Goal: Transaction & Acquisition: Purchase product/service

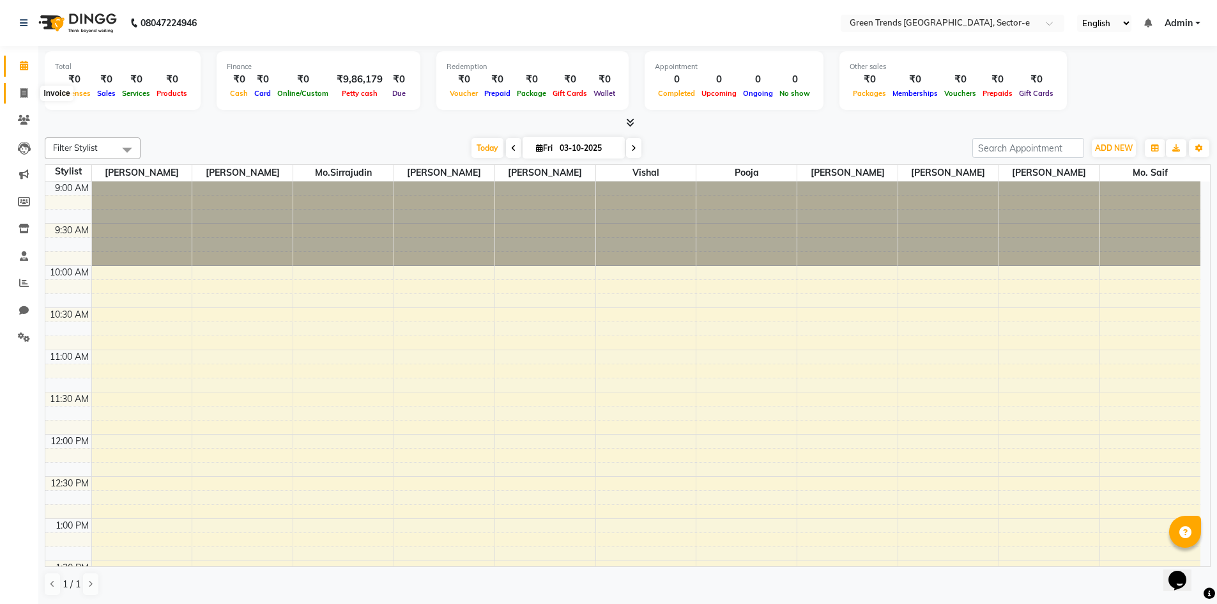
click at [27, 93] on icon at bounding box center [23, 93] width 7 height 10
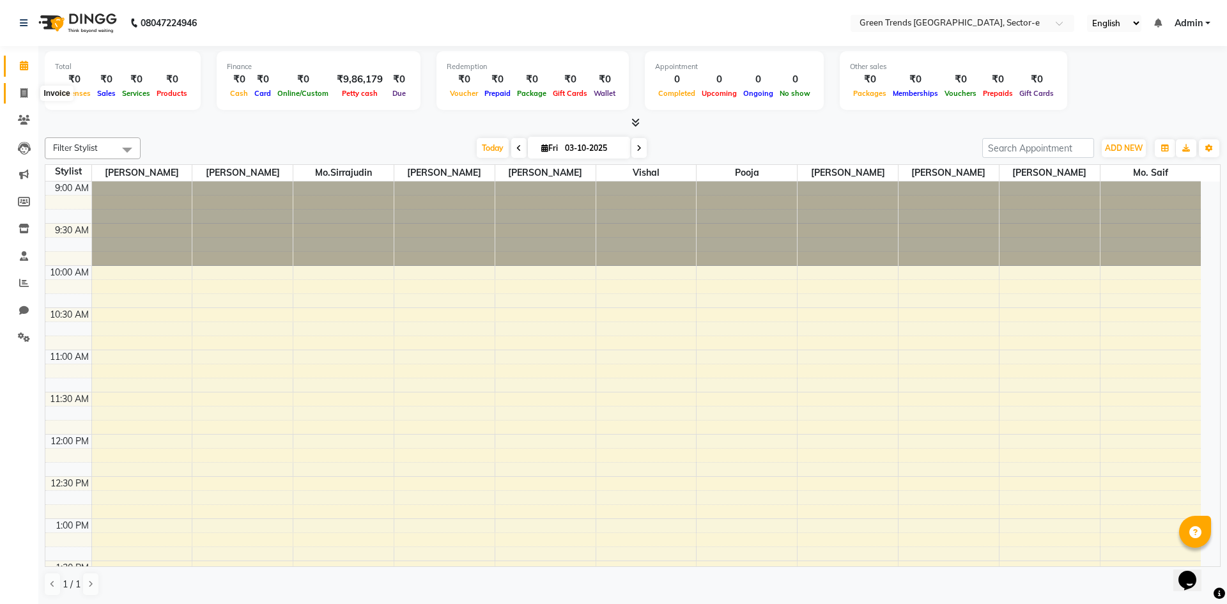
select select "7023"
select select "service"
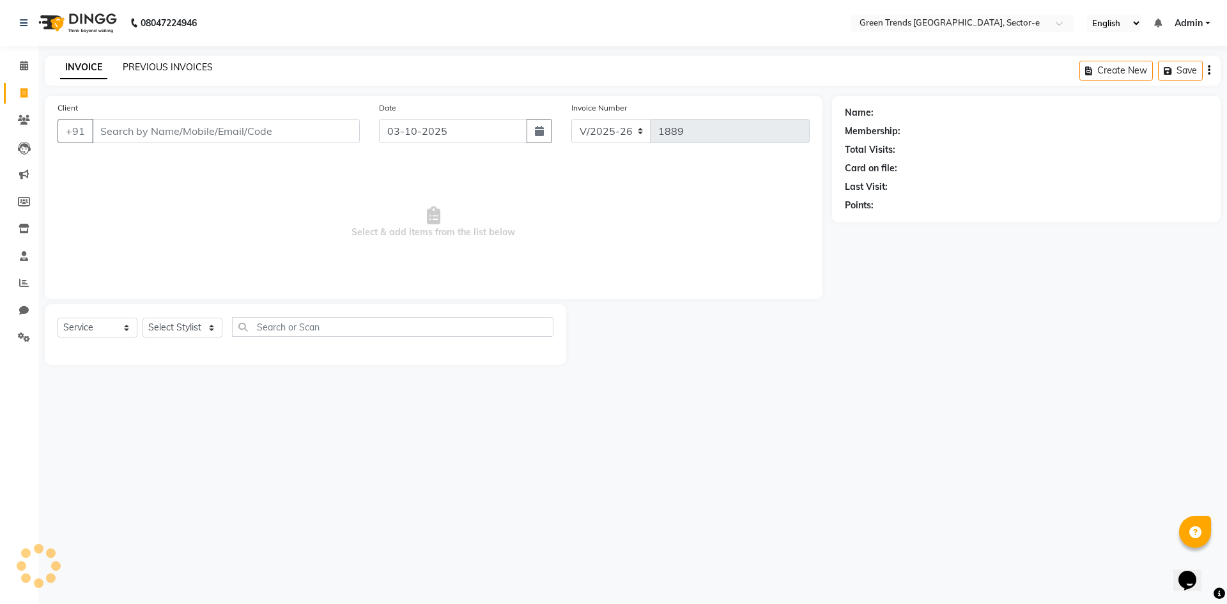
click at [150, 69] on link "PREVIOUS INVOICES" at bounding box center [168, 67] width 90 height 12
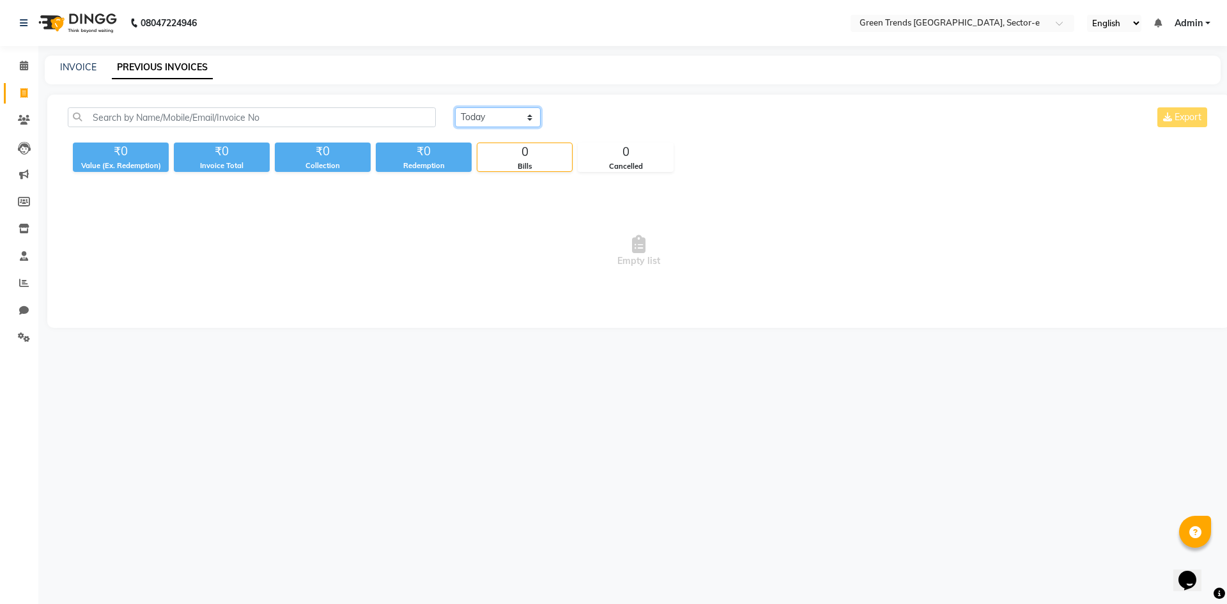
click at [530, 115] on select "[DATE] [DATE] Custom Range" at bounding box center [498, 117] width 86 height 20
select select "range"
click at [455, 107] on select "[DATE] [DATE] Custom Range" at bounding box center [498, 117] width 86 height 20
click at [575, 120] on input "03-10-2025" at bounding box center [601, 118] width 89 height 18
select select "10"
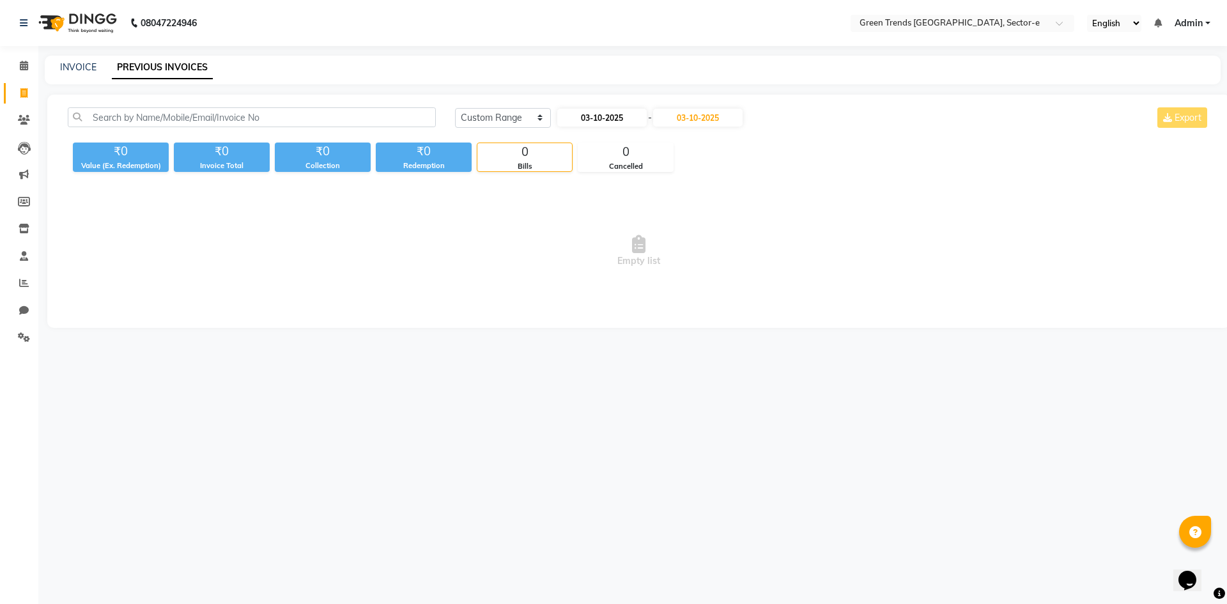
select select "2025"
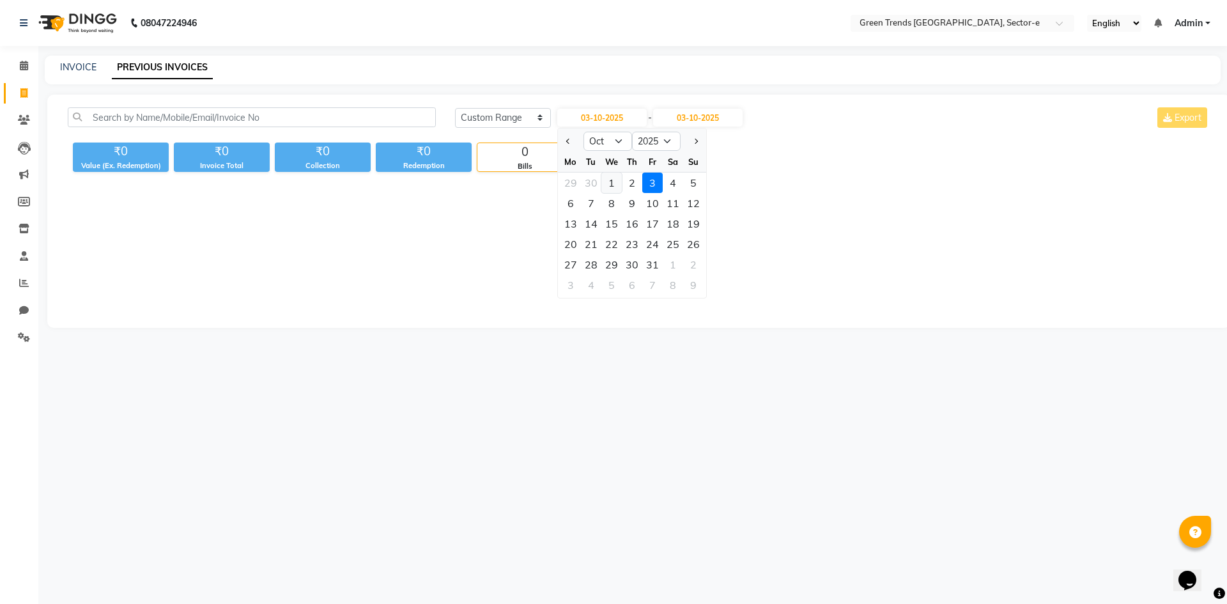
click at [605, 185] on div "1" at bounding box center [611, 183] width 20 height 20
type input "01-10-2025"
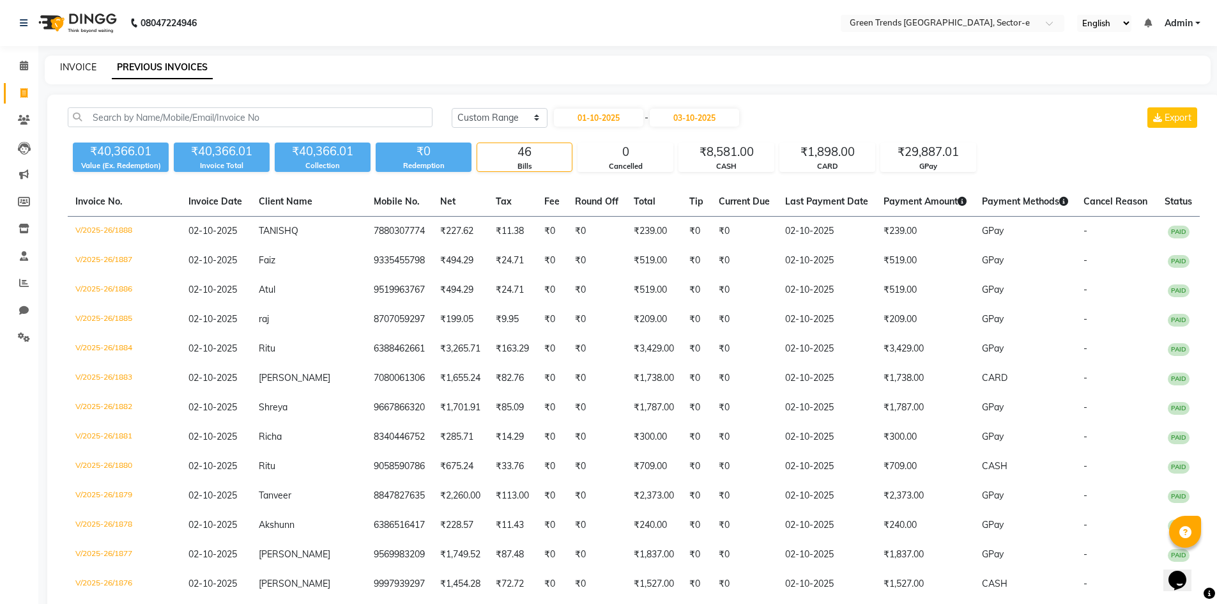
click at [78, 61] on link "INVOICE" at bounding box center [78, 67] width 36 height 12
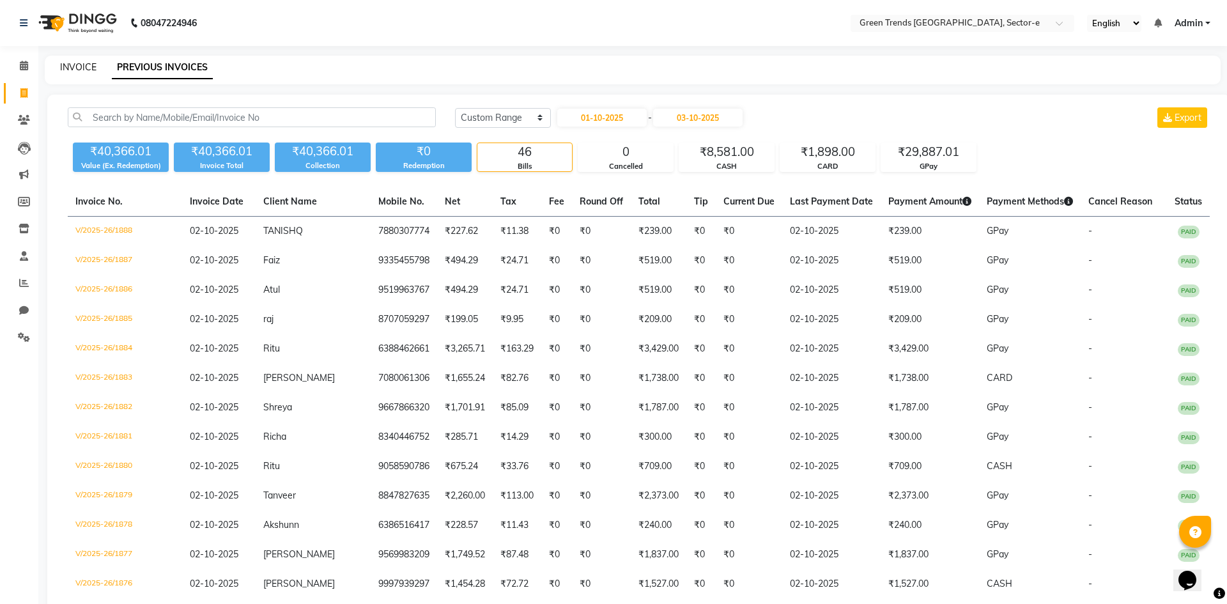
select select "7023"
select select "service"
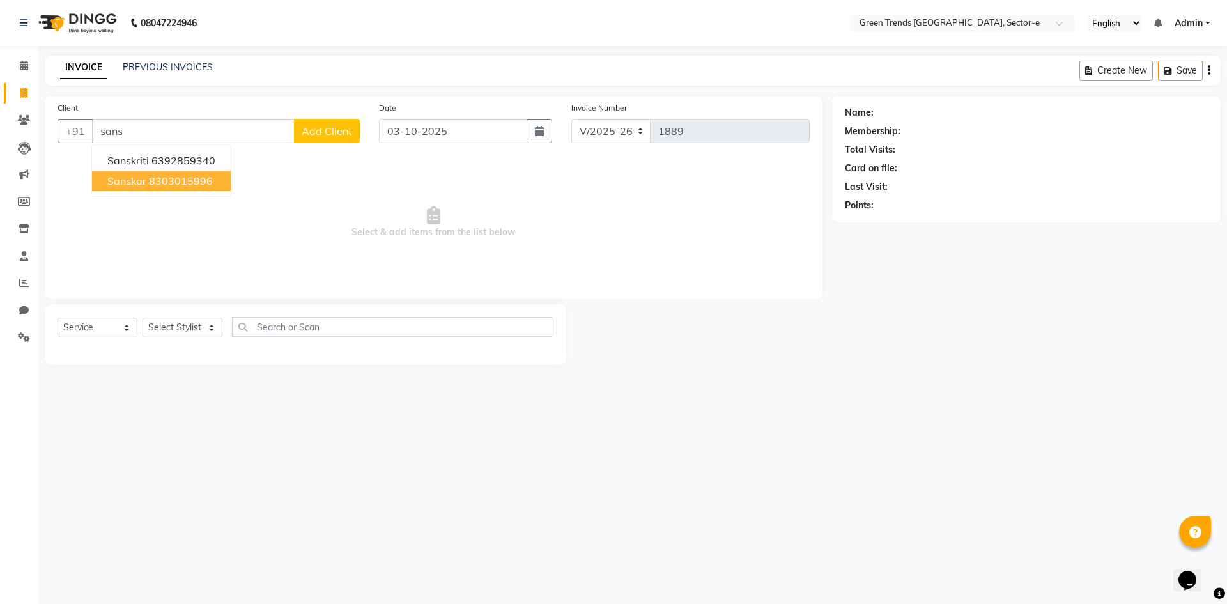
click at [155, 179] on ngb-highlight "8303015996" at bounding box center [181, 180] width 64 height 13
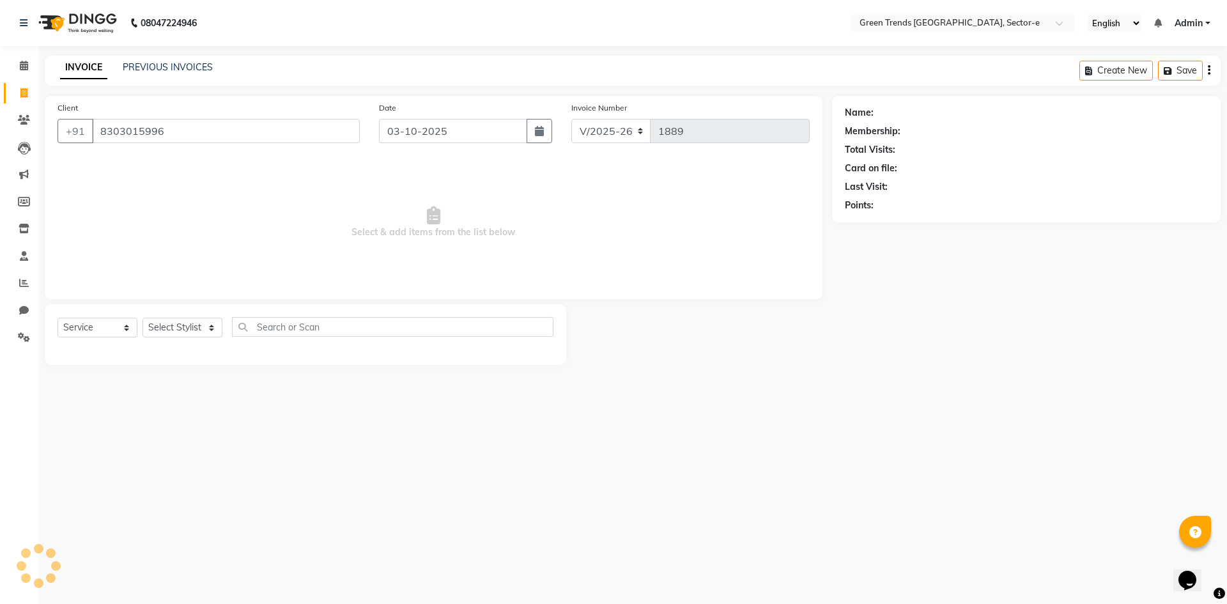
type input "8303015996"
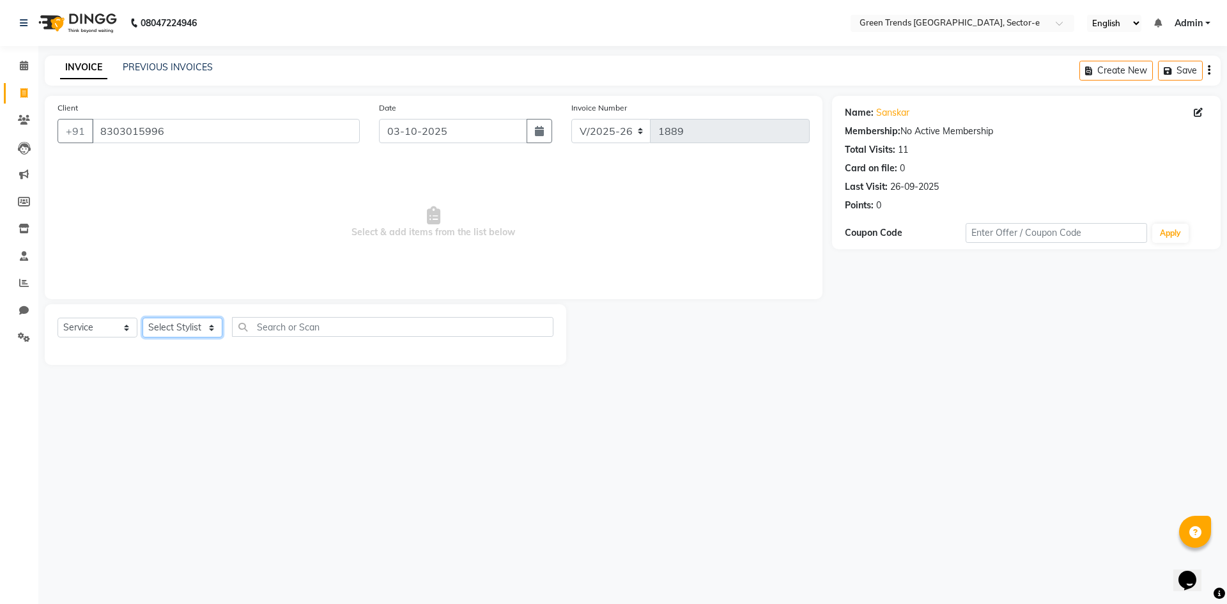
click at [209, 327] on select "Select Stylist [PERSON_NAME] [PERSON_NAME] Mo. [PERSON_NAME].[PERSON_NAME] [PER…" at bounding box center [183, 328] width 80 height 20
select select "58749"
click at [143, 318] on select "Select Stylist [PERSON_NAME] [PERSON_NAME] Mo. [PERSON_NAME].[PERSON_NAME] [PER…" at bounding box center [183, 328] width 80 height 20
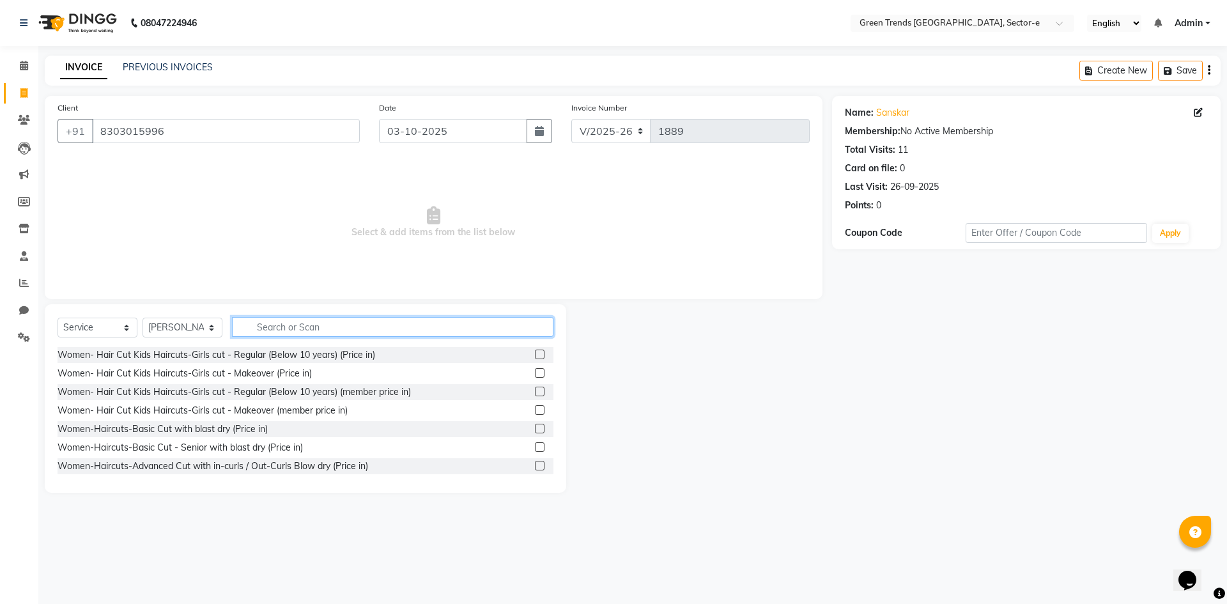
click at [276, 330] on input "text" at bounding box center [392, 327] width 321 height 20
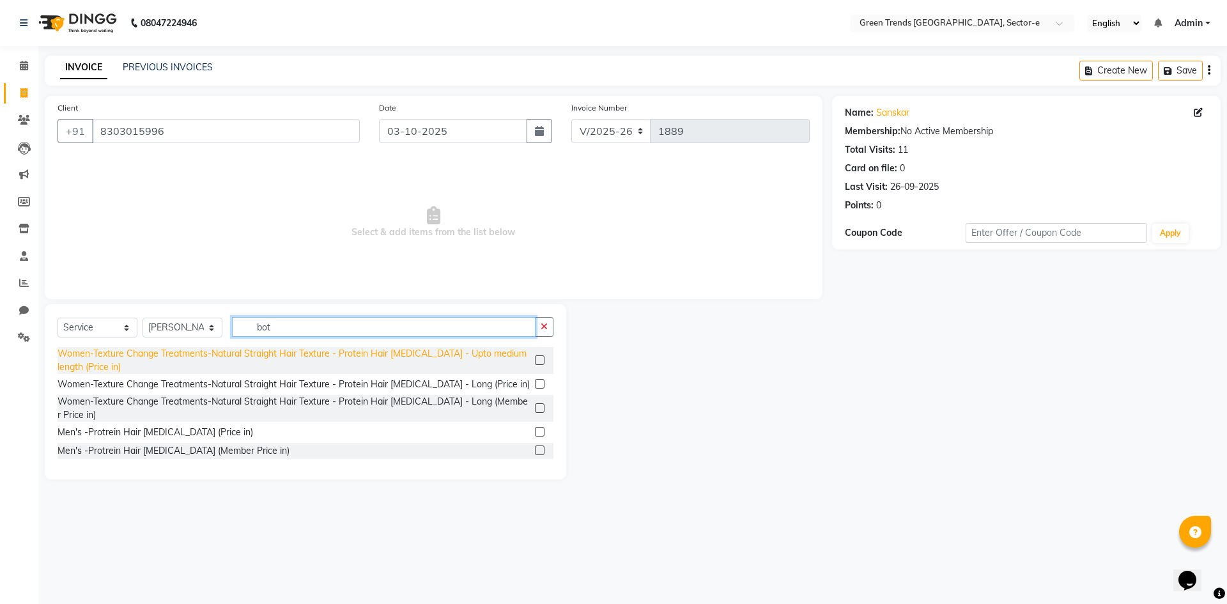
type input "bot"
click at [312, 351] on div "Women-Texture Change Treatments-Natural Straight Hair Texture - Protein Hair [M…" at bounding box center [294, 360] width 472 height 27
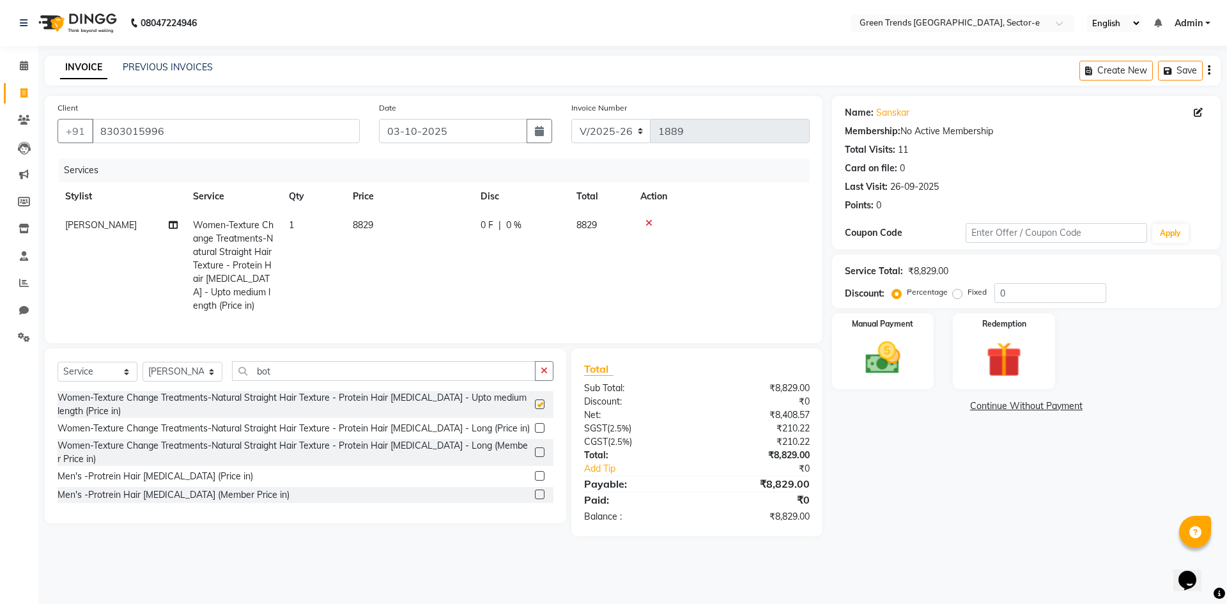
checkbox input "false"
click at [488, 227] on span "0 F" at bounding box center [487, 225] width 13 height 13
select select "58749"
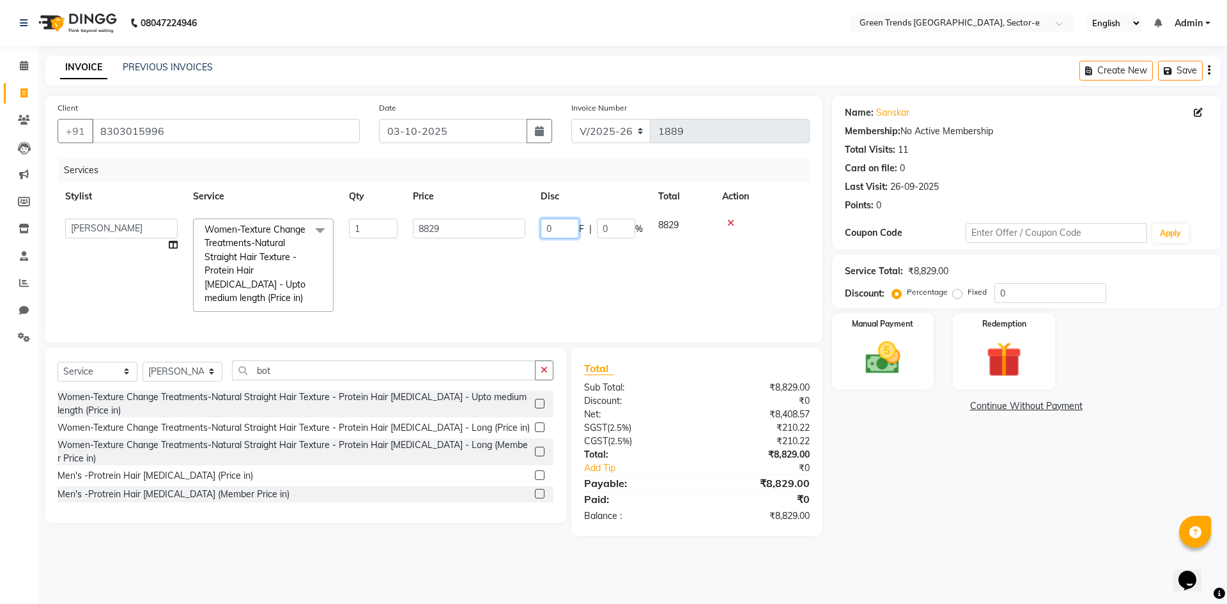
drag, startPoint x: 557, startPoint y: 227, endPoint x: 527, endPoint y: 237, distance: 31.1
click at [527, 237] on tr "[PERSON_NAME] [PERSON_NAME] Mo. [PERSON_NAME].[PERSON_NAME] [PERSON_NAME] [PERS…" at bounding box center [434, 265] width 752 height 109
type input "2329"
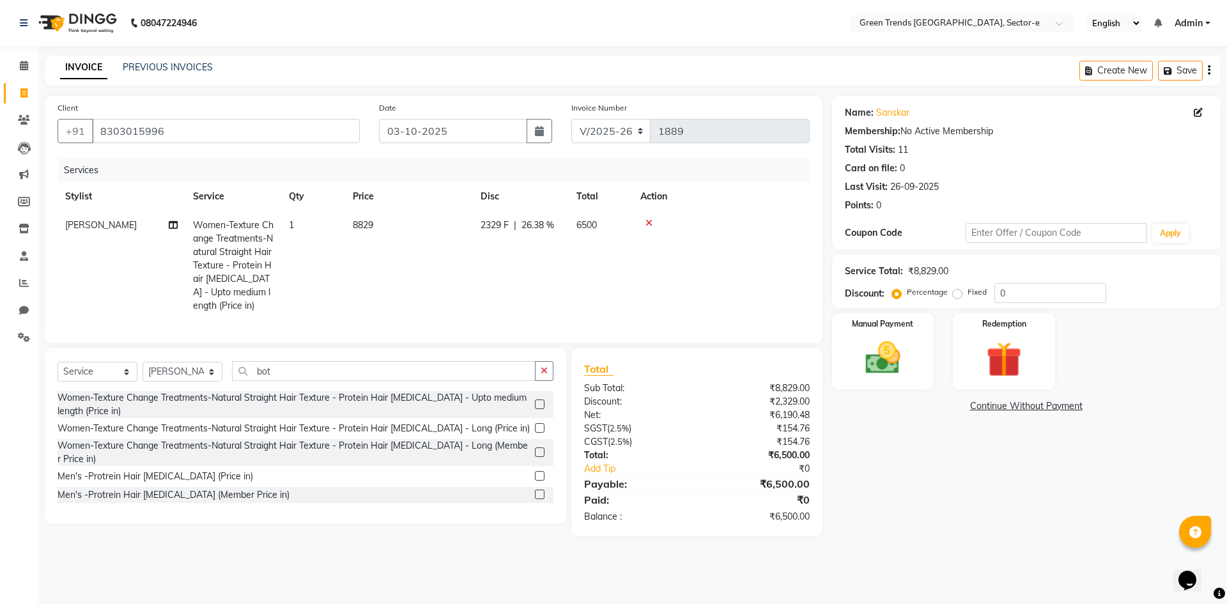
click at [483, 301] on tr "[PERSON_NAME] Women-Texture Change Treatments-Natural Straight Hair Texture - P…" at bounding box center [434, 265] width 752 height 109
click at [211, 380] on select "Select Stylist [PERSON_NAME] [PERSON_NAME] Mo. [PERSON_NAME].[PERSON_NAME] [PER…" at bounding box center [183, 372] width 80 height 20
select select "58754"
click at [143, 371] on select "Select Stylist [PERSON_NAME] [PERSON_NAME] Mo. [PERSON_NAME].[PERSON_NAME] [PER…" at bounding box center [183, 372] width 80 height 20
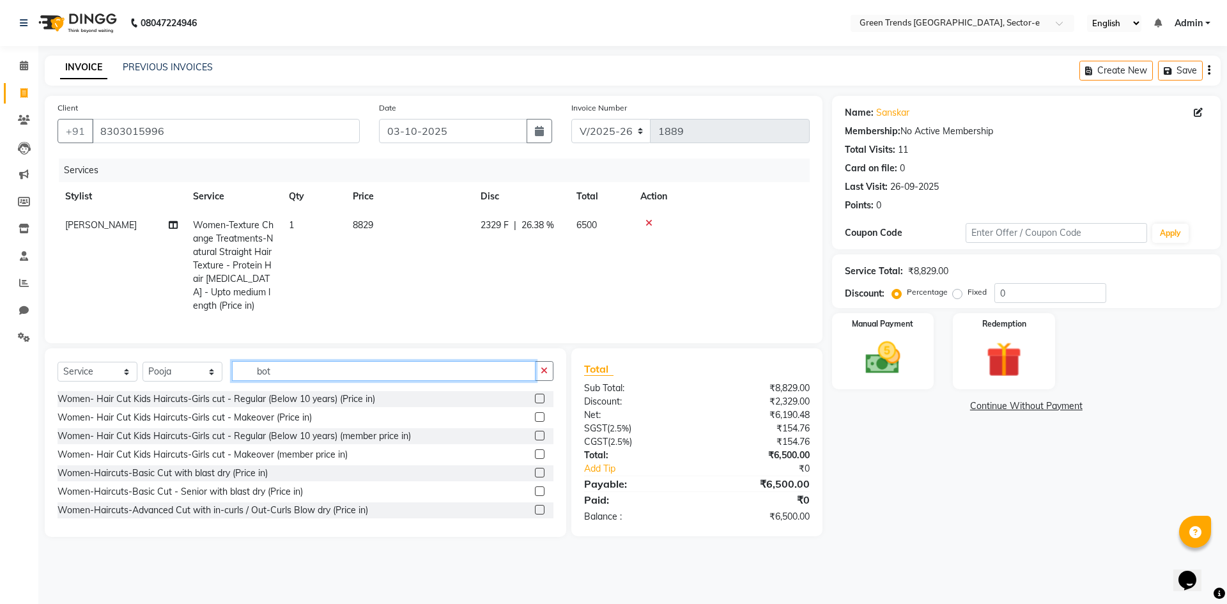
drag, startPoint x: 293, startPoint y: 376, endPoint x: 251, endPoint y: 379, distance: 41.7
click at [251, 379] on input "bot" at bounding box center [384, 371] width 304 height 20
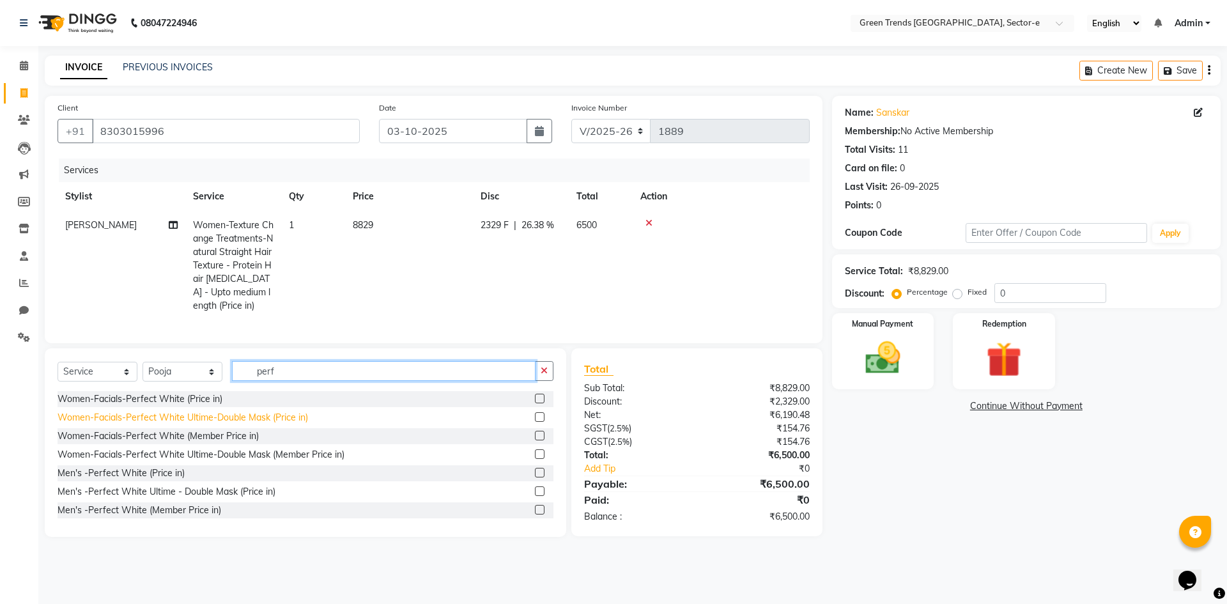
type input "perf"
click at [268, 424] on div "Women-Facials-Perfect White Ultime-Double Mask (Price in)" at bounding box center [183, 417] width 251 height 13
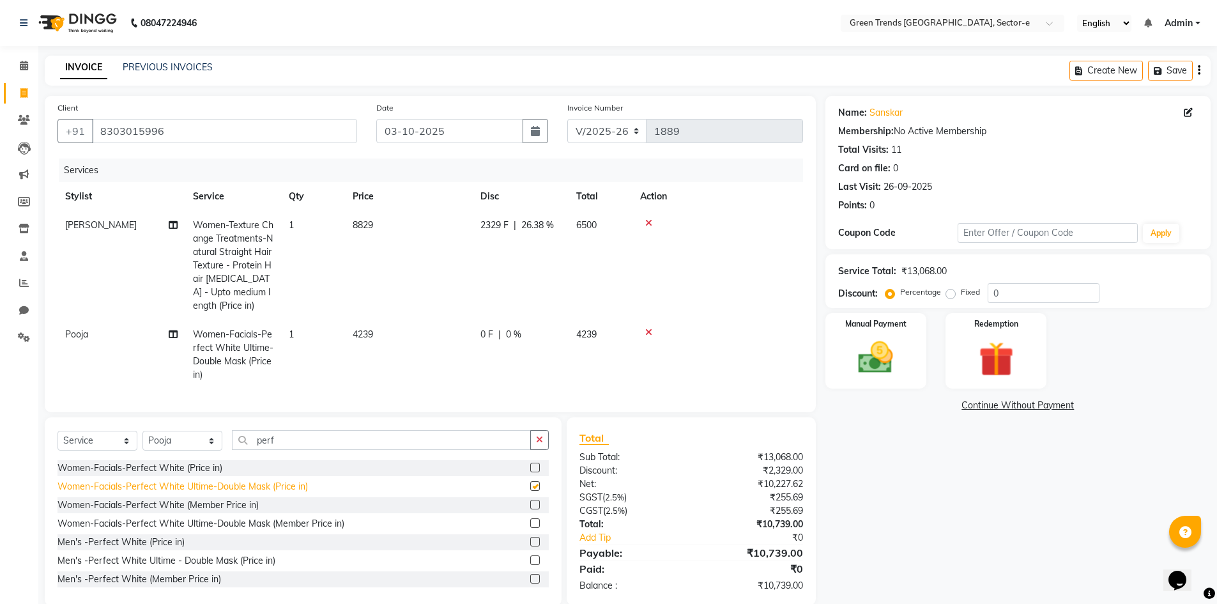
checkbox input "false"
drag, startPoint x: 299, startPoint y: 448, endPoint x: 236, endPoint y: 447, distance: 63.3
click at [236, 447] on input "perf" at bounding box center [381, 440] width 299 height 20
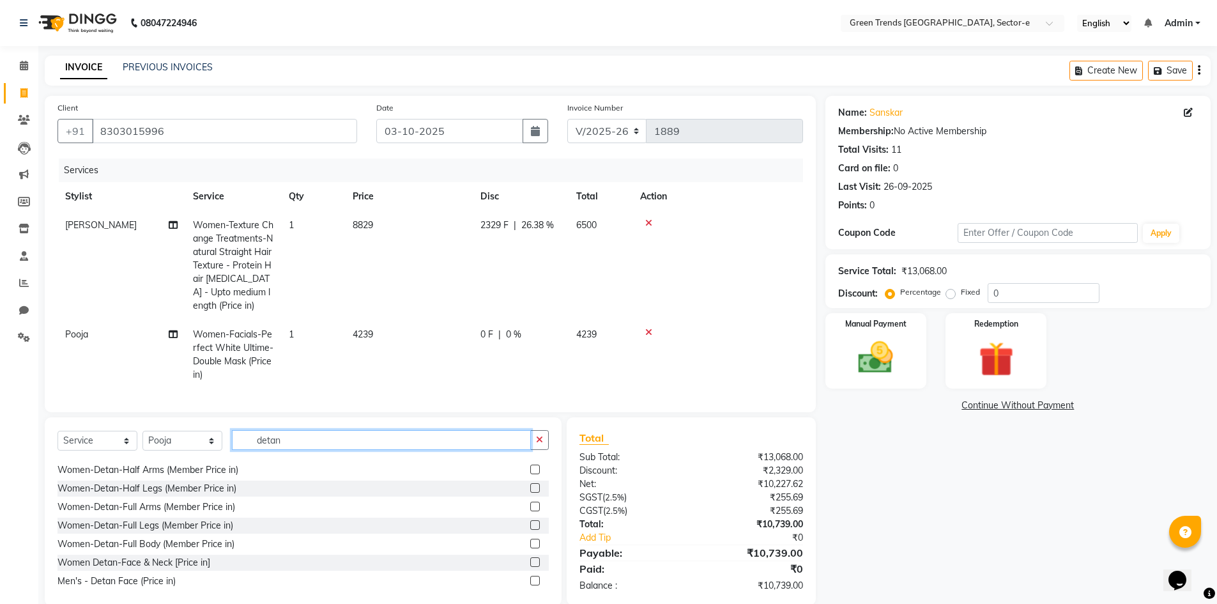
scroll to position [613, 0]
type input "detan"
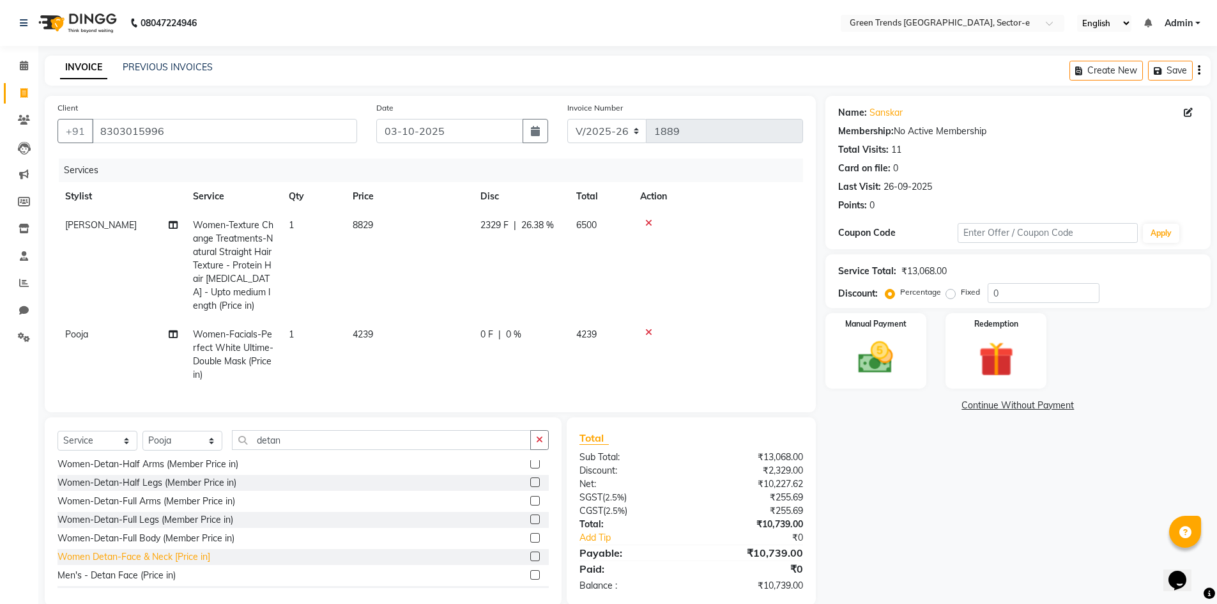
click at [169, 564] on div "Women Detan-Face & Neck [Price in]" at bounding box center [134, 556] width 153 height 13
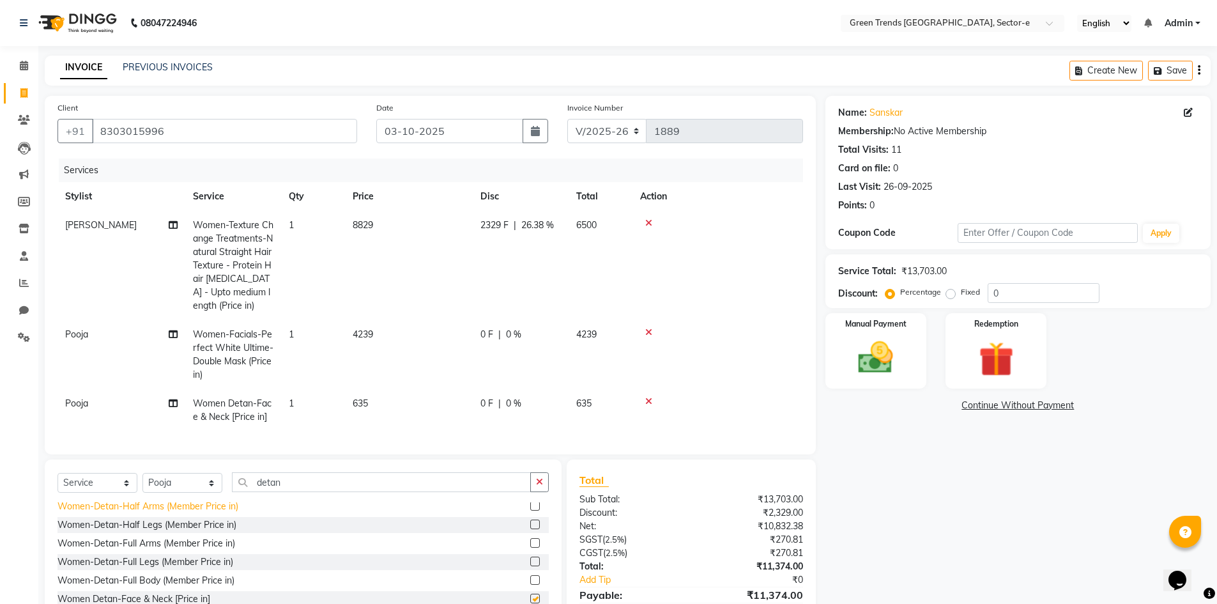
checkbox input "false"
drag, startPoint x: 298, startPoint y: 498, endPoint x: 230, endPoint y: 507, distance: 68.9
click at [230, 502] on div "Select Service Product Membership Package Voucher Prepaid Gift Card Select Styl…" at bounding box center [303, 487] width 491 height 30
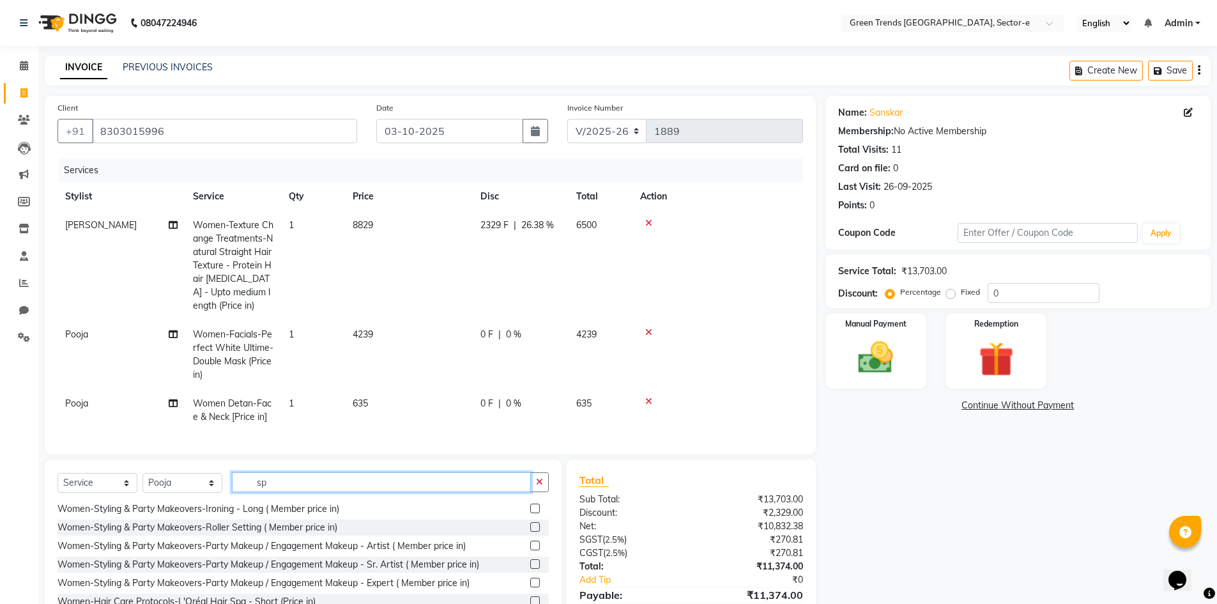
scroll to position [0, 0]
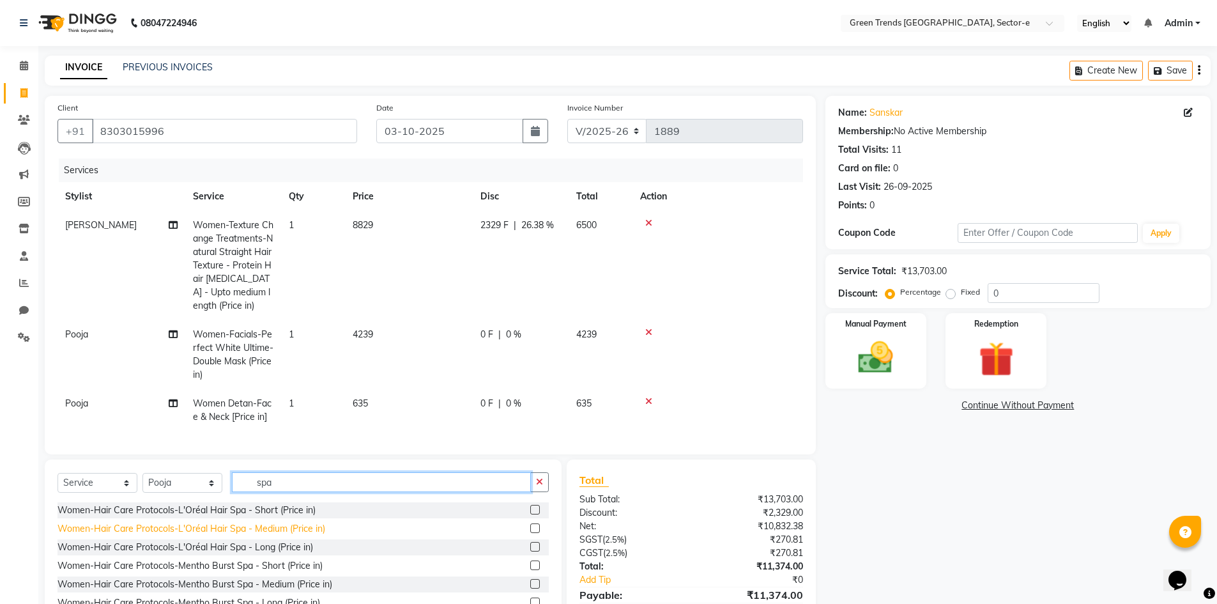
type input "spa"
click at [228, 536] on div "Women-Hair Care Protocols-L'Oréal Hair Spa - Medium (Price in)" at bounding box center [192, 528] width 268 height 13
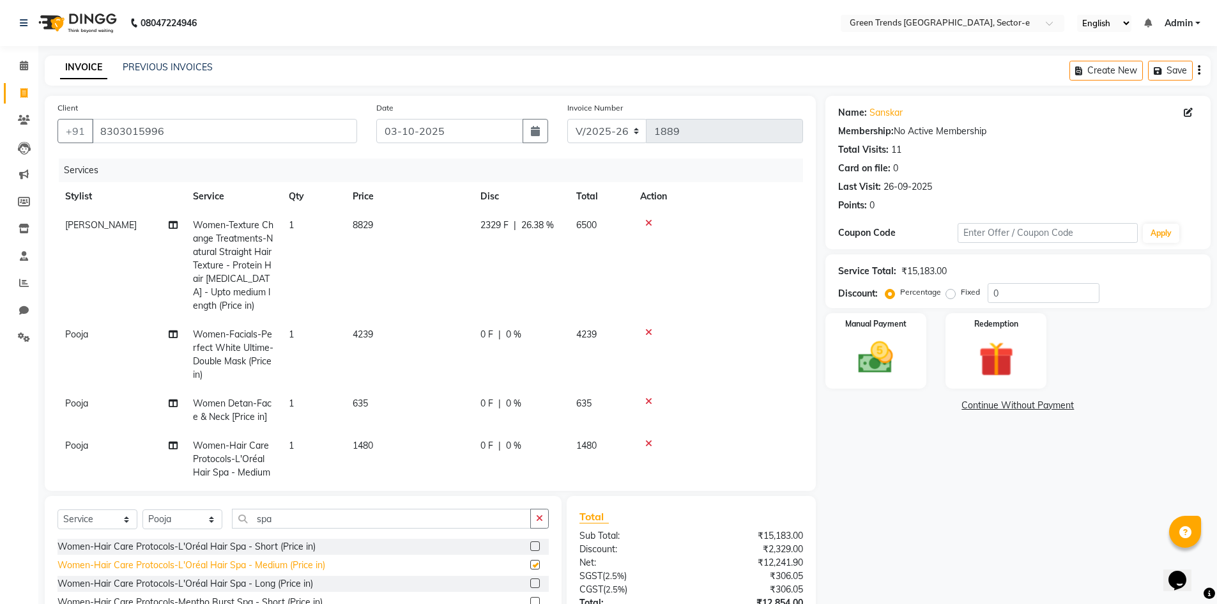
checkbox input "false"
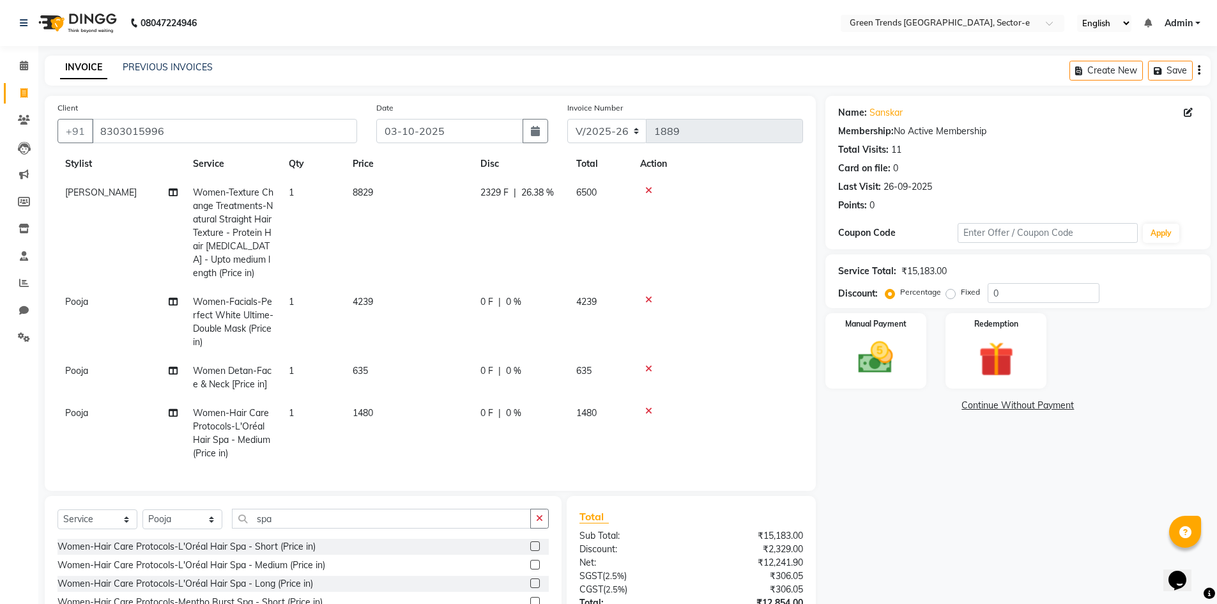
scroll to position [42, 0]
click at [489, 364] on span "0 F" at bounding box center [487, 370] width 13 height 13
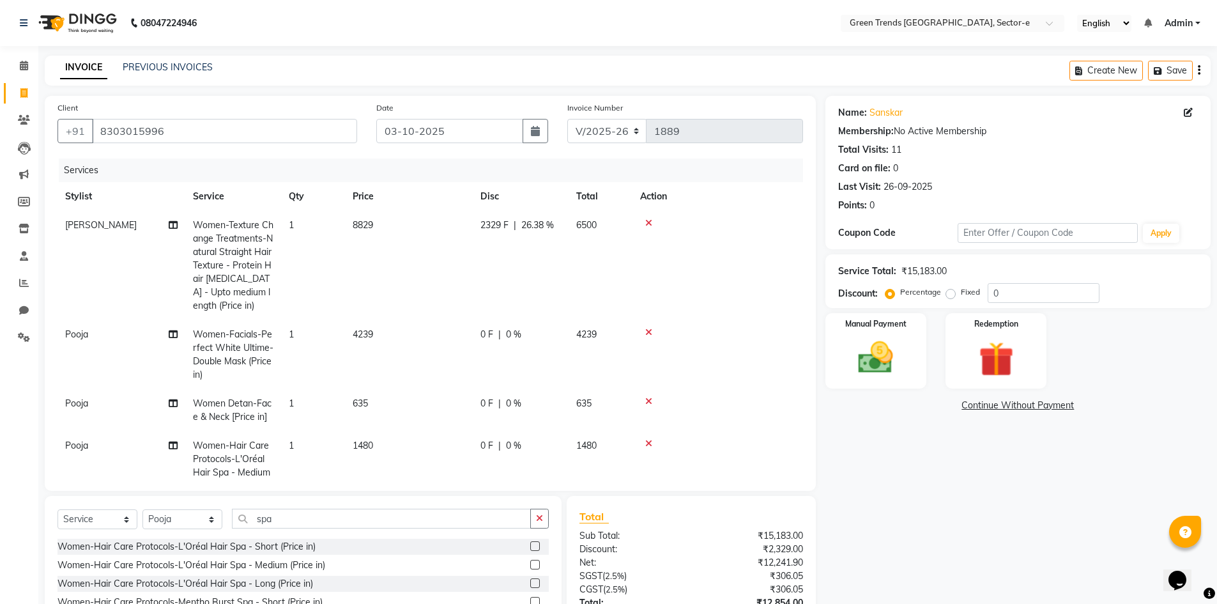
select select "58754"
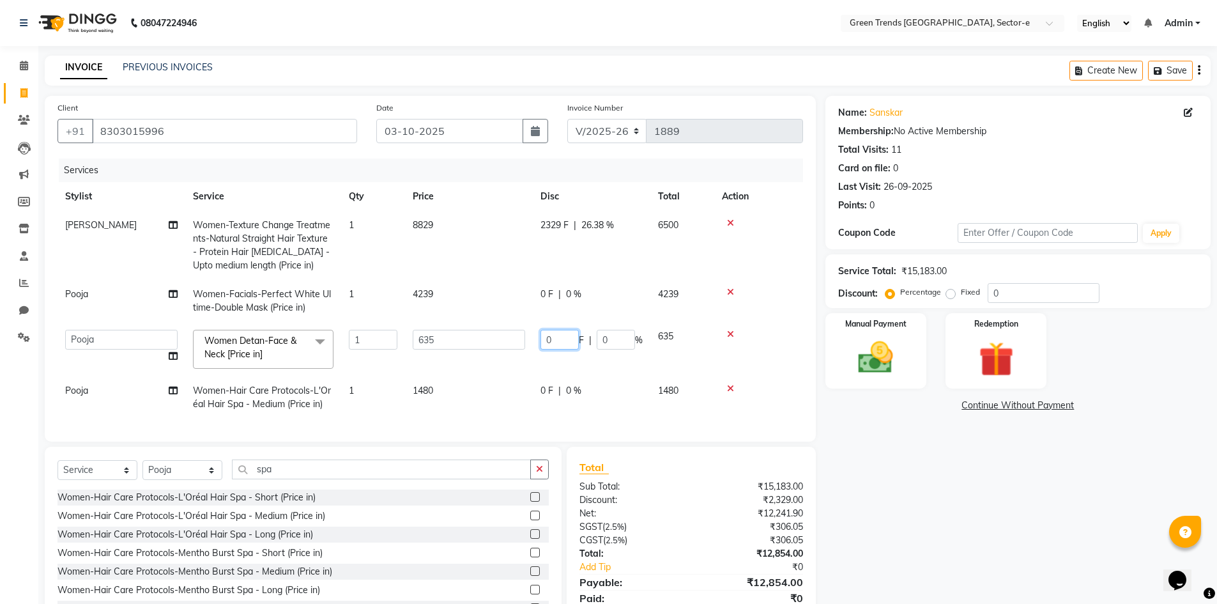
drag, startPoint x: 566, startPoint y: 341, endPoint x: 527, endPoint y: 339, distance: 38.4
click at [527, 339] on tr "[PERSON_NAME] [PERSON_NAME] Mo. [PERSON_NAME].[PERSON_NAME] [PERSON_NAME] Pooja…" at bounding box center [431, 349] width 746 height 54
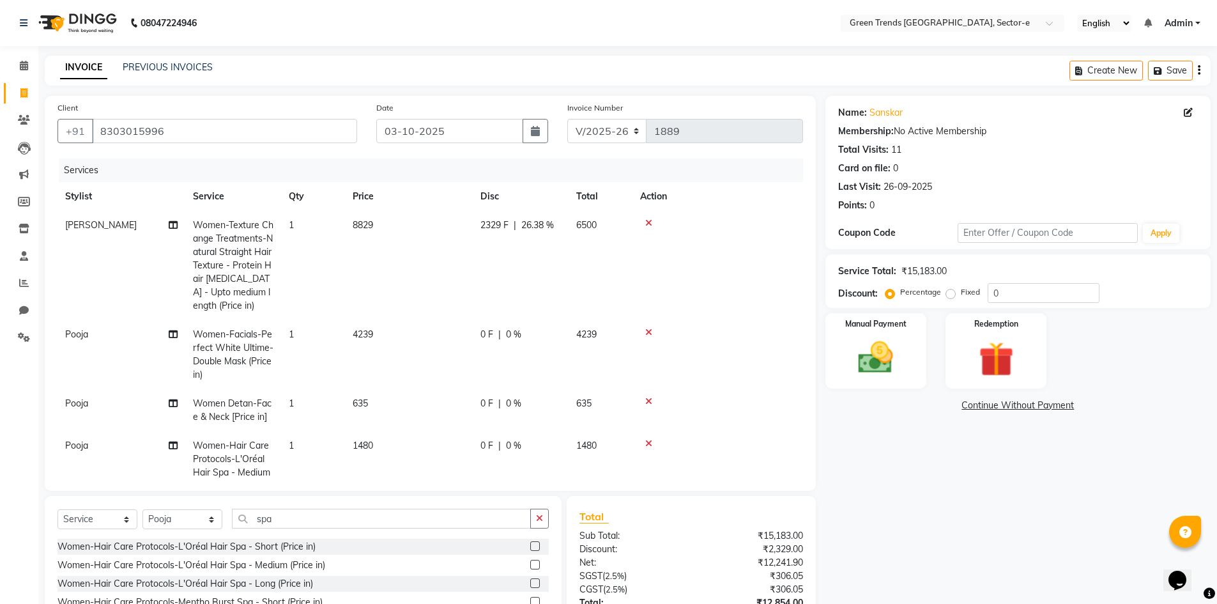
click at [485, 447] on span "0 F" at bounding box center [487, 445] width 13 height 13
select select "58754"
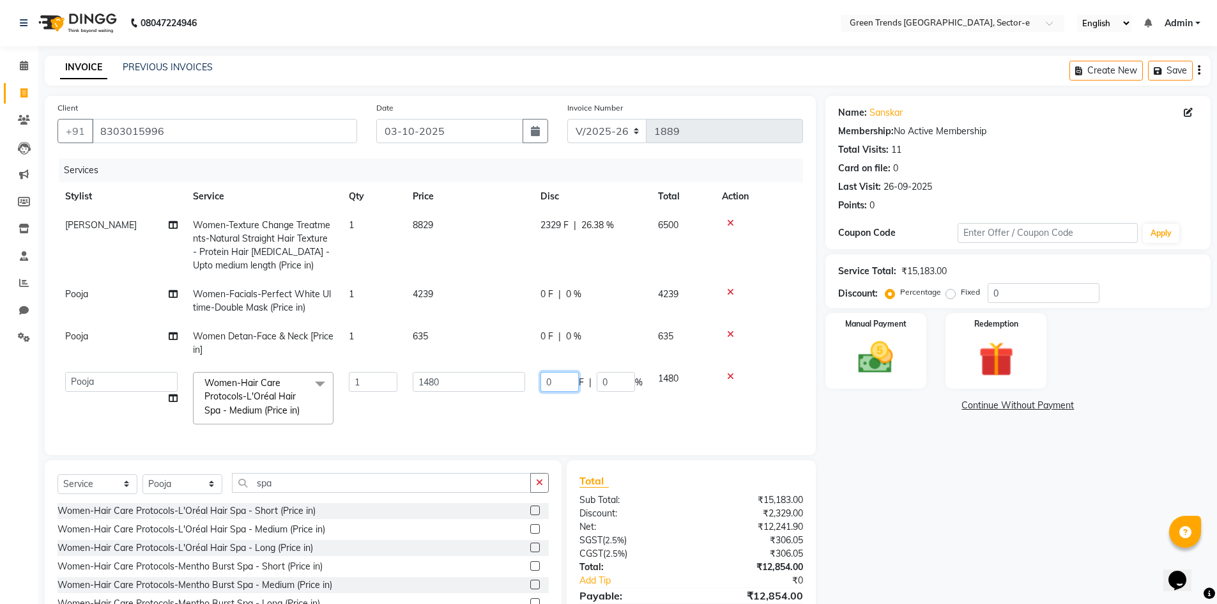
drag, startPoint x: 550, startPoint y: 381, endPoint x: 528, endPoint y: 378, distance: 21.2
click at [528, 378] on tr "[PERSON_NAME] [PERSON_NAME] Mo. [PERSON_NAME].[PERSON_NAME] [PERSON_NAME] [PERS…" at bounding box center [431, 398] width 746 height 68
type input "380"
click at [506, 337] on tbody "[PERSON_NAME] Women-Texture Change Treatments-Natural Straight Hair Texture - P…" at bounding box center [431, 321] width 746 height 221
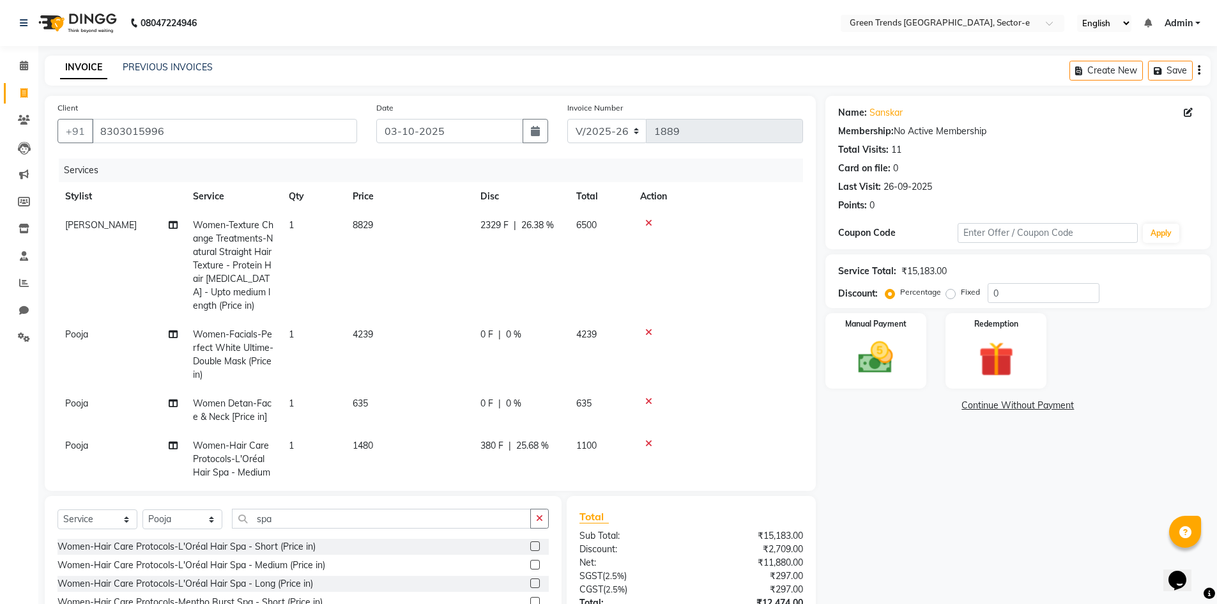
click at [487, 401] on span "0 F" at bounding box center [487, 403] width 13 height 13
select select "58754"
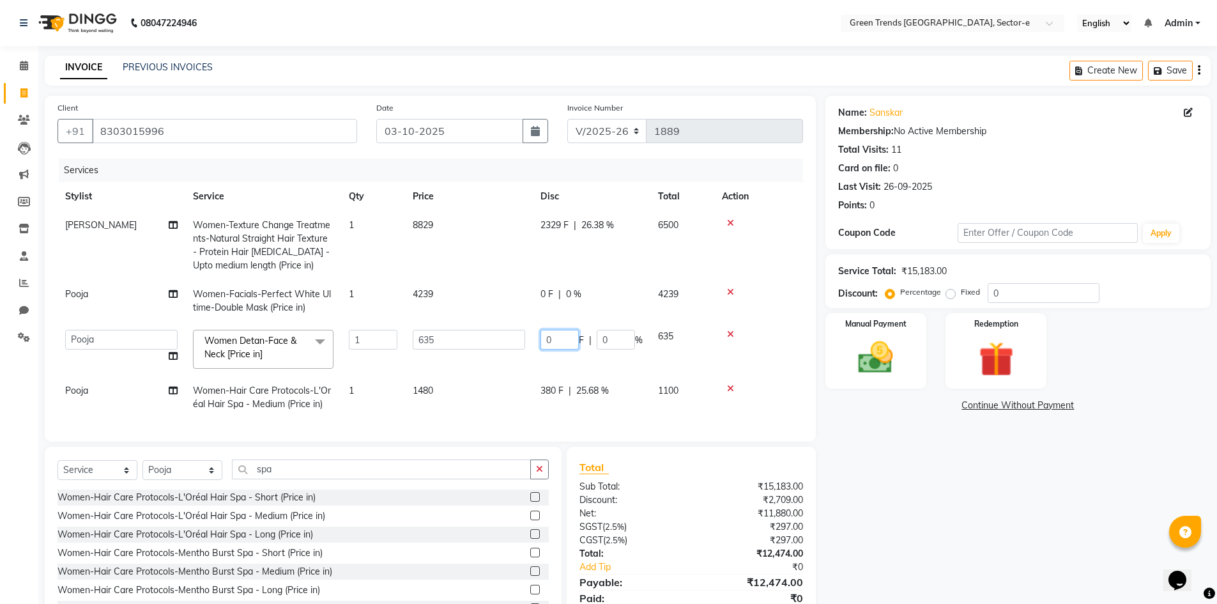
drag, startPoint x: 566, startPoint y: 342, endPoint x: 528, endPoint y: 332, distance: 38.3
click at [528, 332] on tr "[PERSON_NAME] [PERSON_NAME] Mo. [PERSON_NAME].[PERSON_NAME] [PERSON_NAME] Pooja…" at bounding box center [431, 349] width 746 height 54
type input "136"
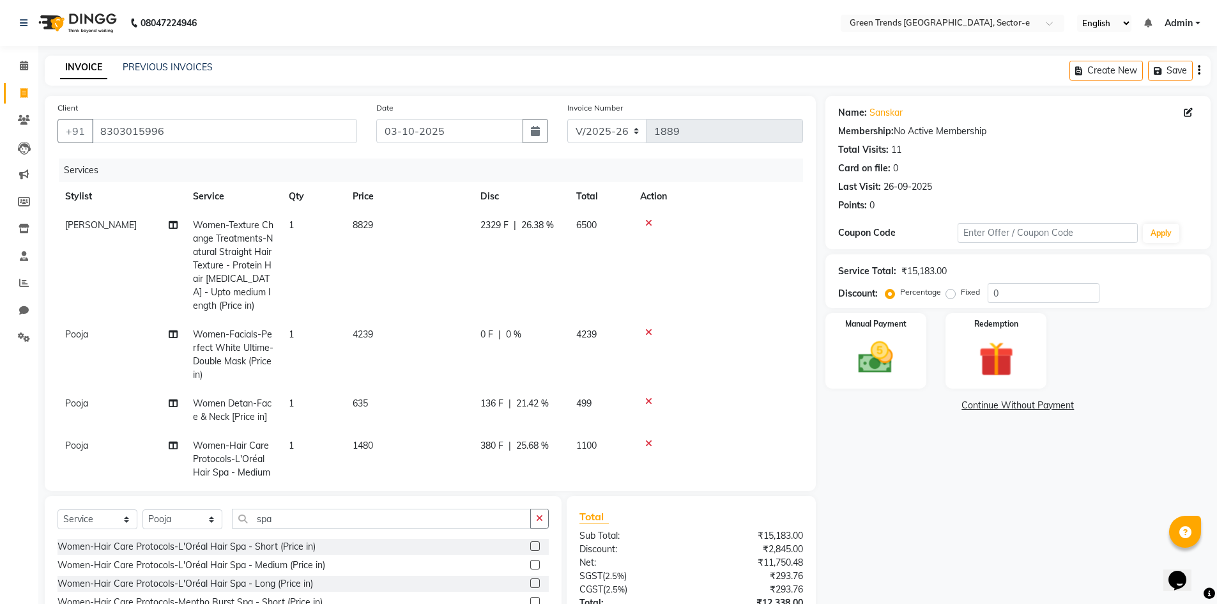
click at [551, 293] on tbody "[PERSON_NAME] Women-Texture Change Treatments-Natural Straight Hair Texture - P…" at bounding box center [431, 355] width 746 height 289
click at [497, 331] on div "0 F | 0 %" at bounding box center [521, 334] width 81 height 13
select select "58754"
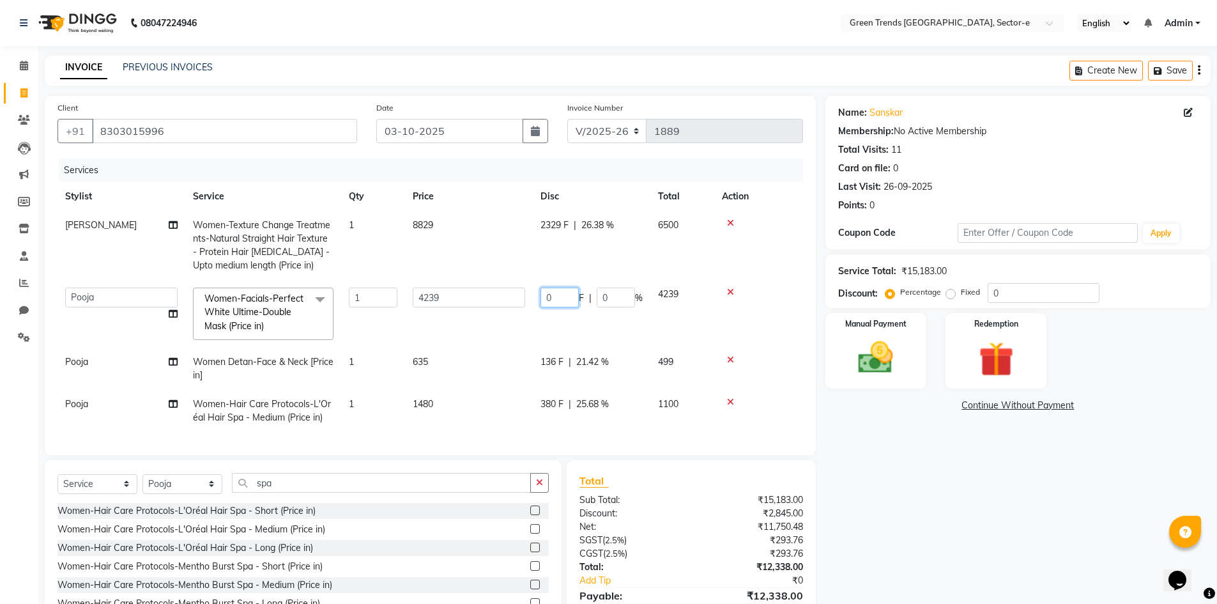
click at [570, 293] on input "0" at bounding box center [560, 298] width 38 height 20
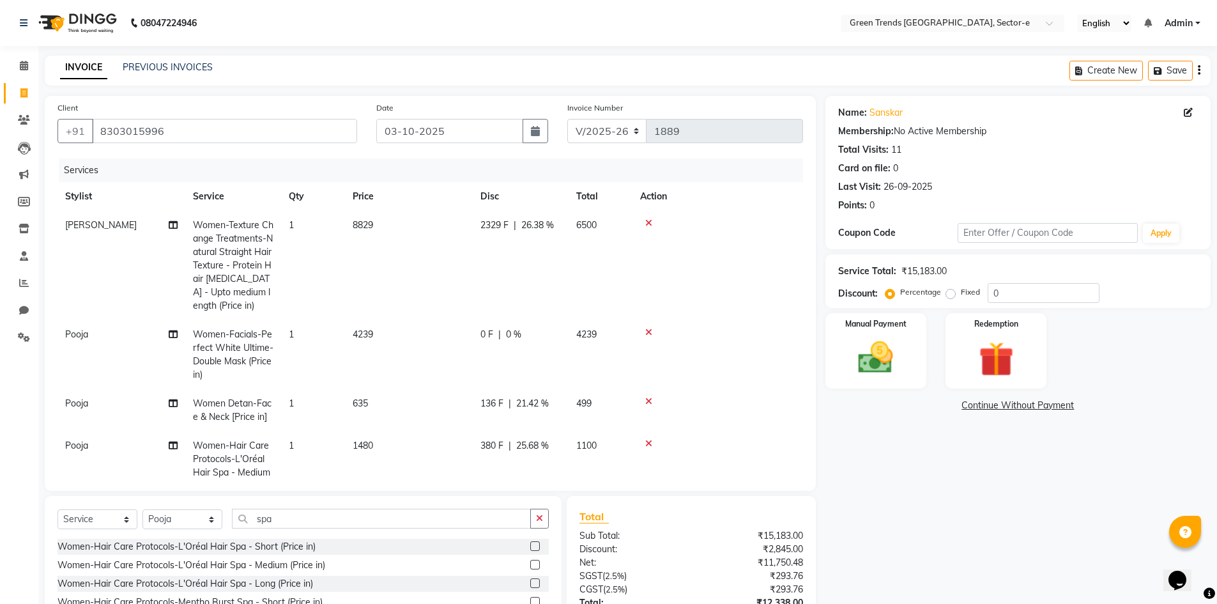
click at [491, 334] on span "0 F" at bounding box center [487, 334] width 13 height 13
select select "58754"
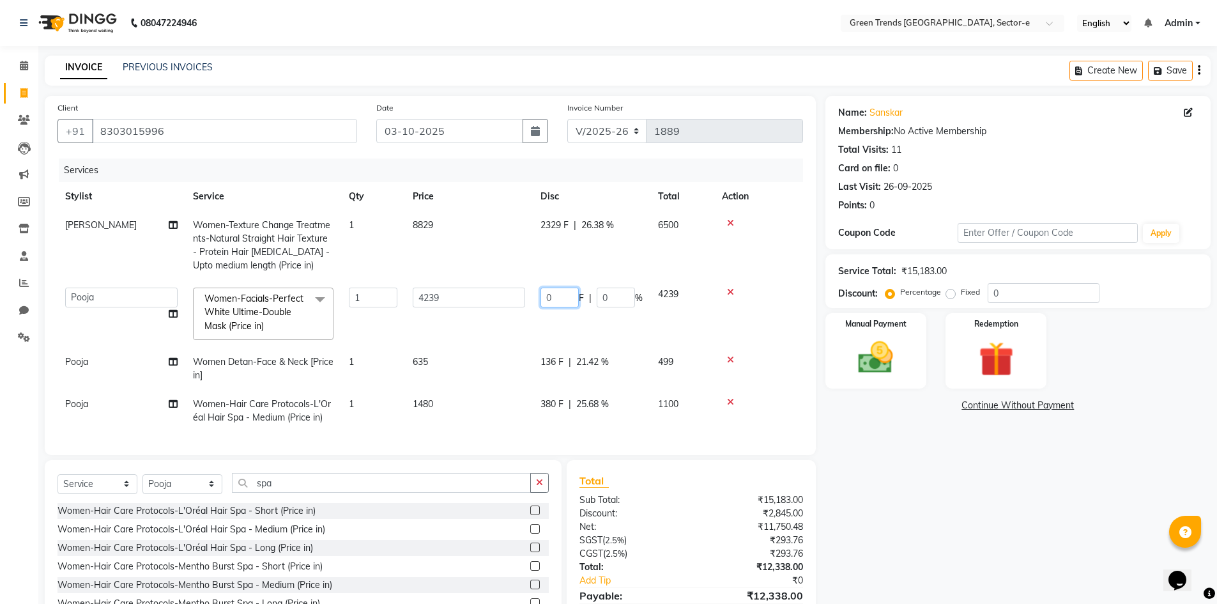
drag, startPoint x: 567, startPoint y: 295, endPoint x: 532, endPoint y: 298, distance: 35.2
click at [532, 298] on tr "[PERSON_NAME] [PERSON_NAME] Mo. [PERSON_NAME].[PERSON_NAME] [PERSON_NAME] [PERS…" at bounding box center [431, 314] width 746 height 68
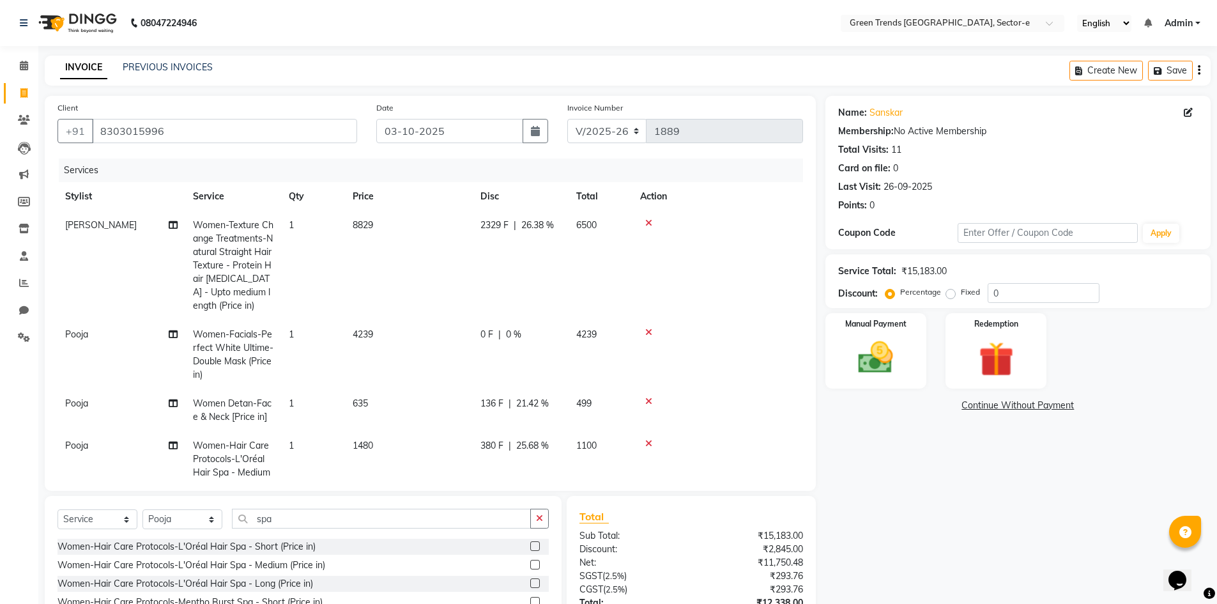
click at [491, 330] on span "0 F" at bounding box center [487, 334] width 13 height 13
select select "58754"
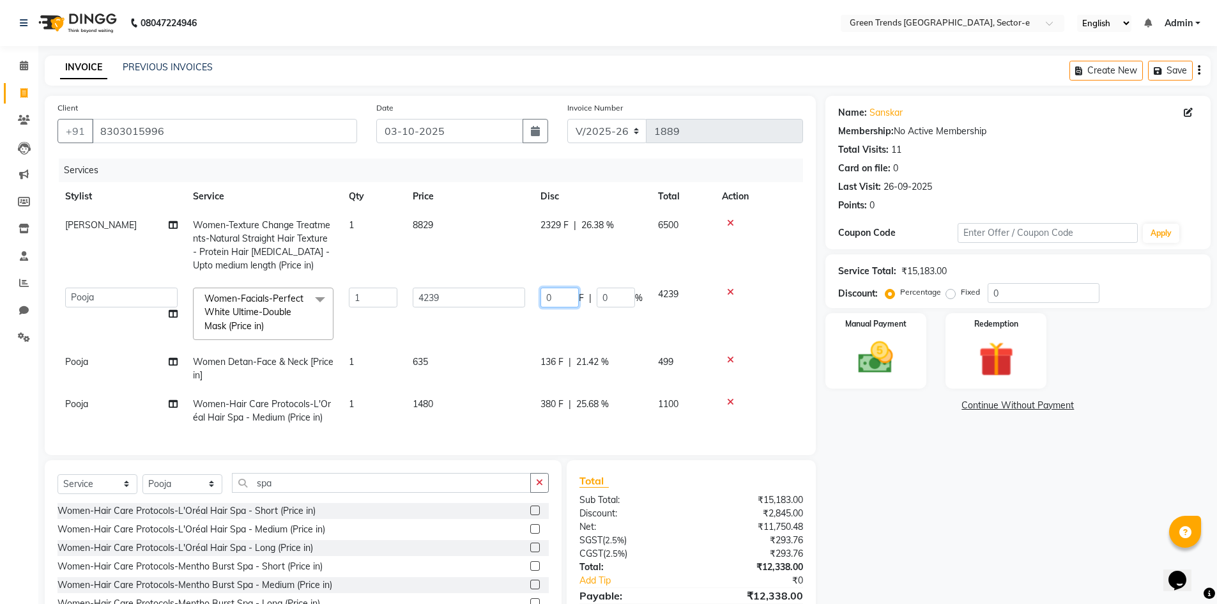
drag, startPoint x: 552, startPoint y: 298, endPoint x: 531, endPoint y: 287, distance: 24.0
click at [531, 287] on tr "[PERSON_NAME] [PERSON_NAME] Mo. [PERSON_NAME].[PERSON_NAME] [PERSON_NAME] [PERS…" at bounding box center [431, 314] width 746 height 68
type input "820"
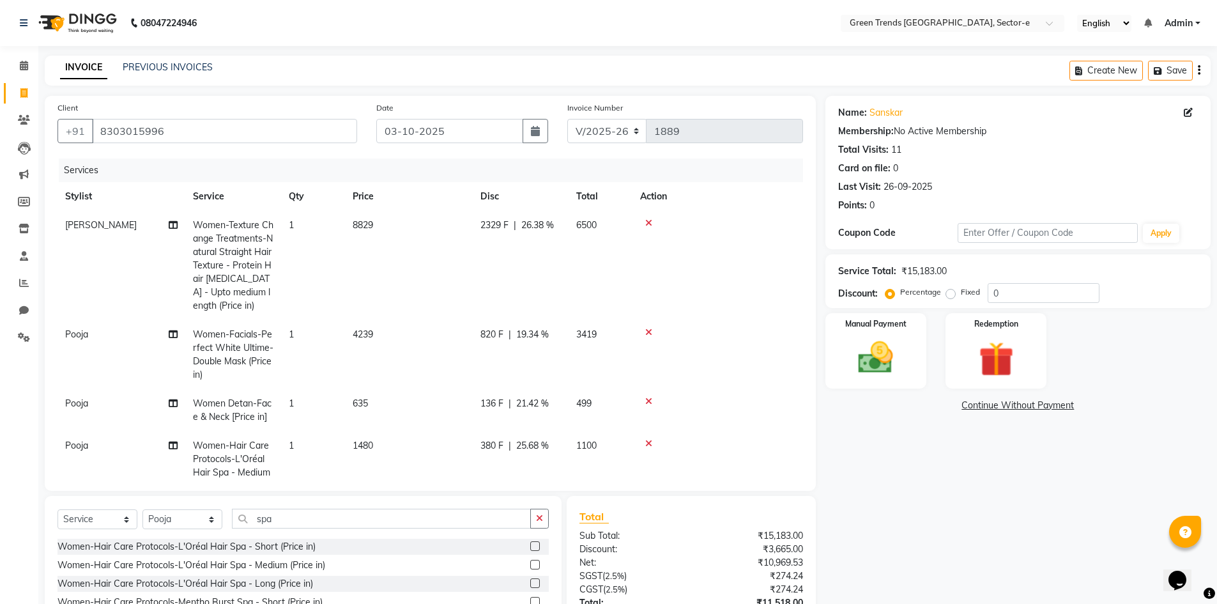
click at [486, 334] on tr "Pooja Women-Facials-Perfect White Ultime-Double Mask (Price in) 1 4239 820 F | …" at bounding box center [431, 354] width 746 height 69
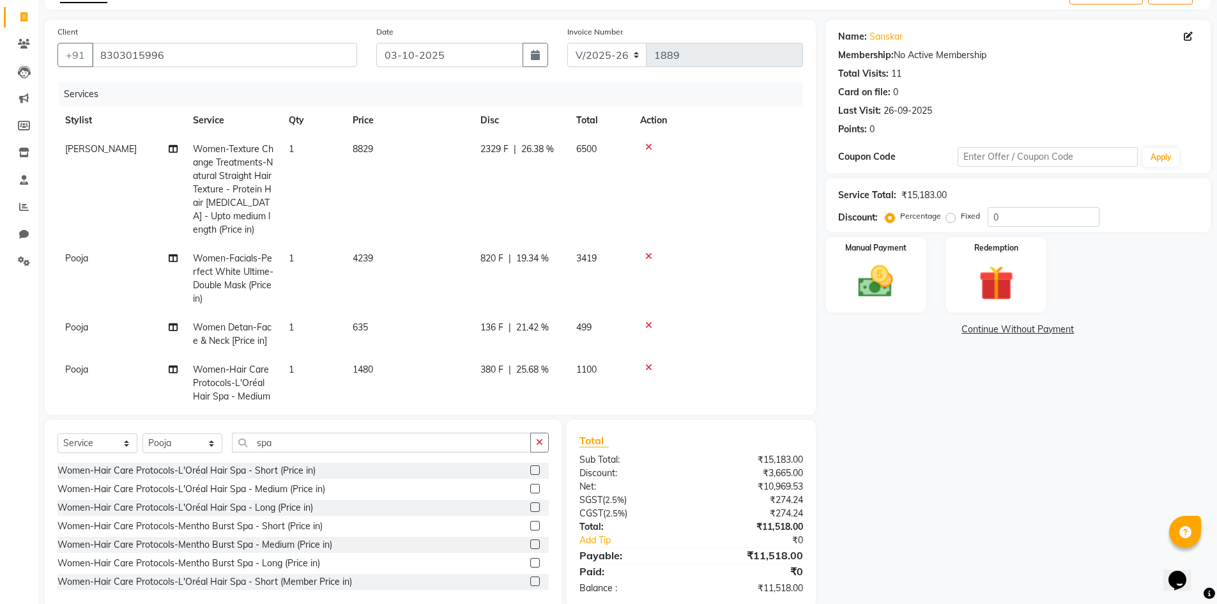
scroll to position [100, 0]
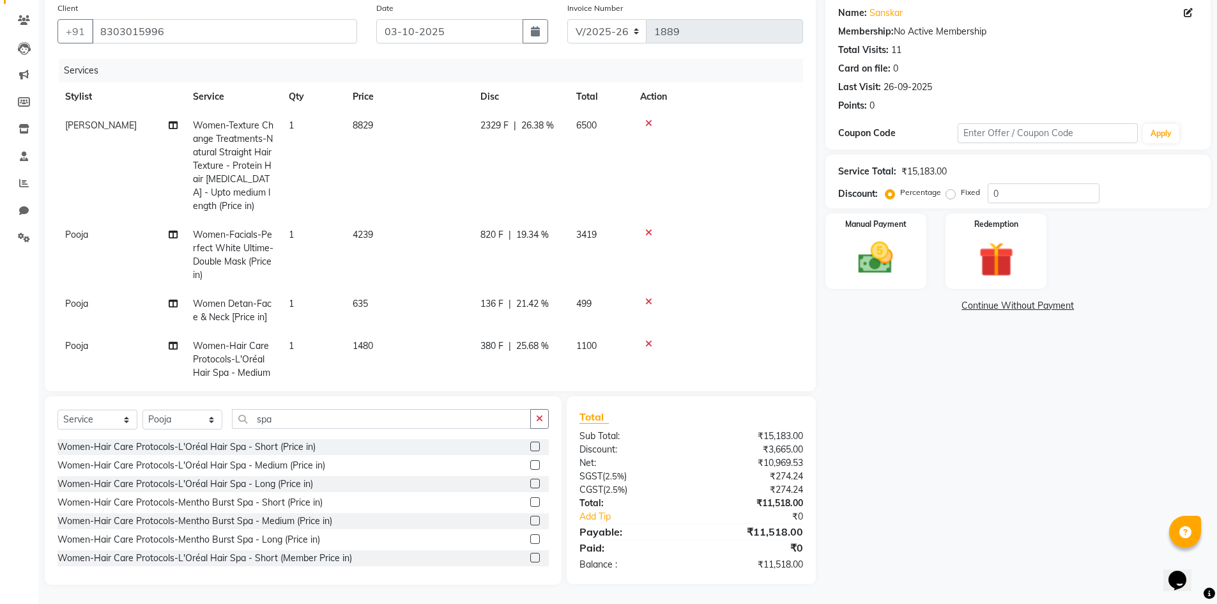
click at [497, 235] on span "820 F" at bounding box center [492, 234] width 23 height 13
select select "58754"
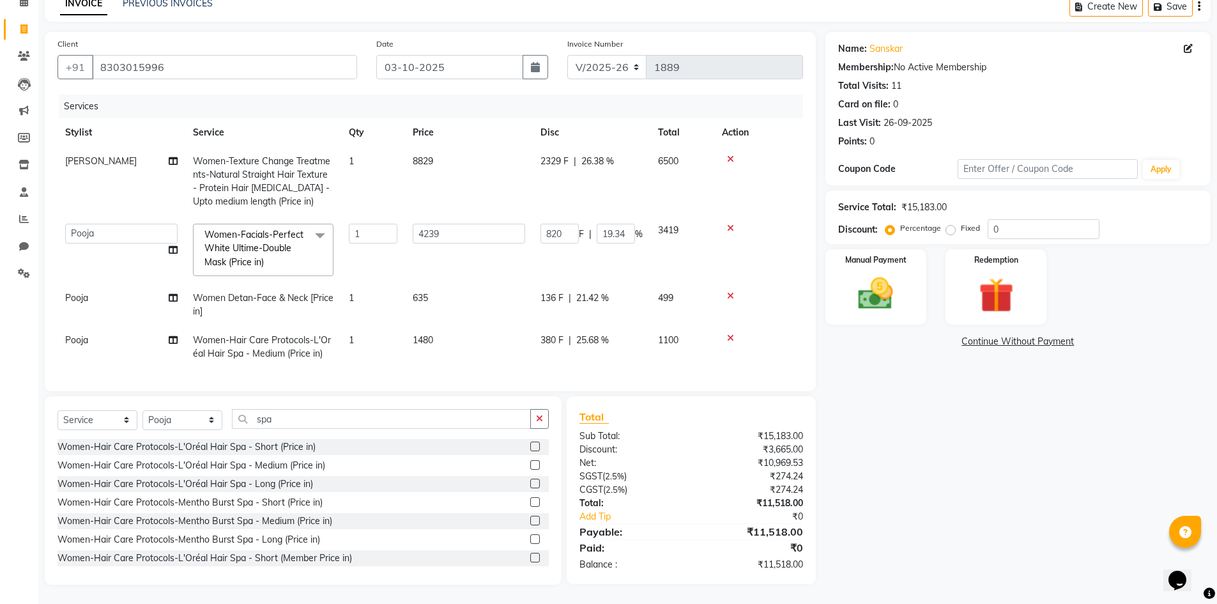
scroll to position [73, 0]
drag, startPoint x: 569, startPoint y: 224, endPoint x: 536, endPoint y: 223, distance: 33.9
click at [536, 223] on td "820 F | 19.34 %" at bounding box center [592, 250] width 118 height 68
type input "839"
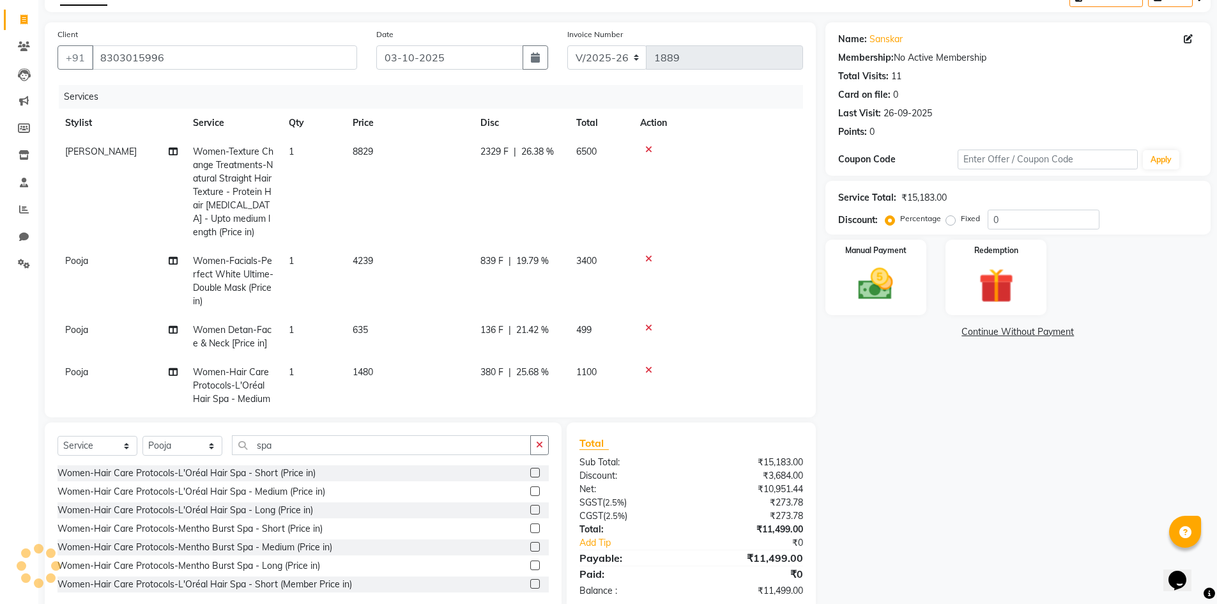
click at [508, 261] on tr "Pooja Women-Facials-Perfect White Ultime-Double Mask (Price in) 1 4239 839 F | …" at bounding box center [431, 281] width 746 height 69
click at [498, 260] on span "839 F" at bounding box center [492, 260] width 23 height 13
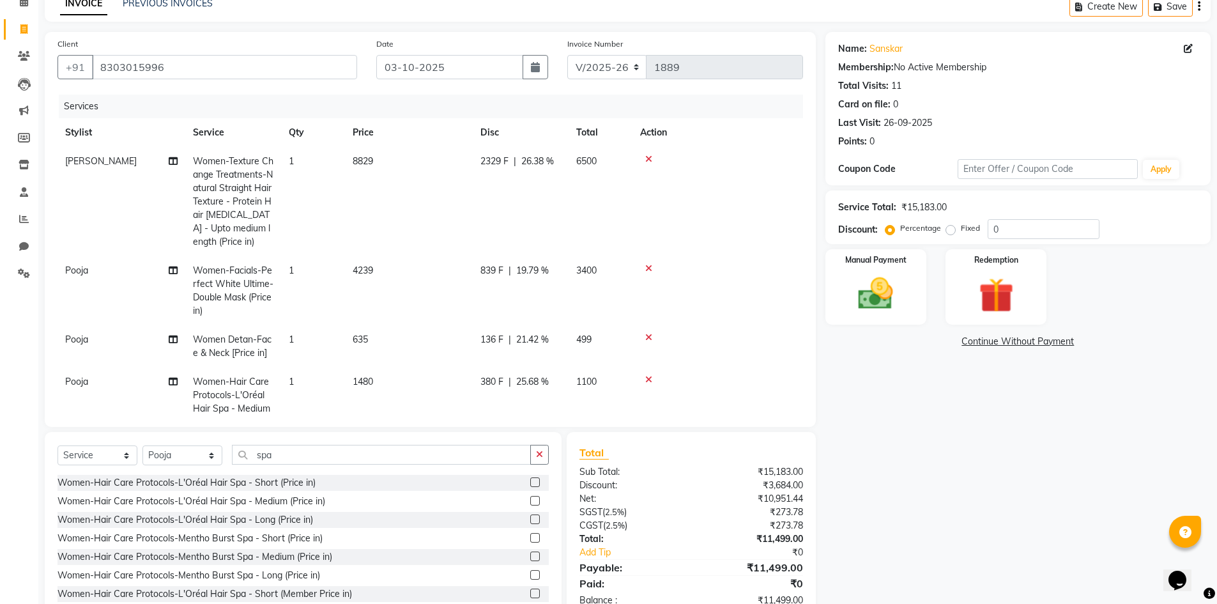
select select "58754"
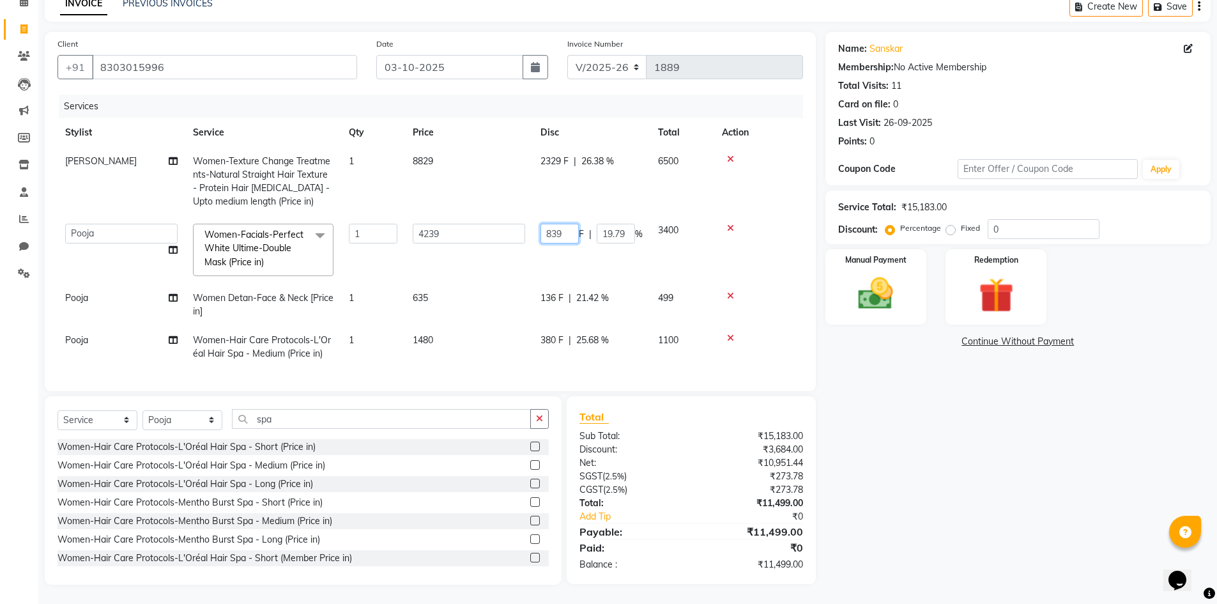
click at [567, 224] on input "839" at bounding box center [560, 234] width 38 height 20
drag, startPoint x: 567, startPoint y: 223, endPoint x: 555, endPoint y: 224, distance: 11.6
click at [555, 224] on input "839" at bounding box center [560, 234] width 38 height 20
type input "838"
click at [529, 260] on tr "[PERSON_NAME] [PERSON_NAME] Mo. [PERSON_NAME].[PERSON_NAME] [PERSON_NAME] [PERS…" at bounding box center [431, 250] width 746 height 68
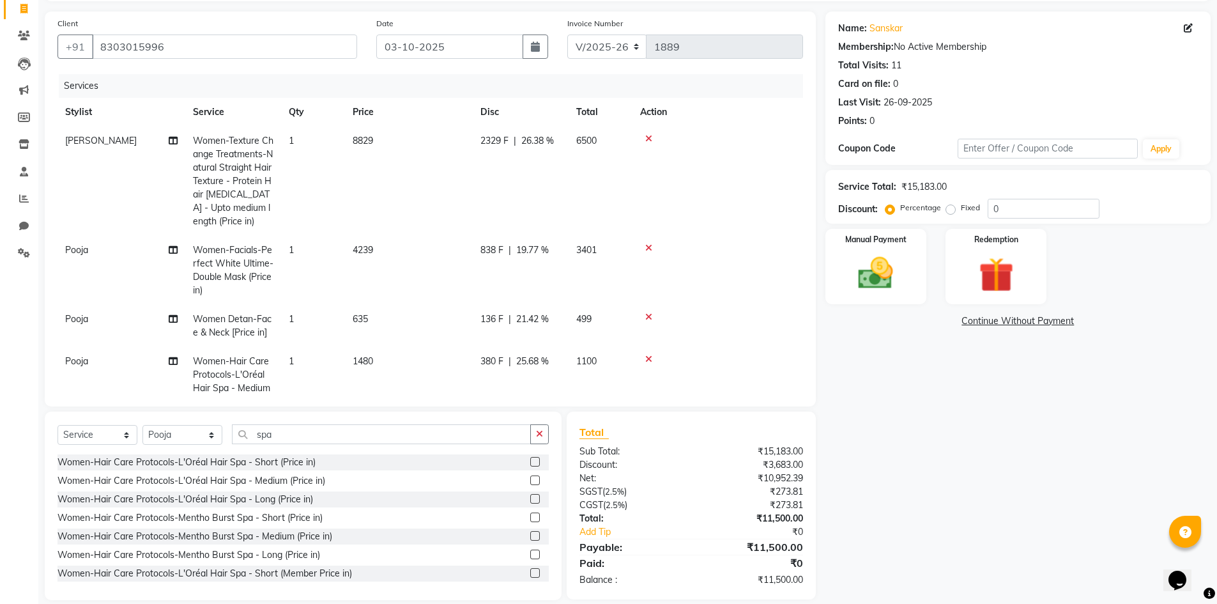
scroll to position [100, 0]
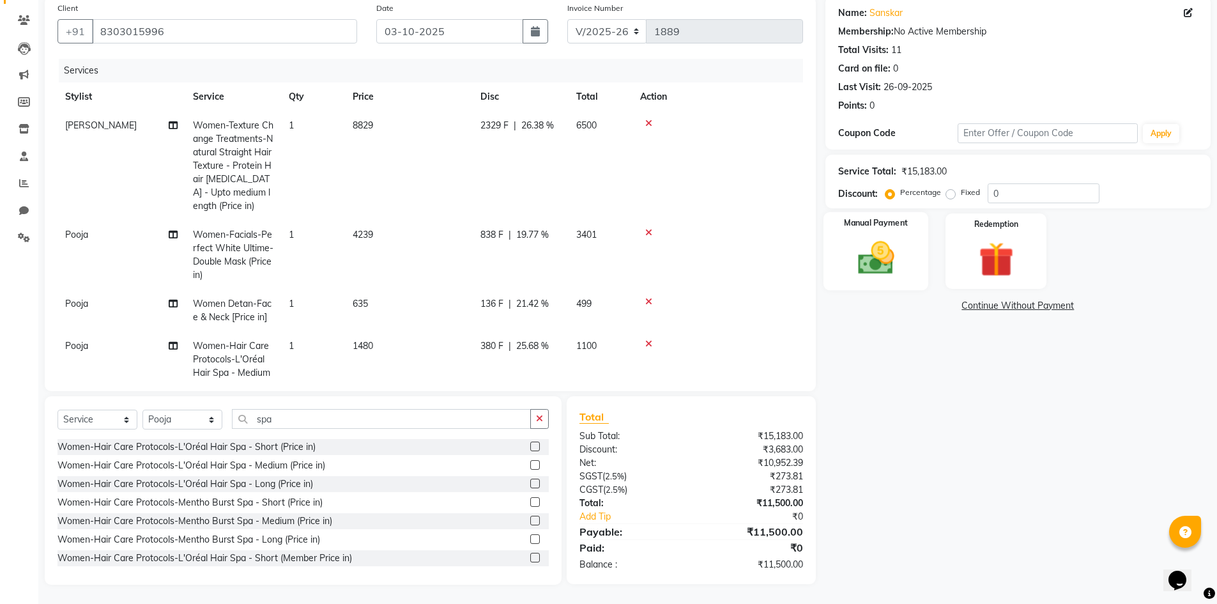
click at [871, 245] on img at bounding box center [876, 258] width 59 height 42
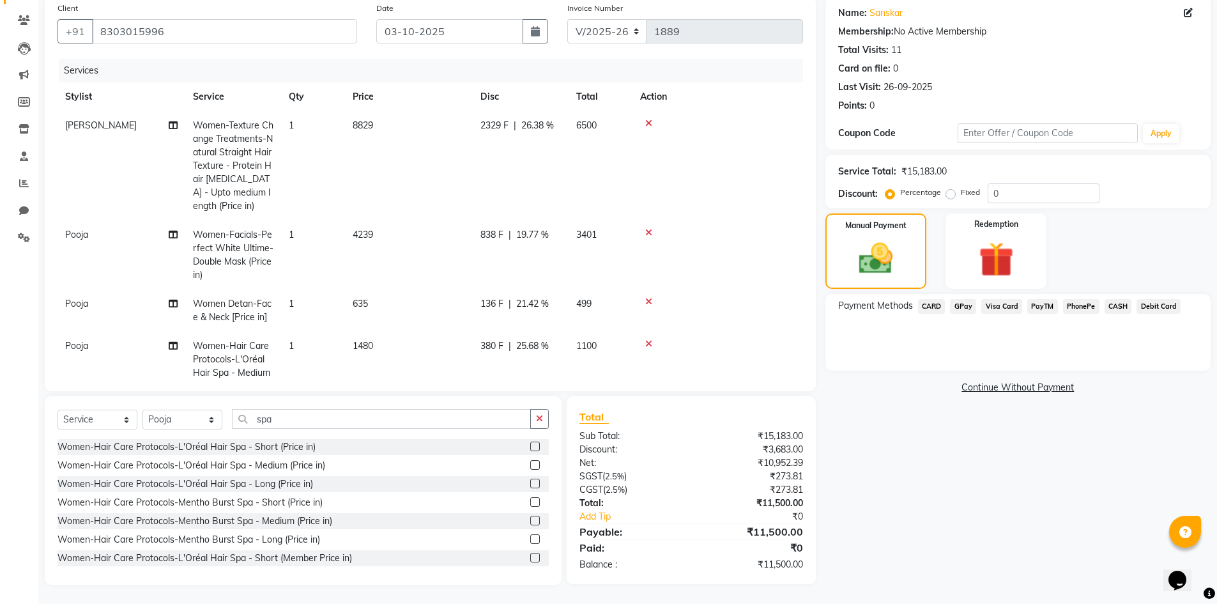
click at [1112, 306] on span "CASH" at bounding box center [1118, 306] width 27 height 15
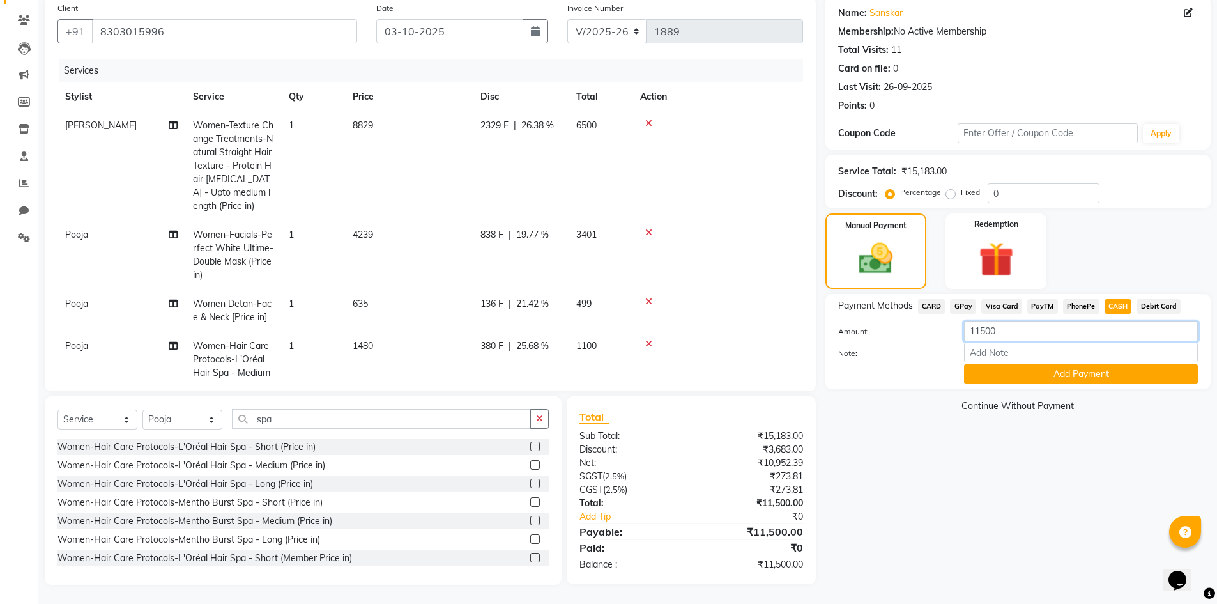
drag, startPoint x: 1017, startPoint y: 327, endPoint x: 953, endPoint y: 341, distance: 65.3
click at [953, 341] on div "Amount: 11500" at bounding box center [1018, 332] width 379 height 22
type input "6500"
click at [1023, 370] on button "Add Payment" at bounding box center [1081, 374] width 234 height 20
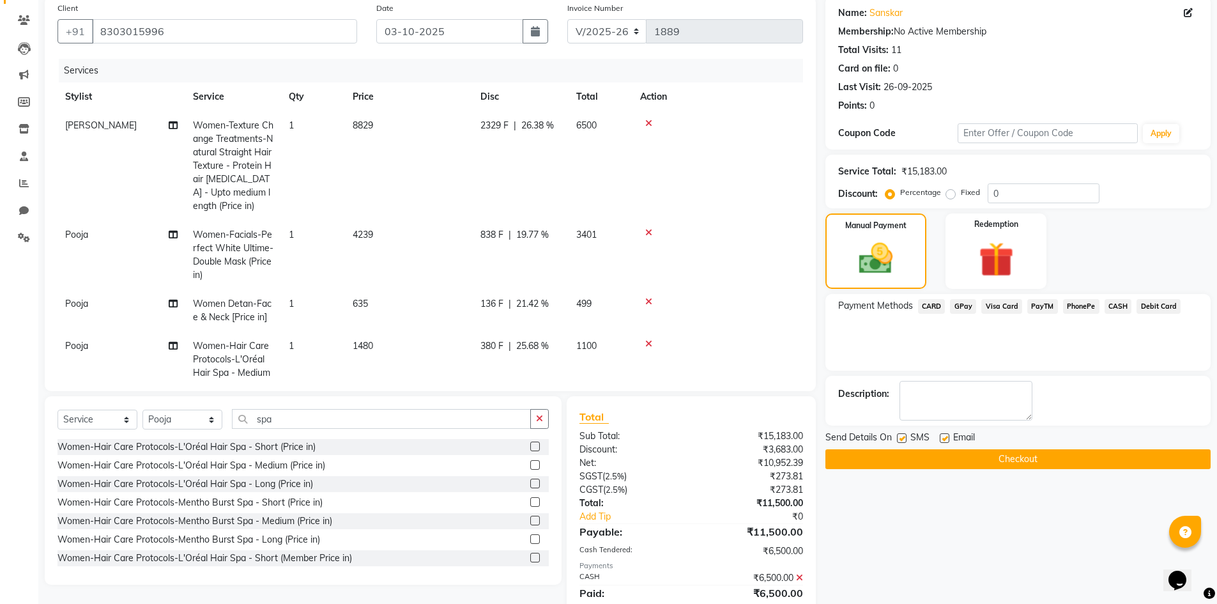
click at [962, 305] on span "GPay" at bounding box center [963, 306] width 26 height 15
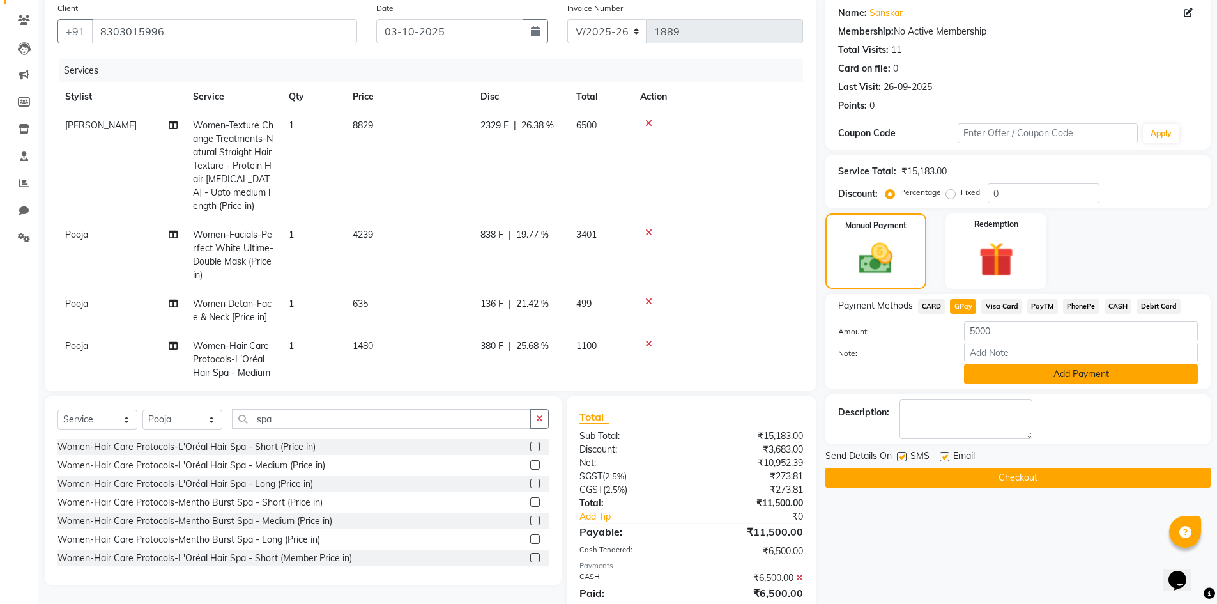
click at [1033, 371] on button "Add Payment" at bounding box center [1081, 374] width 234 height 20
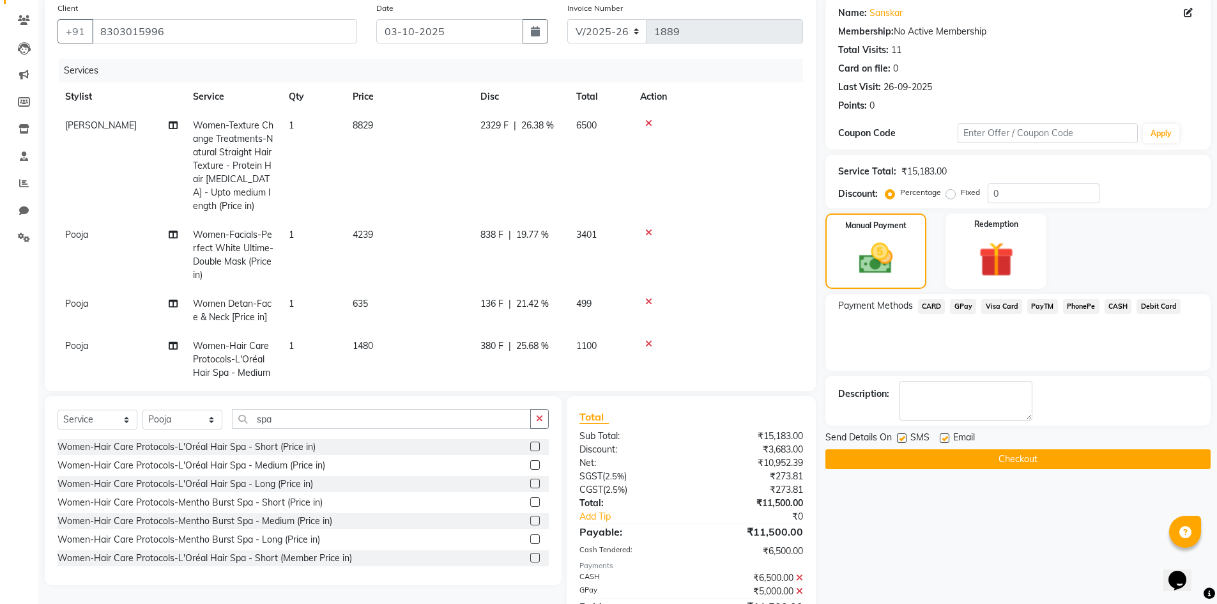
click at [944, 436] on label at bounding box center [945, 438] width 10 height 10
click at [944, 436] on input "checkbox" at bounding box center [944, 439] width 8 height 8
checkbox input "false"
click at [902, 438] on label at bounding box center [902, 438] width 10 height 10
click at [902, 438] on input "checkbox" at bounding box center [901, 439] width 8 height 8
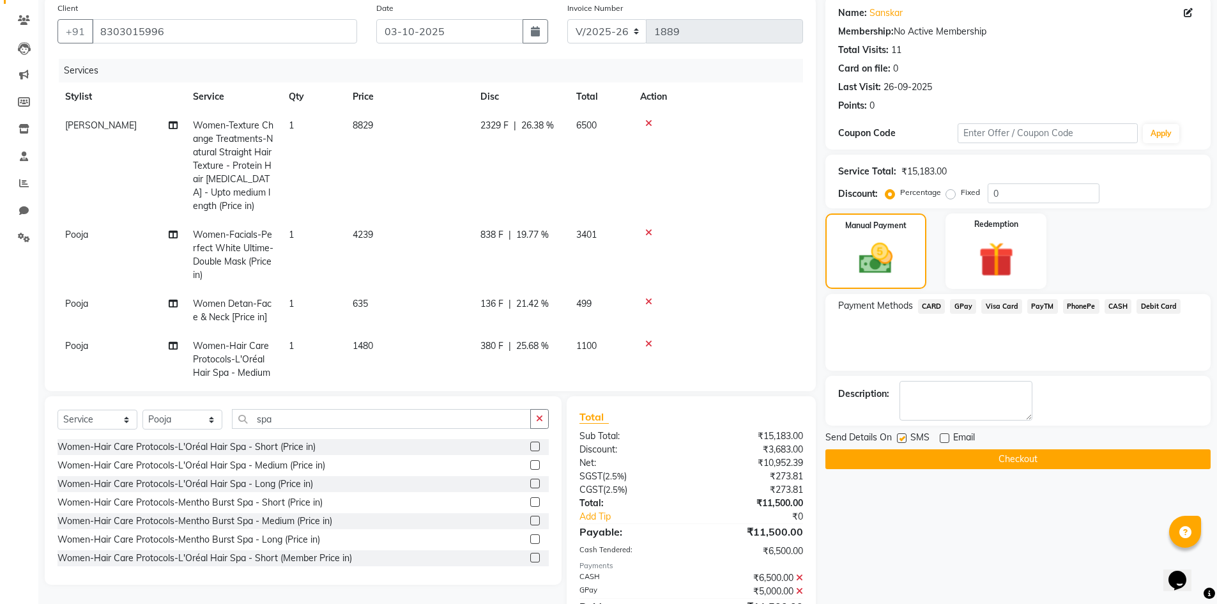
checkbox input "false"
click at [970, 457] on button "Checkout" at bounding box center [1018, 459] width 385 height 20
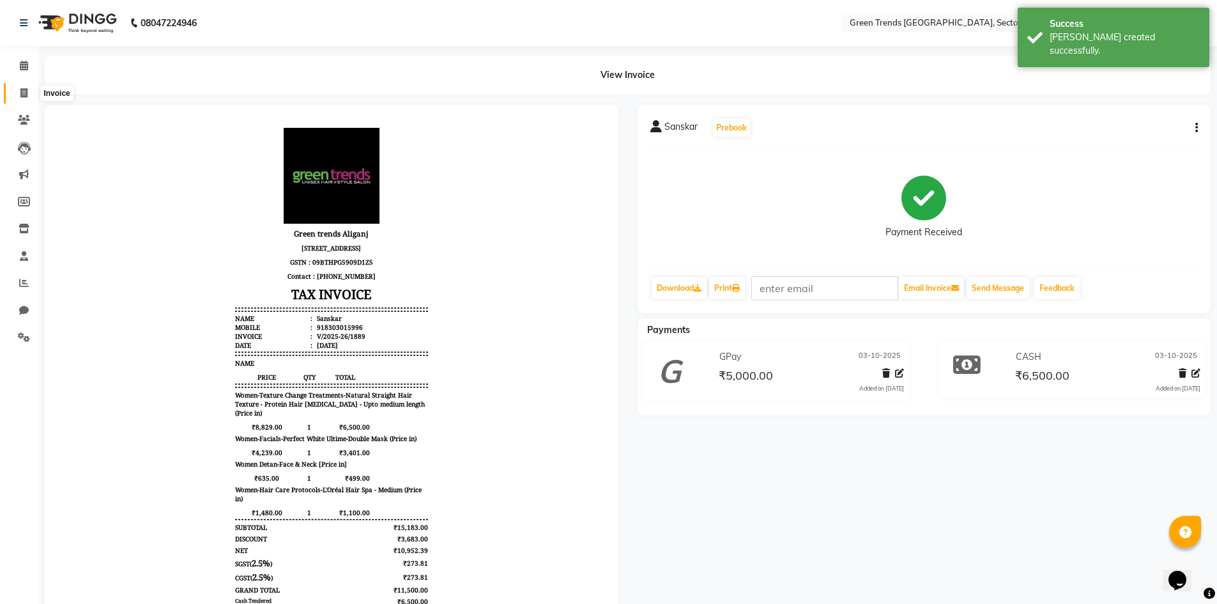
click at [22, 95] on icon at bounding box center [23, 93] width 7 height 10
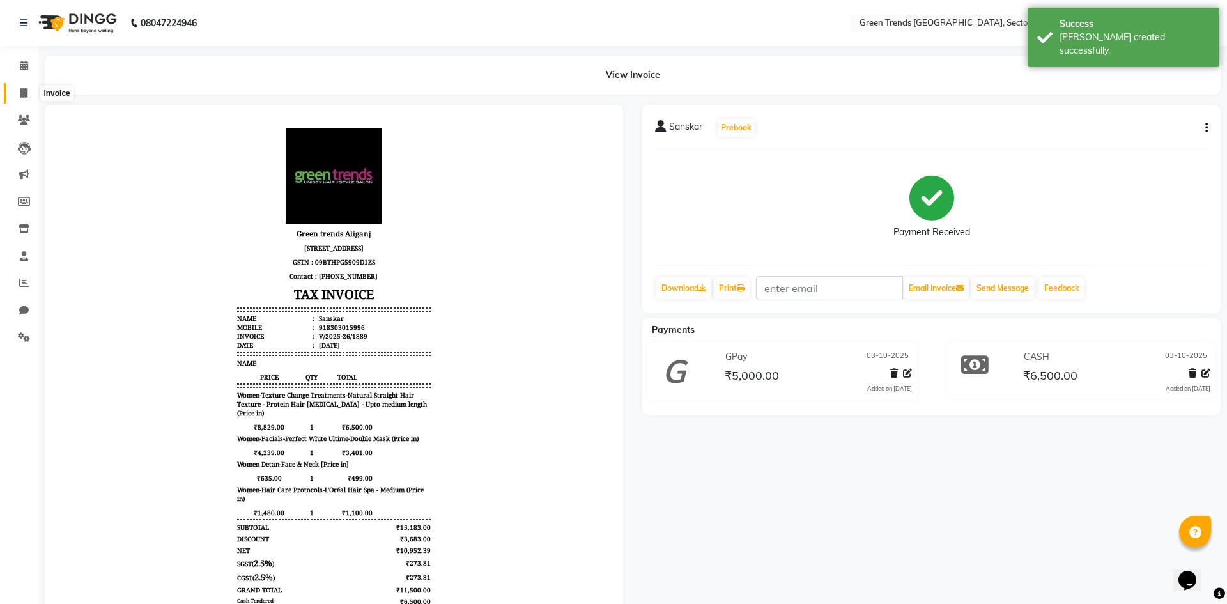
select select "service"
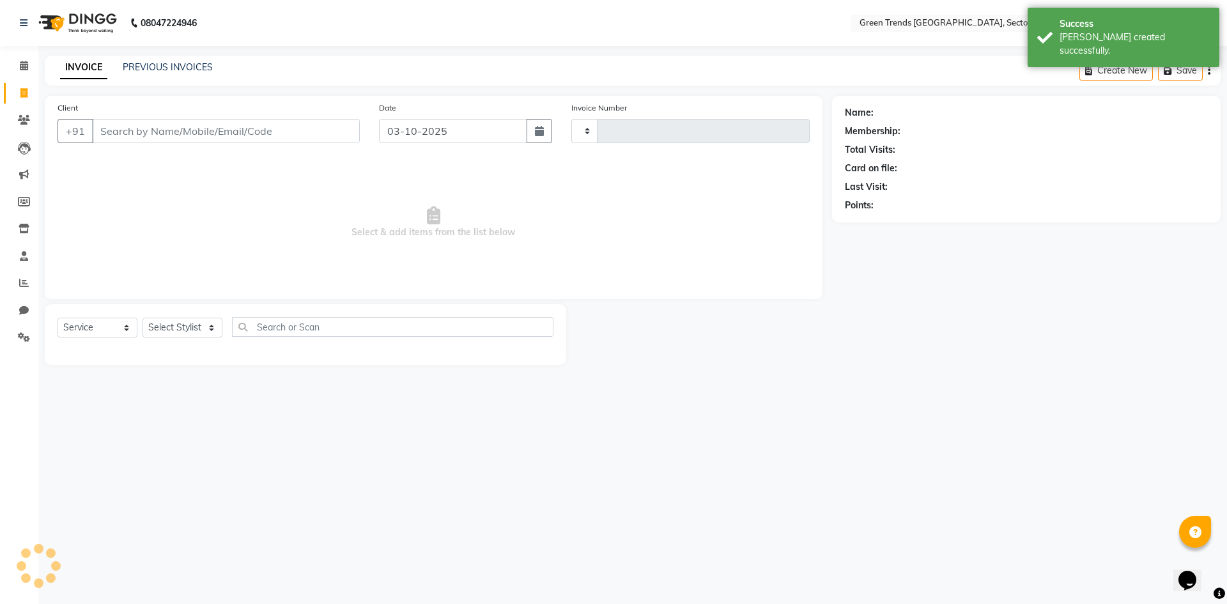
type input "1890"
select select "7023"
click at [162, 63] on link "PREVIOUS INVOICES" at bounding box center [168, 67] width 90 height 12
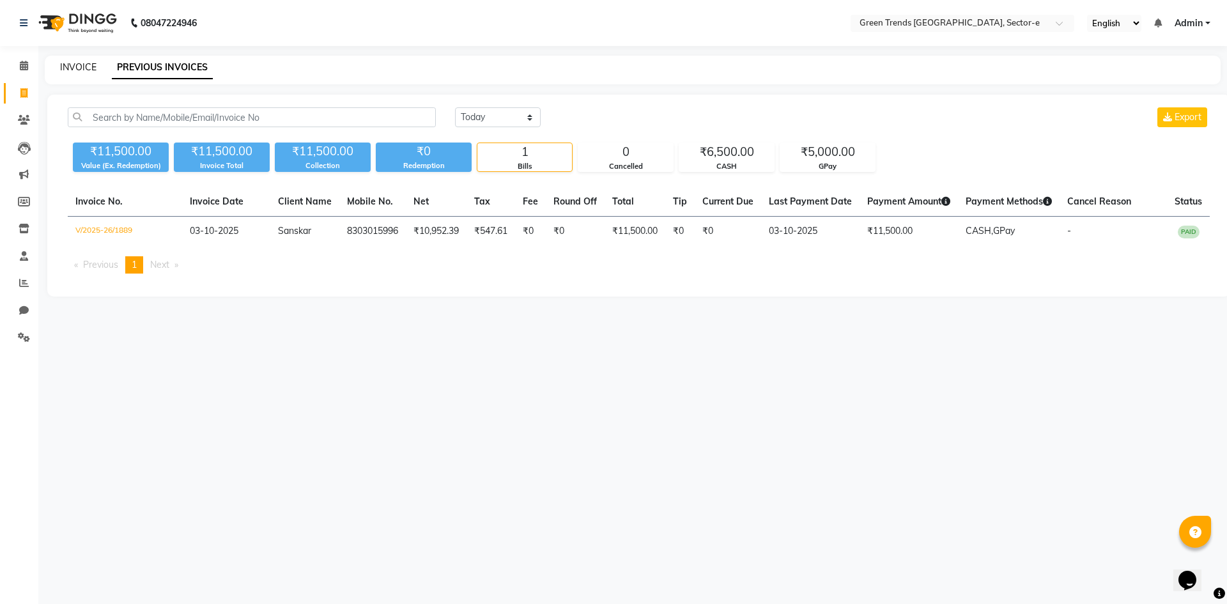
click at [79, 67] on link "INVOICE" at bounding box center [78, 67] width 36 height 12
select select "service"
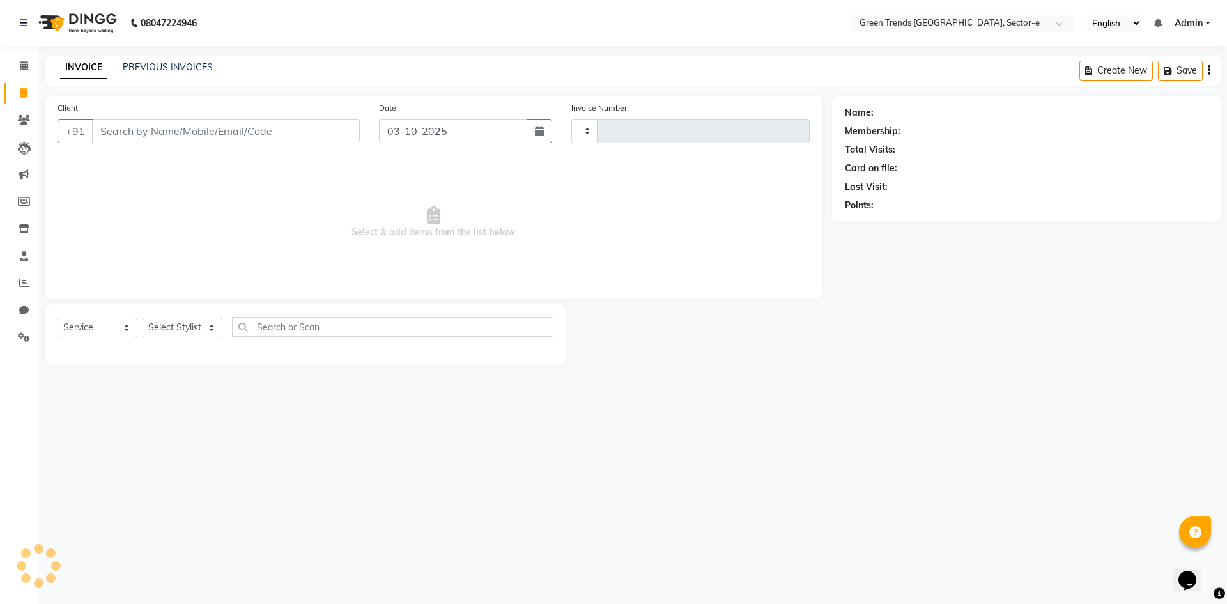
type input "1890"
select select "7023"
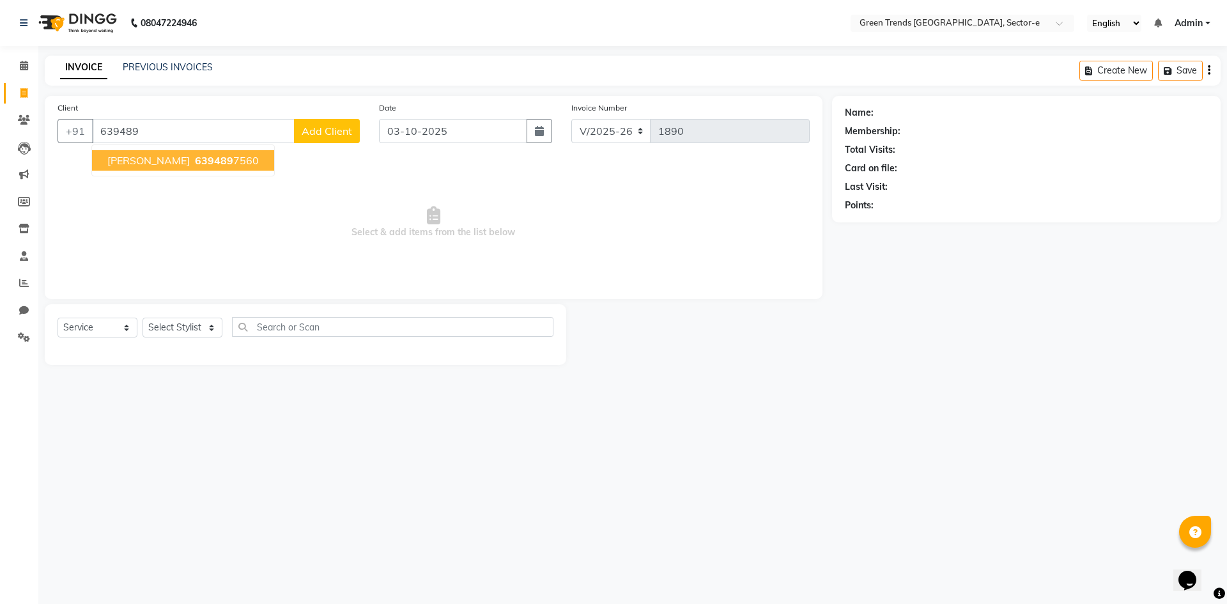
click at [195, 165] on span "639489" at bounding box center [214, 160] width 38 height 13
type input "6394897560"
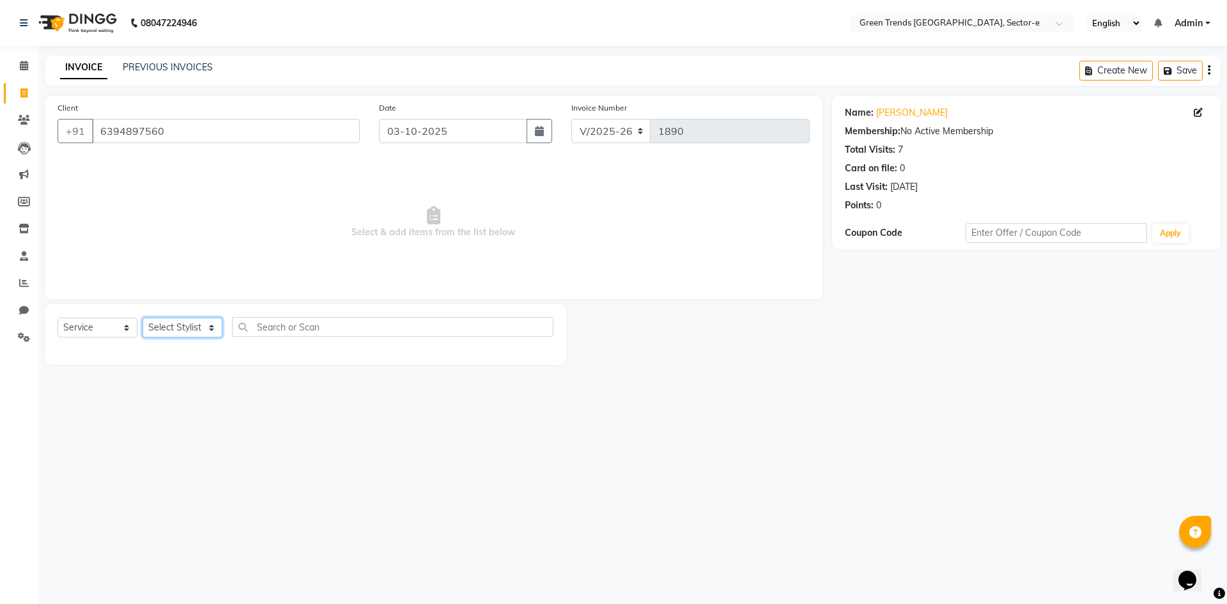
click at [208, 325] on select "Select Stylist [PERSON_NAME] [PERSON_NAME] Mo. [PERSON_NAME].[PERSON_NAME] [PER…" at bounding box center [183, 328] width 80 height 20
select select "58752"
click at [143, 318] on select "Select Stylist [PERSON_NAME] [PERSON_NAME] Mo. [PERSON_NAME].[PERSON_NAME] [PER…" at bounding box center [183, 328] width 80 height 20
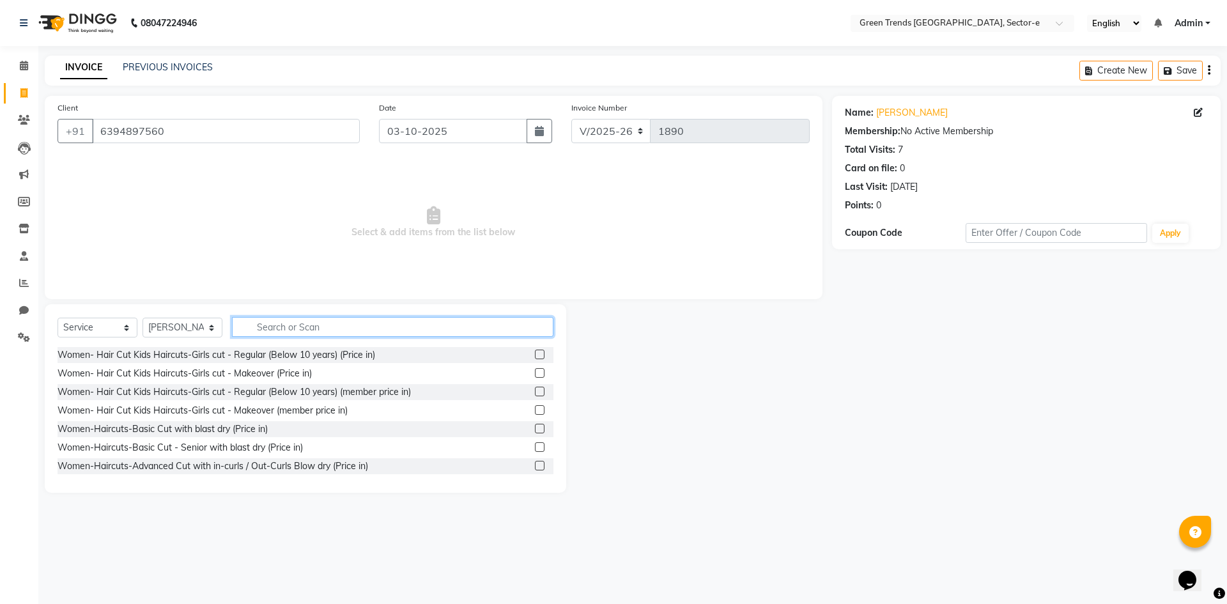
click at [277, 324] on input "text" at bounding box center [392, 327] width 321 height 20
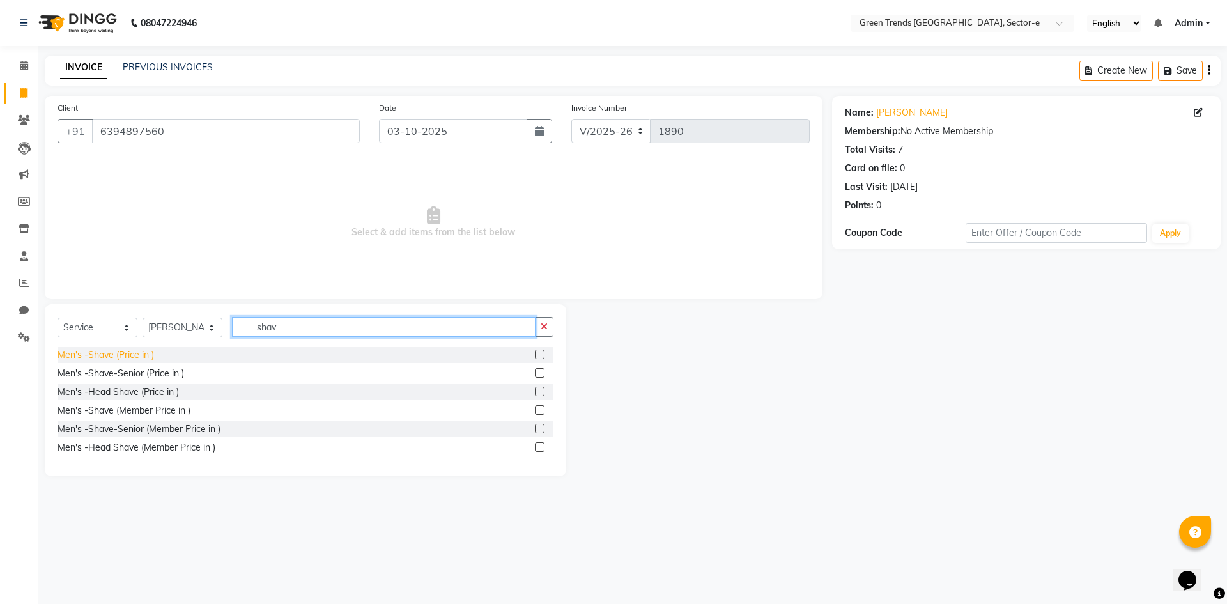
type input "shav"
click at [112, 355] on div "Men's -Shave (Price in )" at bounding box center [106, 354] width 96 height 13
checkbox input "false"
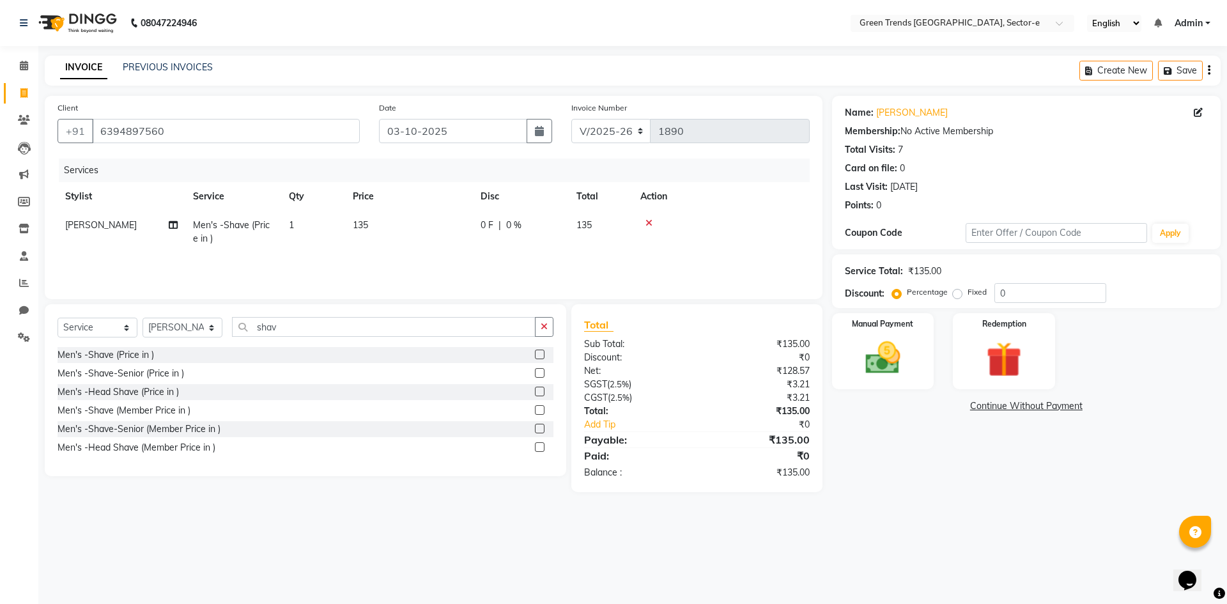
click at [299, 222] on td "1" at bounding box center [313, 232] width 64 height 42
drag, startPoint x: 364, startPoint y: 234, endPoint x: 329, endPoint y: 235, distance: 35.2
click at [329, 235] on tr "[PERSON_NAME] [PERSON_NAME] Mo. [PERSON_NAME].Sirrajudin [PERSON_NAME] [PERSON_…" at bounding box center [434, 235] width 752 height 49
type input "2"
click at [350, 260] on div "Services Stylist Service Qty Price Disc Total Action [PERSON_NAME] Men's -Shave…" at bounding box center [434, 222] width 752 height 128
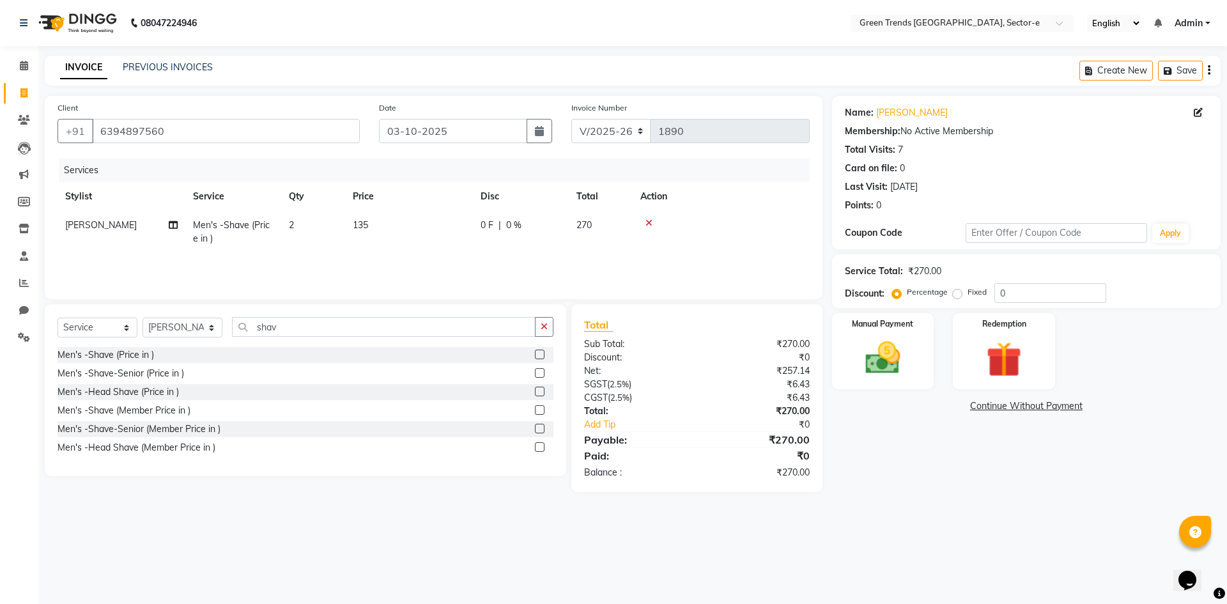
click at [490, 222] on span "0 F" at bounding box center [487, 225] width 13 height 13
drag, startPoint x: 563, startPoint y: 231, endPoint x: 497, endPoint y: 245, distance: 67.2
click at [497, 245] on tr "[PERSON_NAME] [PERSON_NAME] Mo. [PERSON_NAME].Sirrajudin [PERSON_NAME] [PERSON_…" at bounding box center [434, 235] width 752 height 49
type input "73"
click at [493, 252] on tr "[PERSON_NAME] Men's -Shave (Price in ) 2 135 73 F | 27.04 % 197" at bounding box center [434, 232] width 752 height 42
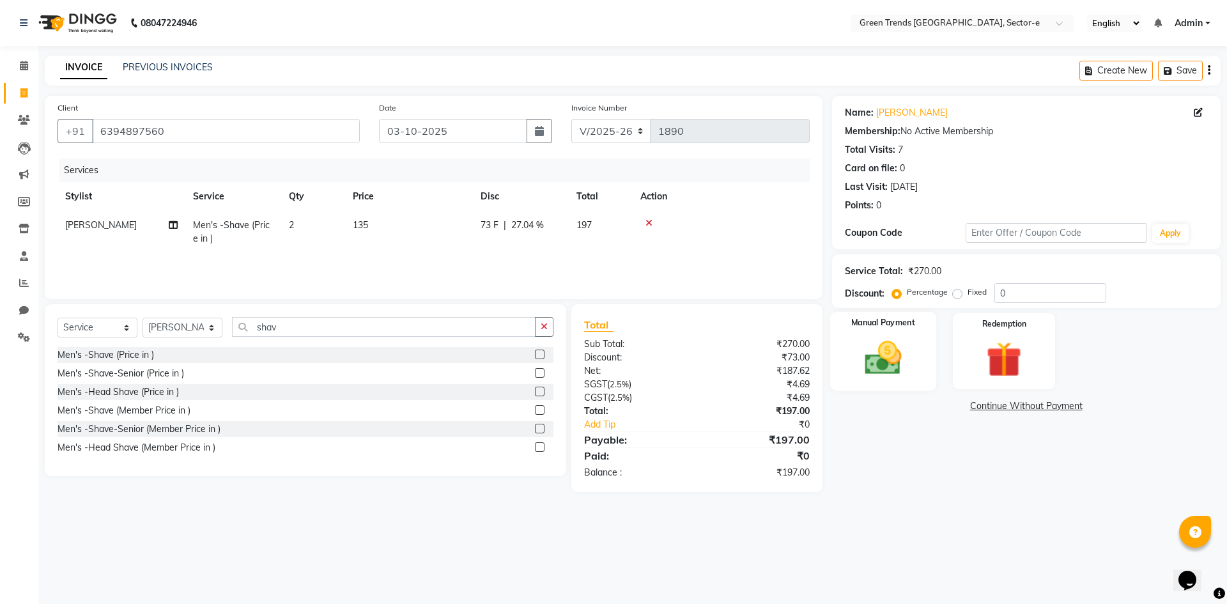
click at [884, 346] on img at bounding box center [882, 358] width 59 height 42
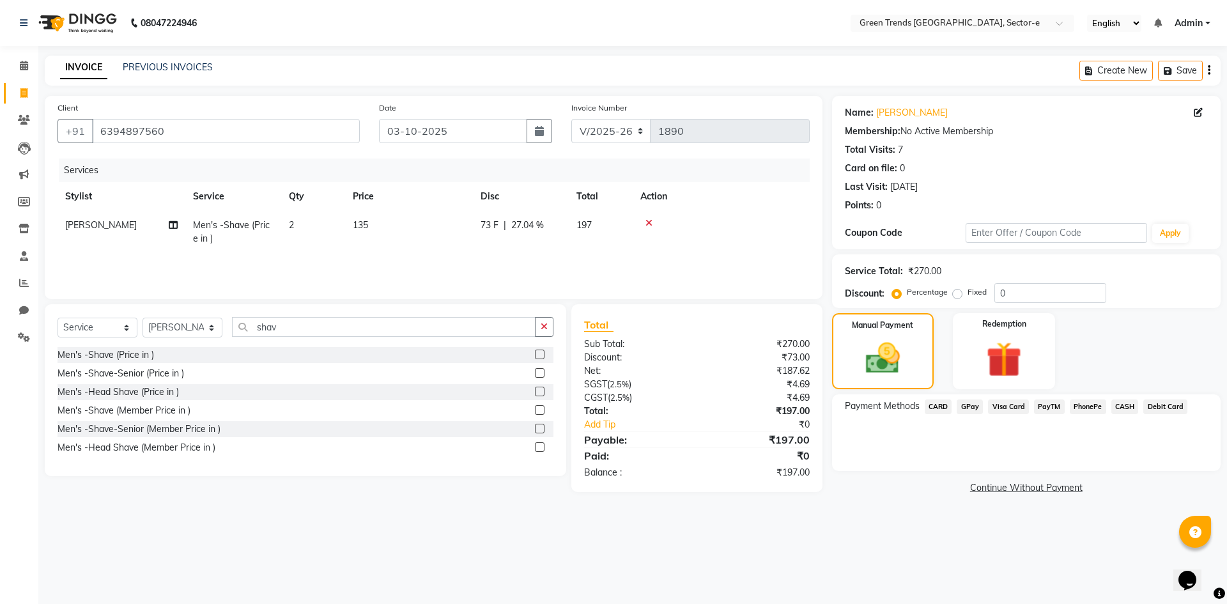
click at [1123, 405] on span "CASH" at bounding box center [1124, 406] width 27 height 15
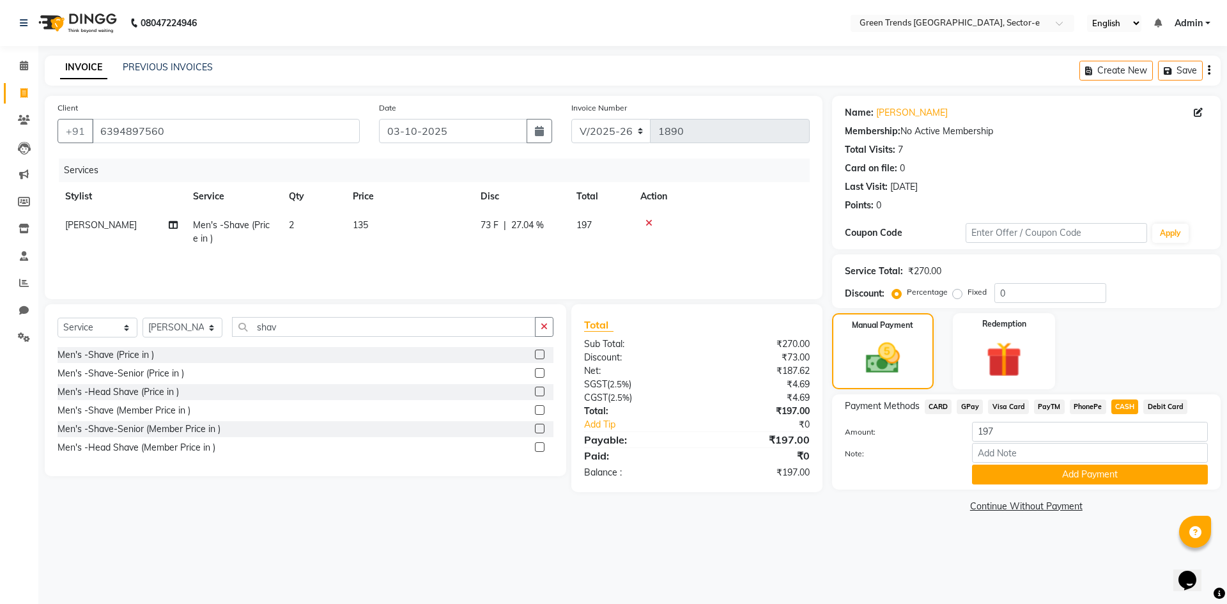
click at [1024, 473] on button "Add Payment" at bounding box center [1090, 475] width 236 height 20
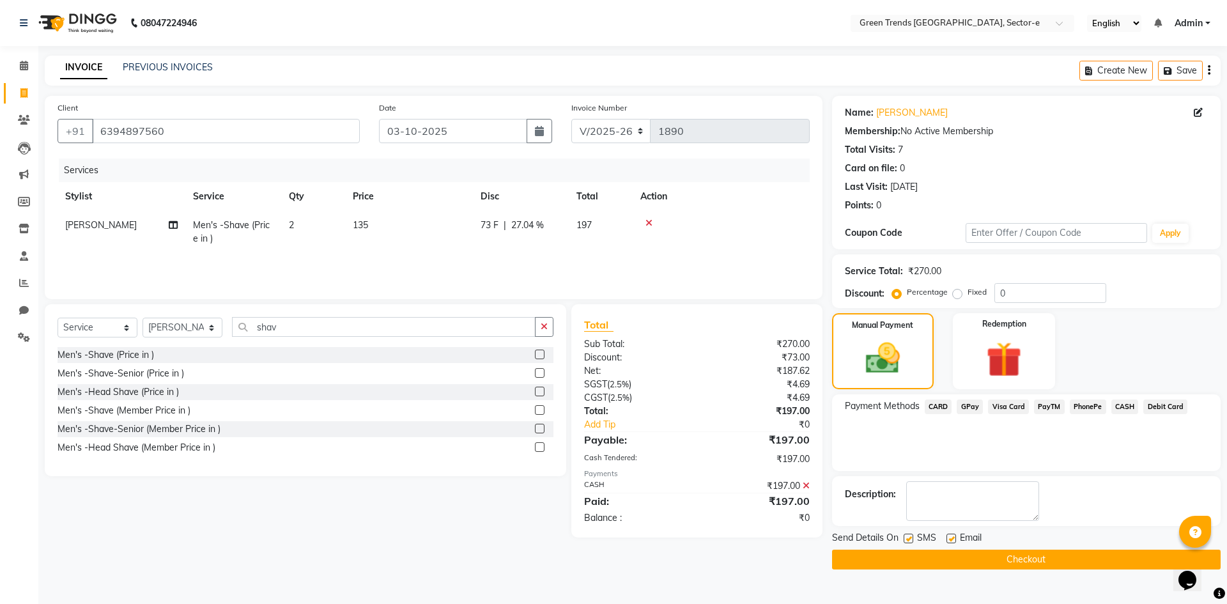
click at [906, 538] on label at bounding box center [909, 539] width 10 height 10
click at [906, 538] on input "checkbox" at bounding box center [908, 539] width 8 height 8
checkbox input "false"
click at [952, 536] on label at bounding box center [951, 539] width 10 height 10
click at [952, 536] on input "checkbox" at bounding box center [950, 539] width 8 height 8
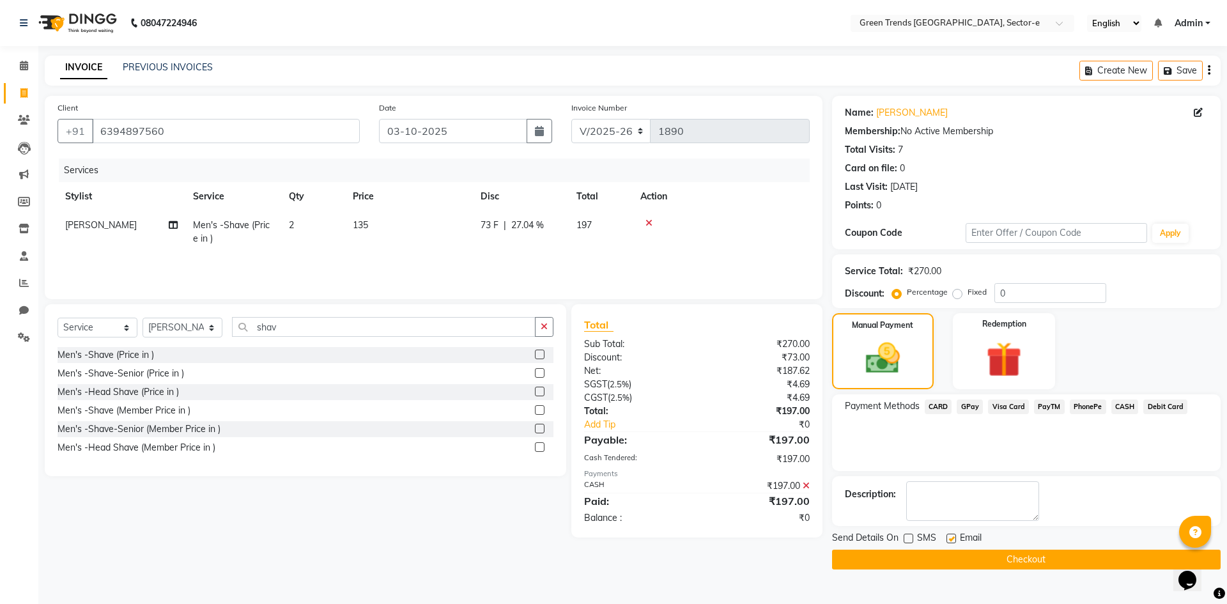
checkbox input "false"
click at [945, 556] on button "Checkout" at bounding box center [1026, 560] width 389 height 20
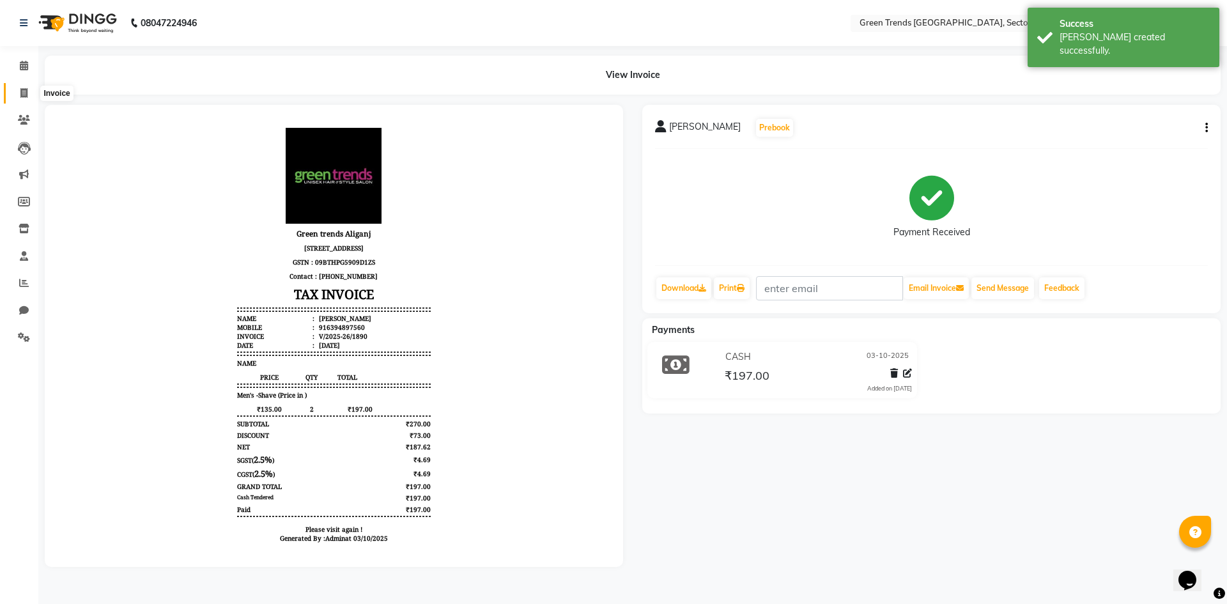
drag, startPoint x: 26, startPoint y: 89, endPoint x: 66, endPoint y: 104, distance: 42.0
click at [26, 89] on icon at bounding box center [23, 93] width 7 height 10
select select "7023"
select select "service"
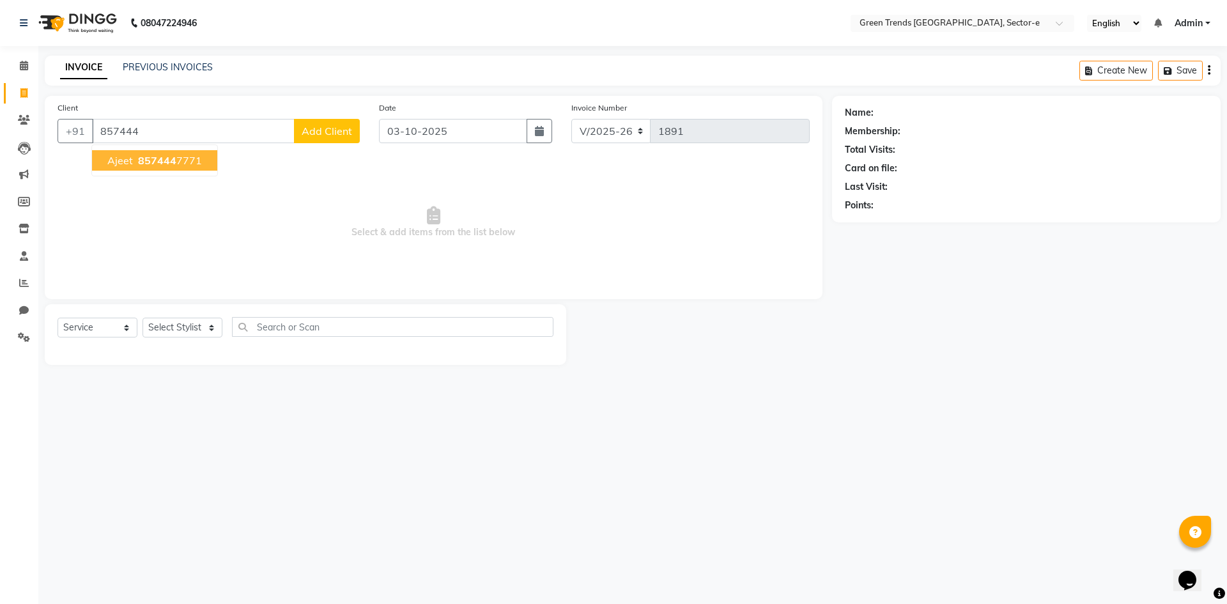
click at [145, 163] on span "857444" at bounding box center [157, 160] width 38 height 13
type input "8574447771"
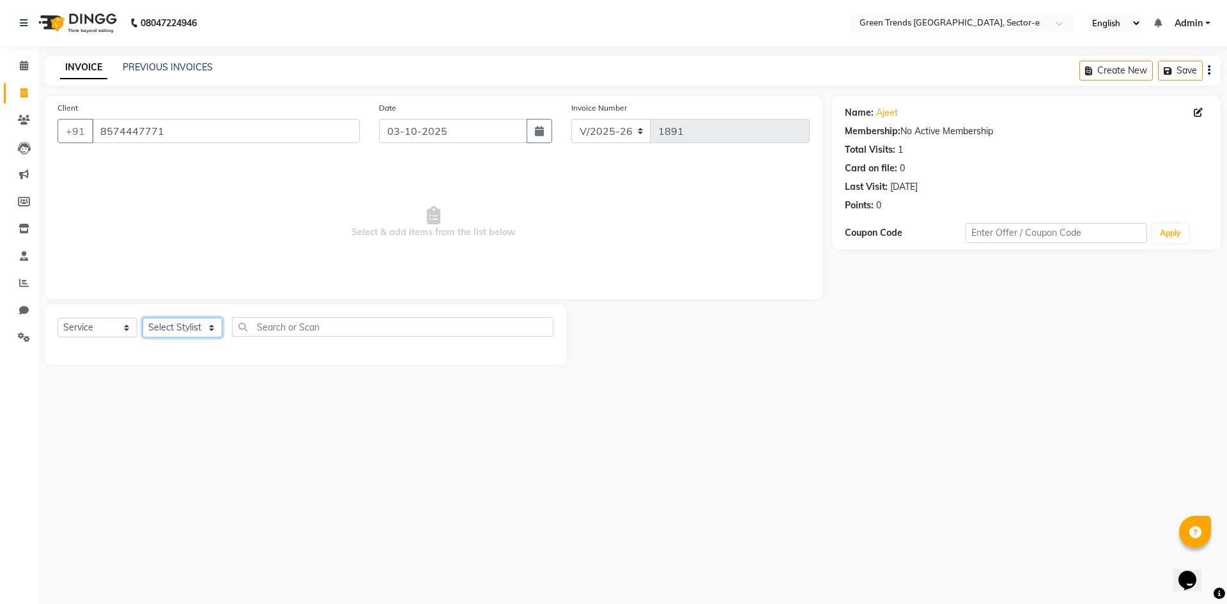
click at [213, 325] on select "Select Stylist [PERSON_NAME] [PERSON_NAME] Mo. [PERSON_NAME].[PERSON_NAME] [PER…" at bounding box center [183, 328] width 80 height 20
select select "58752"
click at [143, 318] on select "Select Stylist [PERSON_NAME] [PERSON_NAME] Mo. [PERSON_NAME].[PERSON_NAME] [PER…" at bounding box center [183, 328] width 80 height 20
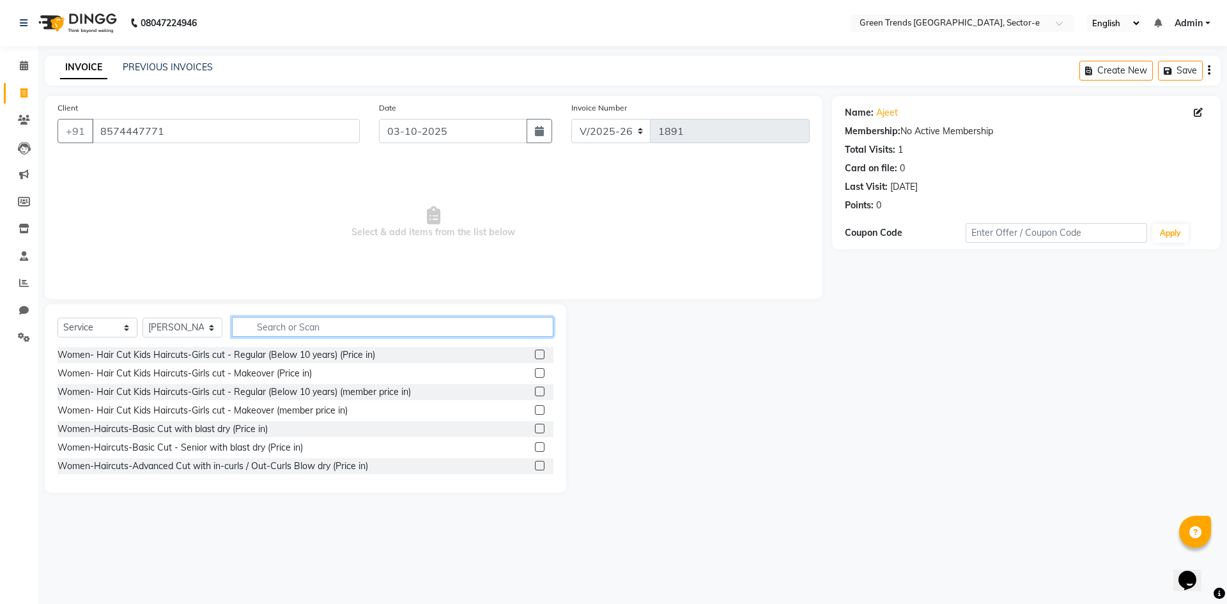
click at [274, 327] on input "text" at bounding box center [392, 327] width 321 height 20
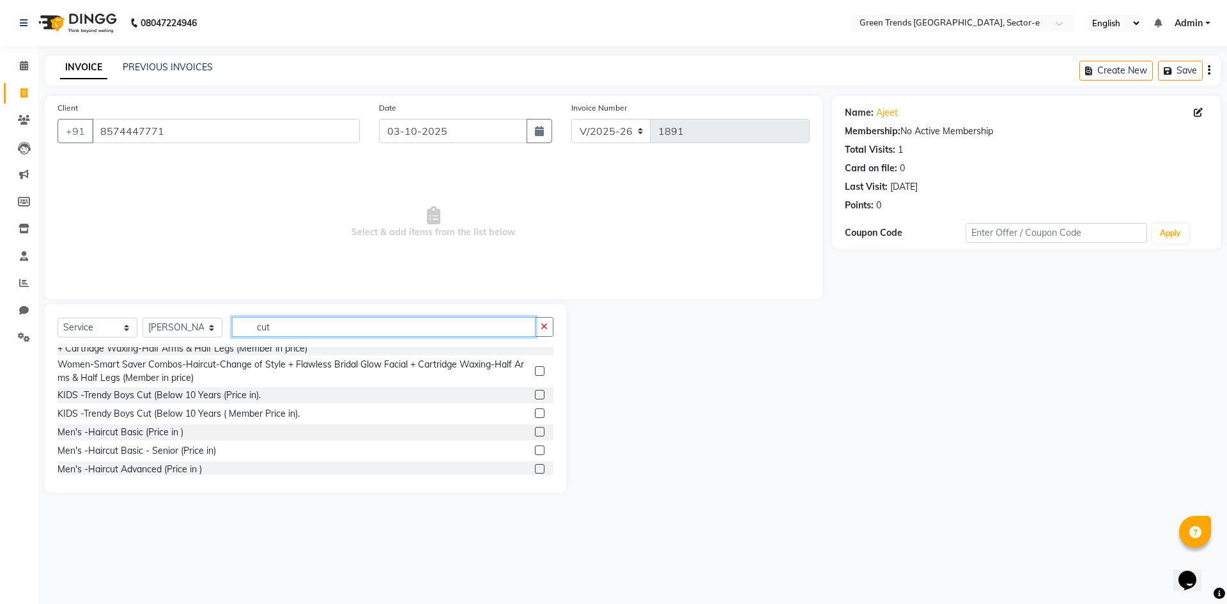
scroll to position [624, 0]
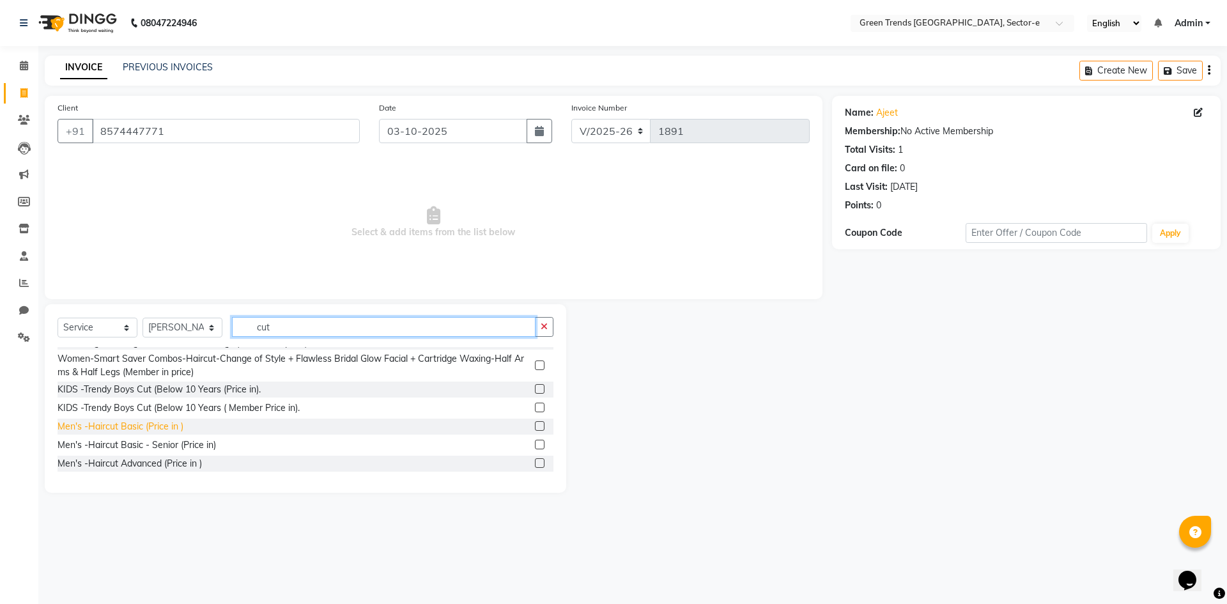
type input "cut"
click at [163, 433] on div "Men's -Haircut Basic (Price in )" at bounding box center [121, 426] width 126 height 13
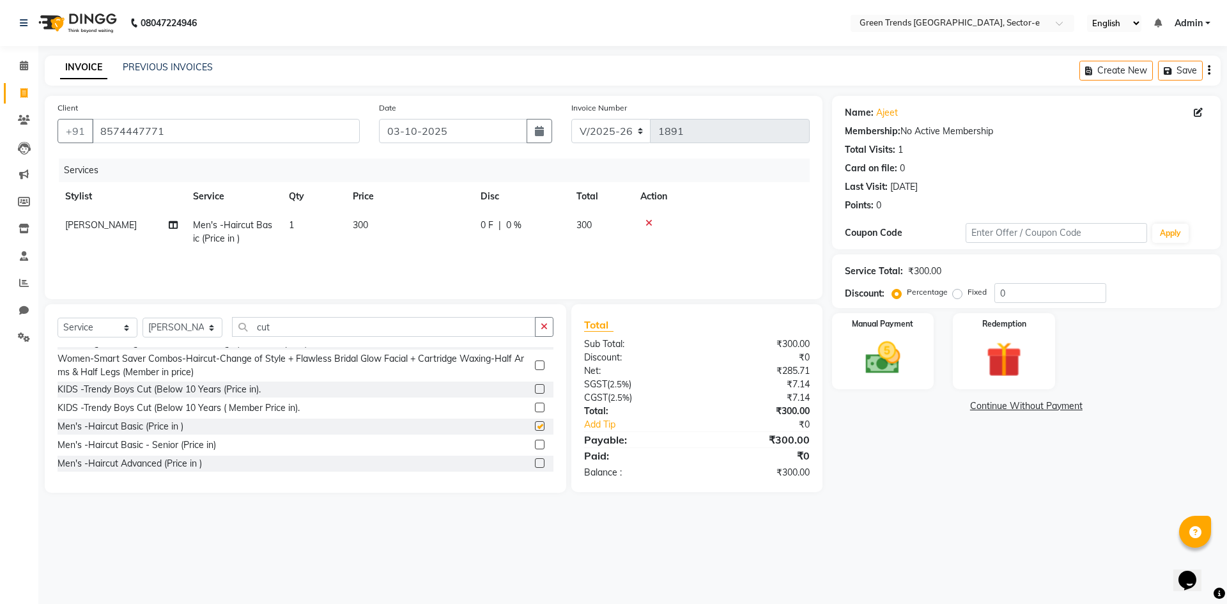
checkbox input "false"
drag, startPoint x: 295, startPoint y: 328, endPoint x: 237, endPoint y: 332, distance: 57.6
click at [237, 332] on input "cut" at bounding box center [384, 327] width 304 height 20
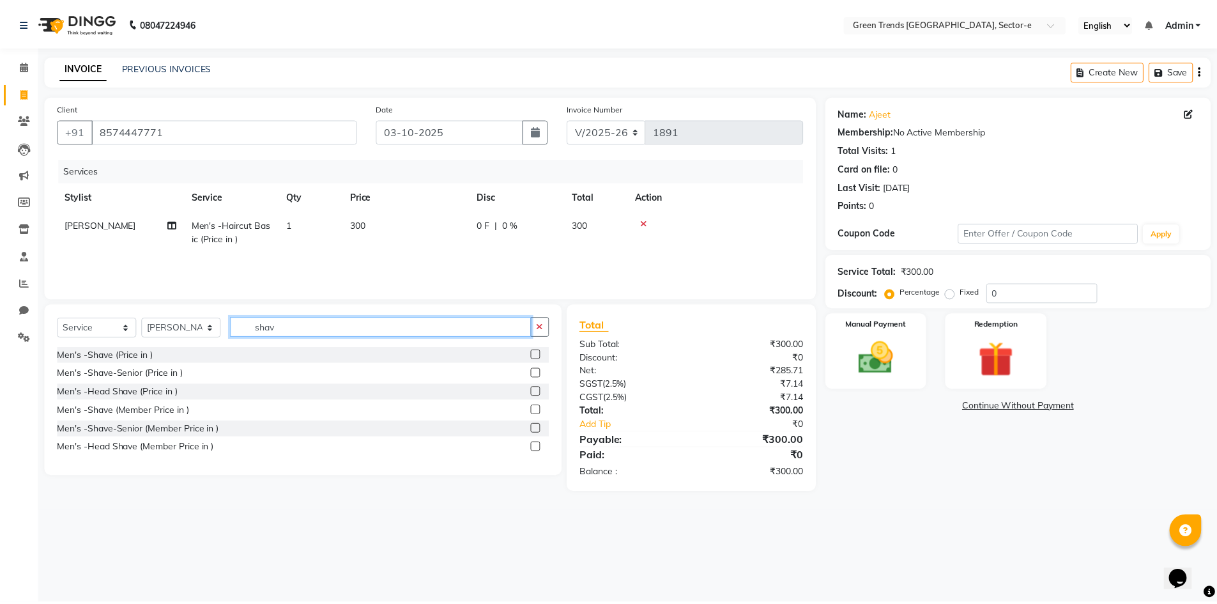
scroll to position [0, 0]
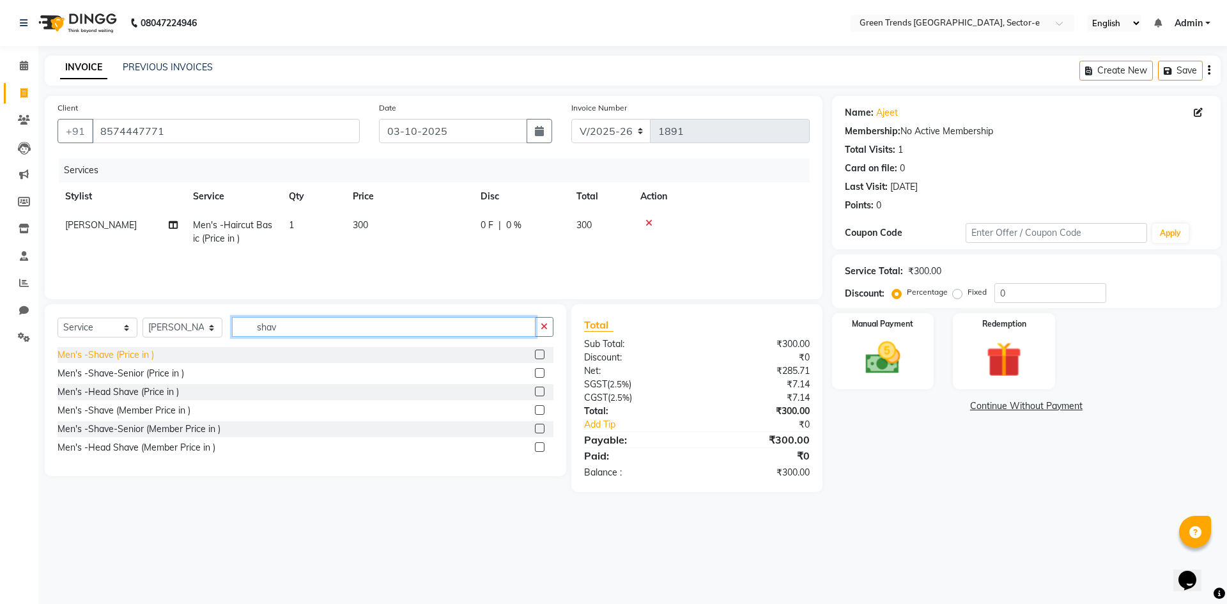
type input "shav"
click at [133, 356] on div "Men's -Shave (Price in )" at bounding box center [106, 354] width 96 height 13
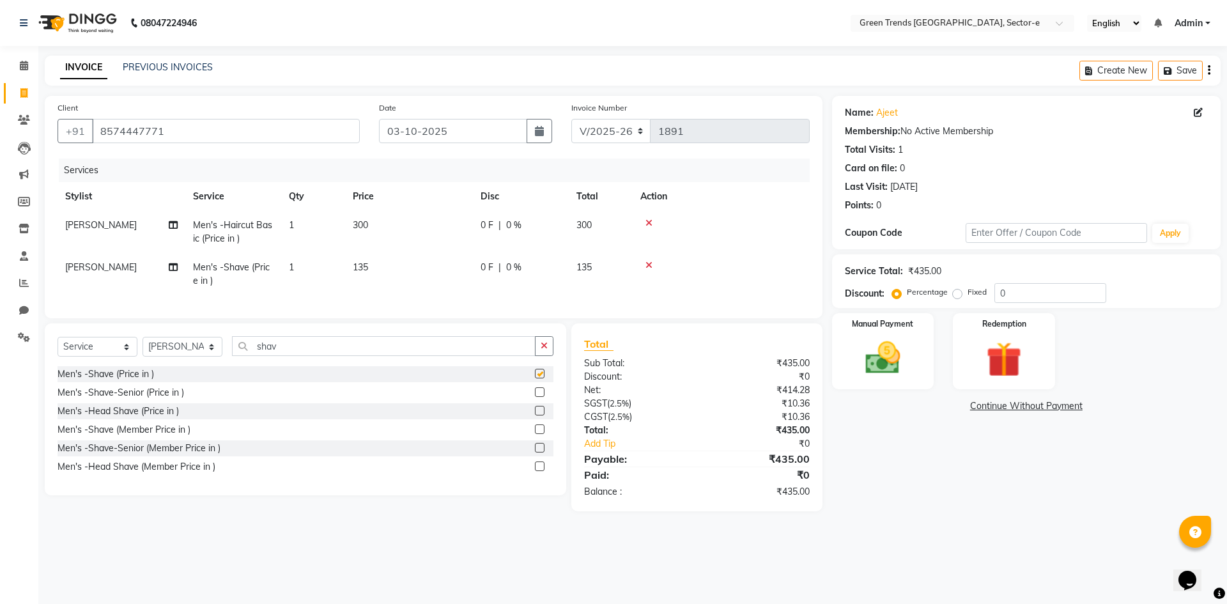
checkbox input "false"
click at [490, 224] on span "0 F" at bounding box center [487, 225] width 13 height 13
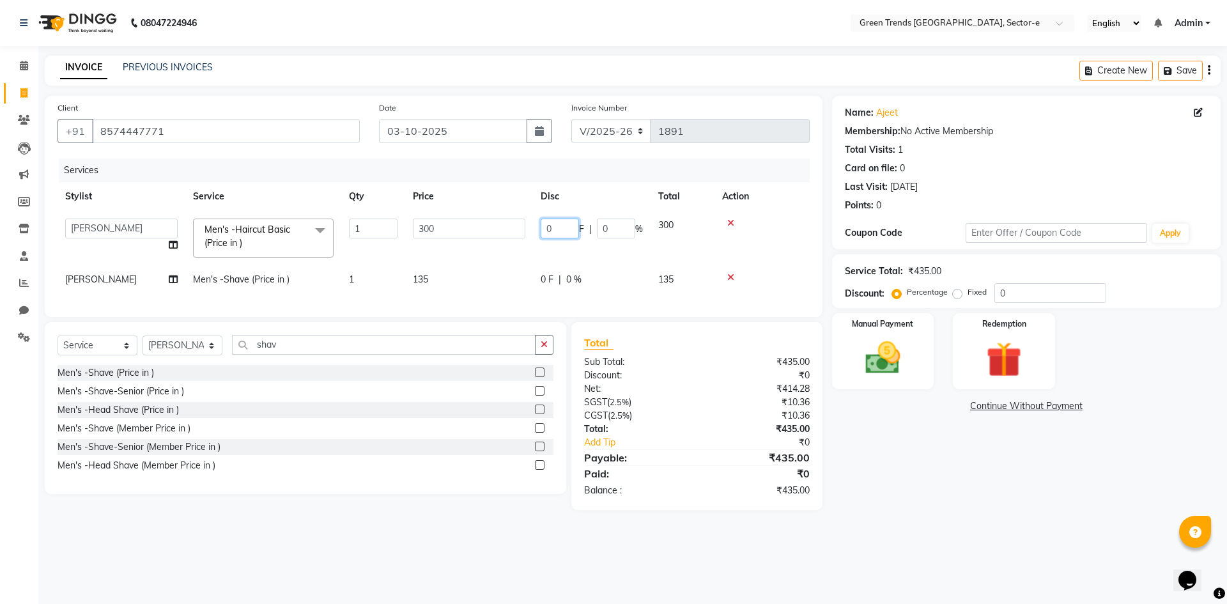
drag, startPoint x: 568, startPoint y: 233, endPoint x: 532, endPoint y: 236, distance: 35.9
click at [532, 236] on tr "[PERSON_NAME] [PERSON_NAME] Mo. [PERSON_NAME].[PERSON_NAME] [PERSON_NAME] Pooja…" at bounding box center [434, 238] width 752 height 54
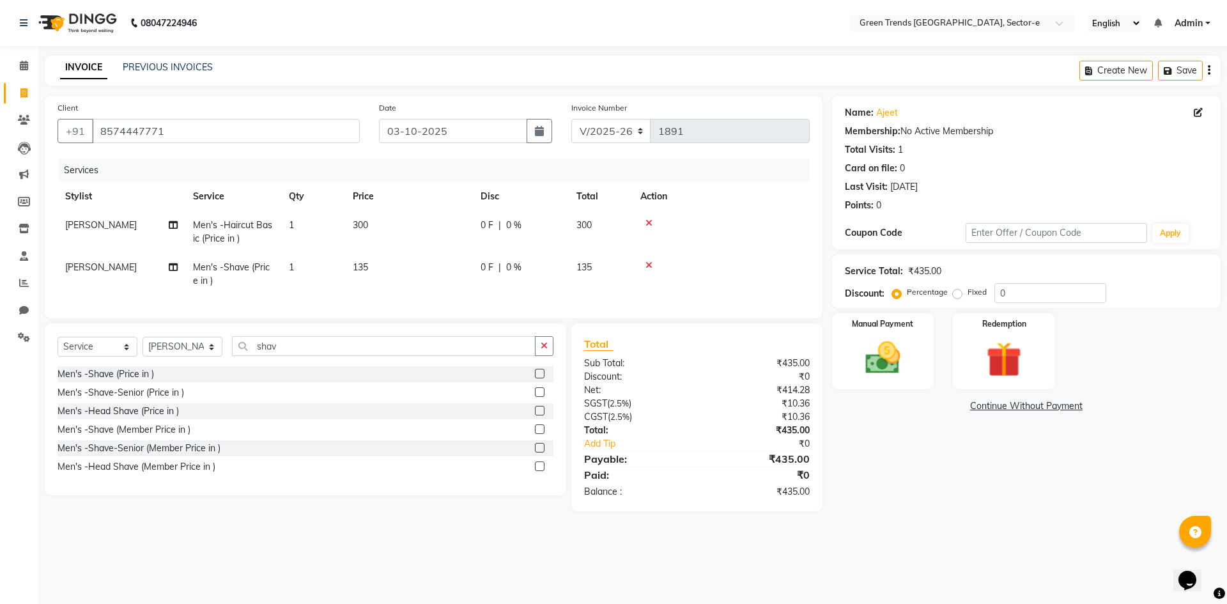
drag, startPoint x: 955, startPoint y: 295, endPoint x: 976, endPoint y: 303, distance: 22.7
click at [968, 295] on label "Fixed" at bounding box center [977, 292] width 19 height 12
click at [957, 295] on input "Fixed" at bounding box center [959, 292] width 9 height 9
radio input "true"
drag, startPoint x: 1019, startPoint y: 288, endPoint x: 985, endPoint y: 297, distance: 34.6
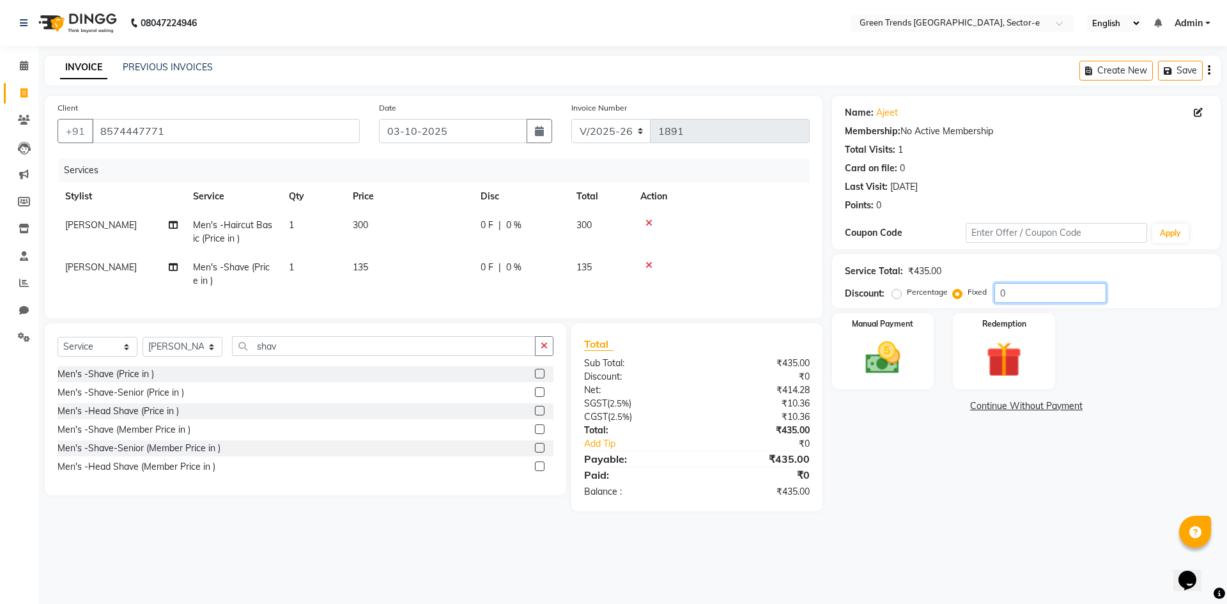
click at [985, 297] on div "Percentage Fixed 0" at bounding box center [1001, 293] width 212 height 20
type input "95"
click at [883, 455] on div "Name: [PERSON_NAME] Membership: No Active Membership Total Visits: 1 Card on fi…" at bounding box center [1031, 303] width 398 height 415
click at [872, 359] on img at bounding box center [882, 358] width 59 height 42
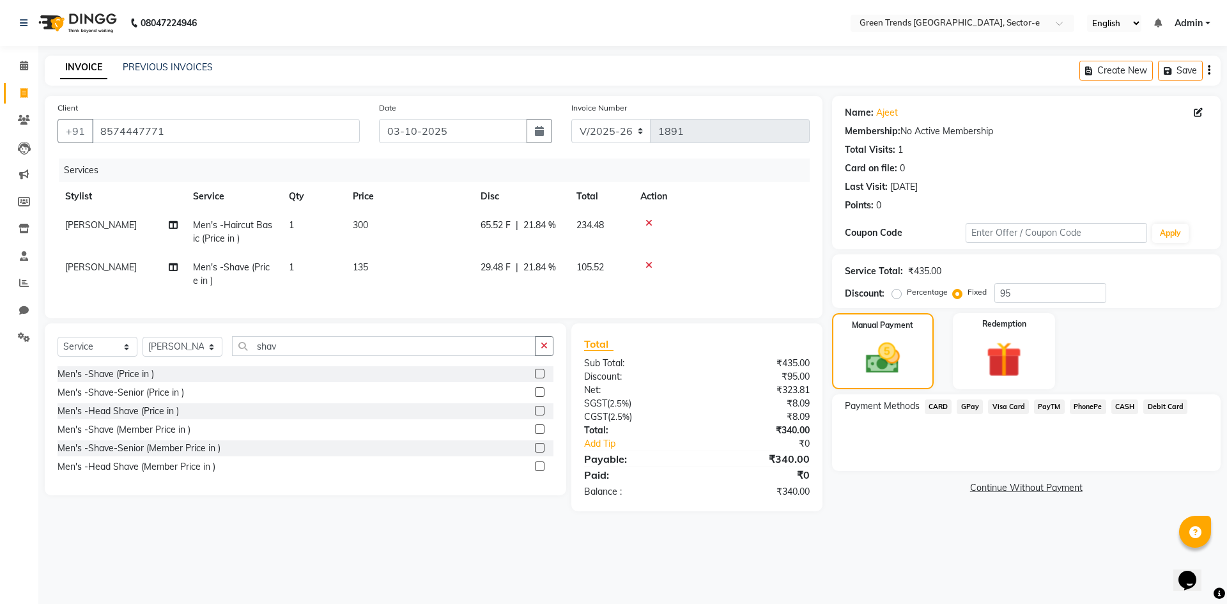
click at [965, 408] on span "GPay" at bounding box center [970, 406] width 26 height 15
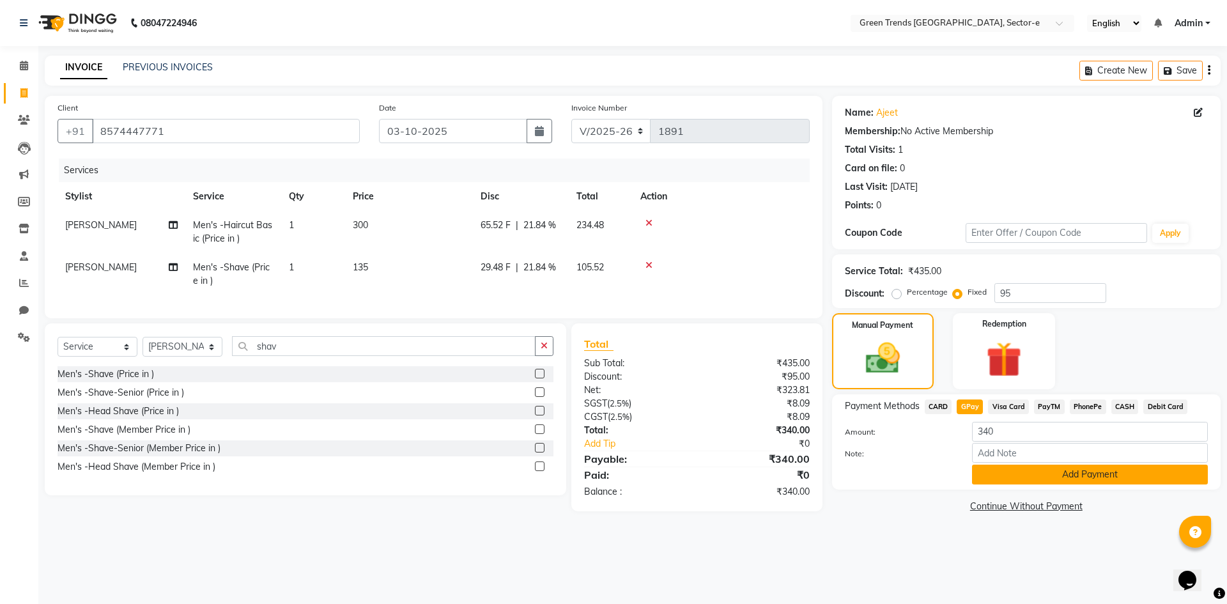
click at [999, 467] on button "Add Payment" at bounding box center [1090, 475] width 236 height 20
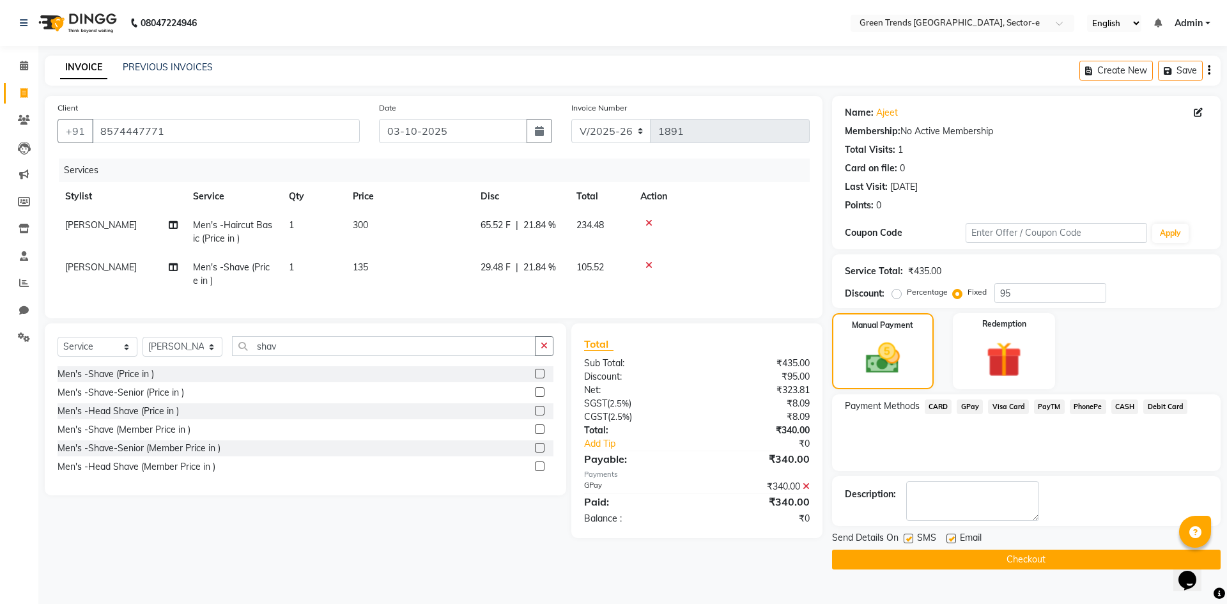
click at [911, 535] on label at bounding box center [909, 539] width 10 height 10
click at [911, 535] on input "checkbox" at bounding box center [908, 539] width 8 height 8
checkbox input "false"
drag, startPoint x: 952, startPoint y: 538, endPoint x: 961, endPoint y: 559, distance: 22.9
click at [952, 541] on label at bounding box center [951, 539] width 10 height 10
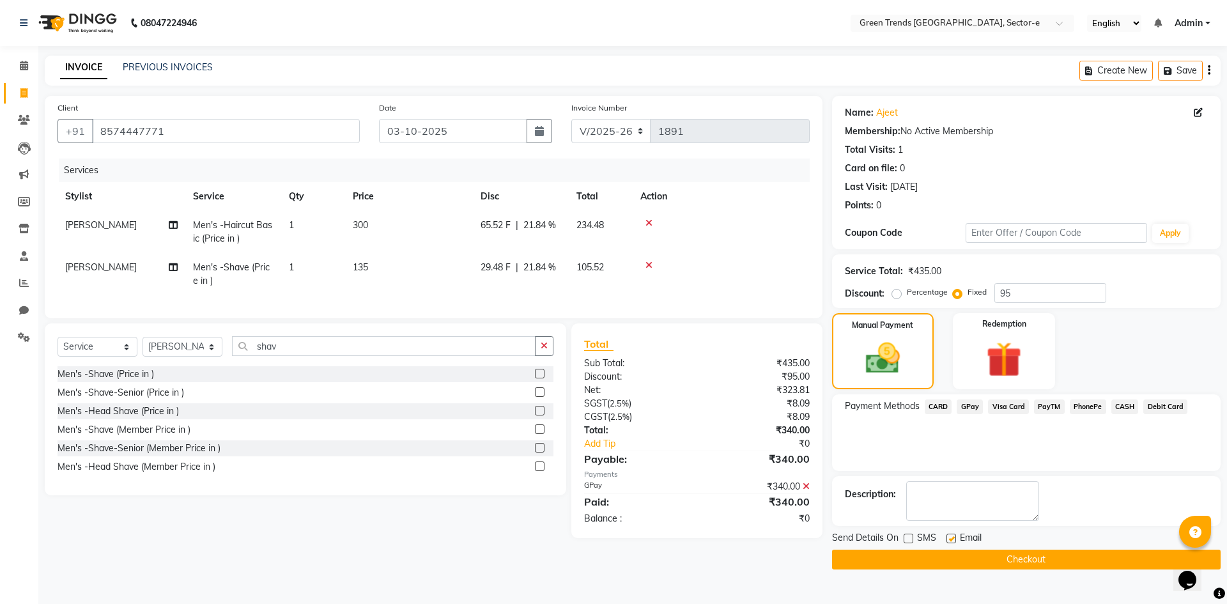
click at [952, 541] on input "checkbox" at bounding box center [950, 539] width 8 height 8
checkbox input "false"
click at [962, 557] on button "Checkout" at bounding box center [1026, 560] width 389 height 20
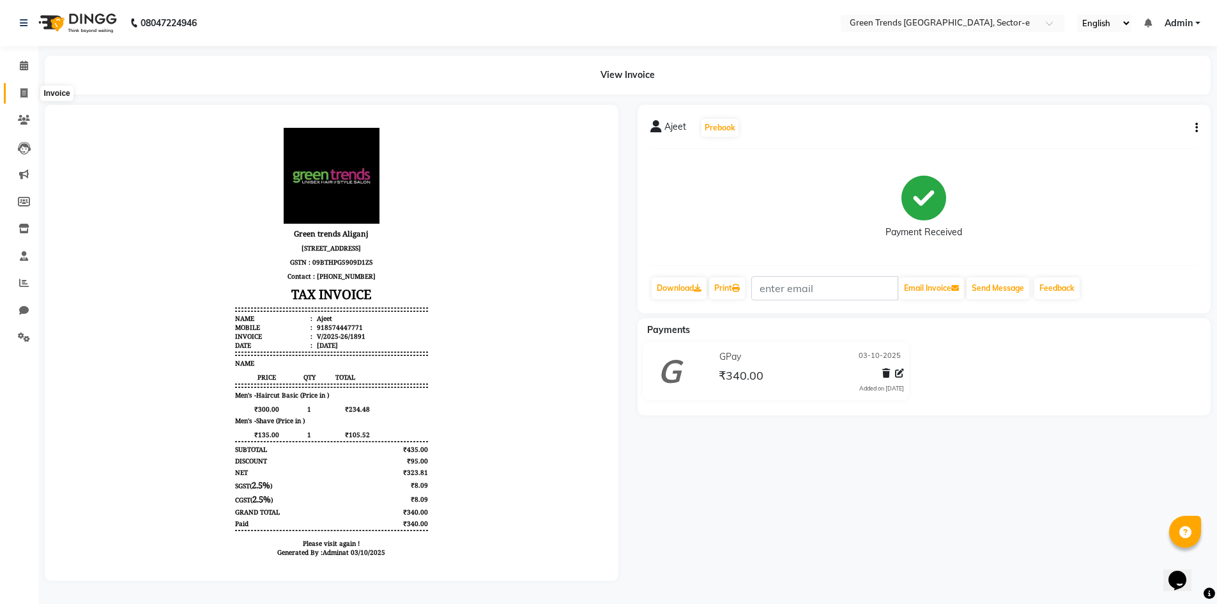
click at [22, 92] on icon at bounding box center [23, 93] width 7 height 10
select select "service"
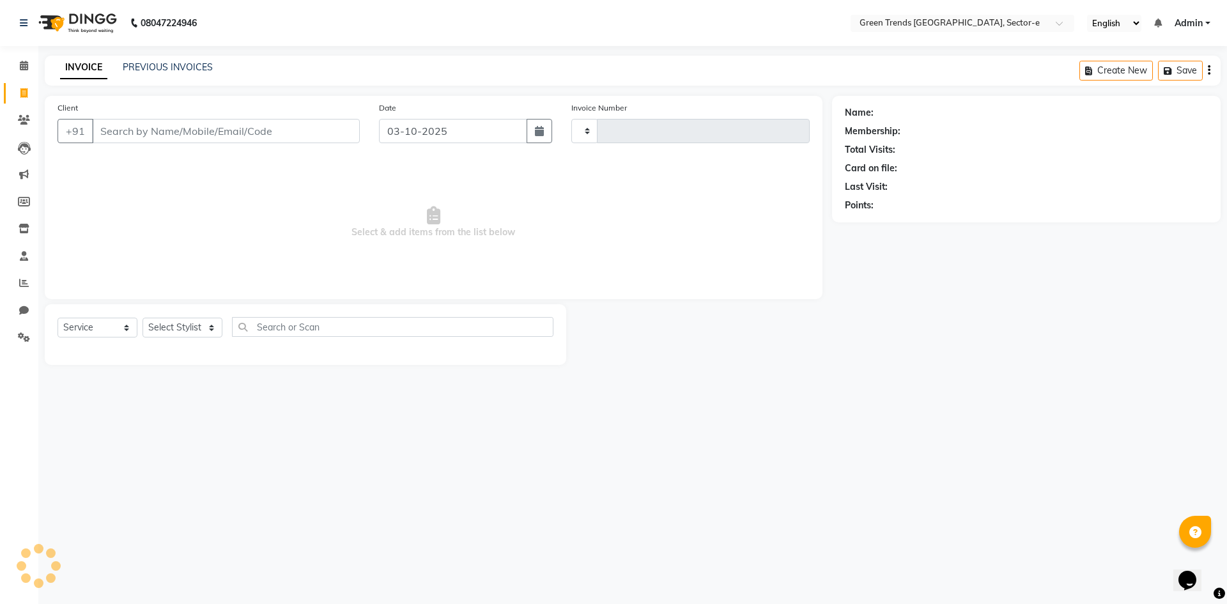
type input "1892"
select select "7023"
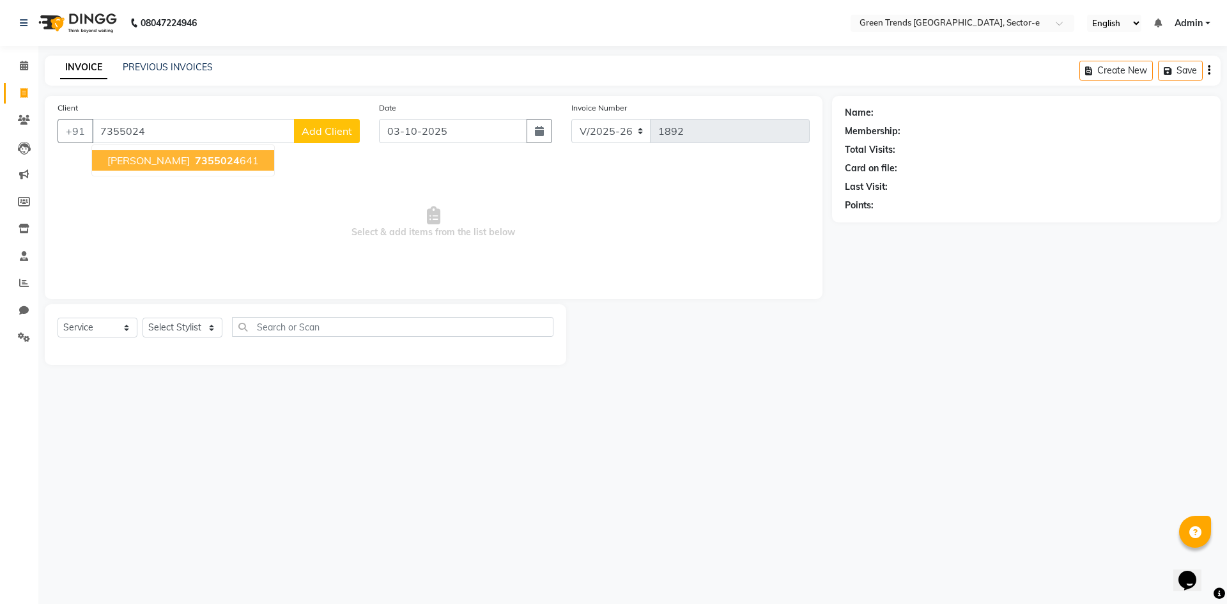
click at [141, 164] on span "[PERSON_NAME]" at bounding box center [148, 160] width 82 height 13
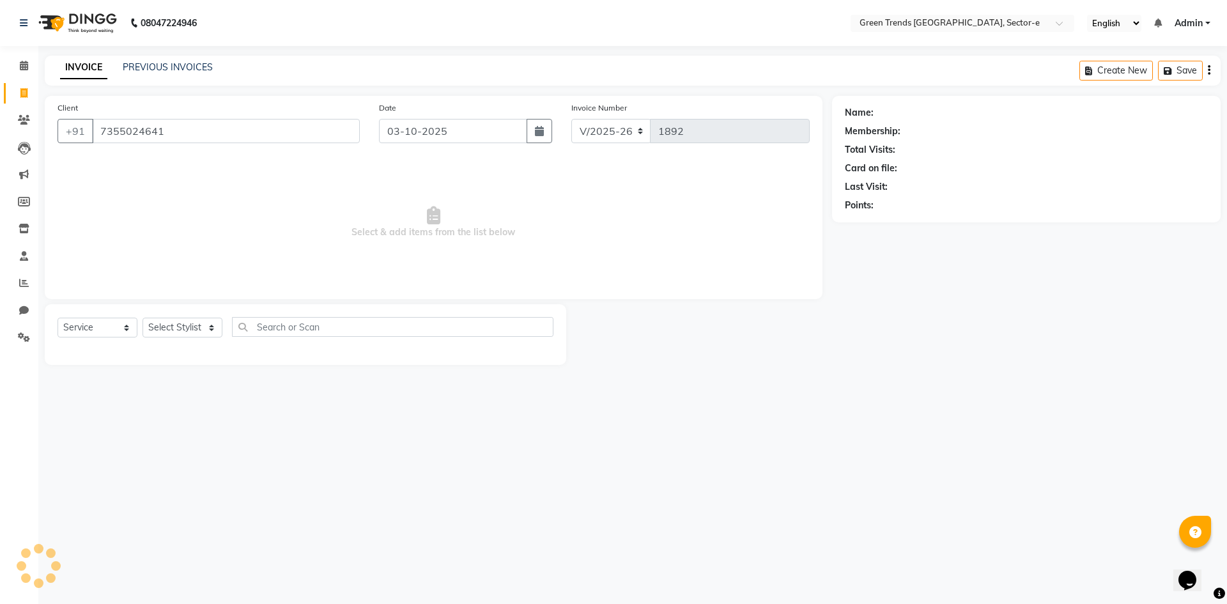
type input "7355024641"
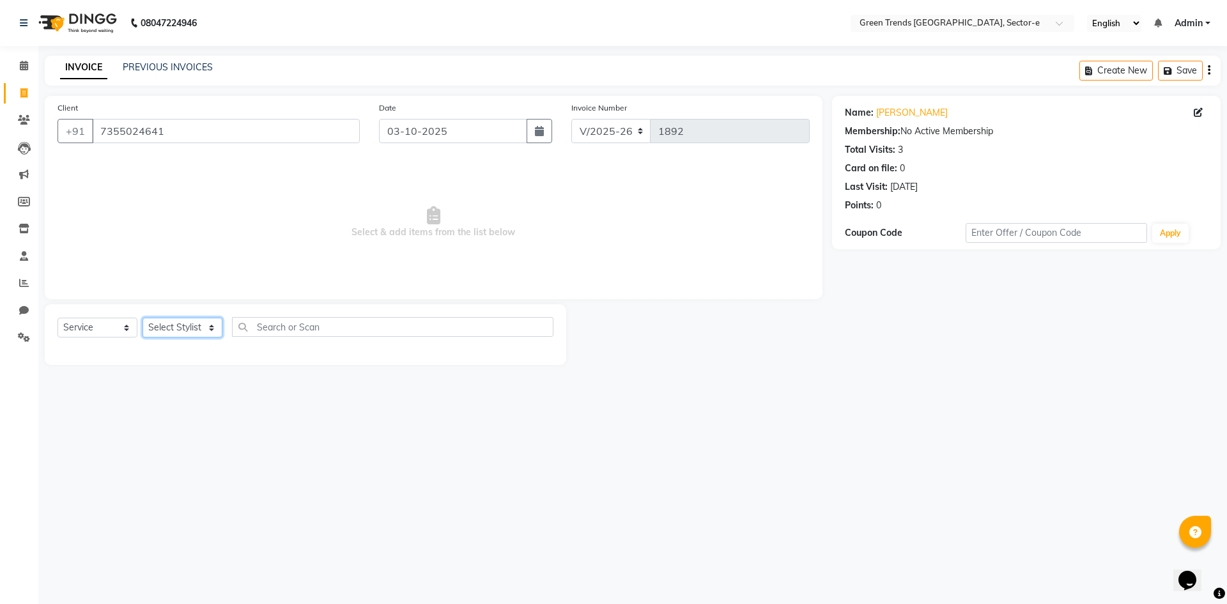
click at [212, 329] on select "Select Stylist [PERSON_NAME] [PERSON_NAME] Mo. [PERSON_NAME].[PERSON_NAME] [PER…" at bounding box center [183, 328] width 80 height 20
select select "58750"
click at [143, 318] on select "Select Stylist [PERSON_NAME] [PERSON_NAME] Mo. [PERSON_NAME].[PERSON_NAME] [PER…" at bounding box center [183, 328] width 80 height 20
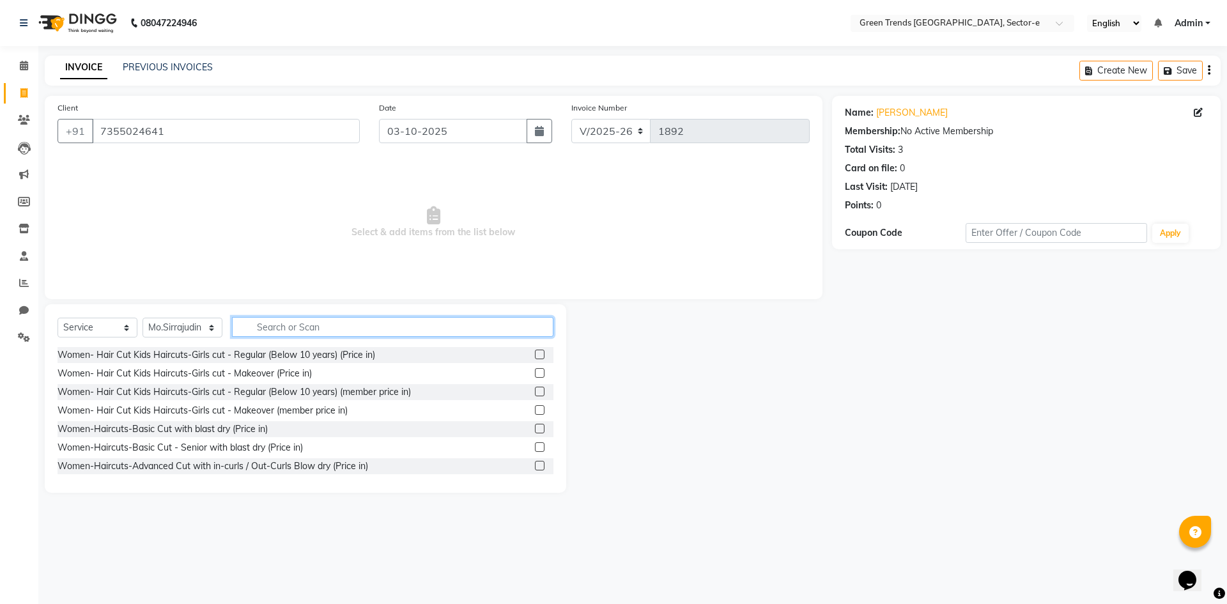
click at [278, 328] on input "text" at bounding box center [392, 327] width 321 height 20
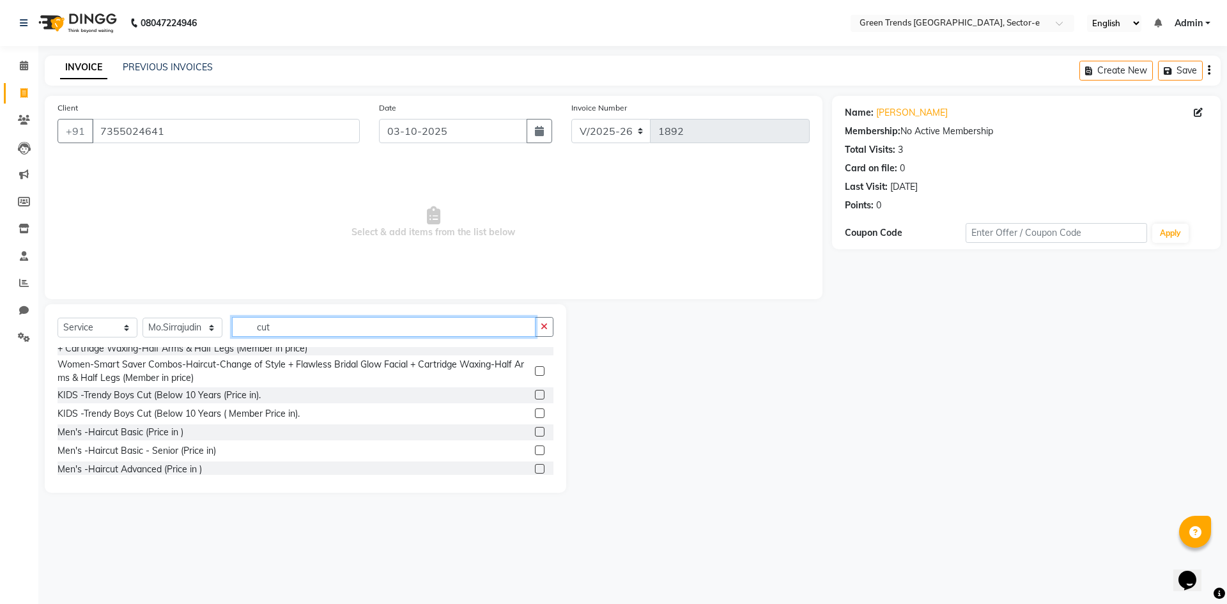
scroll to position [642, 0]
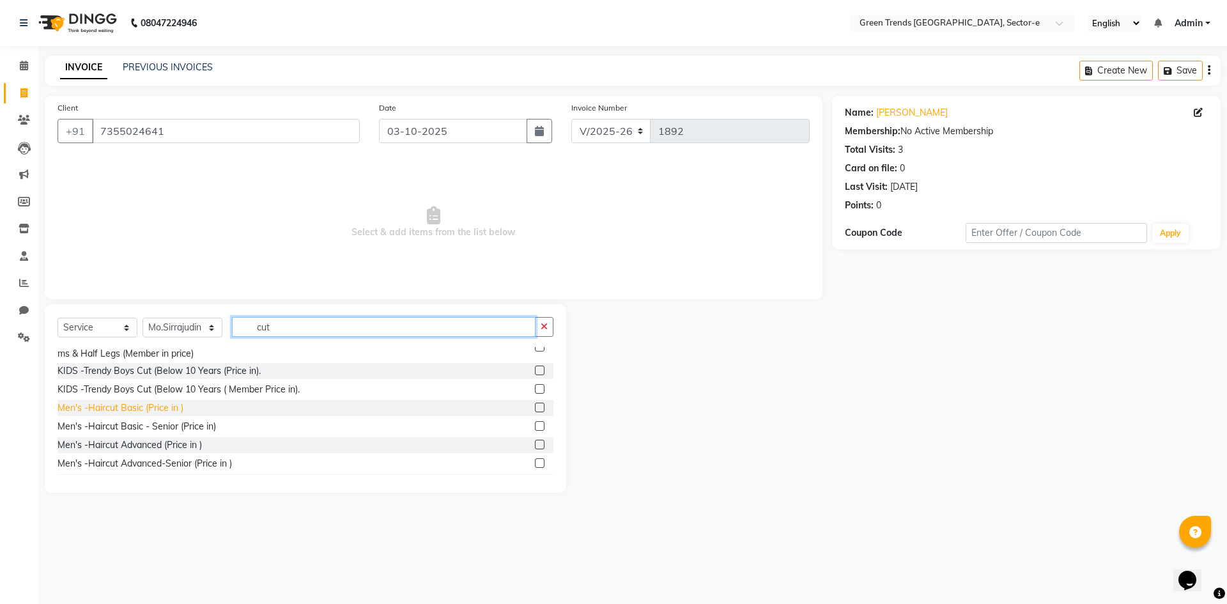
type input "cut"
click at [139, 415] on div "Men's -Haircut Basic (Price in )" at bounding box center [121, 407] width 126 height 13
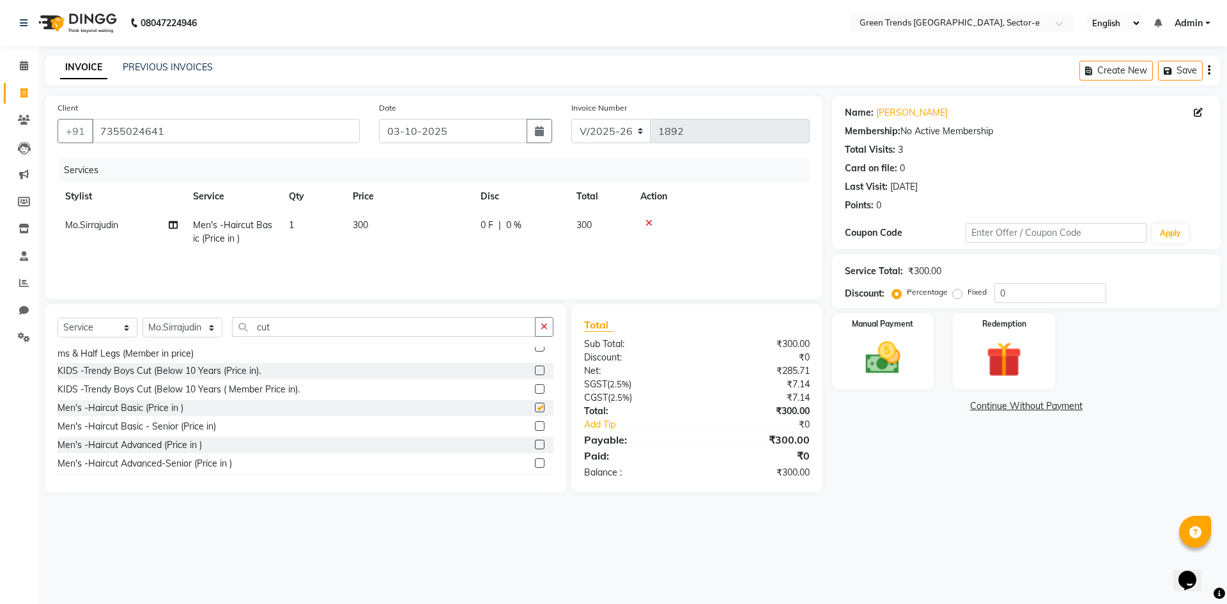
checkbox input "false"
drag, startPoint x: 277, startPoint y: 325, endPoint x: 244, endPoint y: 328, distance: 32.7
click at [244, 328] on input "cut" at bounding box center [384, 327] width 304 height 20
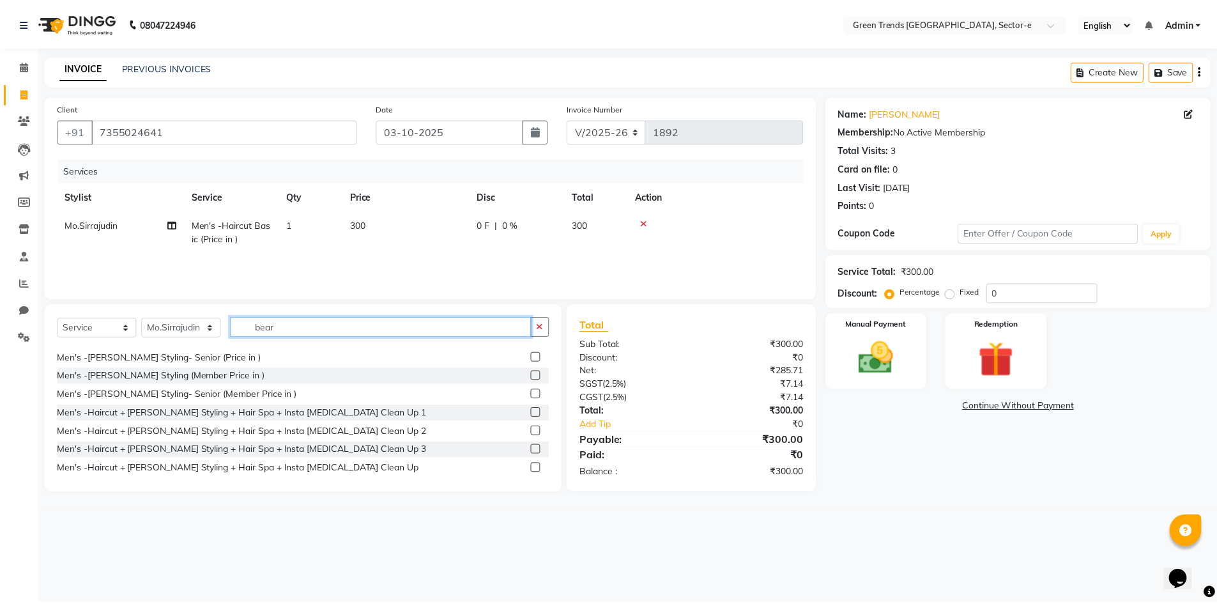
scroll to position [0, 0]
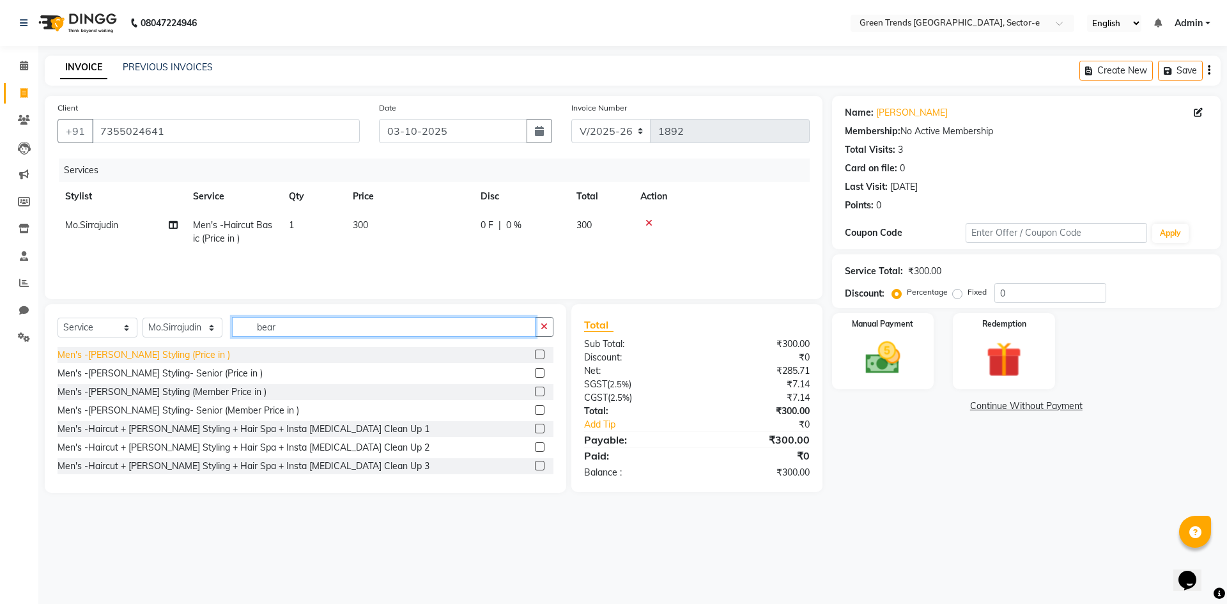
type input "bear"
click at [129, 355] on div "Men's -[PERSON_NAME] Styling (Price in )" at bounding box center [144, 354] width 173 height 13
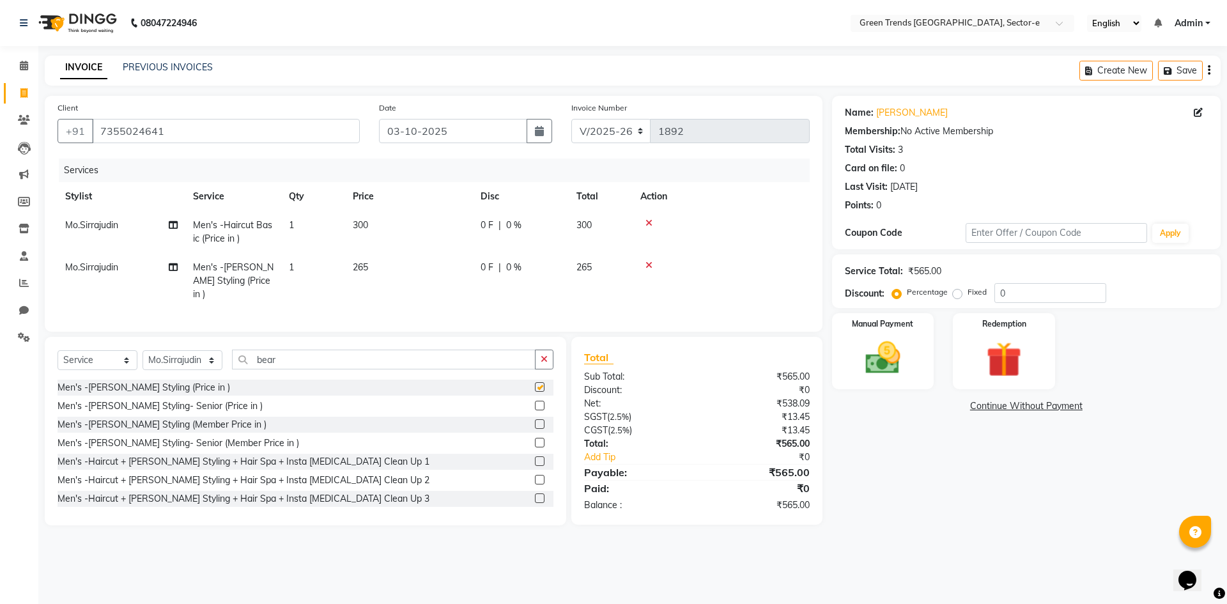
checkbox input "false"
drag, startPoint x: 957, startPoint y: 294, endPoint x: 994, endPoint y: 291, distance: 37.2
click at [968, 293] on label "Fixed" at bounding box center [977, 292] width 19 height 12
click at [958, 293] on input "Fixed" at bounding box center [959, 292] width 9 height 9
radio input "true"
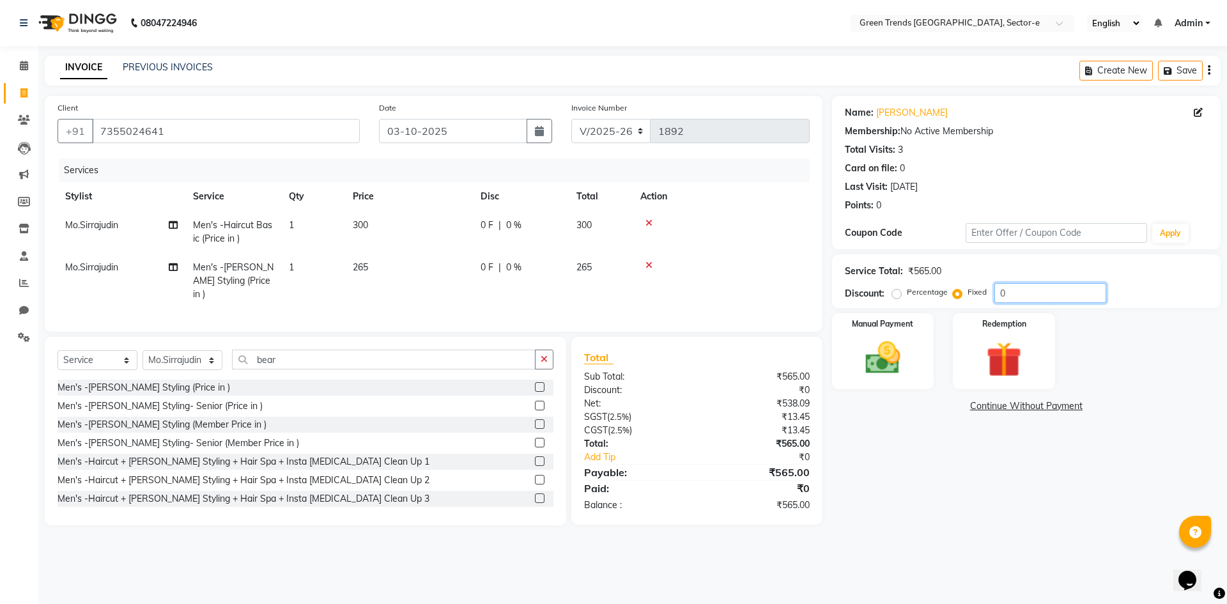
drag, startPoint x: 1022, startPoint y: 295, endPoint x: 963, endPoint y: 297, distance: 59.5
click at [963, 297] on div "Percentage Fixed 0" at bounding box center [1001, 293] width 212 height 20
type input "115"
click at [888, 360] on img at bounding box center [882, 358] width 59 height 42
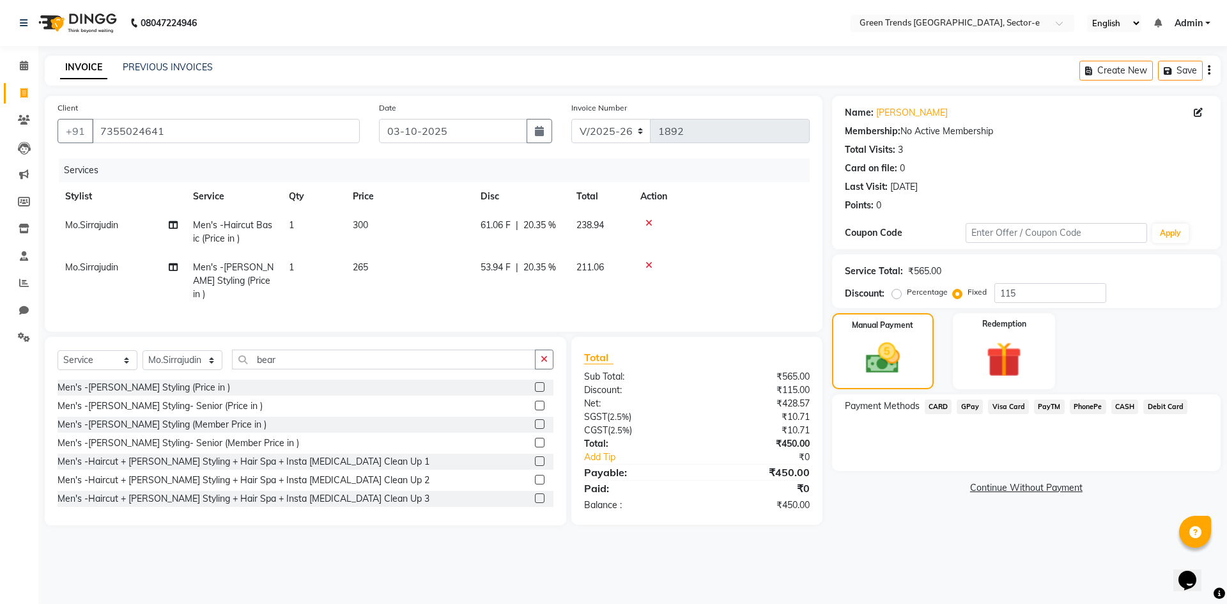
click at [1120, 406] on span "CASH" at bounding box center [1124, 406] width 27 height 15
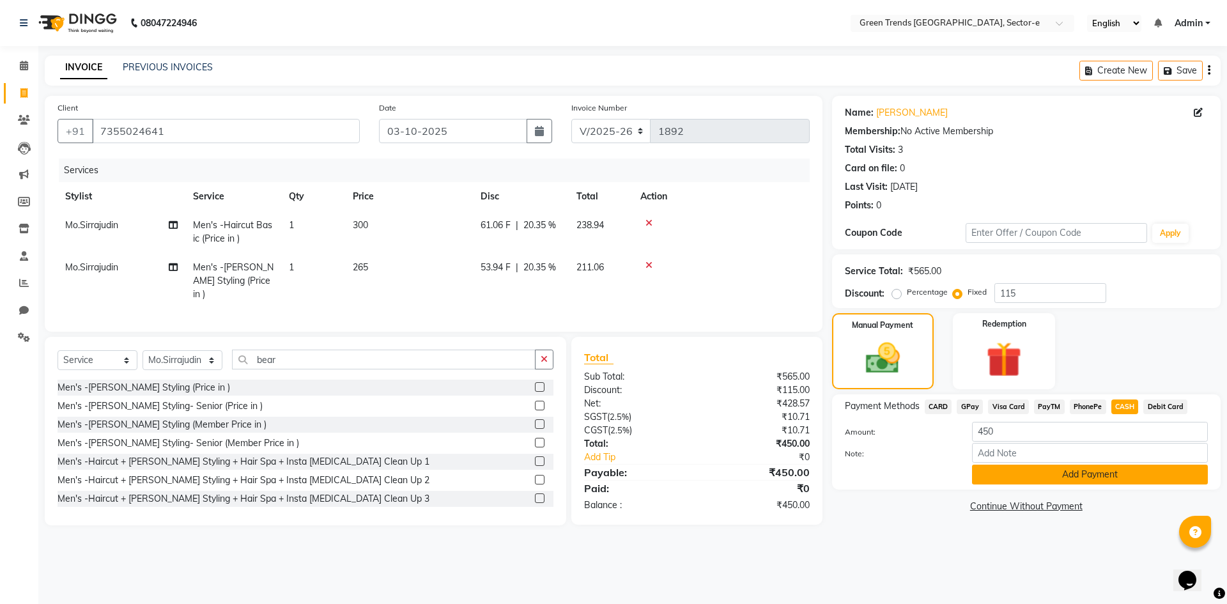
drag, startPoint x: 1069, startPoint y: 472, endPoint x: 1057, endPoint y: 474, distance: 12.4
click at [1069, 471] on button "Add Payment" at bounding box center [1090, 475] width 236 height 20
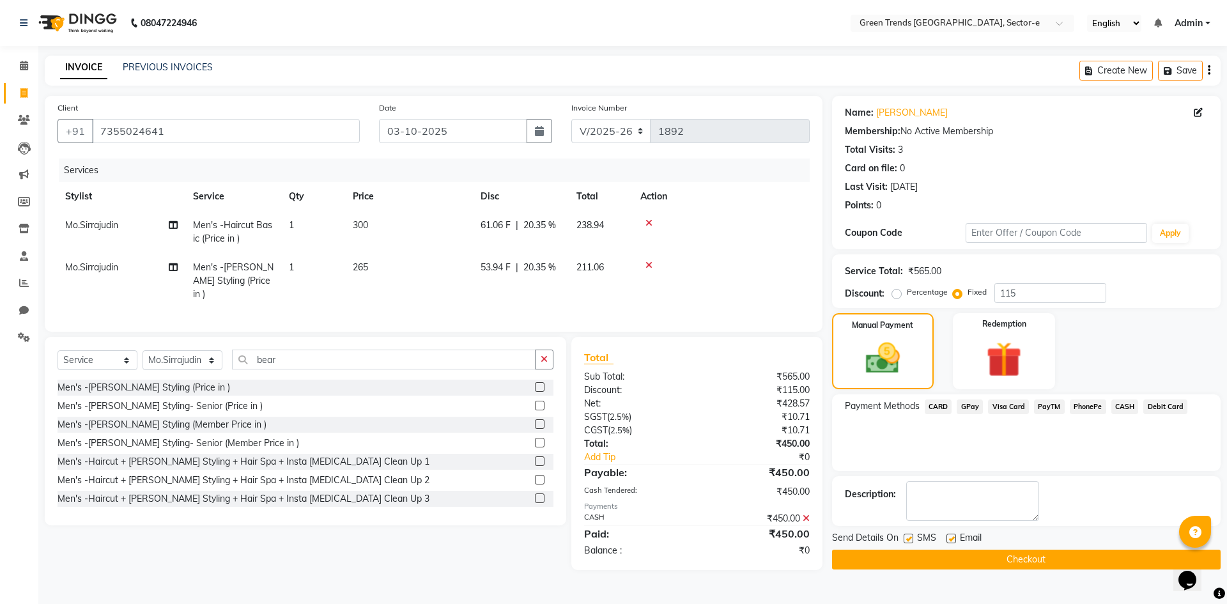
drag, startPoint x: 907, startPoint y: 540, endPoint x: 938, endPoint y: 542, distance: 30.7
click at [908, 540] on label at bounding box center [909, 539] width 10 height 10
click at [908, 540] on input "checkbox" at bounding box center [908, 539] width 8 height 8
checkbox input "false"
click at [950, 540] on label at bounding box center [951, 539] width 10 height 10
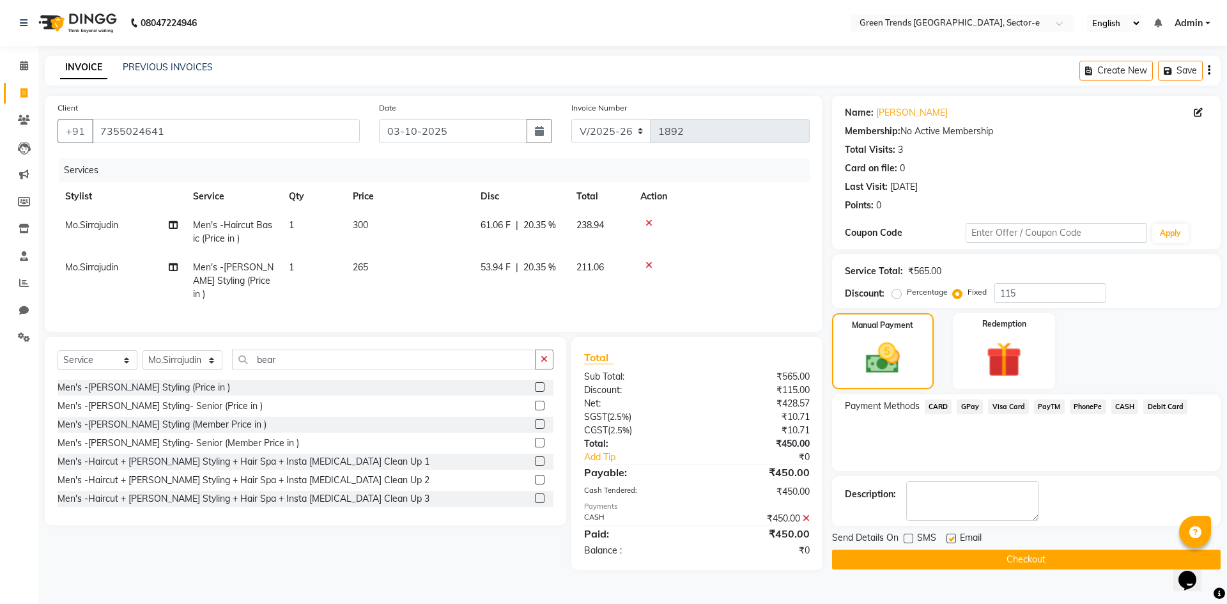
click at [950, 540] on input "checkbox" at bounding box center [950, 539] width 8 height 8
checkbox input "false"
click at [953, 557] on button "Checkout" at bounding box center [1026, 560] width 389 height 20
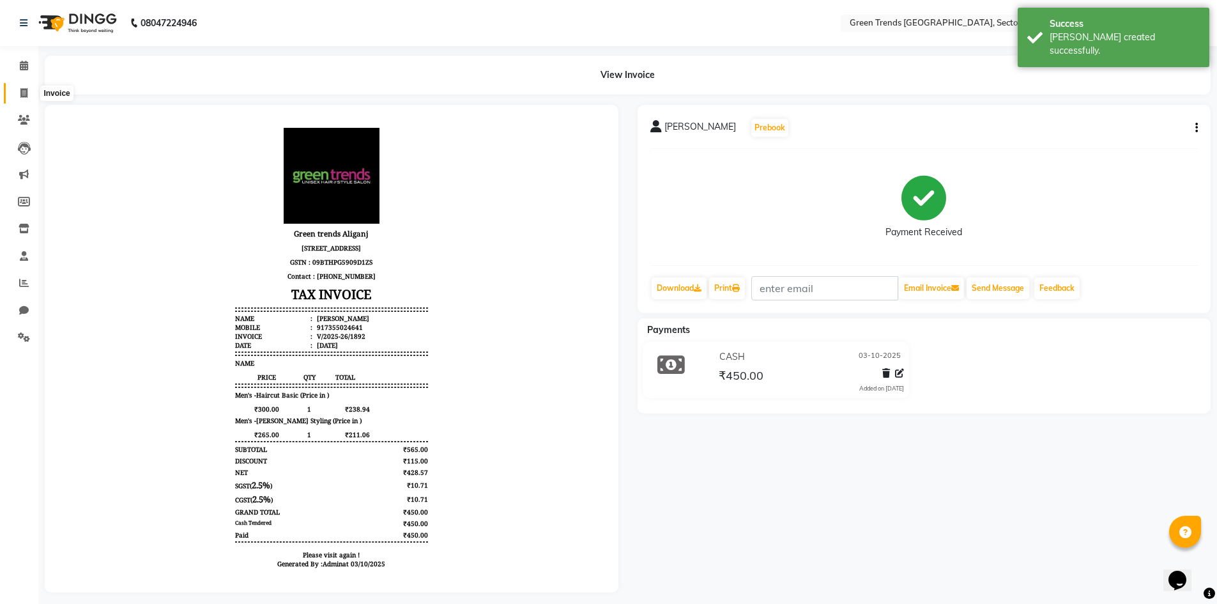
click at [20, 93] on icon at bounding box center [23, 93] width 7 height 10
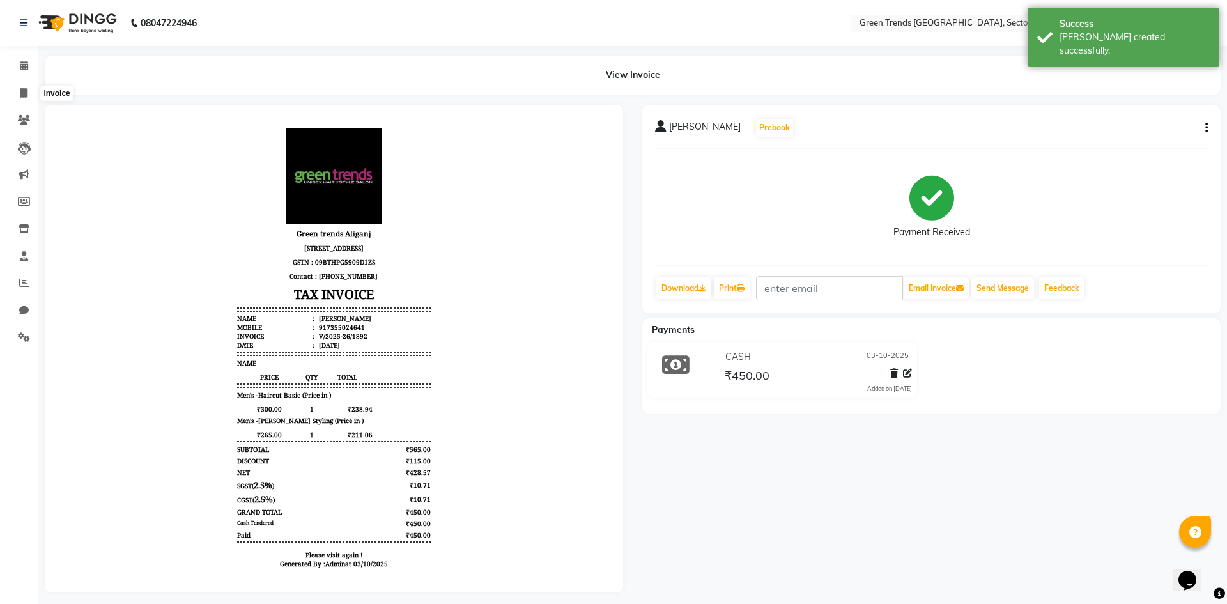
select select "service"
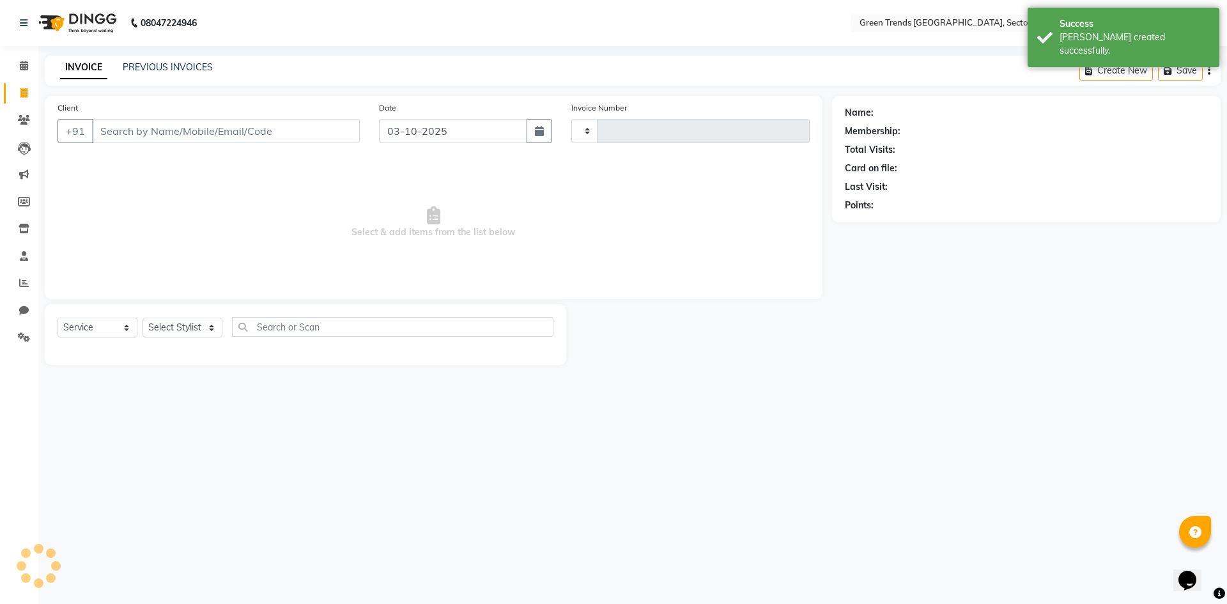
type input "1893"
select select "7023"
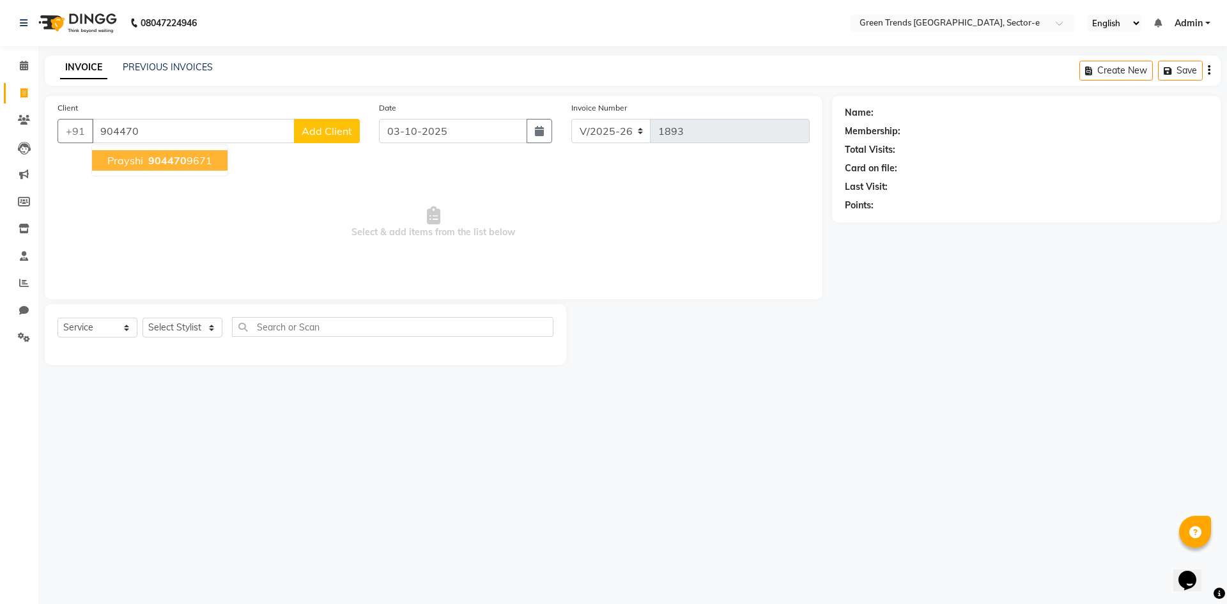
click at [194, 164] on ngb-highlight "904470 9671" at bounding box center [179, 160] width 66 height 13
type input "9044709671"
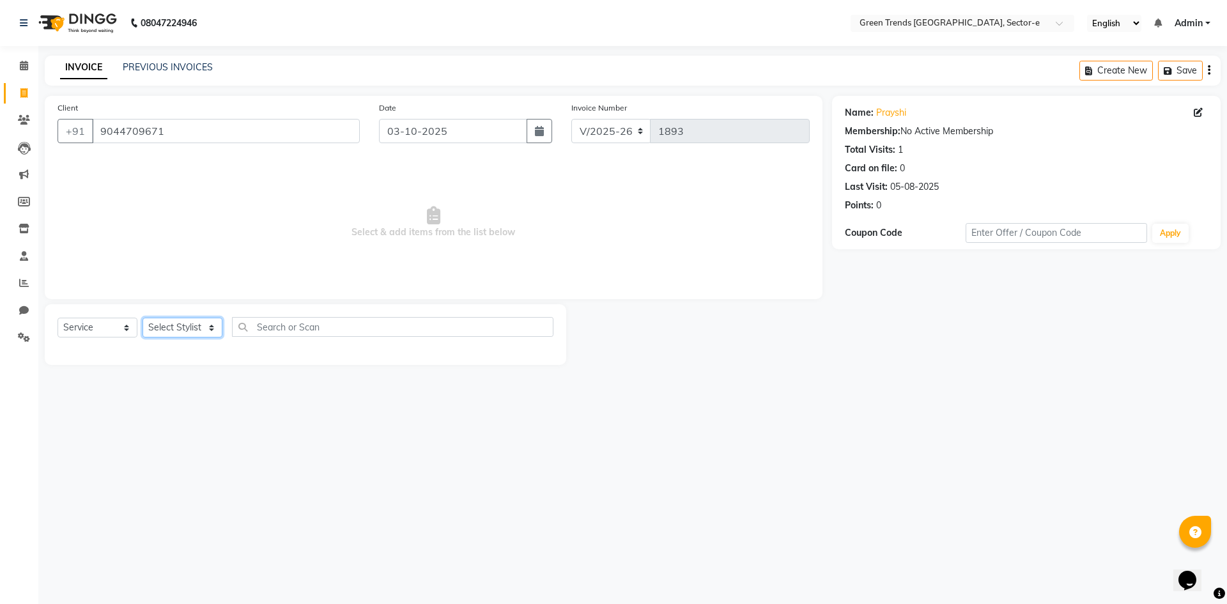
click at [208, 327] on select "Select Stylist [PERSON_NAME] [PERSON_NAME] Mo. [PERSON_NAME].[PERSON_NAME] [PER…" at bounding box center [183, 328] width 80 height 20
select select "62974"
click at [143, 318] on select "Select Stylist [PERSON_NAME] [PERSON_NAME] Mo. [PERSON_NAME].[PERSON_NAME] [PER…" at bounding box center [183, 328] width 80 height 20
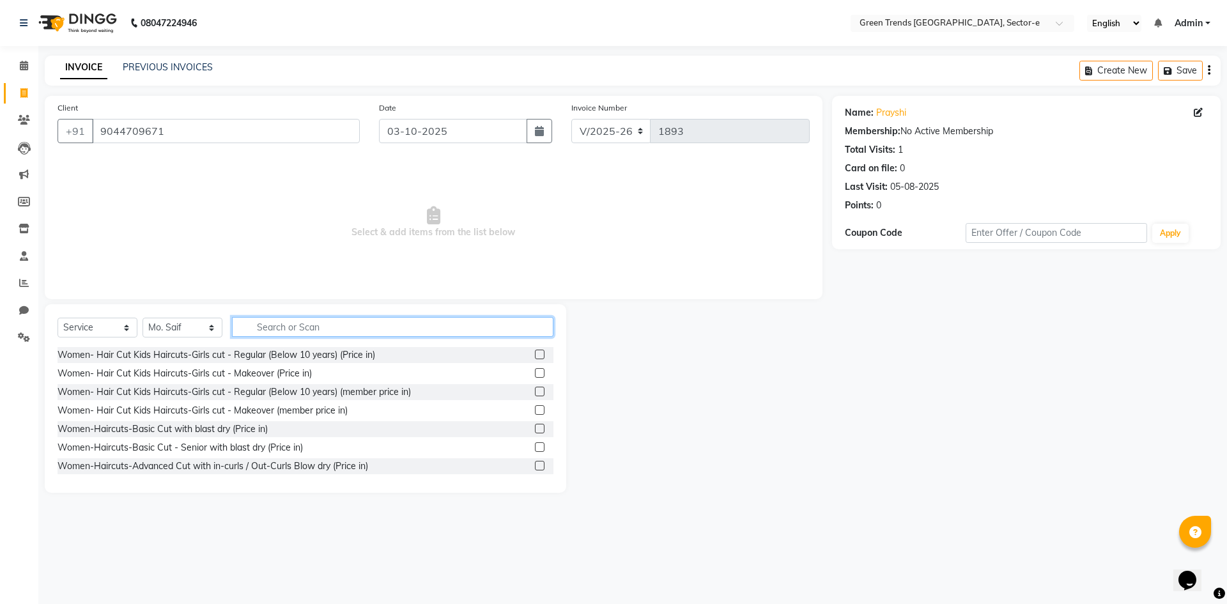
click at [273, 320] on input "text" at bounding box center [392, 327] width 321 height 20
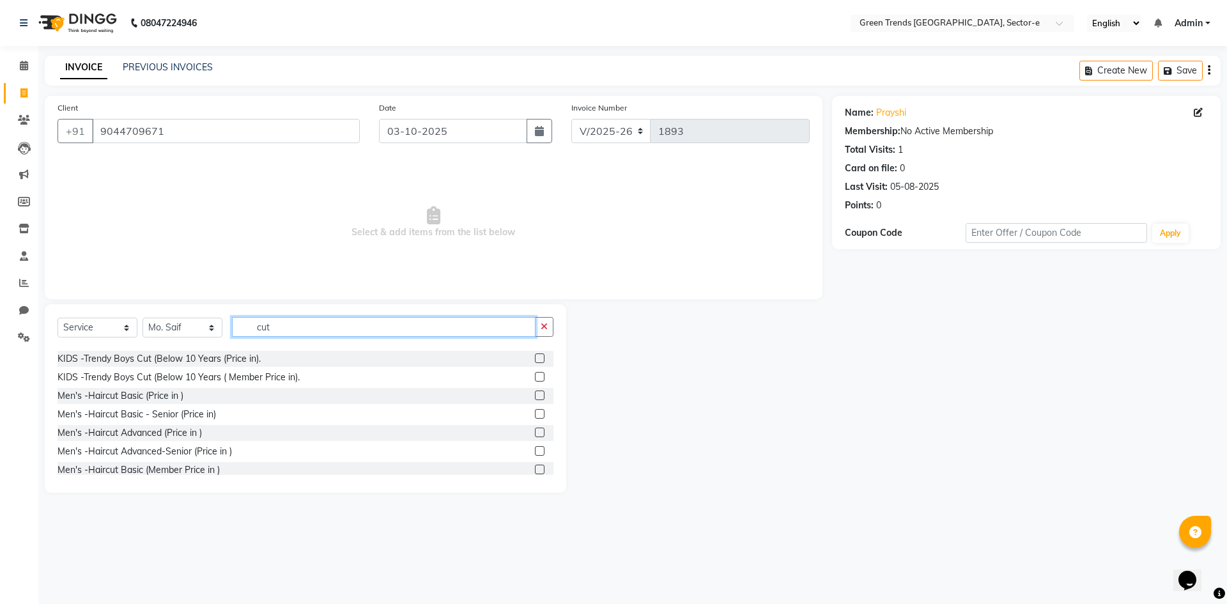
scroll to position [642, 0]
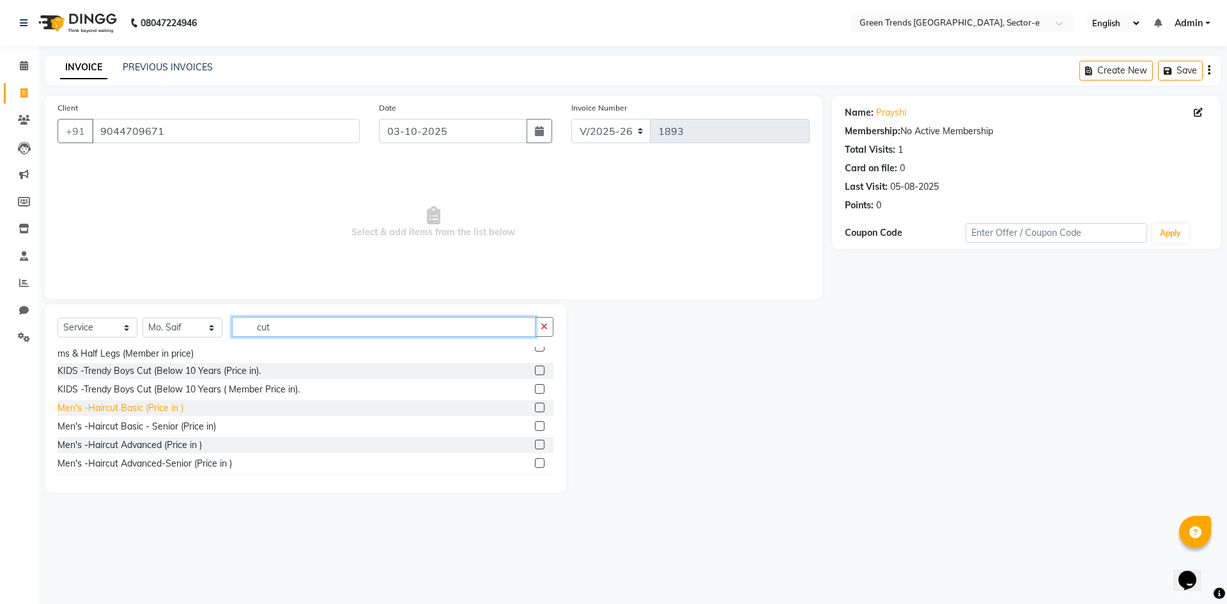
type input "cut"
click at [82, 415] on div "Men's -Haircut Basic (Price in )" at bounding box center [121, 407] width 126 height 13
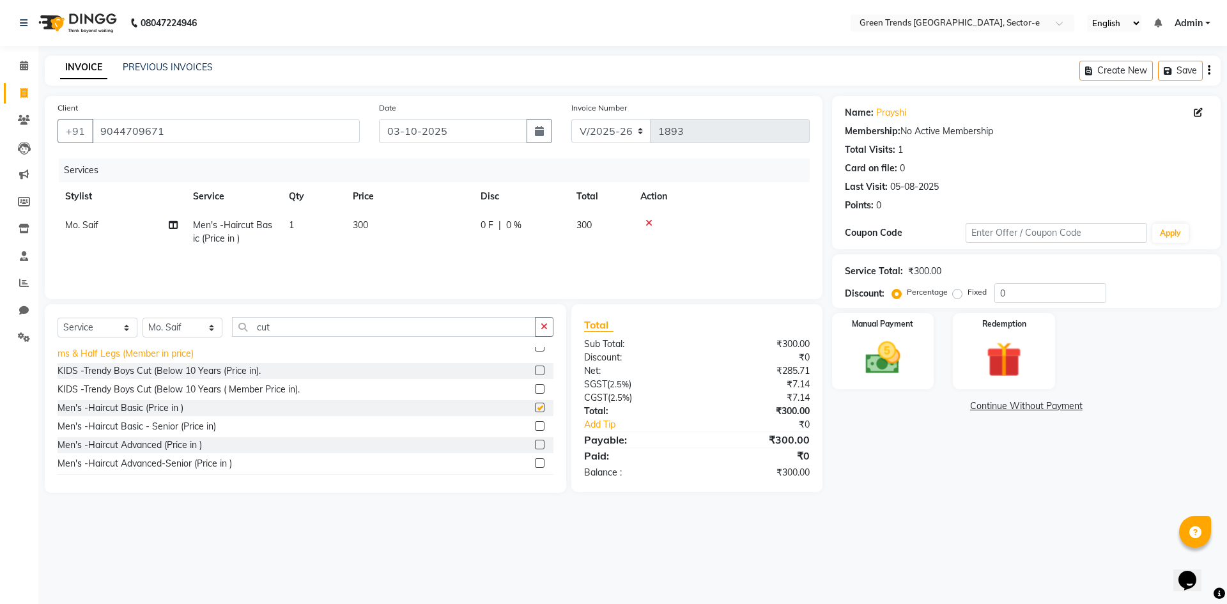
checkbox input "false"
click at [213, 326] on select "Select Stylist [PERSON_NAME] [PERSON_NAME] Mo. [PERSON_NAME].[PERSON_NAME] [PER…" at bounding box center [183, 328] width 80 height 20
select select "58748"
click at [143, 318] on select "Select Stylist [PERSON_NAME] [PERSON_NAME] Mo. [PERSON_NAME].[PERSON_NAME] [PER…" at bounding box center [183, 328] width 80 height 20
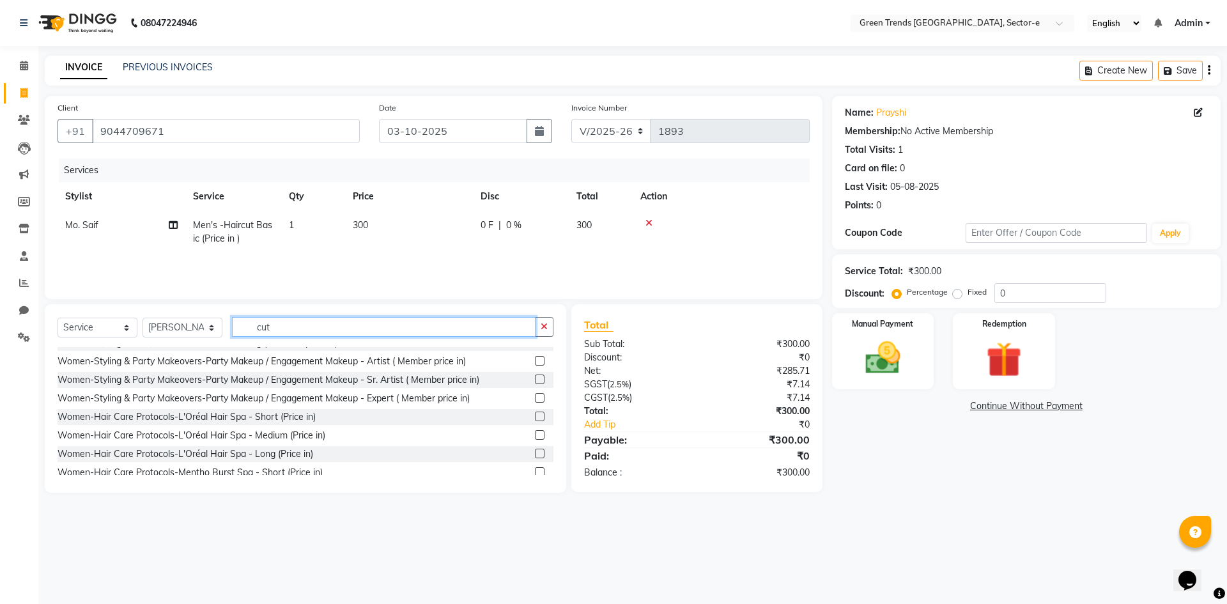
drag, startPoint x: 286, startPoint y: 329, endPoint x: 242, endPoint y: 332, distance: 44.2
click at [242, 332] on input "cut" at bounding box center [384, 327] width 304 height 20
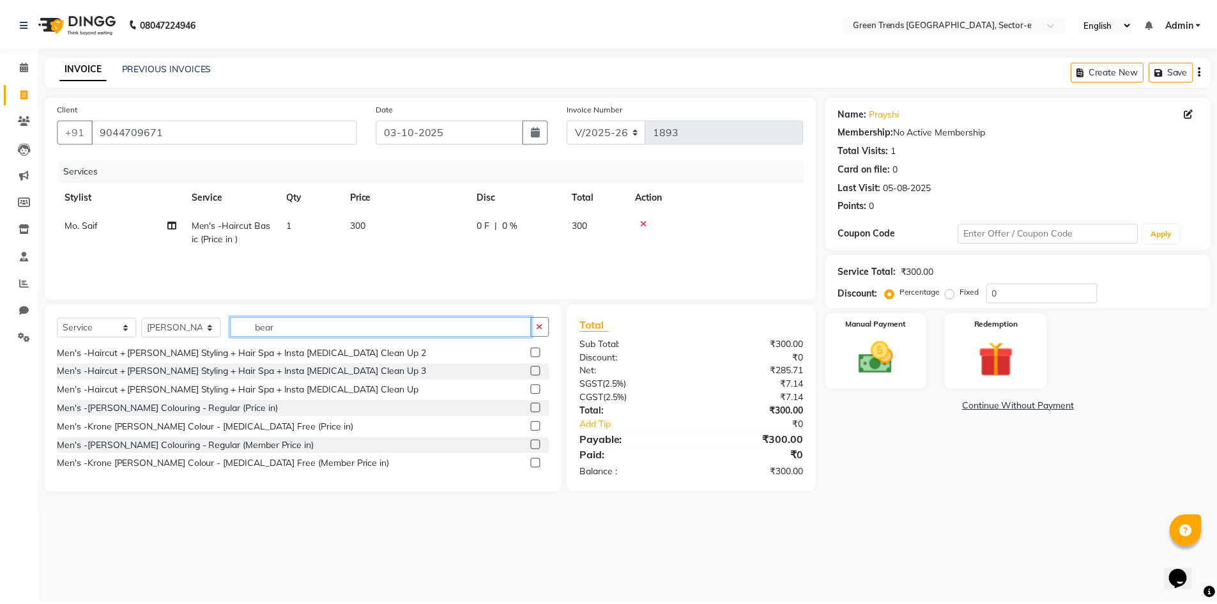
scroll to position [0, 0]
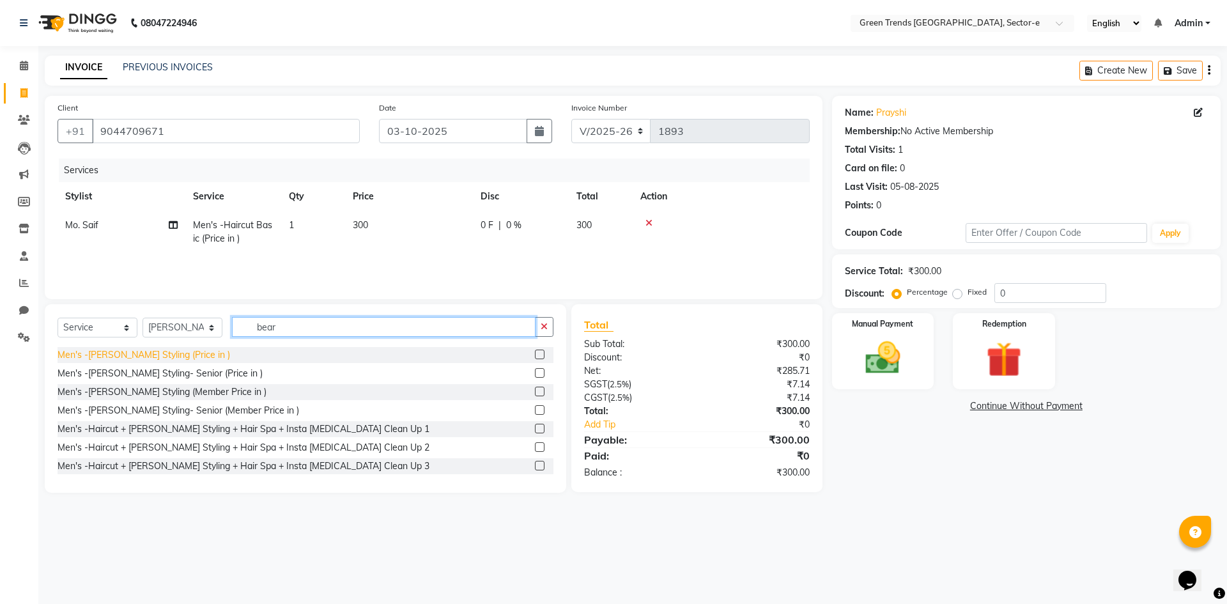
type input "bear"
click at [153, 349] on div "Men's -[PERSON_NAME] Styling (Price in )" at bounding box center [144, 354] width 173 height 13
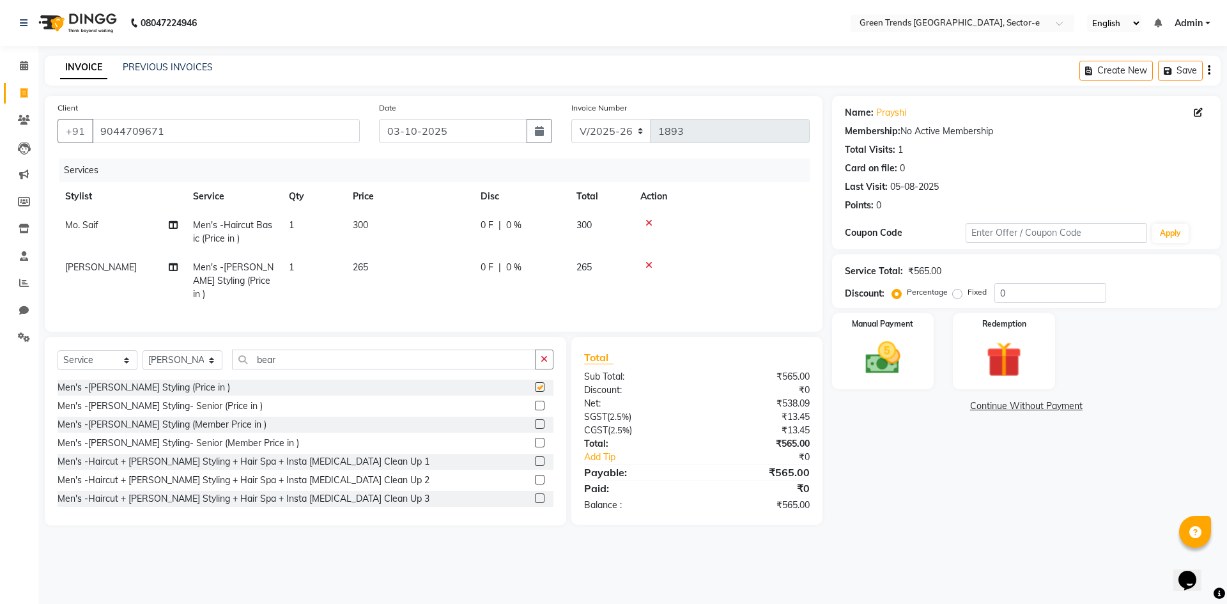
checkbox input "false"
click at [968, 295] on label "Fixed" at bounding box center [977, 292] width 19 height 12
click at [955, 295] on input "Fixed" at bounding box center [959, 292] width 9 height 9
radio input "true"
drag, startPoint x: 1010, startPoint y: 295, endPoint x: 965, endPoint y: 302, distance: 45.8
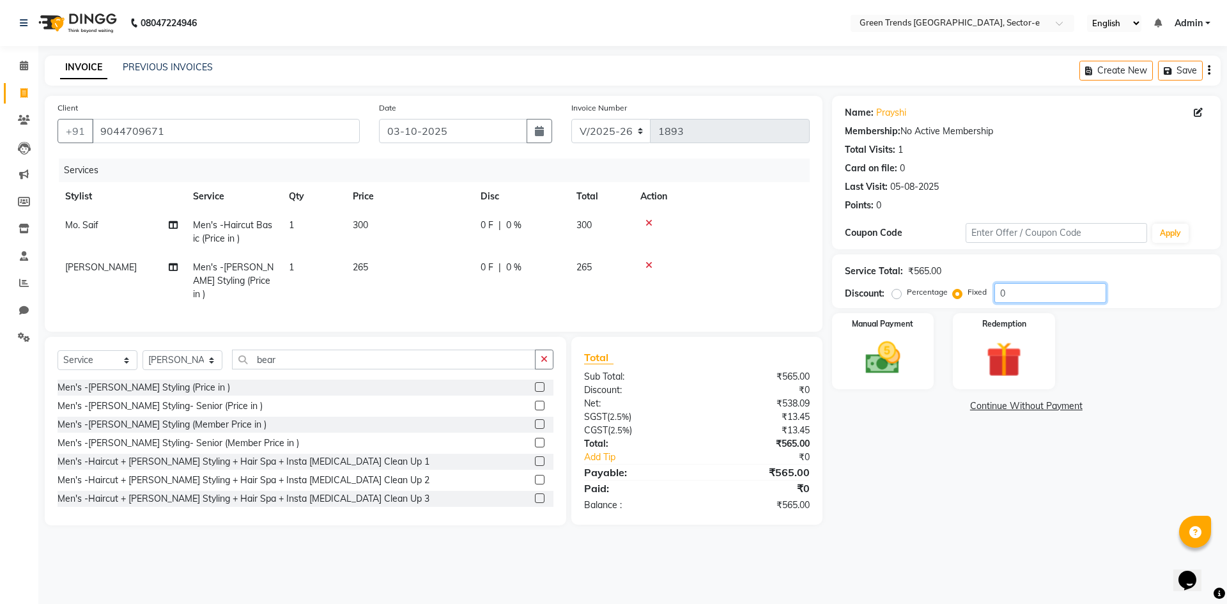
click at [965, 302] on div "Percentage Fixed 0" at bounding box center [1001, 293] width 212 height 20
type input "115"
click at [759, 251] on td at bounding box center [721, 232] width 177 height 42
click at [898, 357] on img at bounding box center [882, 358] width 59 height 42
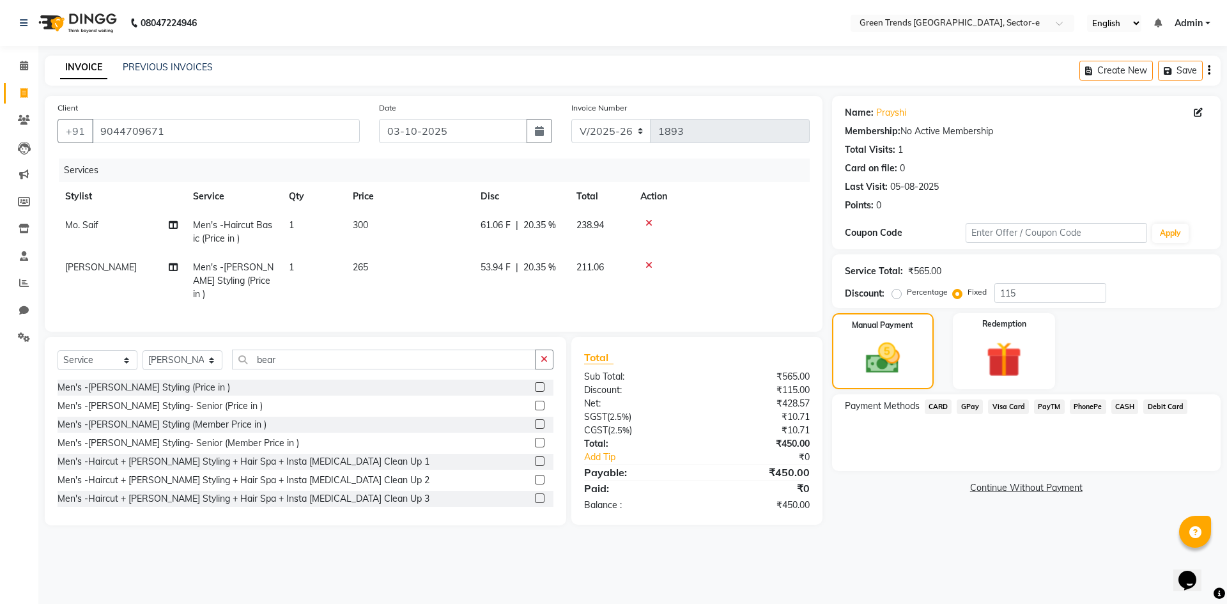
click at [975, 406] on span "GPay" at bounding box center [970, 406] width 26 height 15
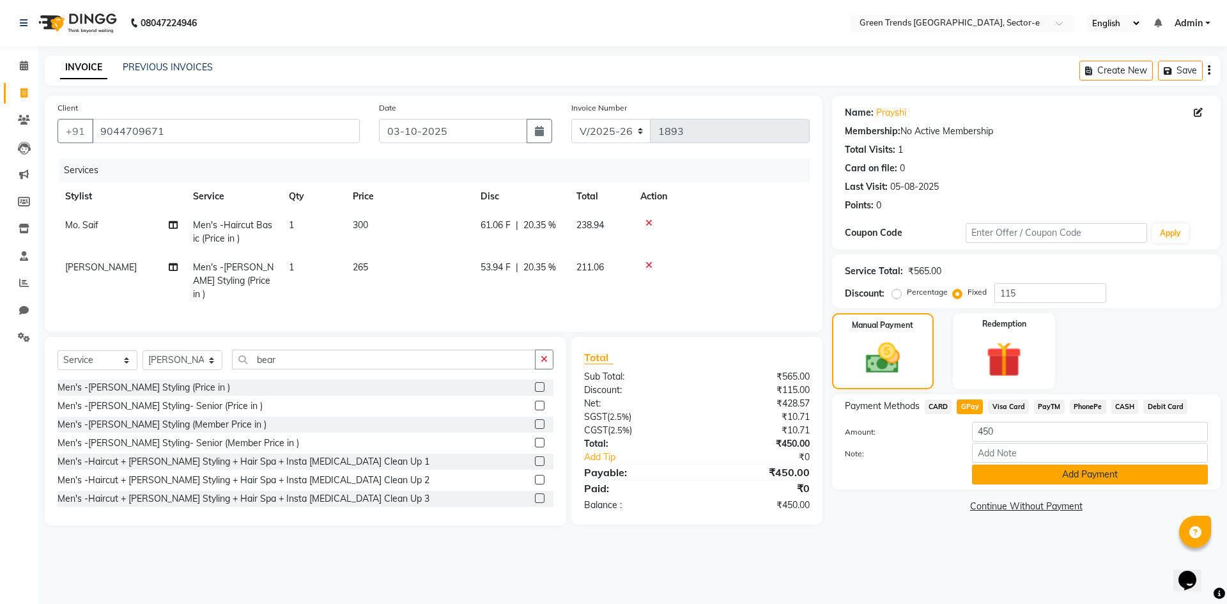
click at [1007, 475] on button "Add Payment" at bounding box center [1090, 475] width 236 height 20
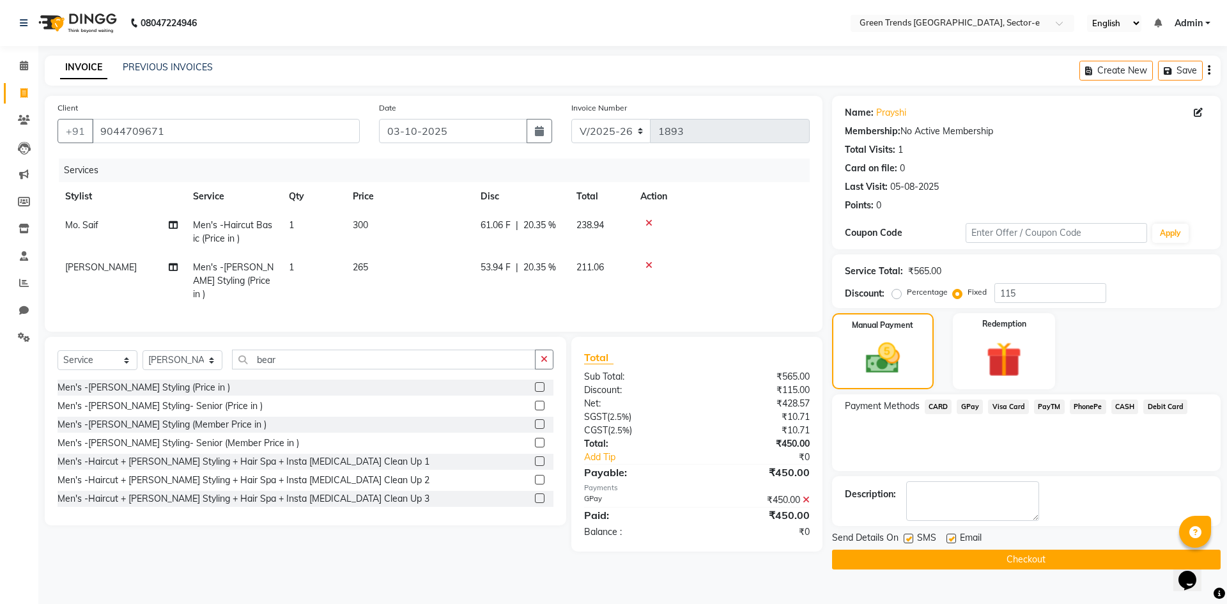
drag, startPoint x: 907, startPoint y: 537, endPoint x: 954, endPoint y: 535, distance: 46.7
click at [908, 539] on label at bounding box center [909, 539] width 10 height 10
click at [908, 539] on input "checkbox" at bounding box center [908, 539] width 8 height 8
checkbox input "false"
click at [953, 538] on label at bounding box center [951, 539] width 10 height 10
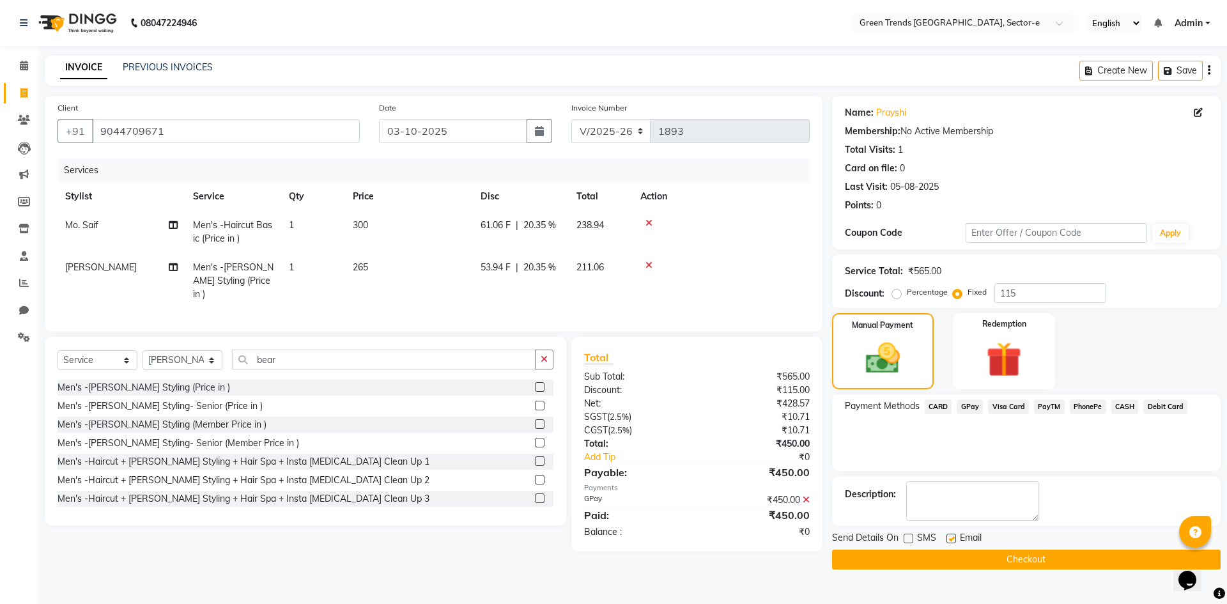
click at [953, 538] on input "checkbox" at bounding box center [950, 539] width 8 height 8
checkbox input "false"
click at [959, 551] on button "Checkout" at bounding box center [1026, 560] width 389 height 20
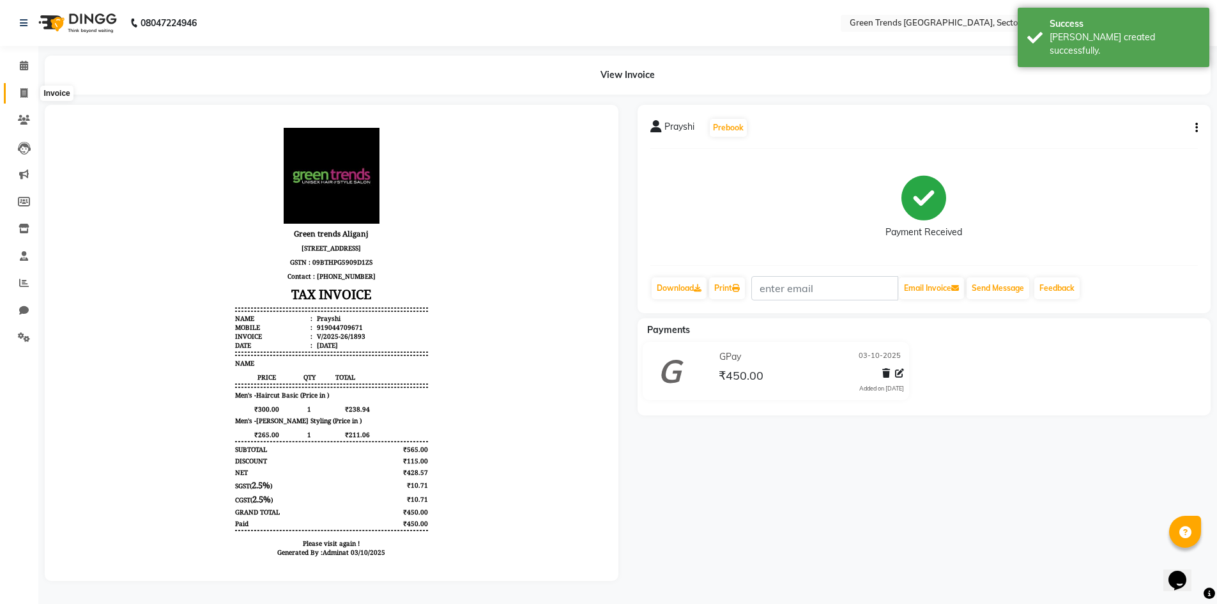
click at [24, 90] on icon at bounding box center [23, 93] width 7 height 10
select select "service"
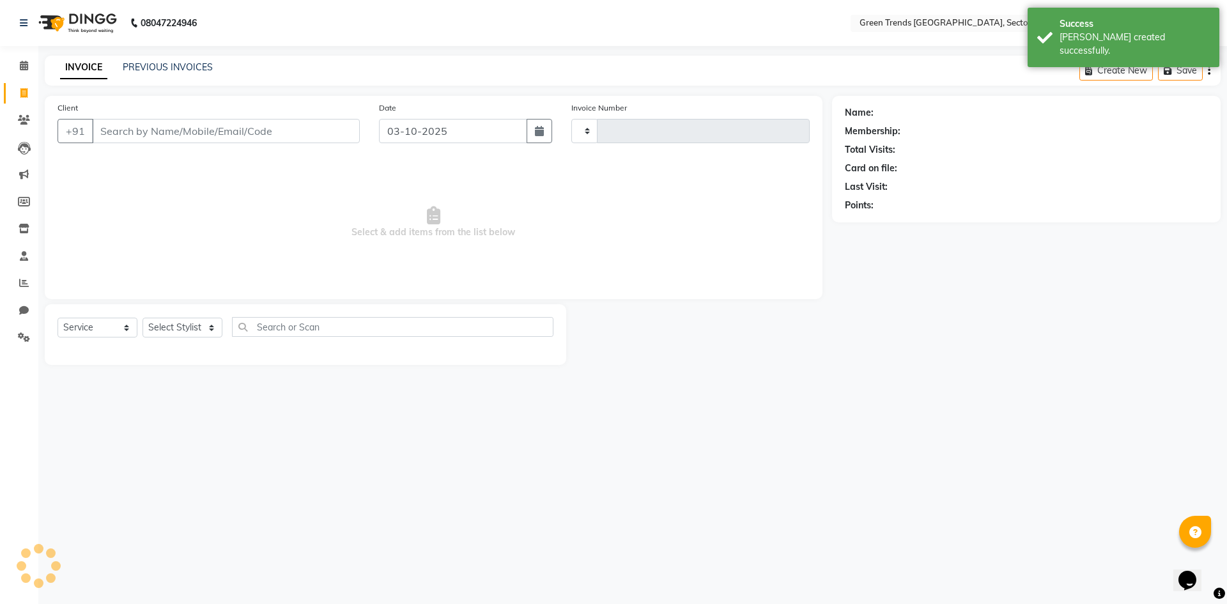
type input "1894"
select select "7023"
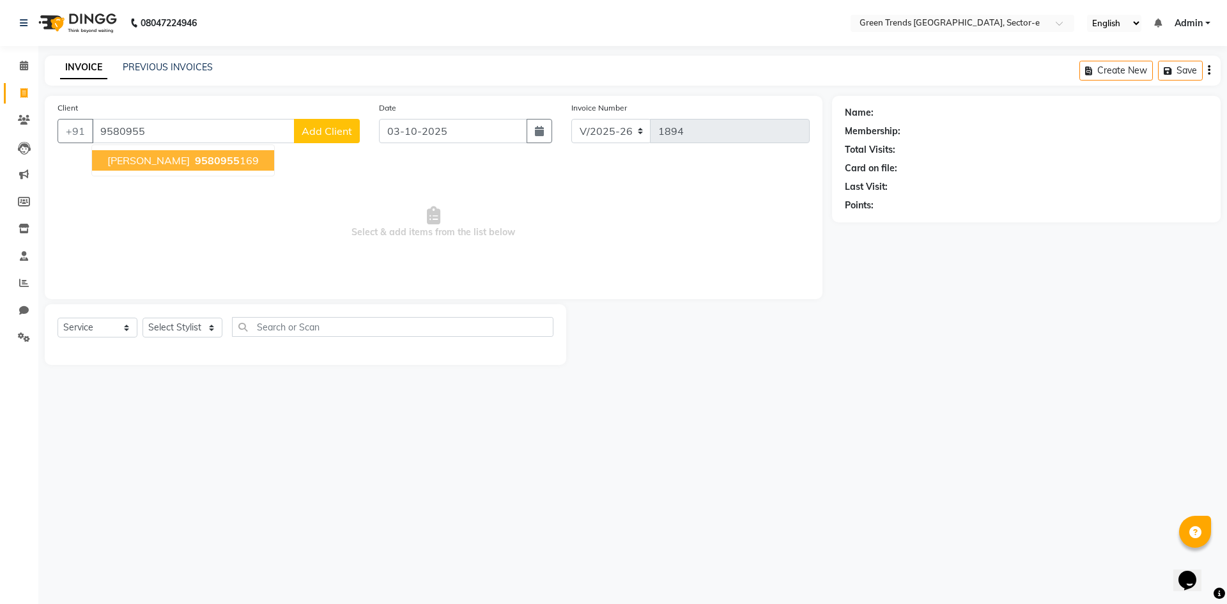
click at [195, 161] on span "9580955" at bounding box center [217, 160] width 45 height 13
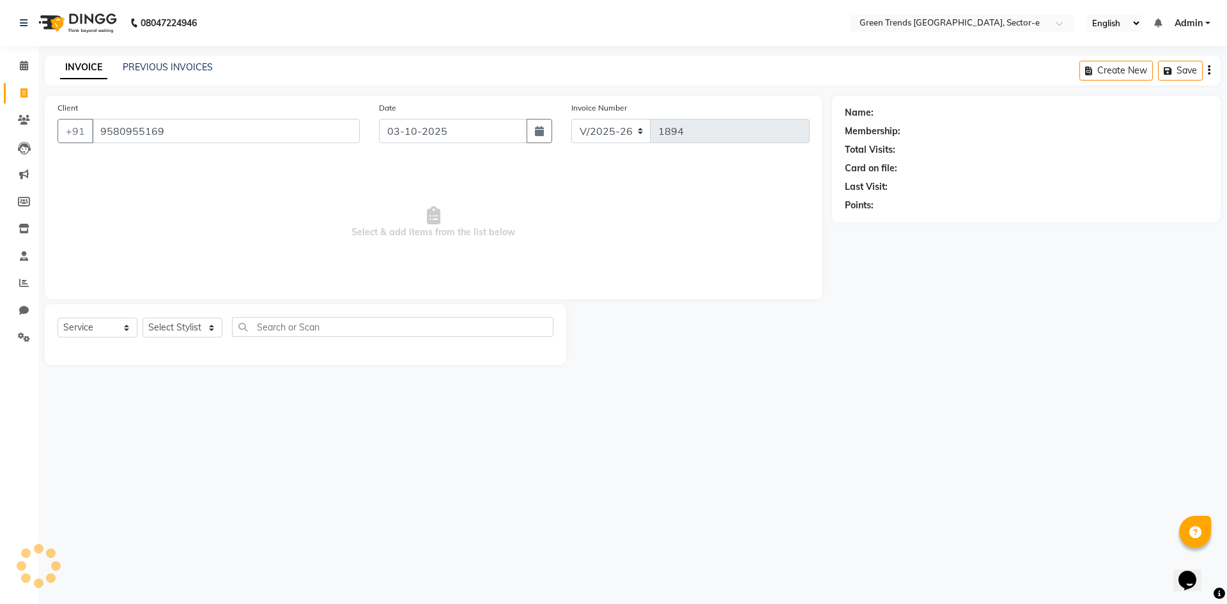
type input "9580955169"
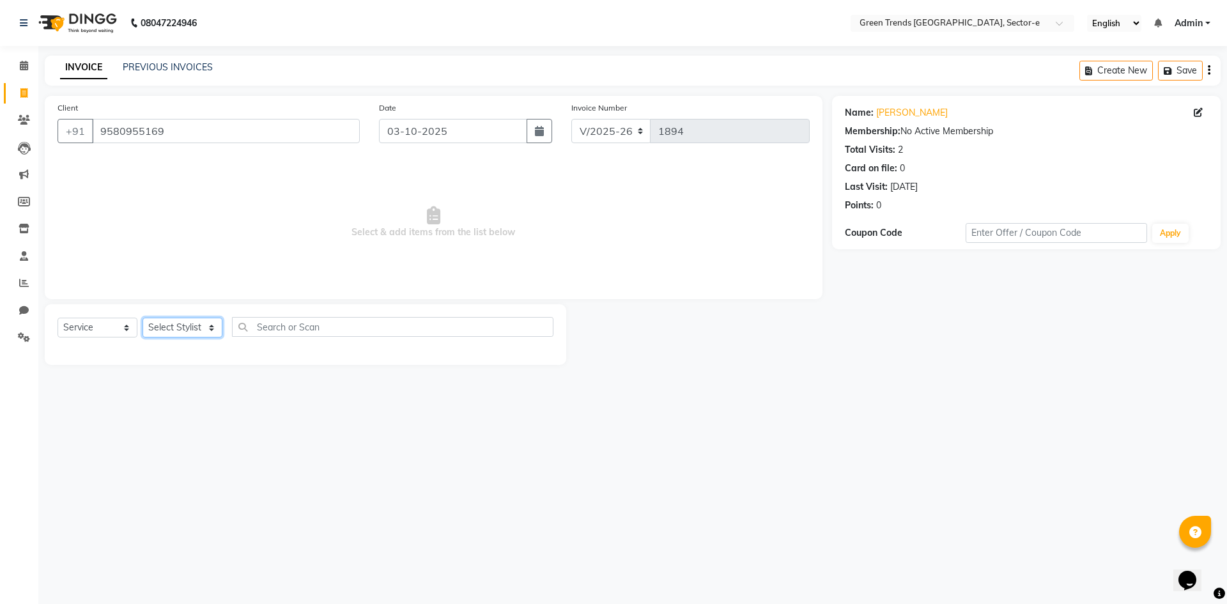
click at [204, 327] on select "Select Stylist [PERSON_NAME] [PERSON_NAME] Mo. [PERSON_NAME].[PERSON_NAME] [PER…" at bounding box center [183, 328] width 80 height 20
select select "58750"
click at [143, 318] on select "Select Stylist [PERSON_NAME] [PERSON_NAME] Mo. [PERSON_NAME].[PERSON_NAME] [PER…" at bounding box center [183, 328] width 80 height 20
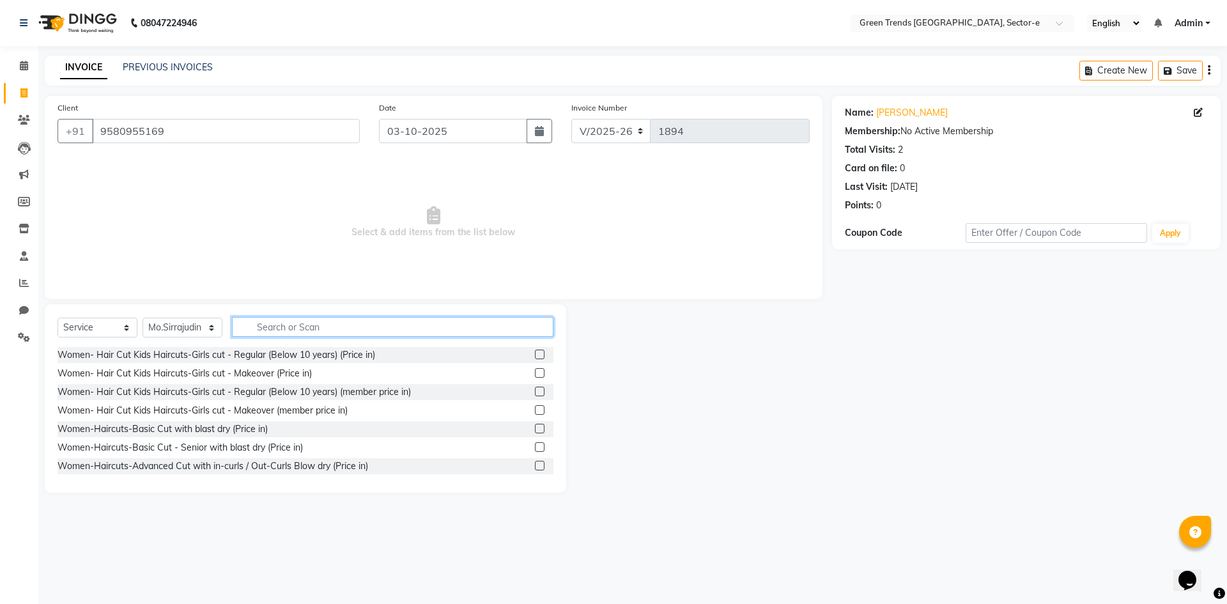
click at [263, 325] on input "text" at bounding box center [392, 327] width 321 height 20
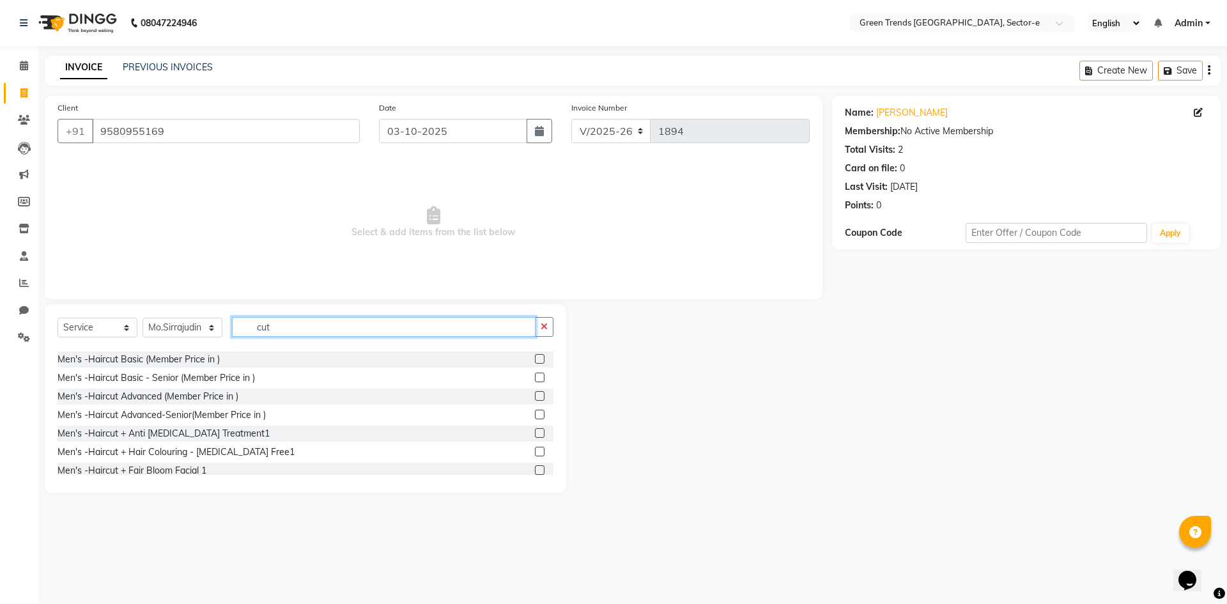
scroll to position [618, 0]
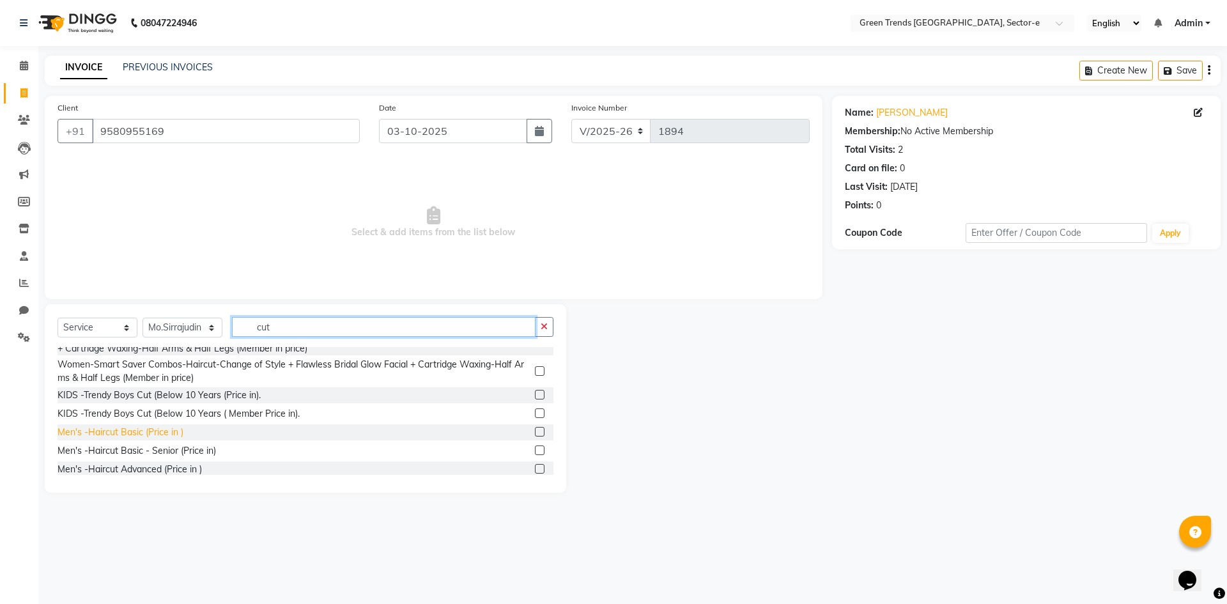
type input "cut"
click at [171, 439] on div "Men's -Haircut Basic (Price in )" at bounding box center [121, 432] width 126 height 13
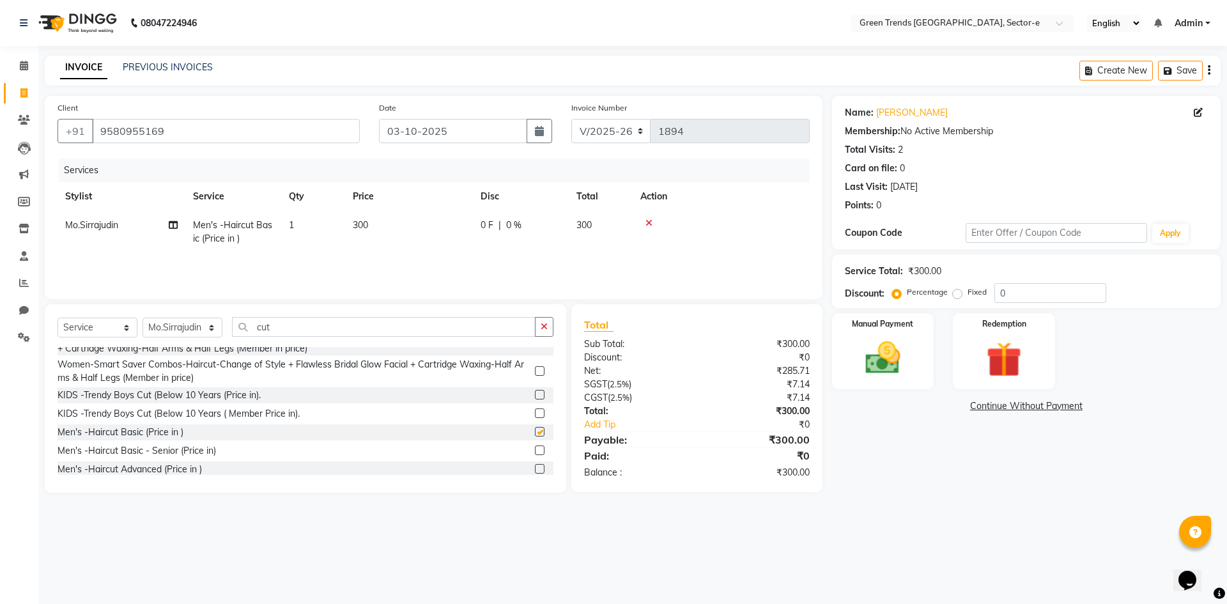
checkbox input "false"
click at [491, 221] on span "0 F" at bounding box center [487, 225] width 13 height 13
select select "58750"
drag, startPoint x: 562, startPoint y: 231, endPoint x: 533, endPoint y: 228, distance: 28.9
click at [533, 228] on td "0 F | 0 %" at bounding box center [592, 238] width 118 height 54
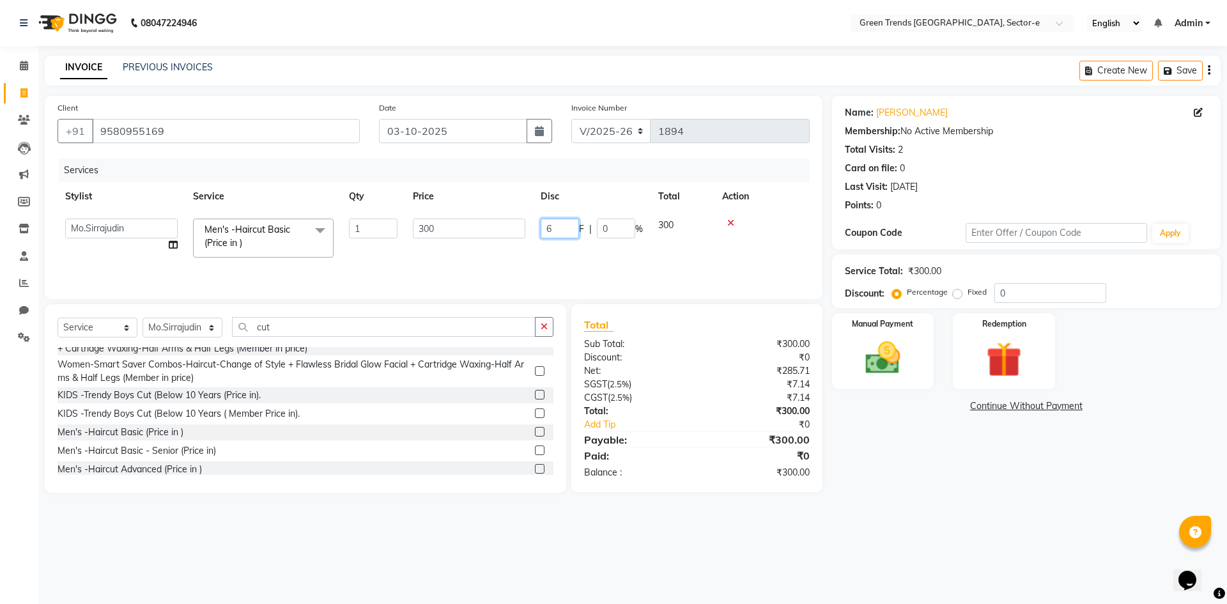
type input "60"
click at [505, 261] on div "Services Stylist Service Qty Price Disc Total Action [PERSON_NAME] [PERSON_NAME…" at bounding box center [434, 222] width 752 height 128
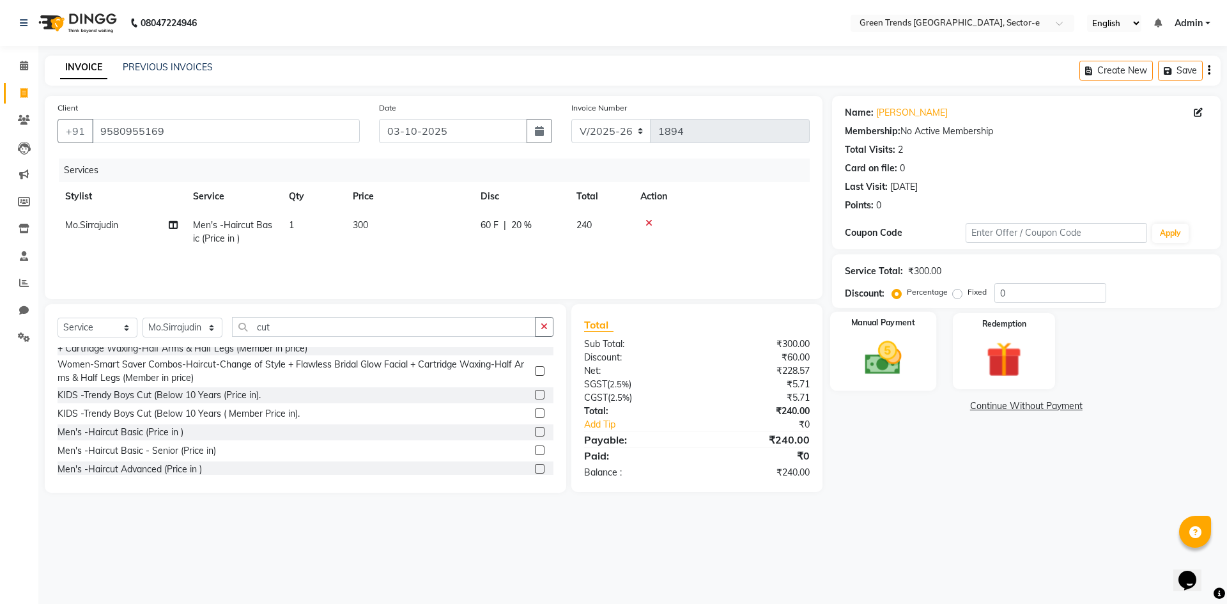
click at [883, 364] on img at bounding box center [882, 358] width 59 height 42
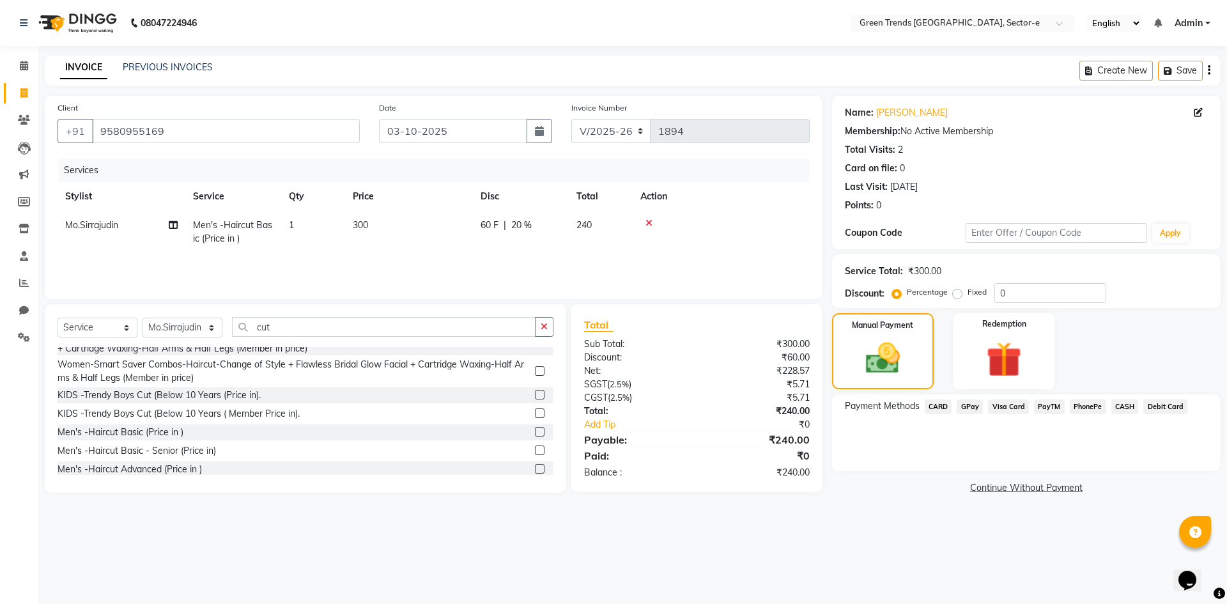
click at [1120, 408] on span "CASH" at bounding box center [1124, 406] width 27 height 15
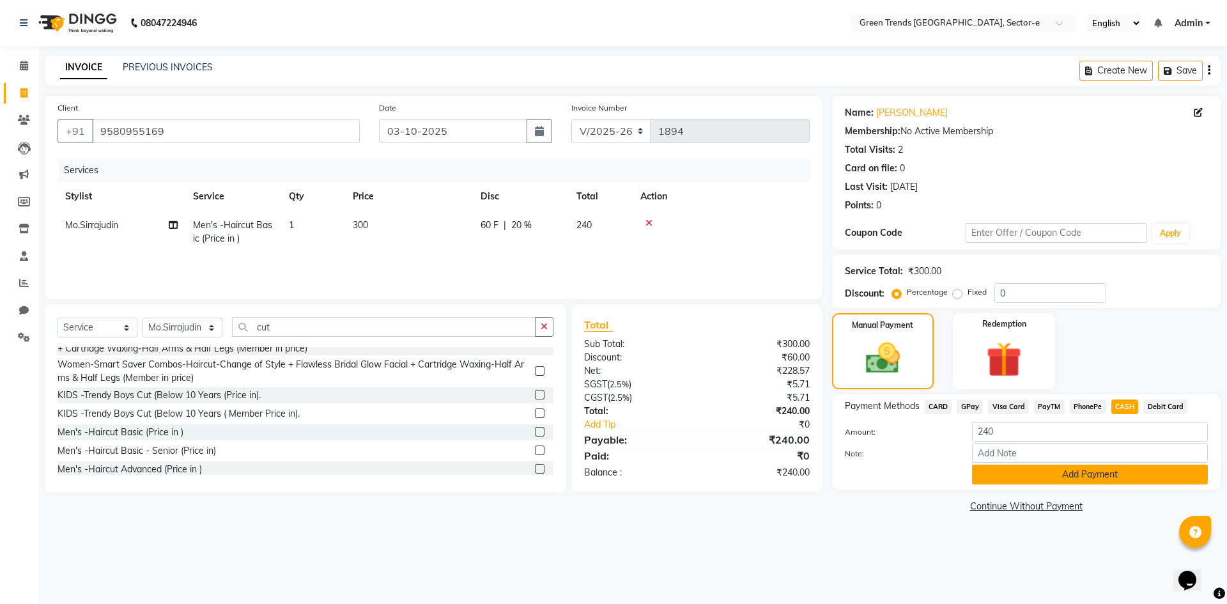
click at [1070, 477] on button "Add Payment" at bounding box center [1090, 475] width 236 height 20
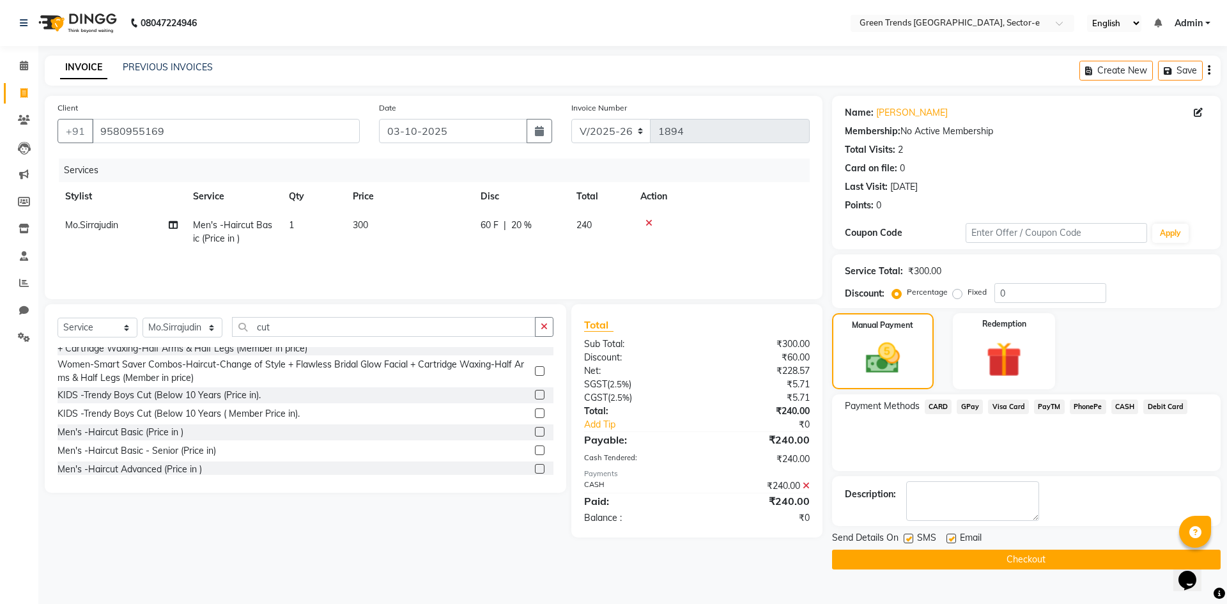
click at [904, 540] on label at bounding box center [909, 539] width 10 height 10
click at [904, 540] on input "checkbox" at bounding box center [908, 539] width 8 height 8
checkbox input "false"
drag, startPoint x: 952, startPoint y: 540, endPoint x: 955, endPoint y: 553, distance: 13.0
click at [953, 541] on label at bounding box center [951, 539] width 10 height 10
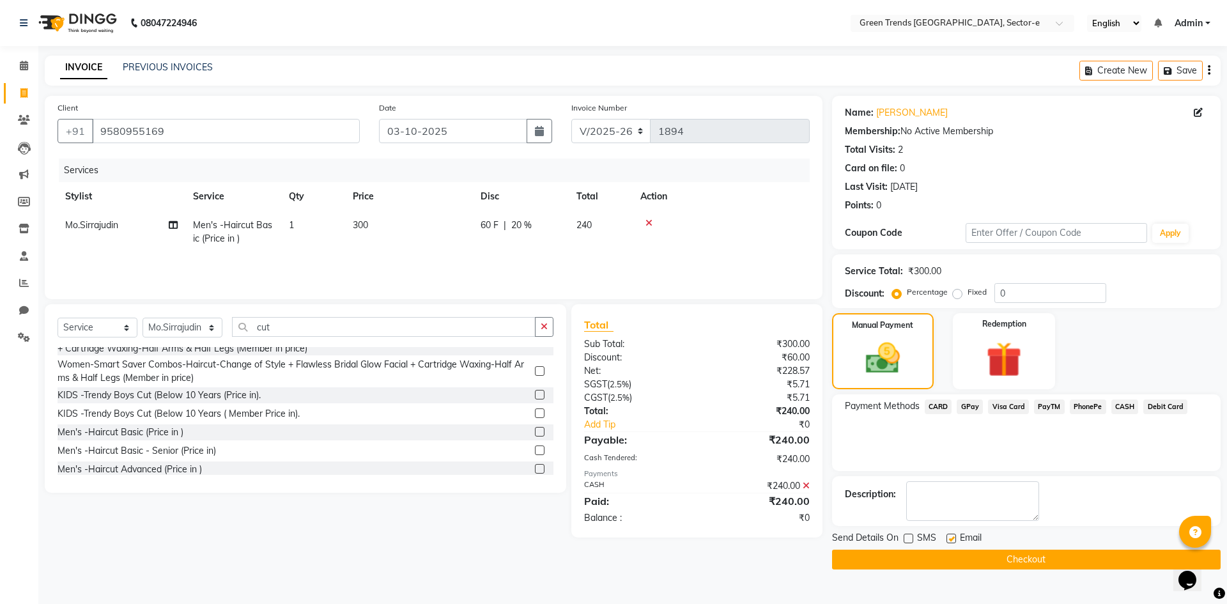
click at [953, 541] on input "checkbox" at bounding box center [950, 539] width 8 height 8
checkbox input "false"
click at [955, 553] on button "Checkout" at bounding box center [1026, 560] width 389 height 20
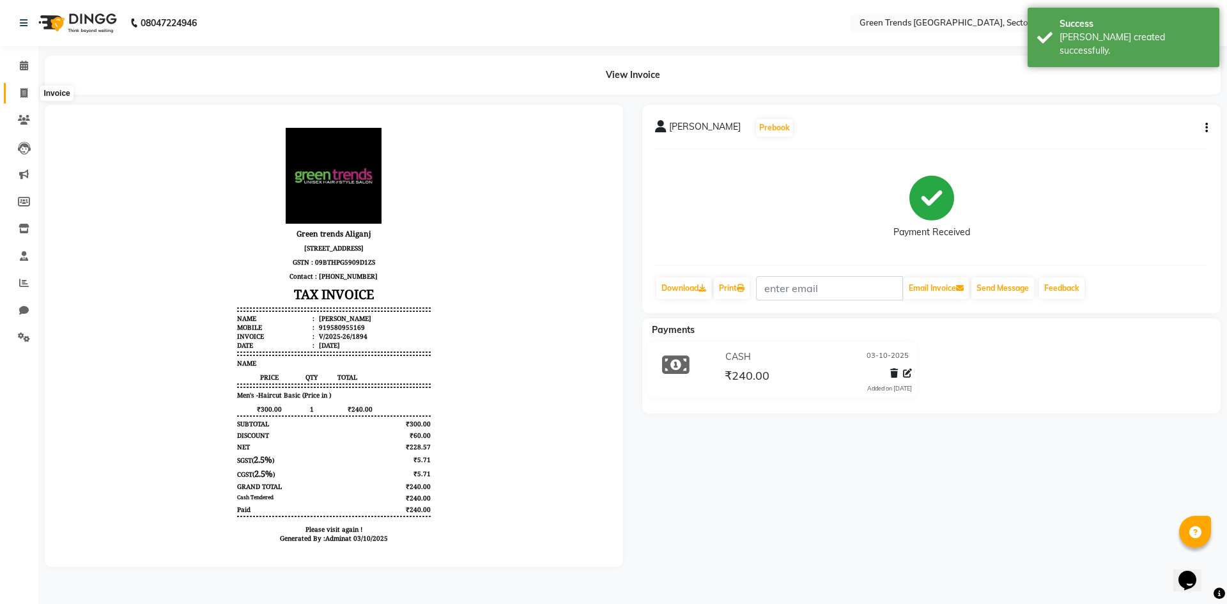
click at [22, 89] on icon at bounding box center [23, 93] width 7 height 10
select select "service"
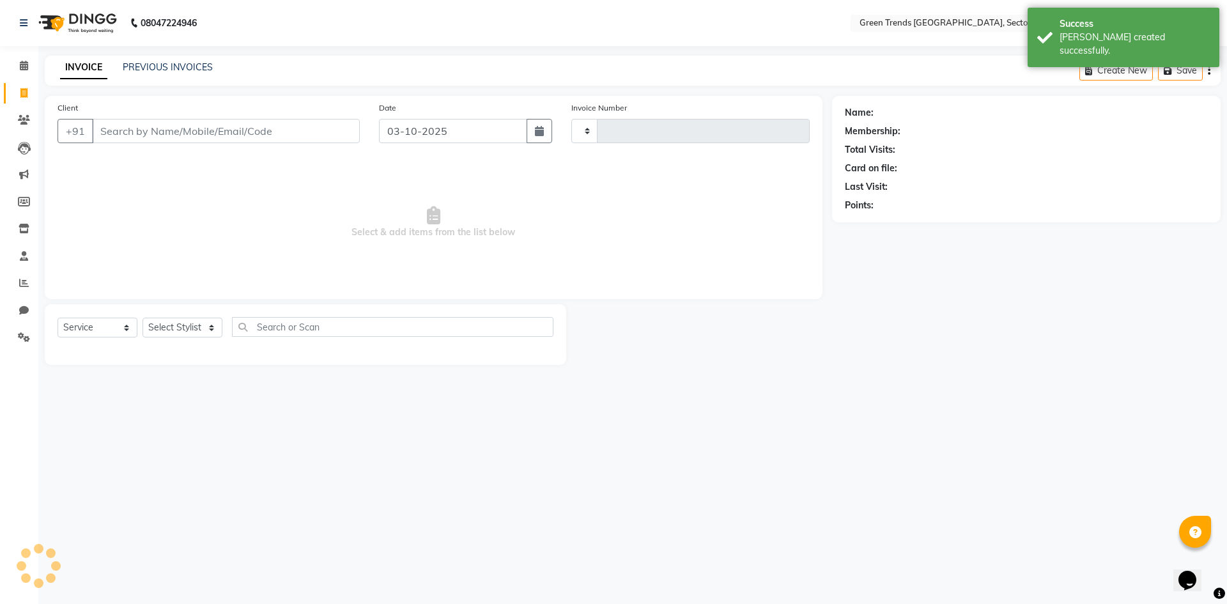
type input "1895"
select select "7023"
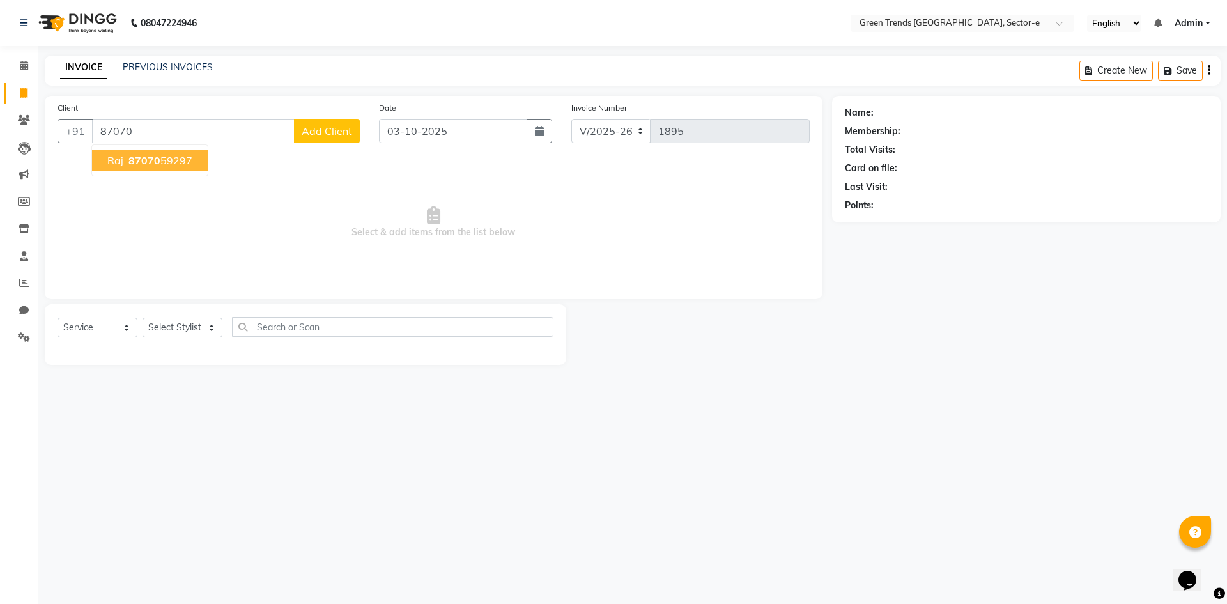
click at [146, 160] on span "87070" at bounding box center [144, 160] width 32 height 13
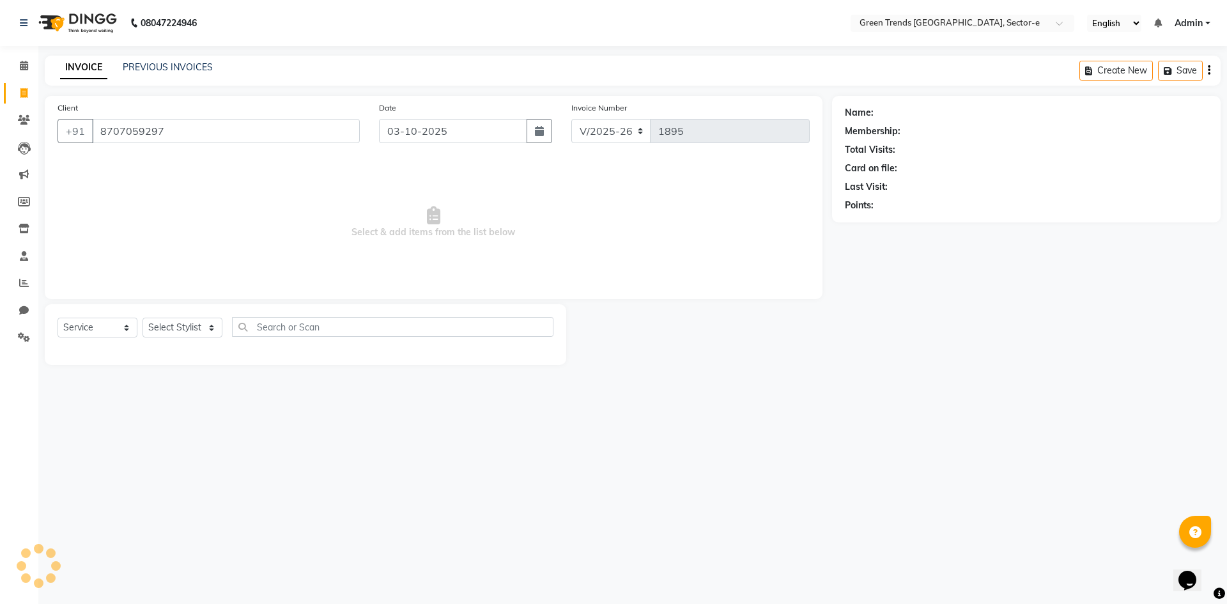
type input "8707059297"
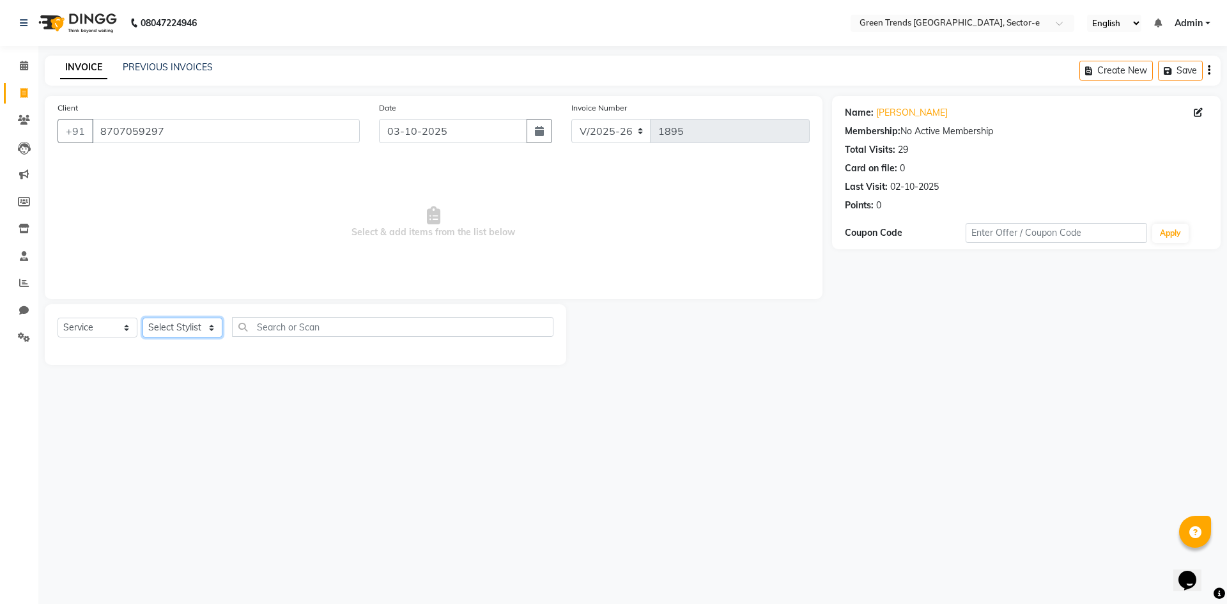
click at [209, 328] on select "Select Stylist [PERSON_NAME] [PERSON_NAME] Mo. [PERSON_NAME].[PERSON_NAME] [PER…" at bounding box center [183, 328] width 80 height 20
select select "58752"
click at [143, 318] on select "Select Stylist [PERSON_NAME] [PERSON_NAME] Mo. [PERSON_NAME].[PERSON_NAME] [PER…" at bounding box center [183, 328] width 80 height 20
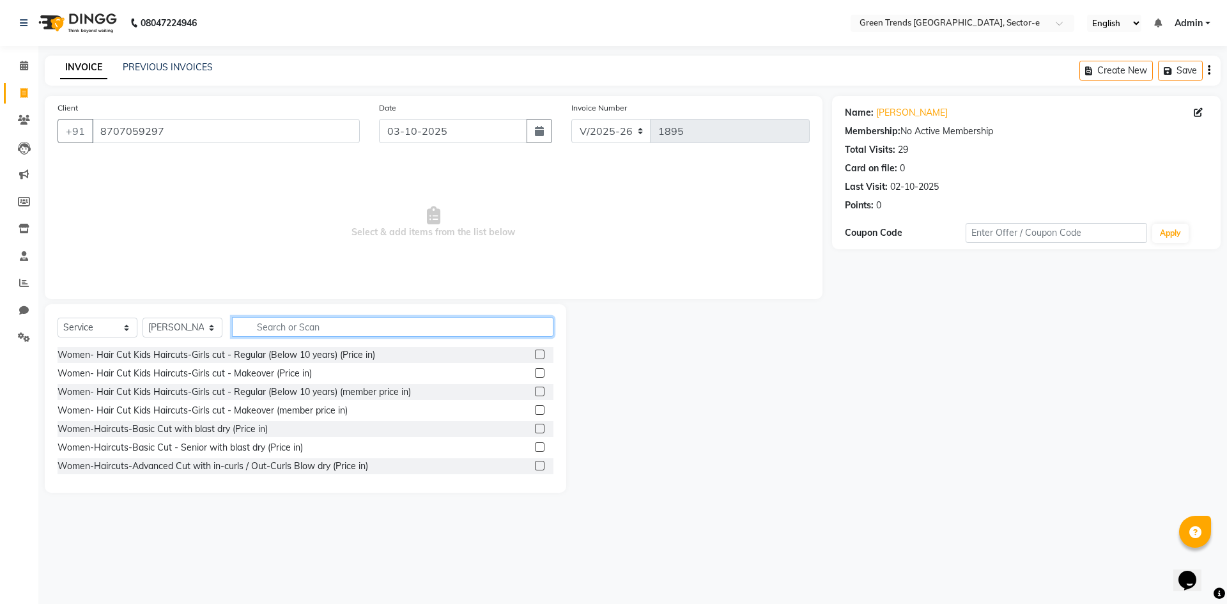
click at [251, 329] on input "text" at bounding box center [392, 327] width 321 height 20
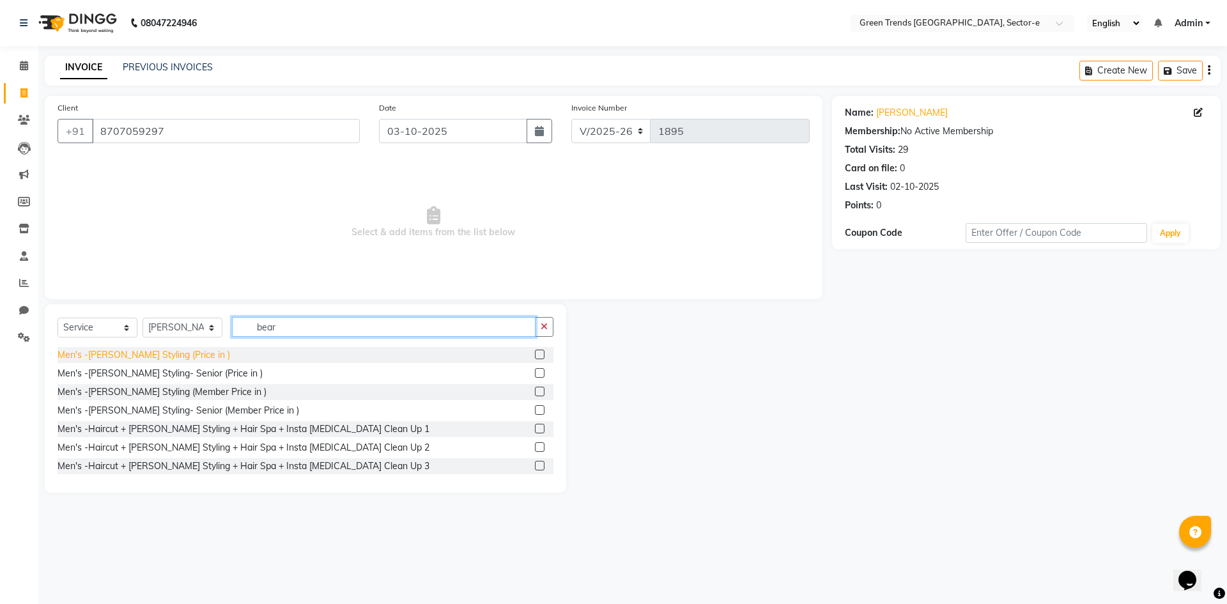
type input "bear"
click at [179, 350] on div "Men's -[PERSON_NAME] Styling (Price in )" at bounding box center [144, 354] width 173 height 13
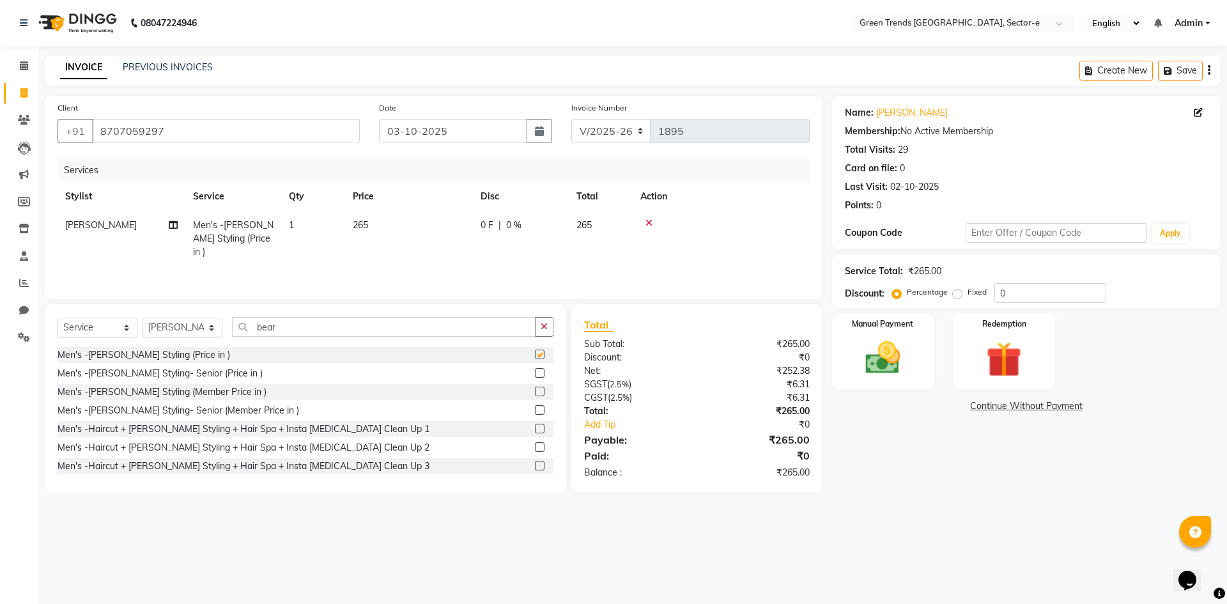
checkbox input "false"
click at [494, 222] on div "0 F | 0 %" at bounding box center [521, 225] width 81 height 13
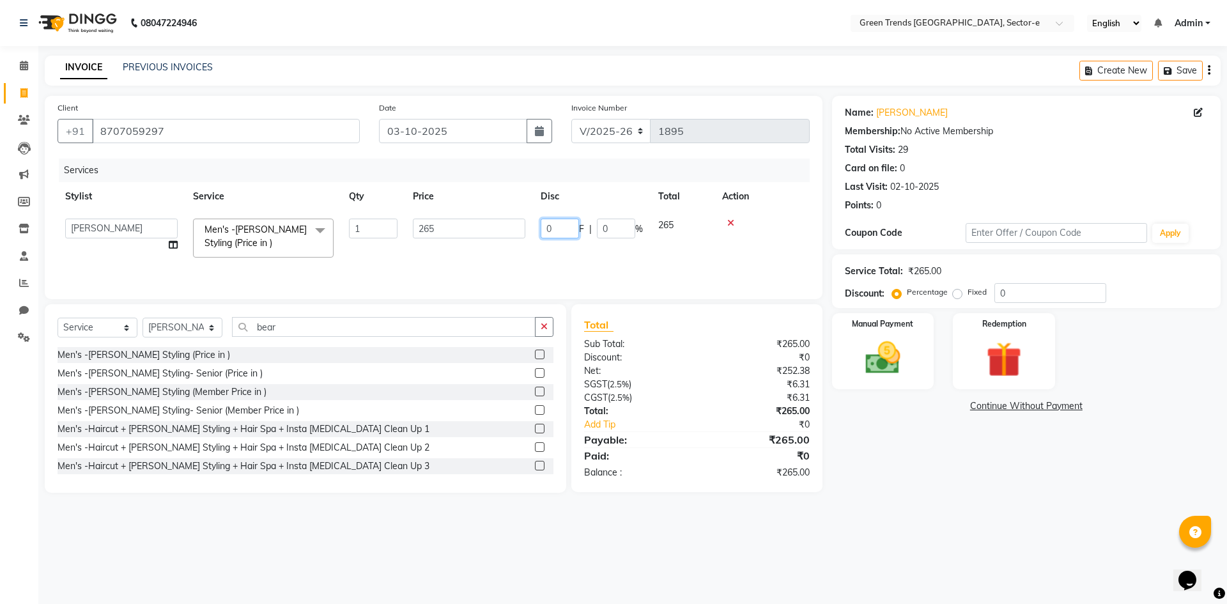
drag, startPoint x: 559, startPoint y: 228, endPoint x: 543, endPoint y: 231, distance: 15.5
click at [543, 231] on input "0" at bounding box center [560, 229] width 38 height 20
type input "56"
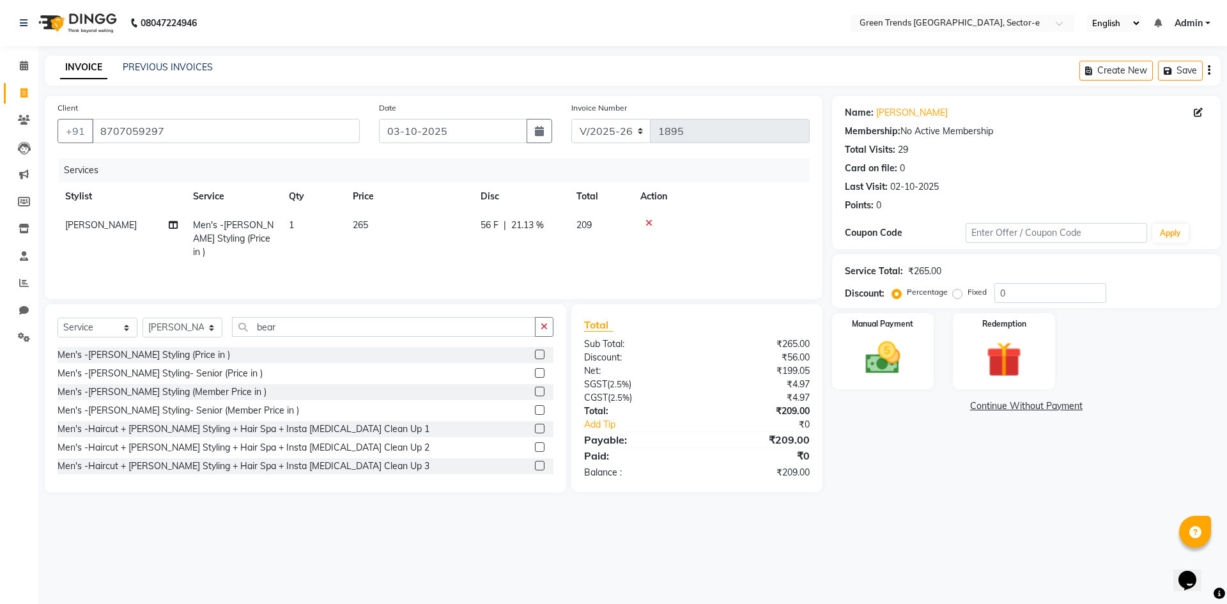
click at [507, 256] on div "Services Stylist Service Qty Price Disc Total Action [PERSON_NAME] Men's -[PERS…" at bounding box center [434, 222] width 752 height 128
click at [872, 341] on img at bounding box center [882, 358] width 59 height 42
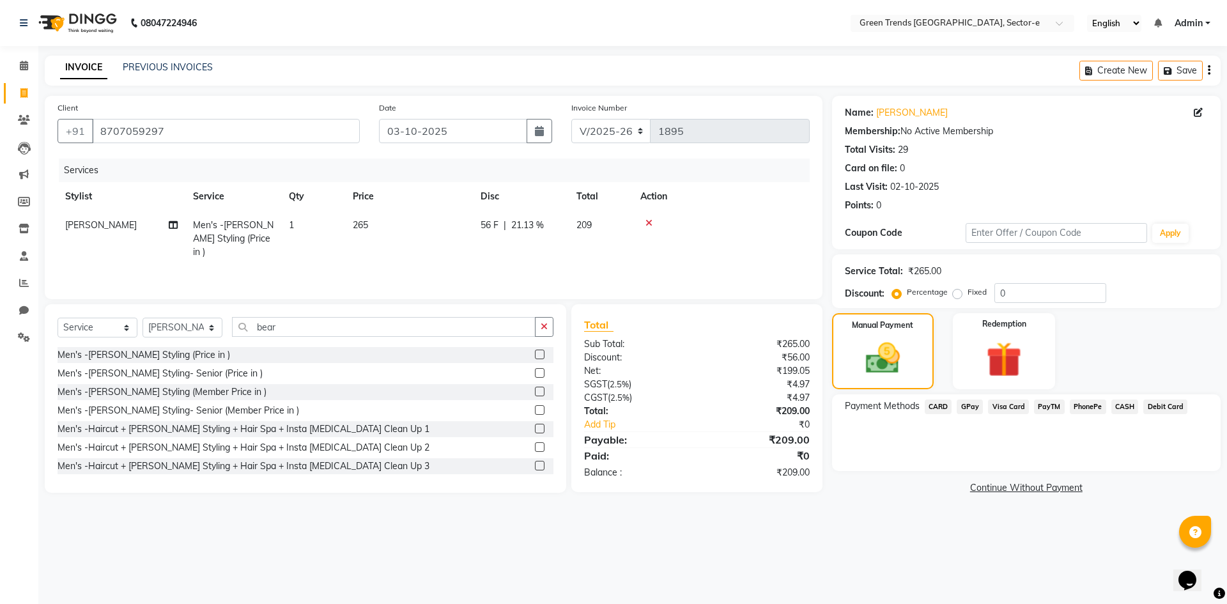
click at [968, 408] on span "GPay" at bounding box center [970, 406] width 26 height 15
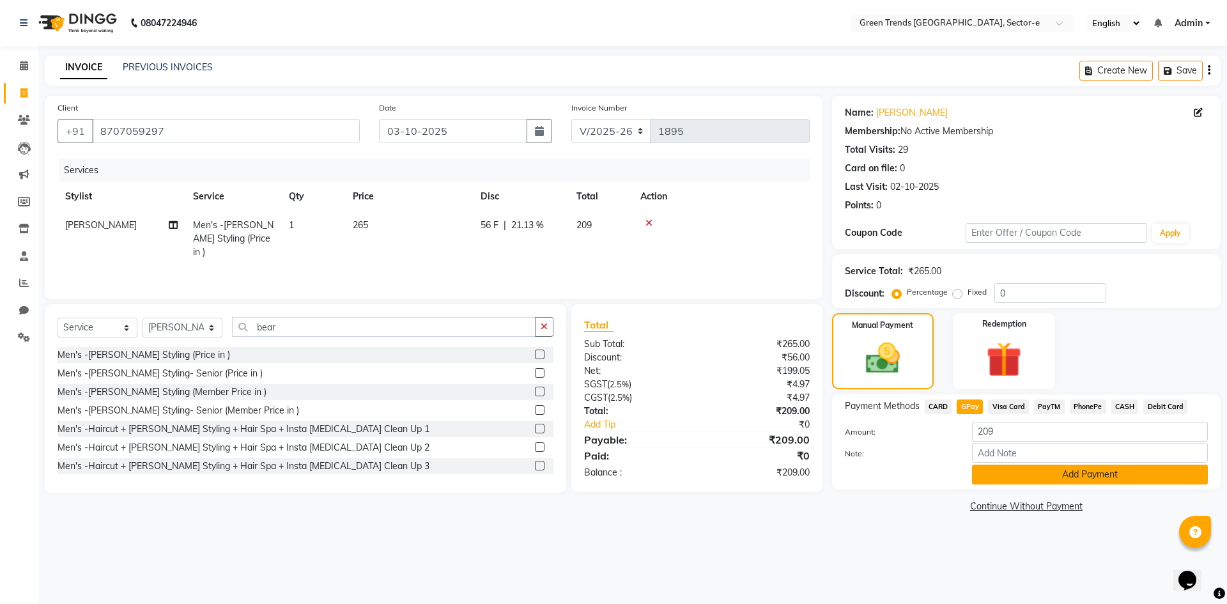
click at [991, 471] on button "Add Payment" at bounding box center [1090, 475] width 236 height 20
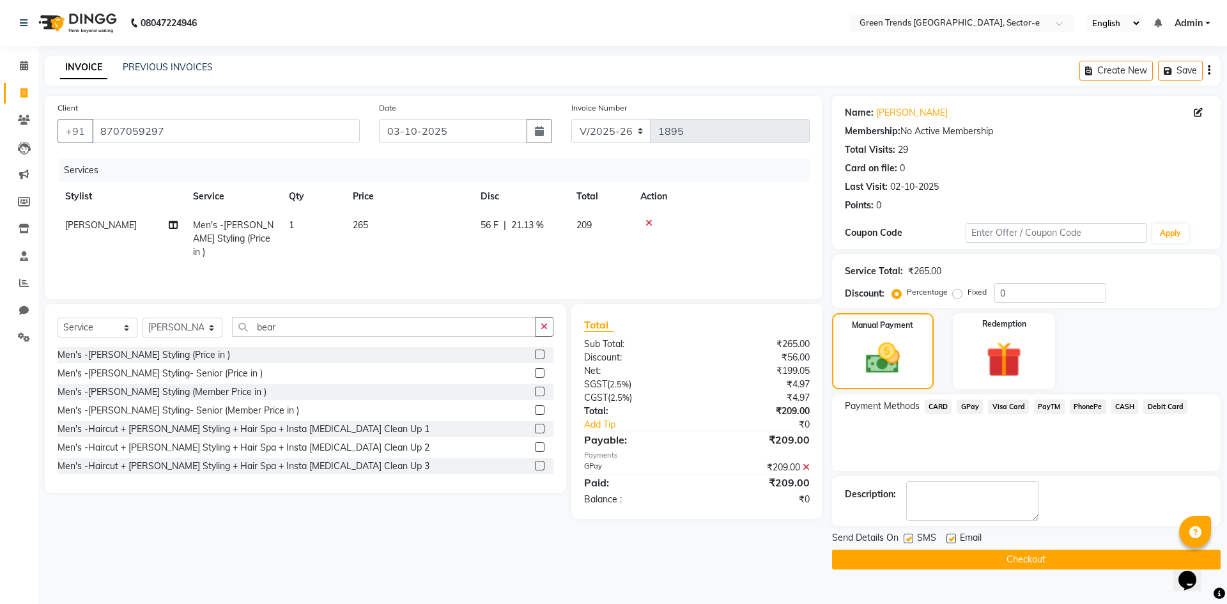
drag, startPoint x: 908, startPoint y: 537, endPoint x: 932, endPoint y: 543, distance: 24.2
click at [909, 539] on label at bounding box center [909, 539] width 10 height 10
click at [909, 539] on input "checkbox" at bounding box center [908, 539] width 8 height 8
checkbox input "false"
drag, startPoint x: 953, startPoint y: 537, endPoint x: 952, endPoint y: 548, distance: 10.3
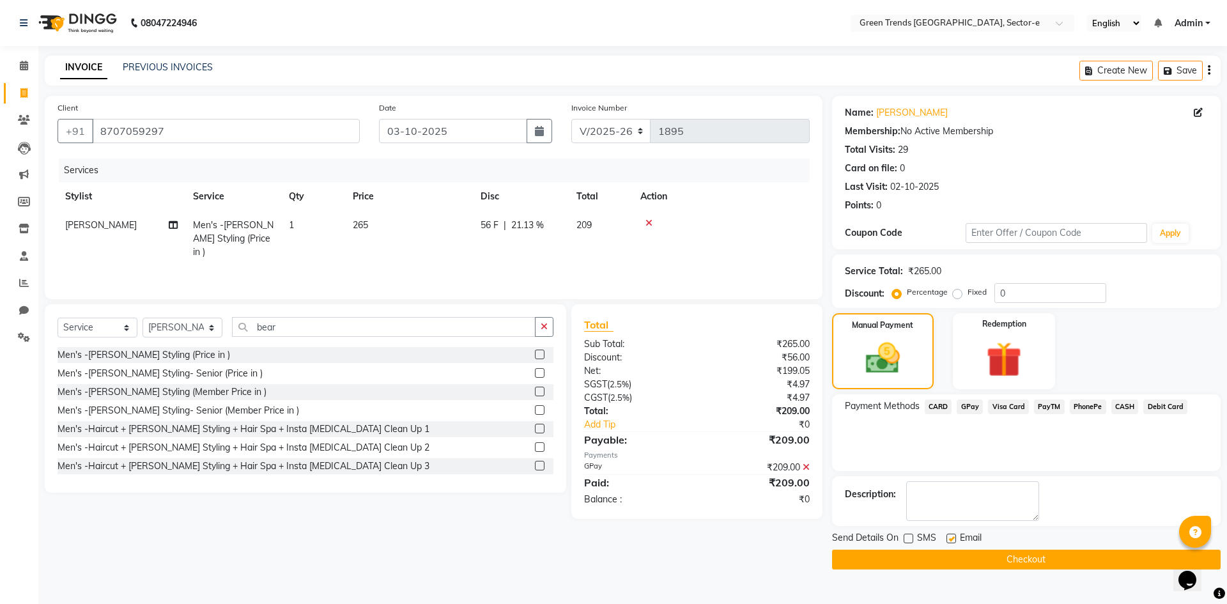
click at [952, 540] on label at bounding box center [951, 539] width 10 height 10
click at [952, 540] on input "checkbox" at bounding box center [950, 539] width 8 height 8
checkbox input "false"
click at [952, 554] on button "Checkout" at bounding box center [1026, 560] width 389 height 20
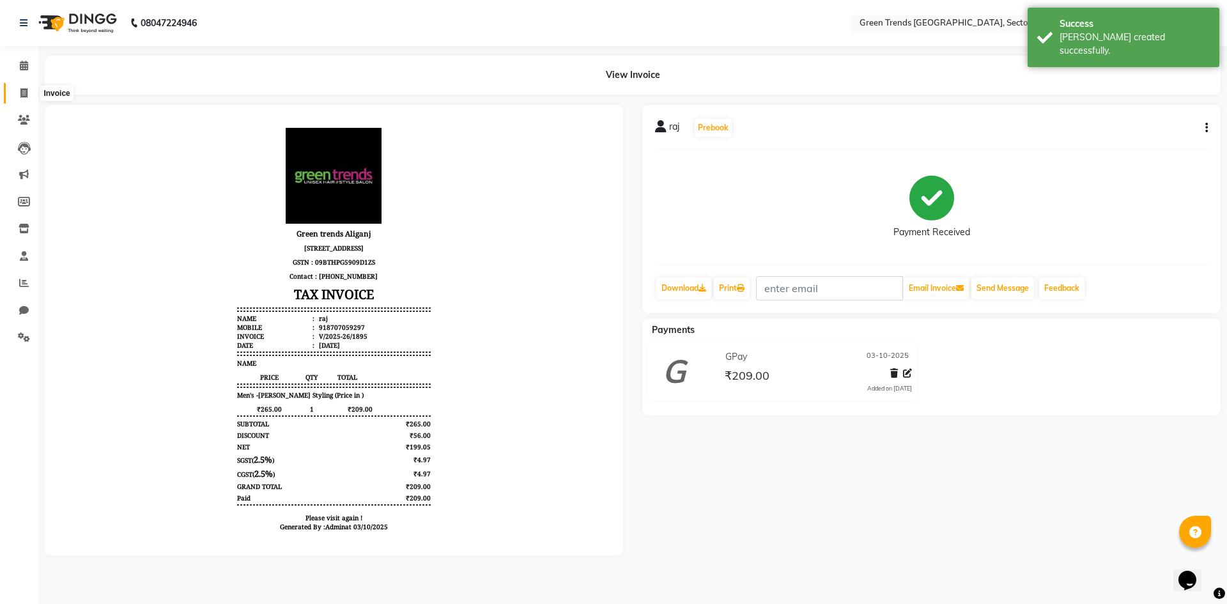
click at [32, 91] on span at bounding box center [24, 93] width 22 height 15
select select "service"
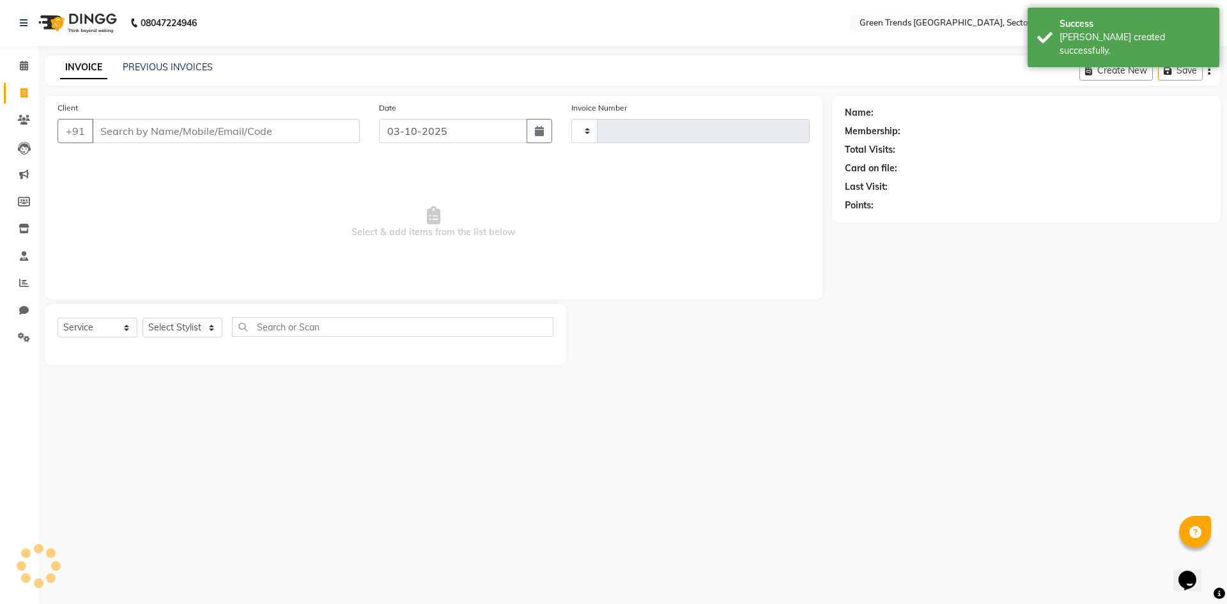
type input "1896"
select select "7023"
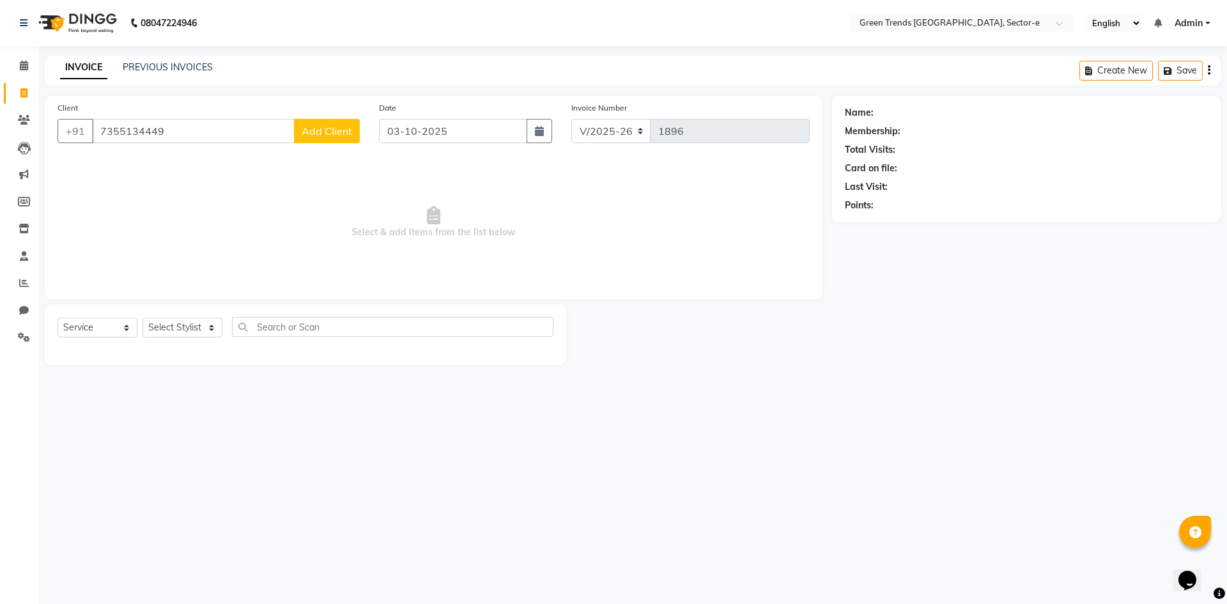
type input "7355134449"
click at [325, 134] on span "Add Client" at bounding box center [327, 131] width 50 height 13
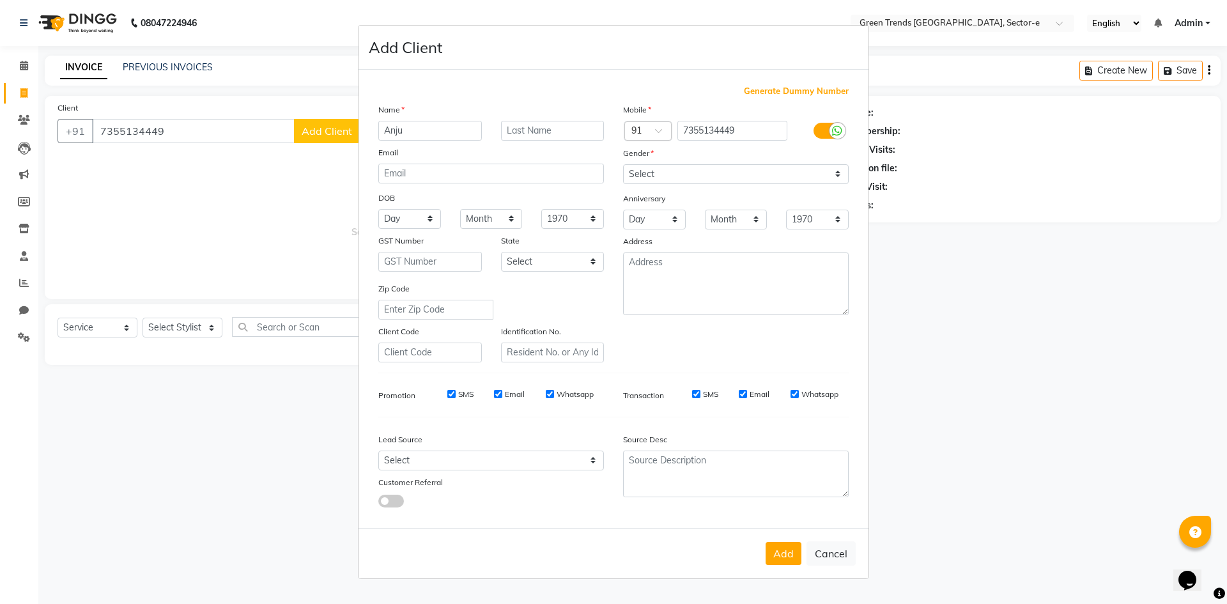
type input "Anju"
click at [829, 171] on select "Select [DEMOGRAPHIC_DATA] [DEMOGRAPHIC_DATA] Other Prefer Not To Say" at bounding box center [736, 174] width 226 height 20
select select "[DEMOGRAPHIC_DATA]"
click at [623, 164] on select "Select [DEMOGRAPHIC_DATA] [DEMOGRAPHIC_DATA] Other Prefer Not To Say" at bounding box center [736, 174] width 226 height 20
click at [776, 559] on button "Add" at bounding box center [784, 553] width 36 height 23
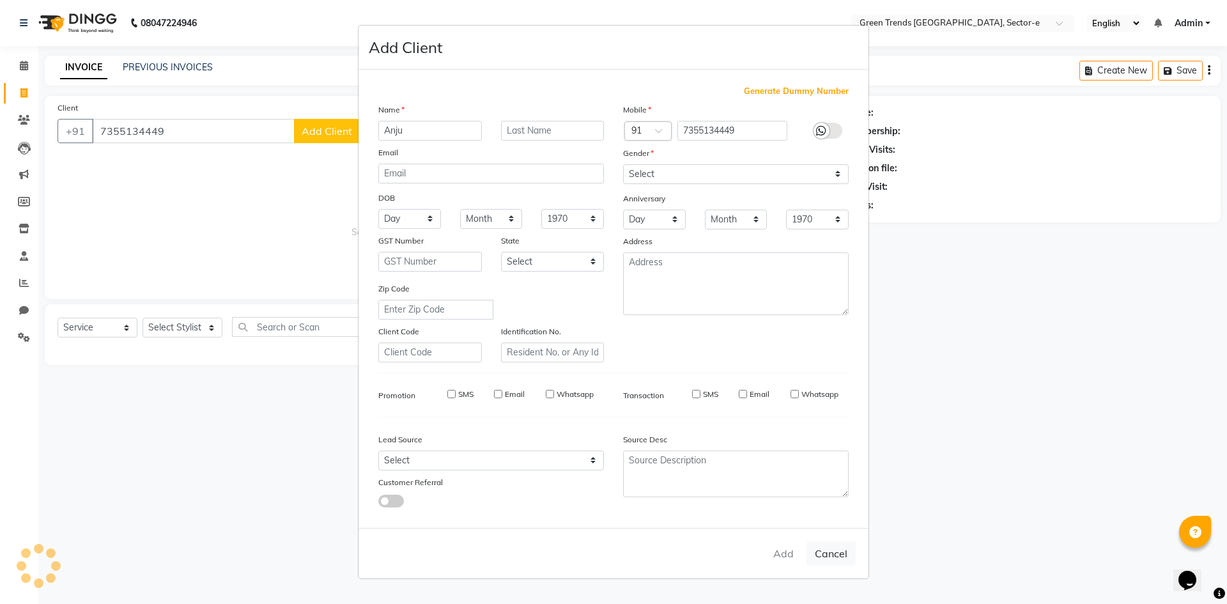
select select
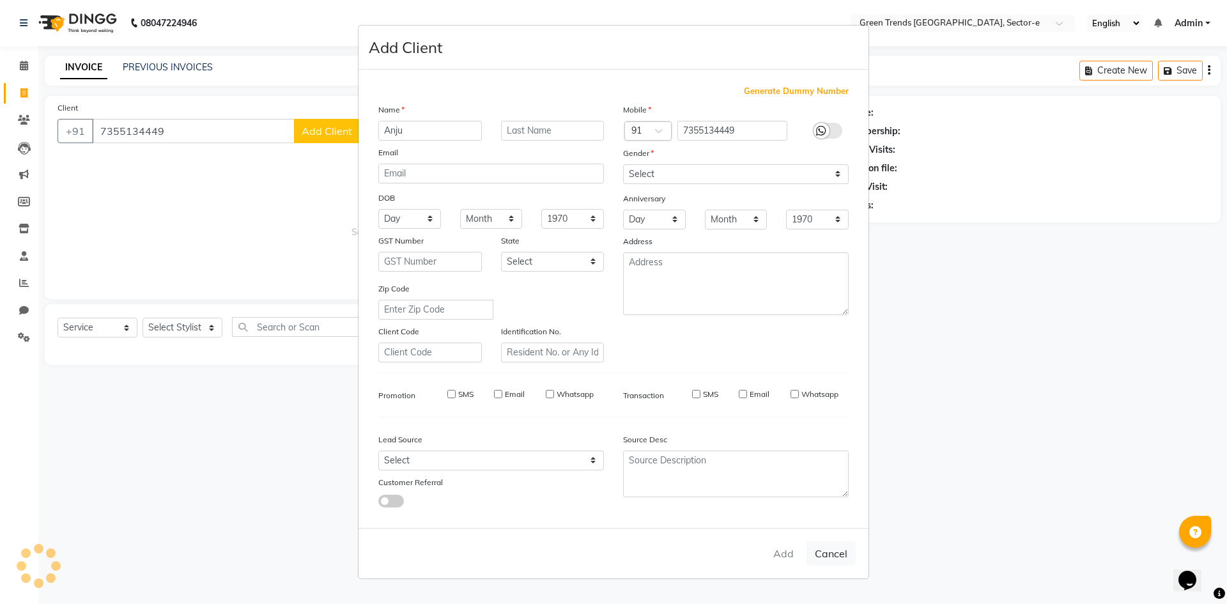
select select
checkbox input "false"
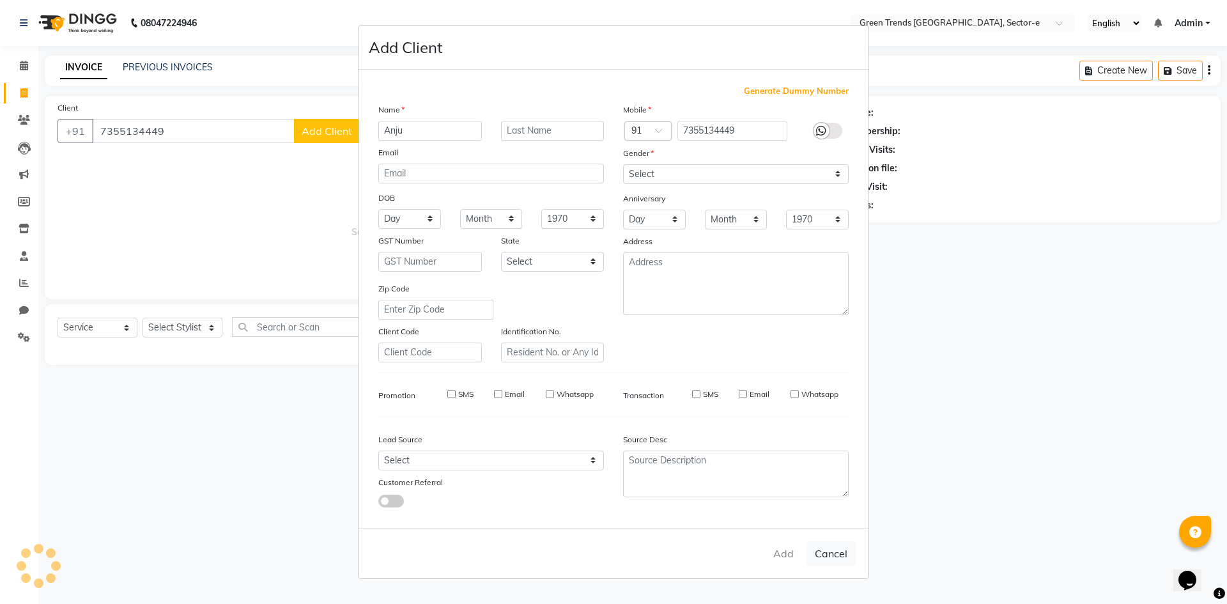
checkbox input "false"
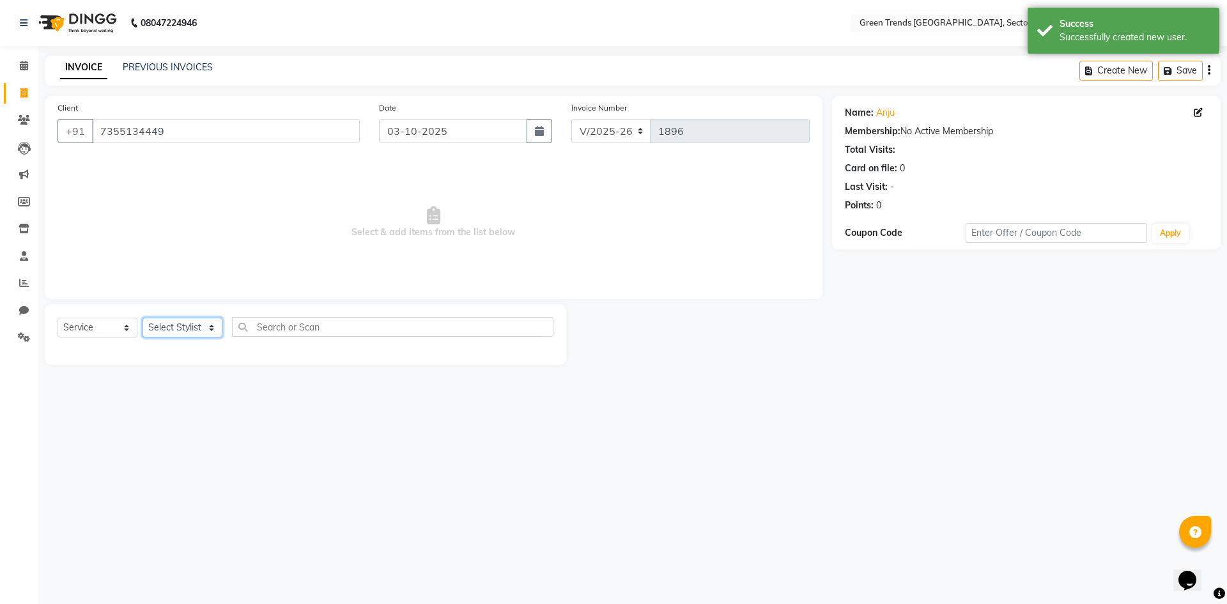
click at [213, 325] on select "Select Stylist [PERSON_NAME] [PERSON_NAME] Mo. [PERSON_NAME].[PERSON_NAME] [PER…" at bounding box center [183, 328] width 80 height 20
select select "58749"
click at [143, 318] on select "Select Stylist [PERSON_NAME] [PERSON_NAME] Mo. [PERSON_NAME].[PERSON_NAME] [PER…" at bounding box center [183, 328] width 80 height 20
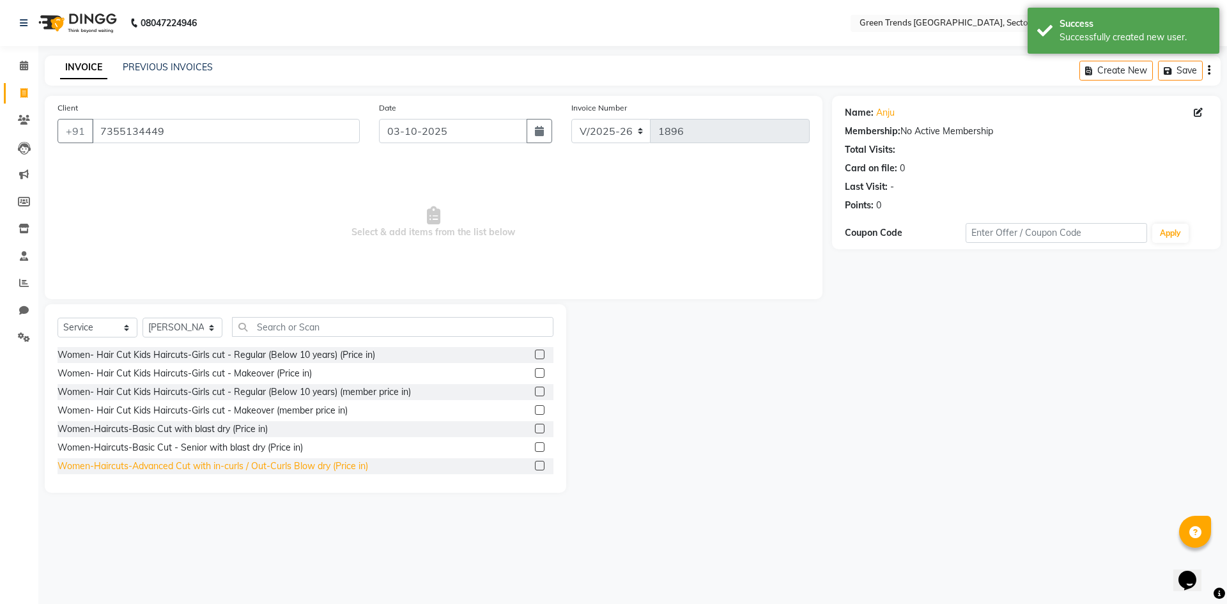
click at [248, 466] on div "Women-Haircuts-Advanced Cut with in-curls / Out-Curls Blow dry (Price in)" at bounding box center [213, 465] width 311 height 13
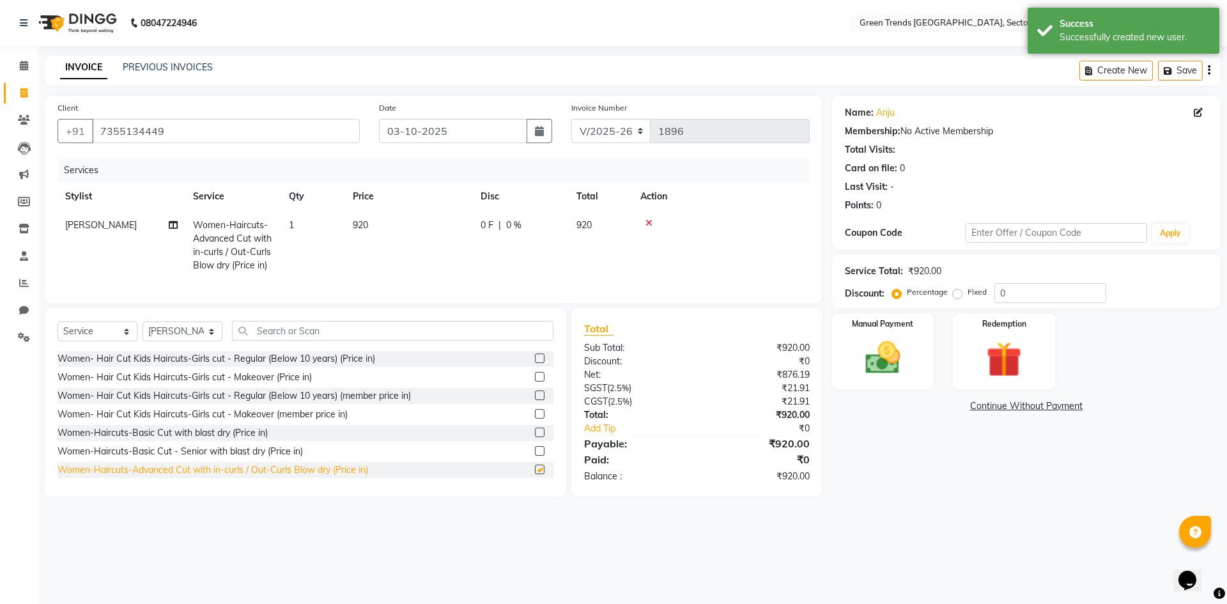
checkbox input "false"
click at [491, 224] on span "0 F" at bounding box center [487, 225] width 13 height 13
select select "58749"
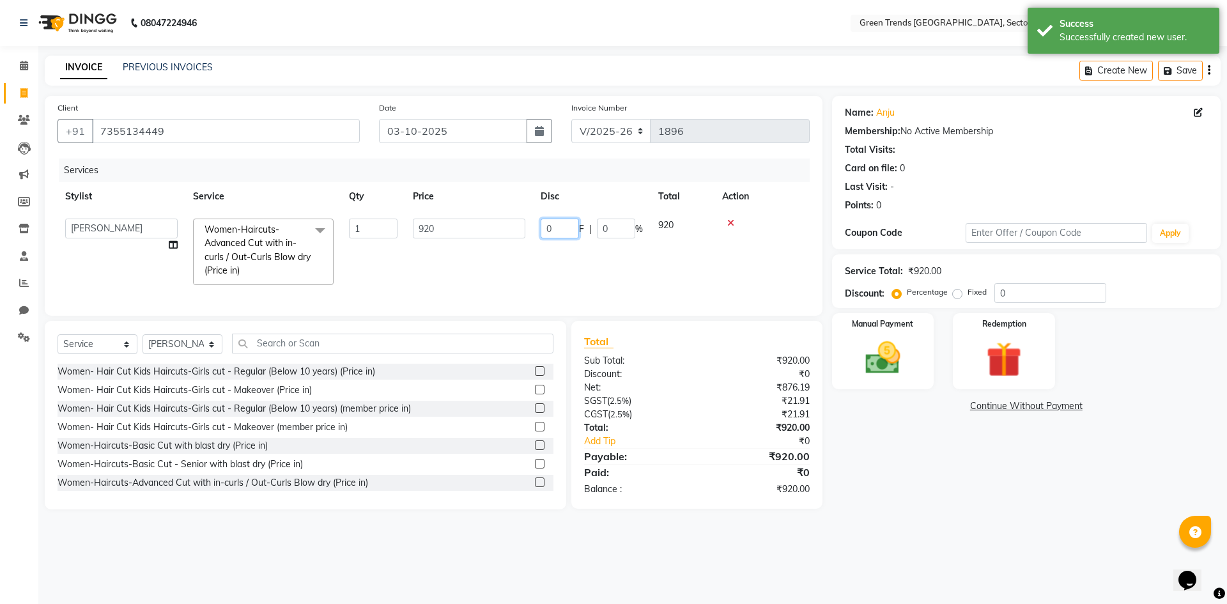
drag, startPoint x: 559, startPoint y: 229, endPoint x: 525, endPoint y: 224, distance: 35.0
click at [525, 224] on tr "[PERSON_NAME] [PERSON_NAME] Mo. [PERSON_NAME].Sirrajudin [PERSON_NAME] [PERSON_…" at bounding box center [434, 252] width 752 height 82
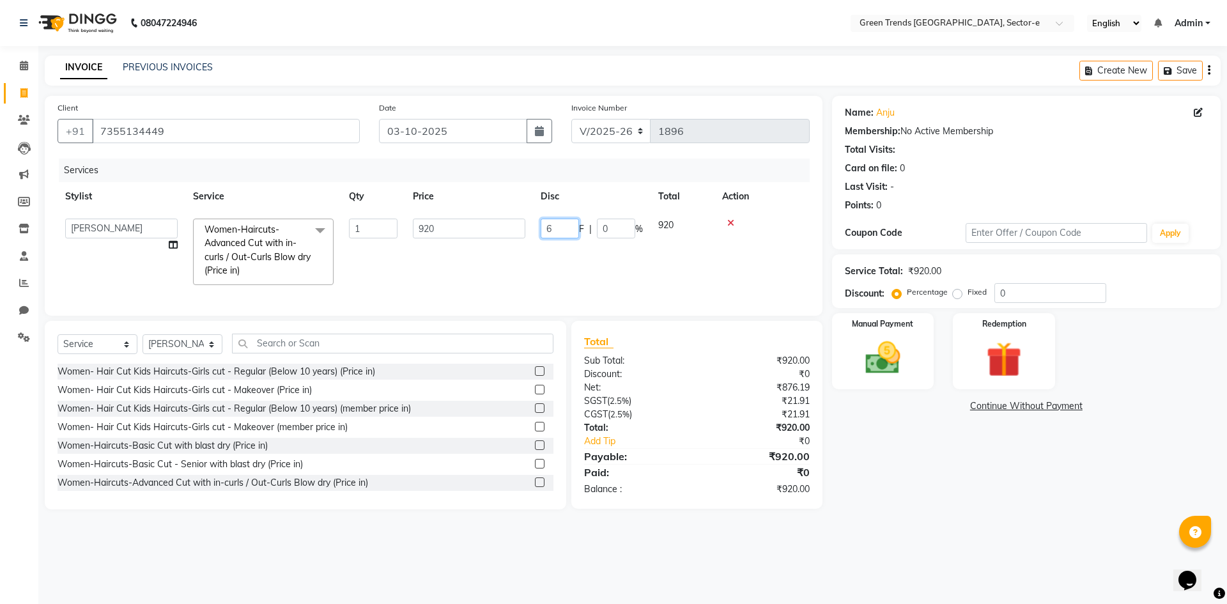
type input "61"
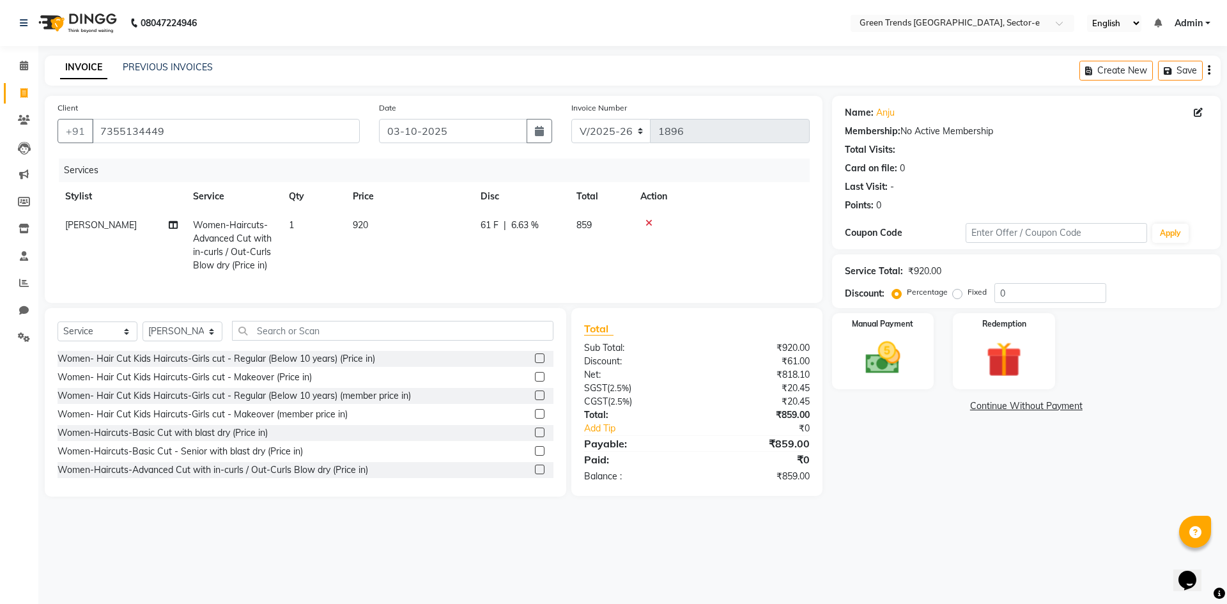
click at [537, 268] on td "61 F | 6.63 %" at bounding box center [521, 245] width 96 height 69
select select "58749"
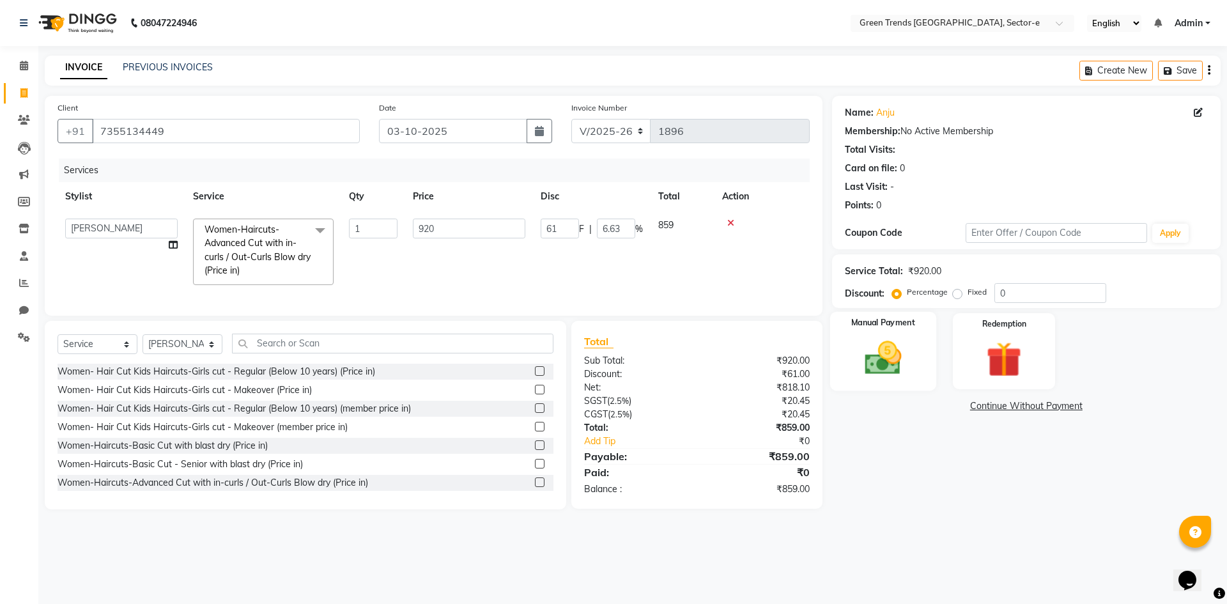
click at [878, 347] on img at bounding box center [882, 358] width 59 height 42
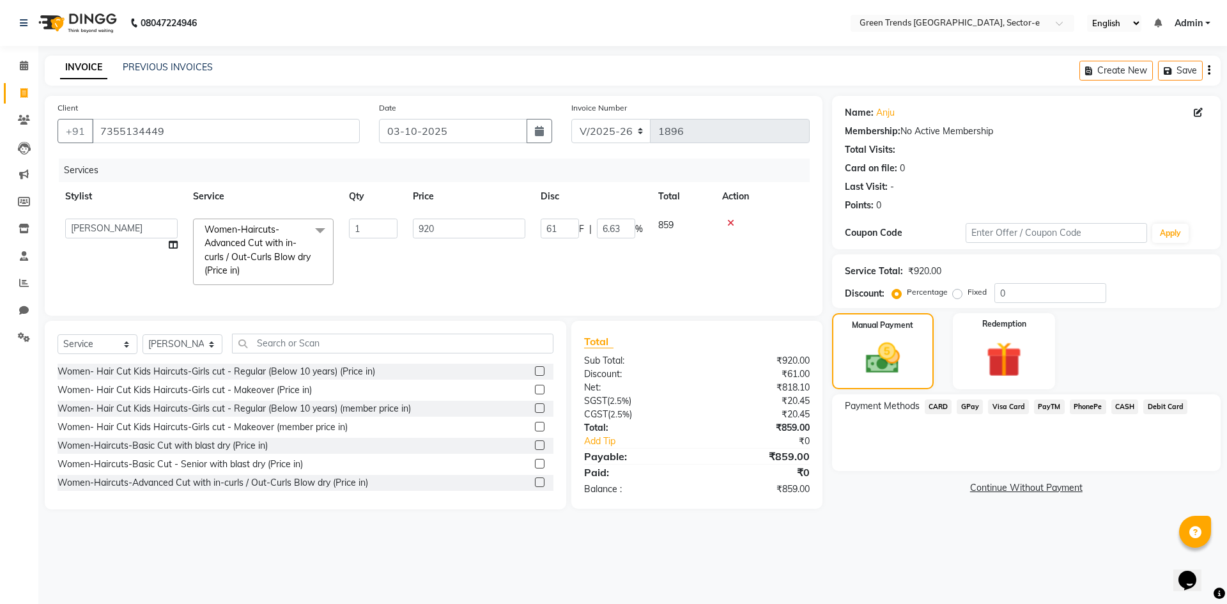
click at [973, 406] on span "GPay" at bounding box center [970, 406] width 26 height 15
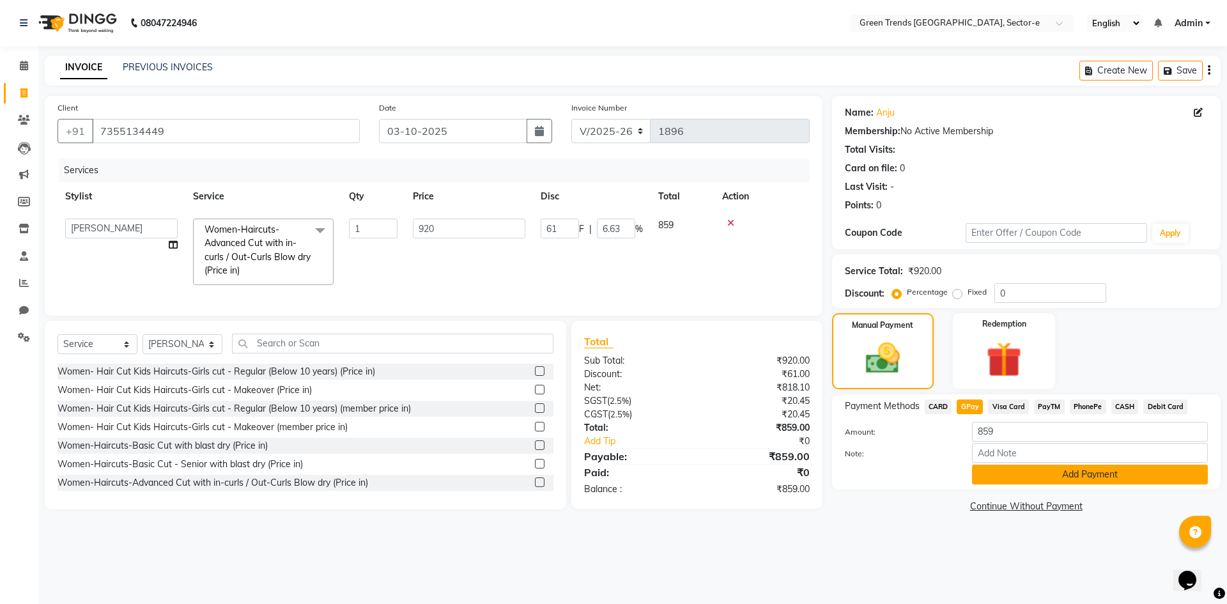
click at [1003, 474] on button "Add Payment" at bounding box center [1090, 475] width 236 height 20
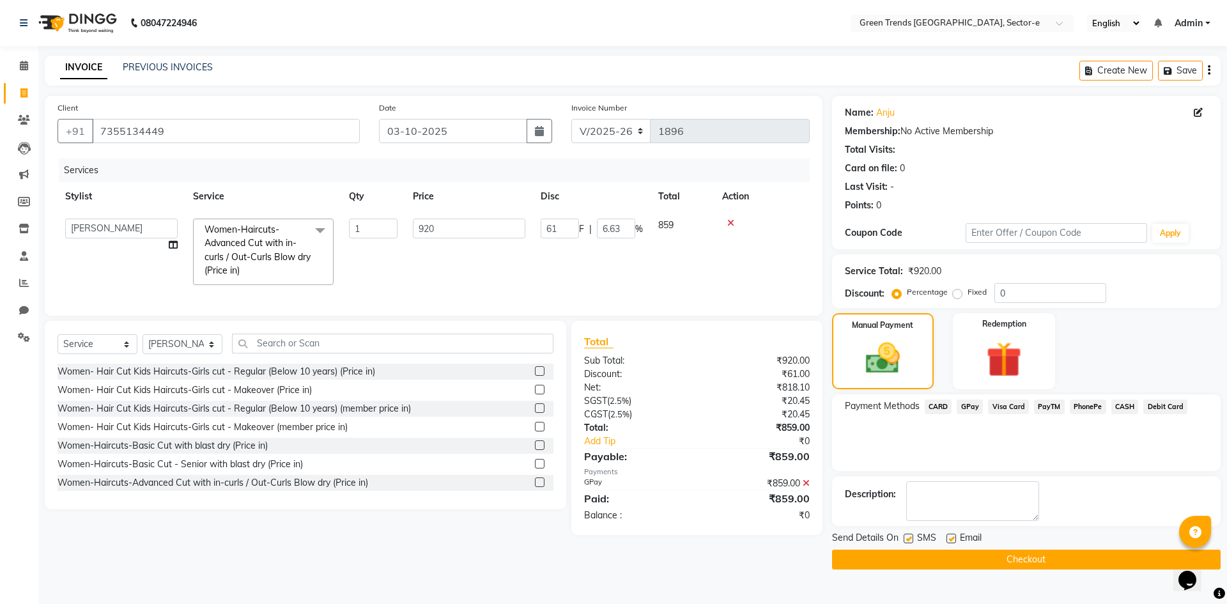
click at [907, 538] on label at bounding box center [909, 539] width 10 height 10
click at [907, 538] on input "checkbox" at bounding box center [908, 539] width 8 height 8
checkbox input "false"
drag, startPoint x: 948, startPoint y: 539, endPoint x: 945, endPoint y: 555, distance: 17.1
click at [949, 539] on label at bounding box center [951, 539] width 10 height 10
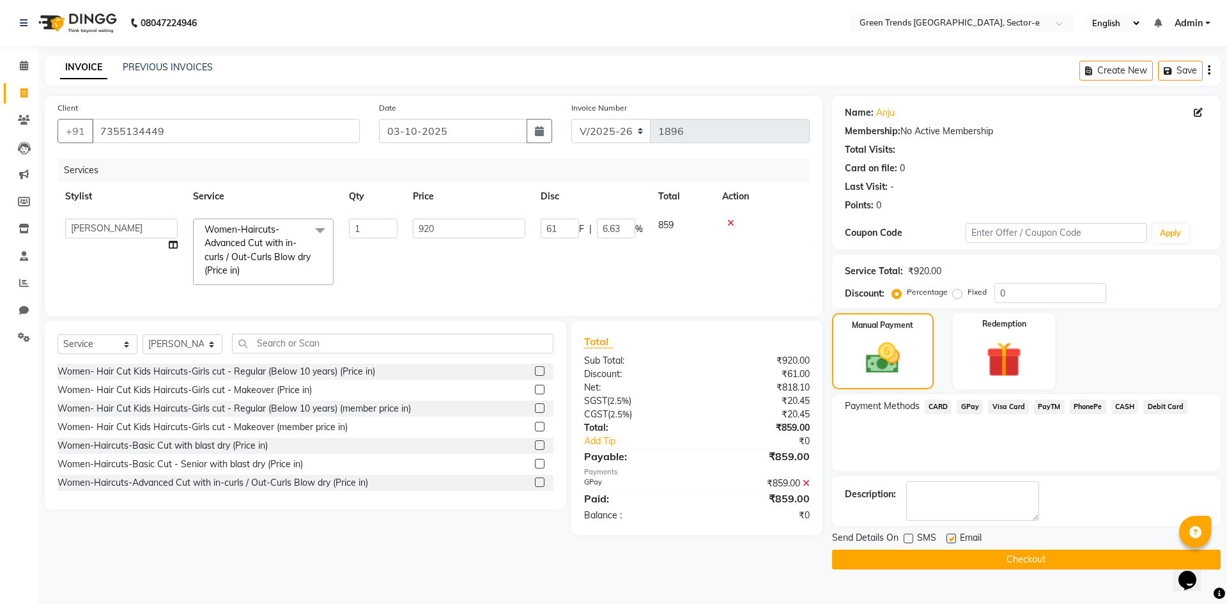
click at [949, 539] on input "checkbox" at bounding box center [950, 539] width 8 height 8
checkbox input "false"
click at [936, 569] on main "INVOICE PREVIOUS INVOICES Create New Save Client [PHONE_NUMBER] Date [DATE] Inv…" at bounding box center [632, 322] width 1189 height 533
click at [936, 556] on button "Checkout" at bounding box center [1026, 560] width 389 height 20
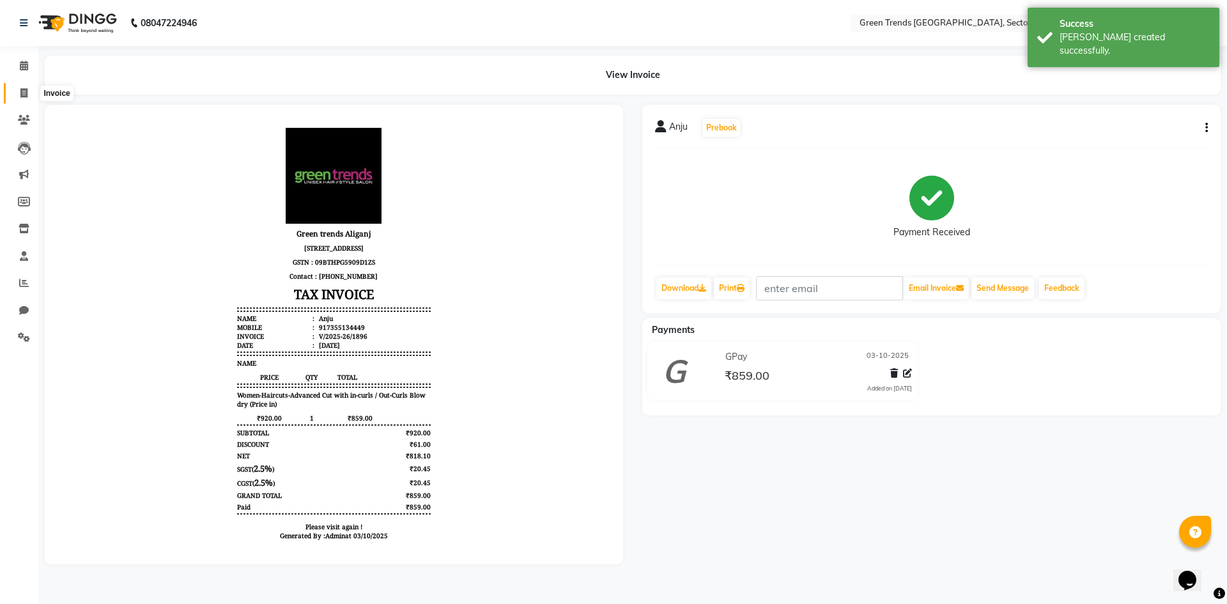
click at [23, 94] on icon at bounding box center [23, 93] width 7 height 10
select select "service"
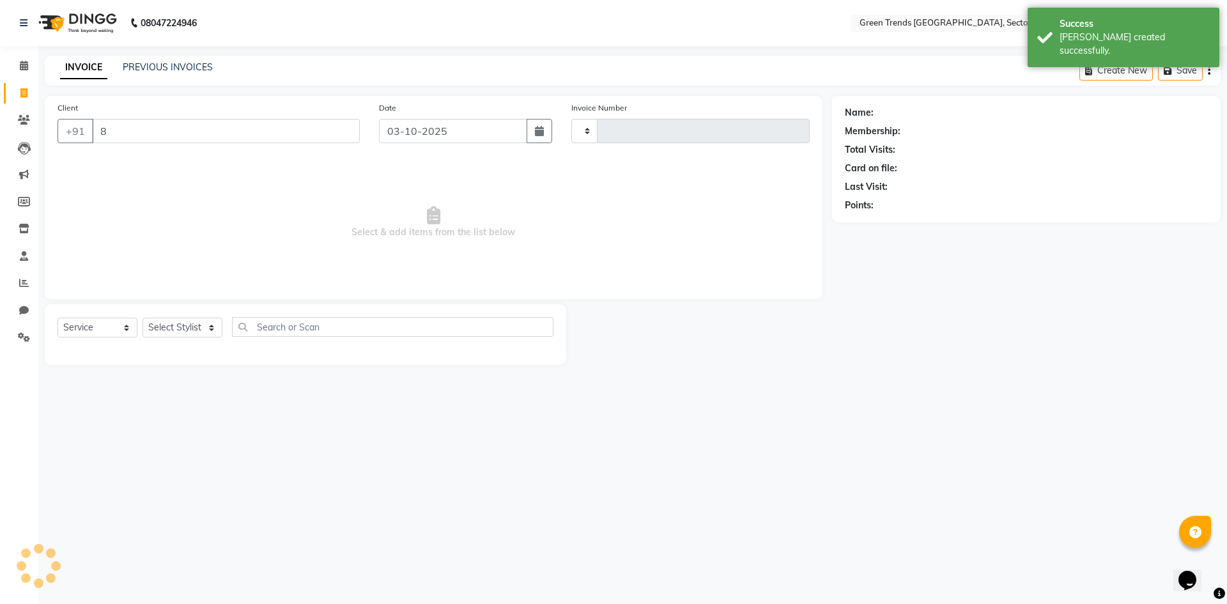
type input "84"
type input "1897"
type input "840"
select select "7023"
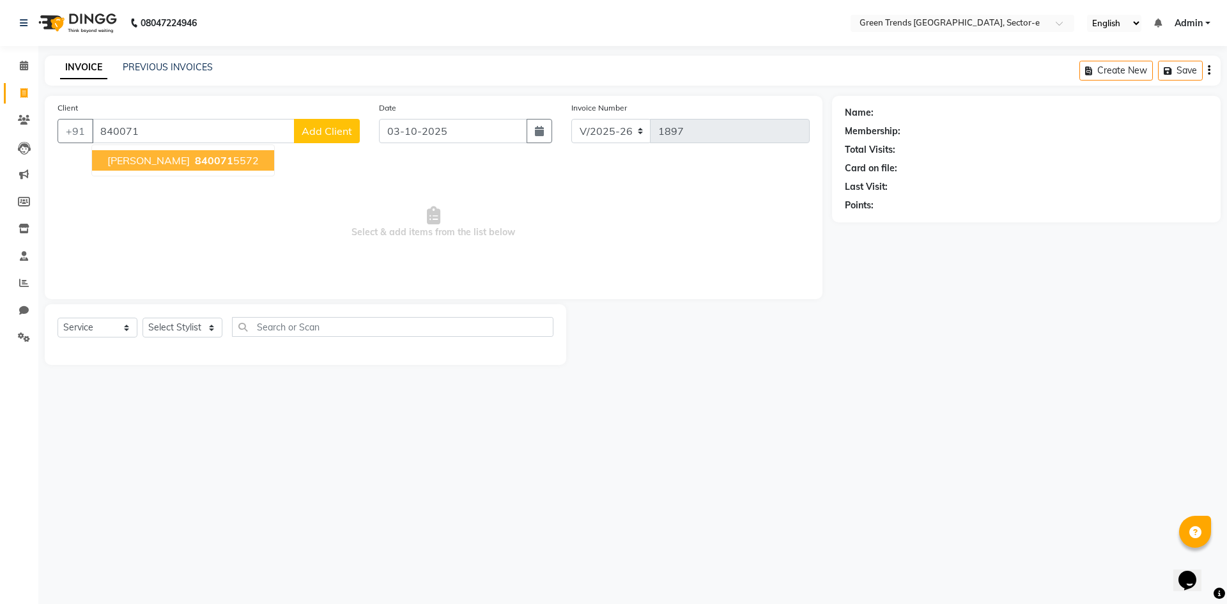
click at [195, 166] on span "840071" at bounding box center [214, 160] width 38 height 13
type input "8400715572"
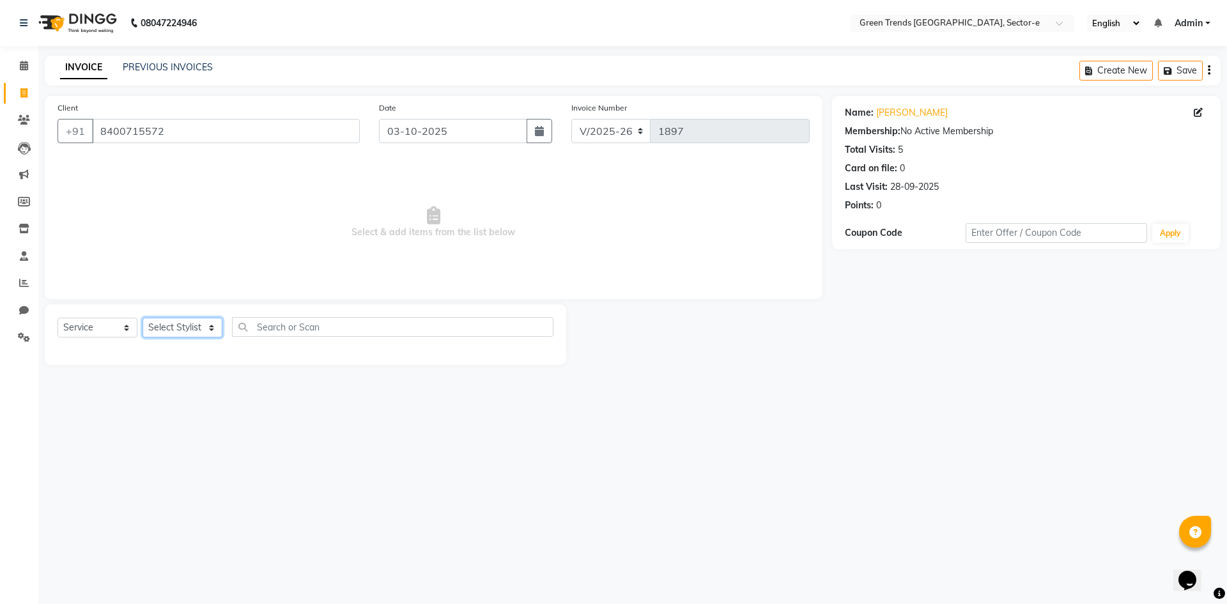
click at [209, 327] on select "Select Stylist [PERSON_NAME] [PERSON_NAME] Mo. [PERSON_NAME].[PERSON_NAME] [PER…" at bounding box center [183, 328] width 80 height 20
select select "58756"
click at [143, 318] on select "Select Stylist [PERSON_NAME] [PERSON_NAME] Mo. [PERSON_NAME].[PERSON_NAME] [PER…" at bounding box center [183, 328] width 80 height 20
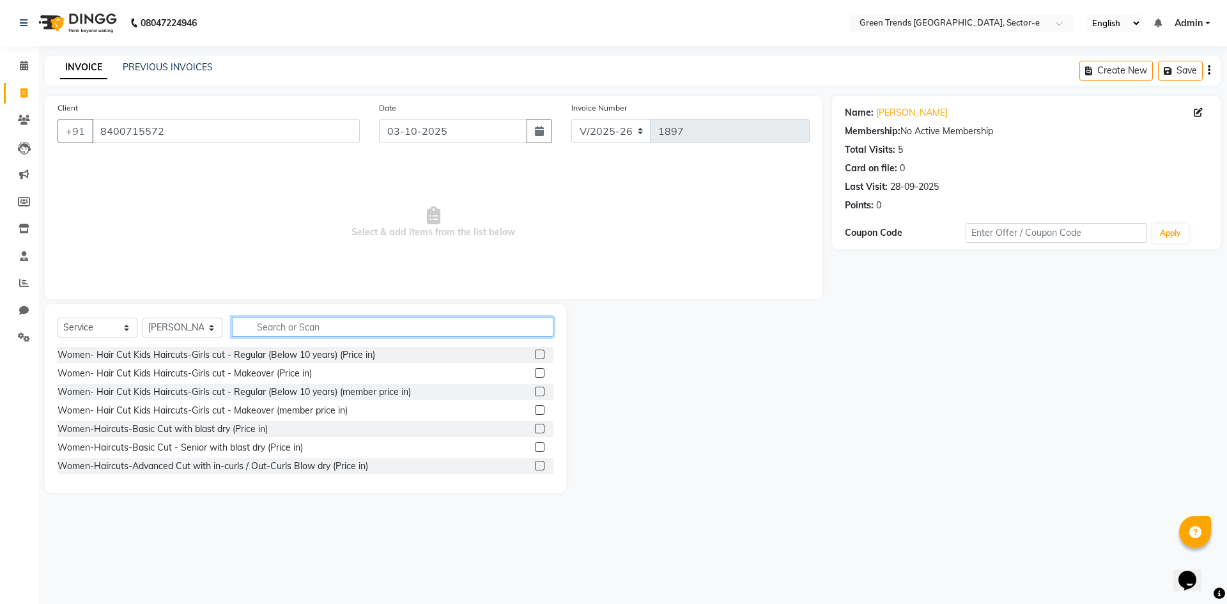
click at [263, 328] on input "text" at bounding box center [392, 327] width 321 height 20
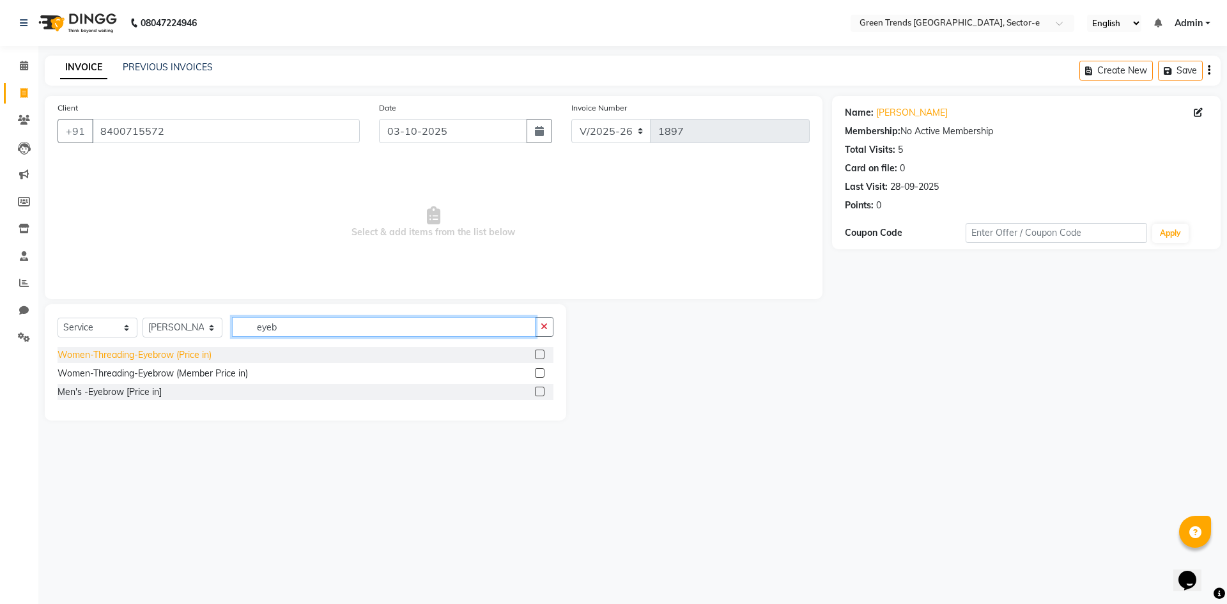
type input "eyeb"
click at [178, 359] on div "Women-Threading-Eyebrow (Price in)" at bounding box center [135, 354] width 154 height 13
checkbox input "false"
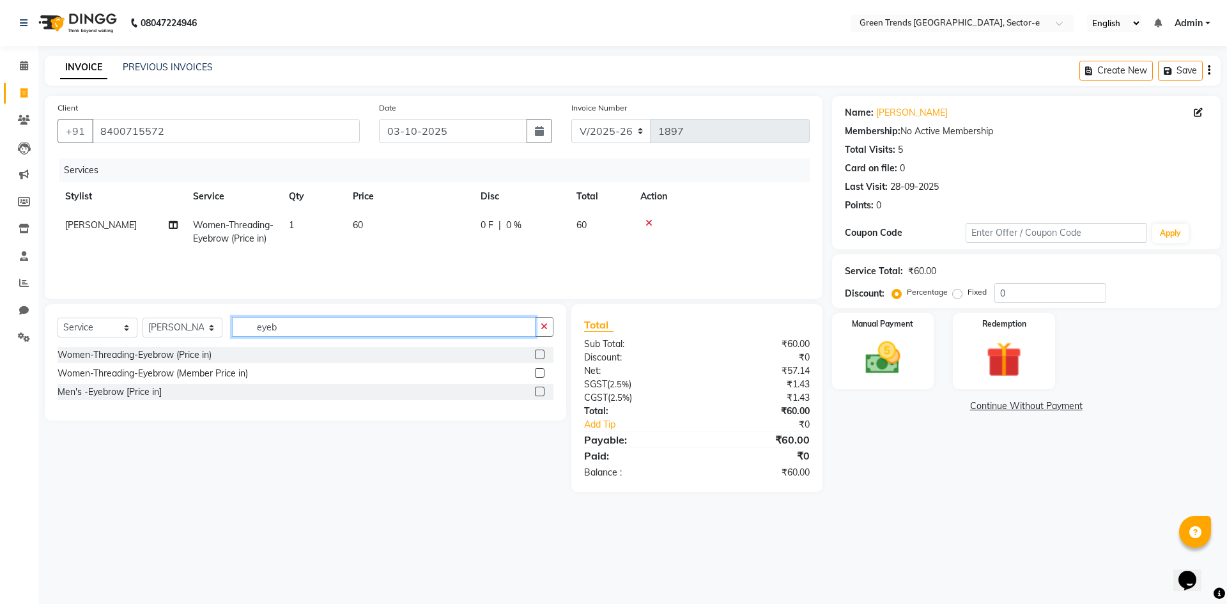
drag, startPoint x: 317, startPoint y: 323, endPoint x: 251, endPoint y: 327, distance: 66.0
click at [251, 327] on input "eyeb" at bounding box center [384, 327] width 304 height 20
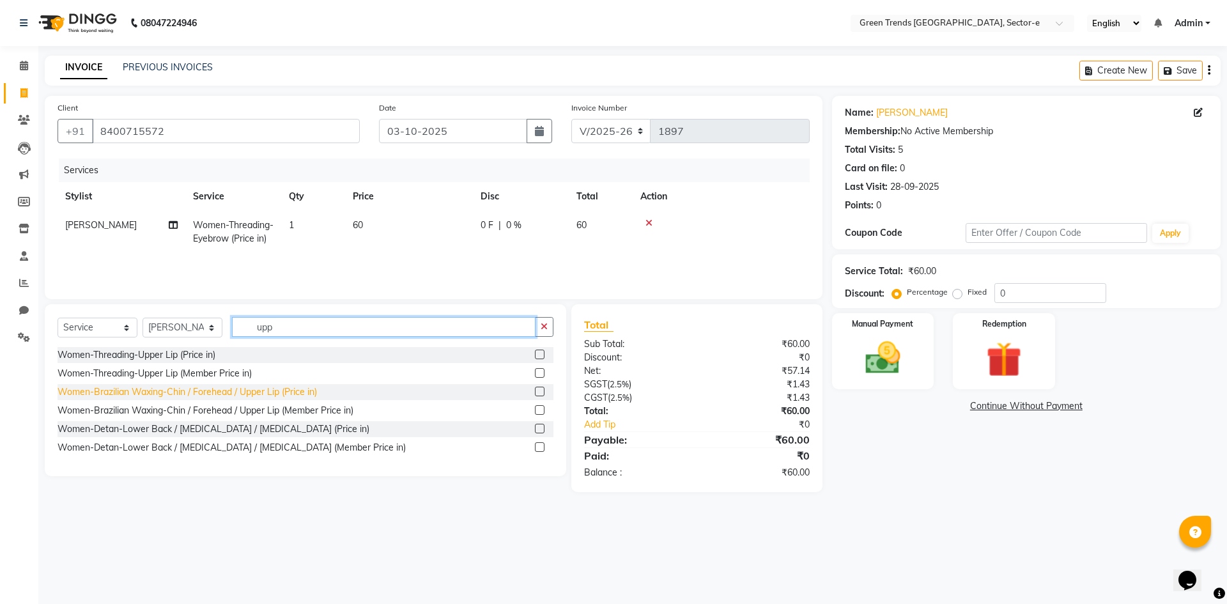
type input "upp"
click at [249, 392] on div "Women-Brazilian Waxing-Chin / Forehead / Upper Lip (Price in)" at bounding box center [187, 391] width 259 height 13
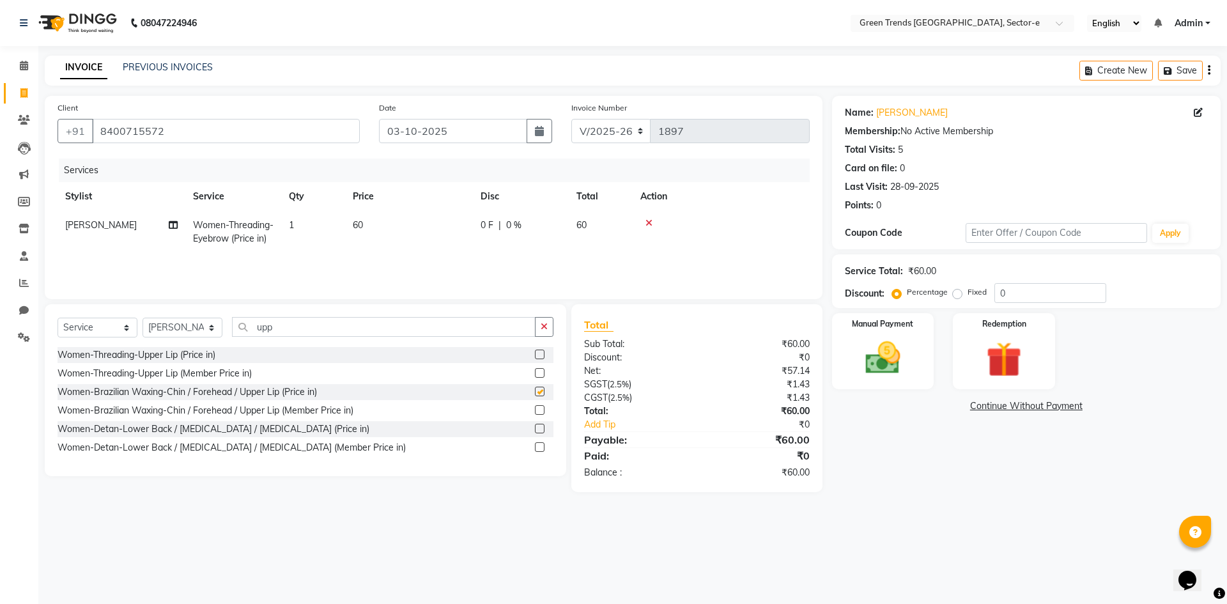
checkbox input "false"
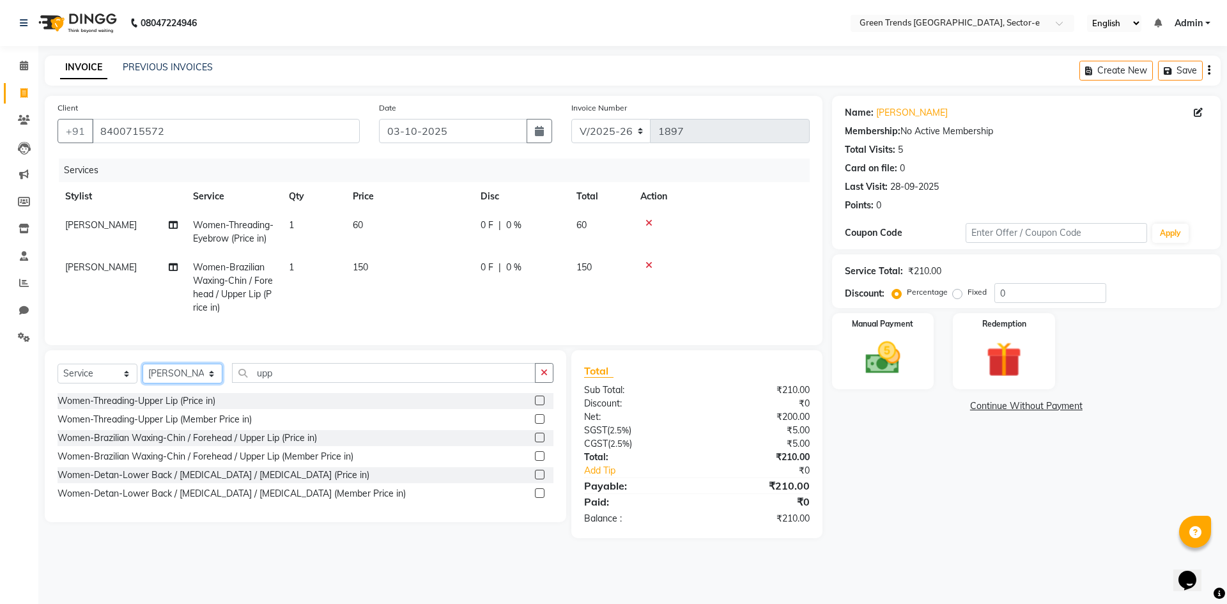
click at [210, 383] on select "Select Stylist [PERSON_NAME] [PERSON_NAME] Mo. [PERSON_NAME].[PERSON_NAME] [PER…" at bounding box center [183, 374] width 80 height 20
select select "58751"
click at [143, 373] on select "Select Stylist [PERSON_NAME] [PERSON_NAME] Mo. [PERSON_NAME].[PERSON_NAME] [PER…" at bounding box center [183, 374] width 80 height 20
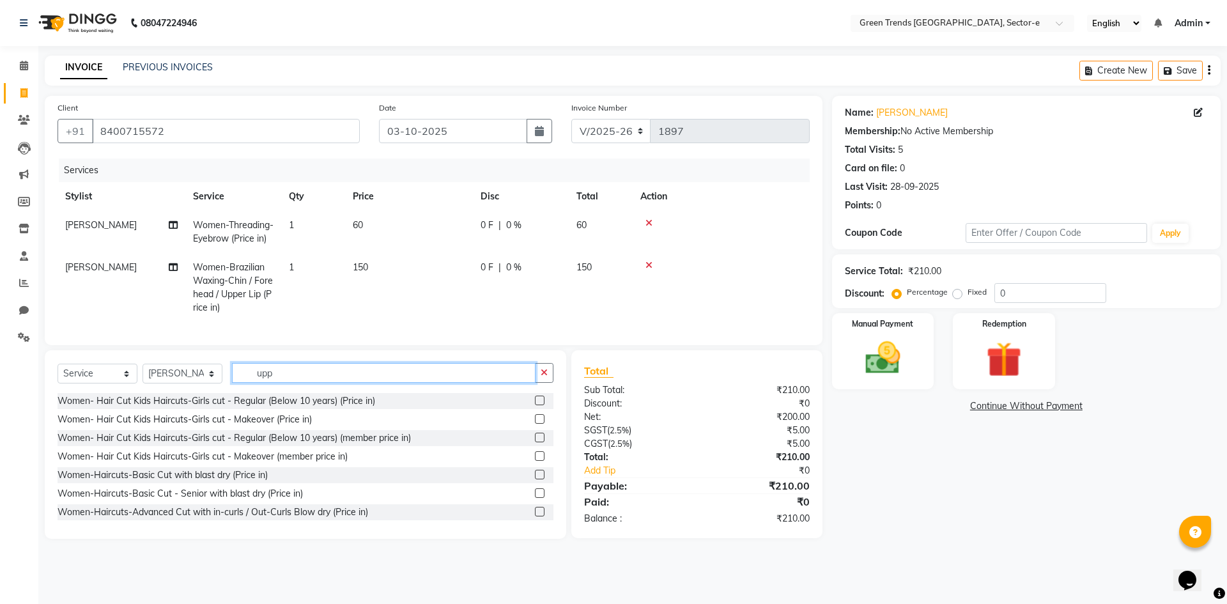
drag, startPoint x: 277, startPoint y: 383, endPoint x: 246, endPoint y: 385, distance: 31.4
click at [246, 383] on input "upp" at bounding box center [384, 373] width 304 height 20
type input "spa"
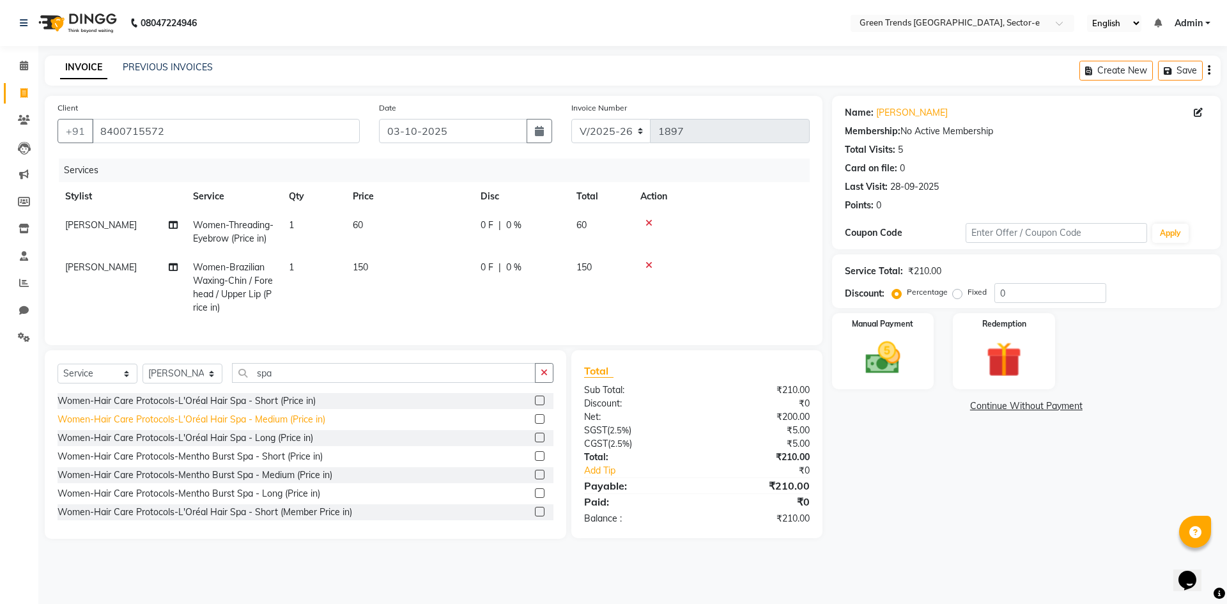
click at [236, 426] on div "Women-Hair Care Protocols-L'Oréal Hair Spa - Medium (Price in)" at bounding box center [192, 419] width 268 height 13
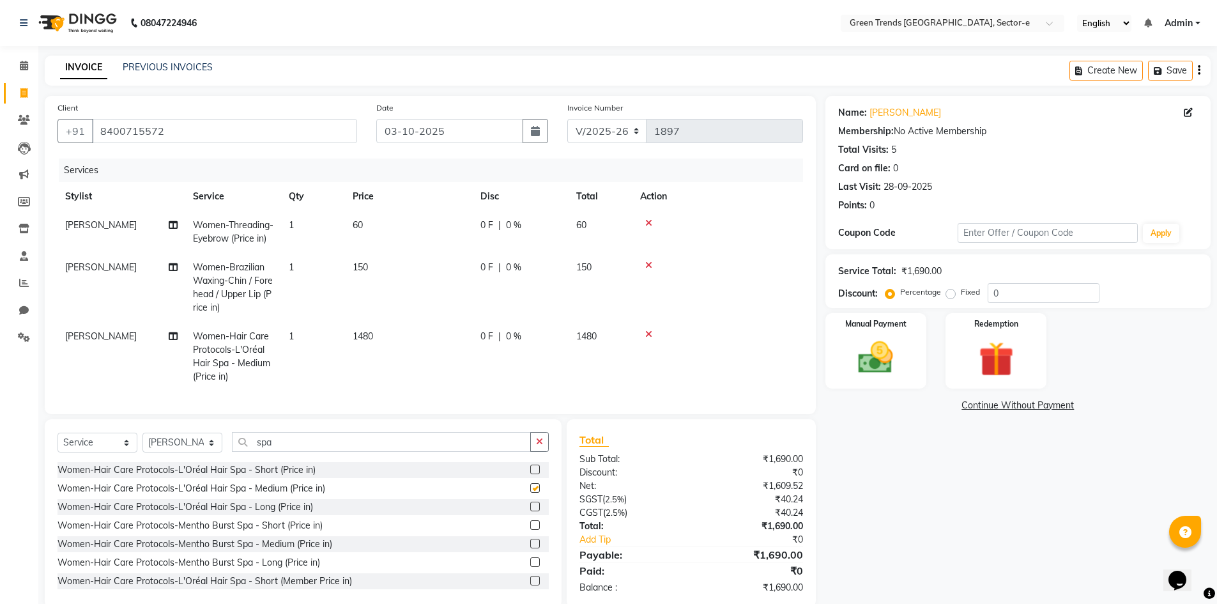
checkbox input "false"
click at [961, 293] on label "Fixed" at bounding box center [970, 292] width 19 height 12
click at [952, 293] on input "Fixed" at bounding box center [953, 292] width 9 height 9
radio input "true"
drag, startPoint x: 1022, startPoint y: 289, endPoint x: 932, endPoint y: 310, distance: 92.5
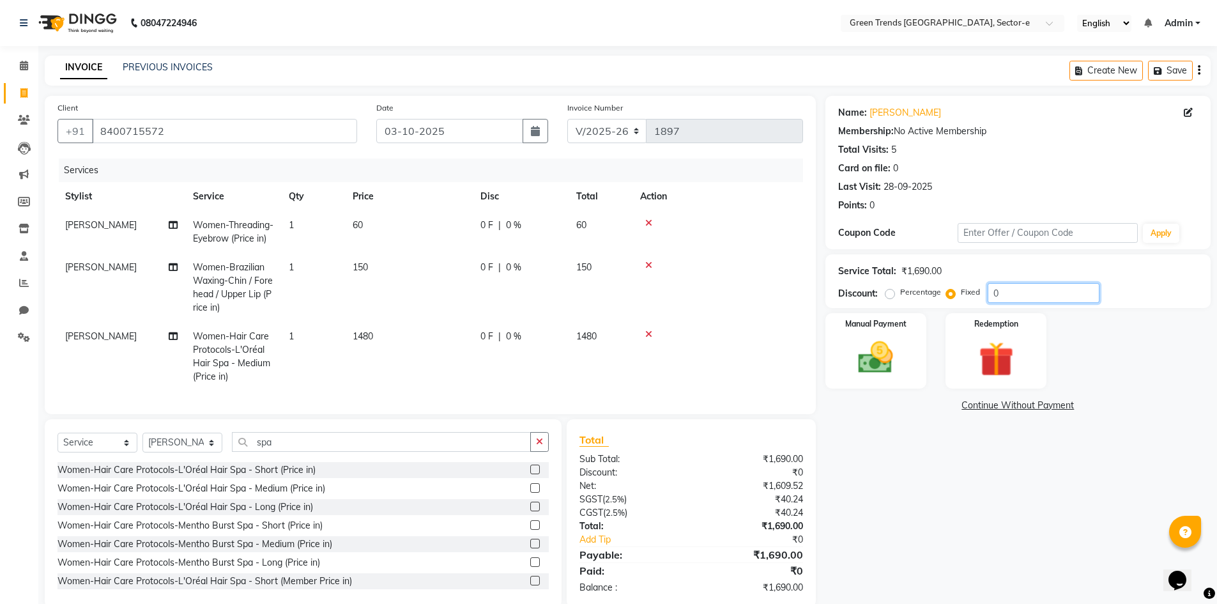
click at [932, 310] on div "Name: [PERSON_NAME] Membership: No Active Membership Total Visits: 5 Card on fi…" at bounding box center [1023, 352] width 395 height 512
type input "332"
click at [695, 295] on td at bounding box center [718, 287] width 171 height 69
click at [872, 346] on img at bounding box center [876, 358] width 59 height 42
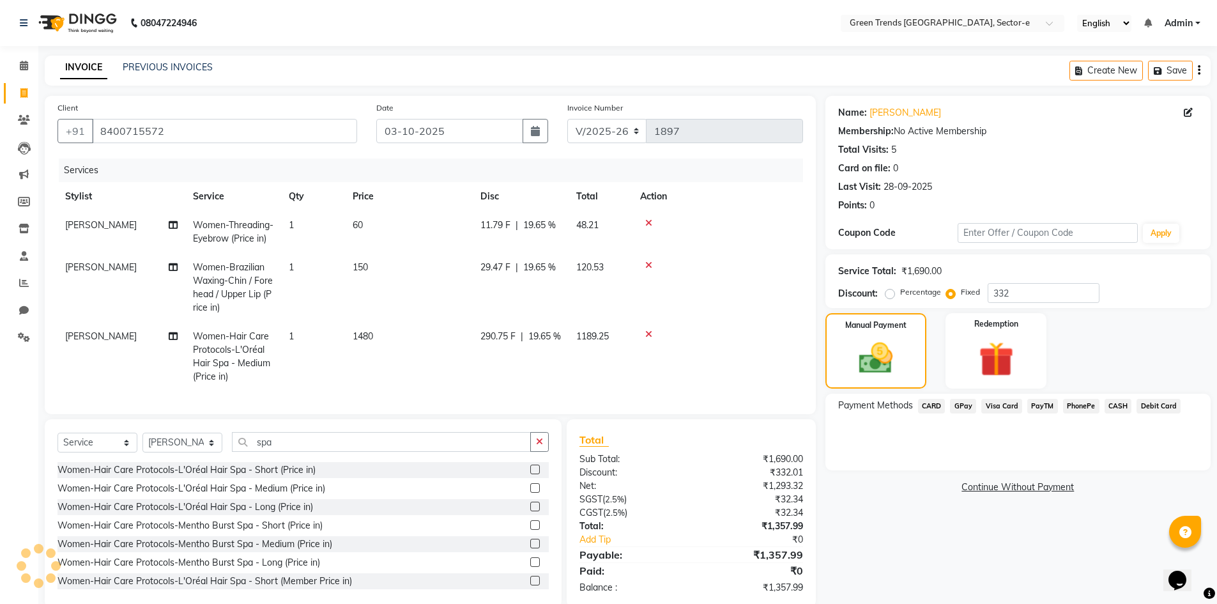
click at [1118, 407] on span "CASH" at bounding box center [1118, 406] width 27 height 15
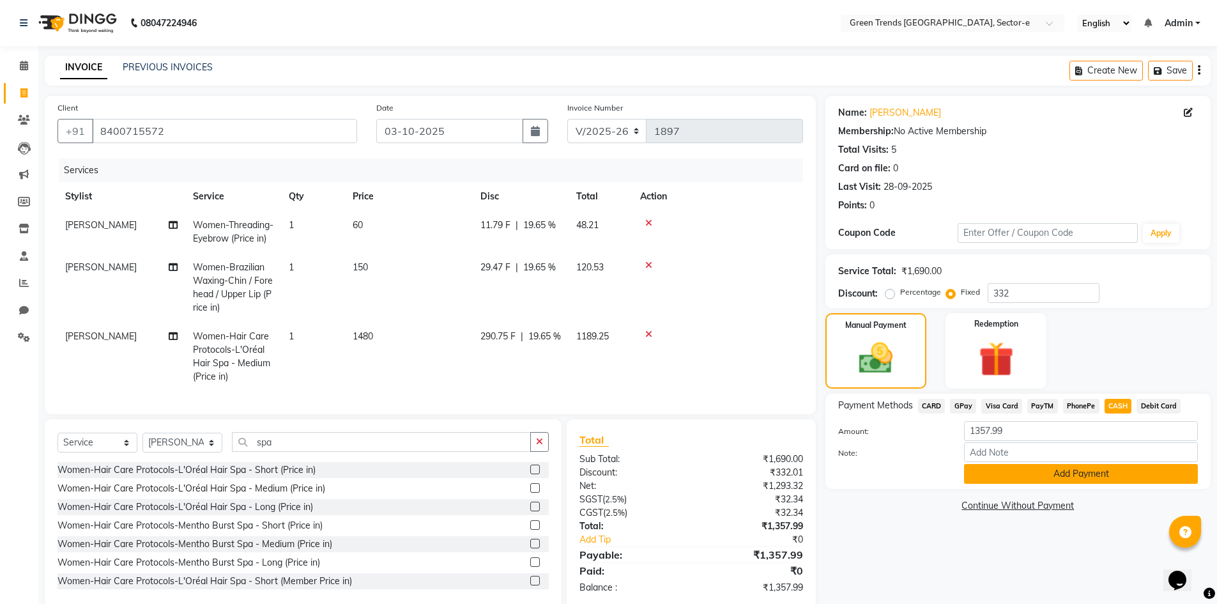
click at [1045, 478] on button "Add Payment" at bounding box center [1081, 474] width 234 height 20
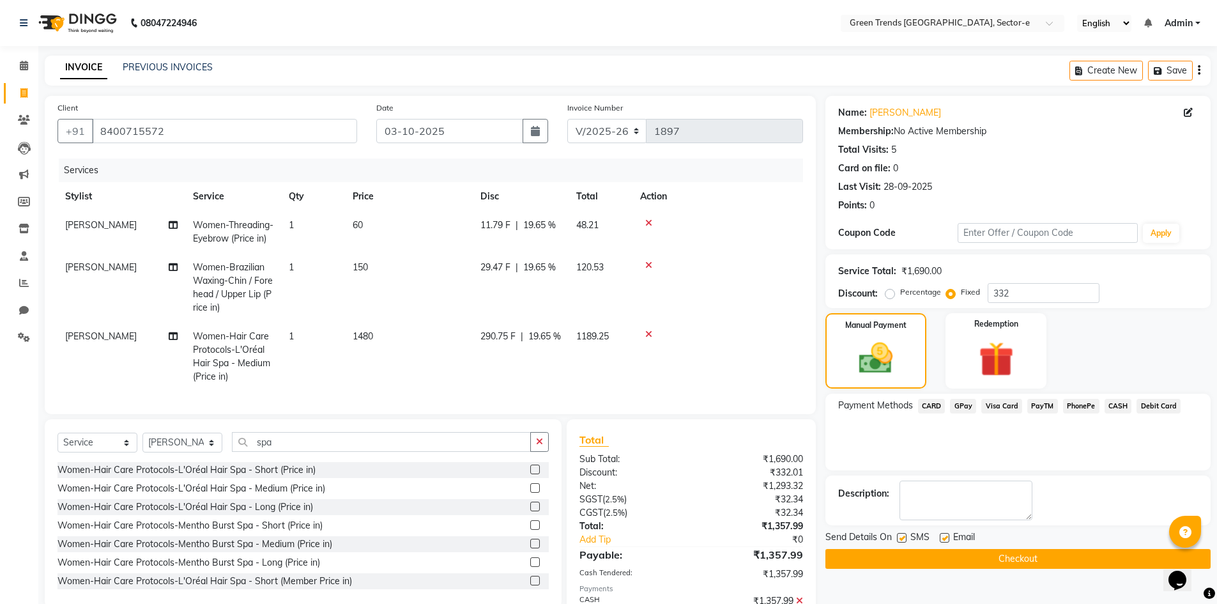
click at [904, 534] on label at bounding box center [902, 538] width 10 height 10
click at [904, 534] on input "checkbox" at bounding box center [901, 538] width 8 height 8
checkbox input "false"
click at [945, 536] on label at bounding box center [945, 538] width 10 height 10
click at [945, 536] on input "checkbox" at bounding box center [944, 538] width 8 height 8
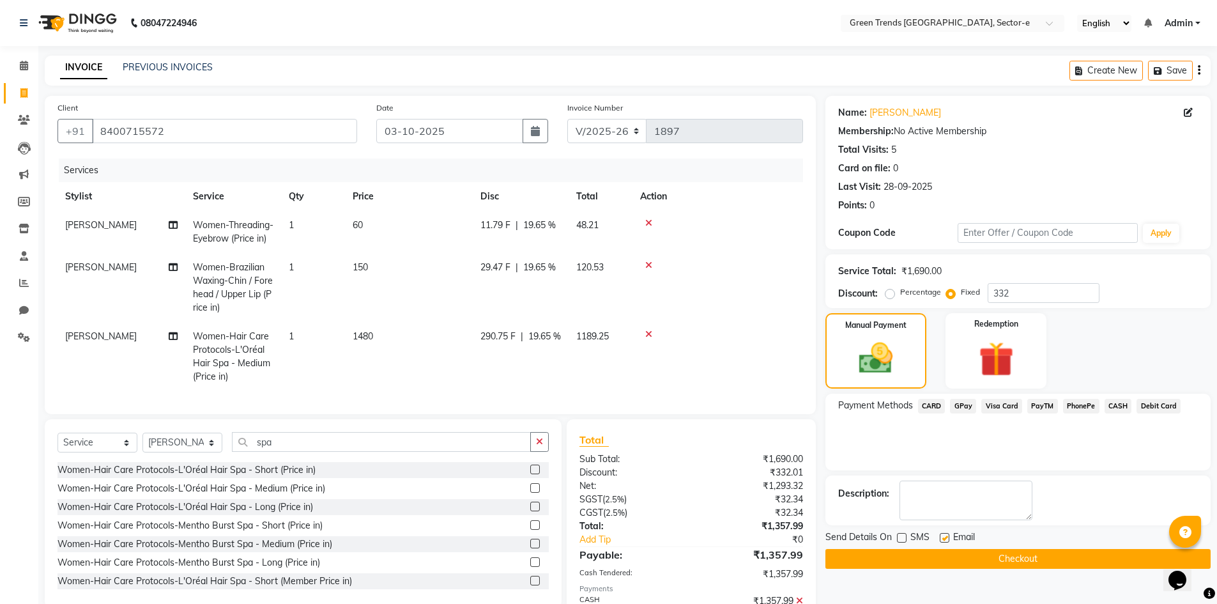
checkbox input "false"
click at [958, 555] on button "Checkout" at bounding box center [1018, 559] width 385 height 20
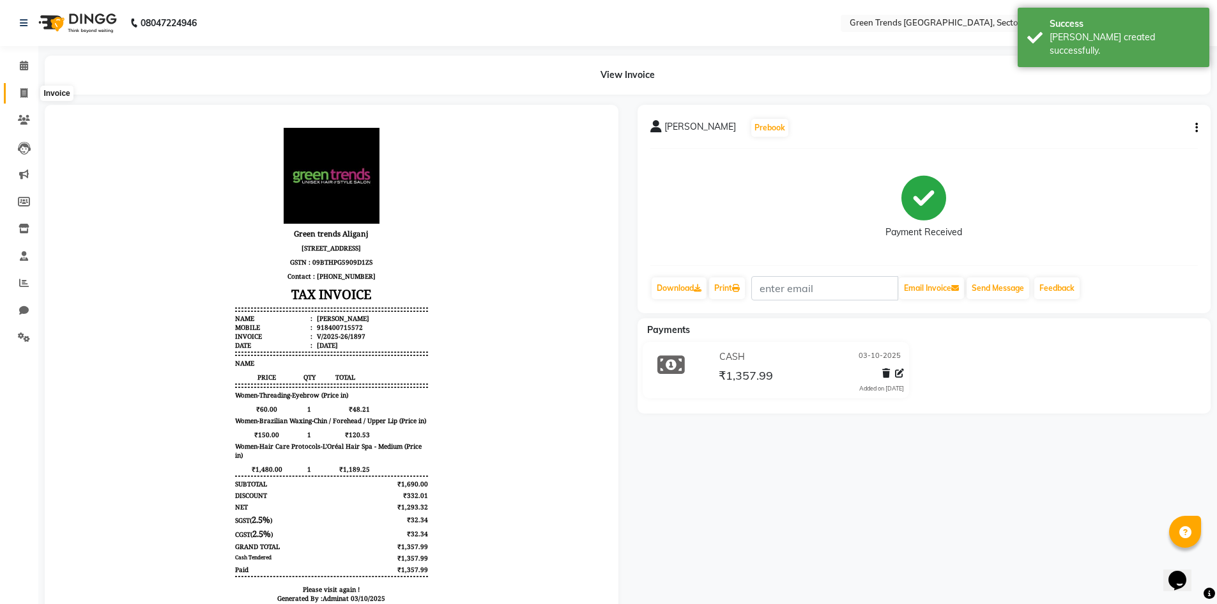
click at [25, 93] on icon at bounding box center [23, 93] width 7 height 10
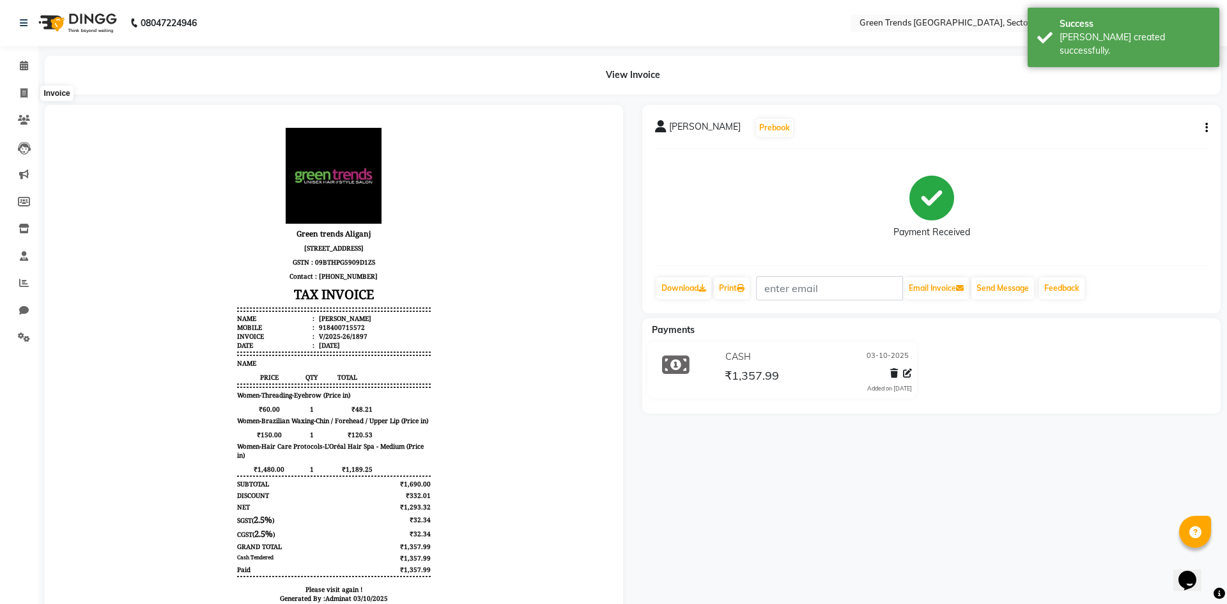
select select "7023"
select select "service"
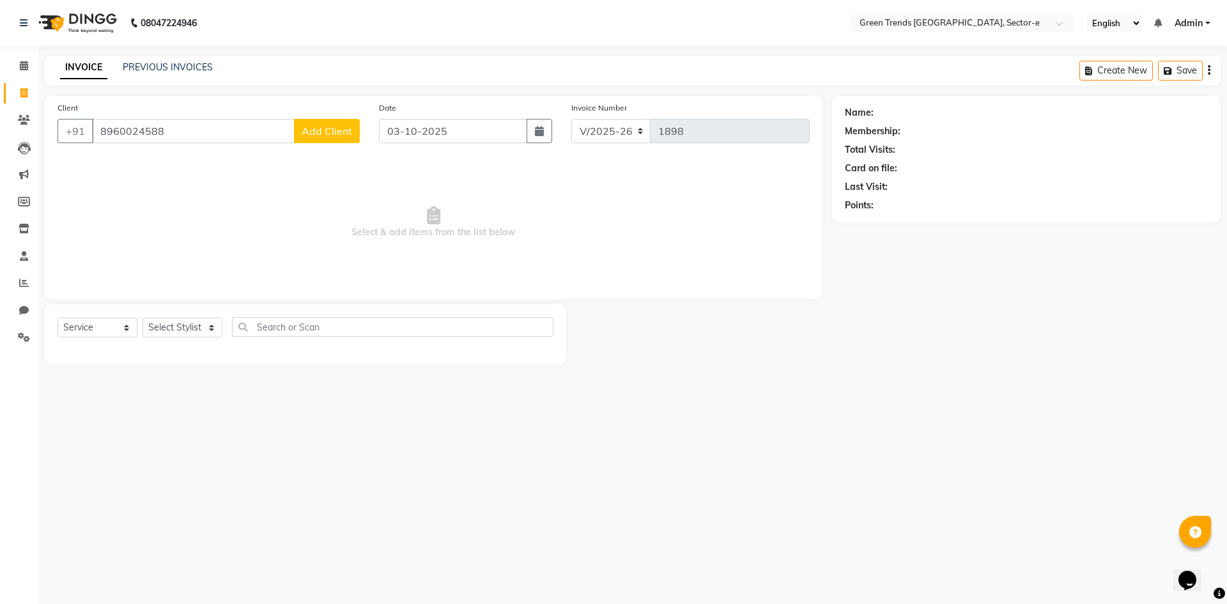
type input "8960024588"
click at [326, 128] on span "Add Client" at bounding box center [327, 131] width 50 height 13
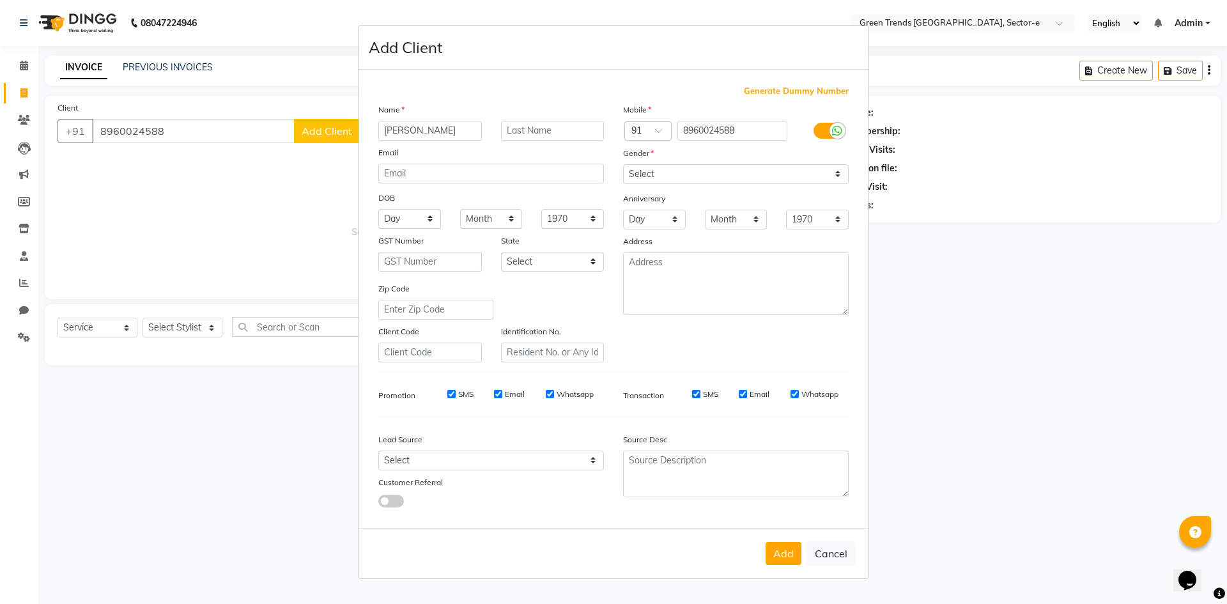
type input "[PERSON_NAME]"
click at [828, 172] on select "Select [DEMOGRAPHIC_DATA] [DEMOGRAPHIC_DATA] Other Prefer Not To Say" at bounding box center [736, 174] width 226 height 20
select select "[DEMOGRAPHIC_DATA]"
click at [623, 164] on select "Select [DEMOGRAPHIC_DATA] [DEMOGRAPHIC_DATA] Other Prefer Not To Say" at bounding box center [736, 174] width 226 height 20
click at [785, 552] on button "Add" at bounding box center [784, 553] width 36 height 23
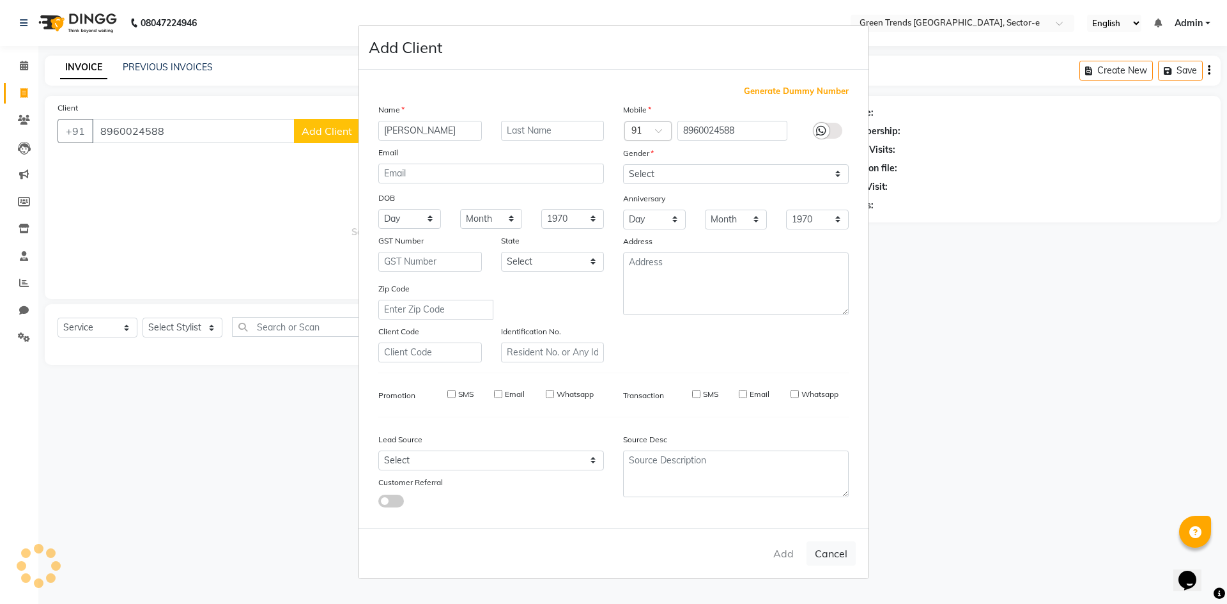
select select
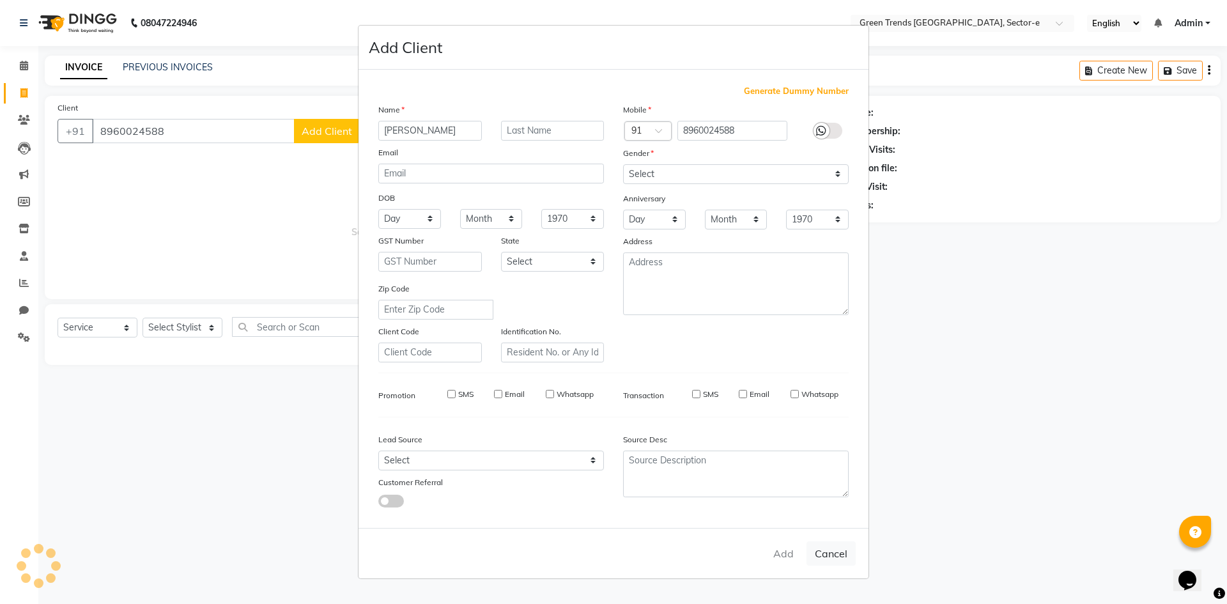
select select
checkbox input "false"
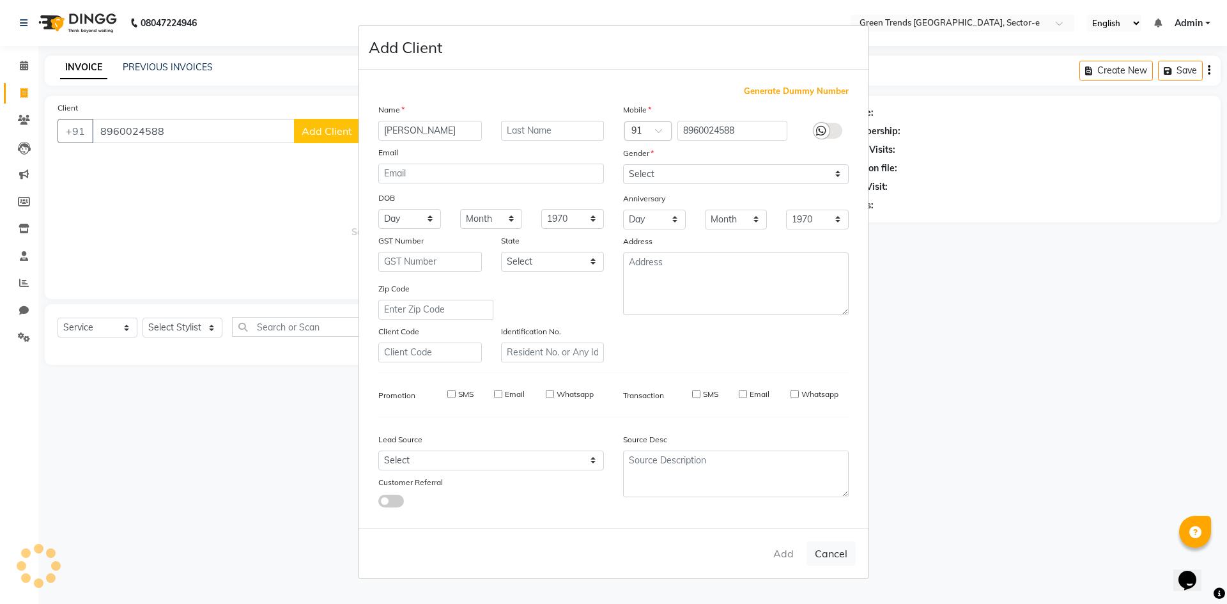
checkbox input "false"
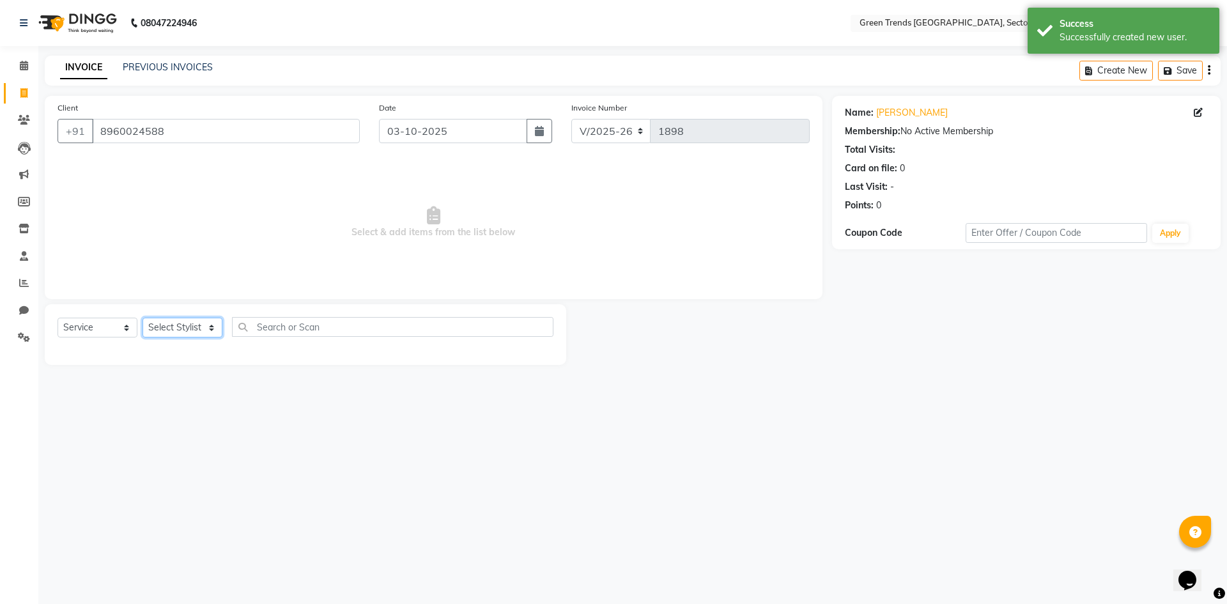
click at [210, 324] on select "Select Stylist [PERSON_NAME] [PERSON_NAME] Mo. [PERSON_NAME].[PERSON_NAME] [PER…" at bounding box center [183, 328] width 80 height 20
select select "62974"
click at [143, 318] on select "Select Stylist [PERSON_NAME] [PERSON_NAME] Mo. [PERSON_NAME].[PERSON_NAME] [PER…" at bounding box center [183, 328] width 80 height 20
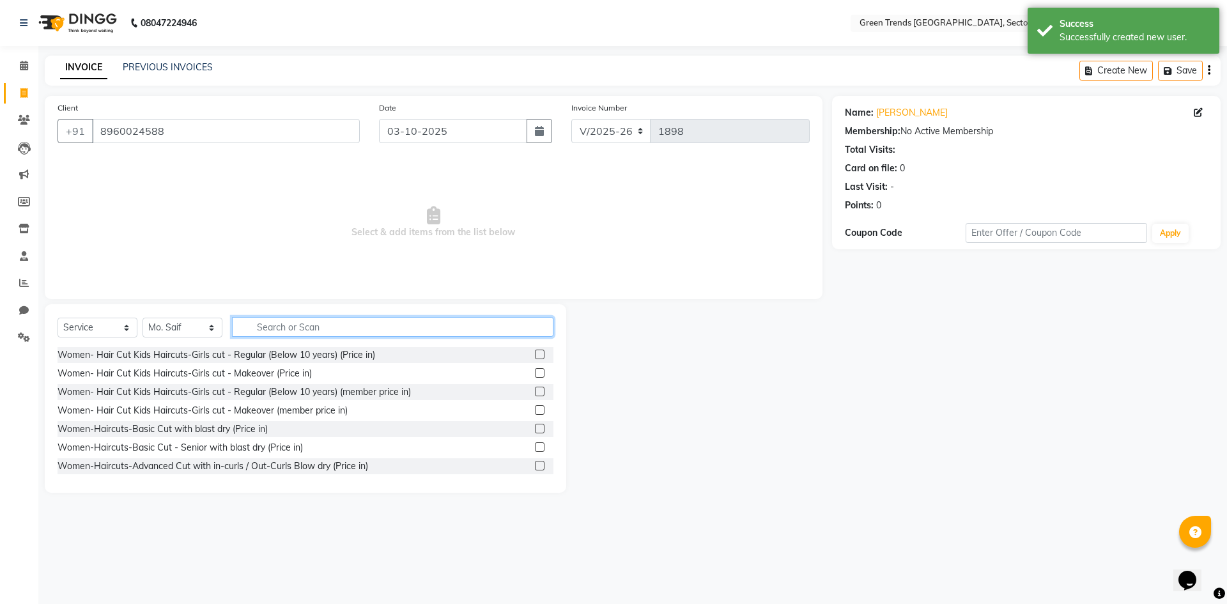
click at [272, 326] on input "text" at bounding box center [392, 327] width 321 height 20
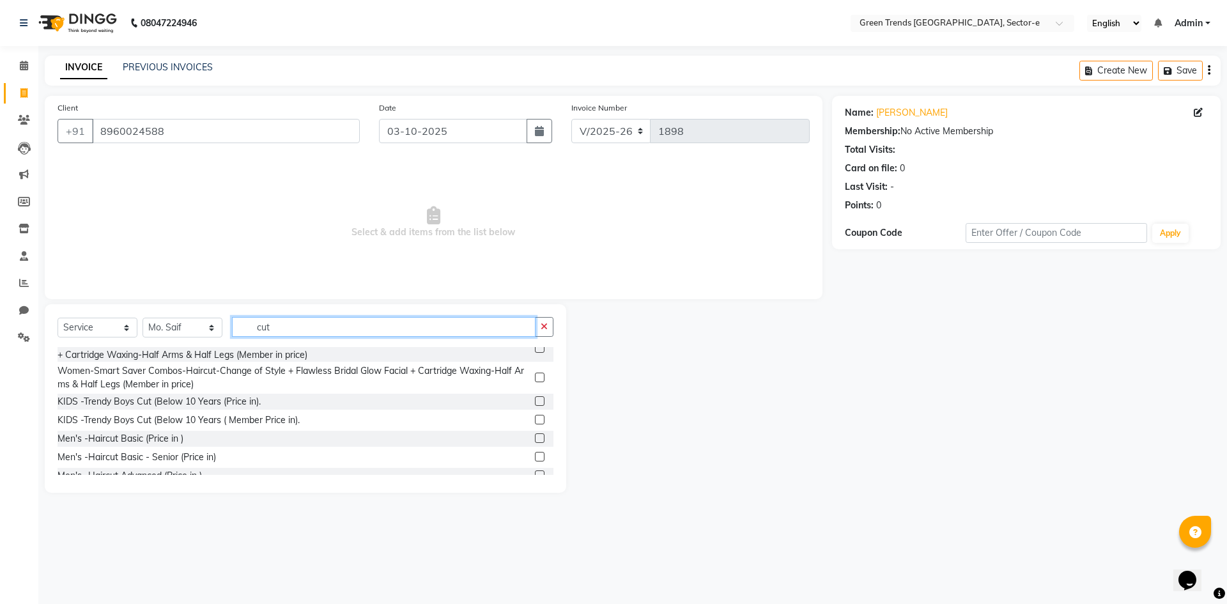
scroll to position [679, 0]
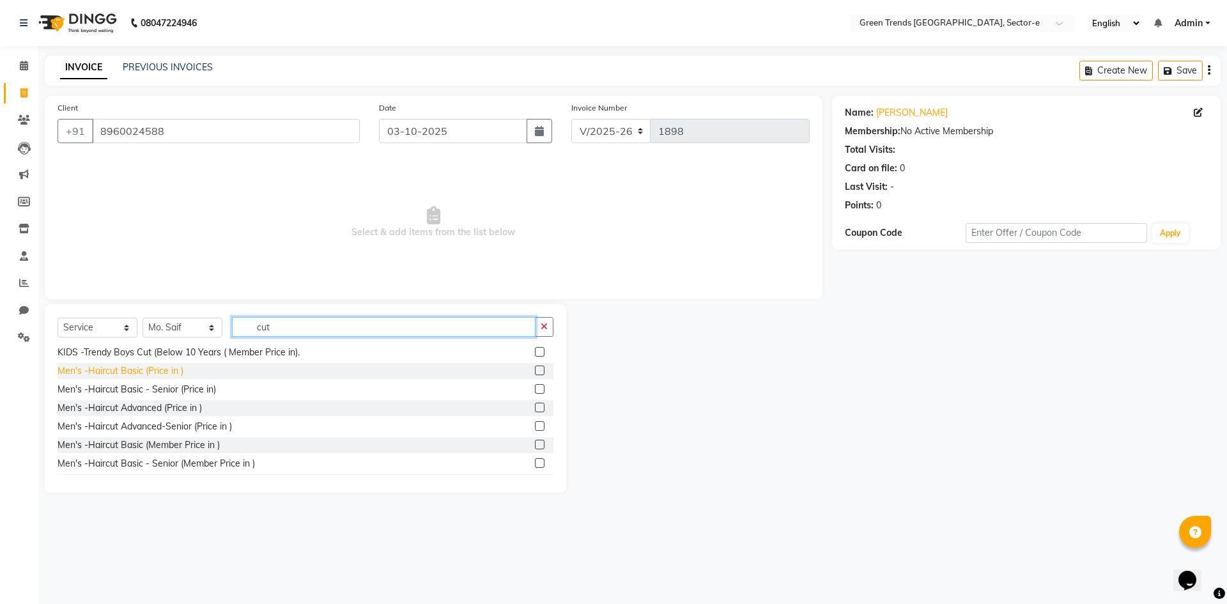
type input "cut"
drag, startPoint x: 163, startPoint y: 380, endPoint x: 228, endPoint y: 356, distance: 69.3
click at [164, 378] on div "Men's -Haircut Basic (Price in )" at bounding box center [121, 370] width 126 height 13
checkbox input "false"
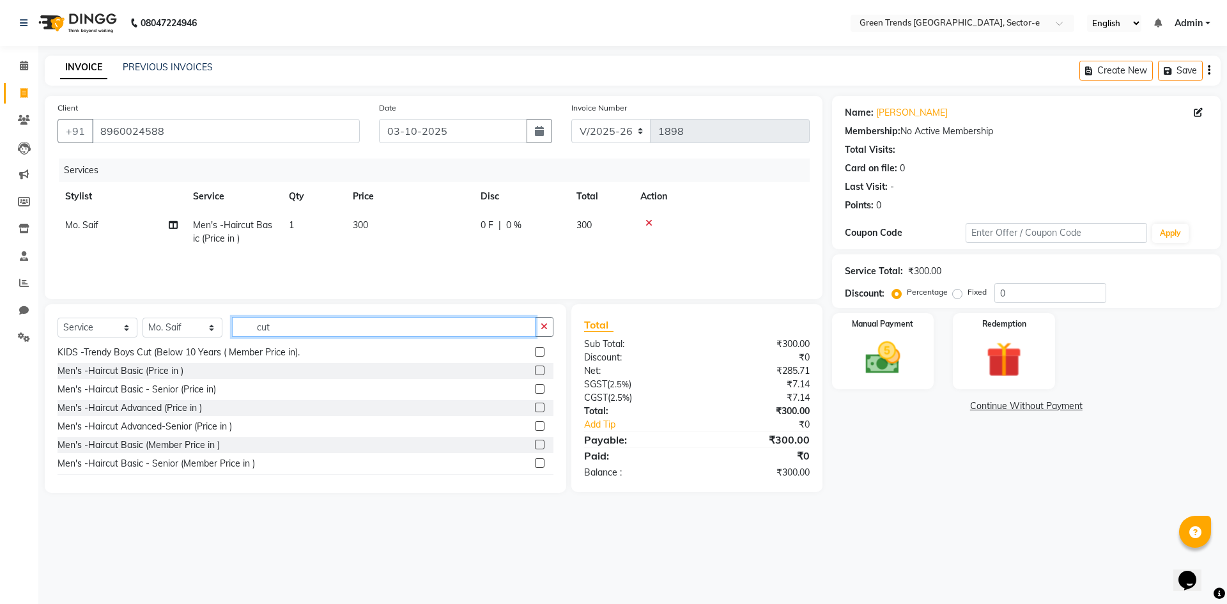
drag, startPoint x: 279, startPoint y: 324, endPoint x: 244, endPoint y: 327, distance: 35.3
click at [244, 327] on input "cut" at bounding box center [384, 327] width 304 height 20
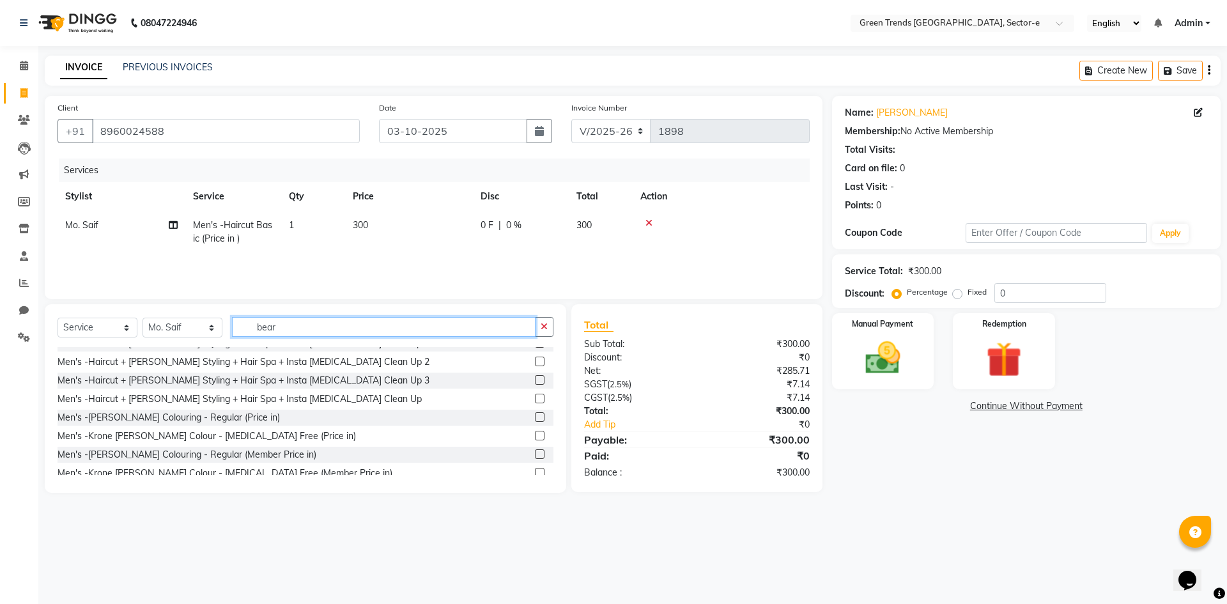
scroll to position [0, 0]
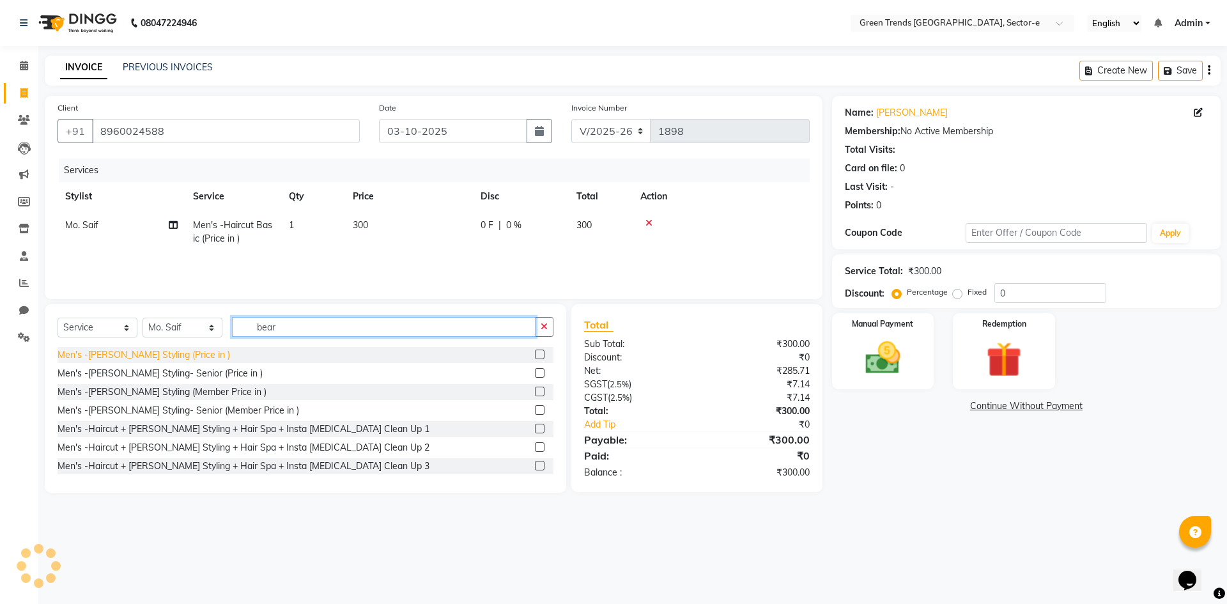
type input "bear"
click at [150, 353] on div "Men's -[PERSON_NAME] Styling (Price in )" at bounding box center [144, 354] width 173 height 13
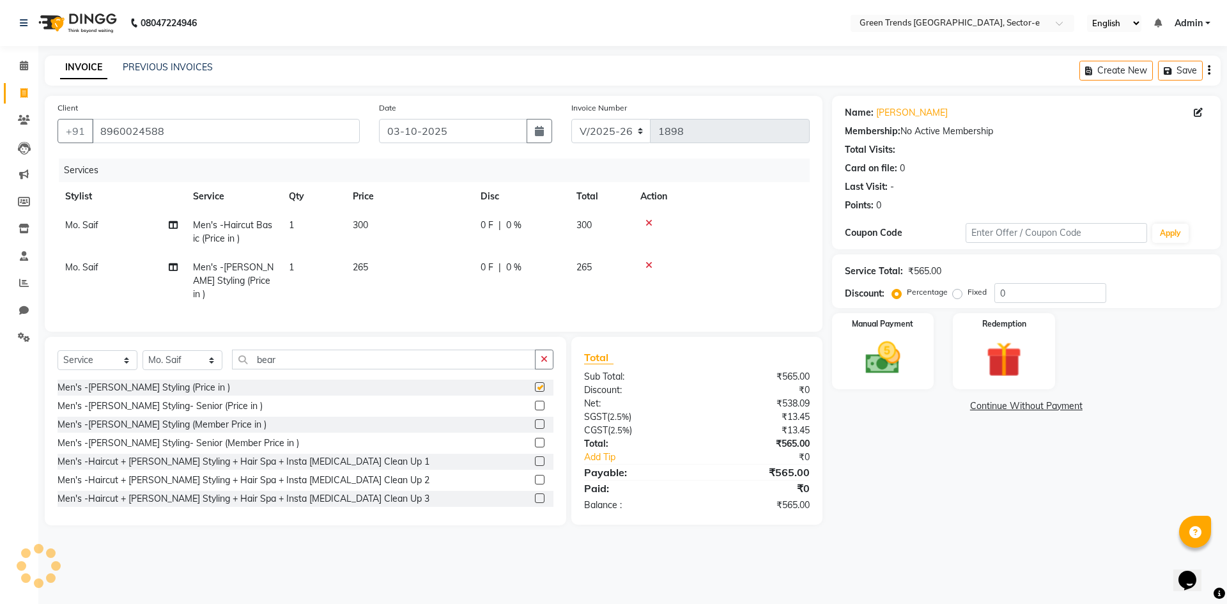
checkbox input "false"
drag, startPoint x: 956, startPoint y: 290, endPoint x: 1082, endPoint y: 297, distance: 126.1
click at [968, 291] on label "Fixed" at bounding box center [977, 292] width 19 height 12
click at [957, 291] on input "Fixed" at bounding box center [959, 292] width 9 height 9
radio input "true"
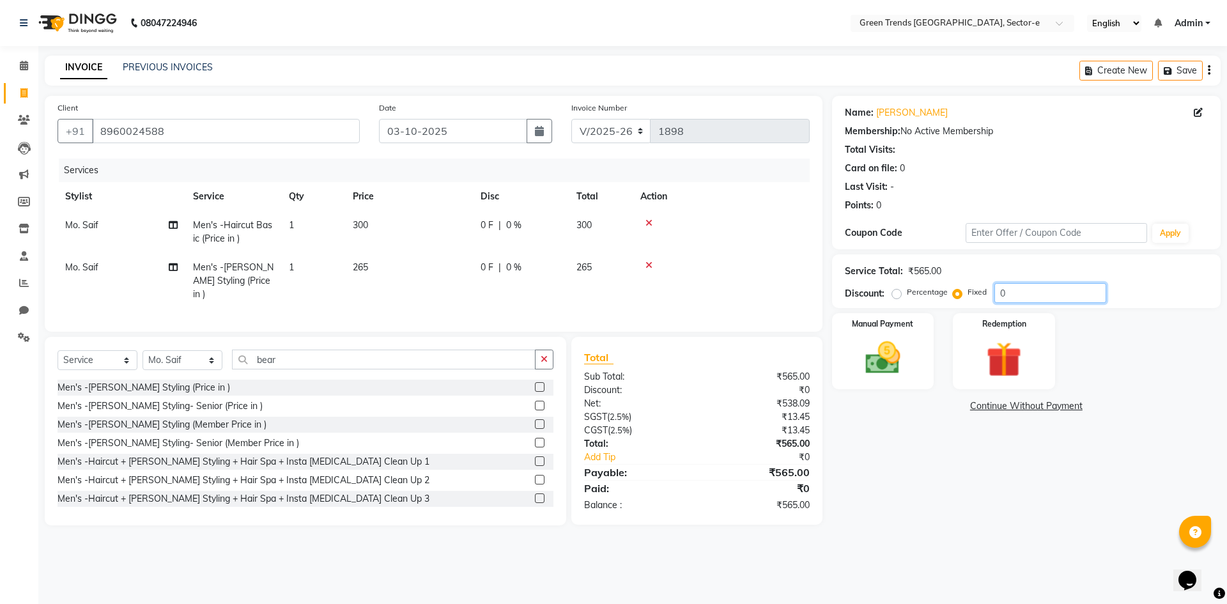
drag, startPoint x: 1053, startPoint y: 284, endPoint x: 963, endPoint y: 302, distance: 91.2
click at [963, 302] on div "Percentage Fixed 0" at bounding box center [1001, 293] width 212 height 20
type input "17"
drag, startPoint x: 923, startPoint y: 421, endPoint x: 904, endPoint y: 392, distance: 35.1
click at [924, 419] on div "Name: [PERSON_NAME] Membership: No Active Membership Total Visits: Card on file…" at bounding box center [1031, 310] width 398 height 429
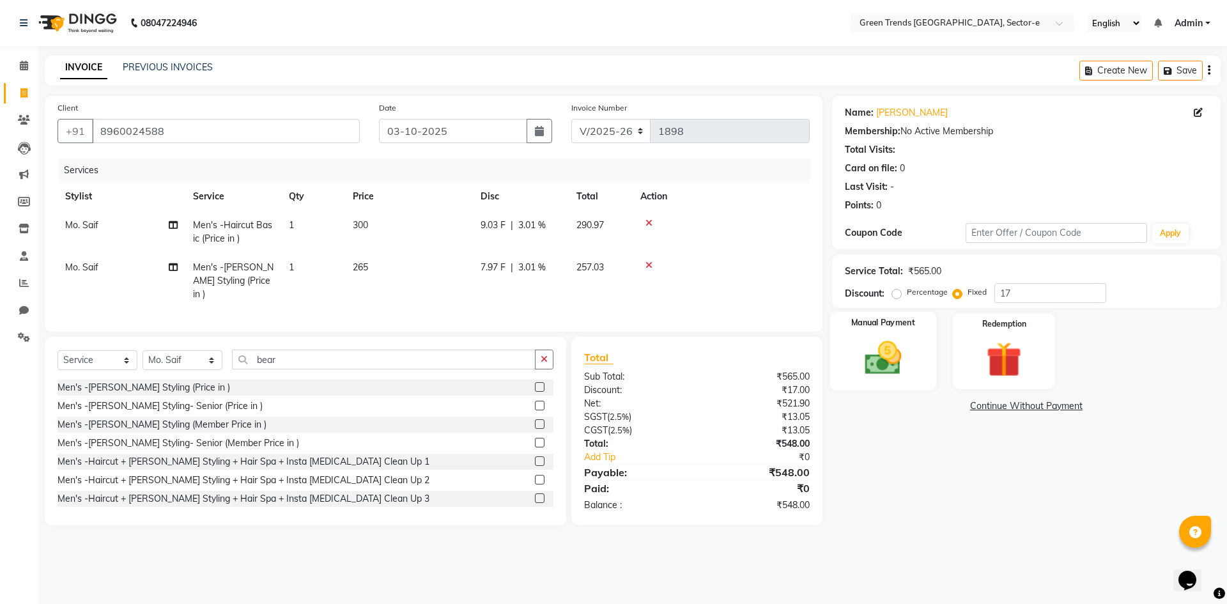
click at [886, 353] on img at bounding box center [882, 358] width 59 height 42
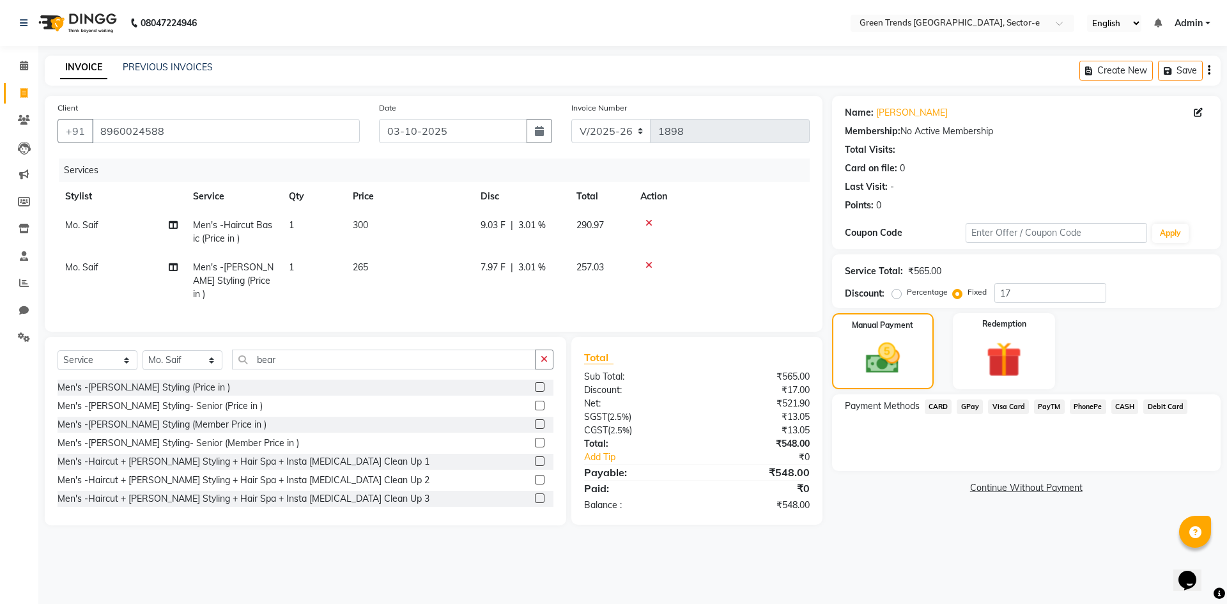
click at [1120, 405] on span "CASH" at bounding box center [1124, 406] width 27 height 15
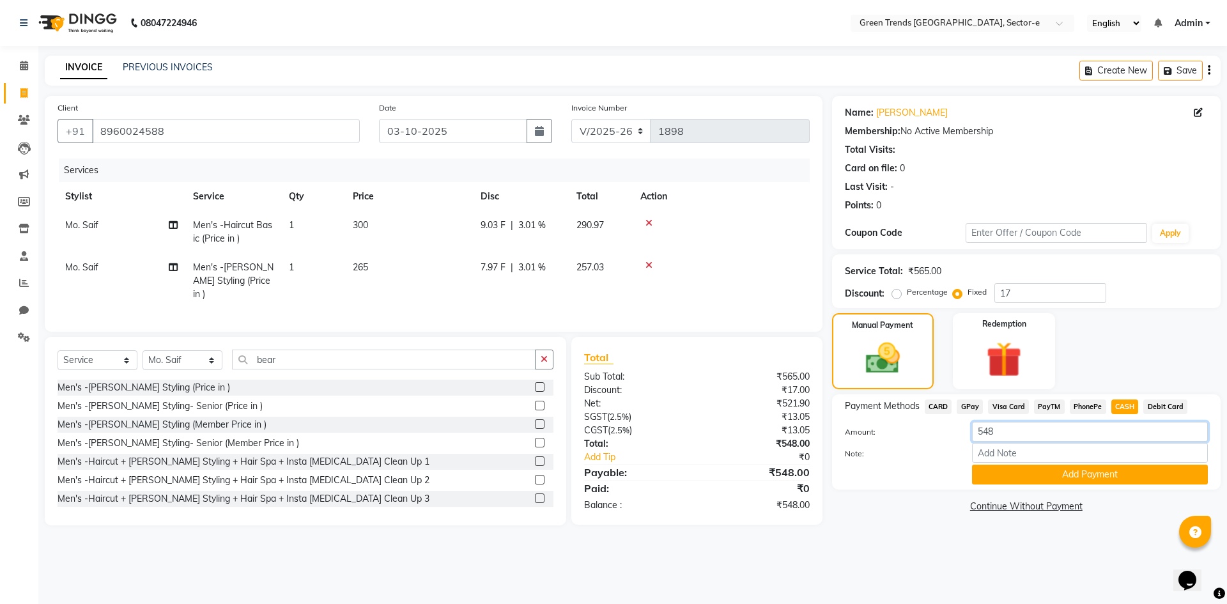
drag, startPoint x: 1009, startPoint y: 438, endPoint x: 964, endPoint y: 441, distance: 44.8
click at [964, 441] on div "548" at bounding box center [1089, 432] width 255 height 20
type input "500"
click at [1001, 479] on button "Add Payment" at bounding box center [1090, 475] width 236 height 20
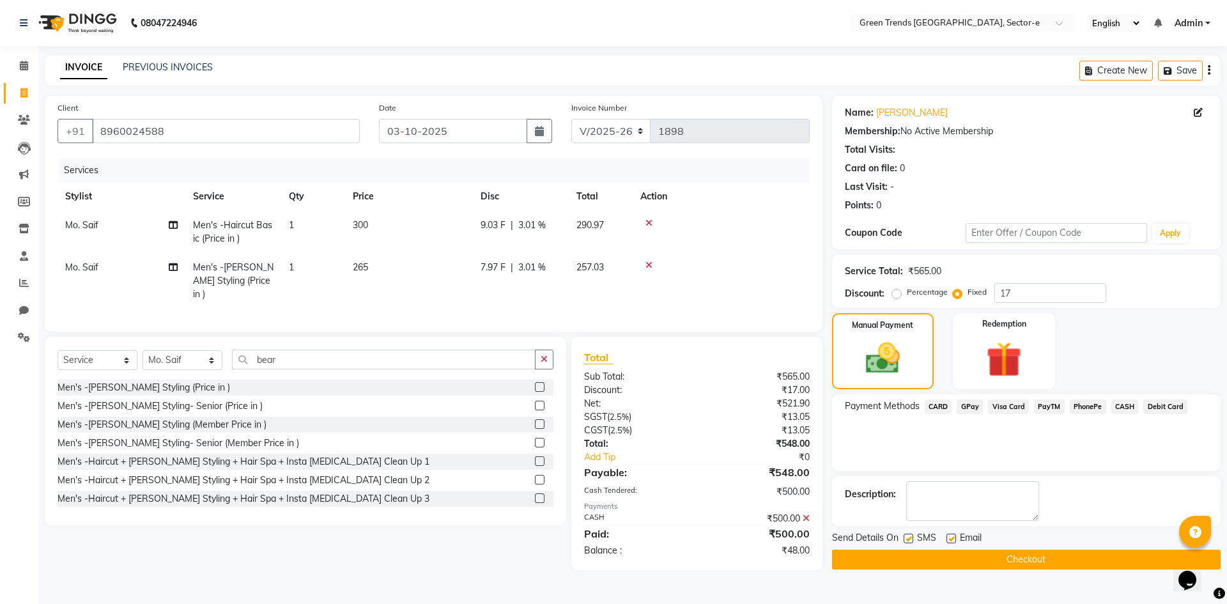
click at [975, 402] on span "GPay" at bounding box center [970, 406] width 26 height 15
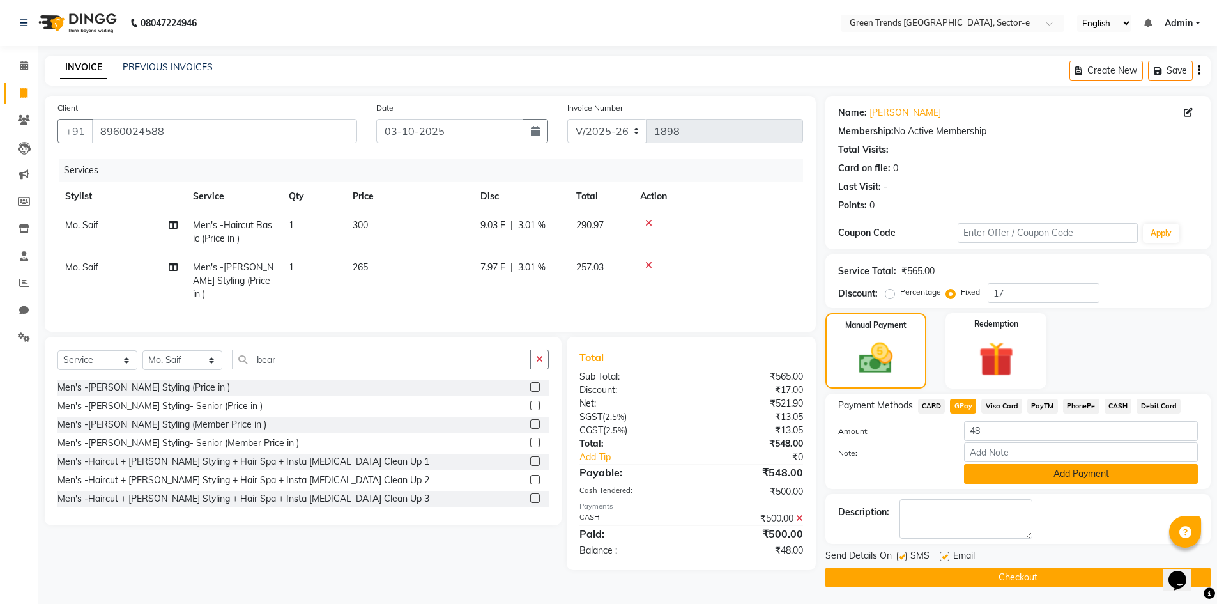
click at [1014, 477] on button "Add Payment" at bounding box center [1081, 474] width 234 height 20
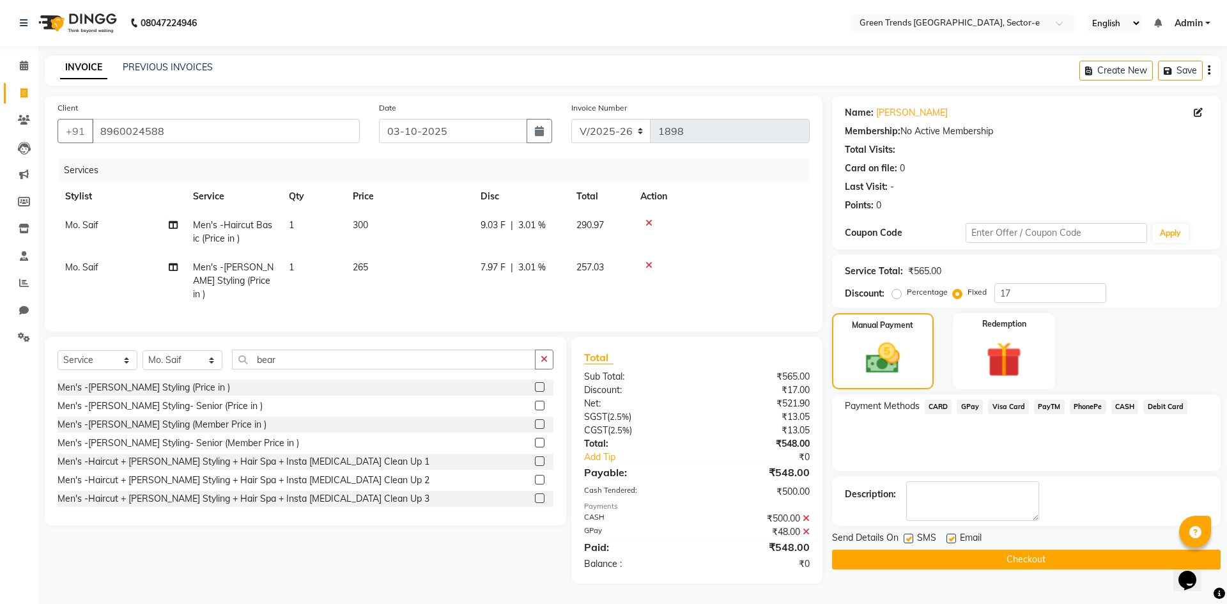
click at [907, 537] on label at bounding box center [909, 539] width 10 height 10
click at [907, 537] on input "checkbox" at bounding box center [908, 539] width 8 height 8
checkbox input "false"
click at [948, 539] on label at bounding box center [951, 539] width 10 height 10
click at [948, 539] on input "checkbox" at bounding box center [950, 539] width 8 height 8
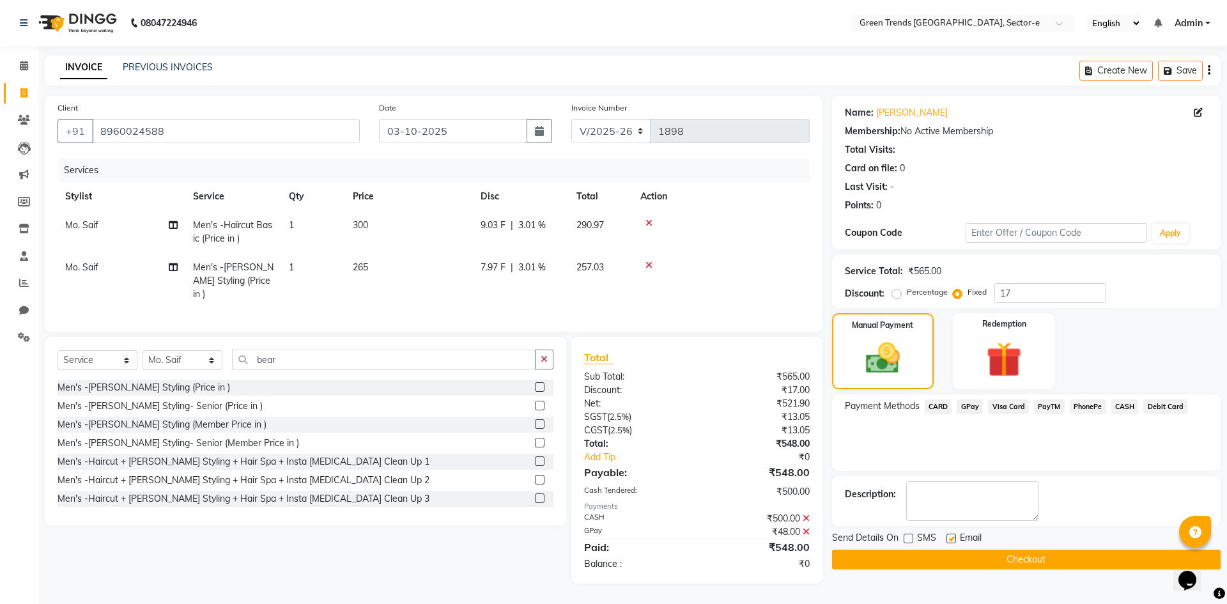
checkbox input "false"
click at [950, 557] on button "Checkout" at bounding box center [1026, 560] width 389 height 20
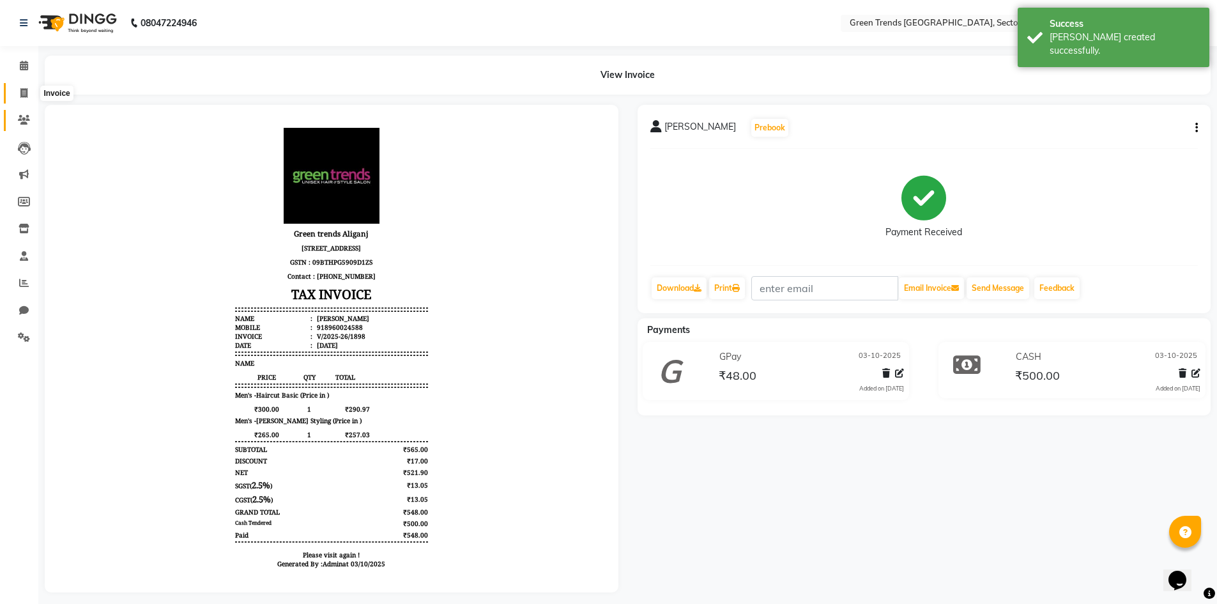
drag, startPoint x: 27, startPoint y: 90, endPoint x: 33, endPoint y: 116, distance: 26.8
click at [27, 90] on icon at bounding box center [23, 93] width 7 height 10
select select "service"
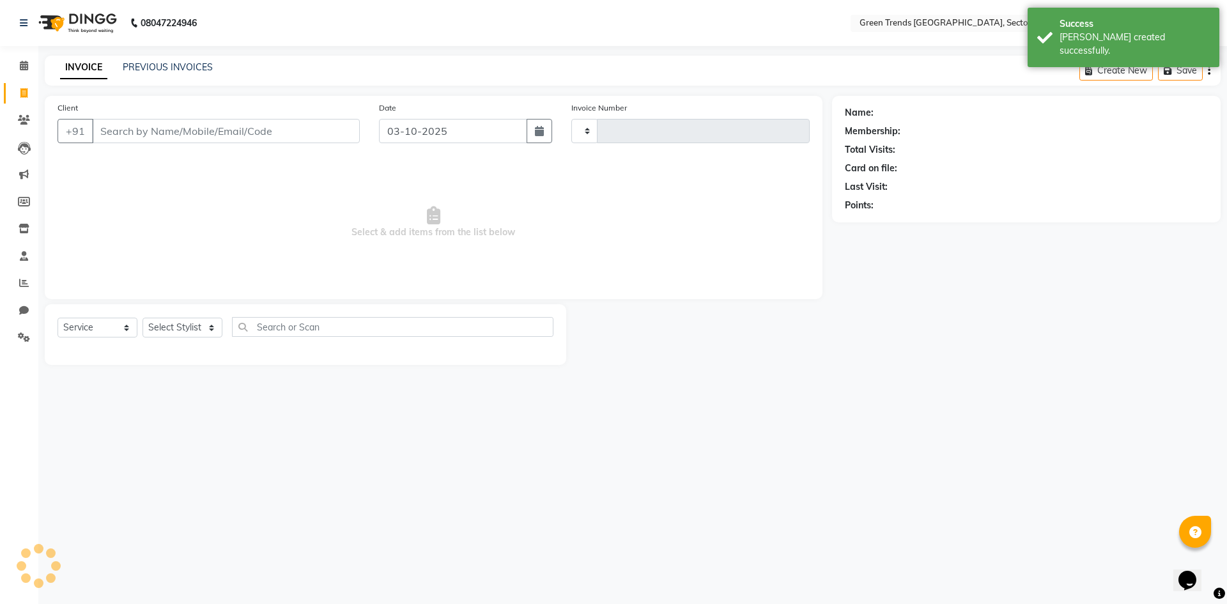
type input "1899"
select select "7023"
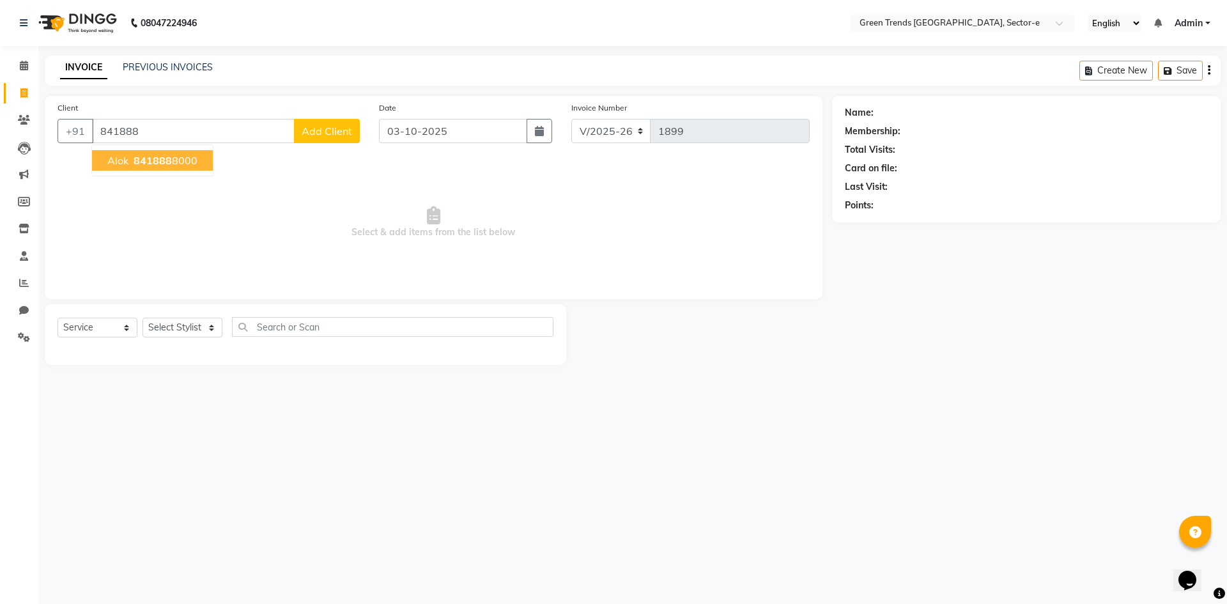
click at [160, 166] on span "841888" at bounding box center [153, 160] width 38 height 13
type input "8418888000"
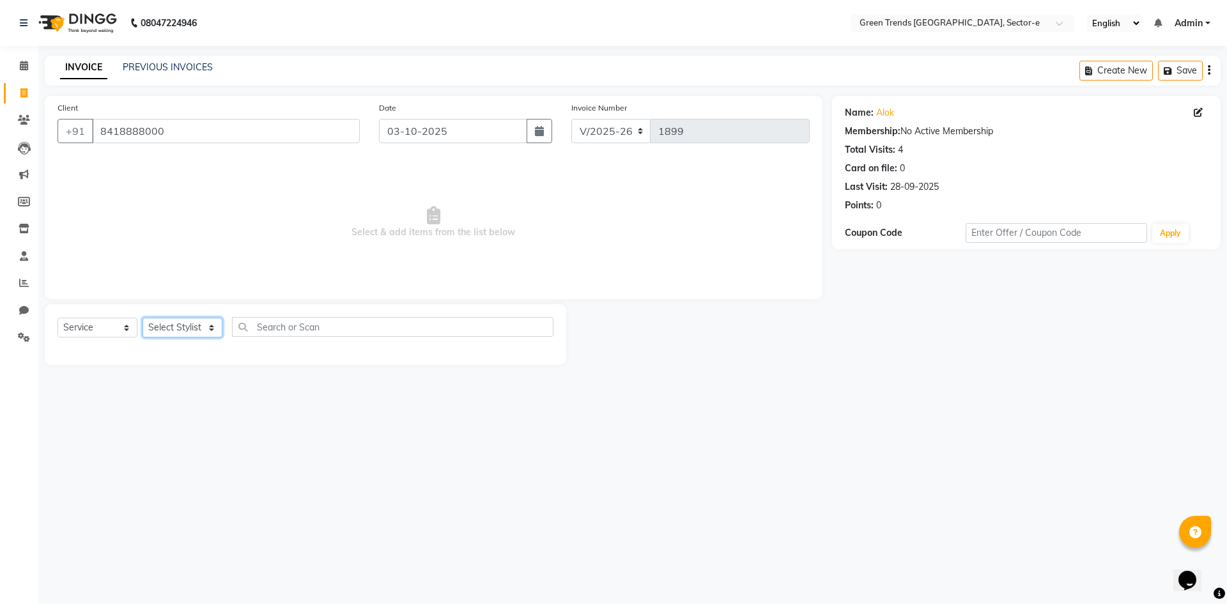
click at [203, 328] on select "Select Stylist [PERSON_NAME] [PERSON_NAME] Mo. [PERSON_NAME].[PERSON_NAME] [PER…" at bounding box center [183, 328] width 80 height 20
select select "58751"
click at [143, 318] on select "Select Stylist [PERSON_NAME] [PERSON_NAME] Mo. [PERSON_NAME].[PERSON_NAME] [PER…" at bounding box center [183, 328] width 80 height 20
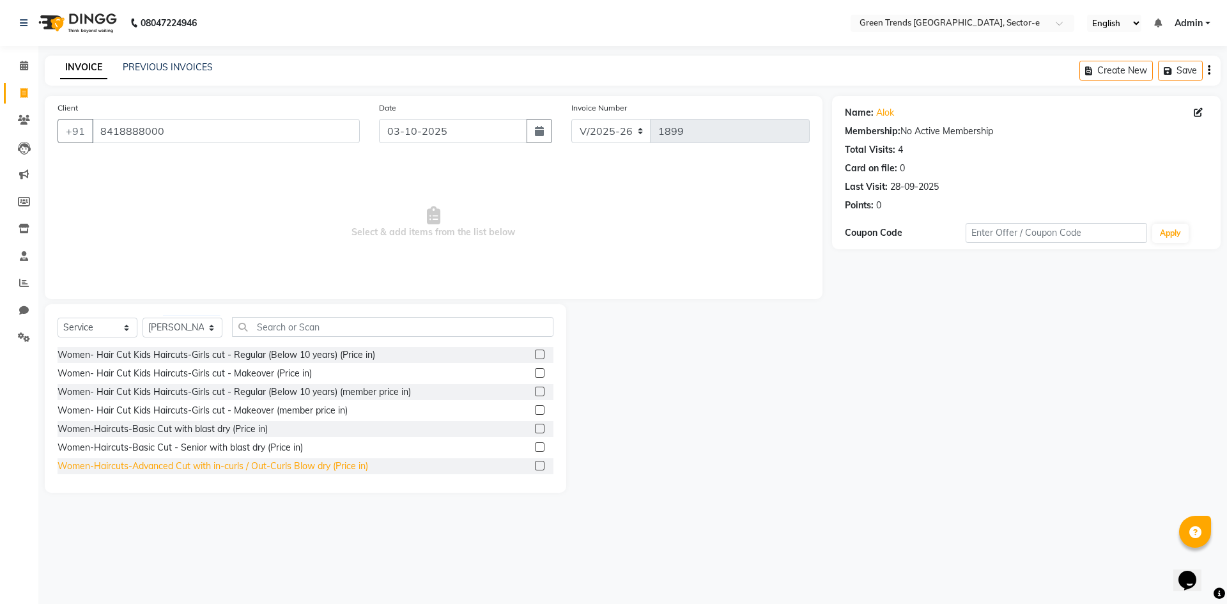
click at [220, 461] on div "Women-Haircuts-Advanced Cut with in-curls / Out-Curls Blow dry (Price in)" at bounding box center [213, 465] width 311 height 13
checkbox input "false"
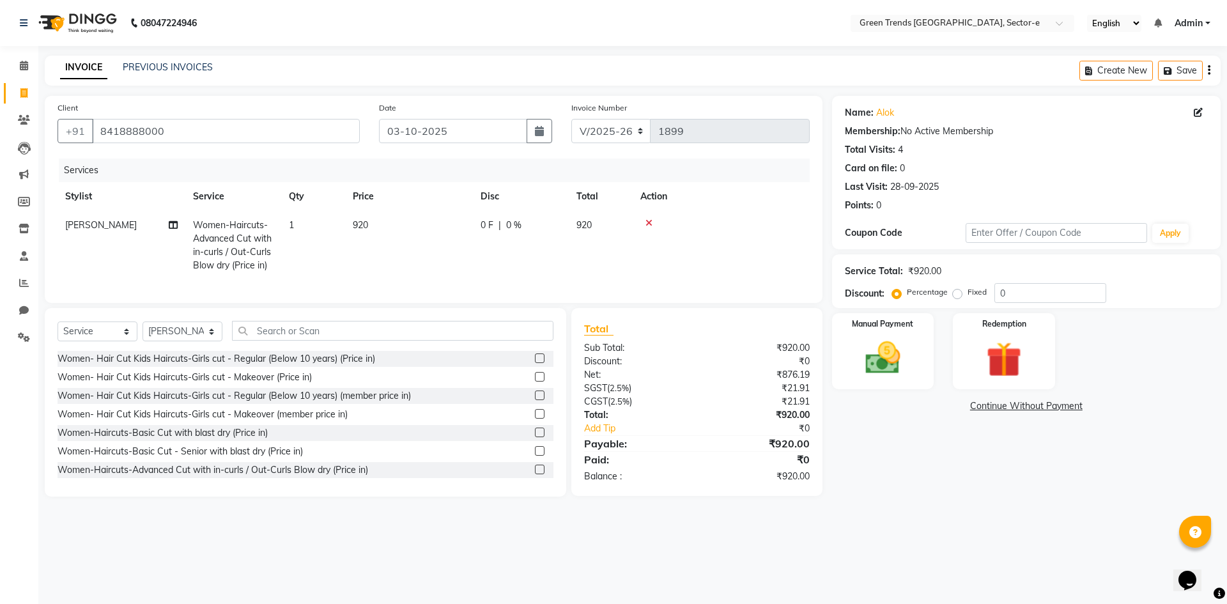
click at [490, 225] on span "0 F" at bounding box center [487, 225] width 13 height 13
select select "58751"
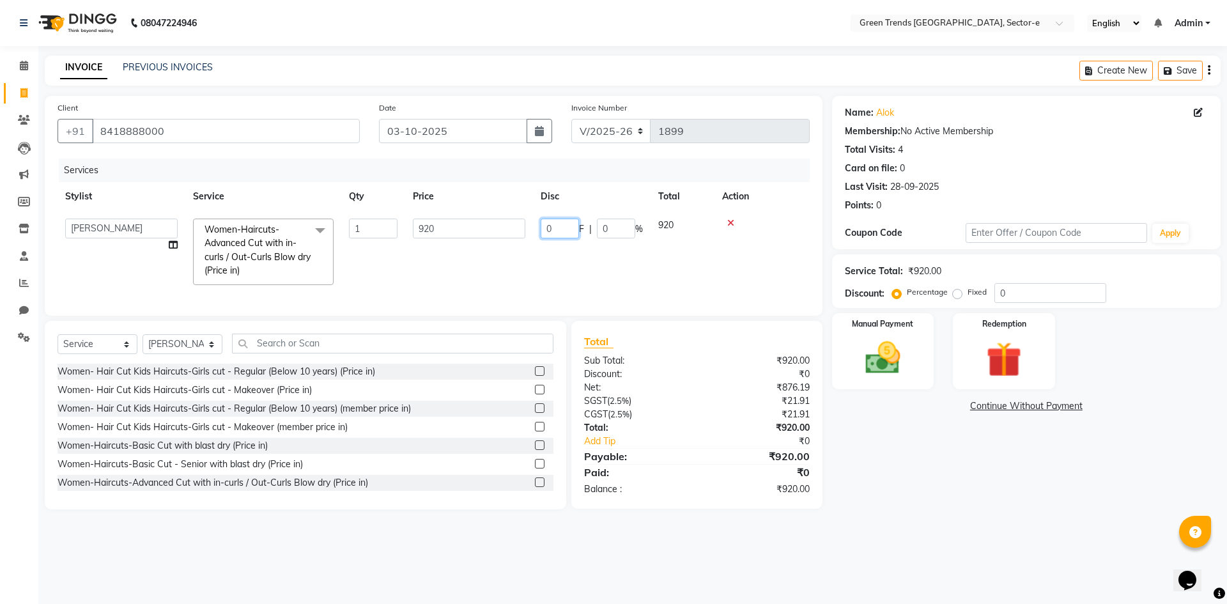
drag, startPoint x: 560, startPoint y: 222, endPoint x: 534, endPoint y: 231, distance: 27.9
click at [534, 231] on td "0 F | 0 %" at bounding box center [592, 252] width 118 height 82
type input "211"
drag, startPoint x: 484, startPoint y: 275, endPoint x: 495, endPoint y: 268, distance: 12.4
click at [487, 274] on tr "[PERSON_NAME] [PERSON_NAME] Mo. [PERSON_NAME].Sirrajudin [PERSON_NAME] [PERSON_…" at bounding box center [434, 252] width 752 height 82
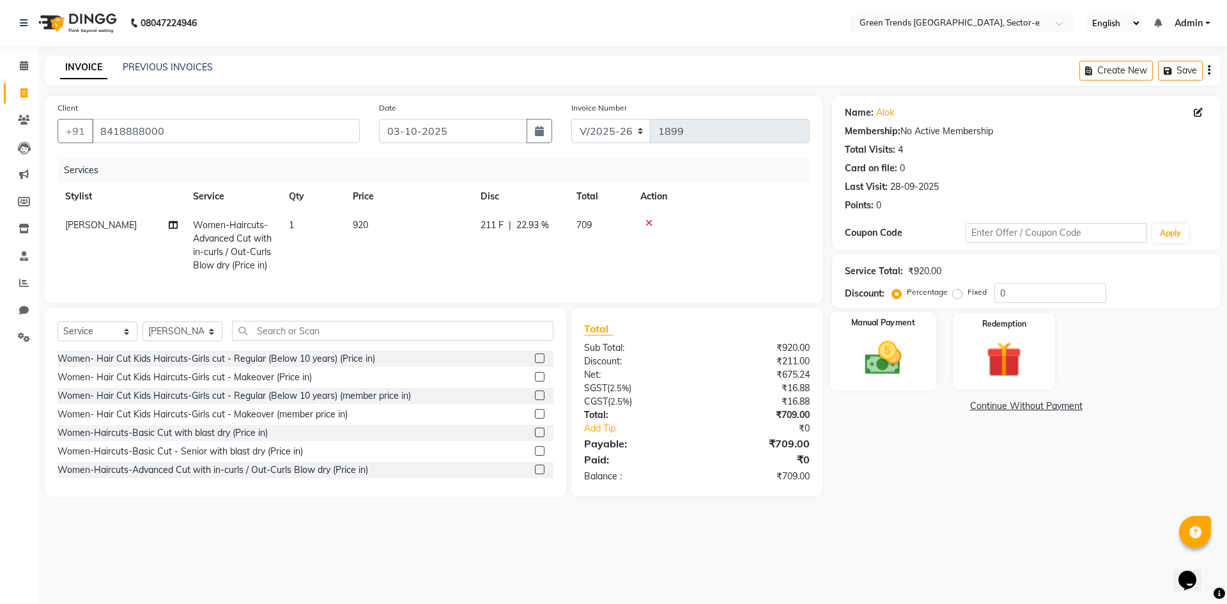
click at [872, 357] on img at bounding box center [882, 358] width 59 height 42
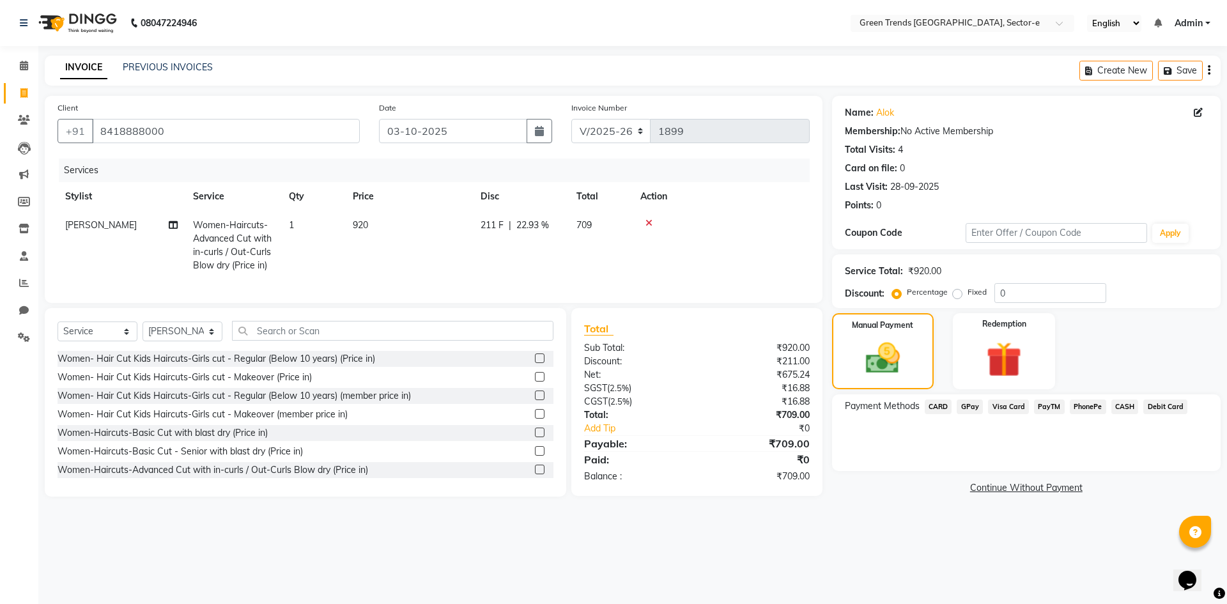
click at [1124, 405] on span "CASH" at bounding box center [1124, 406] width 27 height 15
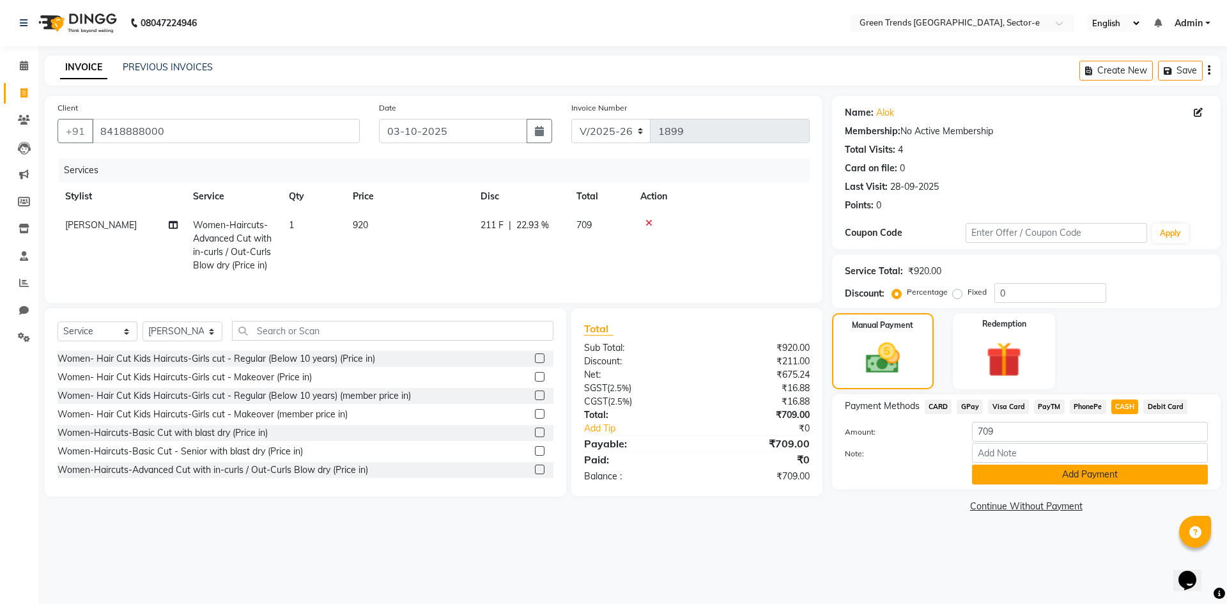
click at [1054, 477] on button "Add Payment" at bounding box center [1090, 475] width 236 height 20
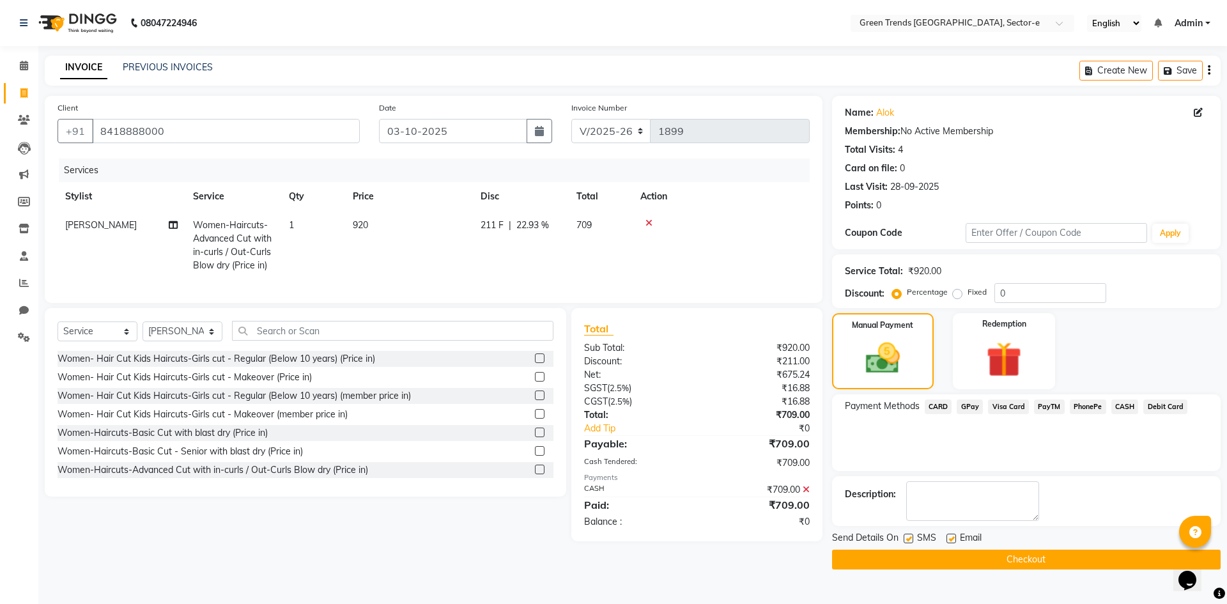
click at [907, 539] on label at bounding box center [909, 539] width 10 height 10
click at [907, 539] on input "checkbox" at bounding box center [908, 539] width 8 height 8
checkbox input "false"
click at [946, 539] on label at bounding box center [951, 539] width 10 height 10
click at [946, 539] on input "checkbox" at bounding box center [950, 539] width 8 height 8
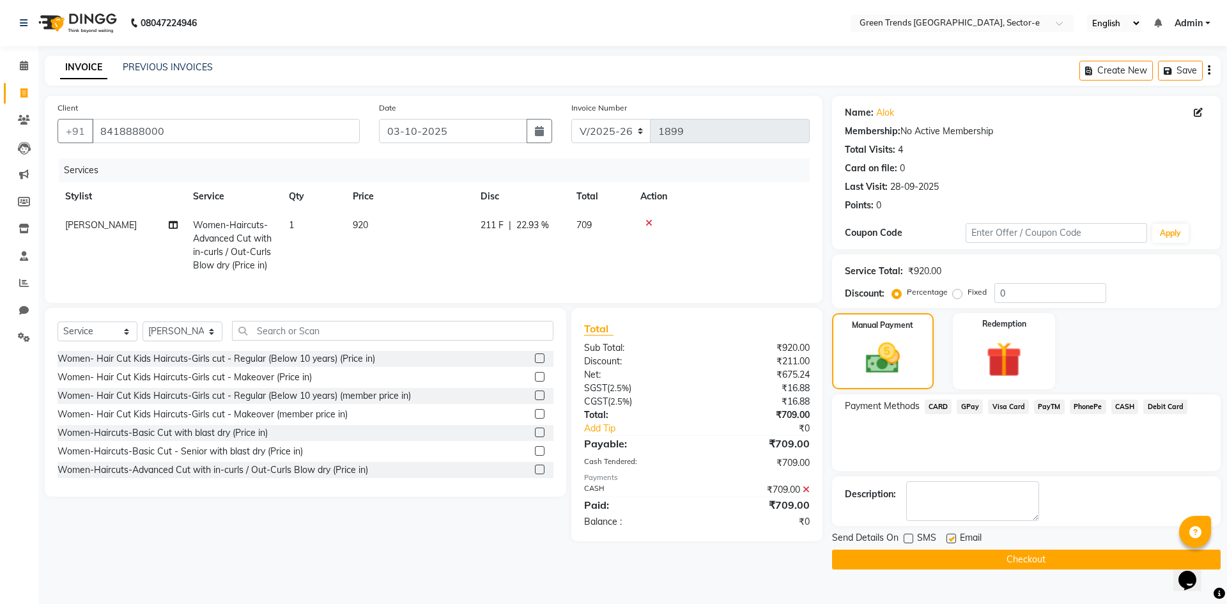
checkbox input "false"
click at [949, 559] on button "Checkout" at bounding box center [1026, 560] width 389 height 20
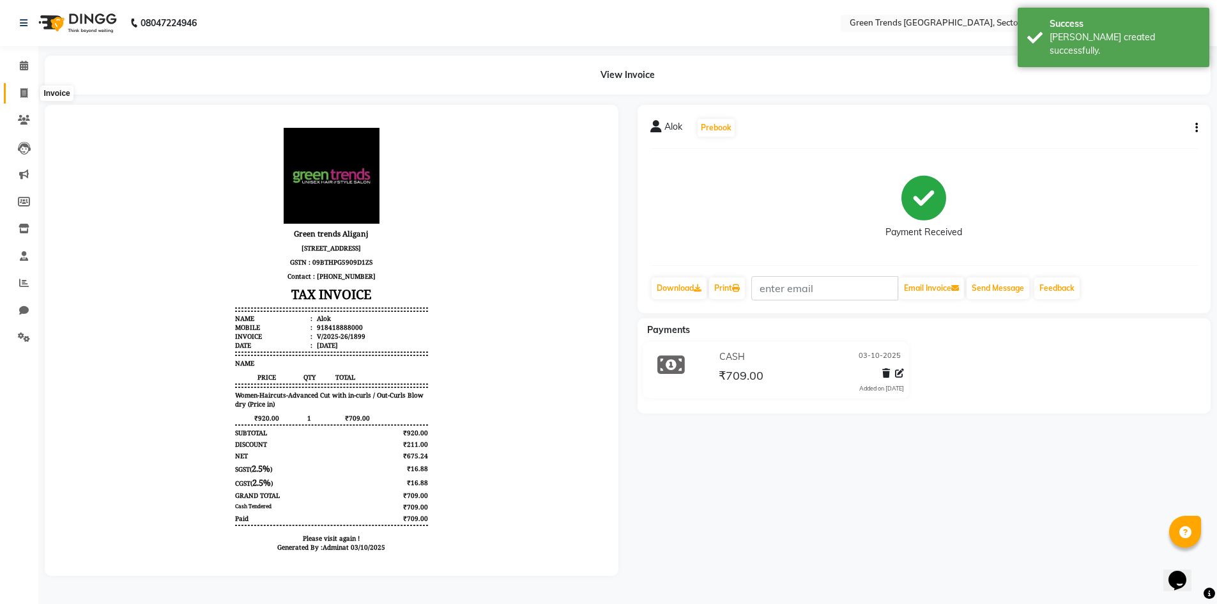
click at [20, 93] on icon at bounding box center [23, 93] width 7 height 10
select select "service"
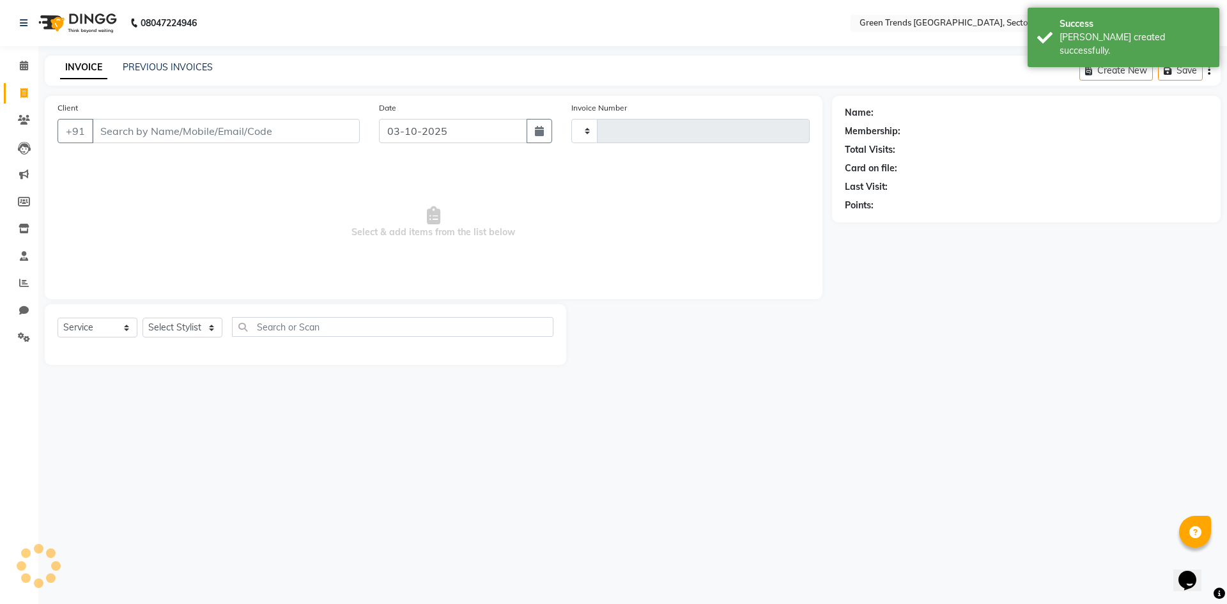
type input "1900"
select select "7023"
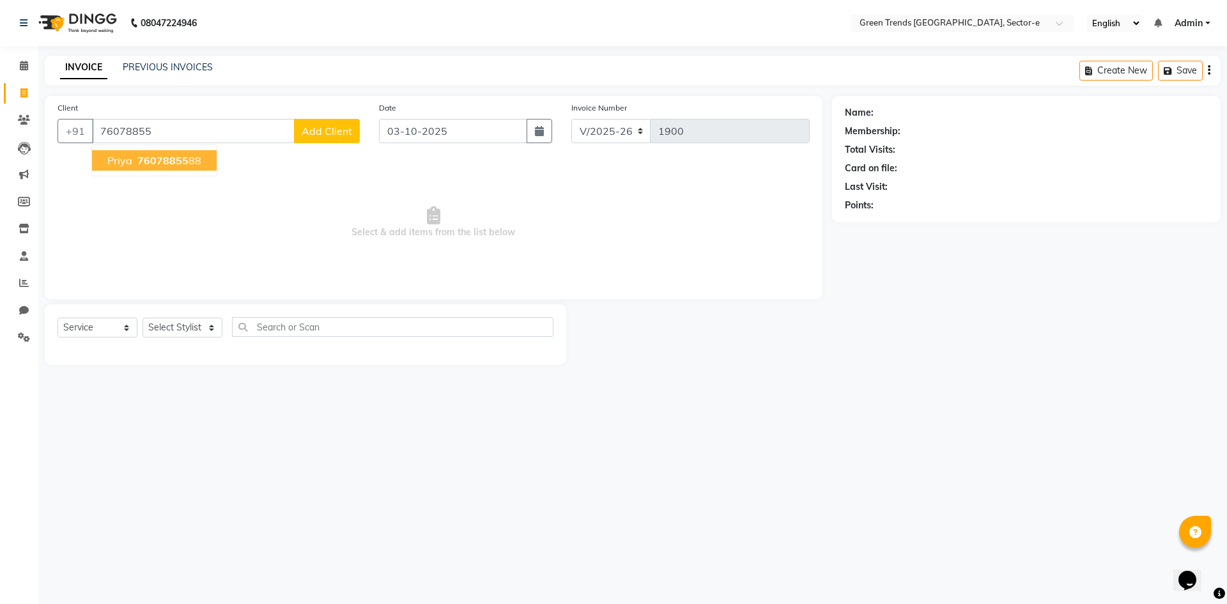
click at [172, 162] on span "76078855" at bounding box center [162, 160] width 51 height 13
type input "7607885588"
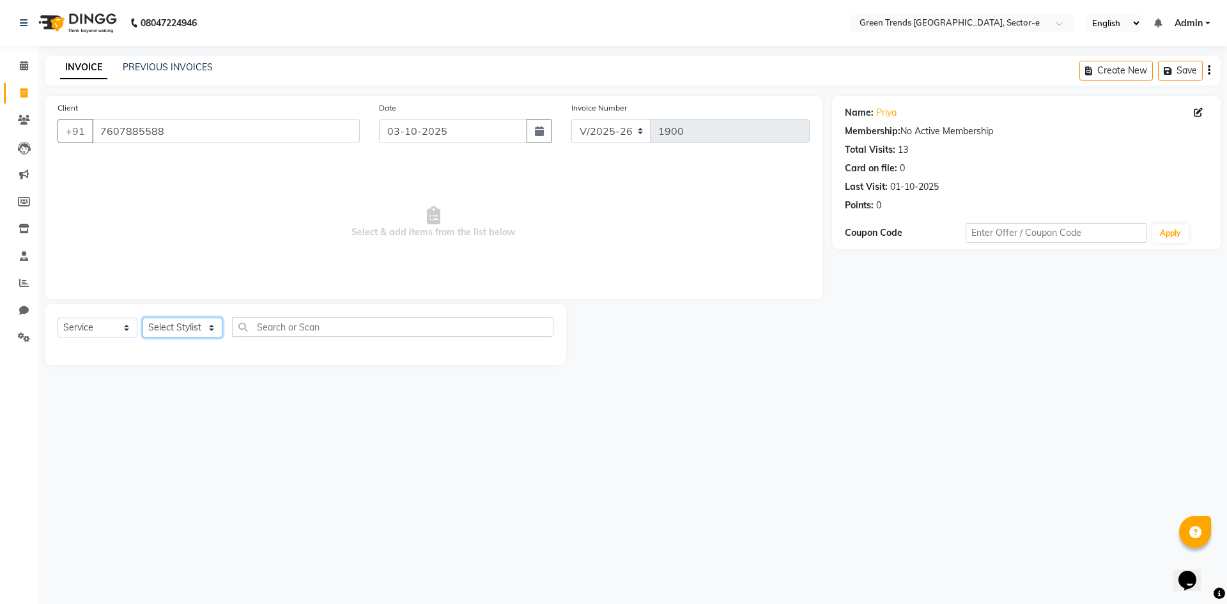
click at [211, 323] on select "Select Stylist [PERSON_NAME] [PERSON_NAME] Mo. [PERSON_NAME].[PERSON_NAME] [PER…" at bounding box center [183, 328] width 80 height 20
select select "58750"
click at [143, 318] on select "Select Stylist [PERSON_NAME] [PERSON_NAME] Mo. [PERSON_NAME].[PERSON_NAME] [PER…" at bounding box center [183, 328] width 80 height 20
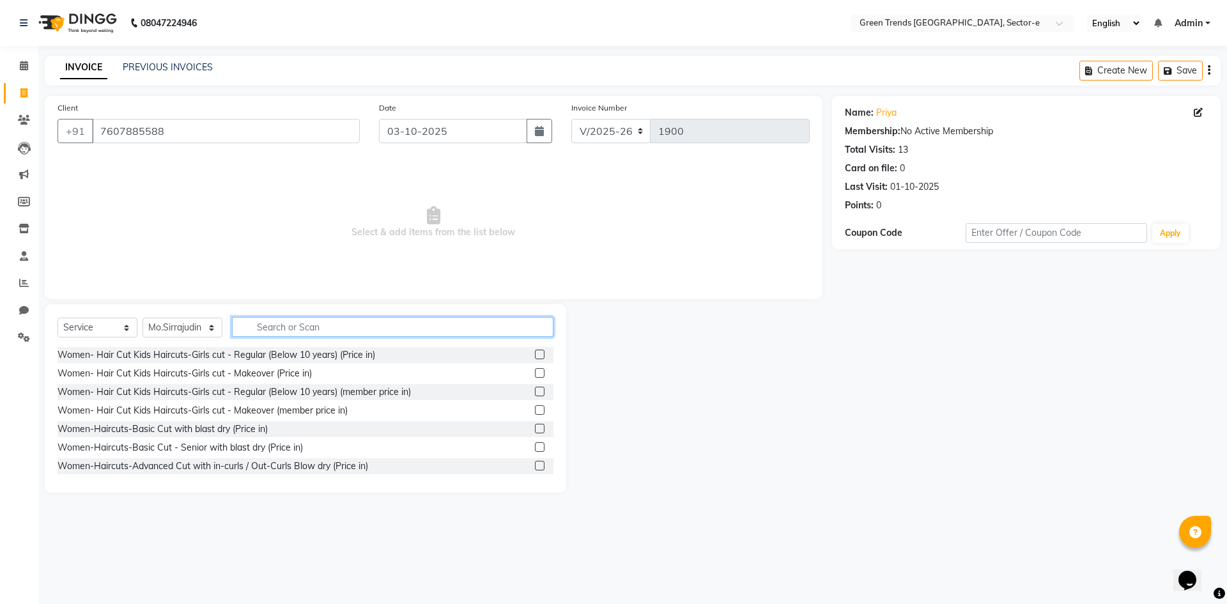
click at [273, 327] on input "text" at bounding box center [392, 327] width 321 height 20
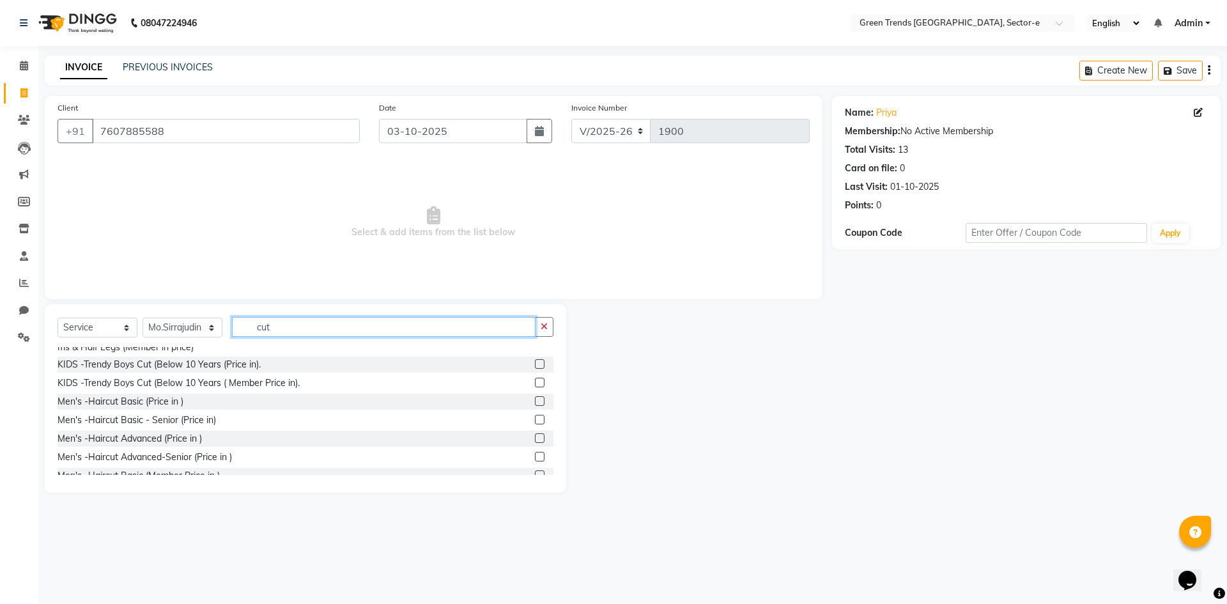
scroll to position [654, 0]
type input "cut"
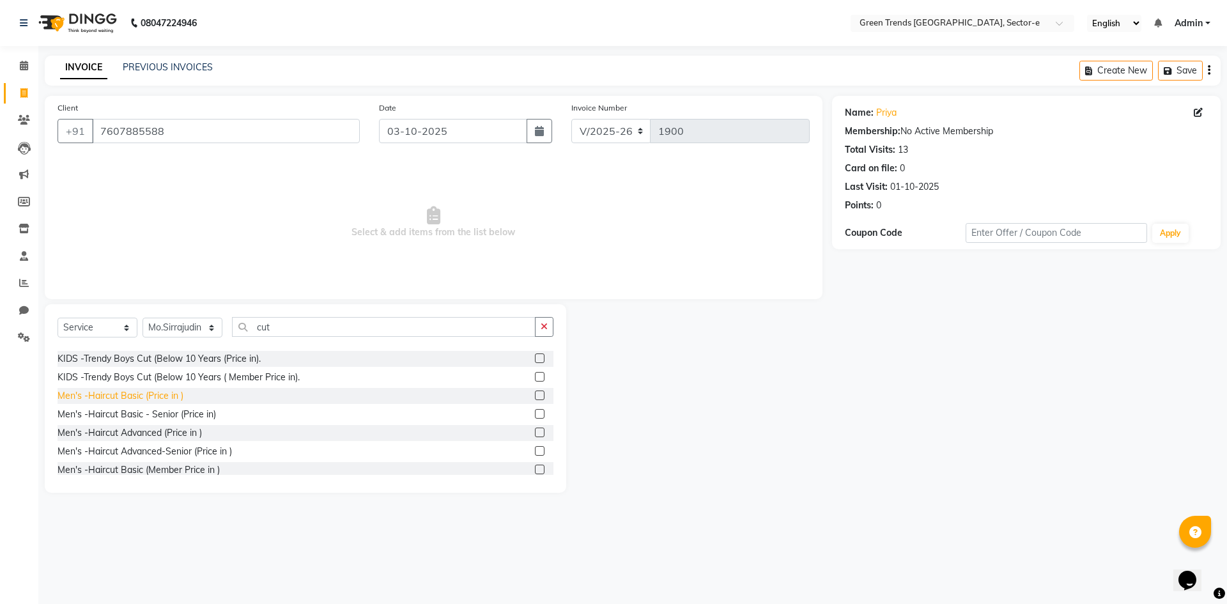
click at [123, 403] on div "Men's -Haircut Basic (Price in )" at bounding box center [121, 395] width 126 height 13
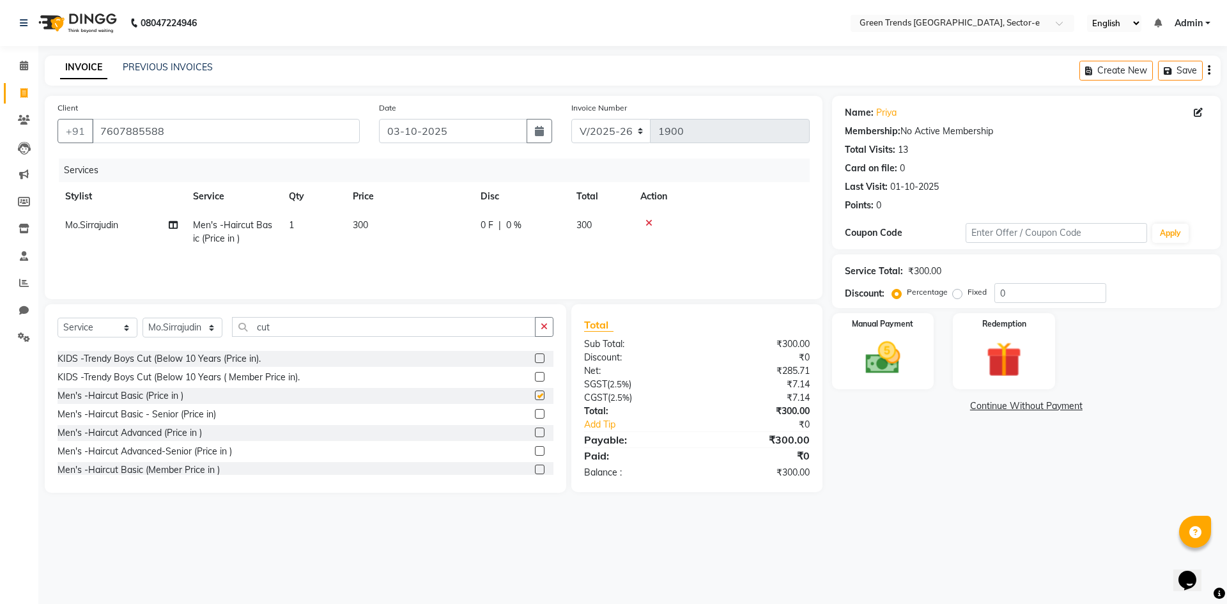
checkbox input "false"
click at [486, 220] on span "0 F" at bounding box center [487, 225] width 13 height 13
drag, startPoint x: 552, startPoint y: 226, endPoint x: 537, endPoint y: 233, distance: 16.3
click at [537, 233] on td "0 F | 0 %" at bounding box center [592, 238] width 118 height 54
click at [521, 254] on div "Services Stylist Service Qty Price Disc Total Action Mo.Sirrajudin Men's -Hairc…" at bounding box center [434, 222] width 752 height 128
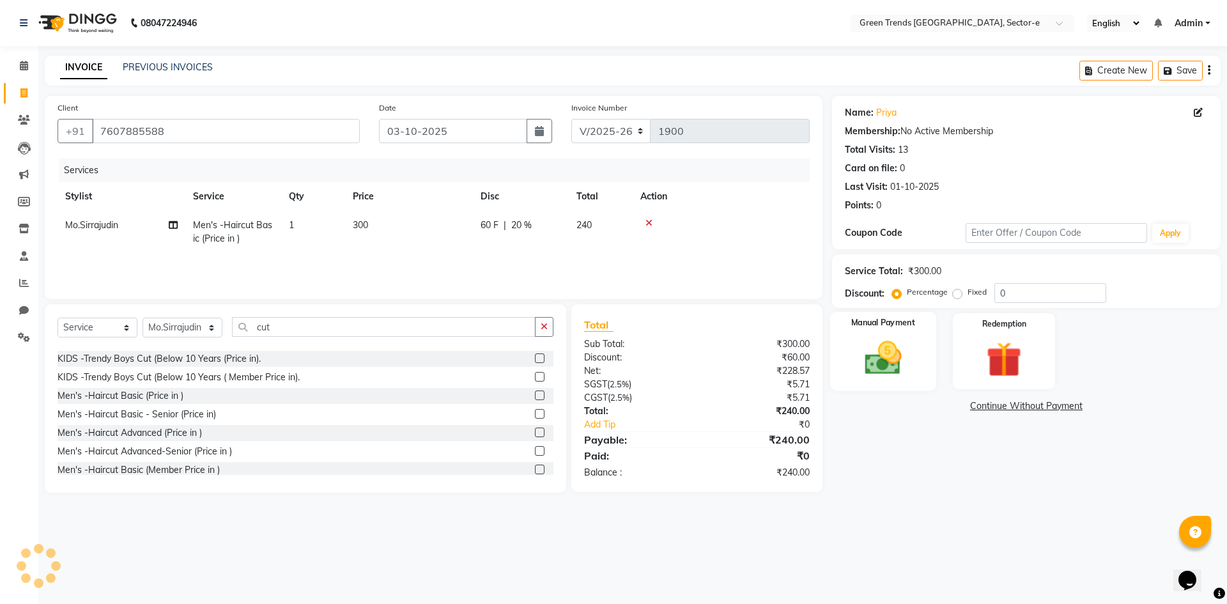
click at [883, 344] on img at bounding box center [882, 358] width 59 height 42
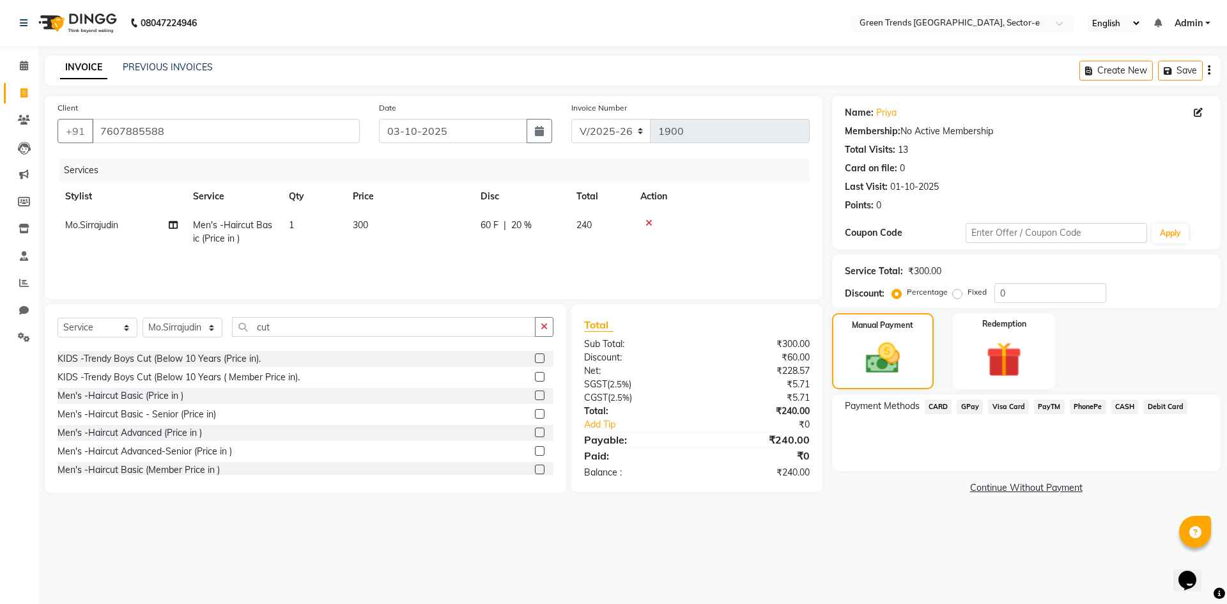
click at [974, 407] on span "GPay" at bounding box center [970, 406] width 26 height 15
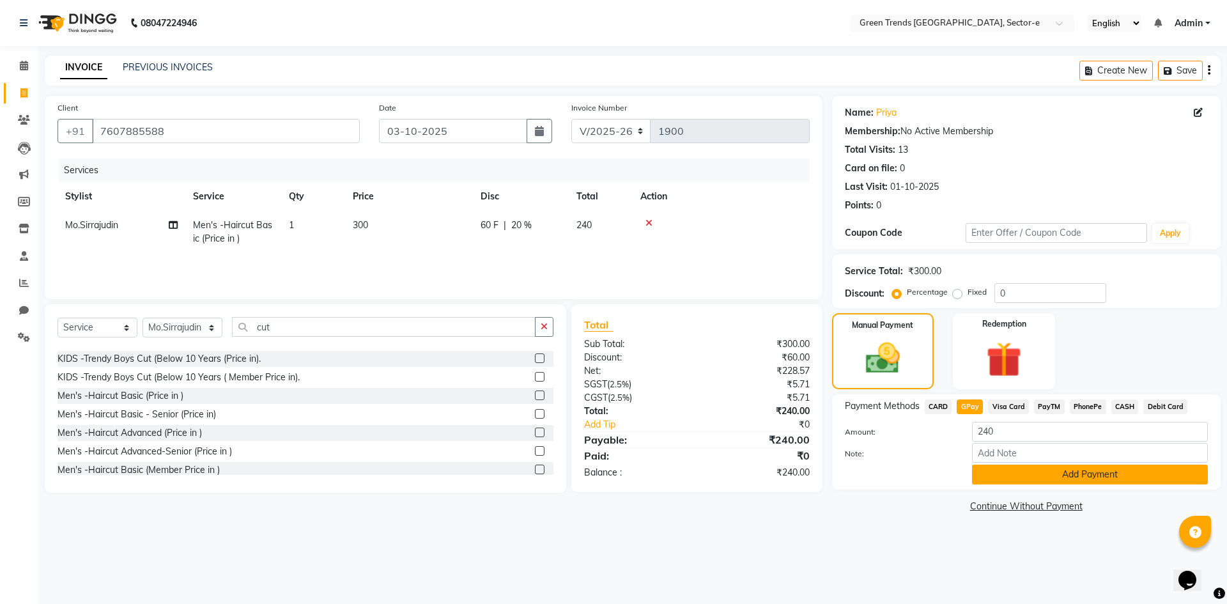
click at [1039, 474] on button "Add Payment" at bounding box center [1090, 475] width 236 height 20
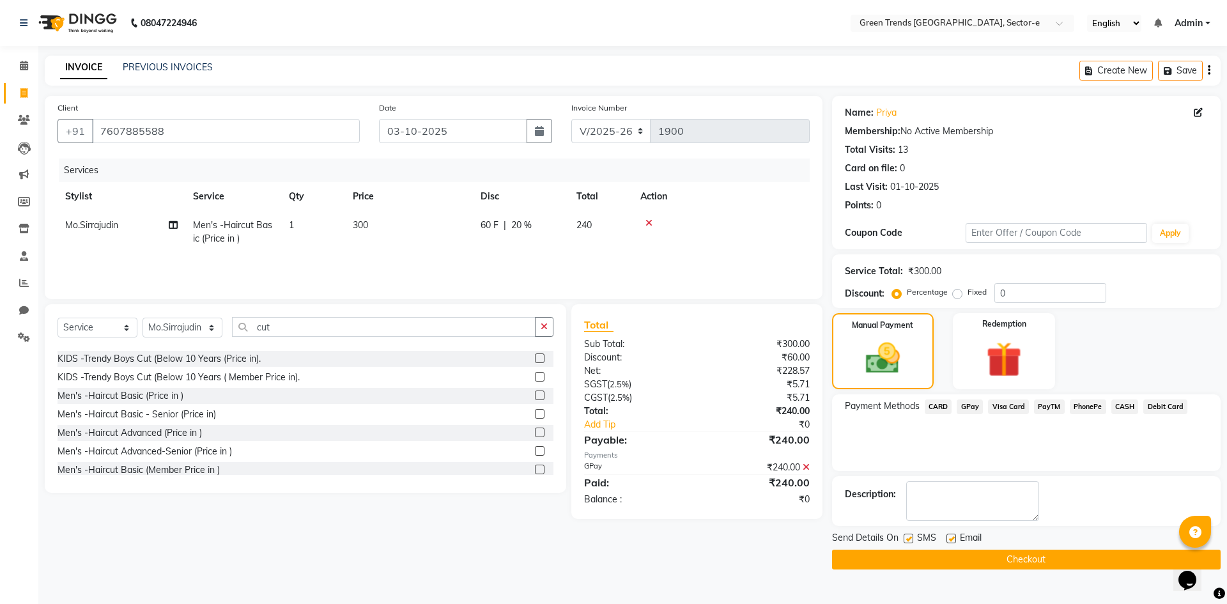
drag, startPoint x: 907, startPoint y: 537, endPoint x: 944, endPoint y: 537, distance: 36.4
click at [914, 540] on div "SMS" at bounding box center [925, 539] width 43 height 16
drag, startPoint x: 950, startPoint y: 539, endPoint x: 936, endPoint y: 546, distance: 15.5
click at [949, 540] on label at bounding box center [951, 539] width 10 height 10
click at [949, 540] on input "checkbox" at bounding box center [950, 539] width 8 height 8
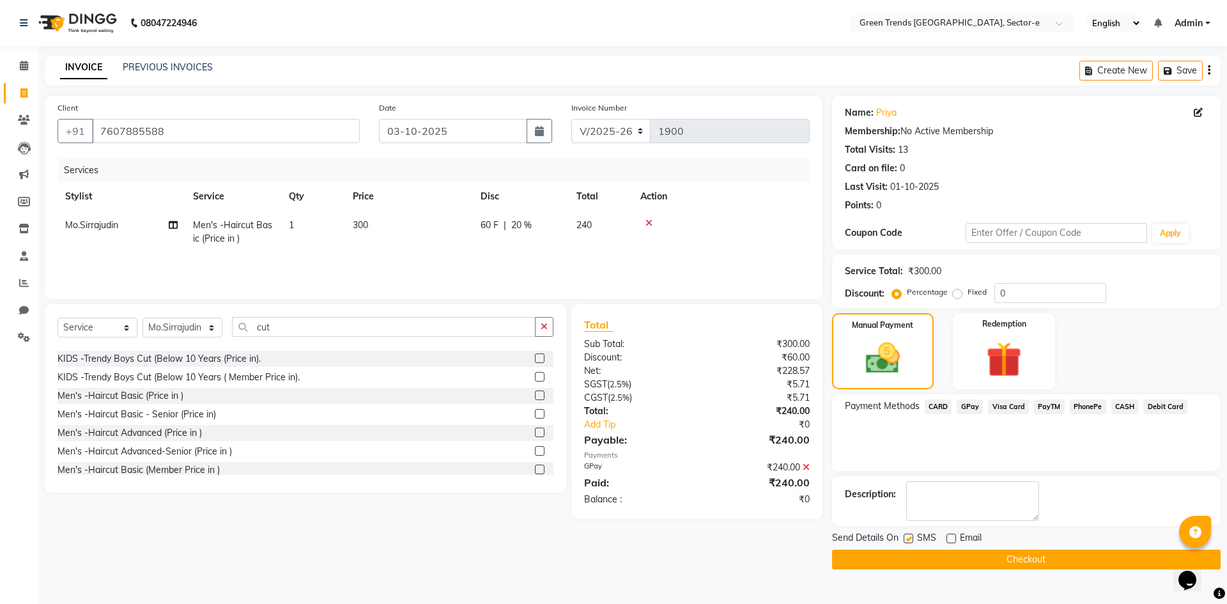
click at [909, 538] on label at bounding box center [909, 539] width 10 height 10
click at [909, 538] on input "checkbox" at bounding box center [908, 539] width 8 height 8
click at [915, 558] on button "Checkout" at bounding box center [1026, 560] width 389 height 20
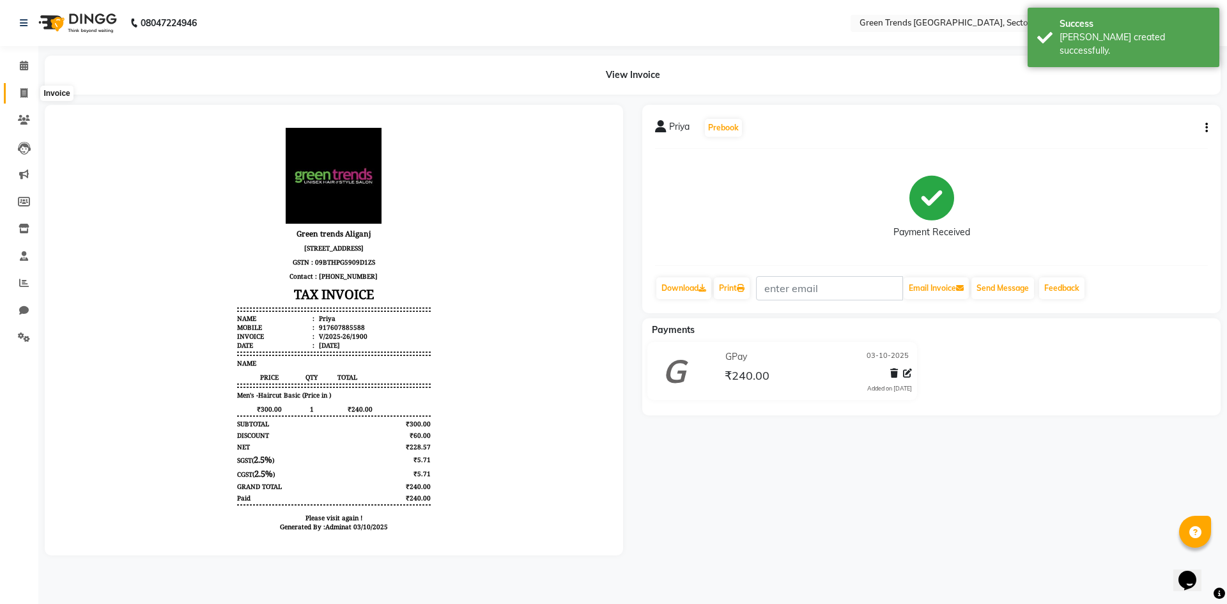
click at [19, 95] on span at bounding box center [24, 93] width 22 height 15
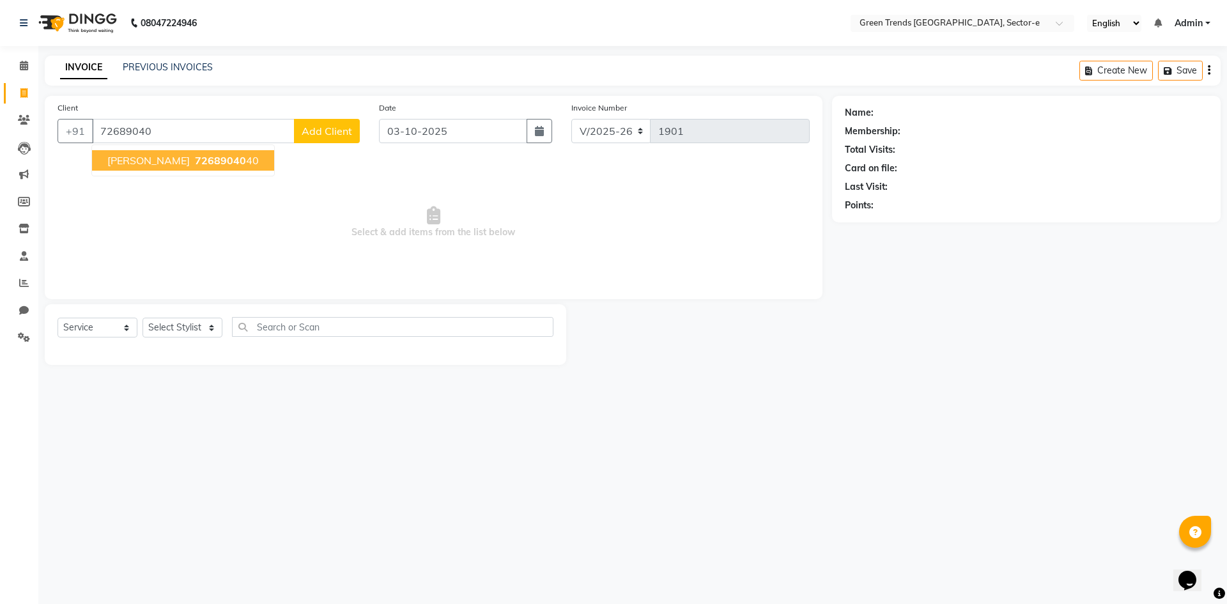
click at [195, 162] on span "72689040" at bounding box center [220, 160] width 51 height 13
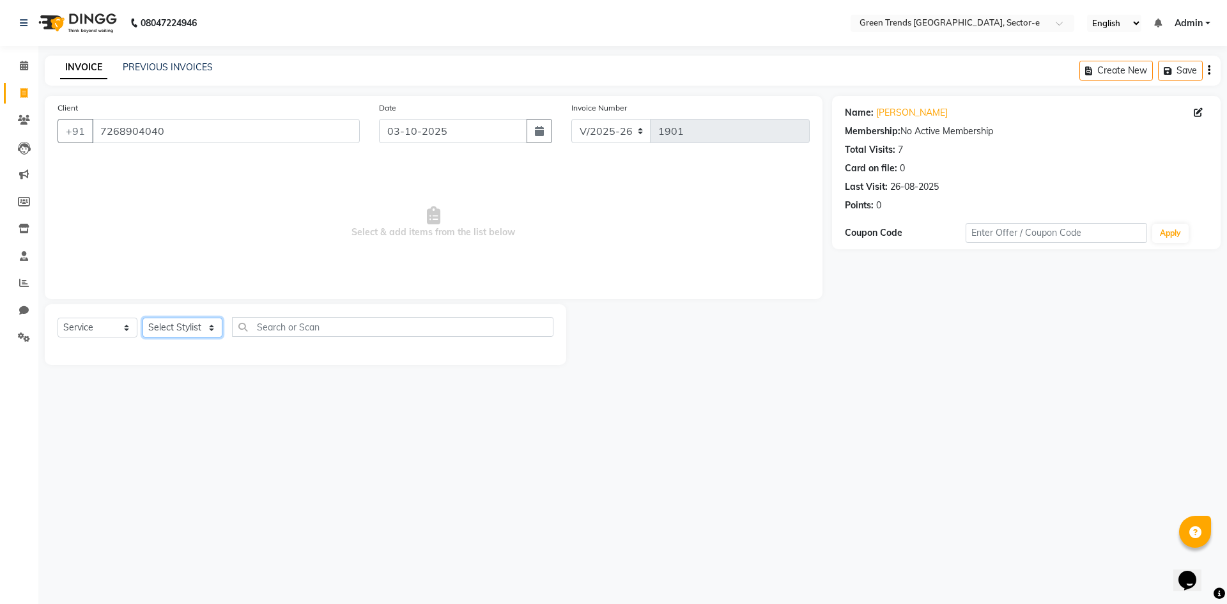
click at [210, 330] on select "Select Stylist [PERSON_NAME] [PERSON_NAME] Mo. [PERSON_NAME].[PERSON_NAME] [PER…" at bounding box center [183, 328] width 80 height 20
click at [143, 318] on select "Select Stylist [PERSON_NAME] [PERSON_NAME] Mo. [PERSON_NAME].[PERSON_NAME] [PER…" at bounding box center [183, 328] width 80 height 20
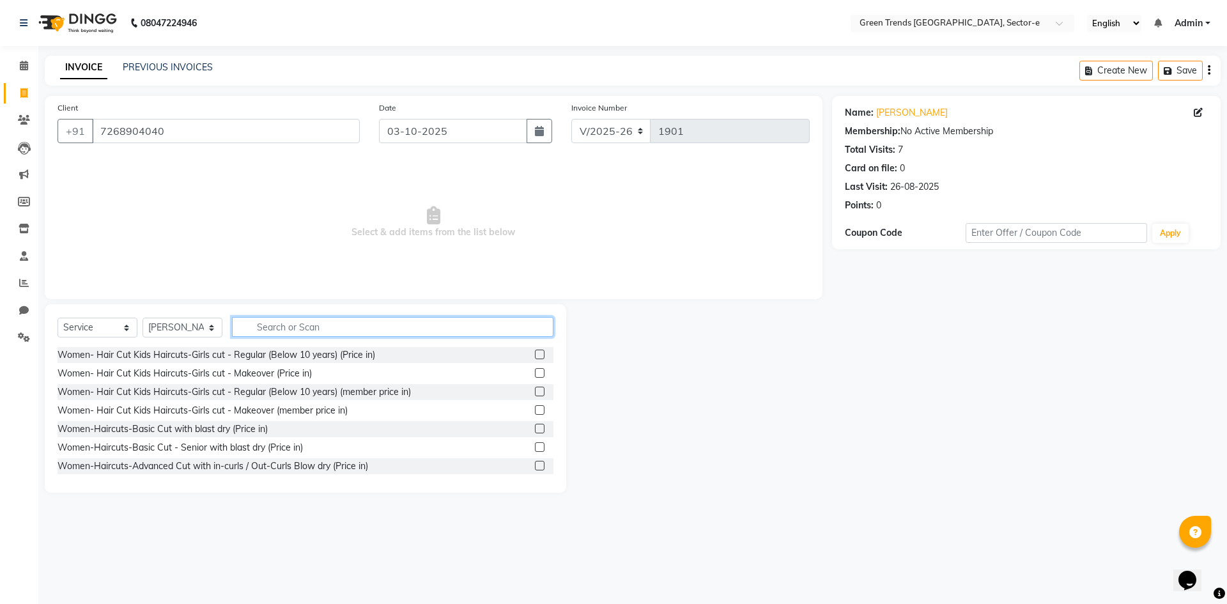
click at [274, 330] on input "text" at bounding box center [392, 327] width 321 height 20
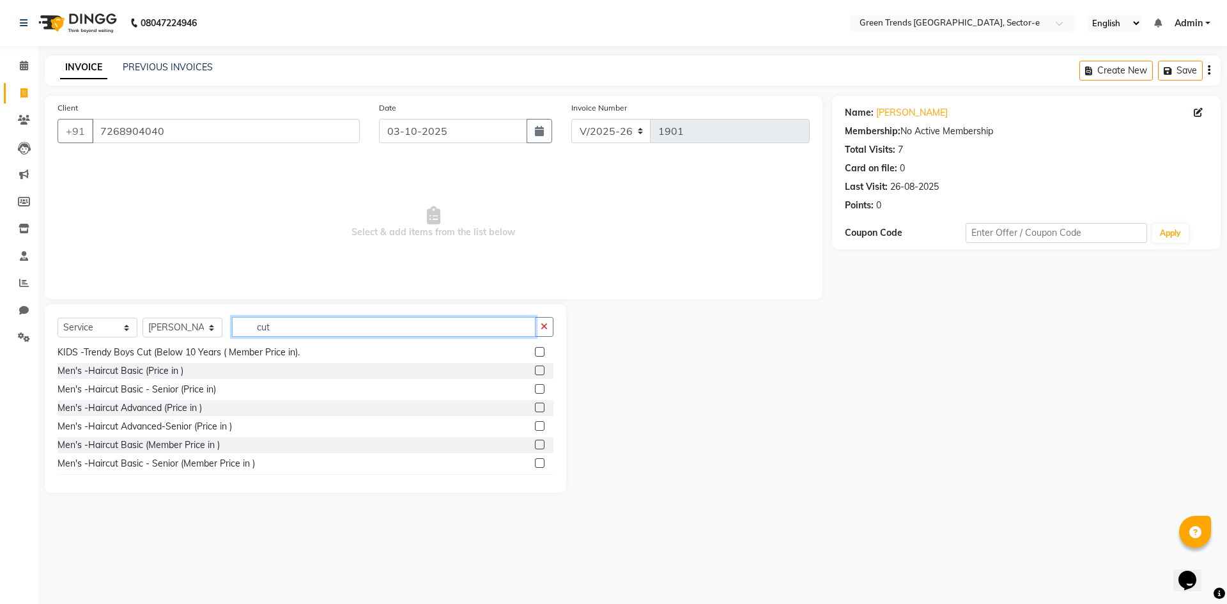
scroll to position [661, 0]
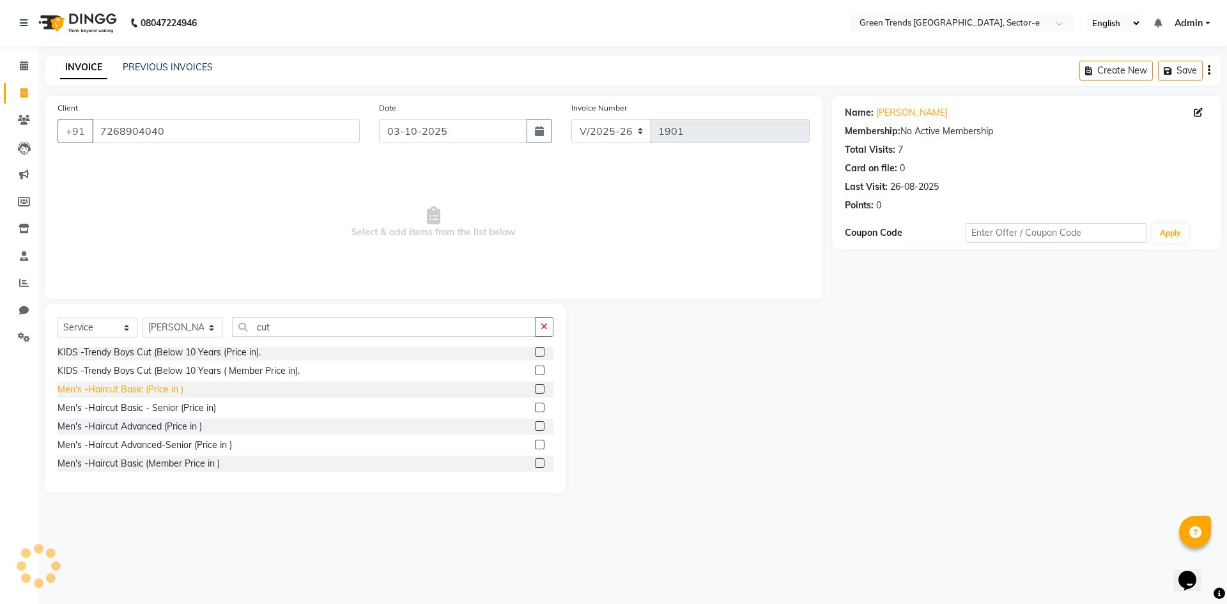
drag, startPoint x: 116, startPoint y: 399, endPoint x: 130, endPoint y: 396, distance: 14.4
click at [116, 396] on div "Men's -Haircut Basic (Price in )" at bounding box center [121, 389] width 126 height 13
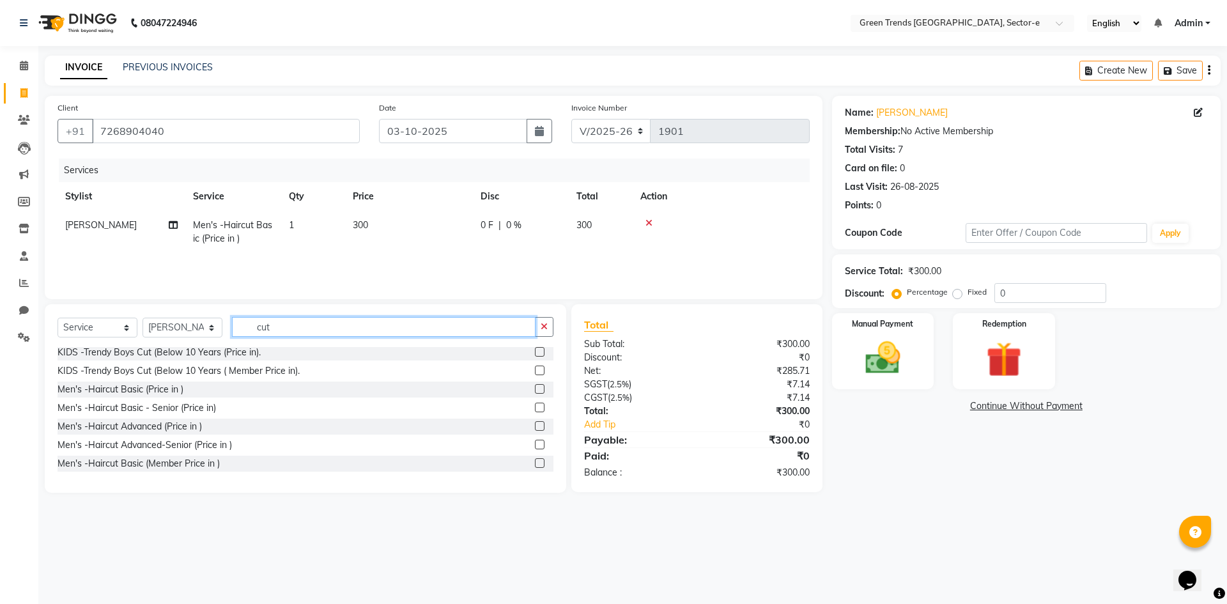
drag, startPoint x: 281, startPoint y: 330, endPoint x: 245, endPoint y: 332, distance: 36.4
click at [245, 332] on input "cut" at bounding box center [384, 327] width 304 height 20
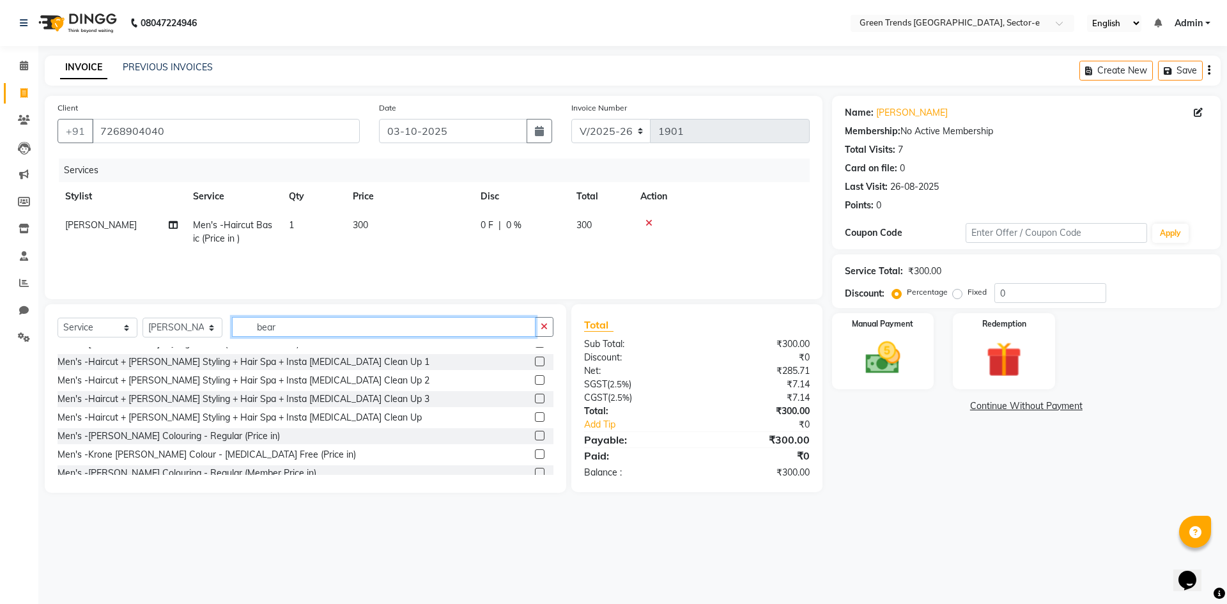
scroll to position [0, 0]
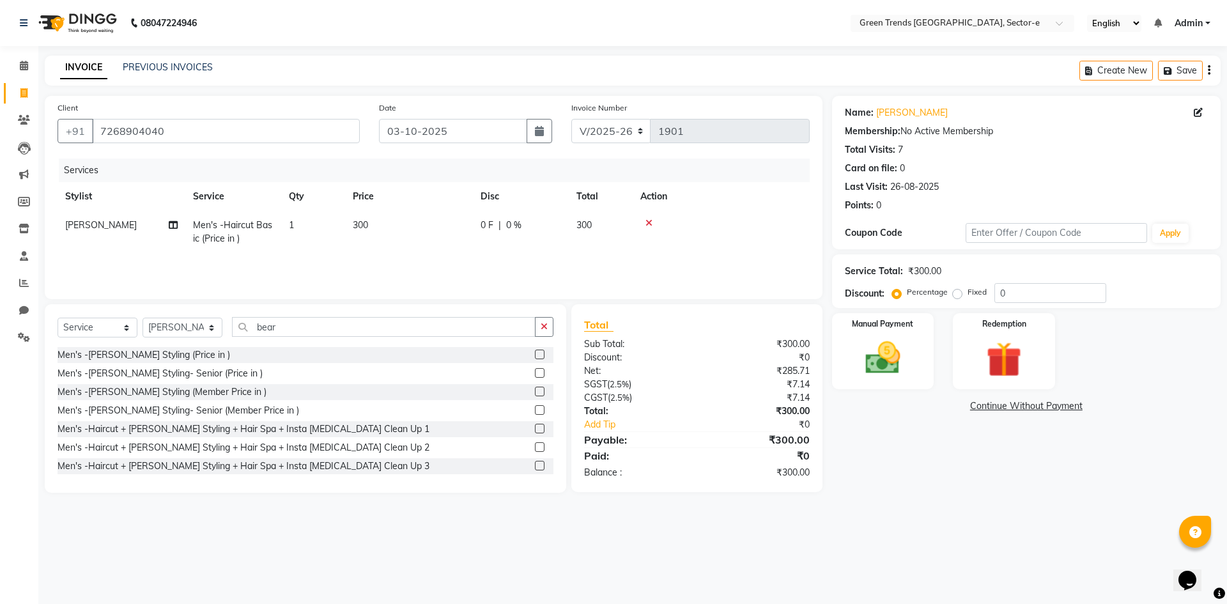
click at [148, 357] on div "Men's -[PERSON_NAME] Styling (Price in )" at bounding box center [144, 354] width 173 height 13
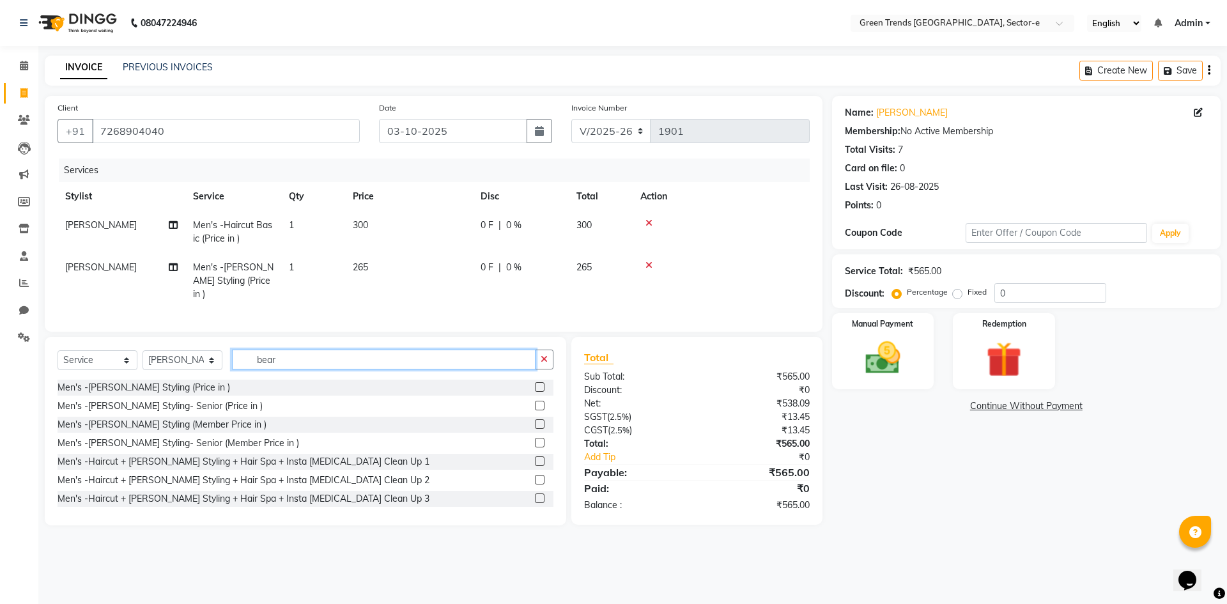
drag, startPoint x: 281, startPoint y: 359, endPoint x: 229, endPoint y: 360, distance: 52.4
click at [229, 360] on div "Select Service Product Membership Package Voucher Prepaid Gift Card Select Styl…" at bounding box center [306, 365] width 496 height 30
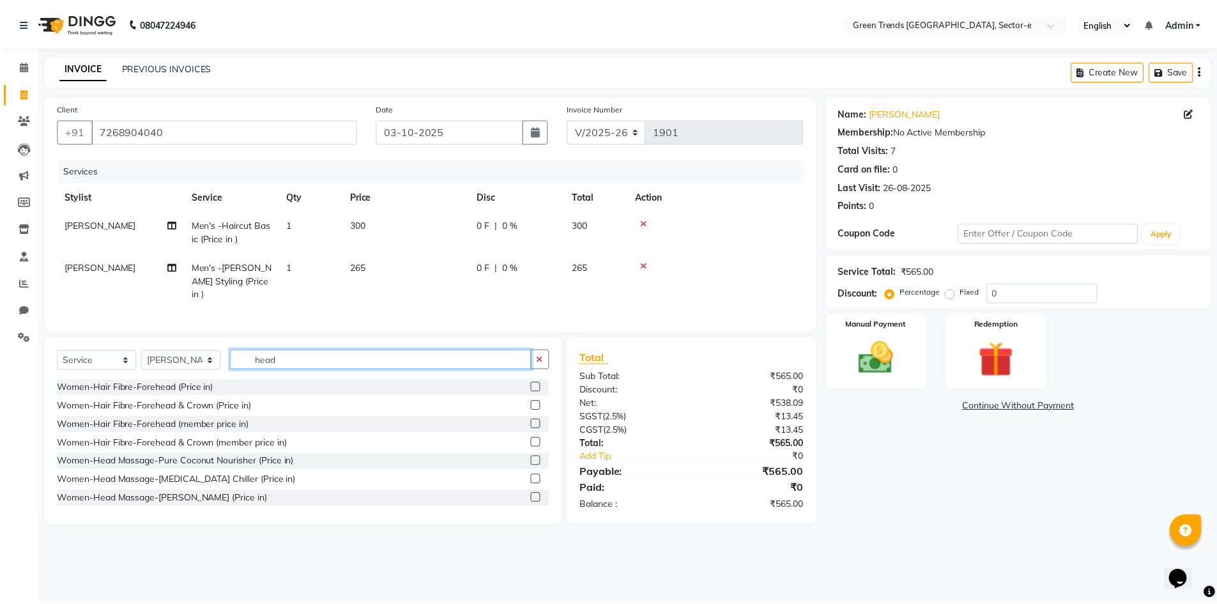
scroll to position [261, 0]
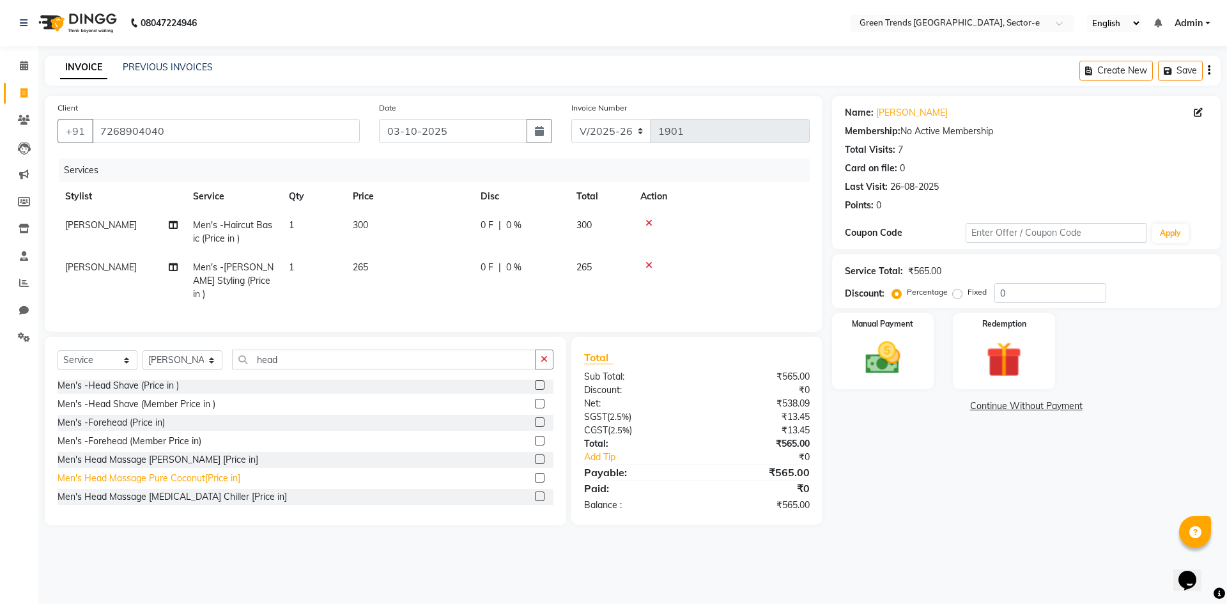
drag, startPoint x: 129, startPoint y: 475, endPoint x: 348, endPoint y: 382, distance: 237.6
click at [130, 475] on div "Men's Head Massage Pure Coconut[Price in]" at bounding box center [149, 478] width 183 height 13
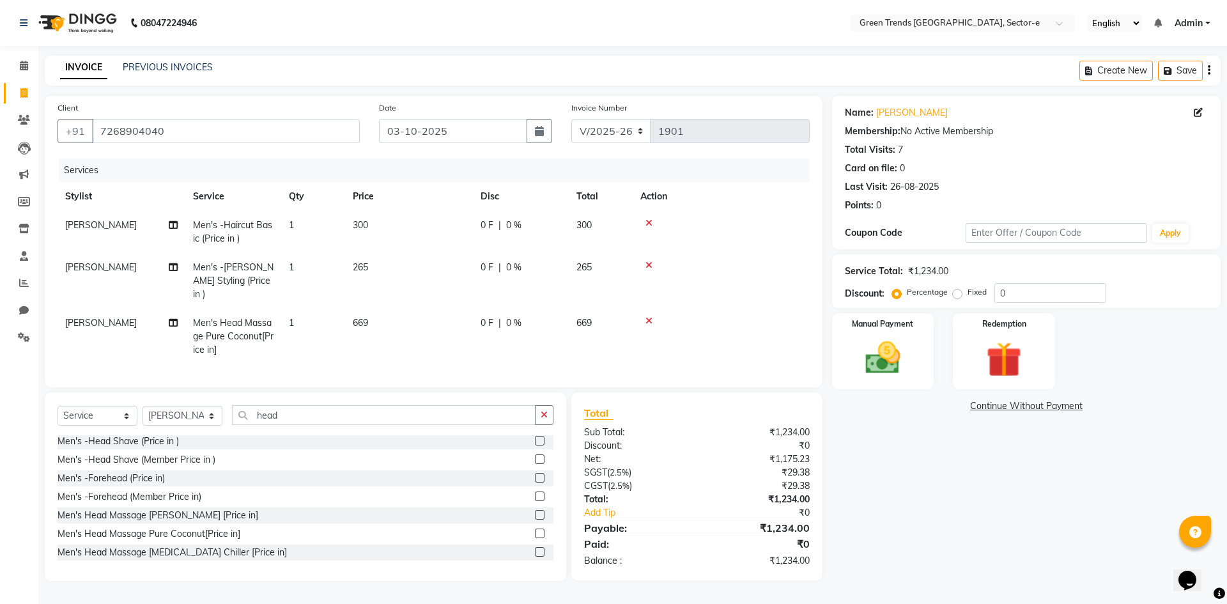
click at [968, 293] on label "Fixed" at bounding box center [977, 292] width 19 height 12
click at [955, 293] on input "Fixed" at bounding box center [959, 292] width 9 height 9
drag, startPoint x: 1019, startPoint y: 289, endPoint x: 954, endPoint y: 309, distance: 67.7
click at [954, 309] on div "Name: [PERSON_NAME] Membership: No Active Membership Total Visits: 7 Card on fi…" at bounding box center [1031, 338] width 398 height 485
click at [908, 342] on img at bounding box center [882, 358] width 59 height 42
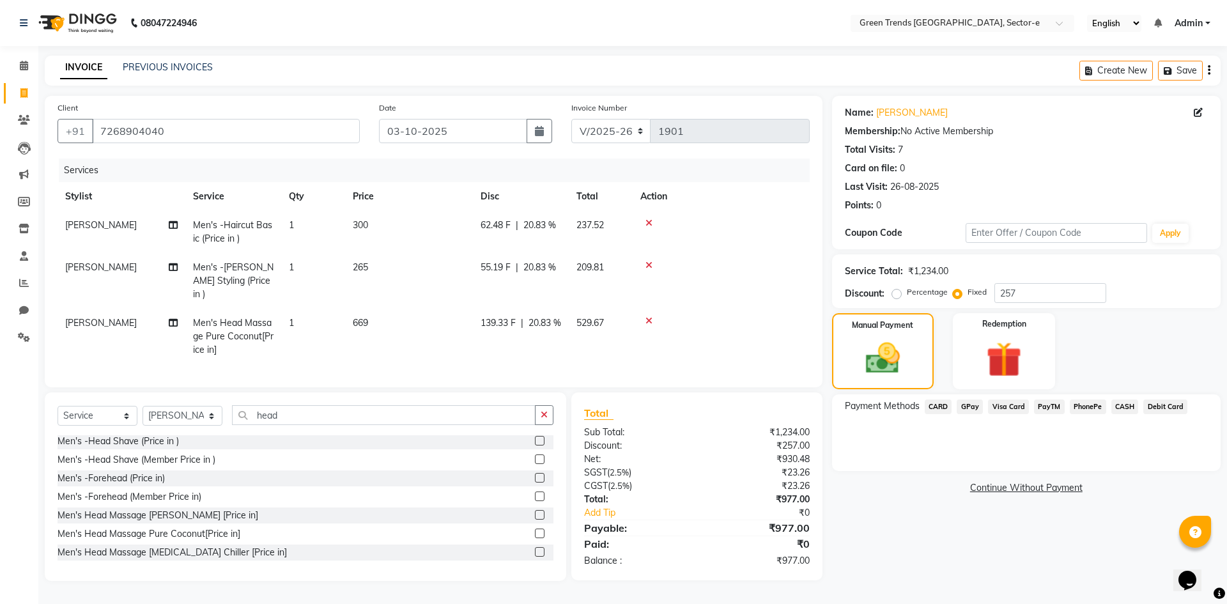
click at [1127, 404] on span "CASH" at bounding box center [1124, 406] width 27 height 15
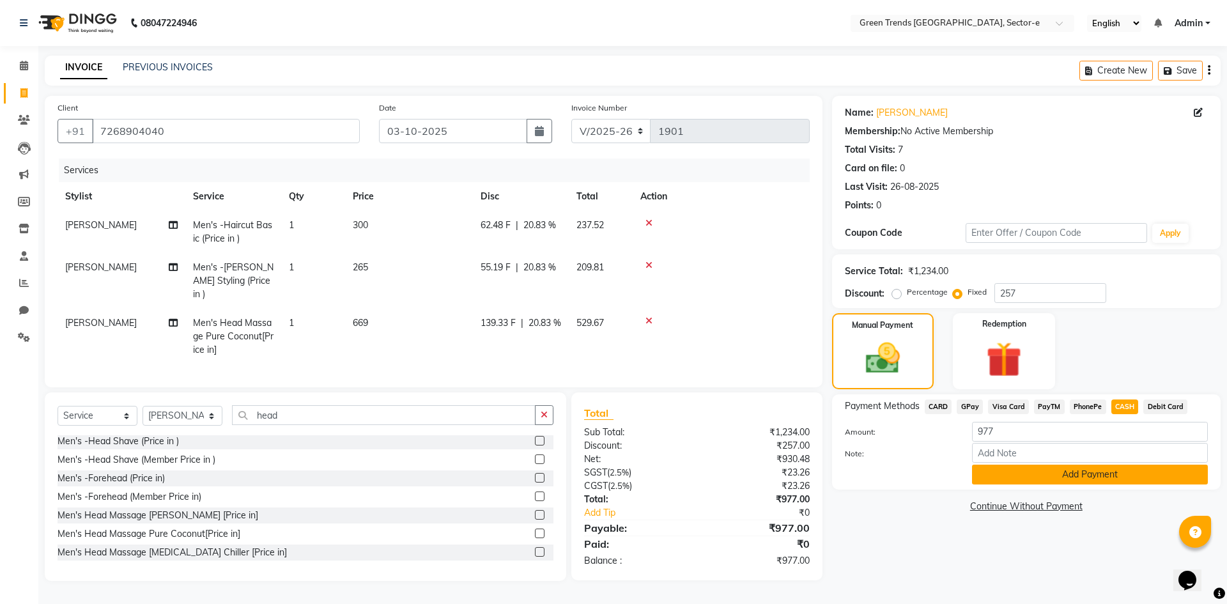
click at [1080, 474] on button "Add Payment" at bounding box center [1090, 475] width 236 height 20
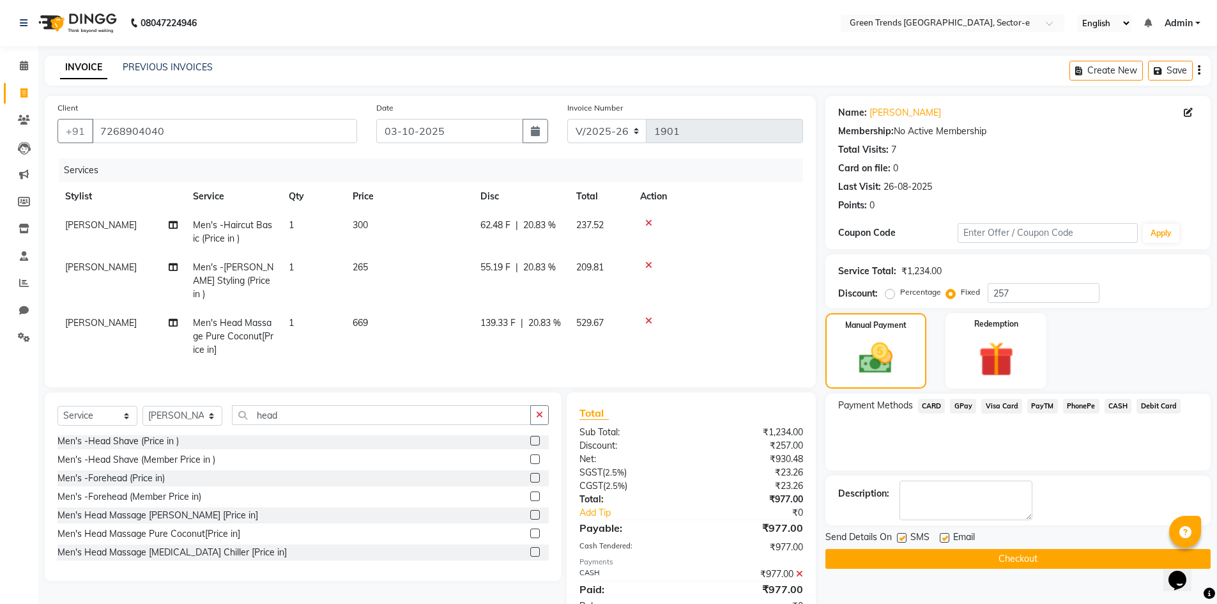
click at [905, 536] on label at bounding box center [902, 538] width 10 height 10
click at [905, 536] on input "checkbox" at bounding box center [901, 538] width 8 height 8
drag, startPoint x: 943, startPoint y: 536, endPoint x: 953, endPoint y: 550, distance: 17.3
click at [944, 537] on label at bounding box center [945, 538] width 10 height 10
click at [944, 537] on input "checkbox" at bounding box center [944, 538] width 8 height 8
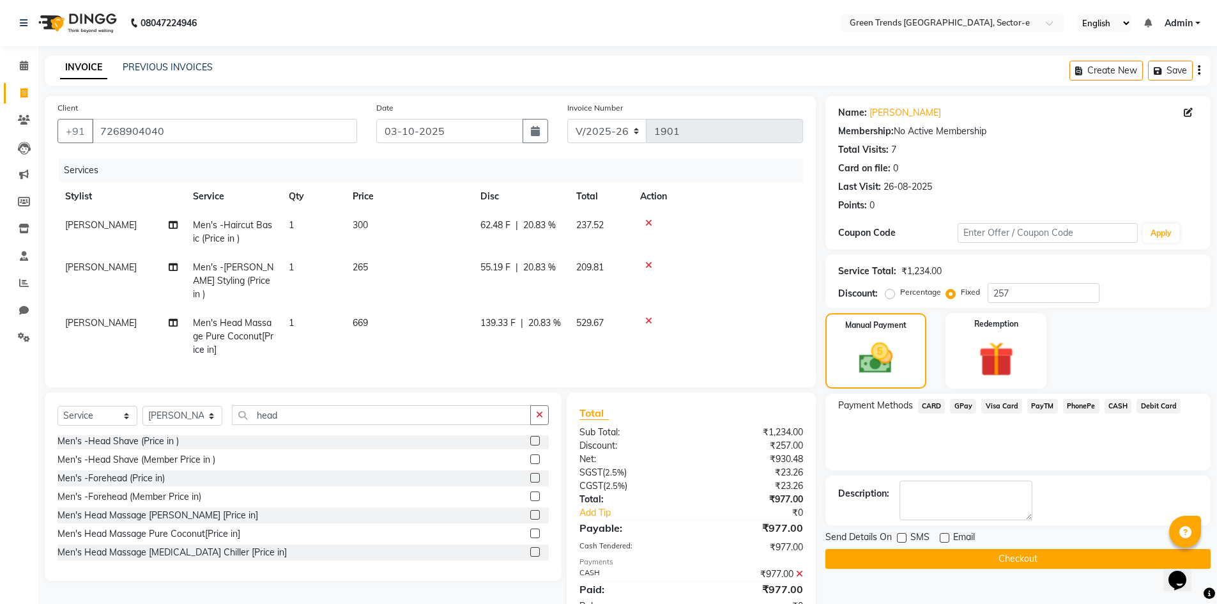
click at [952, 553] on button "Checkout" at bounding box center [1018, 559] width 385 height 20
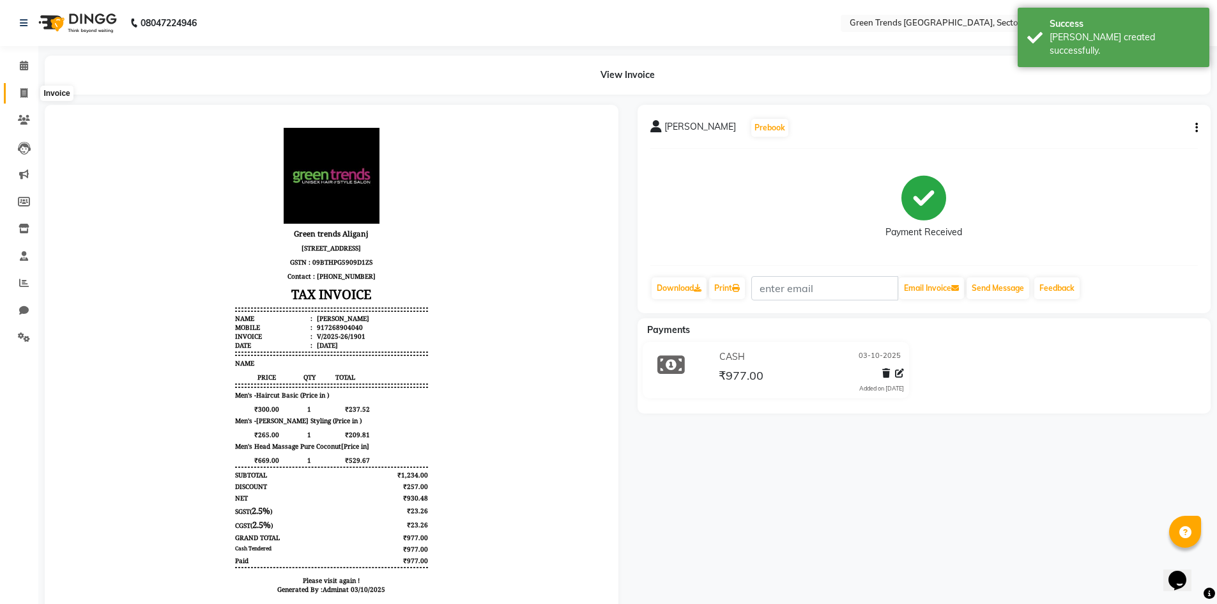
drag, startPoint x: 26, startPoint y: 88, endPoint x: 26, endPoint y: 97, distance: 8.9
click at [26, 89] on icon at bounding box center [23, 93] width 7 height 10
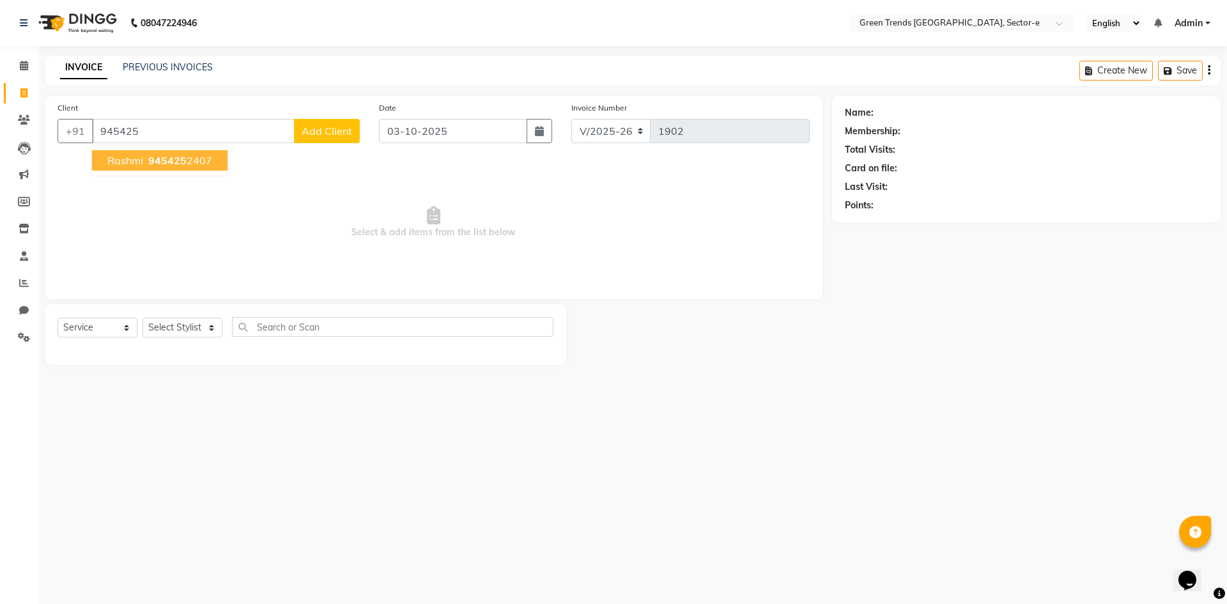
click at [208, 158] on ngb-highlight "945425 2407" at bounding box center [179, 160] width 66 height 13
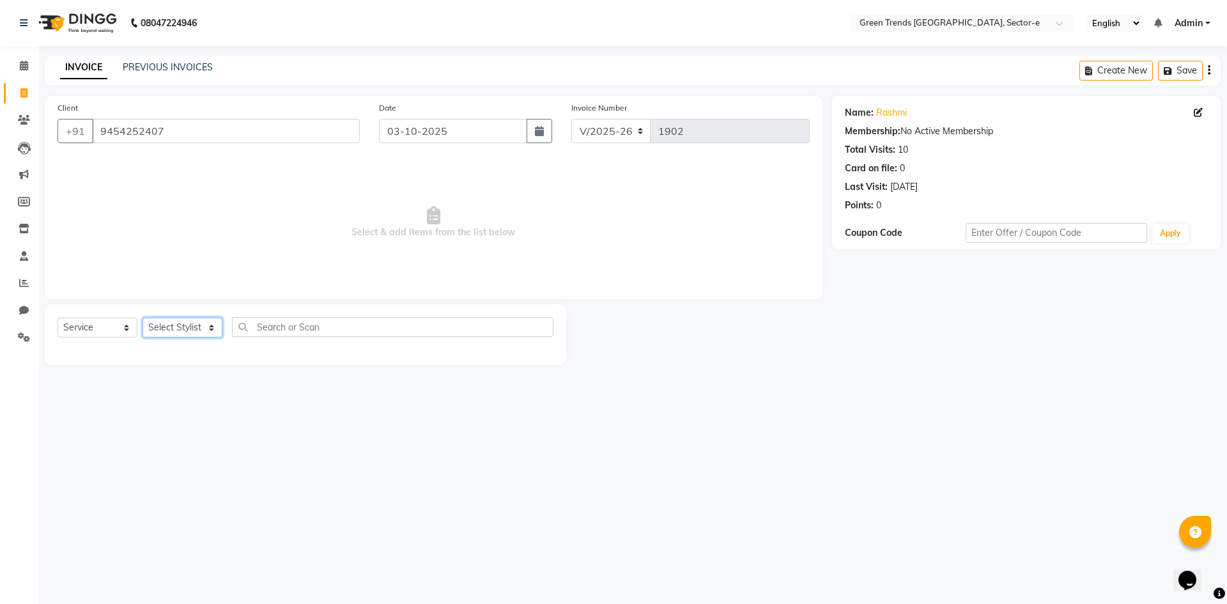
click at [206, 329] on select "Select Stylist [PERSON_NAME] [PERSON_NAME] Mo. [PERSON_NAME].[PERSON_NAME] [PER…" at bounding box center [183, 328] width 80 height 20
click at [143, 318] on select "Select Stylist [PERSON_NAME] [PERSON_NAME] Mo. [PERSON_NAME].[PERSON_NAME] [PER…" at bounding box center [183, 328] width 80 height 20
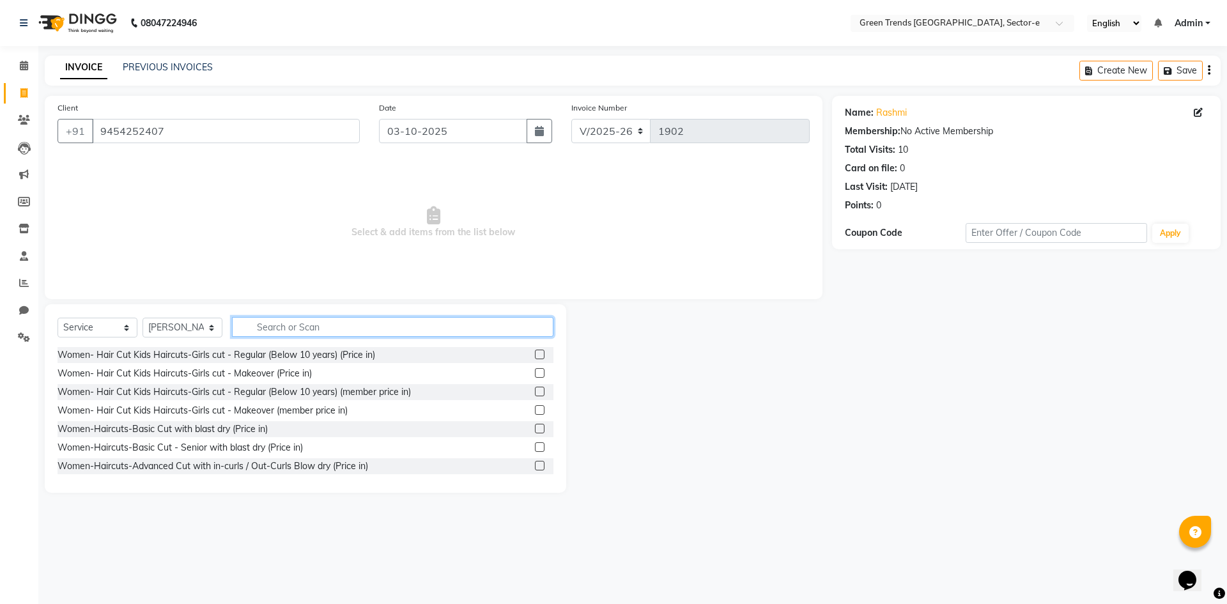
click at [292, 324] on input "text" at bounding box center [392, 327] width 321 height 20
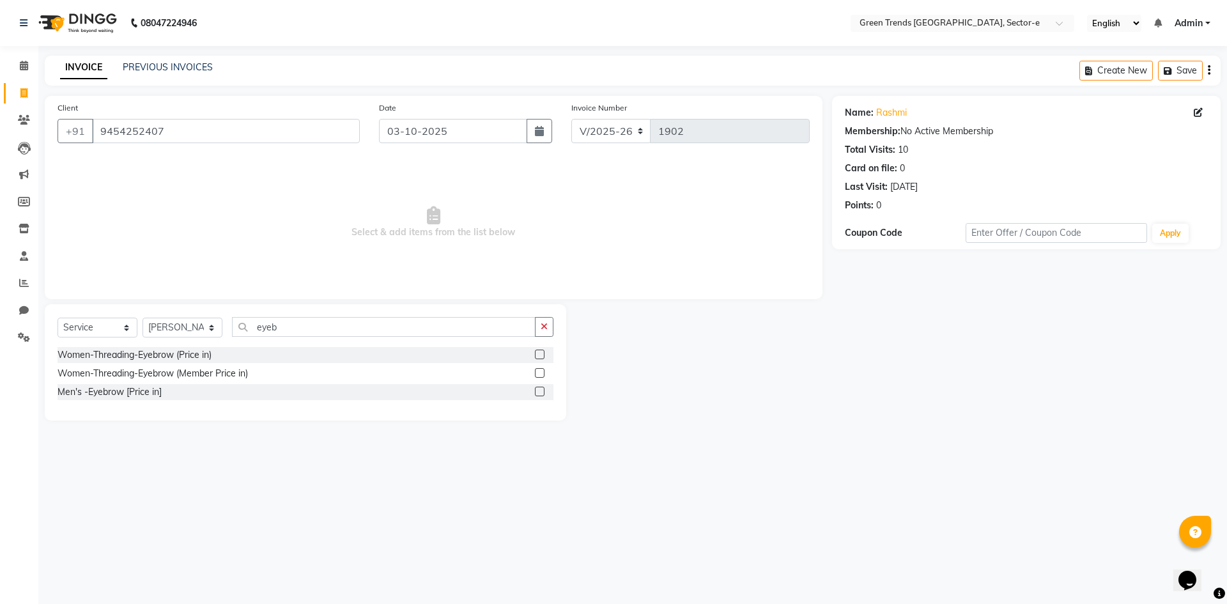
drag, startPoint x: 196, startPoint y: 359, endPoint x: 289, endPoint y: 328, distance: 97.8
click at [206, 358] on div "Women-Threading-Eyebrow (Price in)" at bounding box center [135, 354] width 154 height 13
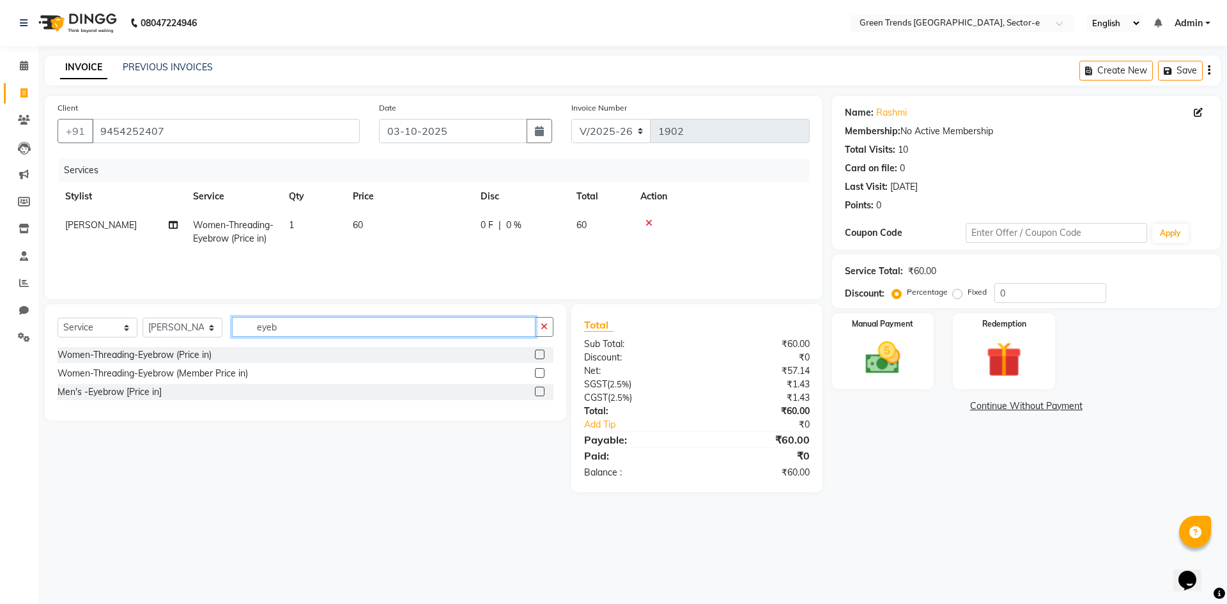
drag, startPoint x: 289, startPoint y: 328, endPoint x: 244, endPoint y: 333, distance: 45.7
click at [244, 333] on input "eyeb" at bounding box center [384, 327] width 304 height 20
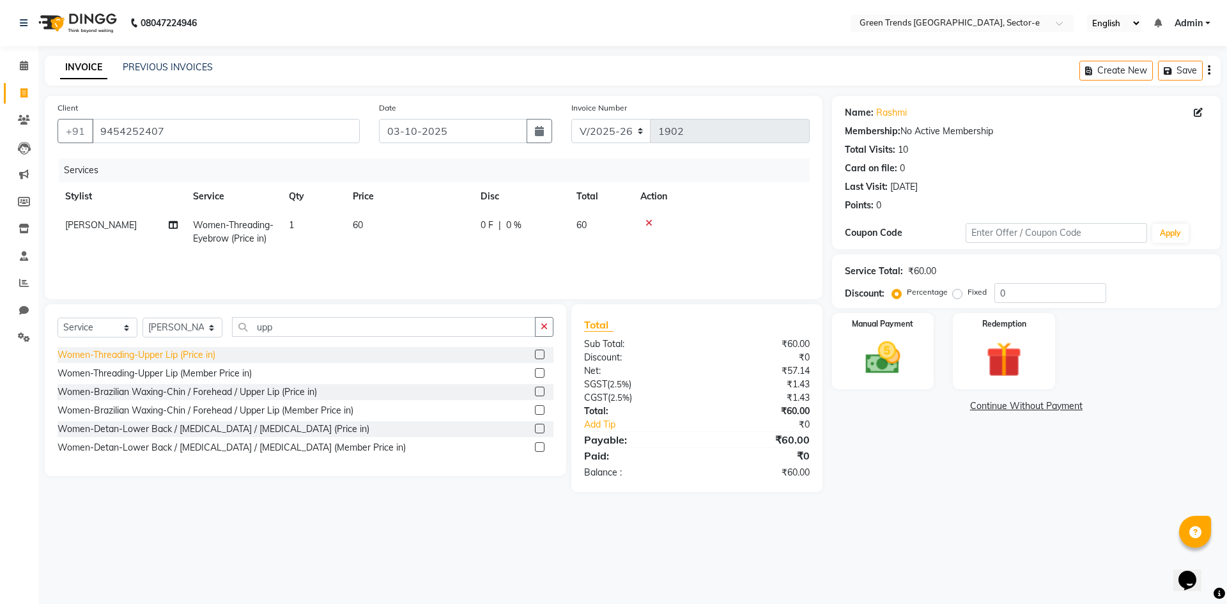
click at [196, 352] on div "Women-Threading-Upper Lip (Price in)" at bounding box center [137, 354] width 158 height 13
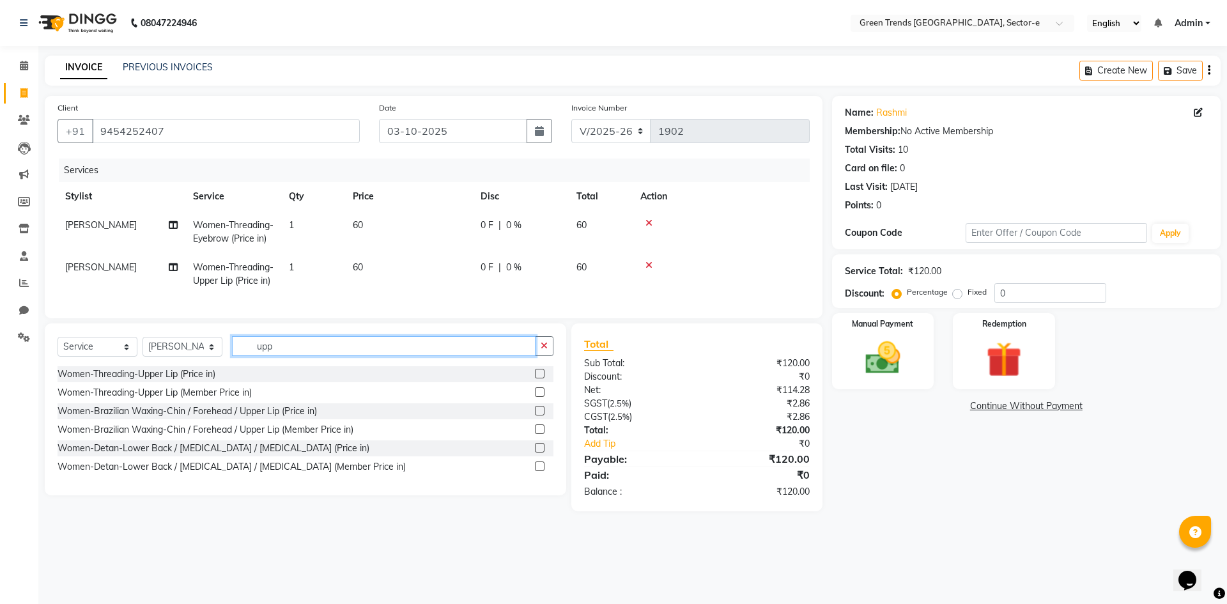
drag, startPoint x: 278, startPoint y: 374, endPoint x: 237, endPoint y: 380, distance: 41.3
click at [237, 366] on div "Select Service Product Membership Package Voucher Prepaid Gift Card Select Styl…" at bounding box center [306, 351] width 496 height 30
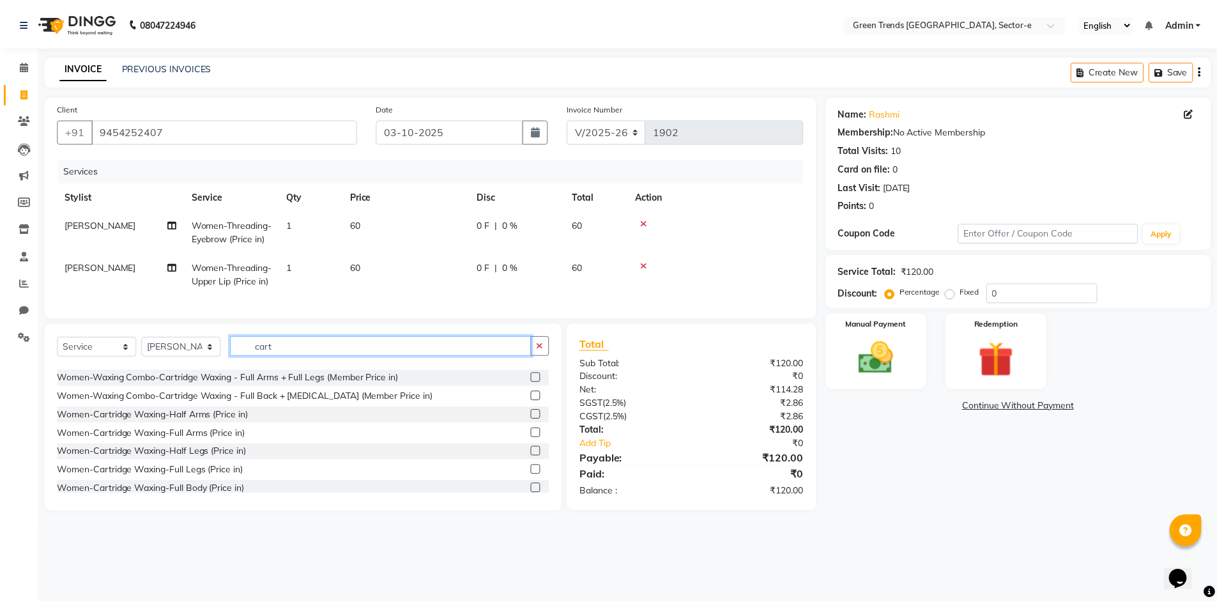
scroll to position [782, 0]
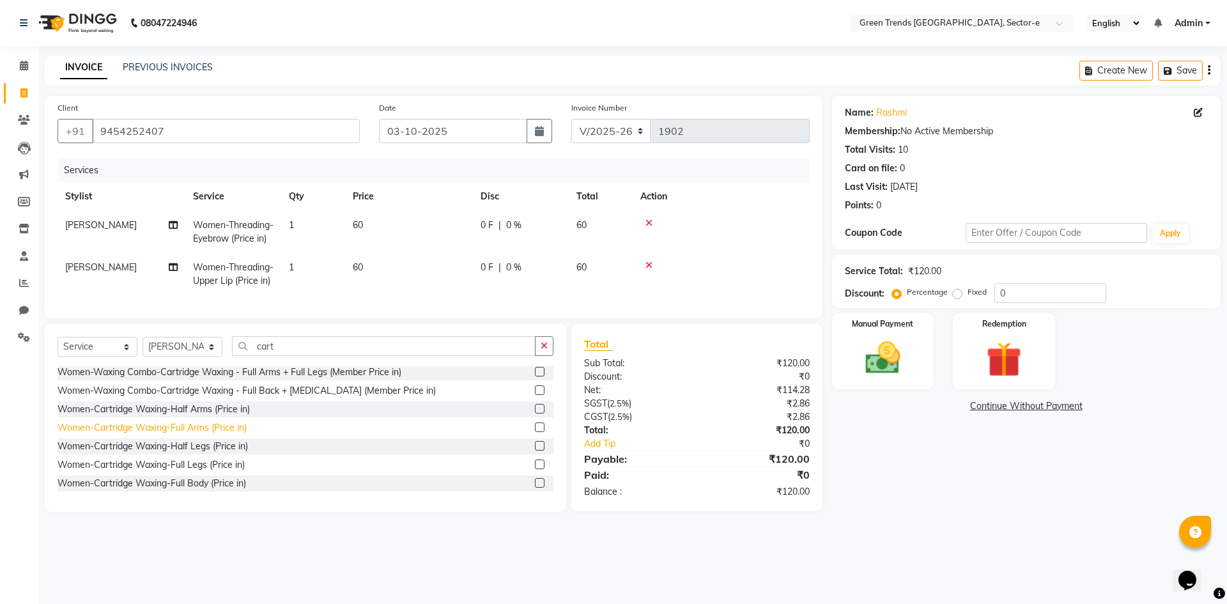
click at [192, 435] on div "Women-Cartridge Waxing-Full Arms (Price in)" at bounding box center [152, 427] width 189 height 13
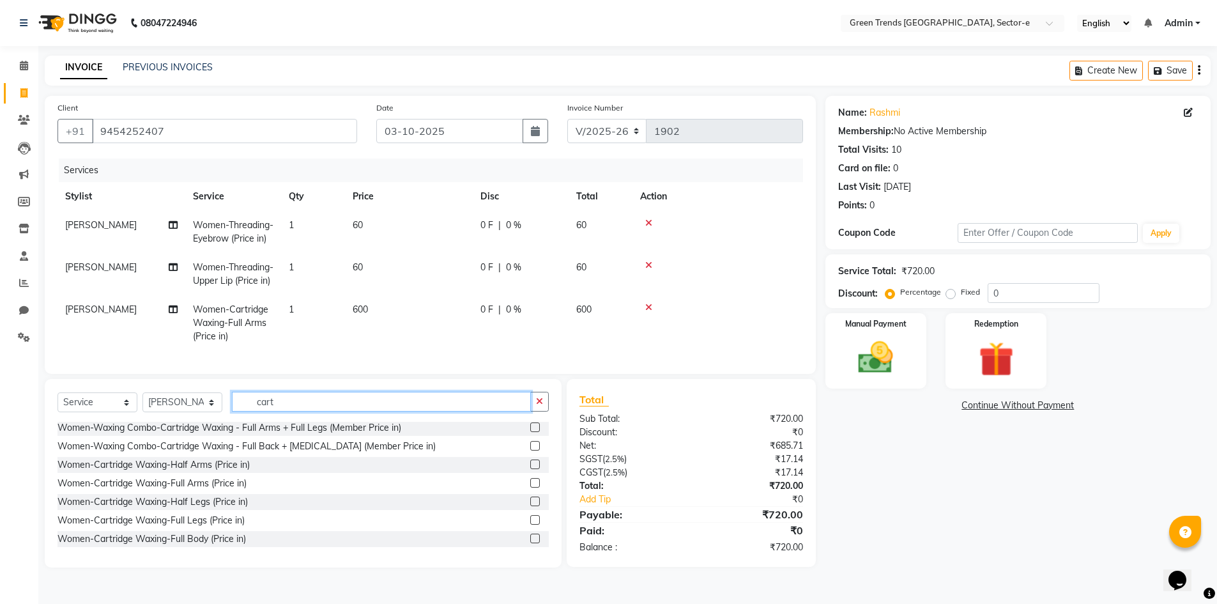
drag, startPoint x: 286, startPoint y: 429, endPoint x: 245, endPoint y: 429, distance: 40.9
click at [245, 412] on input "cart" at bounding box center [381, 402] width 299 height 20
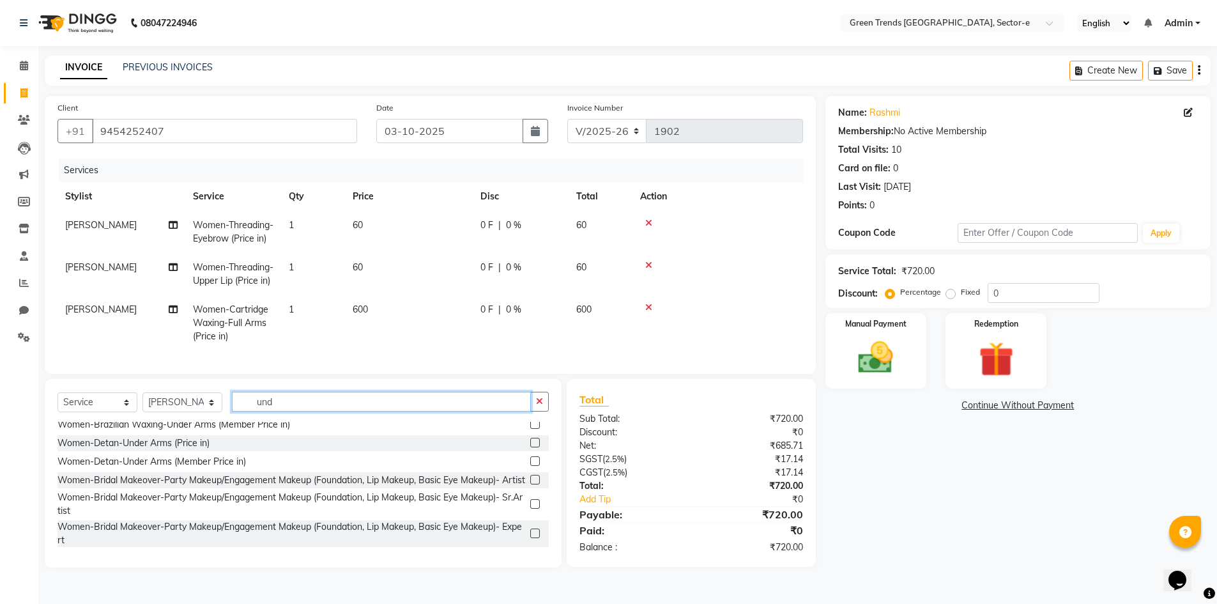
scroll to position [0, 0]
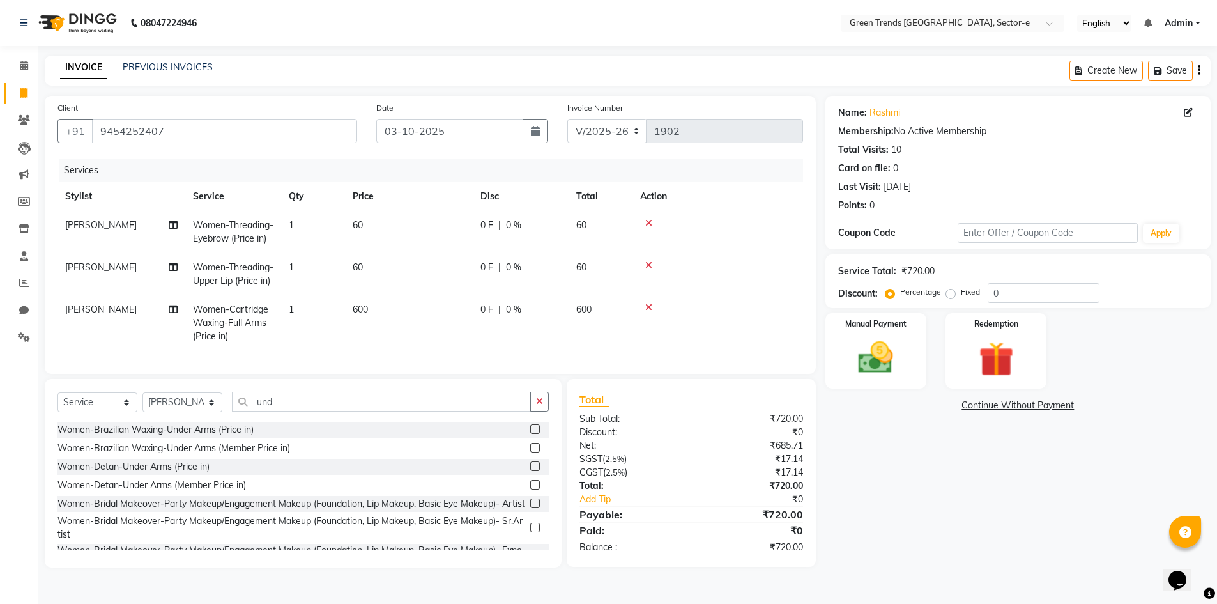
click at [200, 436] on div "Women-Brazilian Waxing-Under Arms (Price in)" at bounding box center [156, 429] width 196 height 13
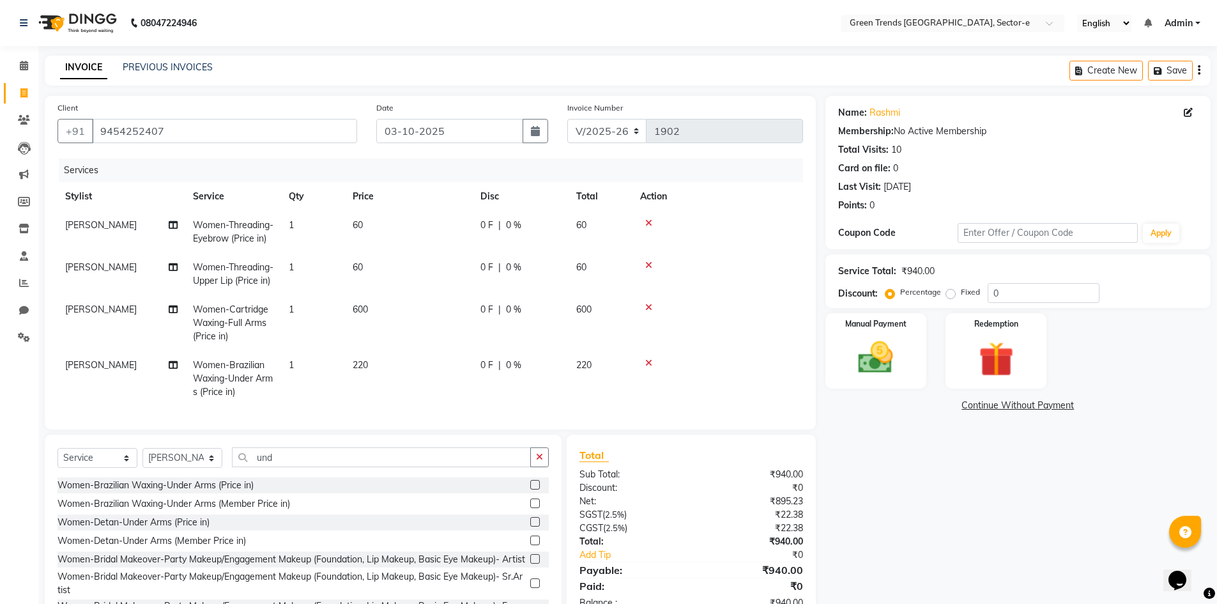
click at [961, 292] on label "Fixed" at bounding box center [970, 292] width 19 height 12
click at [950, 292] on input "Fixed" at bounding box center [953, 292] width 9 height 9
drag, startPoint x: 1010, startPoint y: 292, endPoint x: 961, endPoint y: 302, distance: 49.5
click at [961, 302] on div "Percentage Fixed 0" at bounding box center [994, 293] width 212 height 20
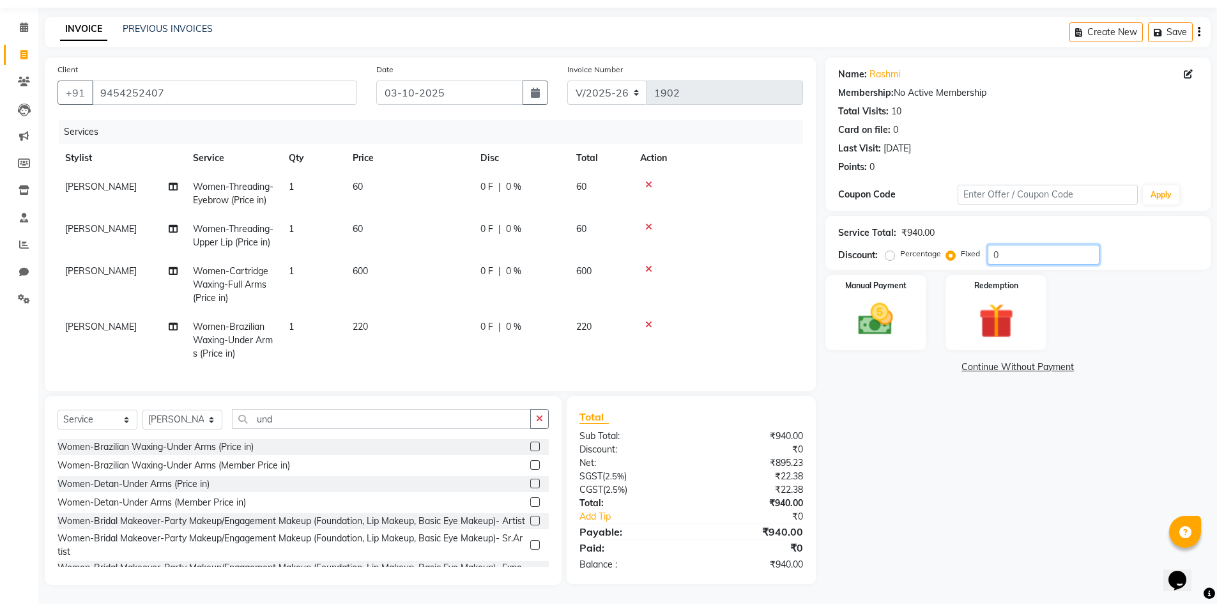
scroll to position [61, 0]
click at [902, 403] on div "Name: [PERSON_NAME] Membership: No Active Membership Total Visits: 10 Card on f…" at bounding box center [1023, 321] width 395 height 527
click at [887, 298] on img at bounding box center [876, 319] width 59 height 42
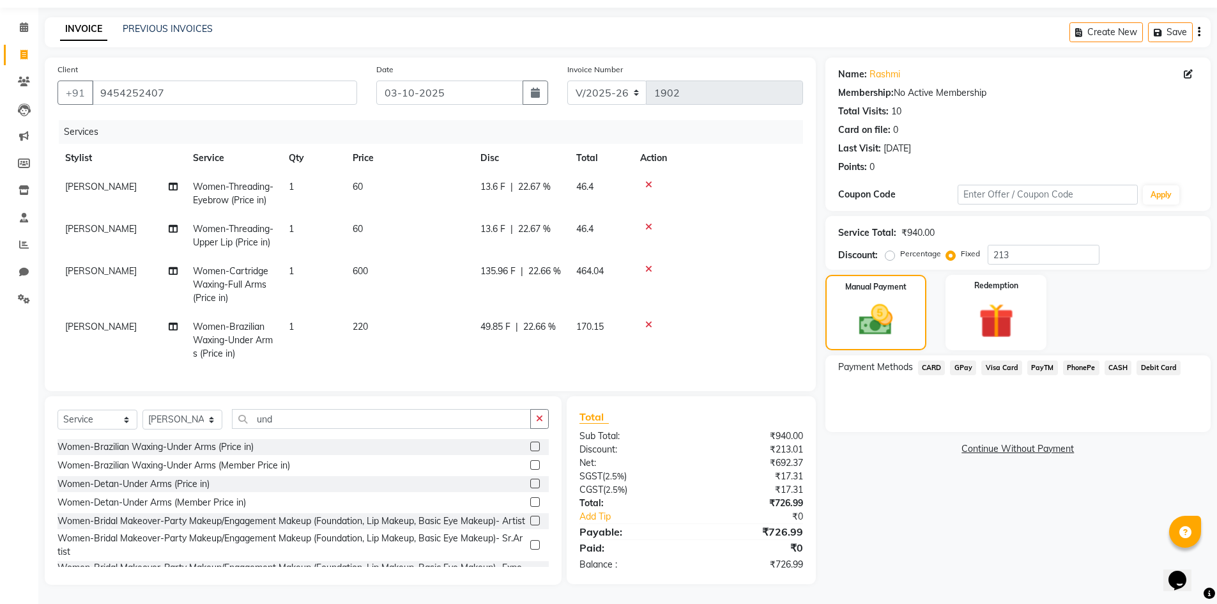
click at [965, 360] on span "GPay" at bounding box center [963, 367] width 26 height 15
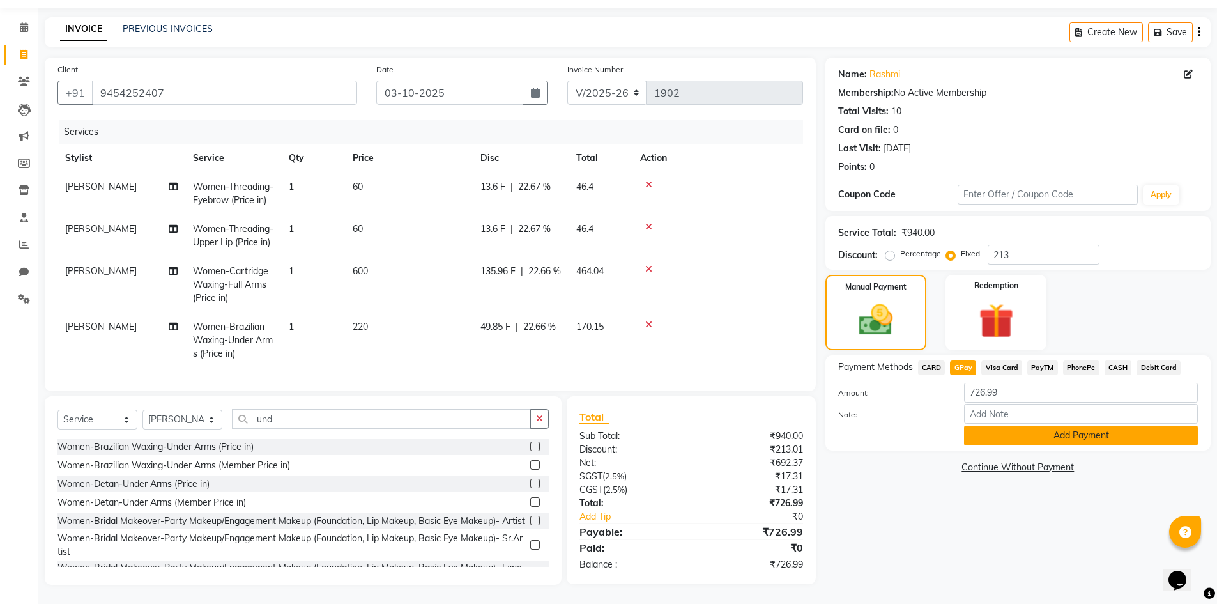
click at [996, 426] on button "Add Payment" at bounding box center [1081, 436] width 234 height 20
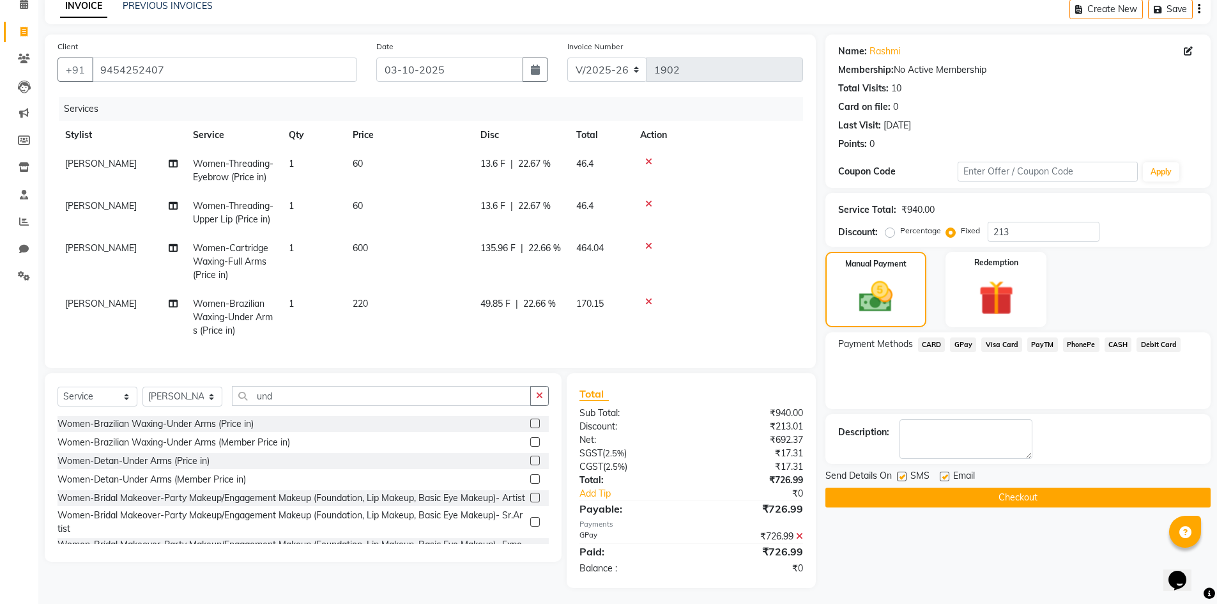
click at [903, 475] on label at bounding box center [902, 477] width 10 height 10
click at [903, 475] on input "checkbox" at bounding box center [901, 477] width 8 height 8
drag, startPoint x: 941, startPoint y: 475, endPoint x: 946, endPoint y: 484, distance: 10.0
click at [943, 477] on label at bounding box center [945, 477] width 10 height 10
click at [943, 477] on input "checkbox" at bounding box center [944, 477] width 8 height 8
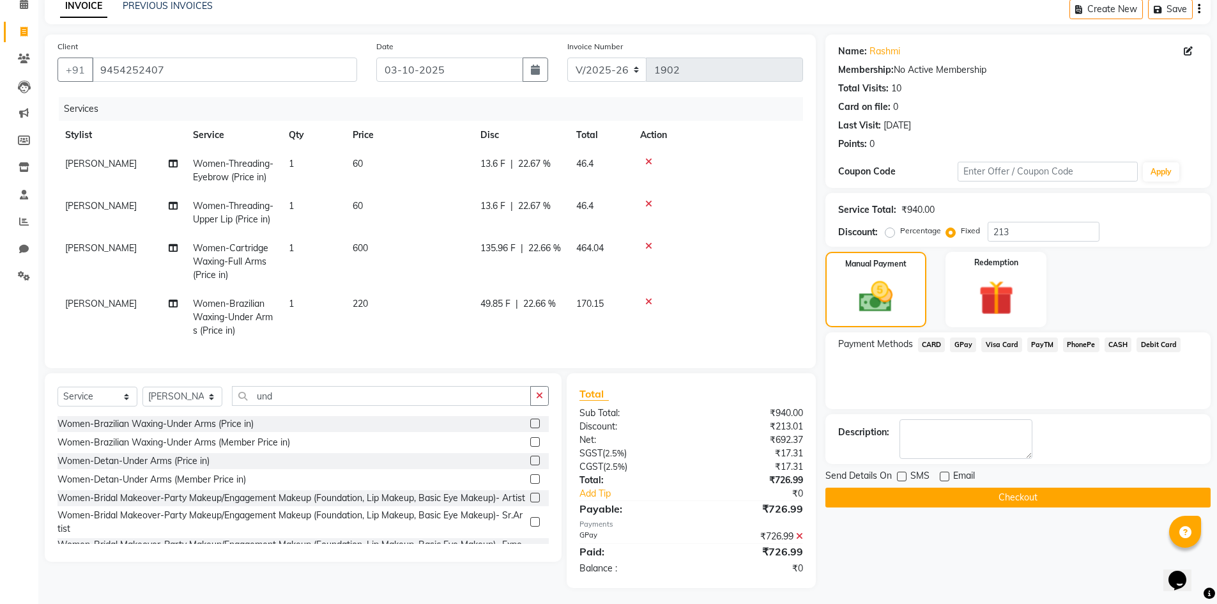
click at [944, 492] on button "Checkout" at bounding box center [1018, 498] width 385 height 20
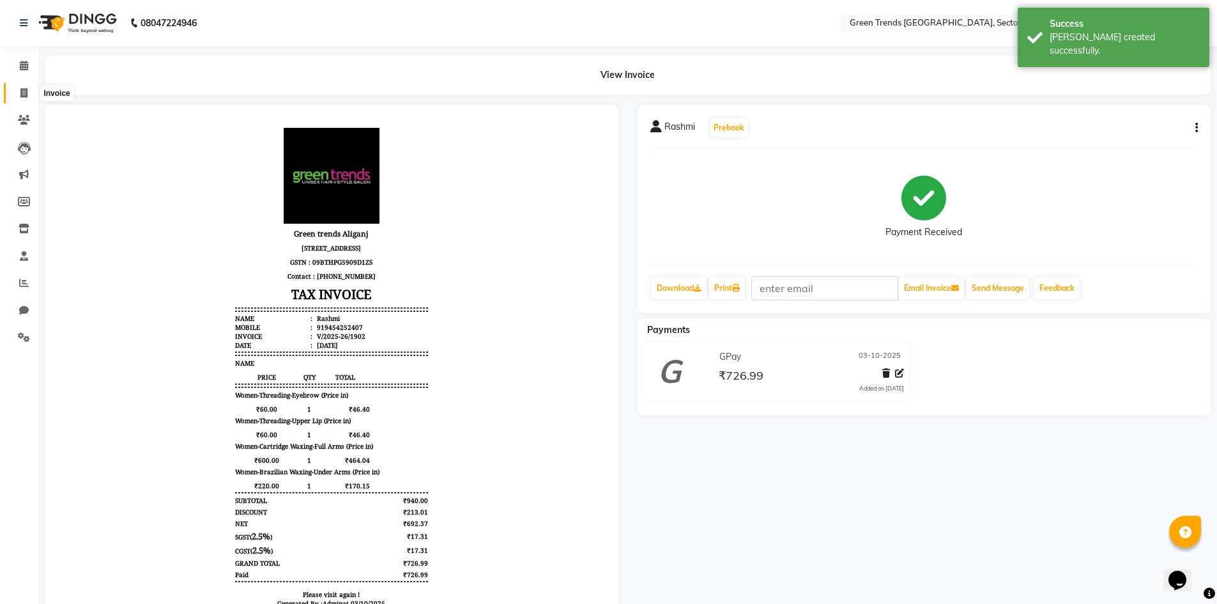
drag, startPoint x: 23, startPoint y: 93, endPoint x: 38, endPoint y: 98, distance: 15.8
click at [23, 93] on icon at bounding box center [23, 93] width 7 height 10
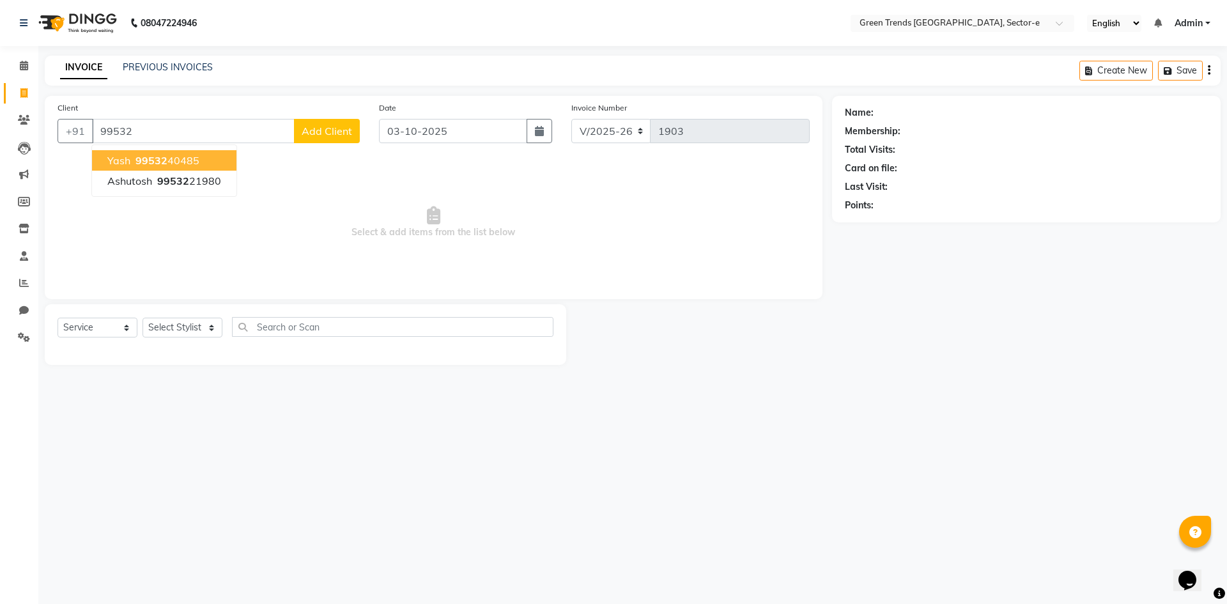
click at [163, 164] on span "99532" at bounding box center [151, 160] width 32 height 13
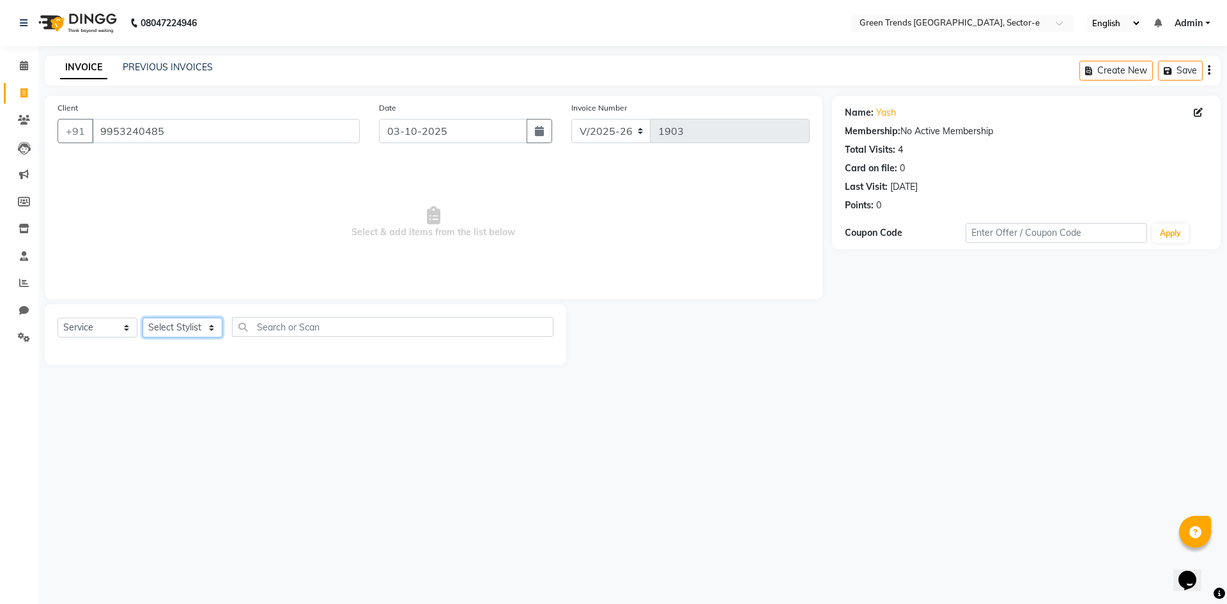
click at [212, 325] on select "Select Stylist [PERSON_NAME] [PERSON_NAME] Mo. [PERSON_NAME].[PERSON_NAME] [PER…" at bounding box center [183, 328] width 80 height 20
click at [143, 318] on select "Select Stylist [PERSON_NAME] [PERSON_NAME] Mo. [PERSON_NAME].[PERSON_NAME] [PER…" at bounding box center [183, 328] width 80 height 20
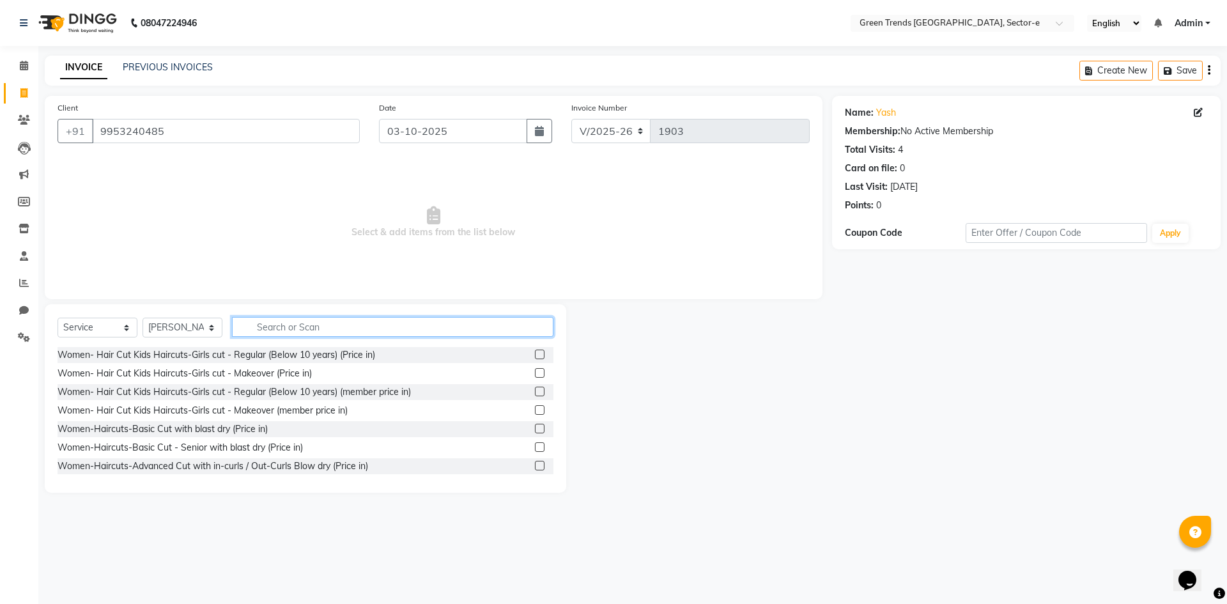
click at [249, 330] on input "text" at bounding box center [392, 327] width 321 height 20
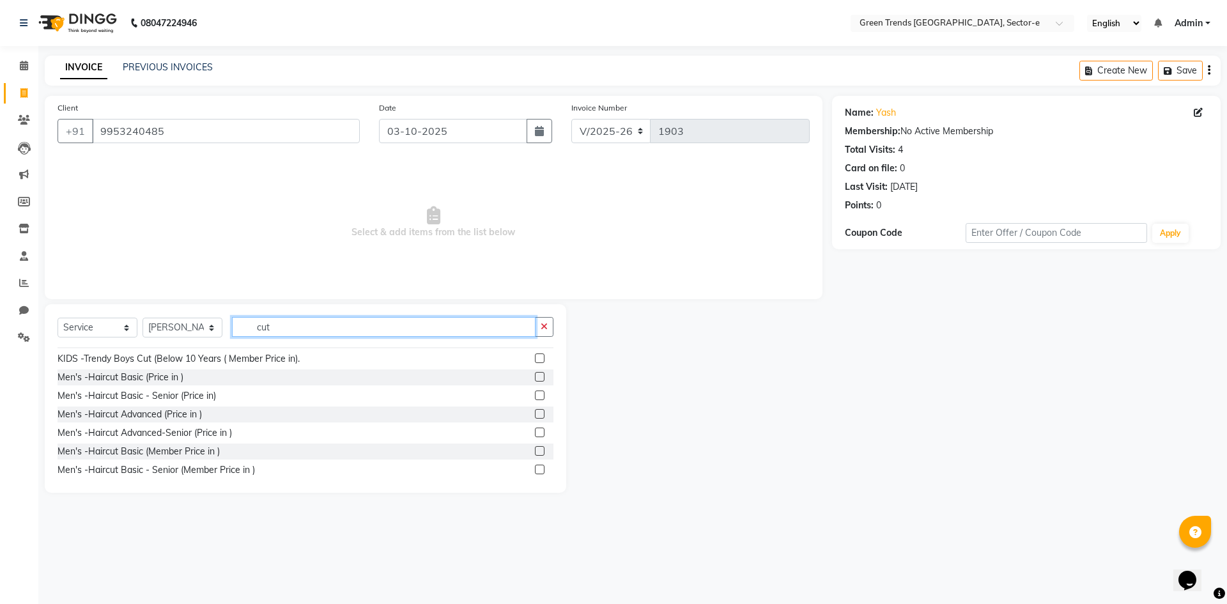
scroll to position [685, 0]
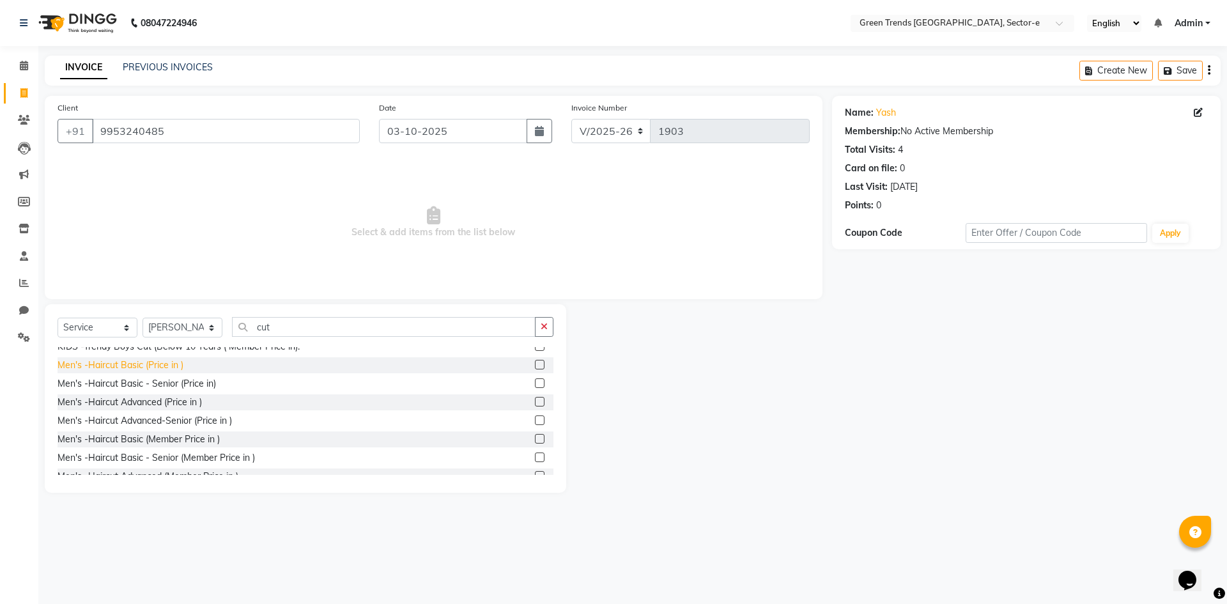
click at [104, 372] on div "Men's -Haircut Basic (Price in )" at bounding box center [121, 365] width 126 height 13
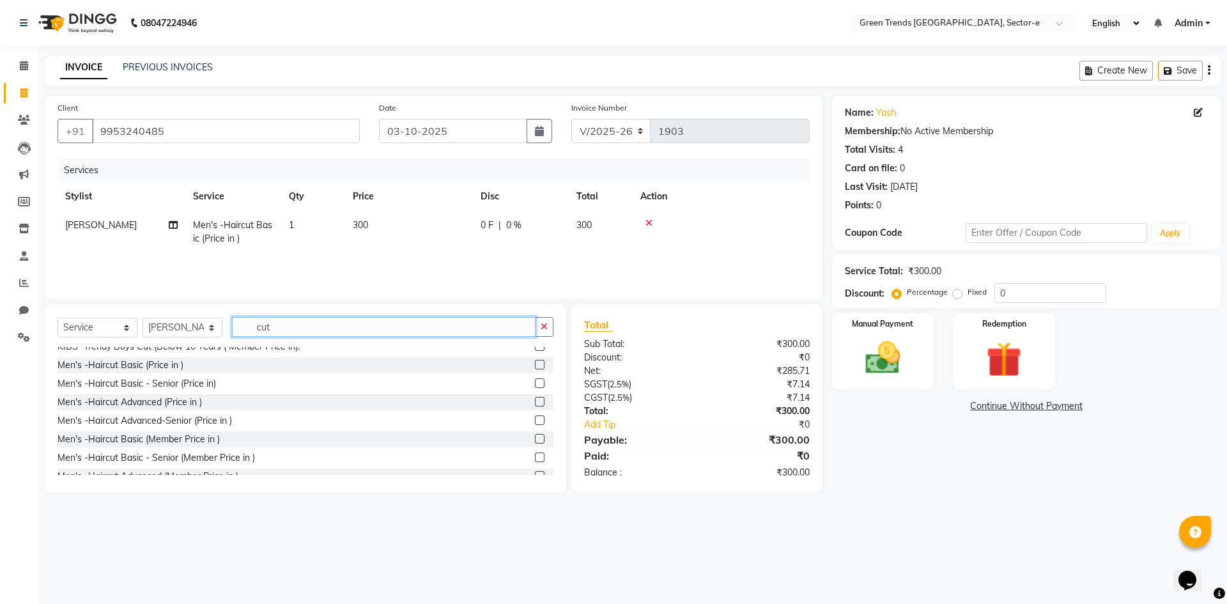
drag, startPoint x: 274, startPoint y: 329, endPoint x: 246, endPoint y: 328, distance: 27.5
click at [246, 328] on input "cut" at bounding box center [384, 327] width 304 height 20
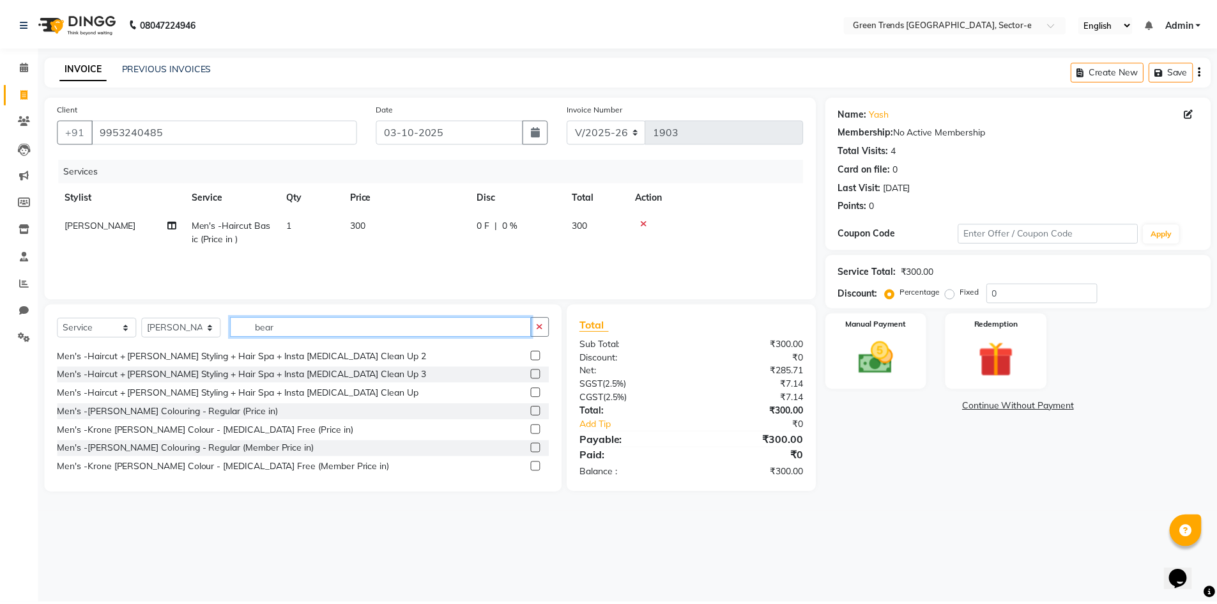
scroll to position [0, 0]
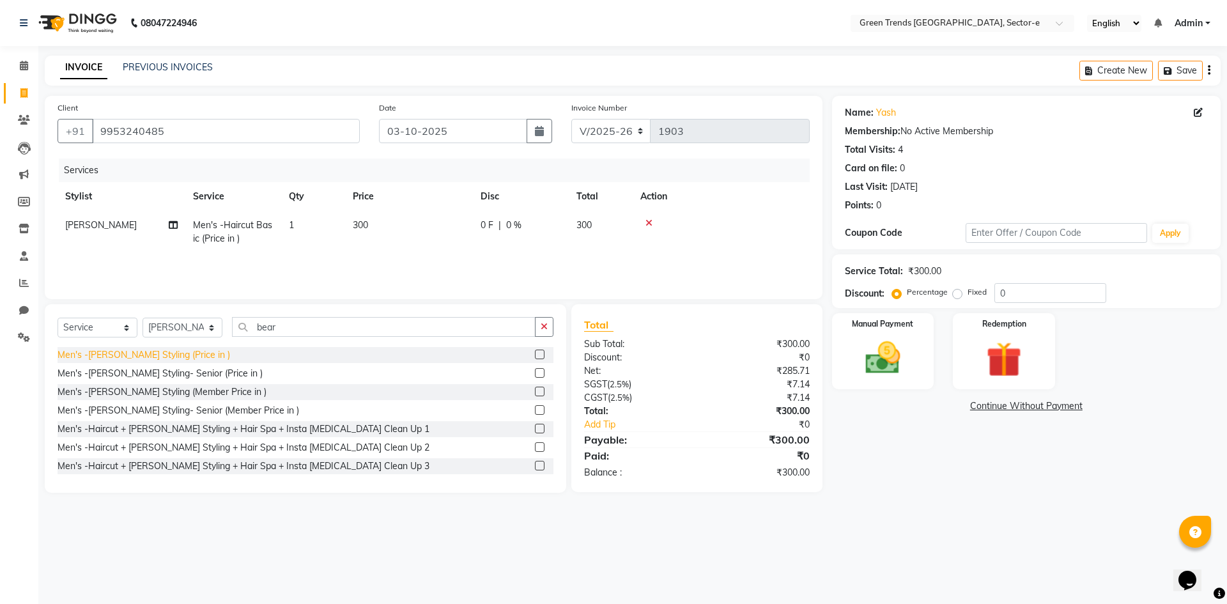
click at [159, 351] on div "Men's -[PERSON_NAME] Styling (Price in )" at bounding box center [144, 354] width 173 height 13
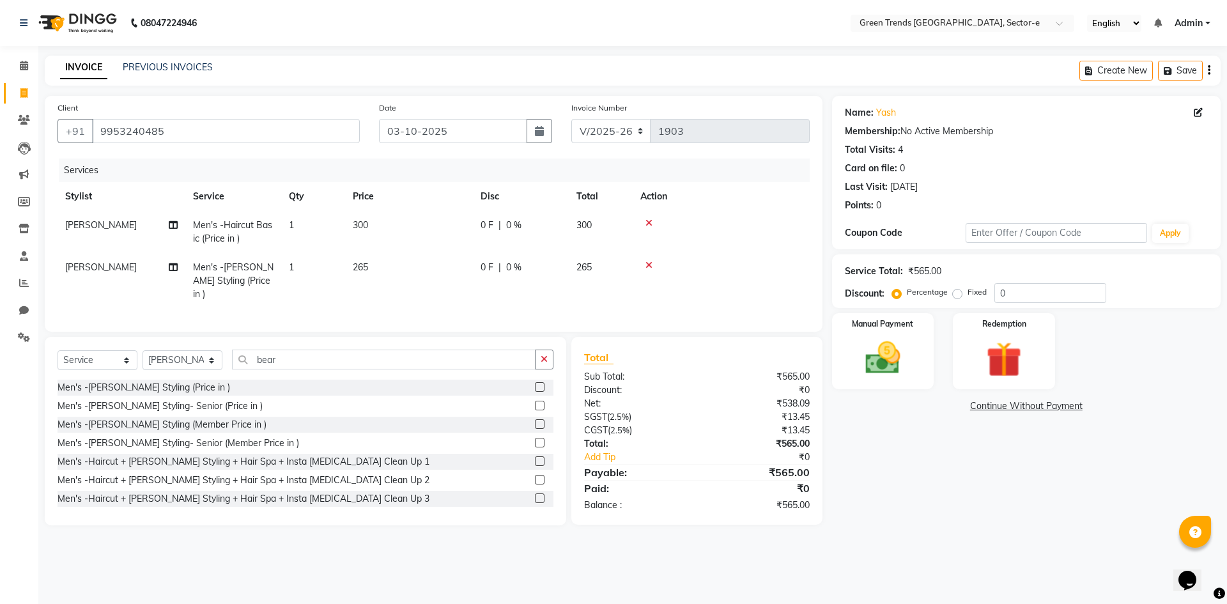
click at [968, 293] on label "Fixed" at bounding box center [977, 292] width 19 height 12
click at [959, 293] on input "Fixed" at bounding box center [959, 292] width 9 height 9
drag, startPoint x: 977, startPoint y: 304, endPoint x: 1022, endPoint y: 288, distance: 47.5
click at [984, 302] on div "Service Total: ₹565.00 Discount: Percentage Fixed 0" at bounding box center [1026, 281] width 389 height 54
drag, startPoint x: 1016, startPoint y: 294, endPoint x: 991, endPoint y: 296, distance: 25.6
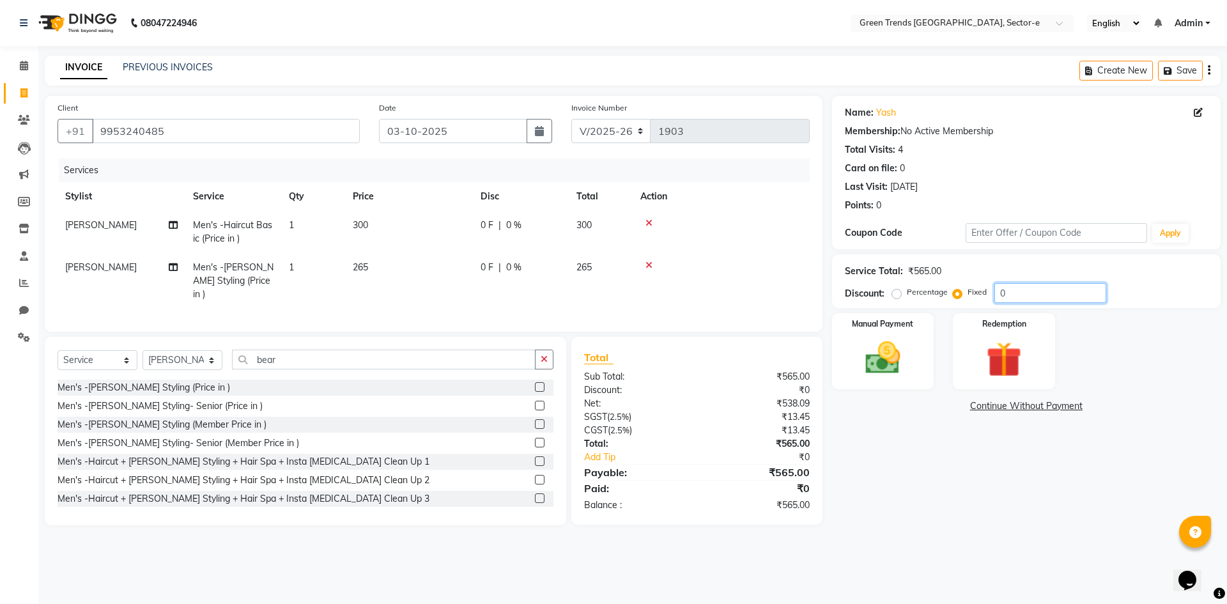
click at [991, 296] on div "Percentage Fixed 0" at bounding box center [1001, 293] width 212 height 20
click at [877, 359] on img at bounding box center [882, 358] width 59 height 42
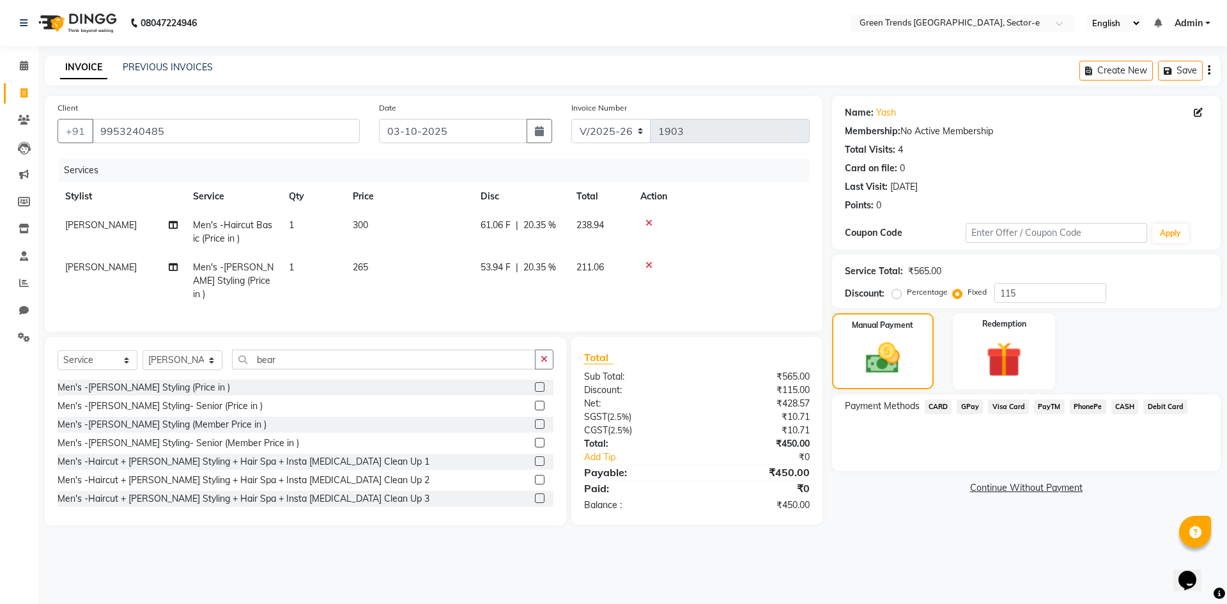
drag, startPoint x: 971, startPoint y: 406, endPoint x: 975, endPoint y: 414, distance: 9.1
click at [971, 406] on span "GPay" at bounding box center [970, 406] width 26 height 15
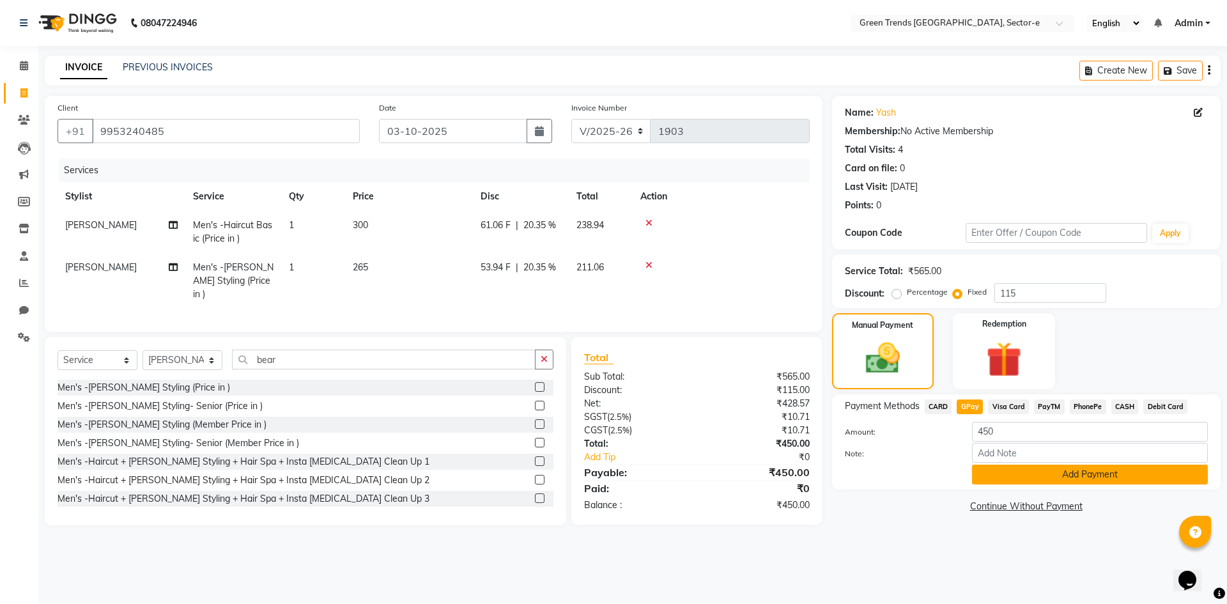
click at [993, 473] on button "Add Payment" at bounding box center [1090, 475] width 236 height 20
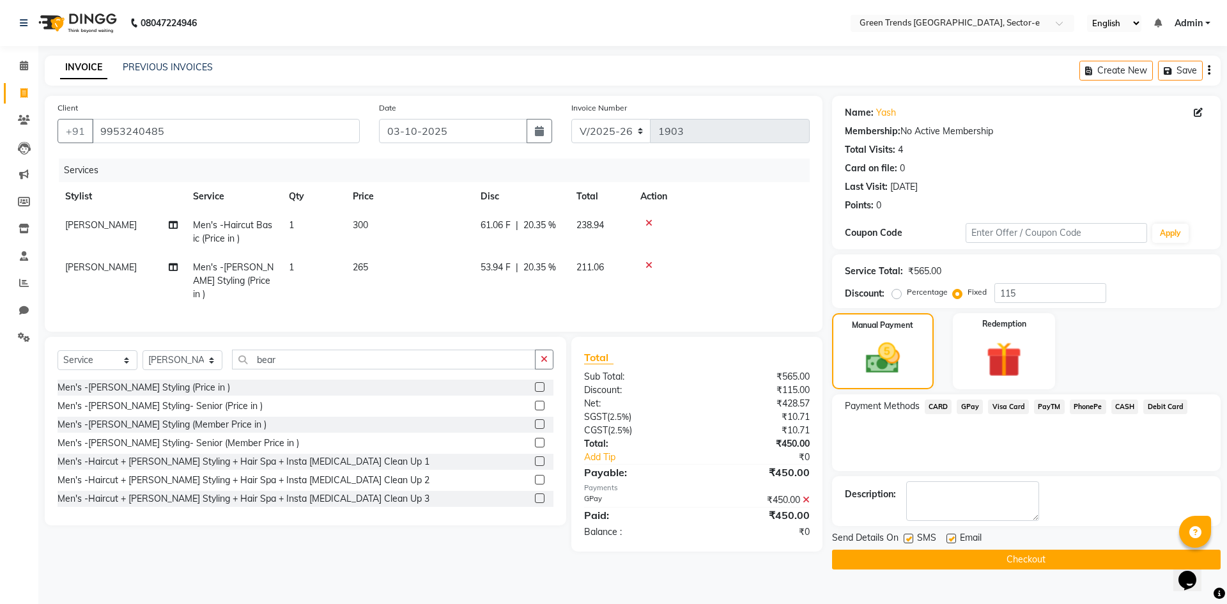
click at [908, 536] on label at bounding box center [909, 539] width 10 height 10
click at [908, 536] on input "checkbox" at bounding box center [908, 539] width 8 height 8
click at [952, 537] on label at bounding box center [951, 539] width 10 height 10
click at [952, 537] on input "checkbox" at bounding box center [950, 539] width 8 height 8
click at [952, 559] on button "Checkout" at bounding box center [1026, 560] width 389 height 20
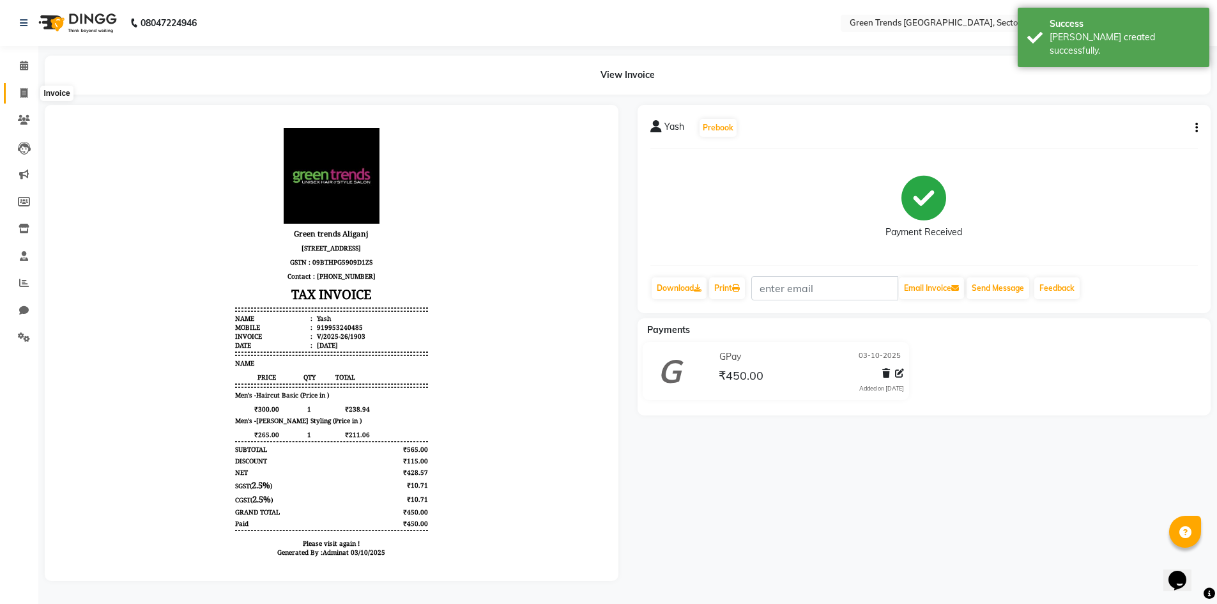
click at [24, 91] on icon at bounding box center [23, 93] width 7 height 10
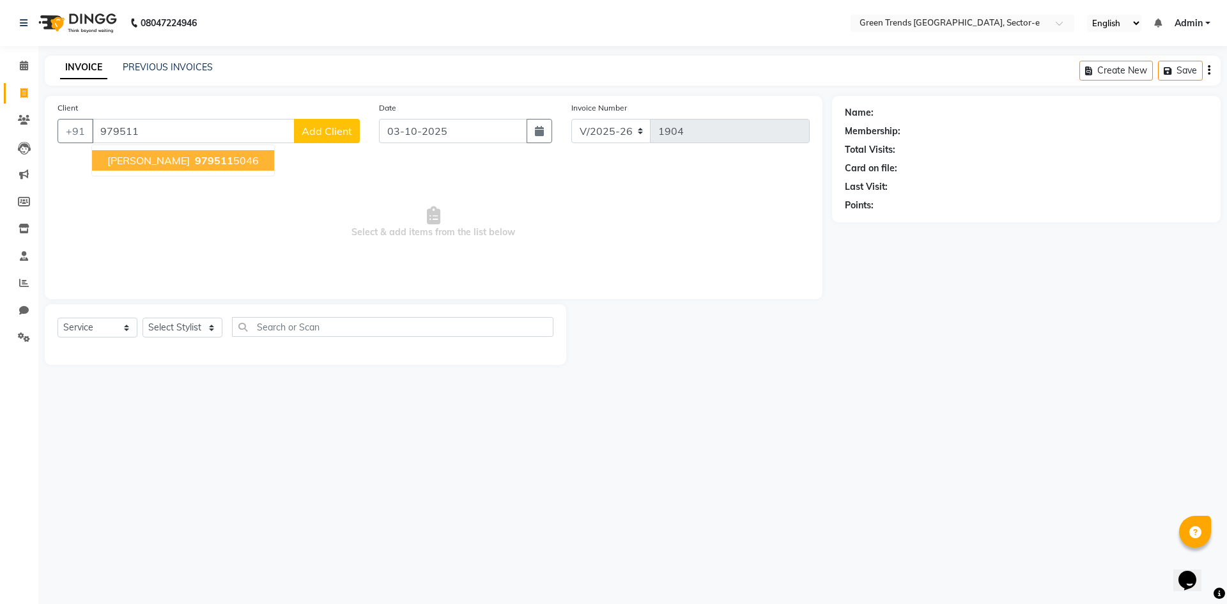
click at [195, 160] on span "979511" at bounding box center [214, 160] width 38 height 13
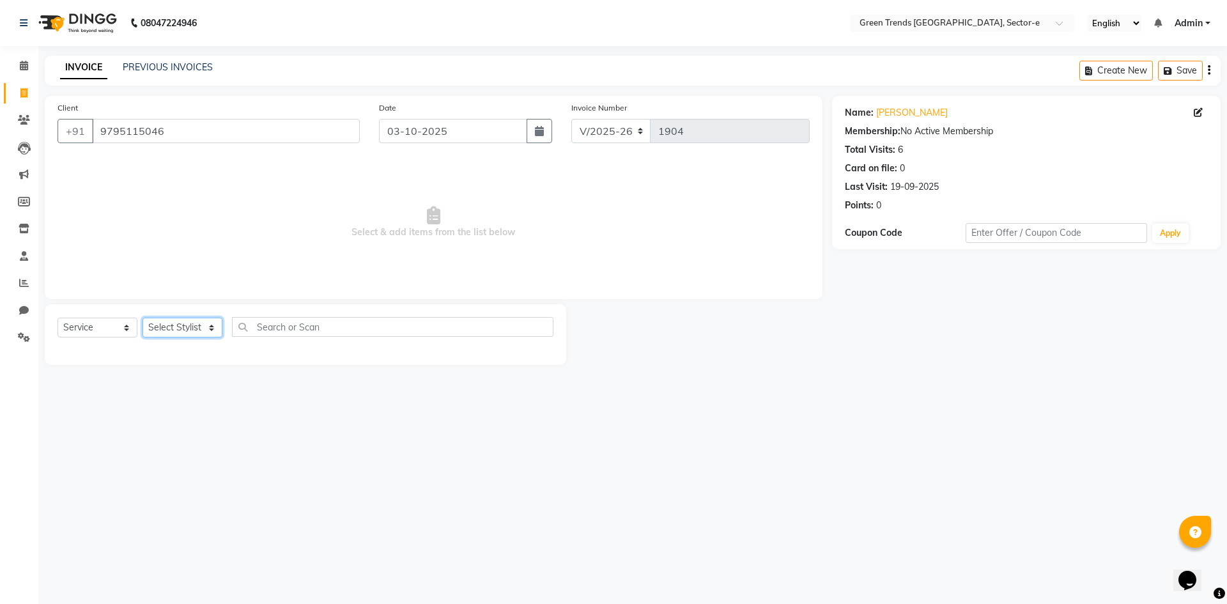
click at [211, 327] on select "Select Stylist [PERSON_NAME] [PERSON_NAME] Mo. [PERSON_NAME].[PERSON_NAME] [PER…" at bounding box center [183, 328] width 80 height 20
click at [143, 318] on select "Select Stylist [PERSON_NAME] [PERSON_NAME] Mo. [PERSON_NAME].[PERSON_NAME] [PER…" at bounding box center [183, 328] width 80 height 20
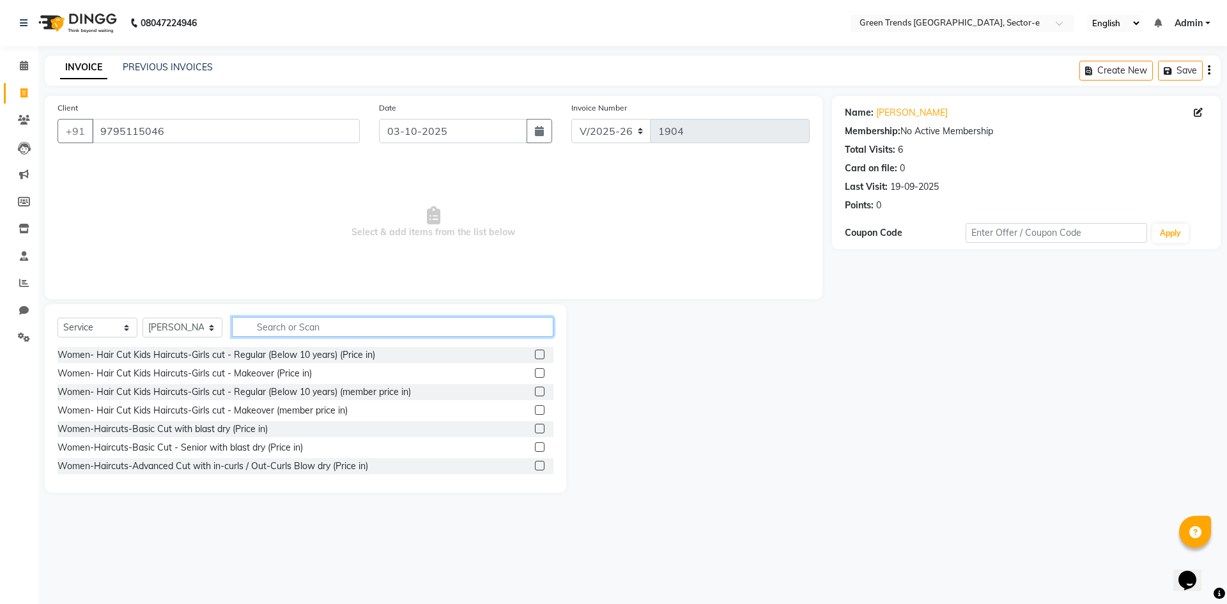
click at [265, 330] on input "text" at bounding box center [392, 327] width 321 height 20
select select "7023"
select select "service"
select select "58751"
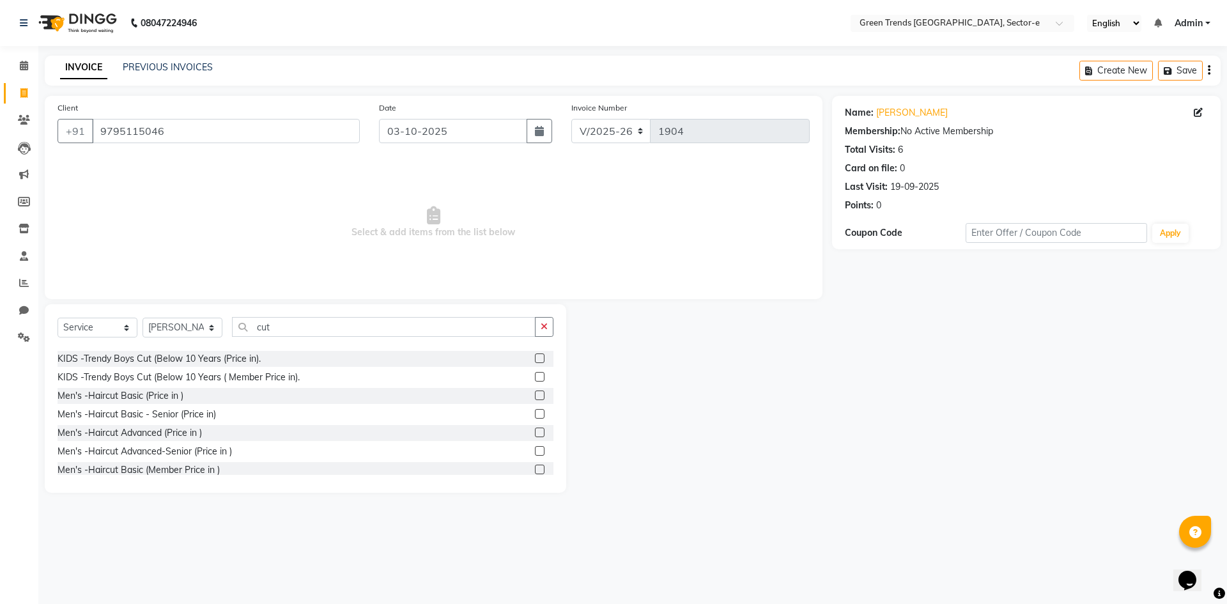
scroll to position [649, 0]
type input "cut"
click at [147, 408] on div "Men's -Haircut Basic (Price in )" at bounding box center [121, 401] width 126 height 13
checkbox input "false"
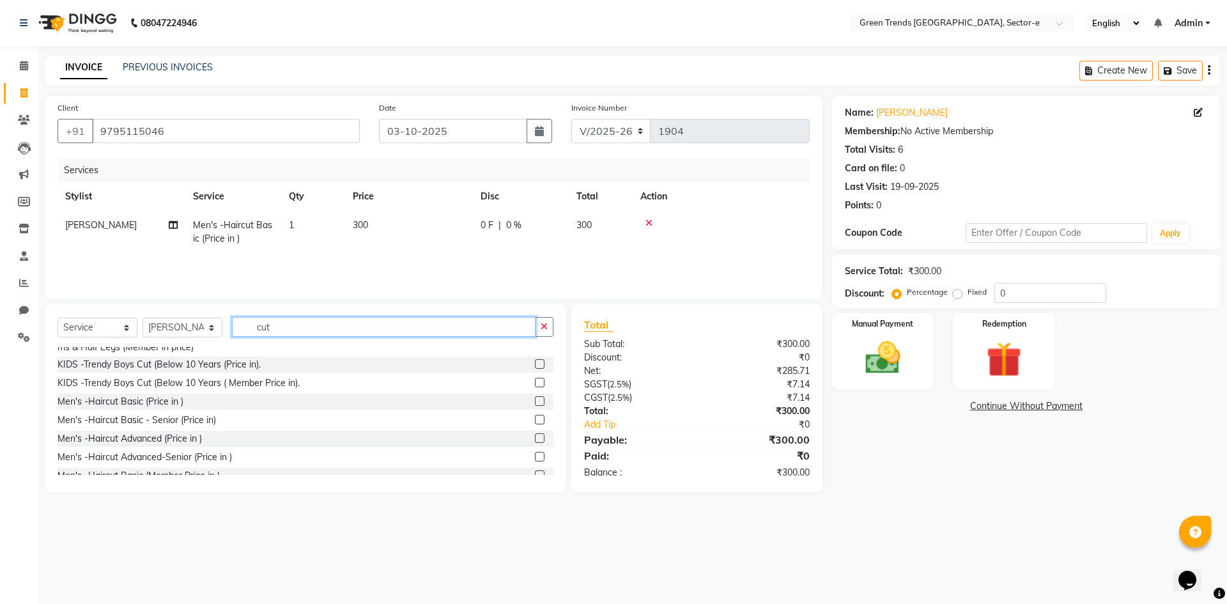
drag, startPoint x: 282, startPoint y: 328, endPoint x: 242, endPoint y: 334, distance: 40.7
click at [242, 334] on input "cut" at bounding box center [384, 327] width 304 height 20
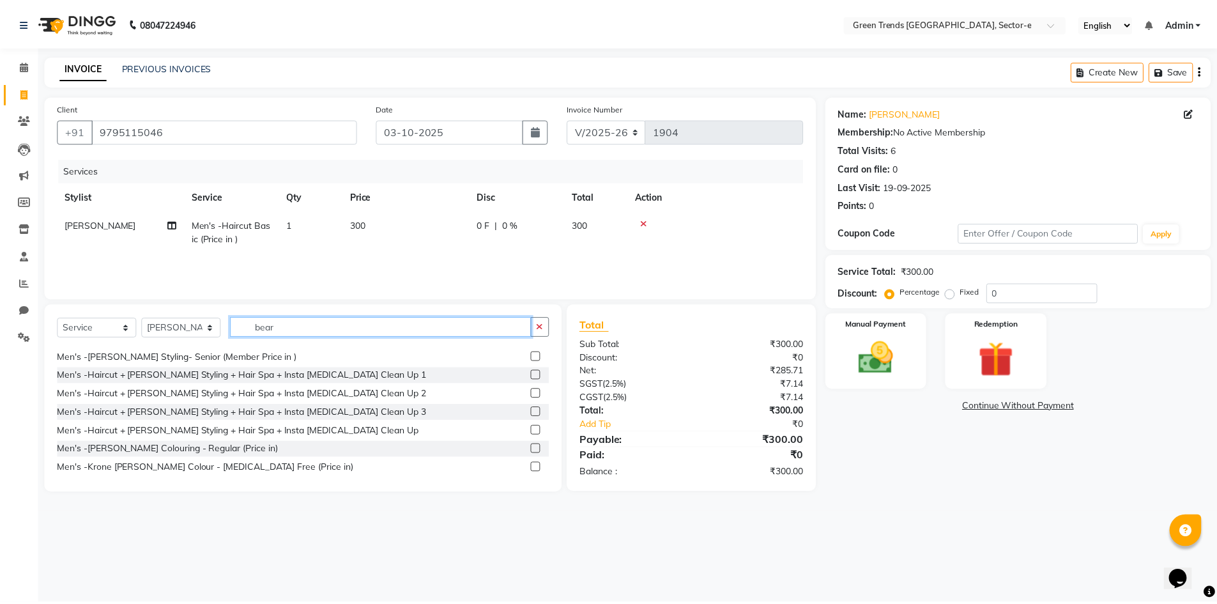
scroll to position [0, 0]
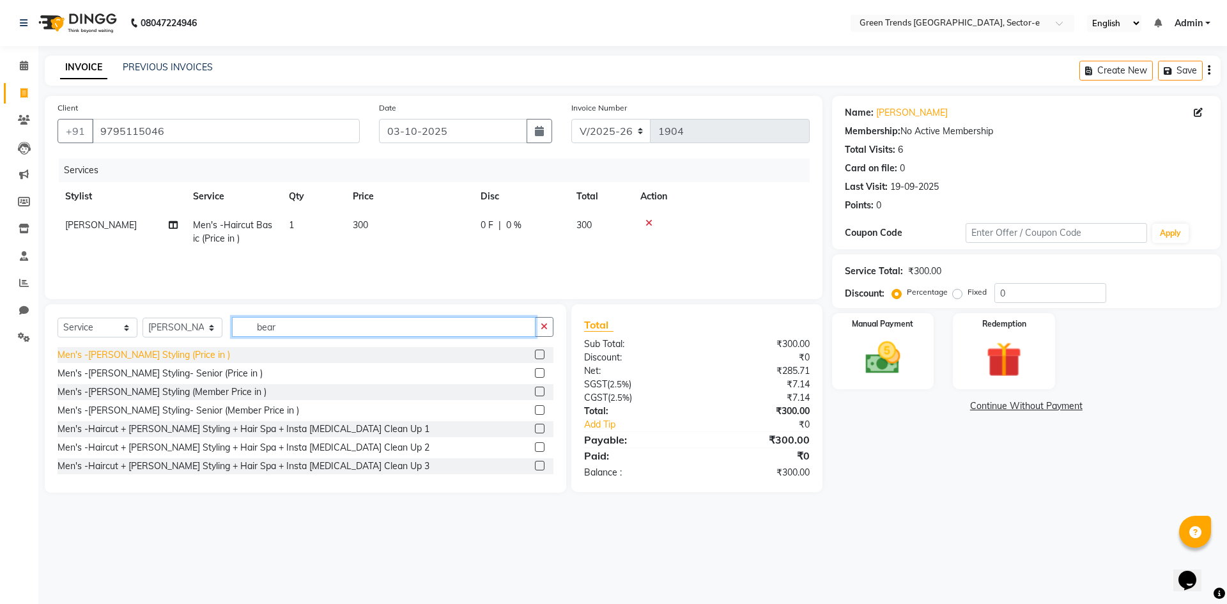
type input "bear"
click at [162, 358] on div "Men's -[PERSON_NAME] Styling (Price in )" at bounding box center [144, 354] width 173 height 13
checkbox input "false"
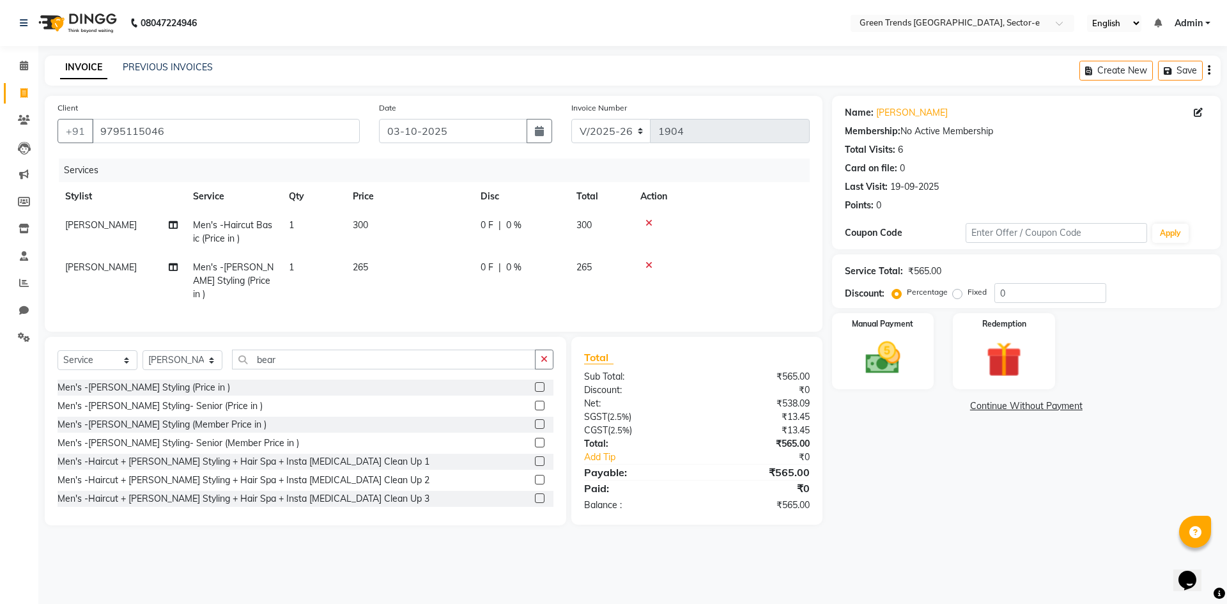
click at [968, 291] on label "Fixed" at bounding box center [977, 292] width 19 height 12
click at [960, 291] on input "Fixed" at bounding box center [959, 292] width 9 height 9
radio input "true"
drag, startPoint x: 1021, startPoint y: 294, endPoint x: 975, endPoint y: 298, distance: 46.2
click at [975, 298] on div "Percentage Fixed 0" at bounding box center [1001, 293] width 212 height 20
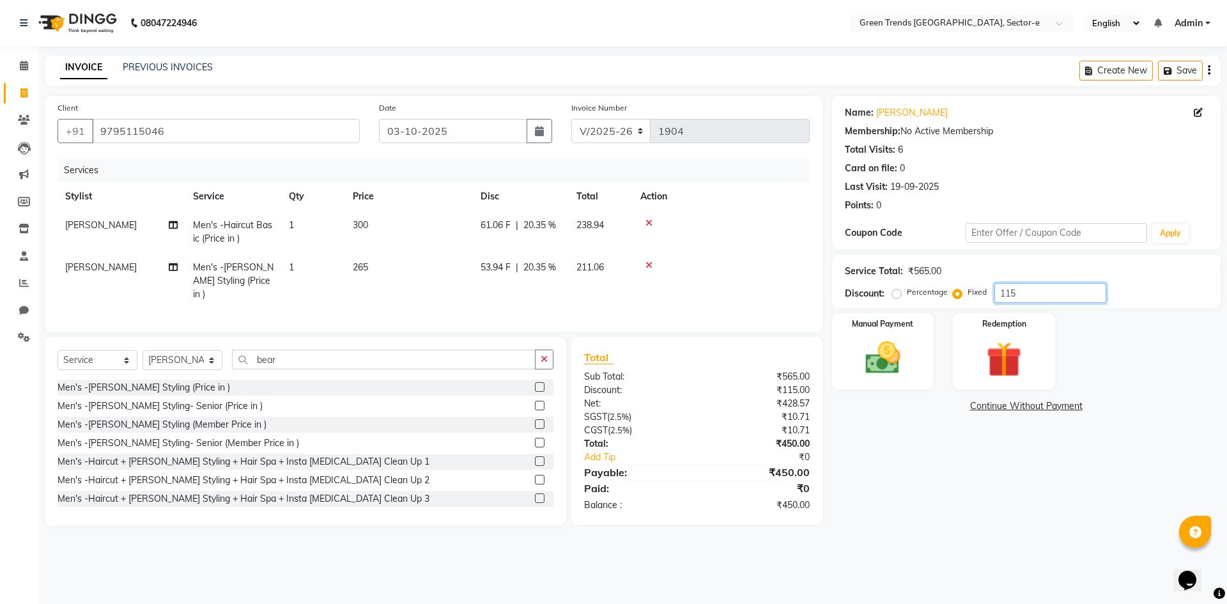
type input "115"
click at [867, 442] on div "Name: Ansh Membership: No Active Membership Total Visits: 6 Card on file: 0 Las…" at bounding box center [1031, 310] width 398 height 429
click at [884, 348] on img at bounding box center [882, 358] width 59 height 42
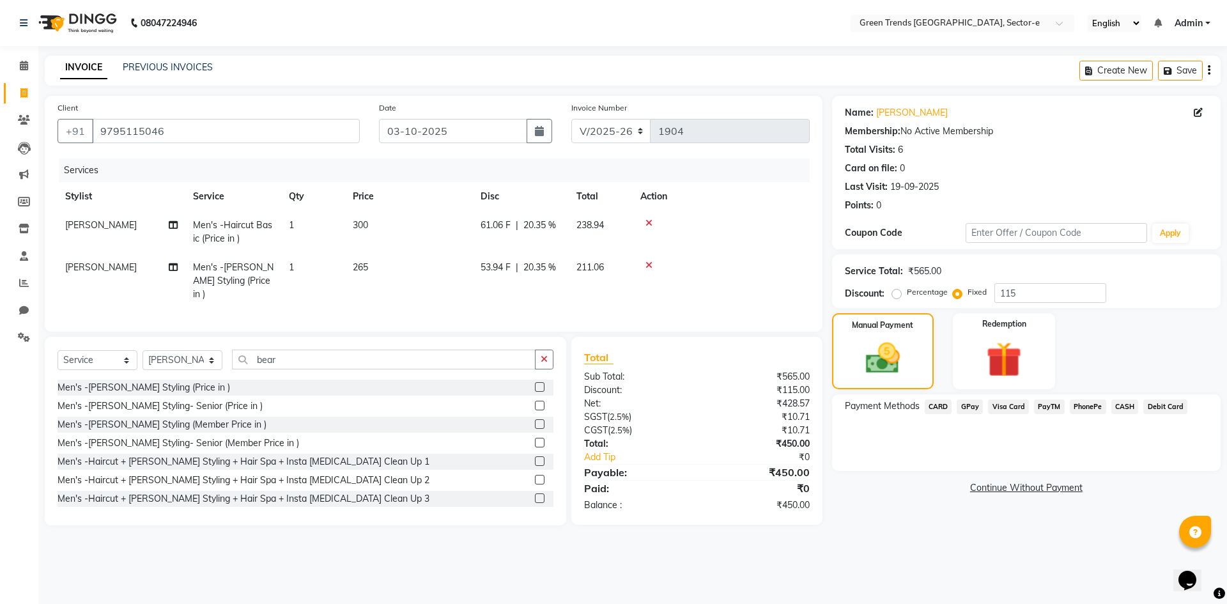
click at [968, 406] on span "GPay" at bounding box center [970, 406] width 26 height 15
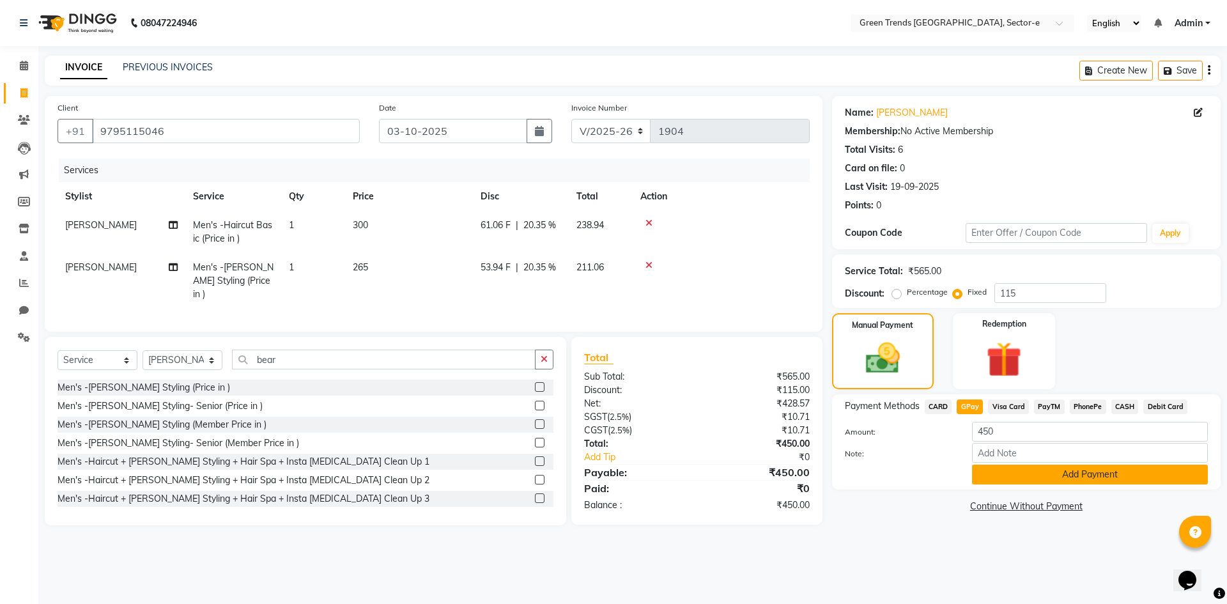
click at [986, 476] on button "Add Payment" at bounding box center [1090, 475] width 236 height 20
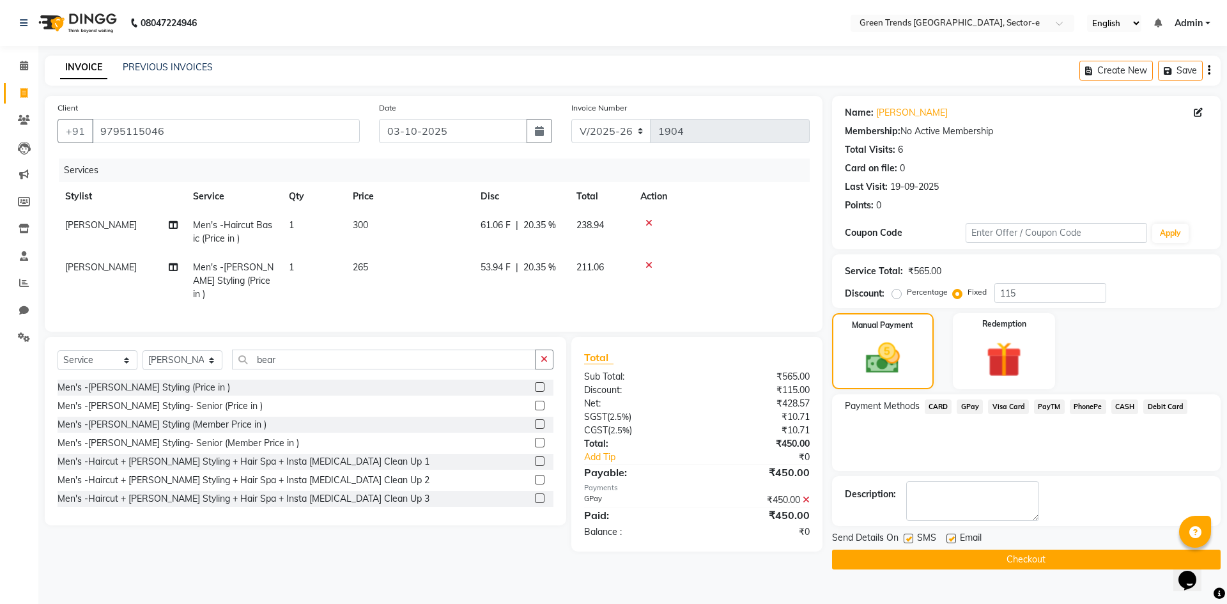
drag, startPoint x: 909, startPoint y: 539, endPoint x: 916, endPoint y: 536, distance: 8.1
click at [909, 537] on label at bounding box center [909, 539] width 10 height 10
click at [909, 537] on input "checkbox" at bounding box center [908, 539] width 8 height 8
checkbox input "false"
click at [953, 539] on label at bounding box center [951, 539] width 10 height 10
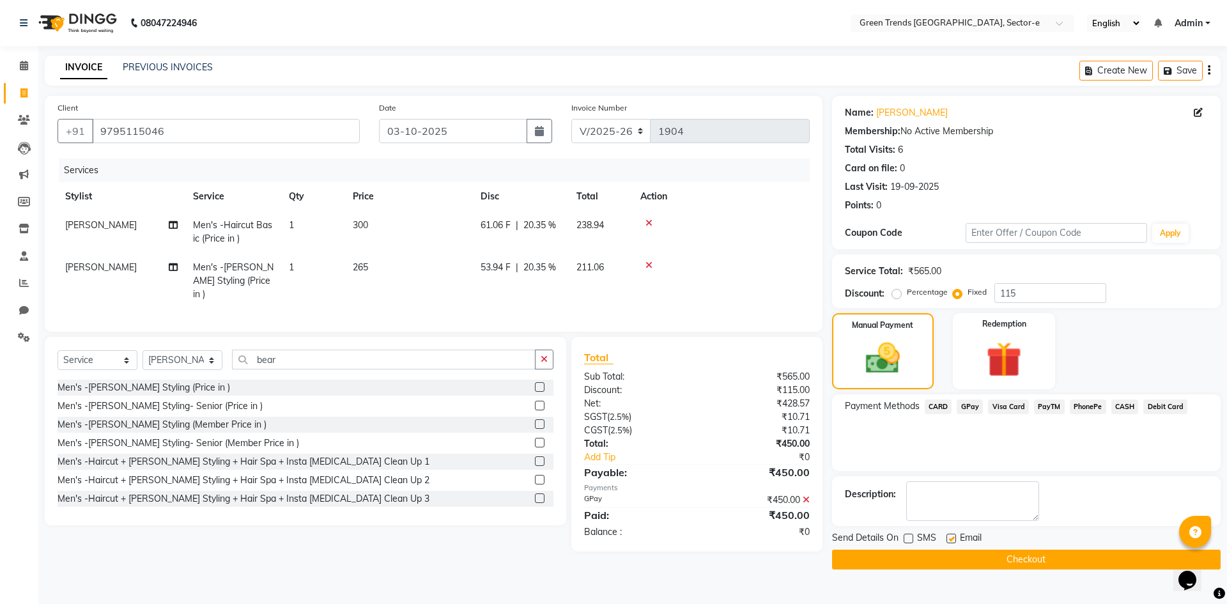
click at [953, 539] on input "checkbox" at bounding box center [950, 539] width 8 height 8
checkbox input "false"
click at [948, 554] on button "Checkout" at bounding box center [1026, 560] width 389 height 20
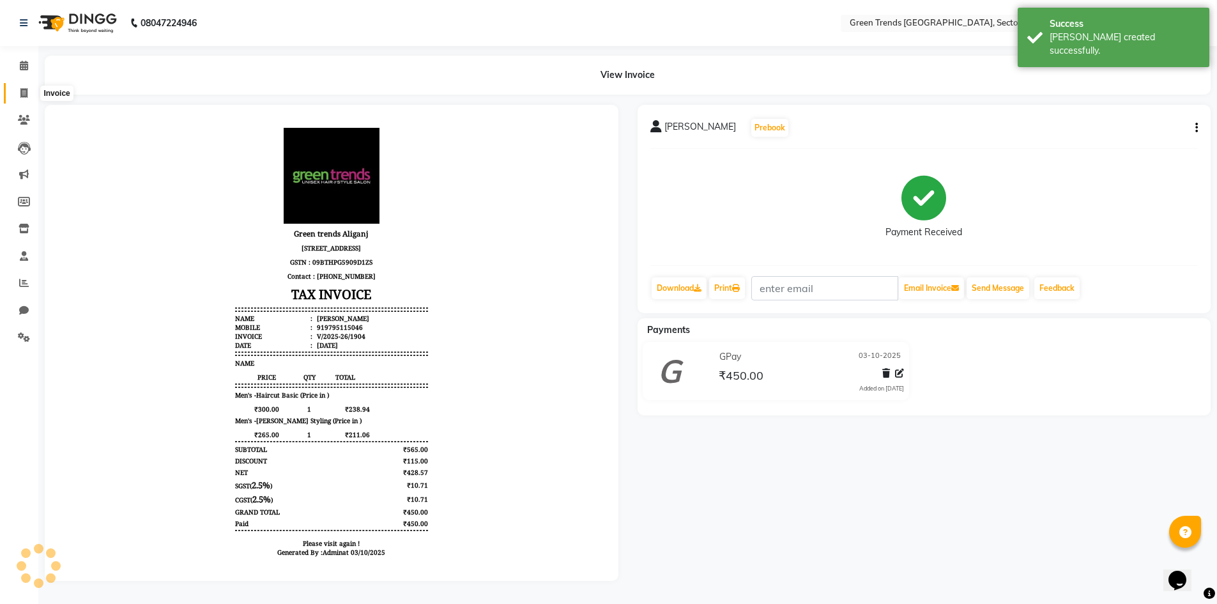
drag, startPoint x: 24, startPoint y: 91, endPoint x: 36, endPoint y: 97, distance: 12.9
click at [24, 91] on icon at bounding box center [23, 93] width 7 height 10
select select "service"
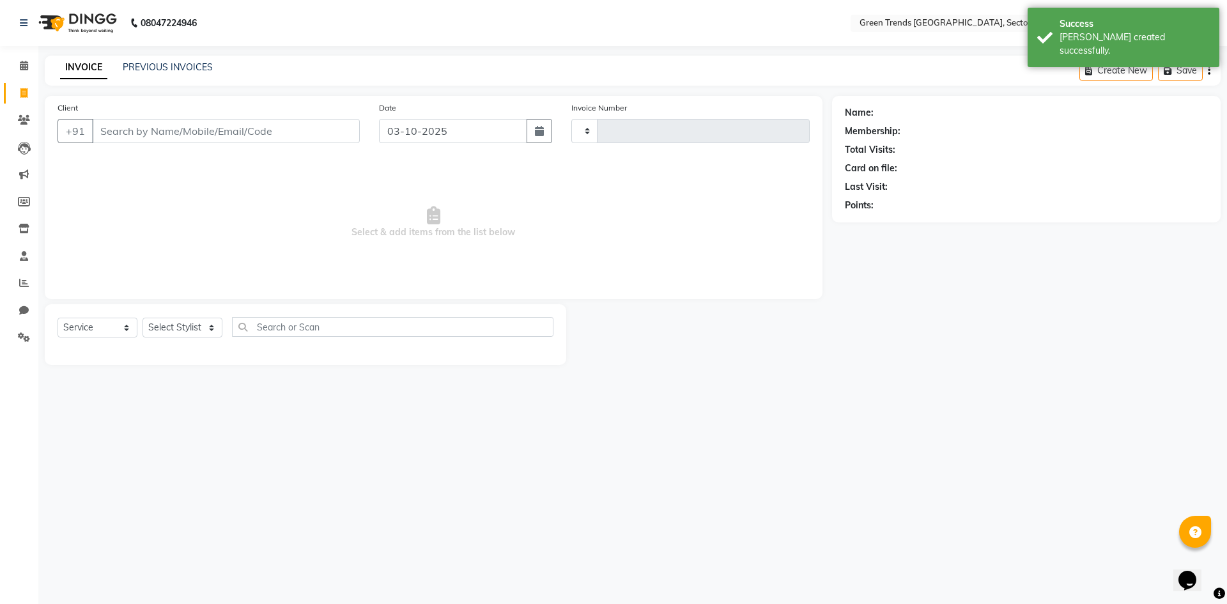
type input "1905"
select select "7023"
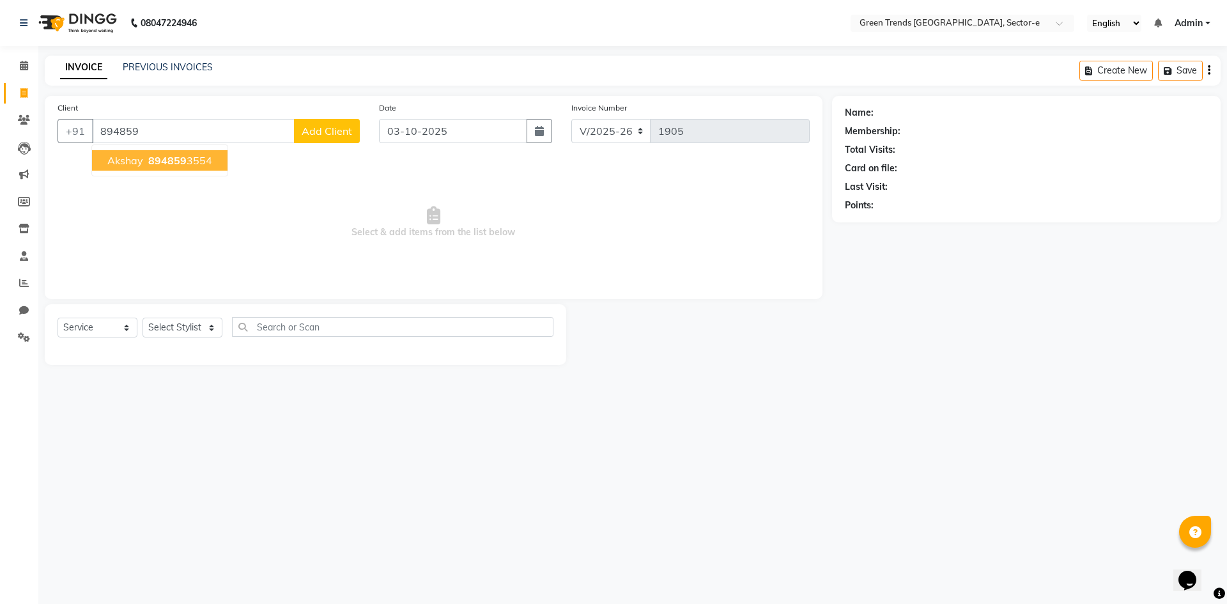
click at [201, 161] on ngb-highlight "894859 3554" at bounding box center [179, 160] width 66 height 13
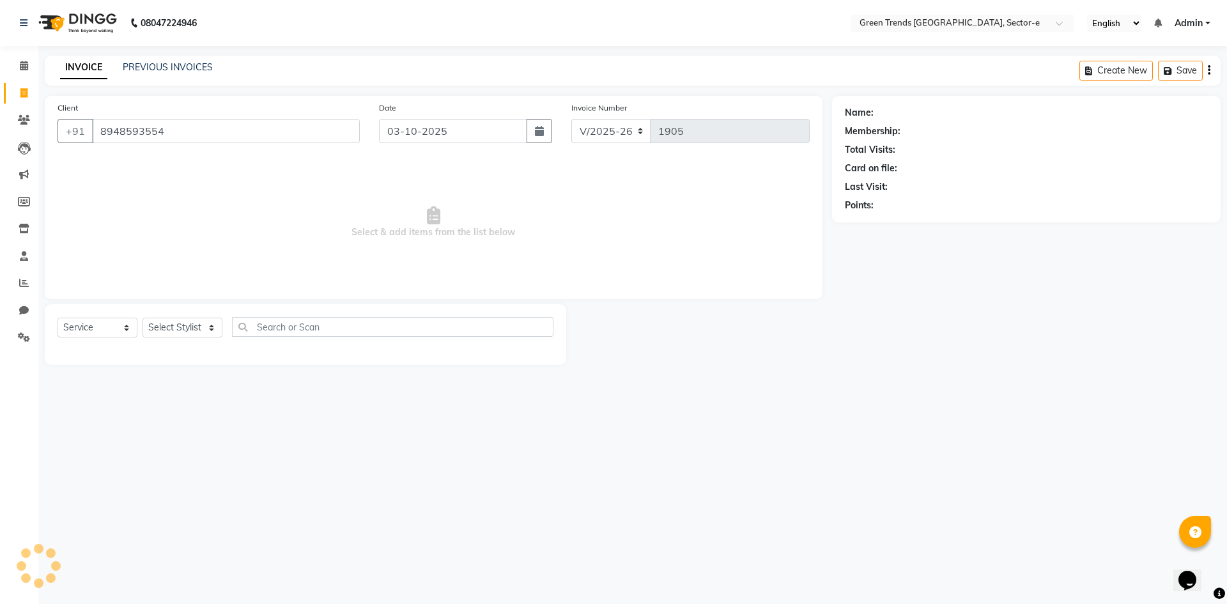
type input "8948593554"
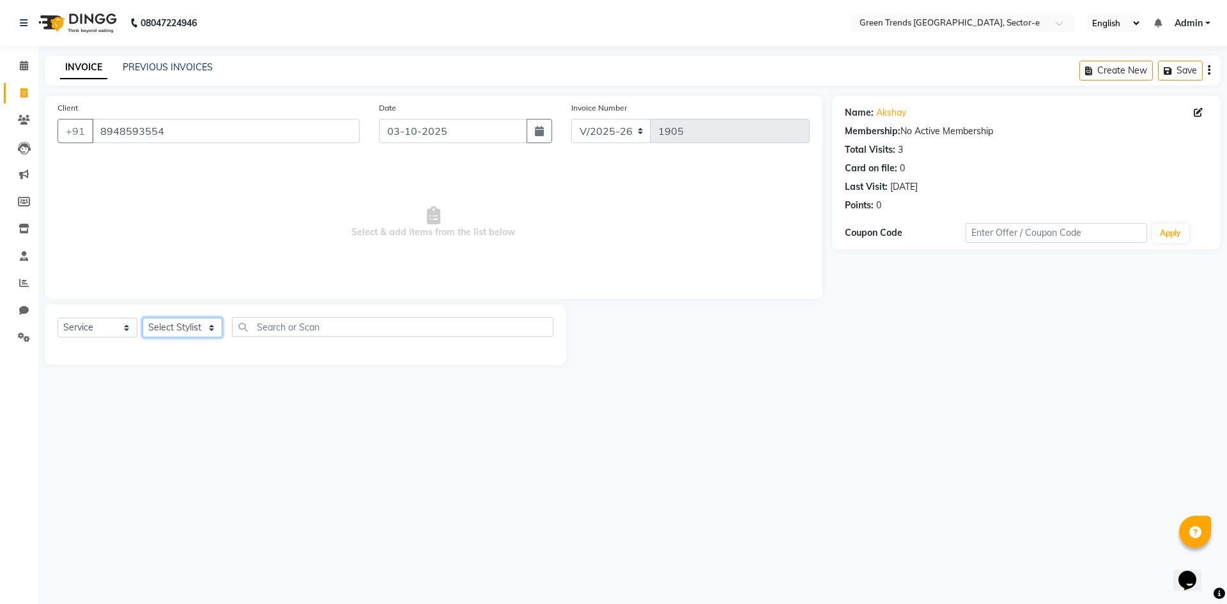
click at [212, 325] on select "Select Stylist [PERSON_NAME] [PERSON_NAME] Mo. [PERSON_NAME].[PERSON_NAME] [PER…" at bounding box center [183, 328] width 80 height 20
select select "58750"
click at [143, 318] on select "Select Stylist [PERSON_NAME] [PERSON_NAME] Mo. [PERSON_NAME].[PERSON_NAME] [PER…" at bounding box center [183, 328] width 80 height 20
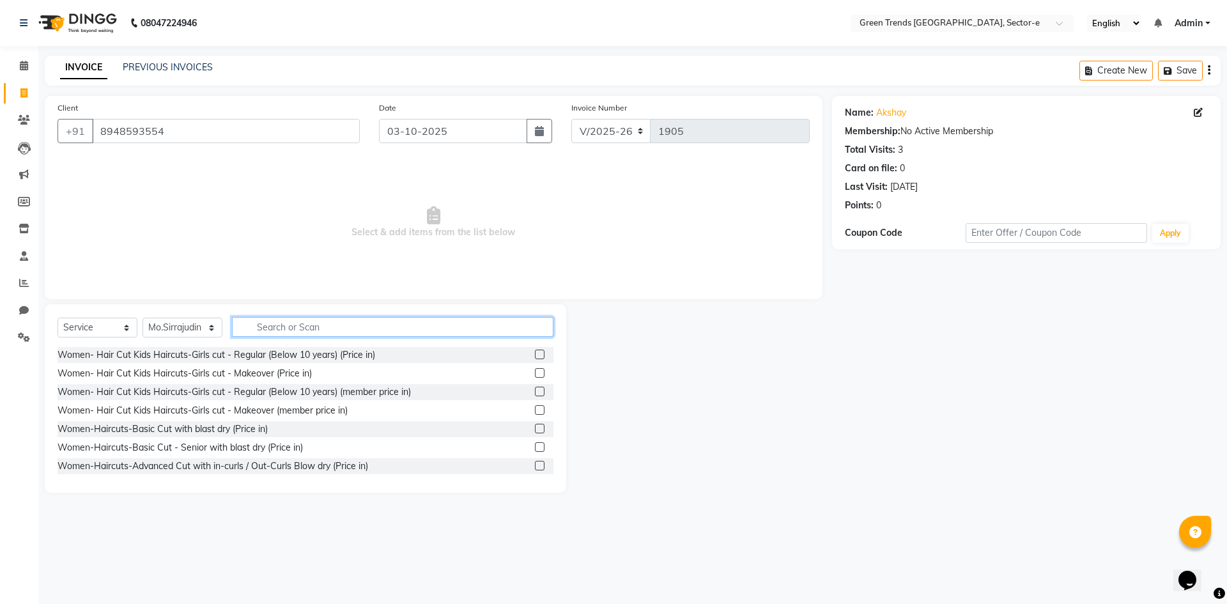
click at [274, 321] on input "text" at bounding box center [392, 327] width 321 height 20
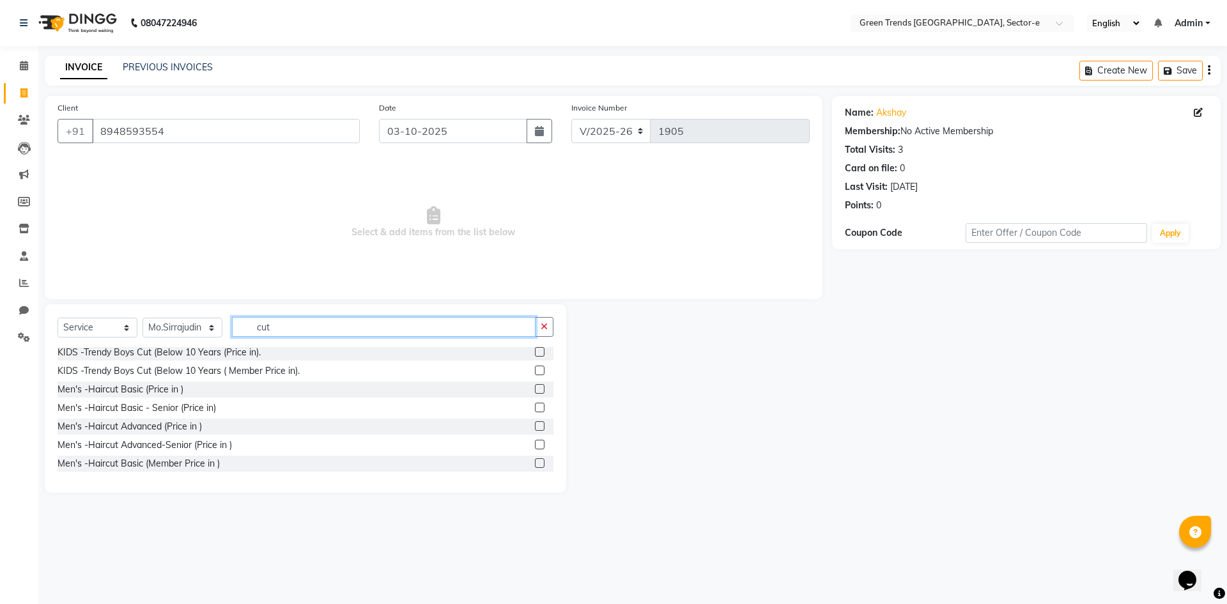
scroll to position [667, 0]
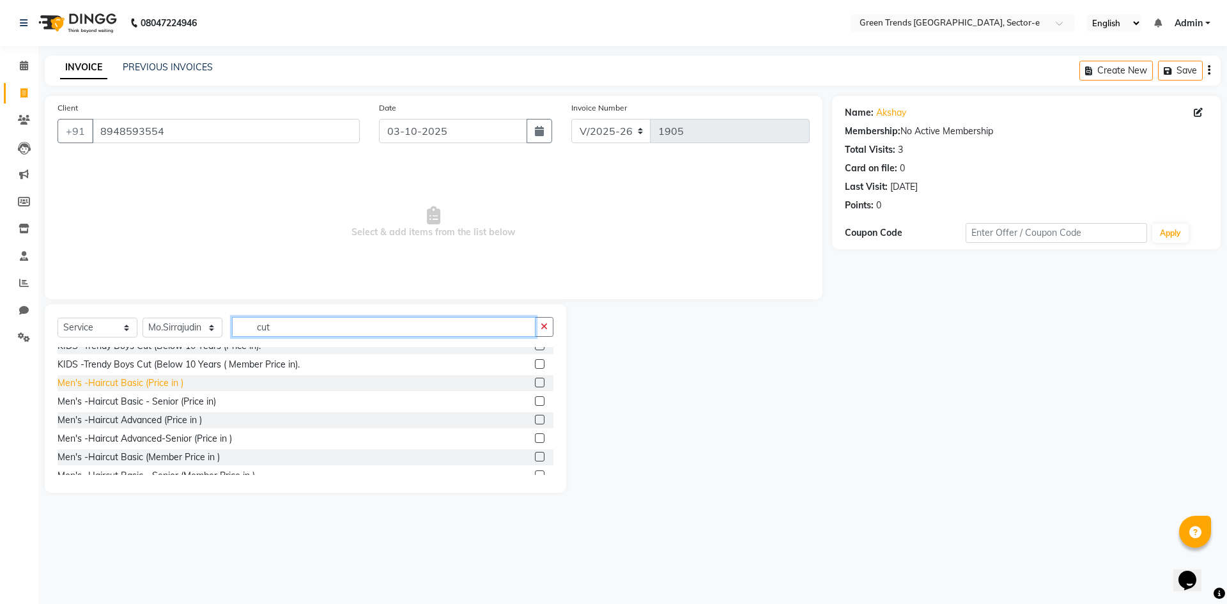
type input "cut"
drag, startPoint x: 155, startPoint y: 396, endPoint x: 168, endPoint y: 388, distance: 14.9
click at [163, 390] on div "Men's -Haircut Basic (Price in )" at bounding box center [121, 382] width 126 height 13
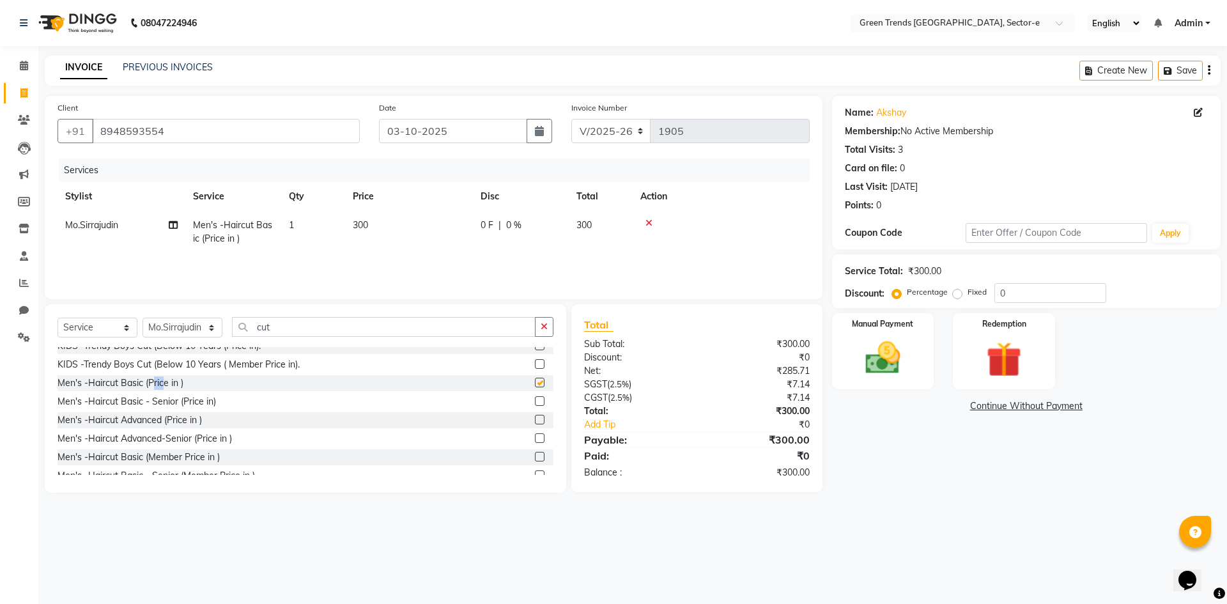
checkbox input "false"
drag, startPoint x: 262, startPoint y: 335, endPoint x: 242, endPoint y: 337, distance: 19.9
click at [242, 337] on div "Select Service Product Membership Package Voucher Prepaid Gift Card Select Styl…" at bounding box center [306, 332] width 496 height 30
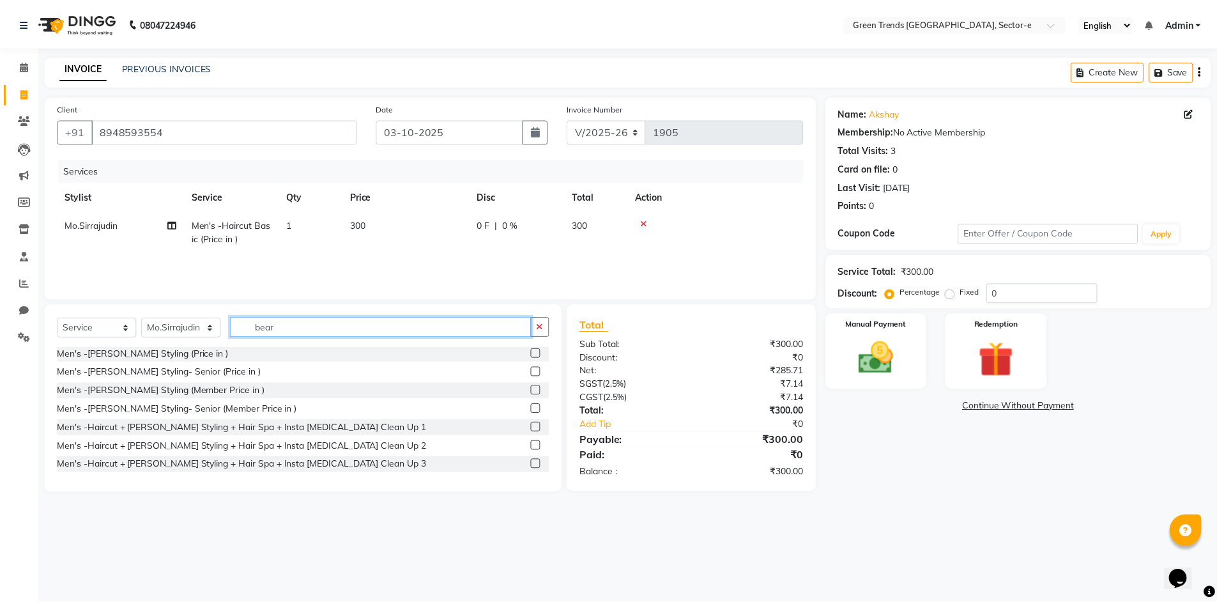
scroll to position [0, 0]
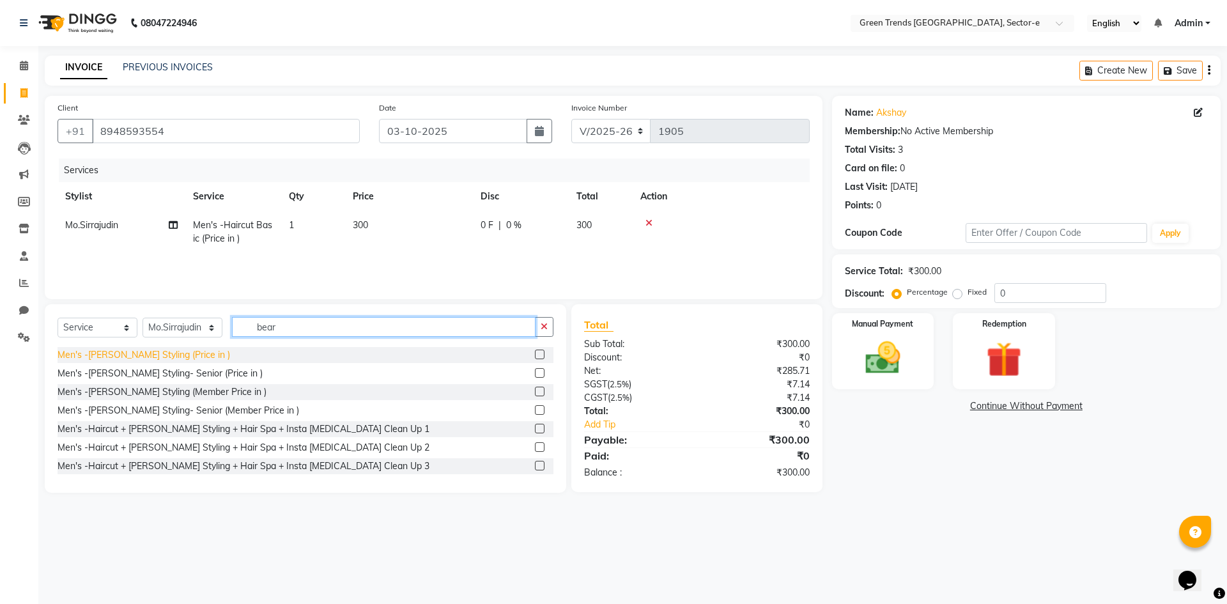
type input "bear"
click at [160, 356] on div "Men's -[PERSON_NAME] Styling (Price in )" at bounding box center [144, 354] width 173 height 13
checkbox input "false"
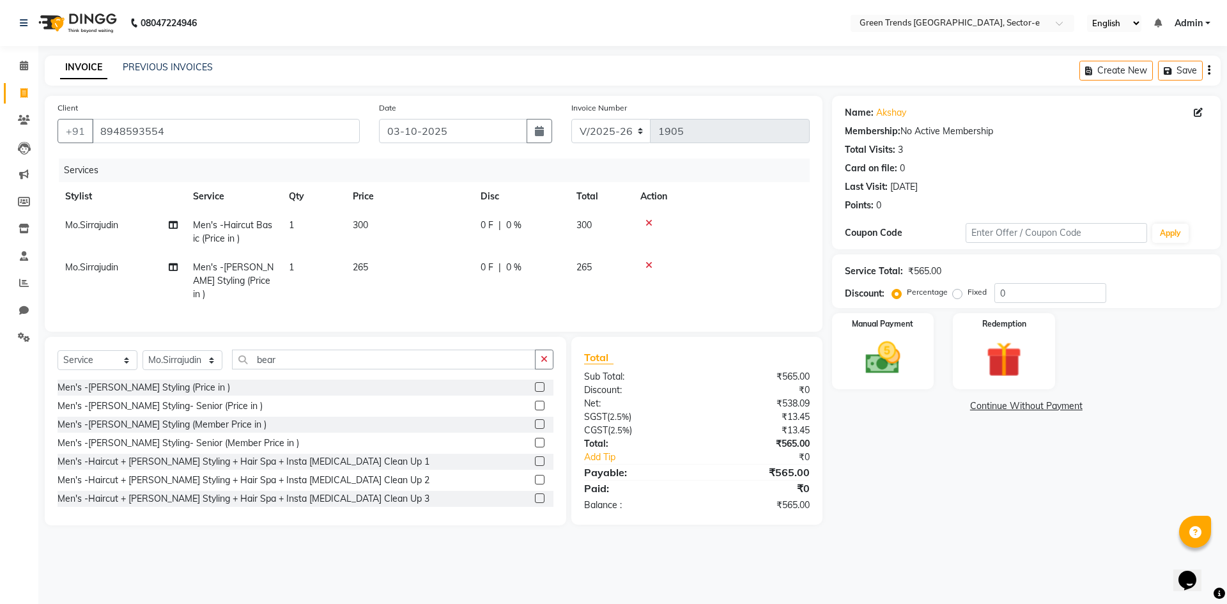
click at [968, 289] on label "Fixed" at bounding box center [977, 292] width 19 height 12
click at [959, 289] on input "Fixed" at bounding box center [959, 292] width 9 height 9
radio input "true"
drag, startPoint x: 1014, startPoint y: 289, endPoint x: 987, endPoint y: 286, distance: 27.0
click at [987, 286] on div "Percentage Fixed 0" at bounding box center [1001, 293] width 212 height 20
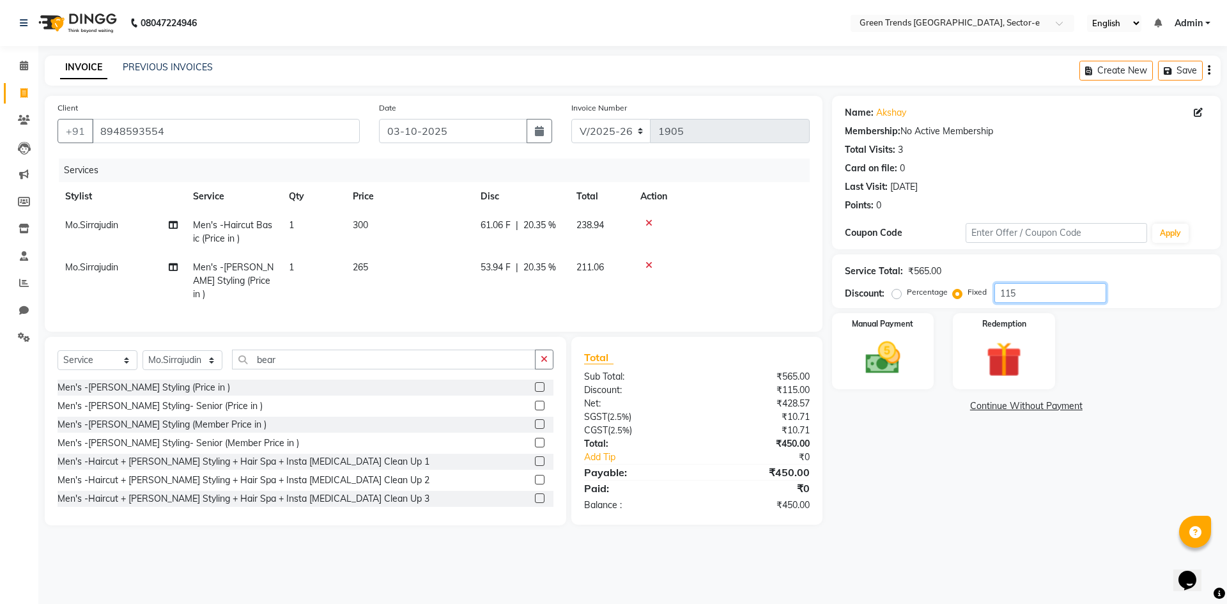
type input "115"
drag, startPoint x: 873, startPoint y: 461, endPoint x: 914, endPoint y: 369, distance: 100.4
click at [877, 456] on div "Name: Akshay Membership: No Active Membership Total Visits: 3 Card on file: 0 L…" at bounding box center [1031, 310] width 398 height 429
click at [894, 341] on img at bounding box center [882, 358] width 59 height 42
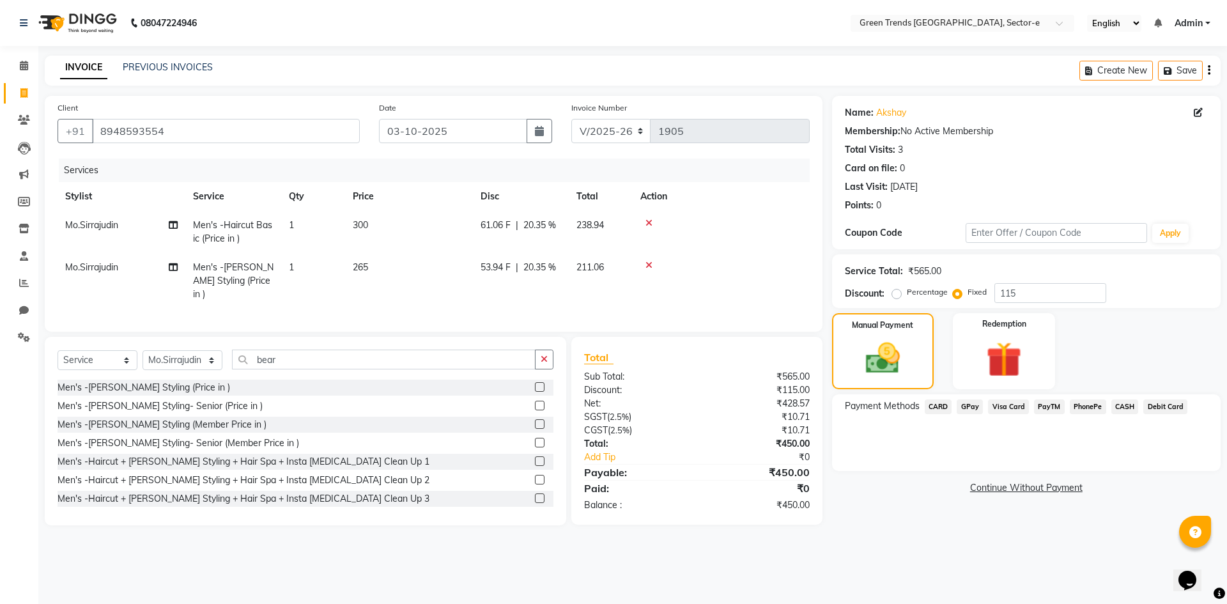
click at [967, 403] on span "GPay" at bounding box center [970, 406] width 26 height 15
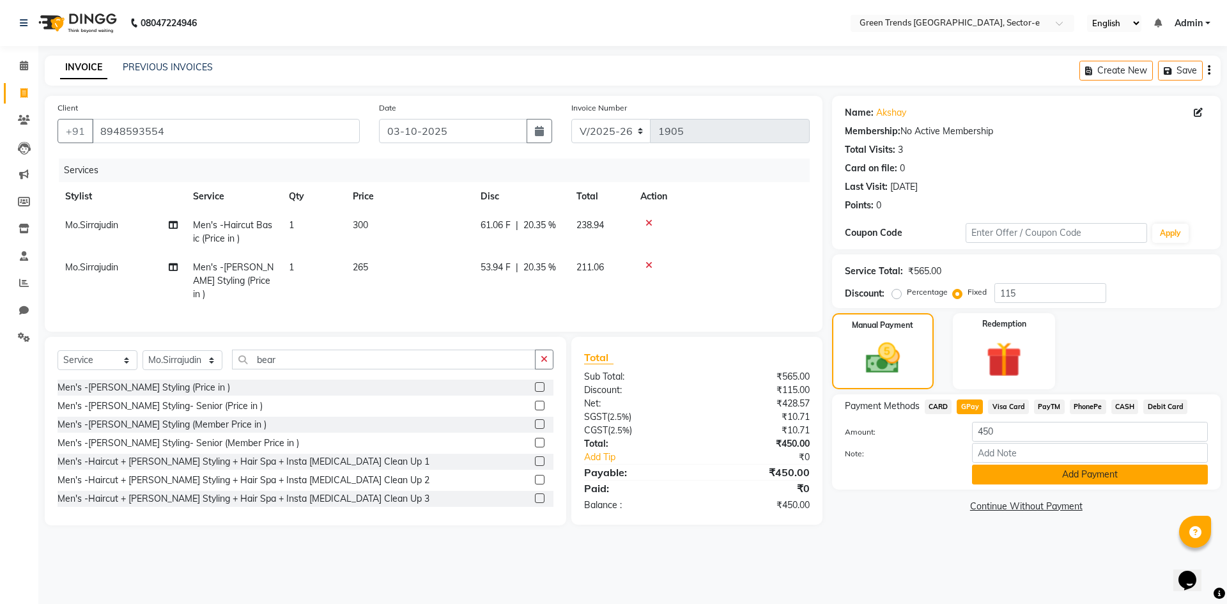
click at [997, 472] on button "Add Payment" at bounding box center [1090, 475] width 236 height 20
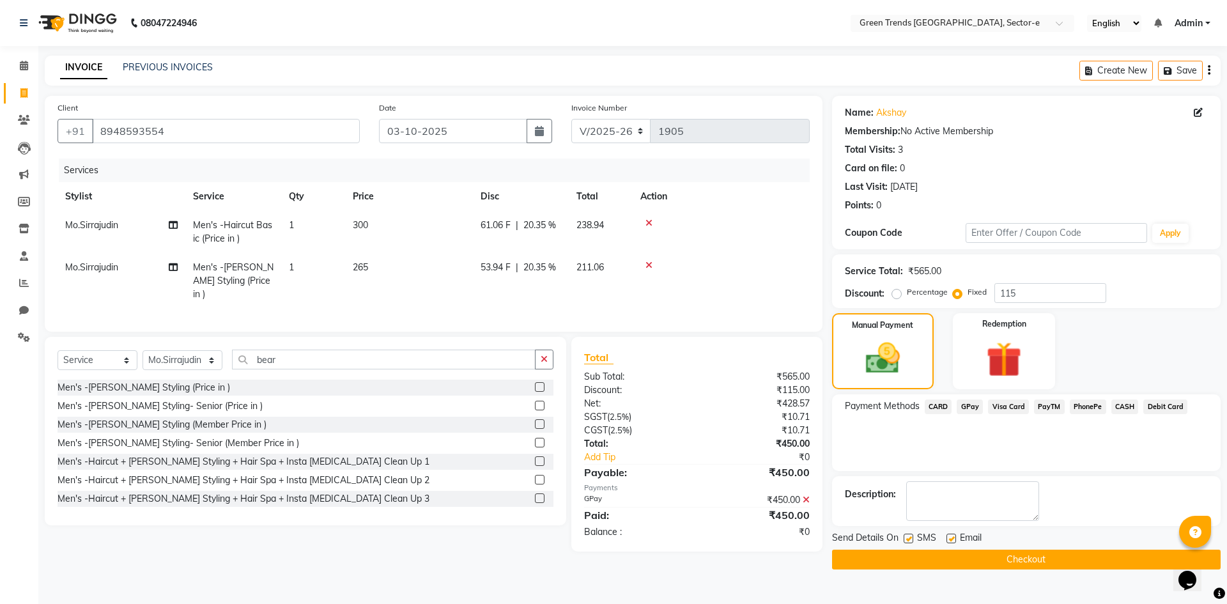
drag, startPoint x: 911, startPoint y: 534, endPoint x: 948, endPoint y: 538, distance: 37.9
click at [913, 536] on div "SMS" at bounding box center [925, 539] width 43 height 16
click at [953, 537] on label at bounding box center [951, 539] width 10 height 10
click at [953, 537] on input "checkbox" at bounding box center [950, 539] width 8 height 8
checkbox input "false"
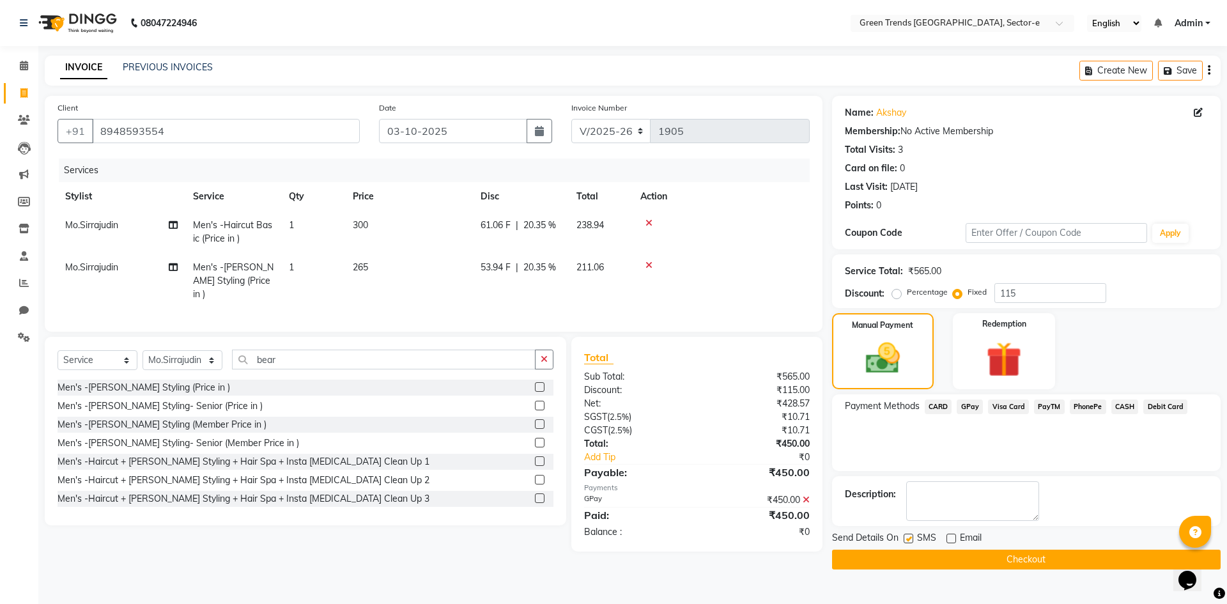
drag, startPoint x: 909, startPoint y: 538, endPoint x: 912, endPoint y: 562, distance: 23.9
click at [909, 540] on label at bounding box center [909, 539] width 10 height 10
click at [909, 540] on input "checkbox" at bounding box center [908, 539] width 8 height 8
checkbox input "false"
click at [914, 559] on button "Checkout" at bounding box center [1026, 560] width 389 height 20
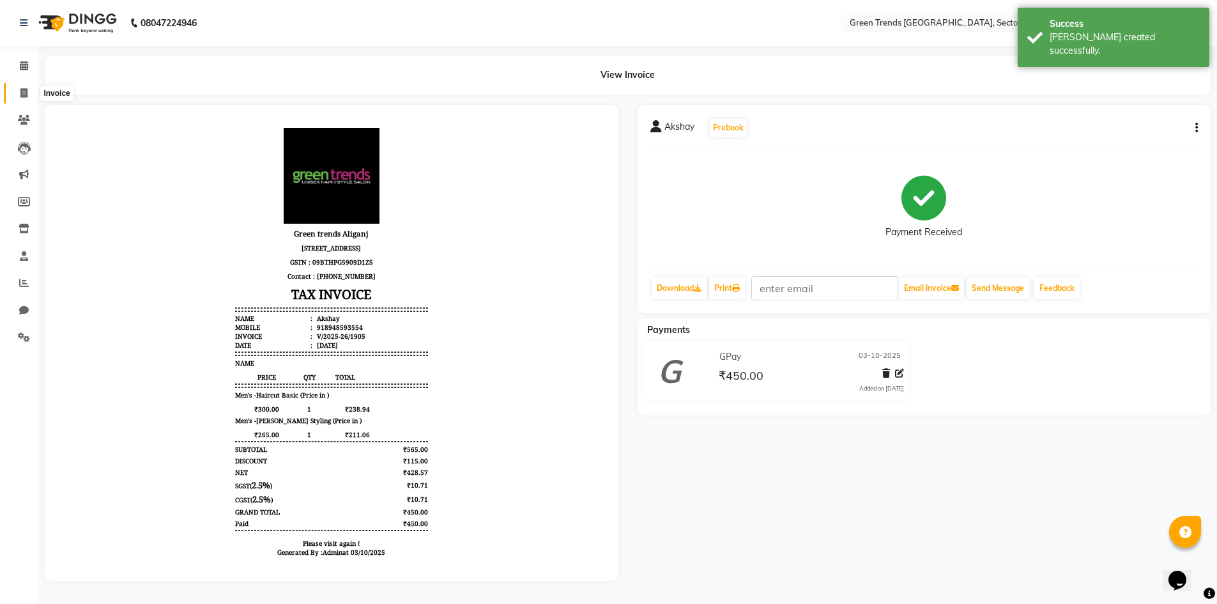
click at [26, 95] on icon at bounding box center [23, 93] width 7 height 10
select select "service"
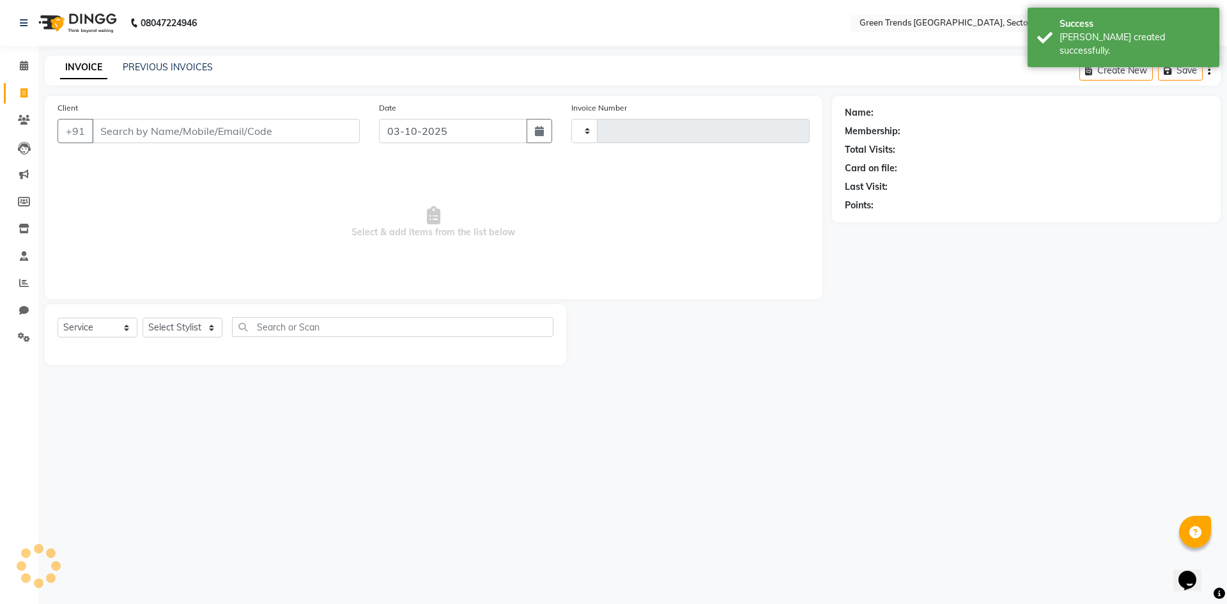
type input "1906"
select select "7023"
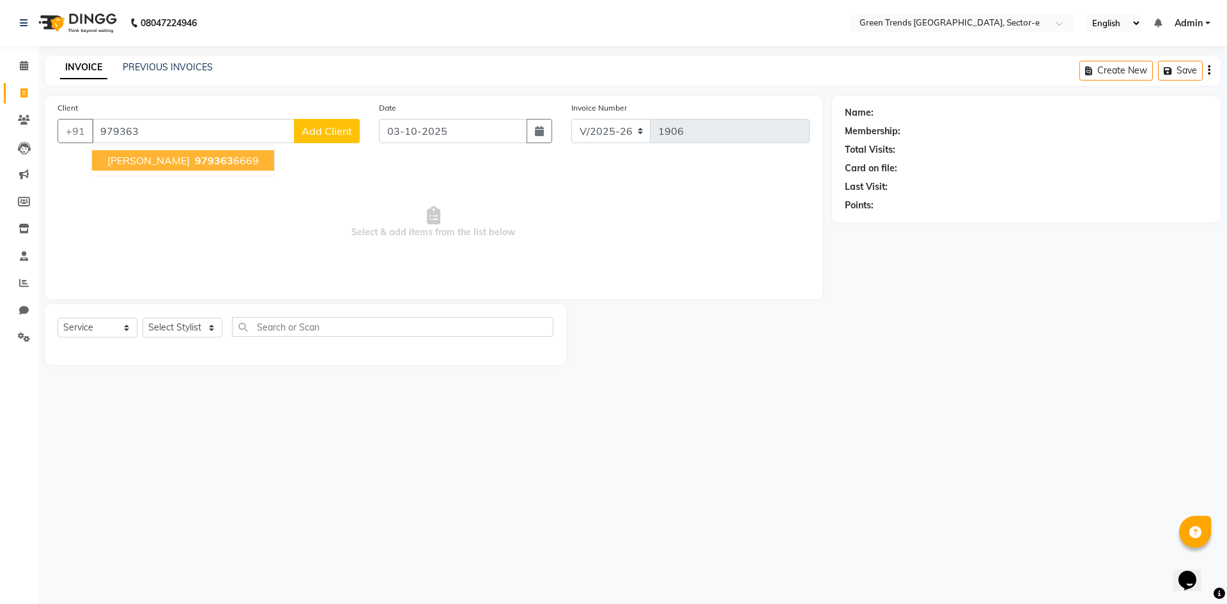
click at [192, 164] on ngb-highlight "979363 6669" at bounding box center [225, 160] width 66 height 13
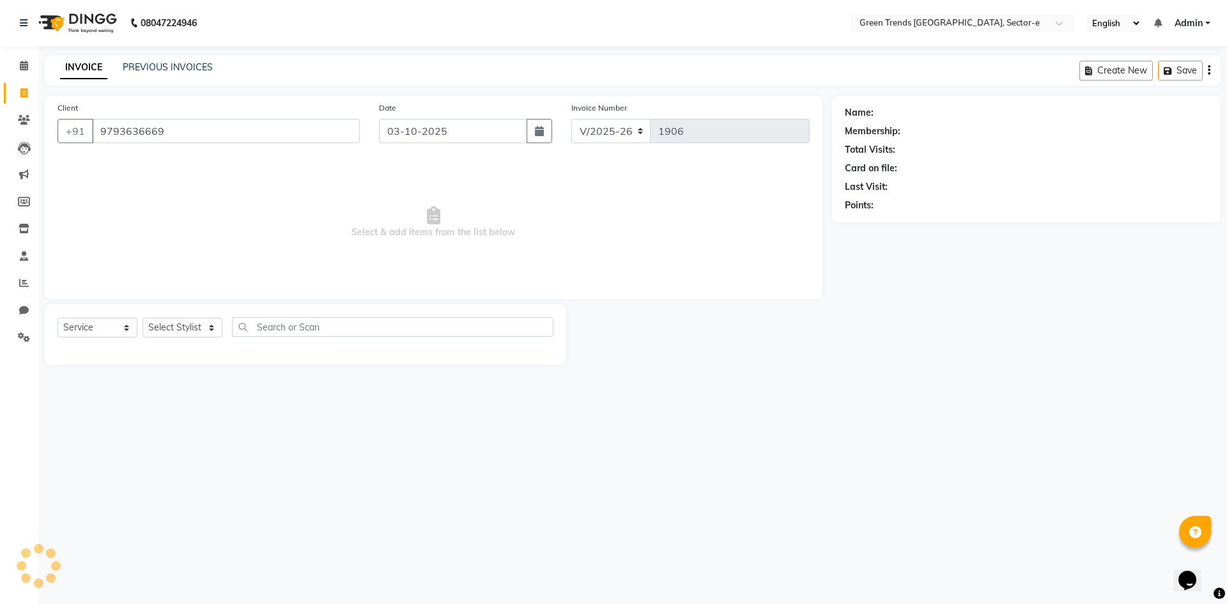
type input "9793636669"
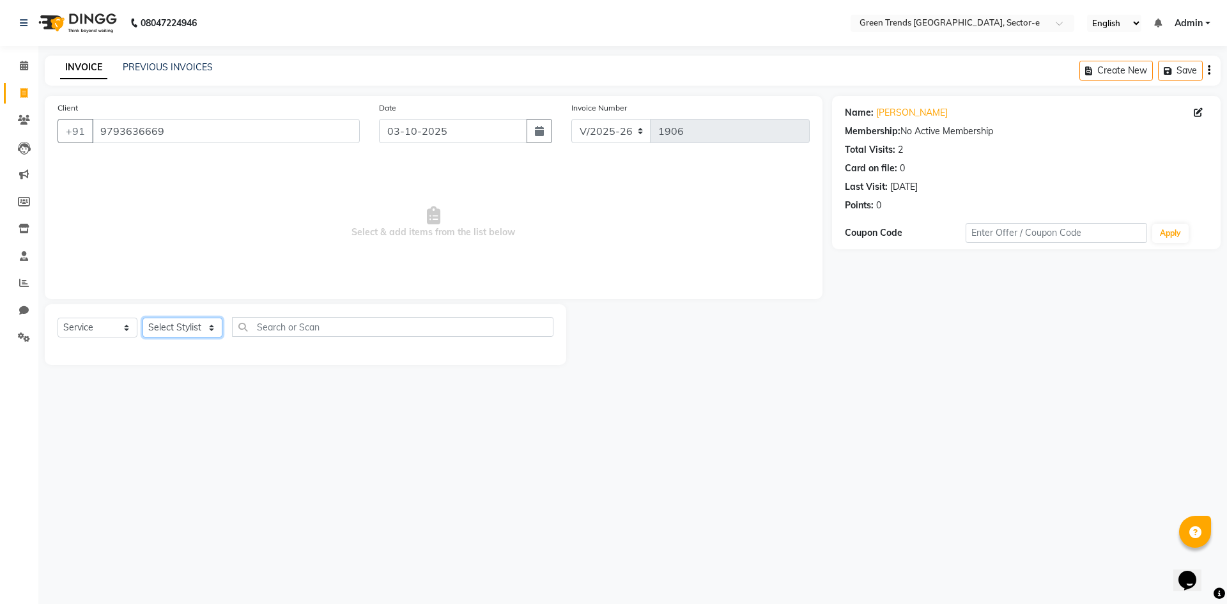
click at [205, 325] on select "Select Stylist [PERSON_NAME] [PERSON_NAME] Mo. [PERSON_NAME].[PERSON_NAME] [PER…" at bounding box center [183, 328] width 80 height 20
select select "58752"
click at [143, 318] on select "Select Stylist [PERSON_NAME] [PERSON_NAME] Mo. [PERSON_NAME].[PERSON_NAME] [PER…" at bounding box center [183, 328] width 80 height 20
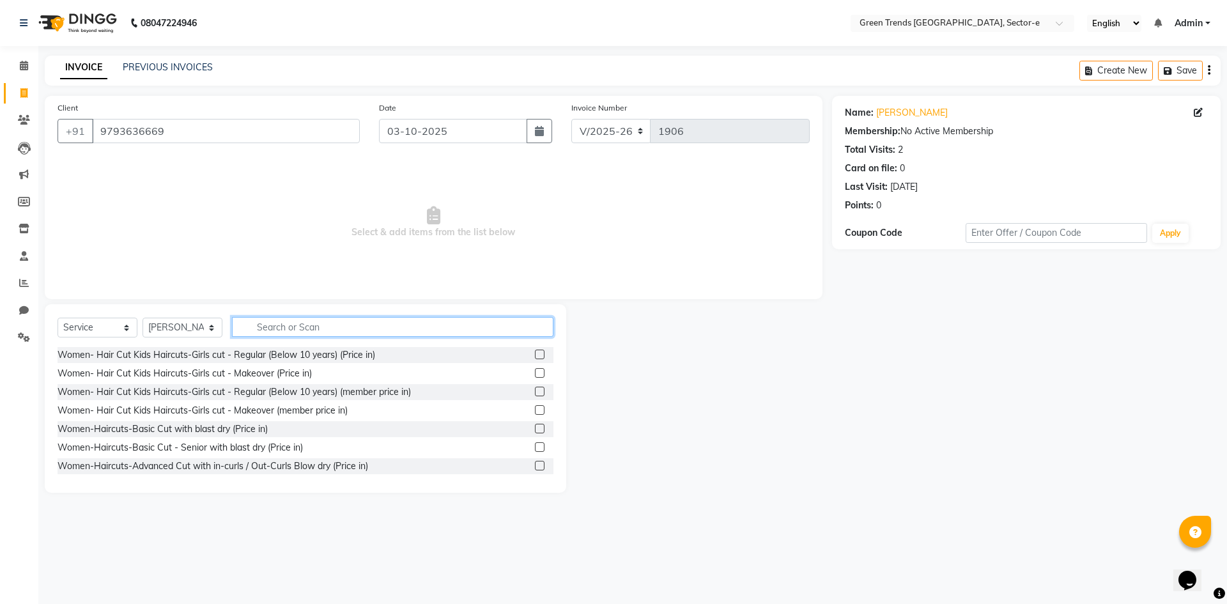
click at [251, 324] on input "text" at bounding box center [392, 327] width 321 height 20
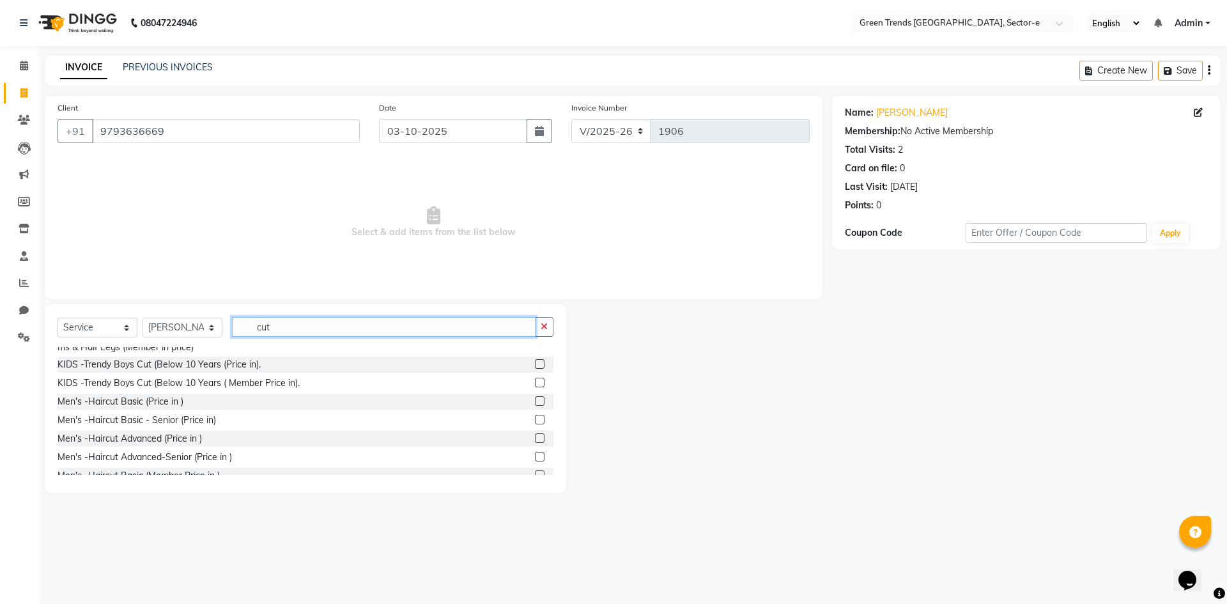
scroll to position [661, 0]
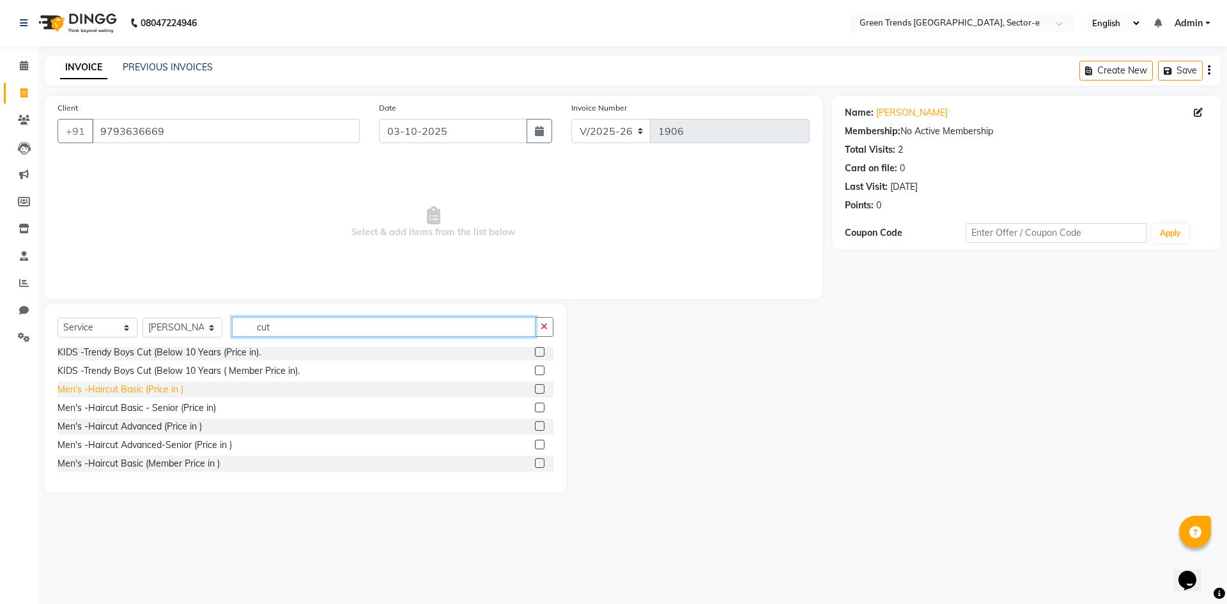
type input "cut"
click at [139, 396] on div "Men's -Haircut Basic (Price in )" at bounding box center [121, 389] width 126 height 13
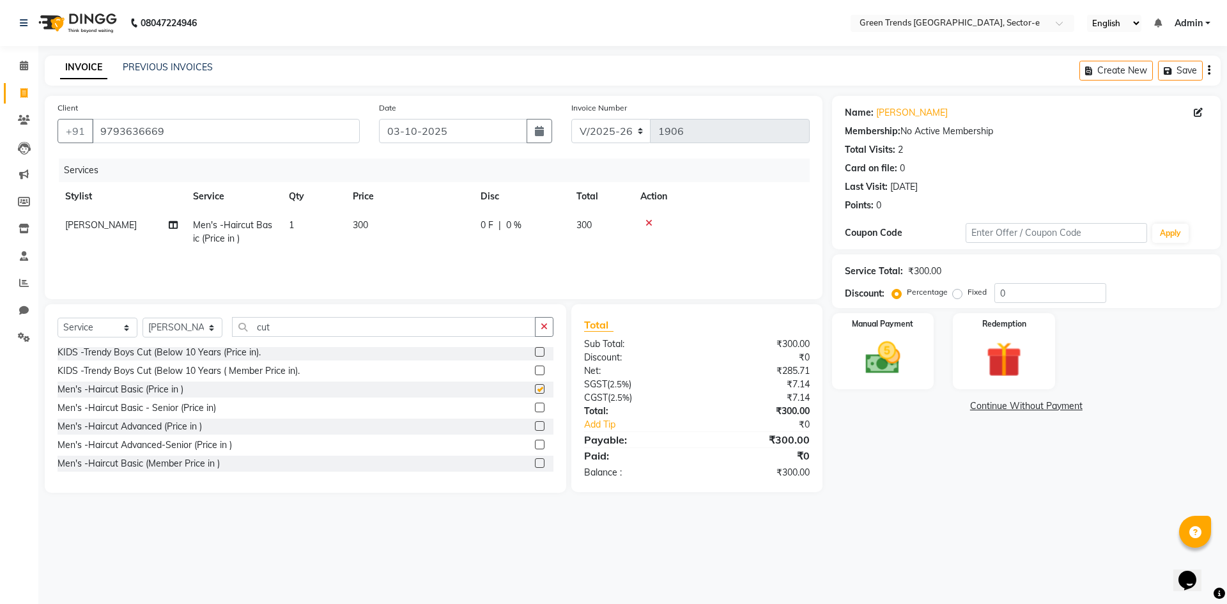
checkbox input "false"
drag, startPoint x: 302, startPoint y: 327, endPoint x: 243, endPoint y: 328, distance: 58.8
click at [243, 328] on input "cut" at bounding box center [384, 327] width 304 height 20
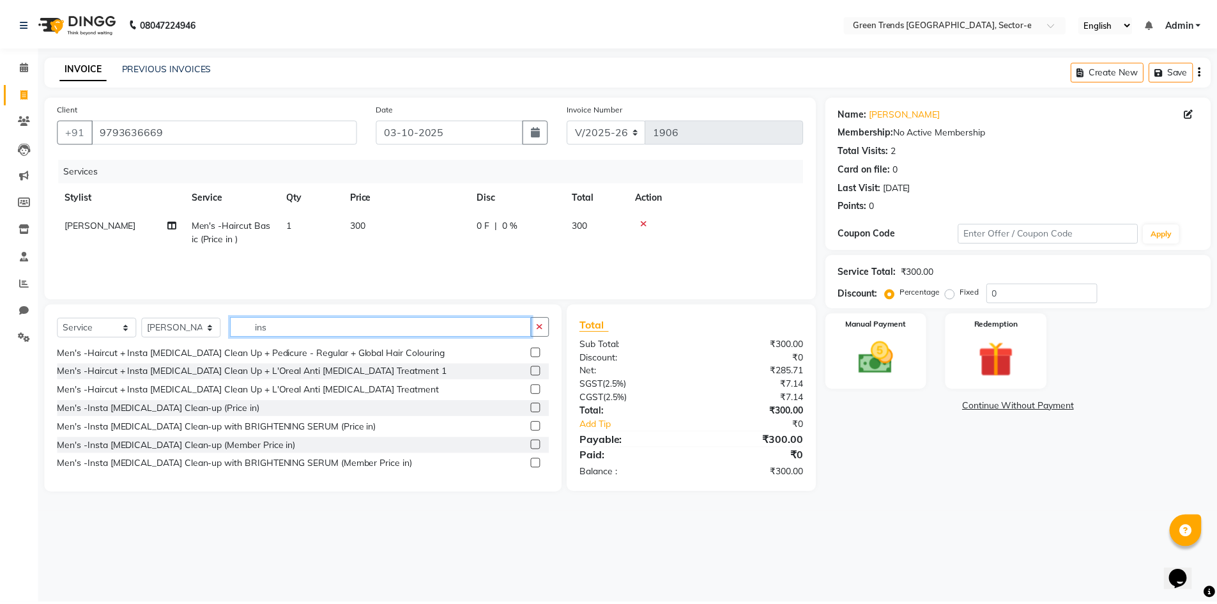
scroll to position [243, 0]
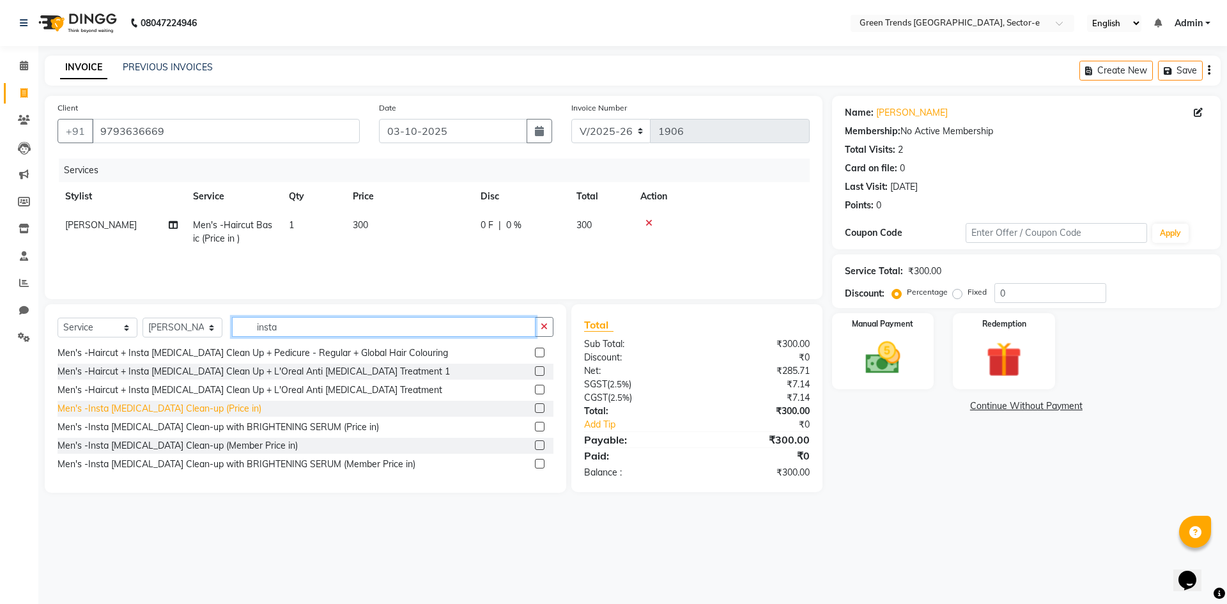
type input "insta"
click at [169, 405] on div "Men's -Insta [MEDICAL_DATA] Clean-up (Price in)" at bounding box center [160, 408] width 204 height 13
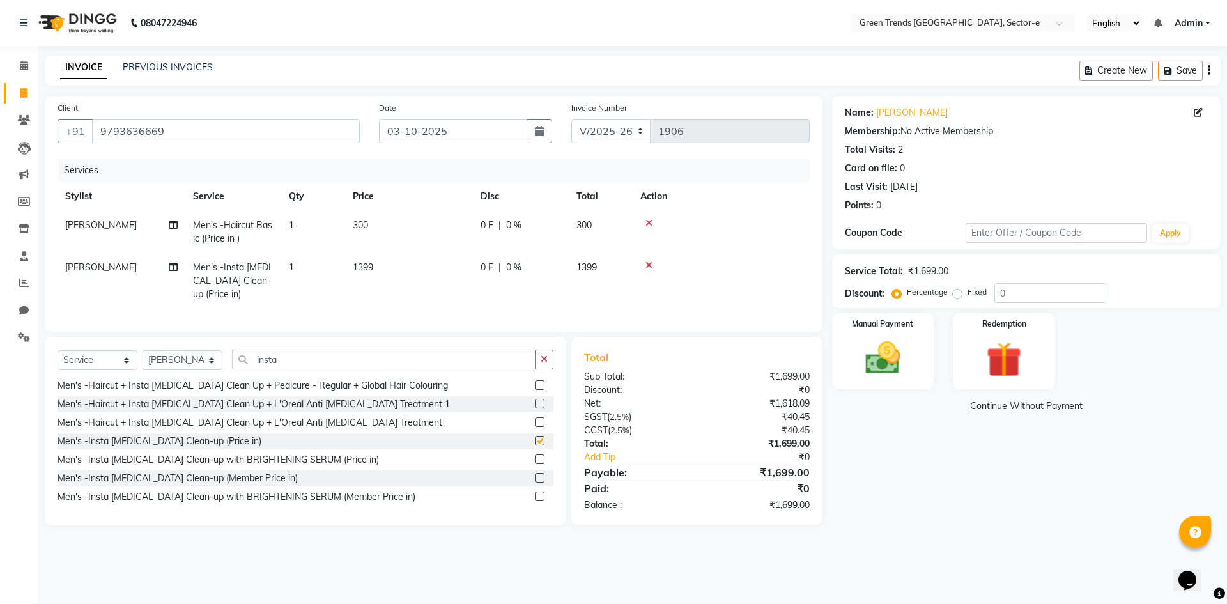
checkbox input "false"
click at [968, 291] on label "Fixed" at bounding box center [977, 292] width 19 height 12
click at [961, 291] on input "Fixed" at bounding box center [959, 292] width 9 height 9
radio input "true"
drag, startPoint x: 1014, startPoint y: 290, endPoint x: 991, endPoint y: 293, distance: 23.1
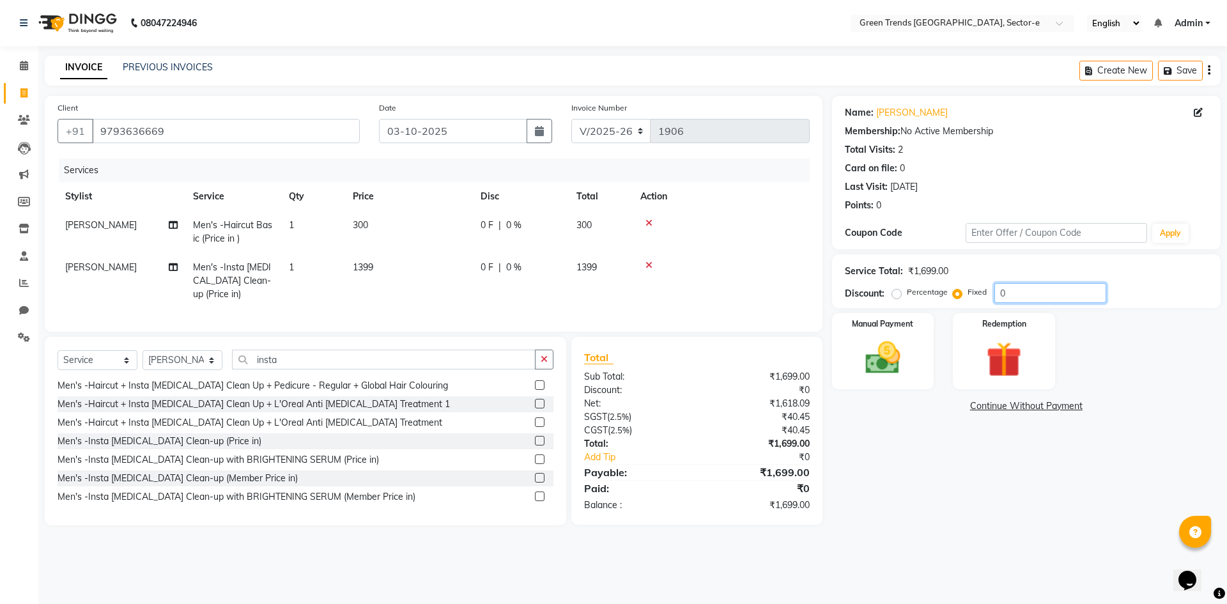
click at [991, 293] on div "Percentage Fixed 0" at bounding box center [1001, 293] width 212 height 20
type input "340"
click at [715, 265] on div at bounding box center [721, 265] width 162 height 9
click at [877, 357] on img at bounding box center [882, 358] width 59 height 42
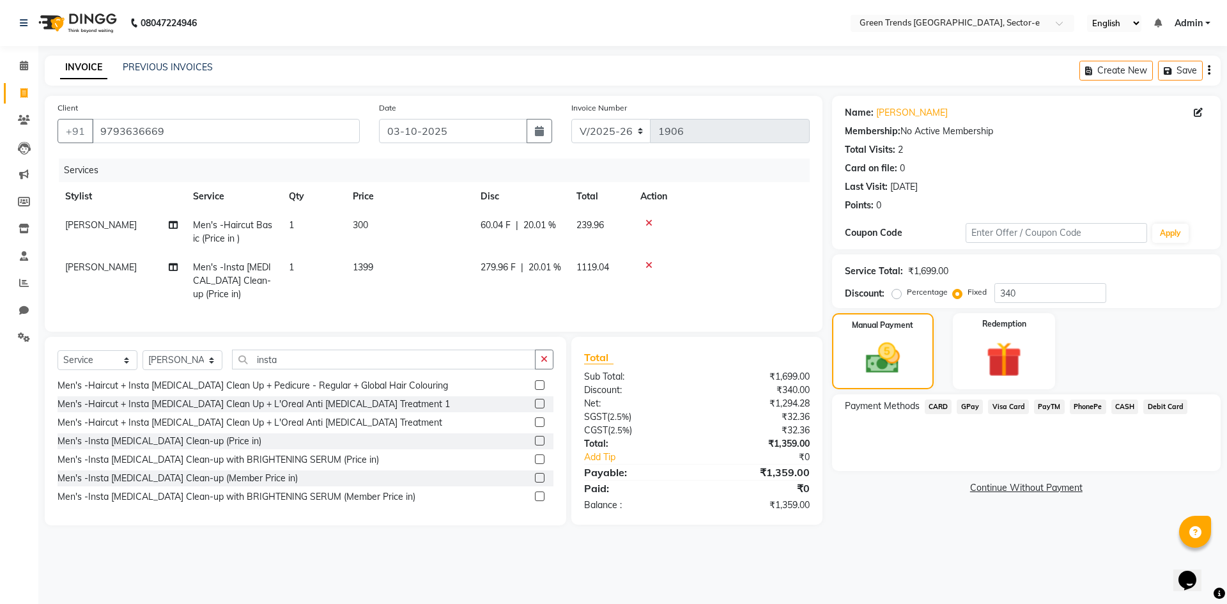
click at [943, 403] on span "CARD" at bounding box center [938, 406] width 27 height 15
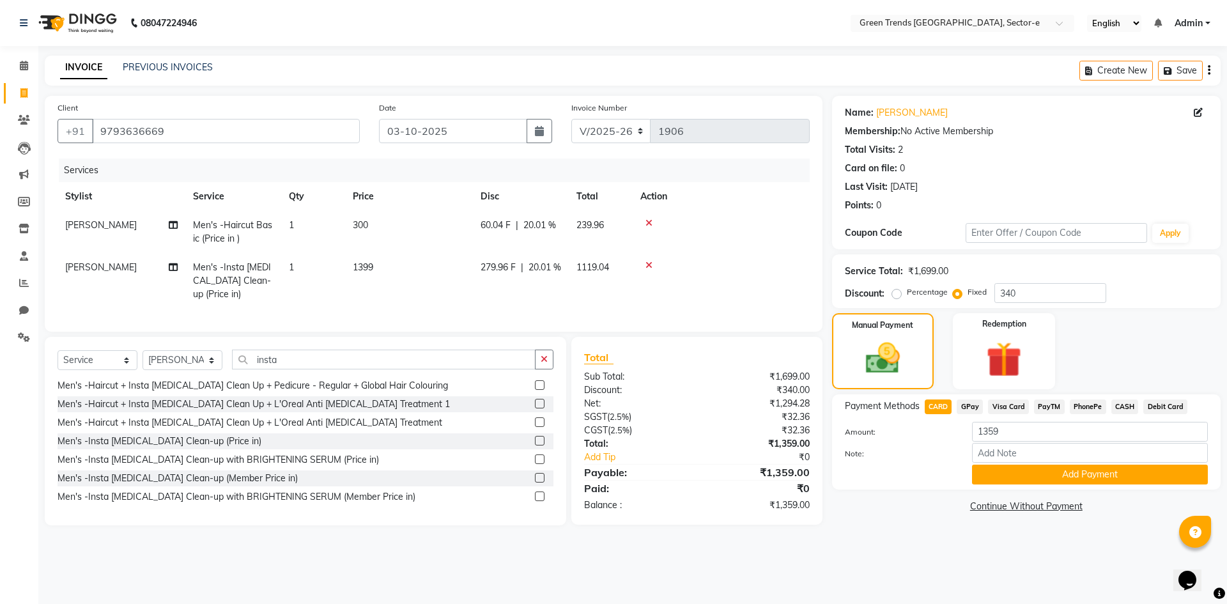
click at [1019, 474] on button "Add Payment" at bounding box center [1090, 475] width 236 height 20
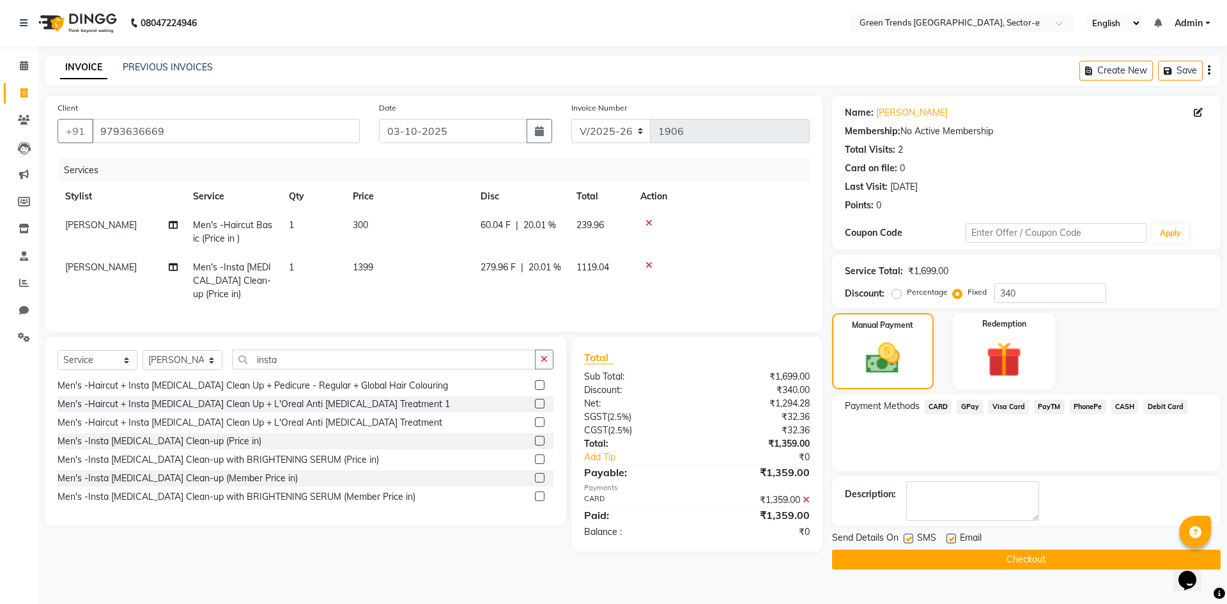
click at [911, 537] on label at bounding box center [909, 539] width 10 height 10
click at [911, 537] on input "checkbox" at bounding box center [908, 539] width 8 height 8
checkbox input "false"
drag, startPoint x: 948, startPoint y: 541, endPoint x: 951, endPoint y: 554, distance: 13.7
click at [949, 541] on label at bounding box center [951, 539] width 10 height 10
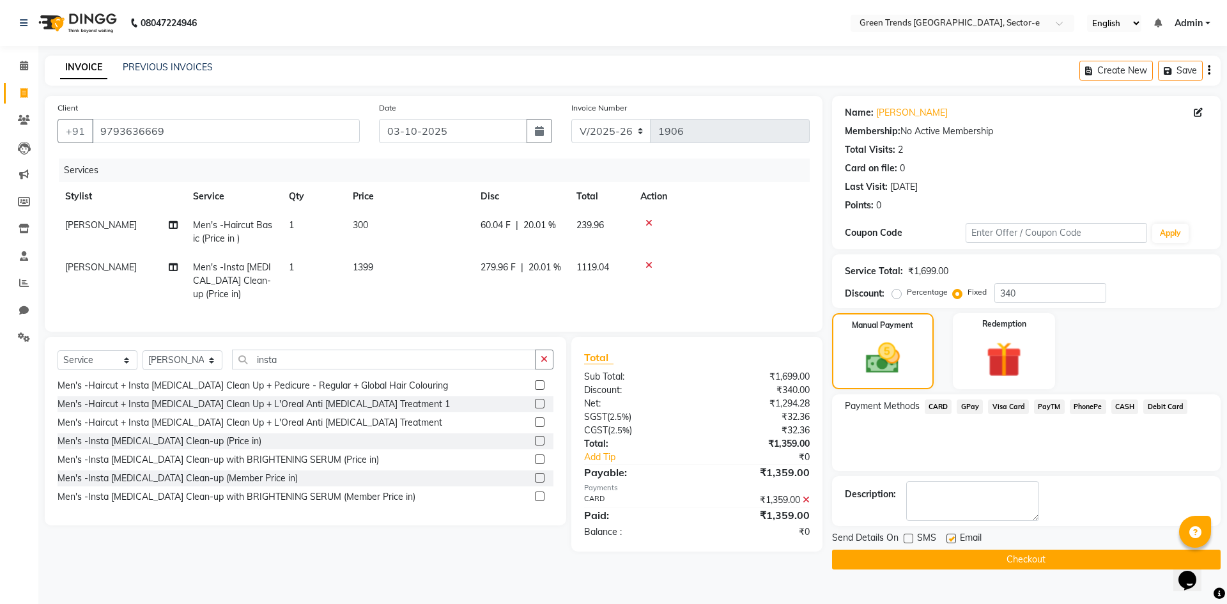
click at [949, 541] on input "checkbox" at bounding box center [950, 539] width 8 height 8
checkbox input "false"
click at [952, 561] on button "Checkout" at bounding box center [1026, 560] width 389 height 20
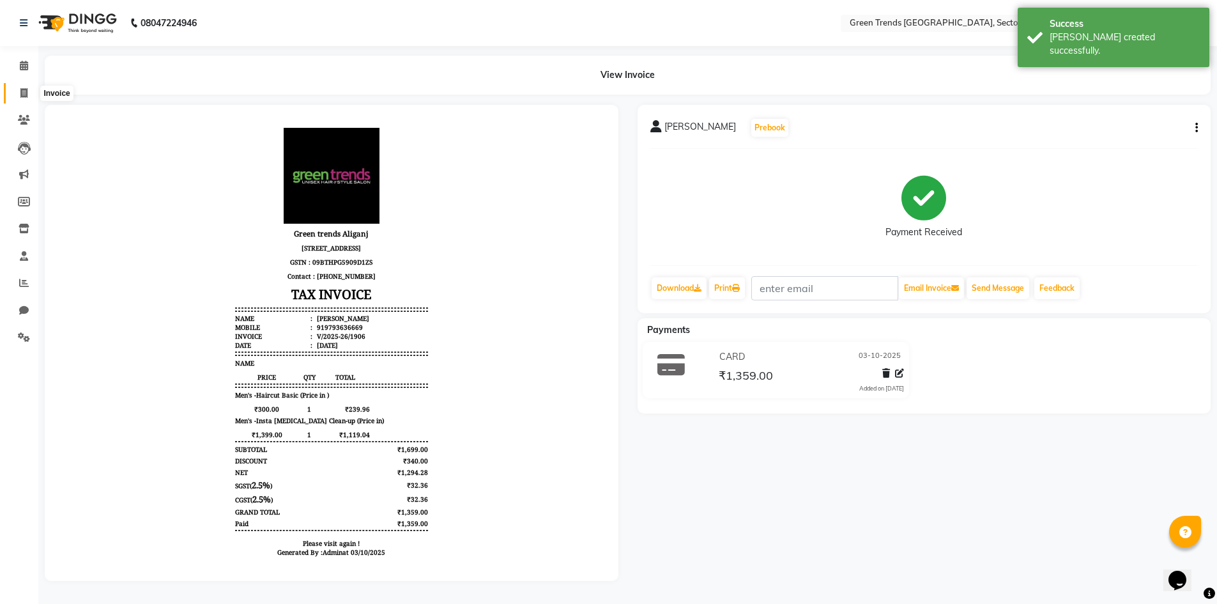
click at [20, 91] on icon at bounding box center [23, 93] width 7 height 10
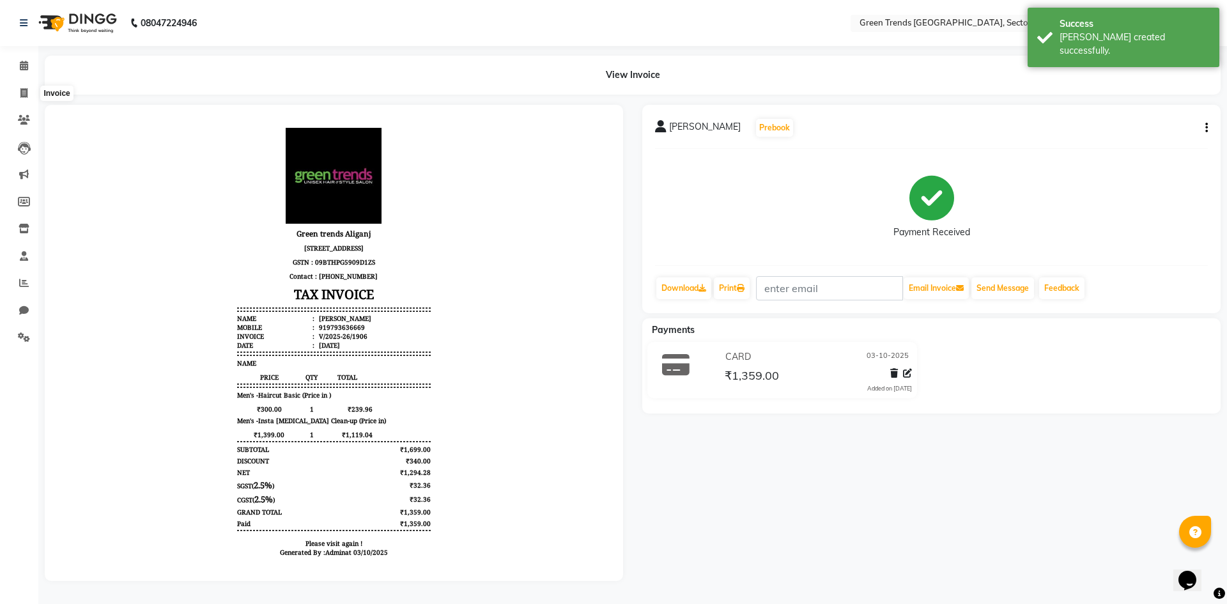
select select "service"
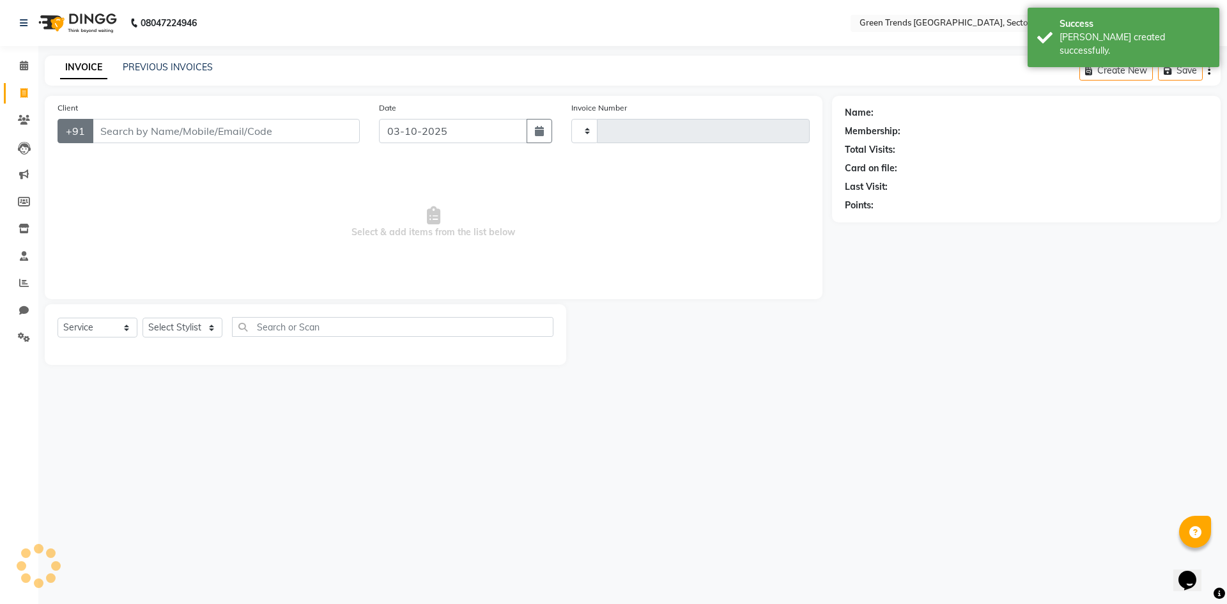
type input "1907"
select select "7023"
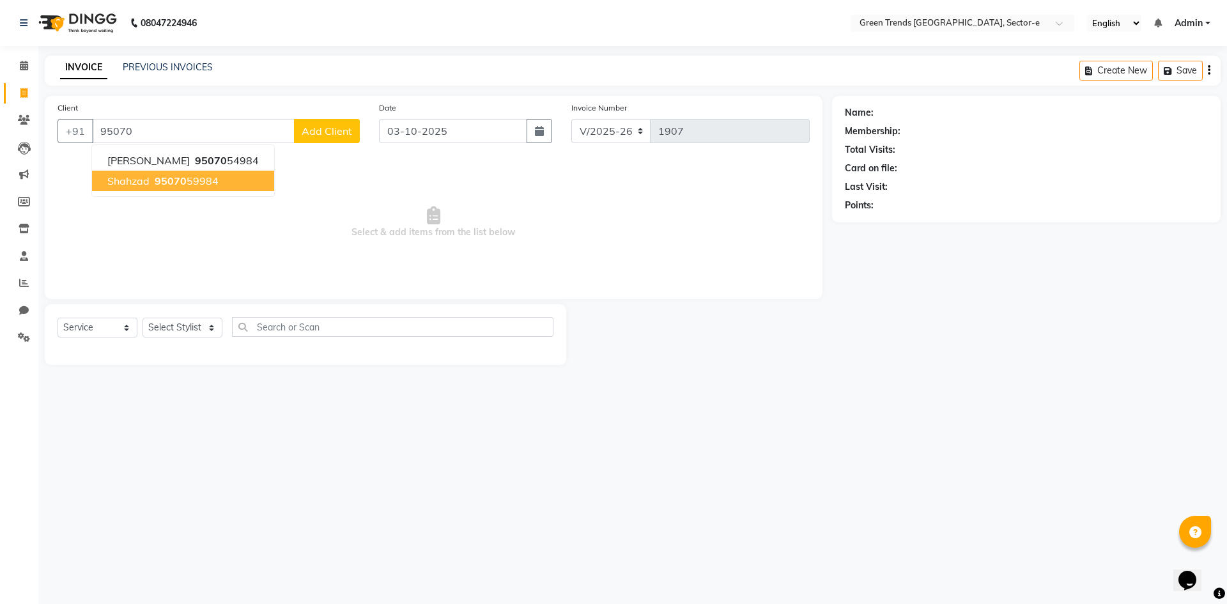
click at [167, 181] on span "95070" at bounding box center [171, 180] width 32 height 13
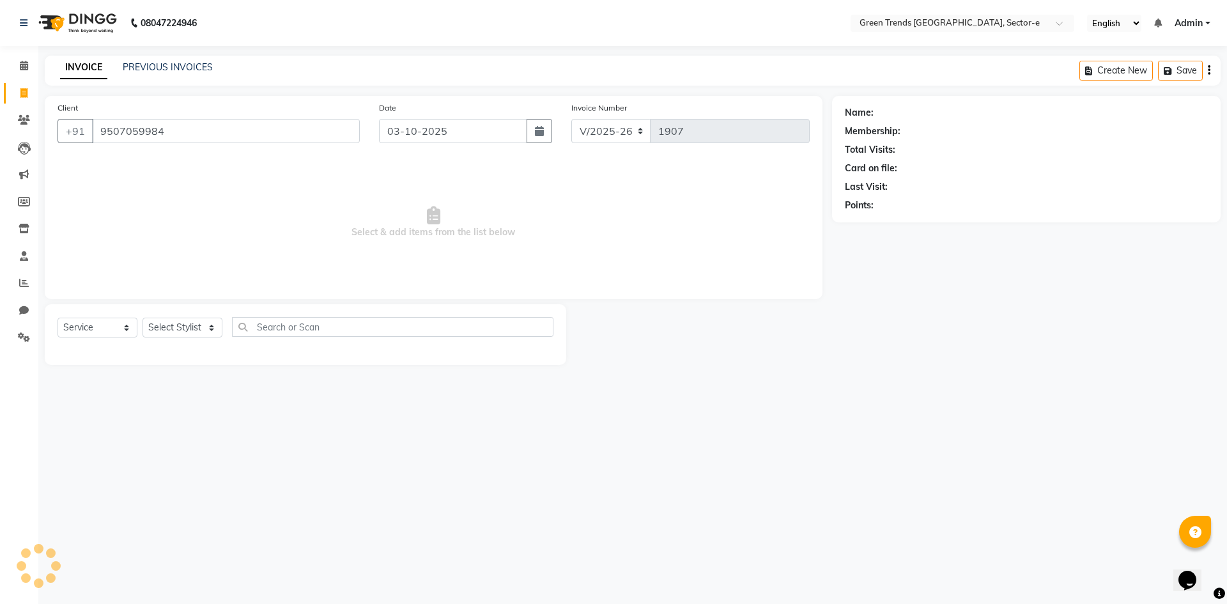
type input "9507059984"
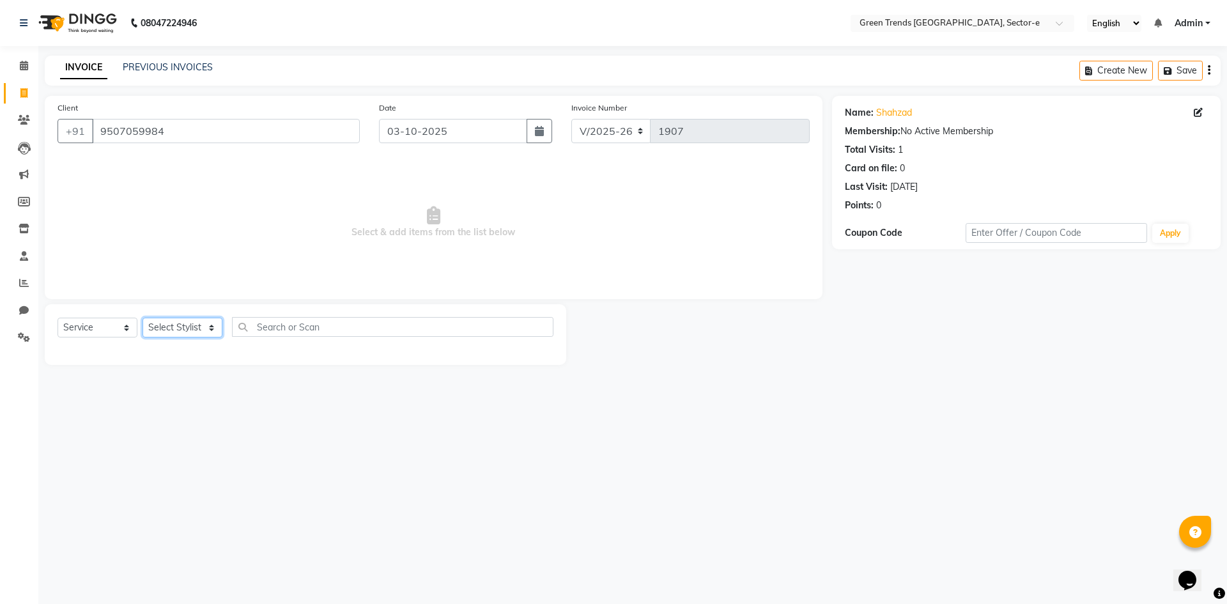
click at [208, 325] on select "Select Stylist [PERSON_NAME] [PERSON_NAME] Mo. [PERSON_NAME].[PERSON_NAME] [PER…" at bounding box center [183, 328] width 80 height 20
click at [21, 66] on icon at bounding box center [24, 66] width 8 height 10
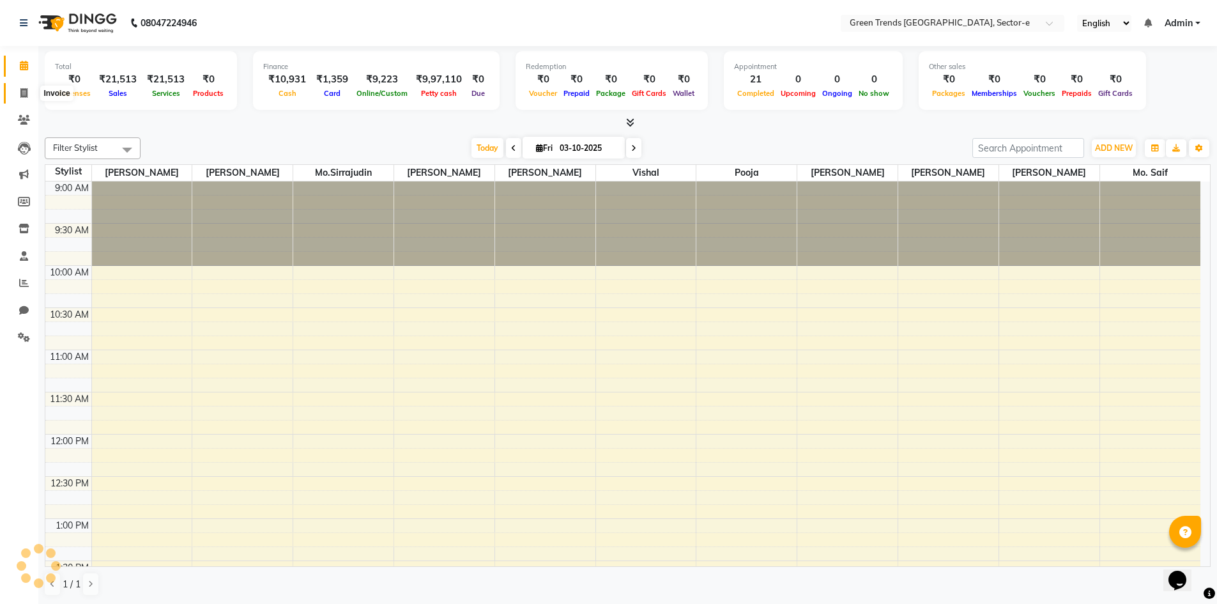
click at [24, 86] on span at bounding box center [24, 93] width 22 height 15
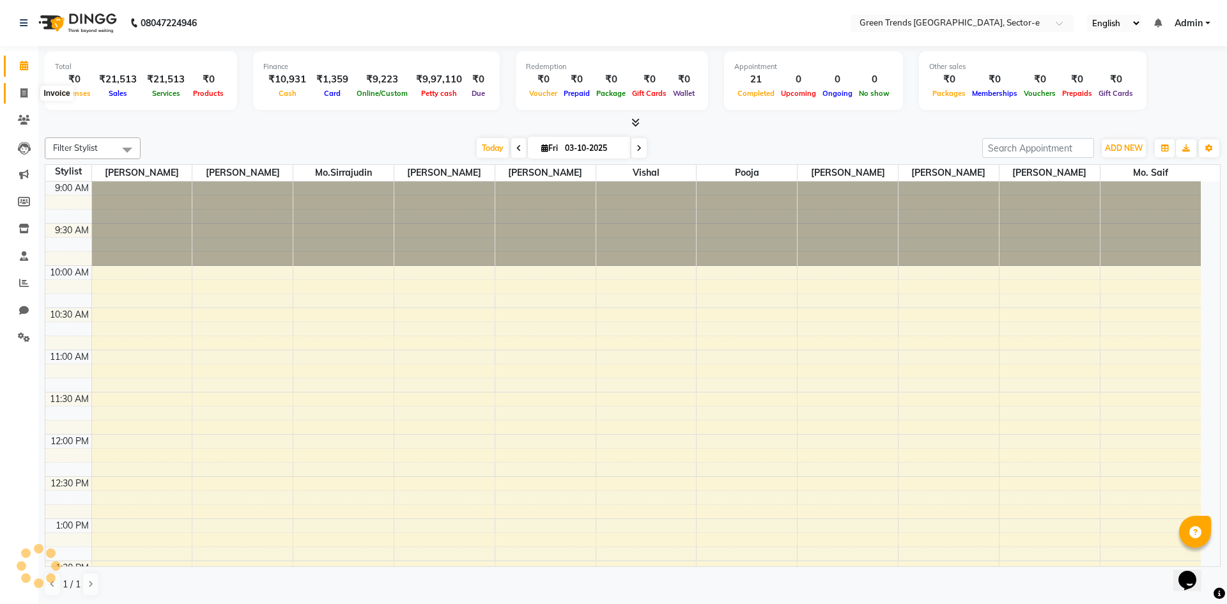
select select "7023"
select select "service"
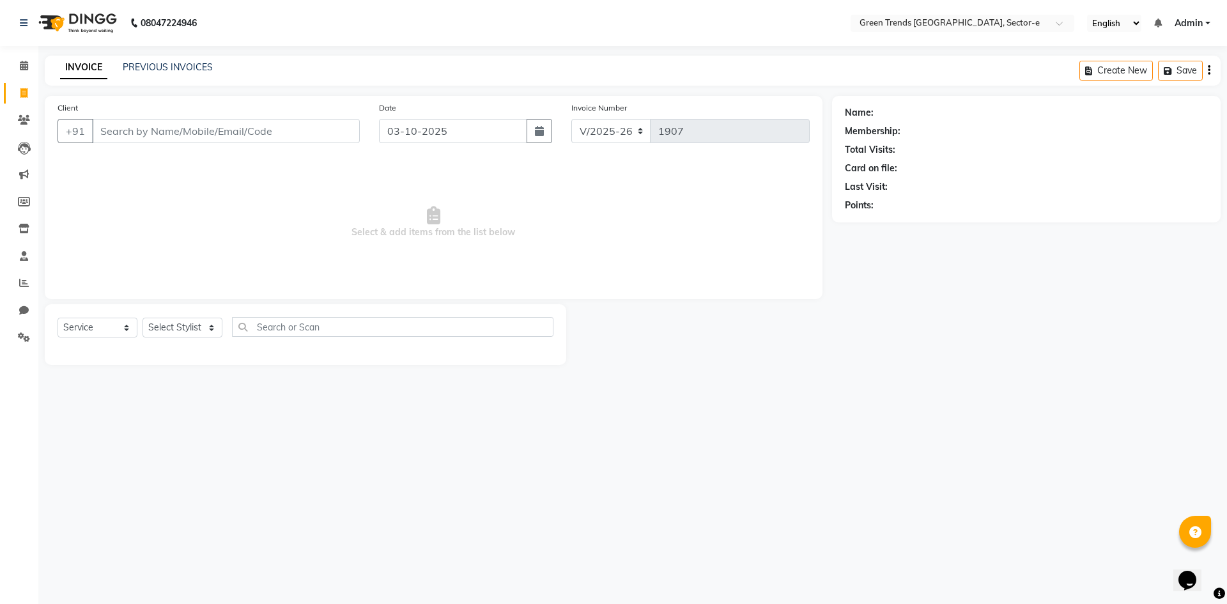
click at [123, 135] on input "Client" at bounding box center [226, 131] width 268 height 24
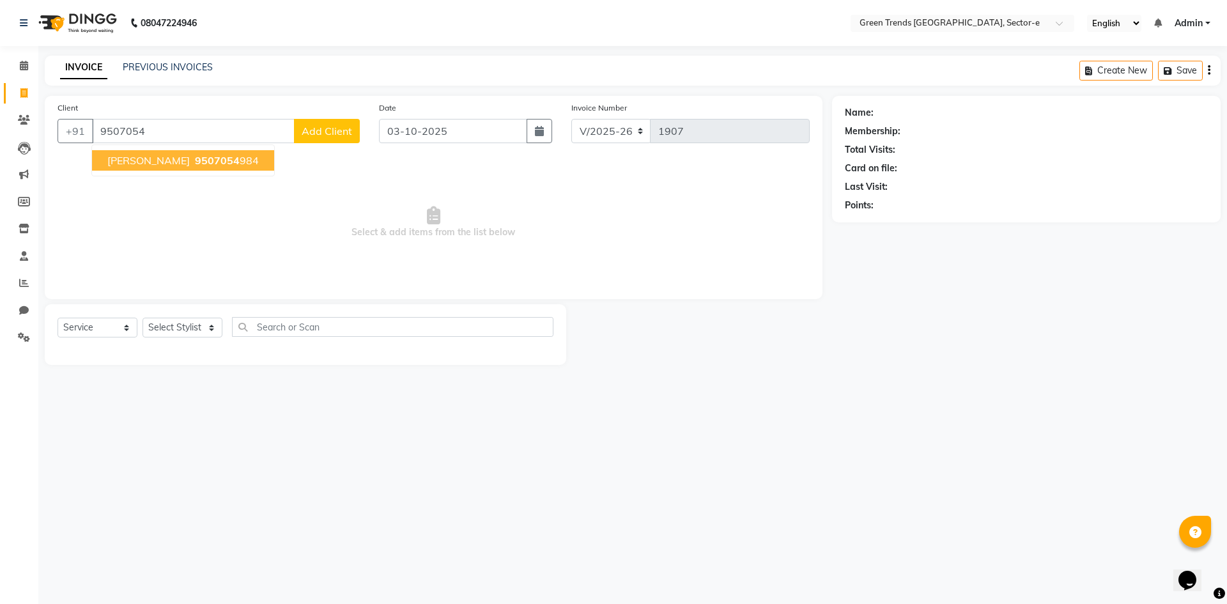
click at [207, 160] on ngb-highlight "9507054 984" at bounding box center [225, 160] width 66 height 13
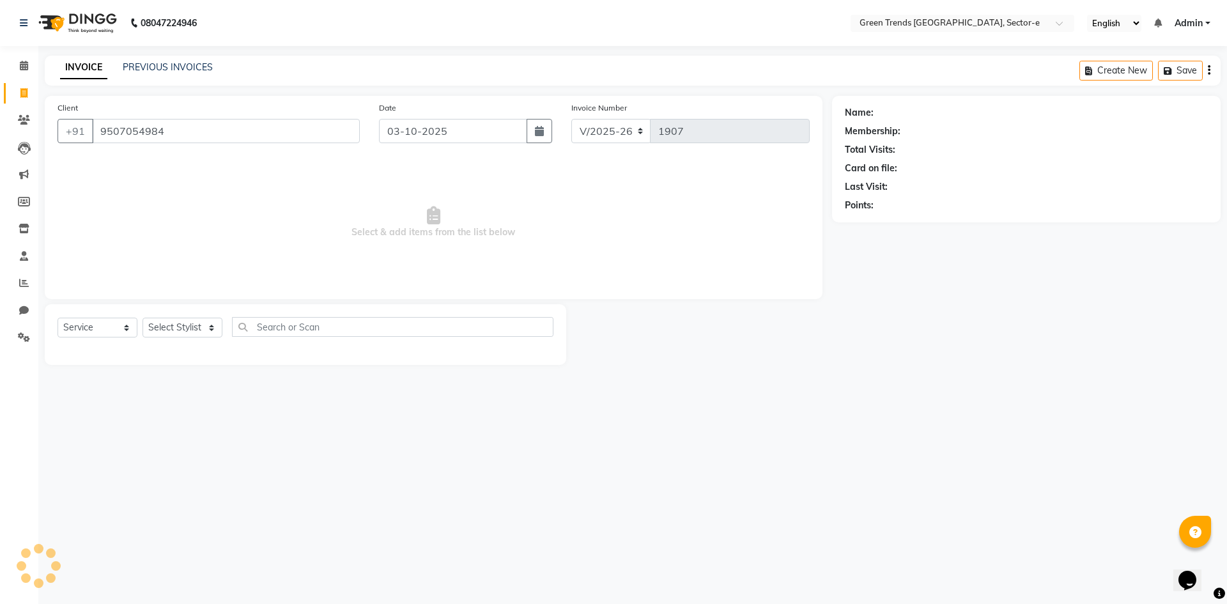
type input "9507054984"
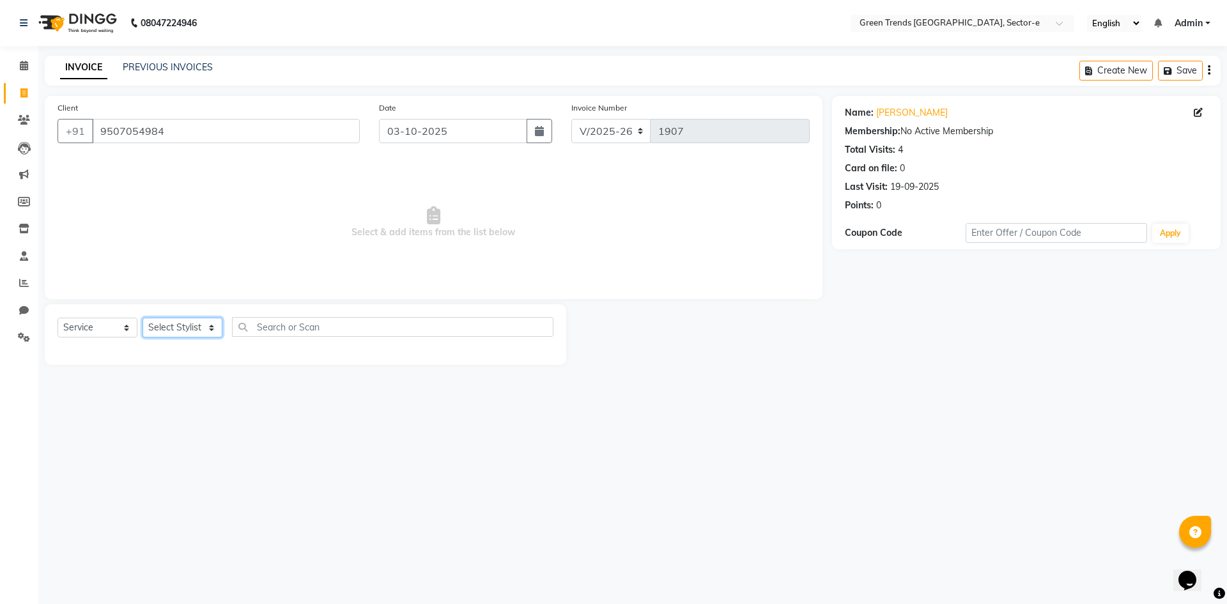
click at [212, 327] on select "Select Stylist [PERSON_NAME] [PERSON_NAME] Mo. [PERSON_NAME].[PERSON_NAME] [PER…" at bounding box center [183, 328] width 80 height 20
select select "58751"
click at [143, 318] on select "Select Stylist [PERSON_NAME] [PERSON_NAME] Mo. [PERSON_NAME].[PERSON_NAME] [PER…" at bounding box center [183, 328] width 80 height 20
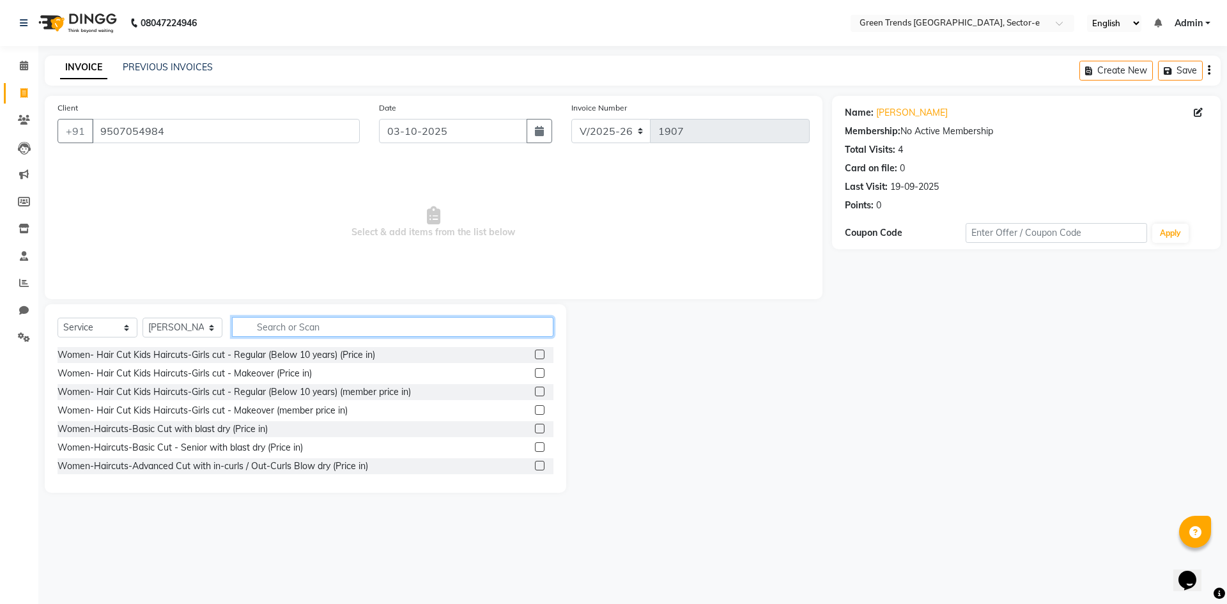
click at [252, 331] on input "text" at bounding box center [392, 327] width 321 height 20
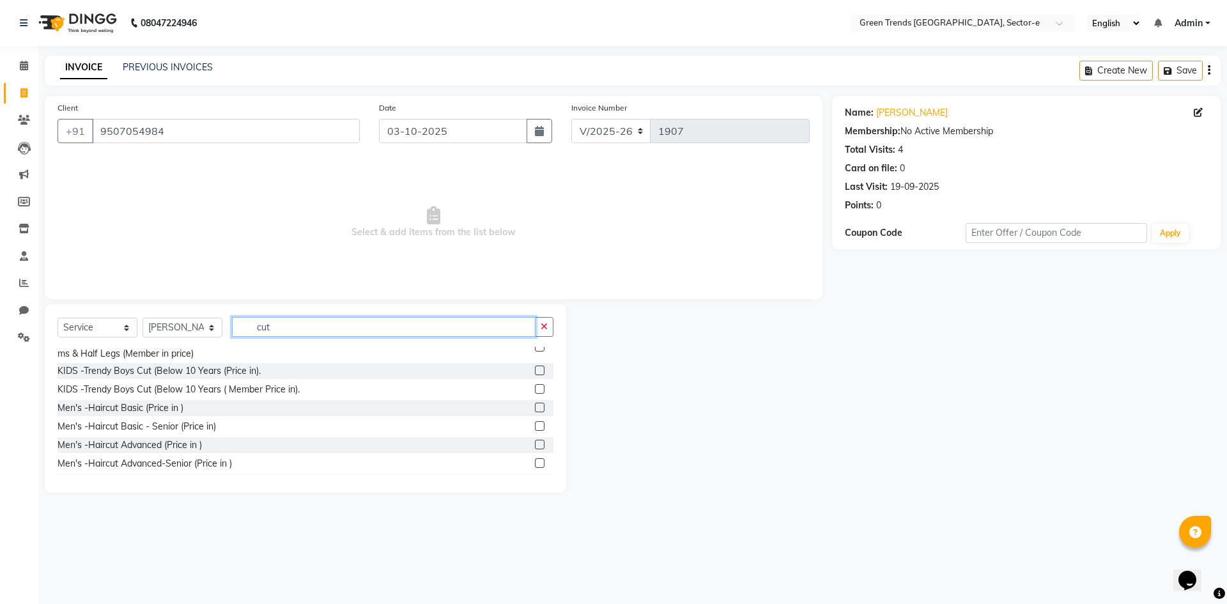
scroll to position [649, 0]
type input "cut"
drag, startPoint x: 134, startPoint y: 413, endPoint x: 206, endPoint y: 382, distance: 77.9
click at [137, 408] on div "Men's -Haircut Basic (Price in )" at bounding box center [121, 401] width 126 height 13
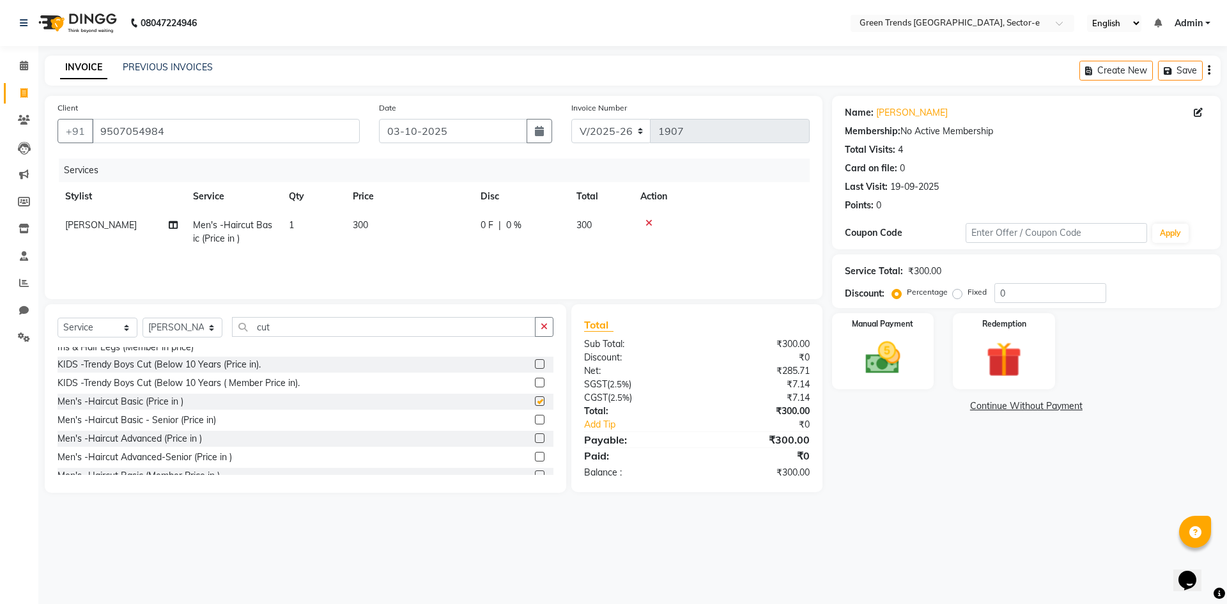
checkbox input "false"
drag, startPoint x: 286, startPoint y: 327, endPoint x: 255, endPoint y: 330, distance: 30.9
click at [255, 330] on input "cut" at bounding box center [384, 327] width 304 height 20
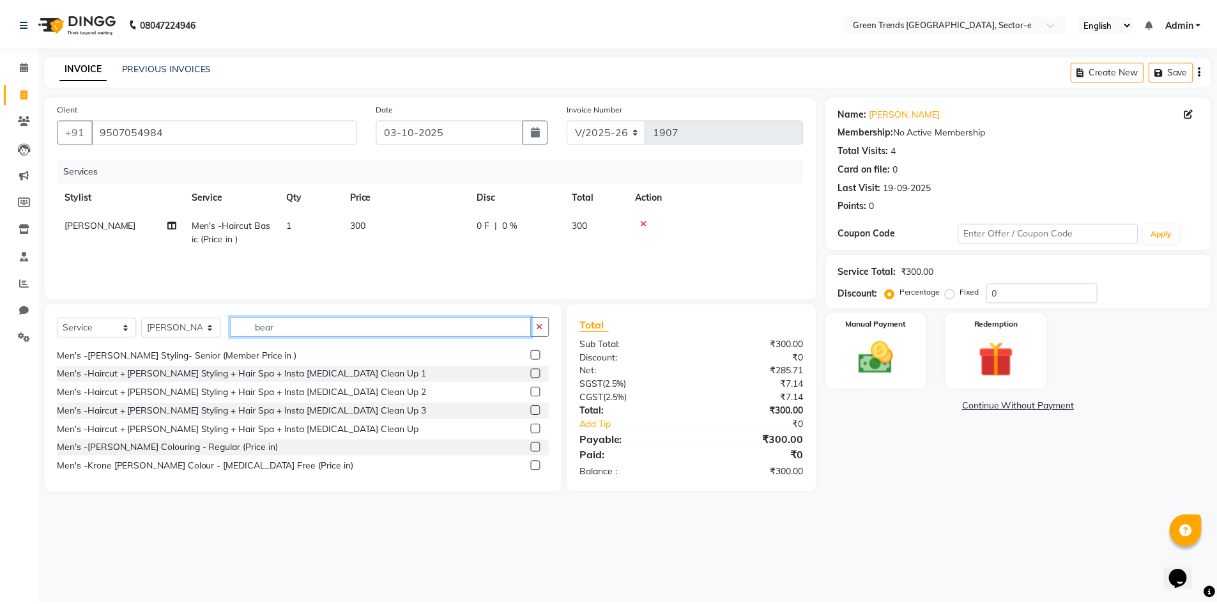
scroll to position [0, 0]
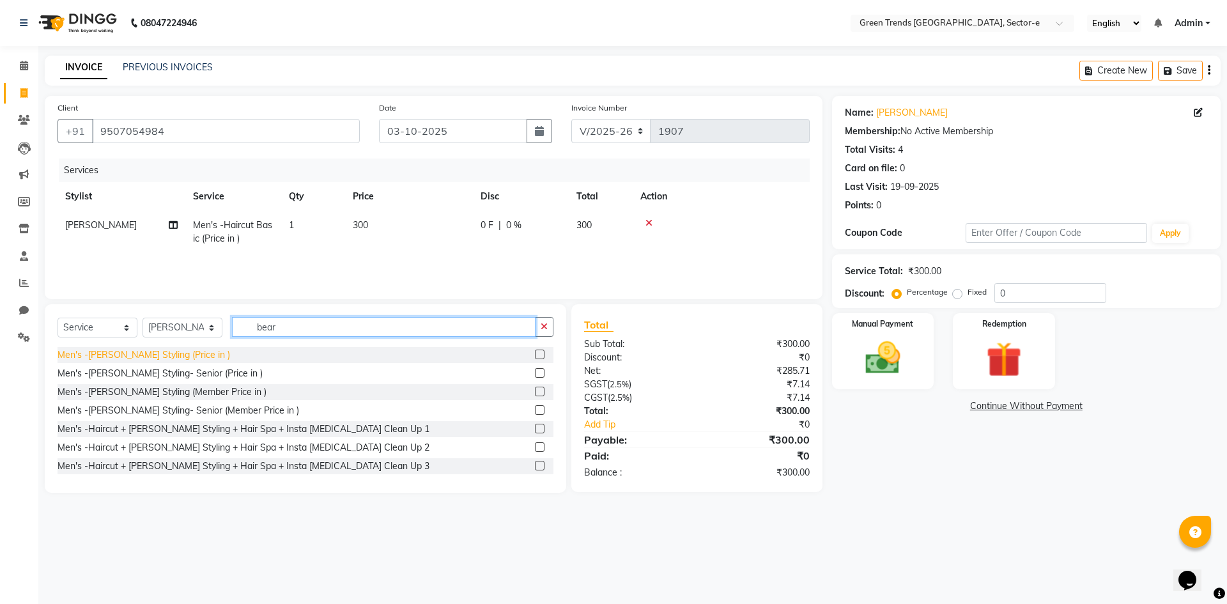
type input "bear"
click at [162, 360] on div "Men's -[PERSON_NAME] Styling (Price in )" at bounding box center [144, 354] width 173 height 13
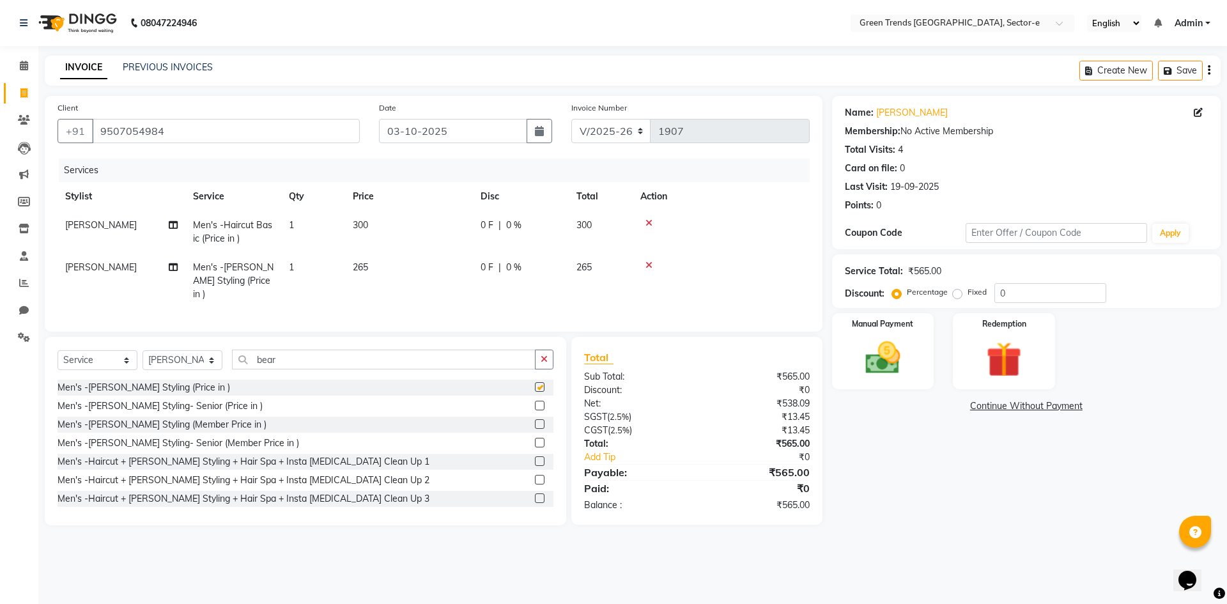
checkbox input "false"
click at [968, 293] on label "Fixed" at bounding box center [977, 292] width 19 height 12
click at [955, 293] on input "Fixed" at bounding box center [959, 292] width 9 height 9
radio input "true"
drag, startPoint x: 1010, startPoint y: 294, endPoint x: 993, endPoint y: 293, distance: 17.3
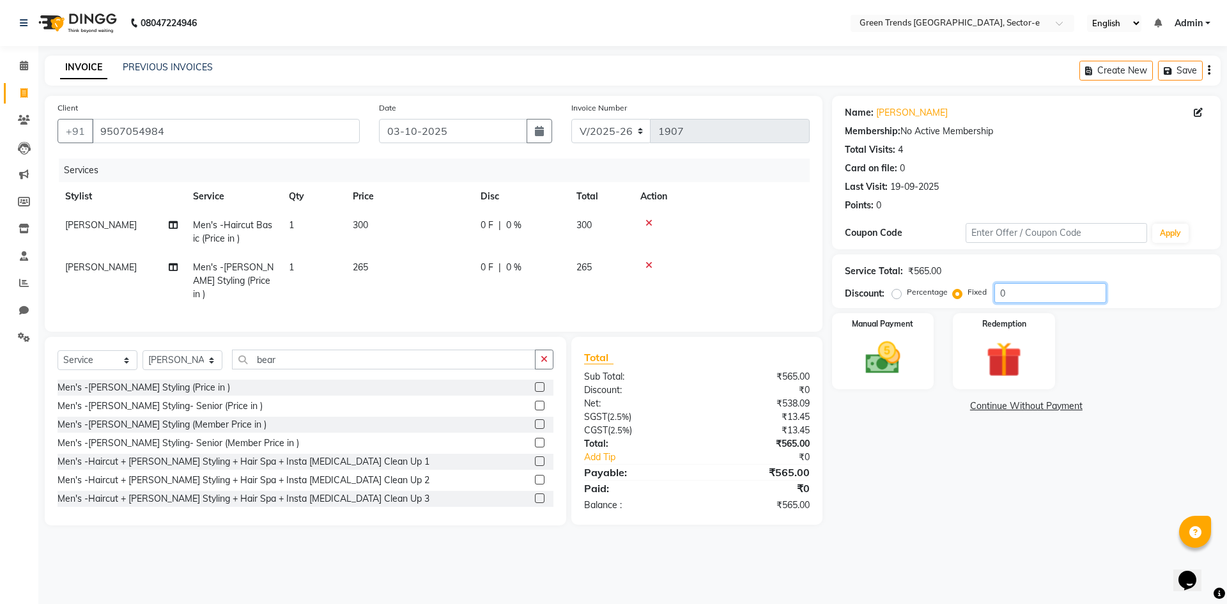
click at [994, 293] on input "0" at bounding box center [1050, 293] width 112 height 20
type input "117"
click at [890, 351] on img at bounding box center [882, 358] width 59 height 42
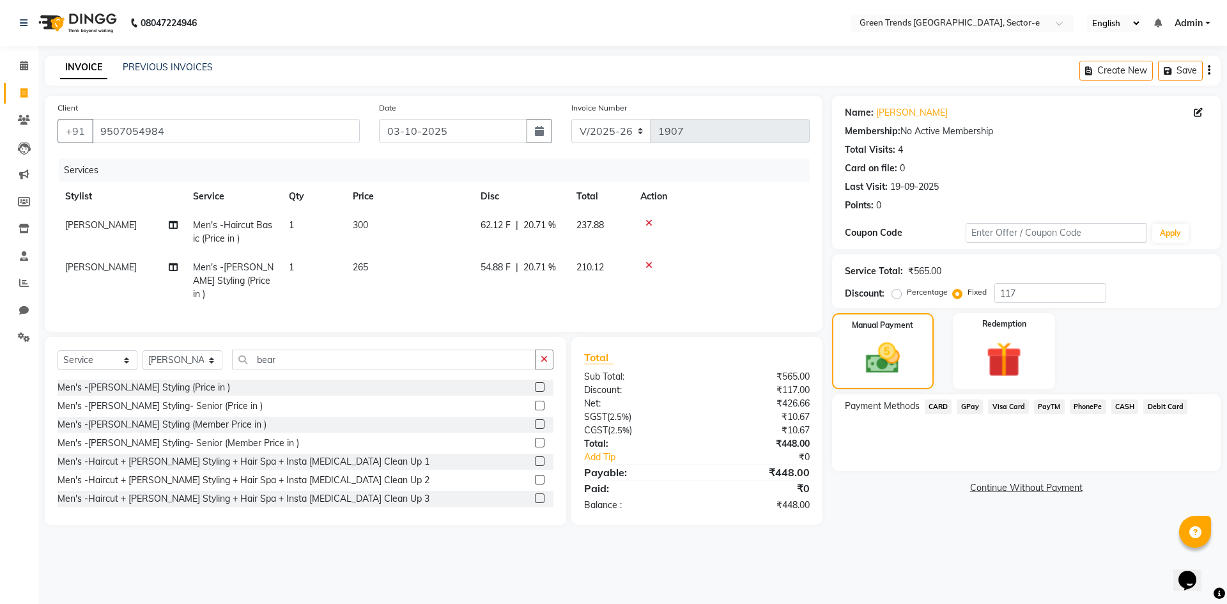
click at [976, 403] on span "GPay" at bounding box center [970, 406] width 26 height 15
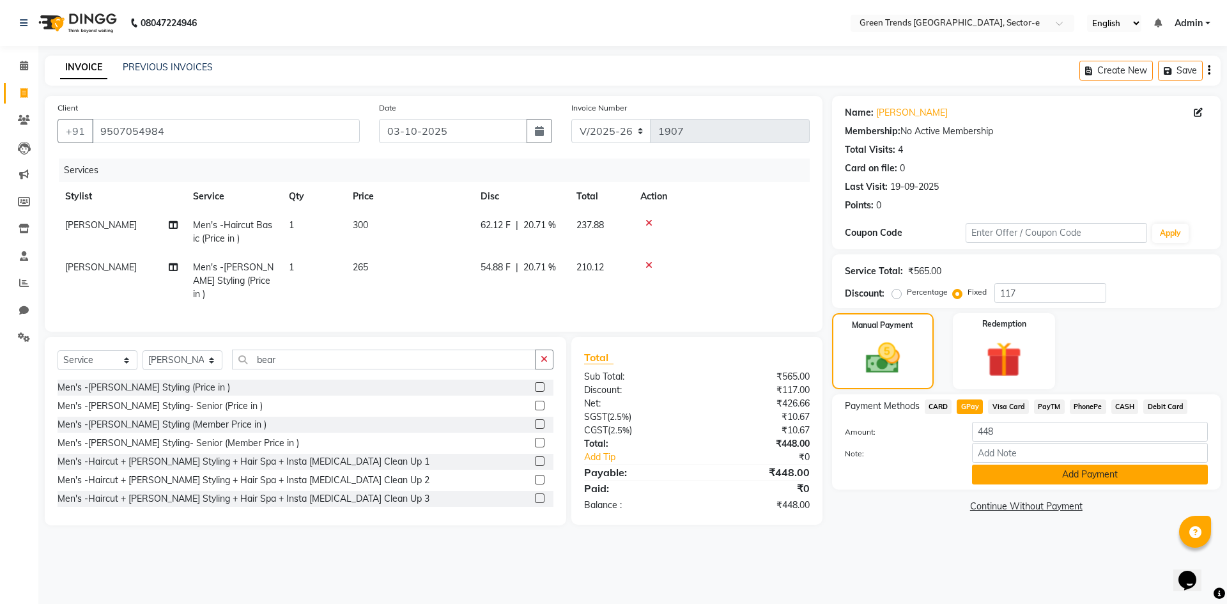
click at [1006, 474] on button "Add Payment" at bounding box center [1090, 475] width 236 height 20
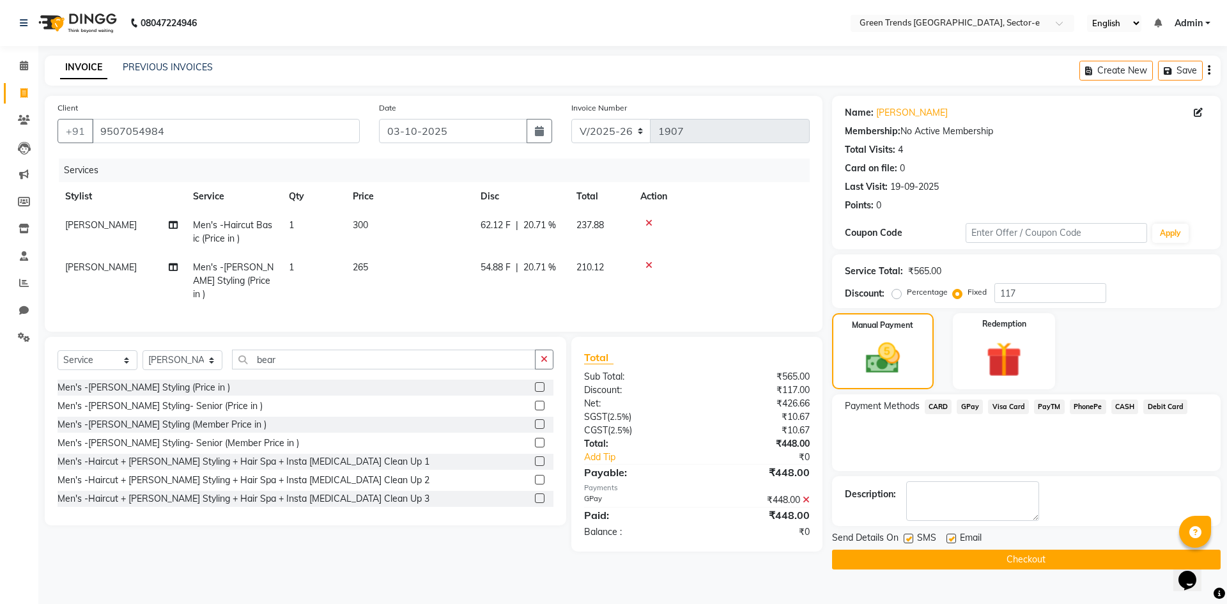
click at [907, 536] on label at bounding box center [909, 539] width 10 height 10
click at [907, 536] on input "checkbox" at bounding box center [908, 539] width 8 height 8
checkbox input "false"
click at [951, 543] on label at bounding box center [951, 539] width 10 height 10
click at [951, 543] on input "checkbox" at bounding box center [950, 539] width 8 height 8
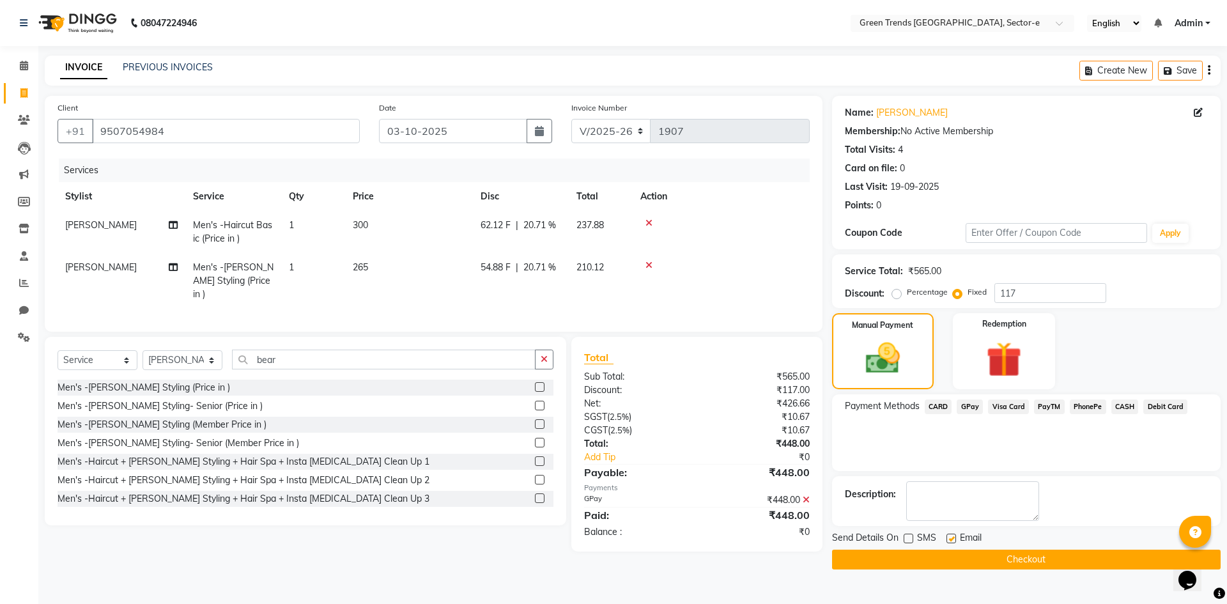
checkbox input "false"
click at [956, 554] on button "Checkout" at bounding box center [1026, 560] width 389 height 20
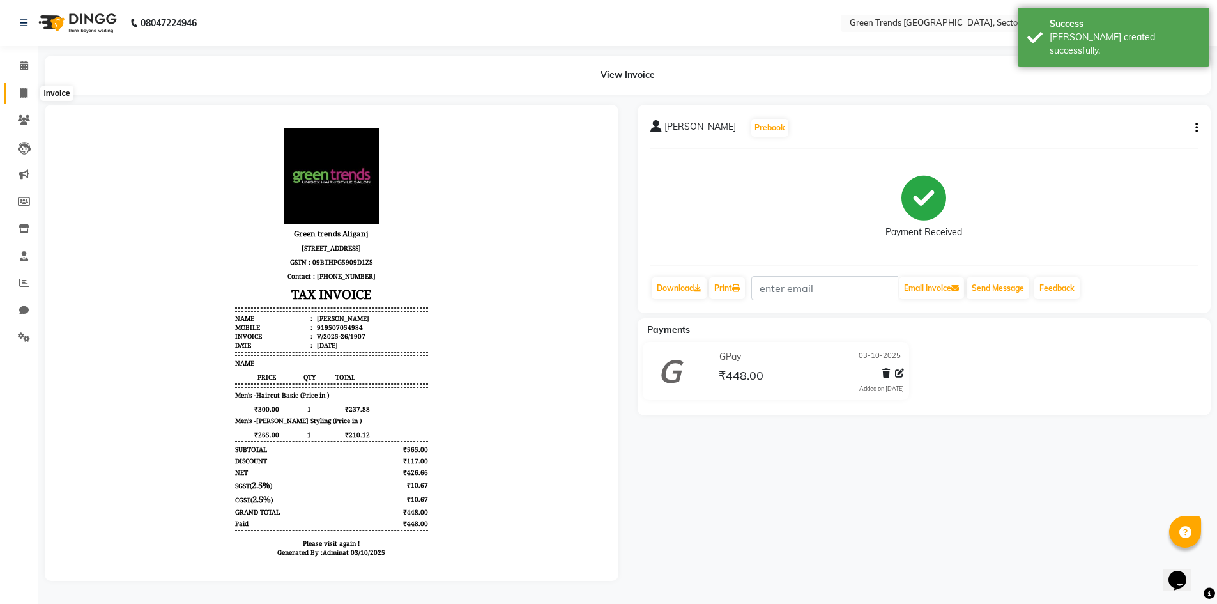
click at [19, 94] on span at bounding box center [24, 93] width 22 height 15
select select "service"
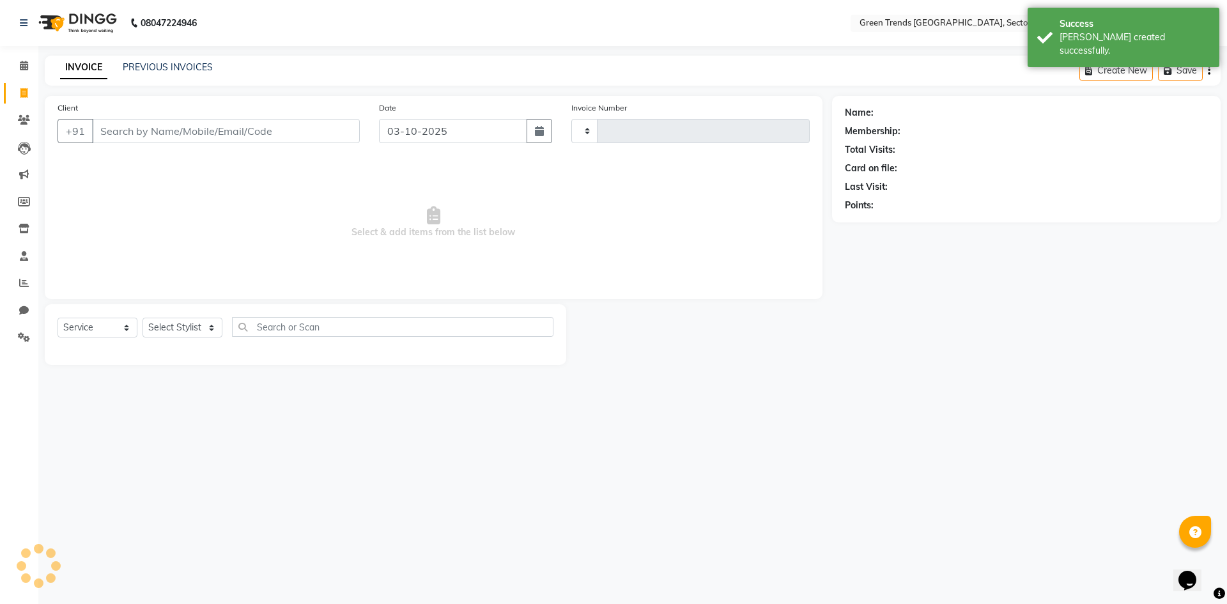
type input "1908"
select select "7023"
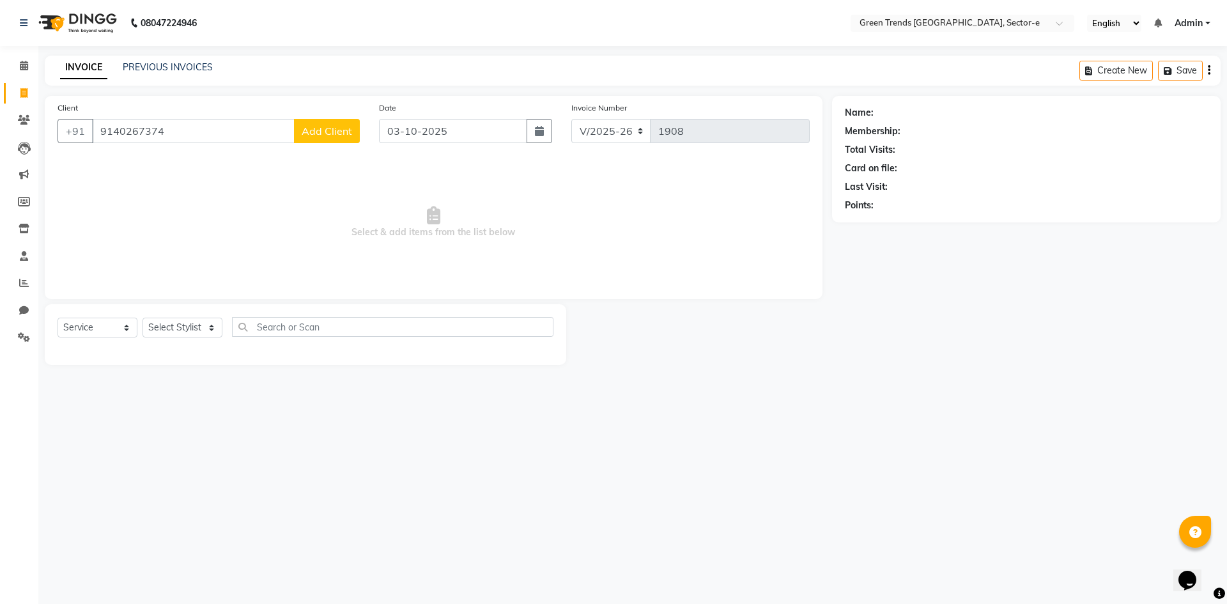
type input "9140267374"
click at [323, 132] on span "Add Client" at bounding box center [327, 131] width 50 height 13
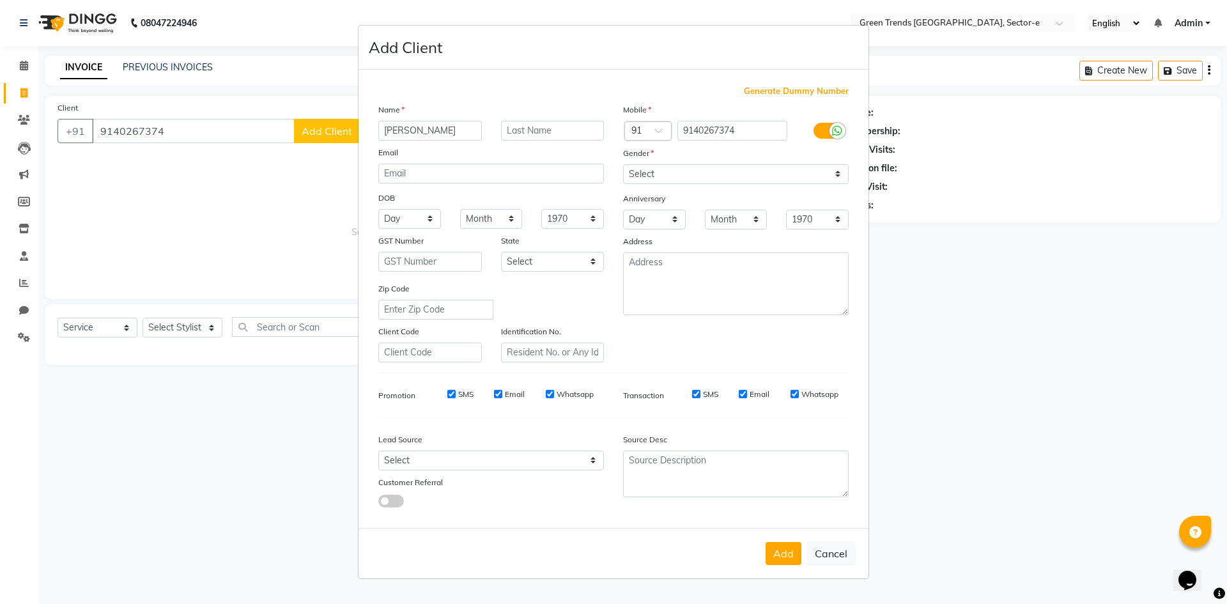
type input "Kunal Singh"
click at [835, 169] on select "Select [DEMOGRAPHIC_DATA] [DEMOGRAPHIC_DATA] Other Prefer Not To Say" at bounding box center [736, 174] width 226 height 20
select select "[DEMOGRAPHIC_DATA]"
click at [623, 164] on select "Select [DEMOGRAPHIC_DATA] [DEMOGRAPHIC_DATA] Other Prefer Not To Say" at bounding box center [736, 174] width 226 height 20
click at [775, 555] on button "Add" at bounding box center [784, 553] width 36 height 23
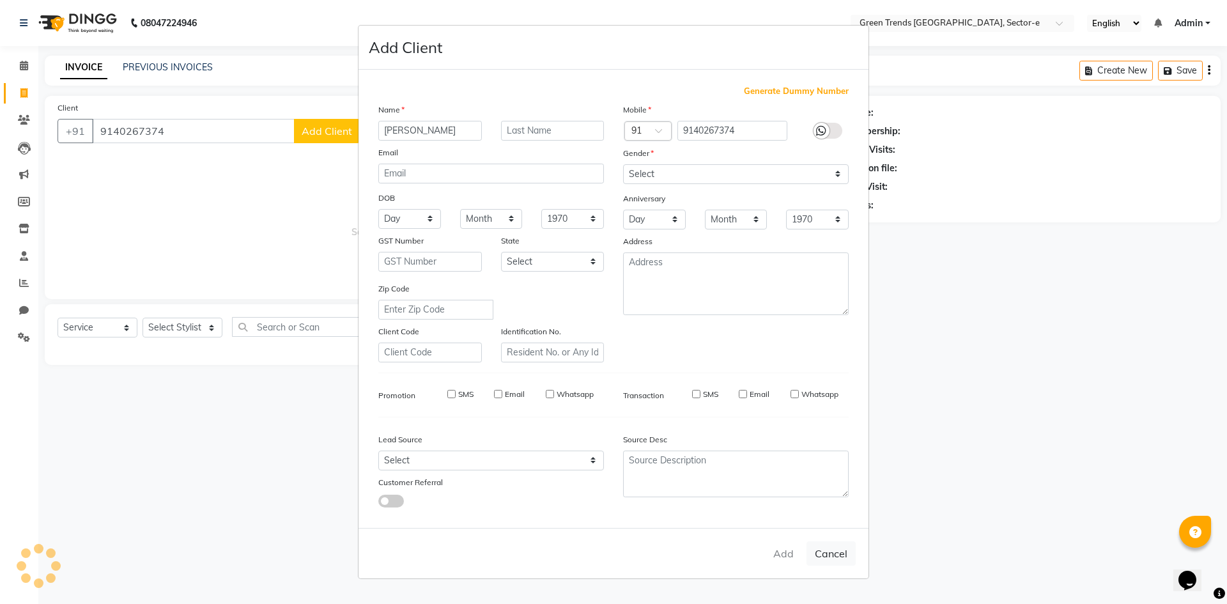
select select
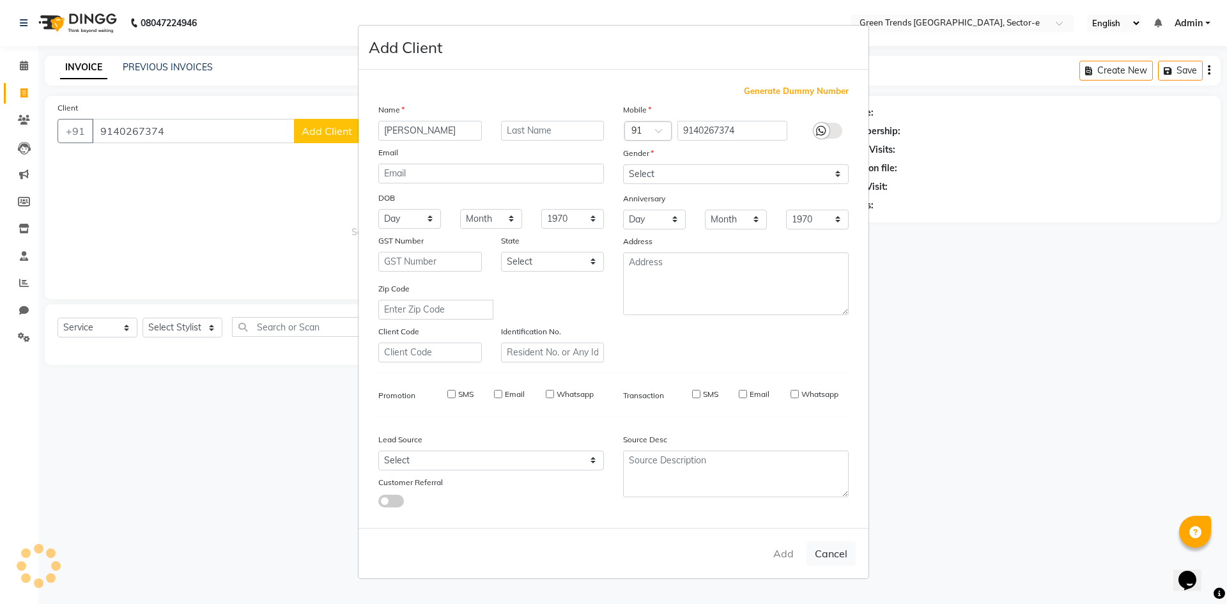
select select
checkbox input "false"
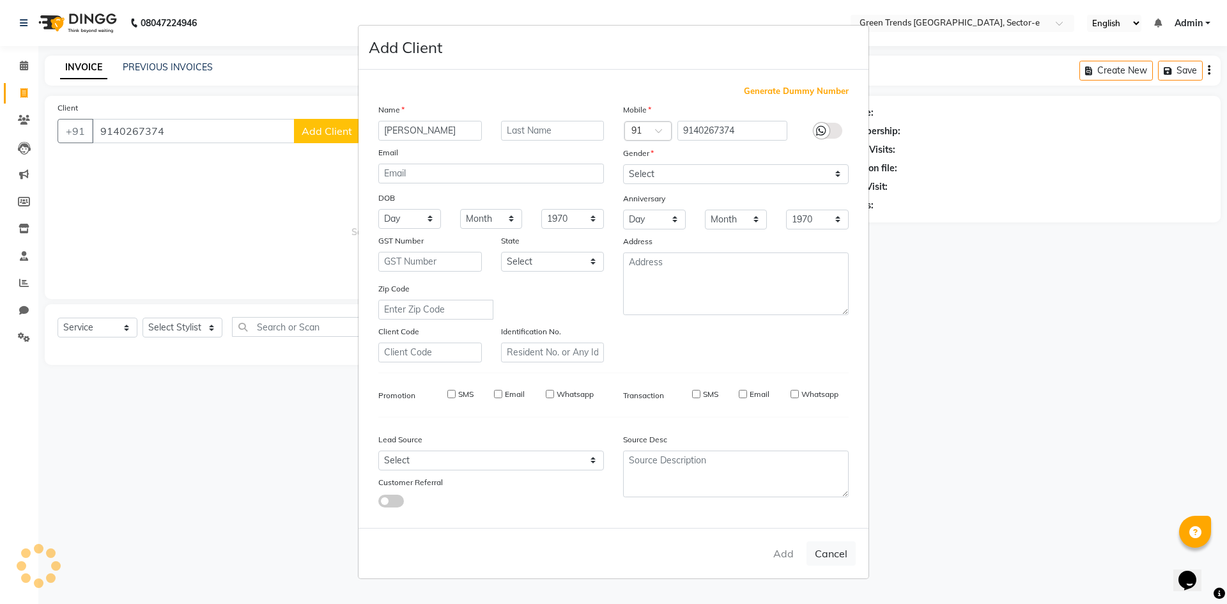
checkbox input "false"
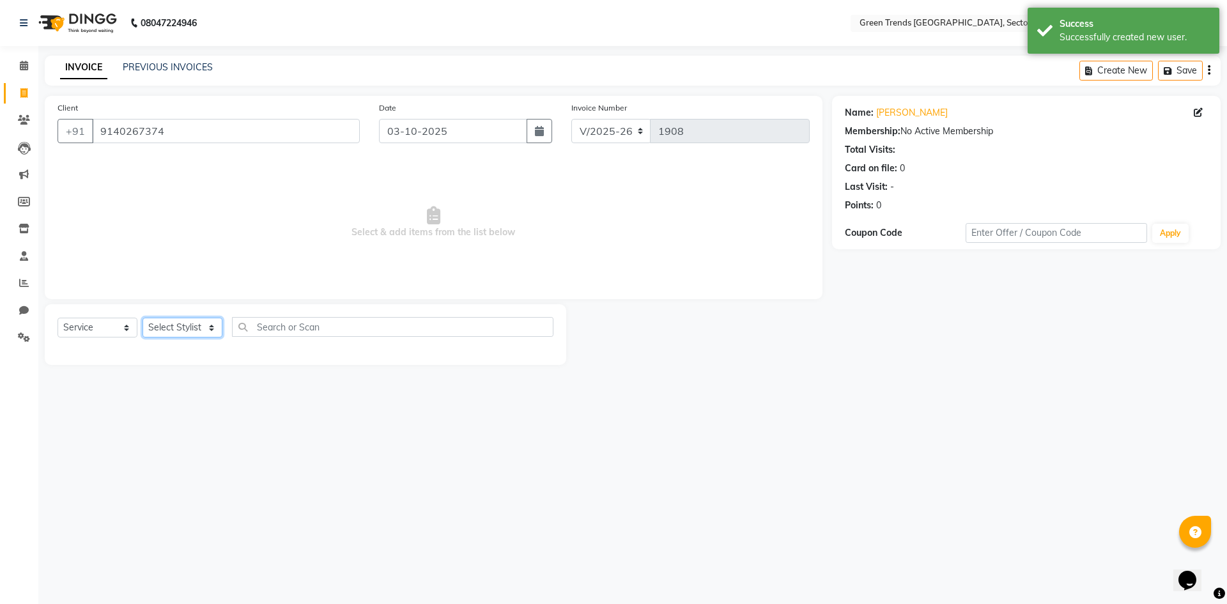
click at [213, 323] on select "Select Stylist [PERSON_NAME] [PERSON_NAME] Mo. [PERSON_NAME].[PERSON_NAME] [PER…" at bounding box center [183, 328] width 80 height 20
select select "62974"
click at [143, 318] on select "Select Stylist [PERSON_NAME] [PERSON_NAME] Mo. [PERSON_NAME].[PERSON_NAME] [PER…" at bounding box center [183, 328] width 80 height 20
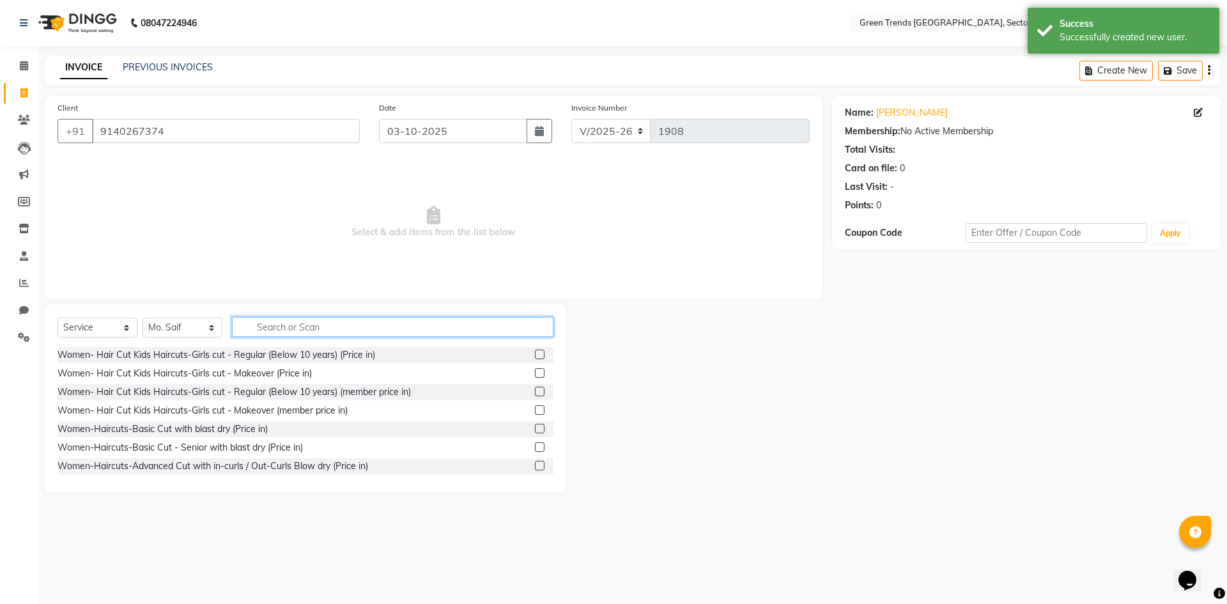
click at [275, 327] on input "text" at bounding box center [392, 327] width 321 height 20
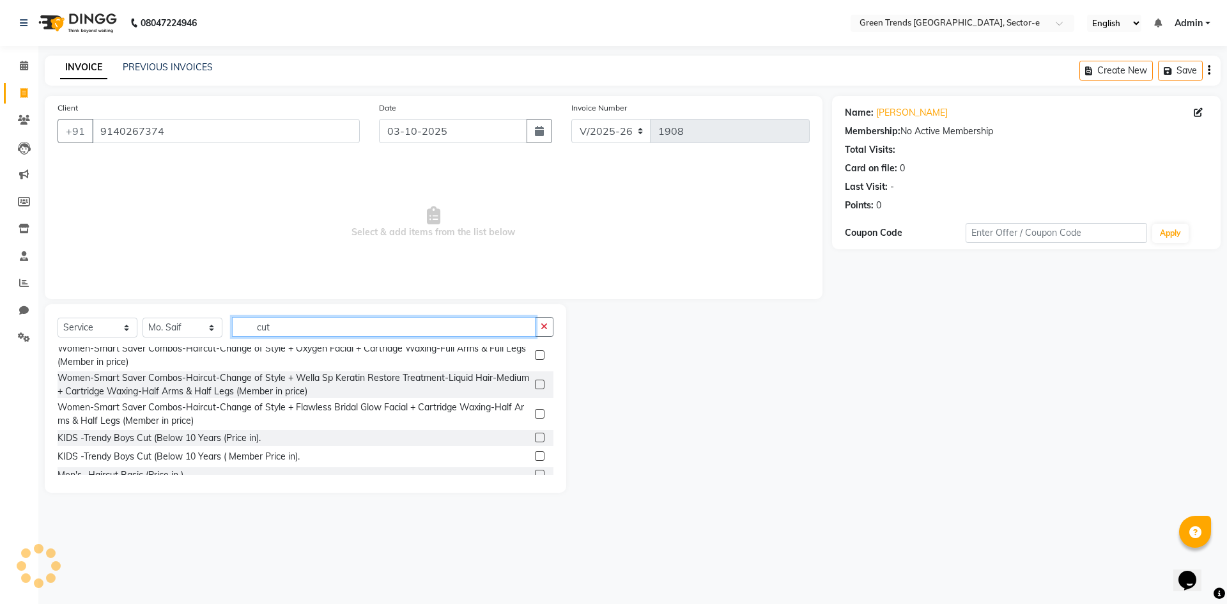
scroll to position [618, 0]
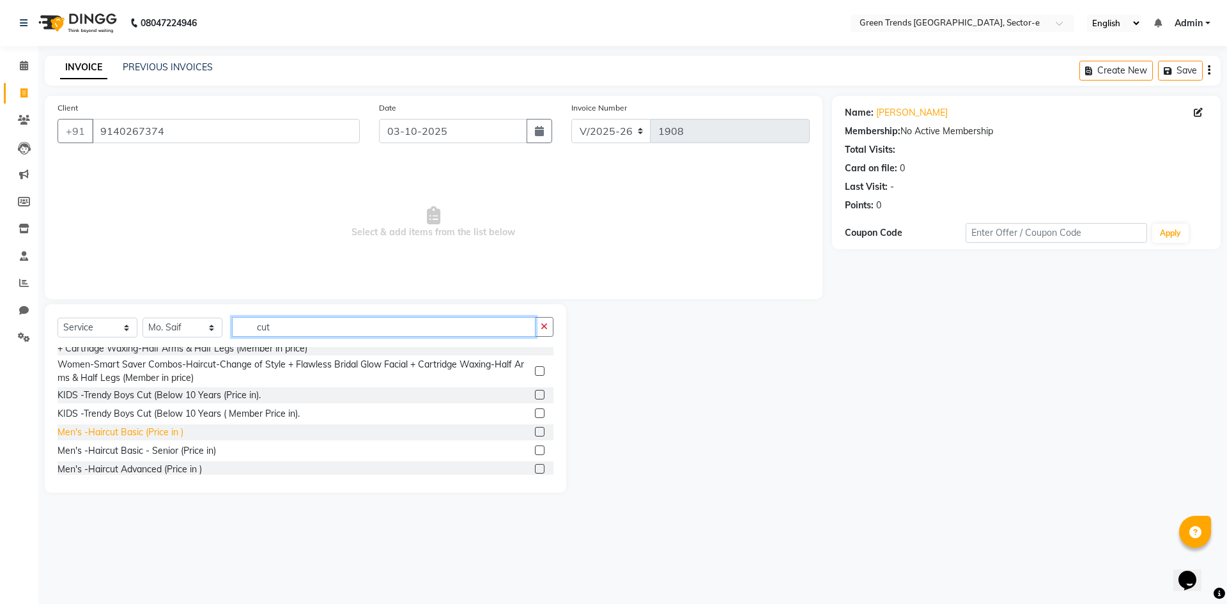
type input "cut"
click at [165, 439] on div "Men's -Haircut Basic (Price in )" at bounding box center [121, 432] width 126 height 13
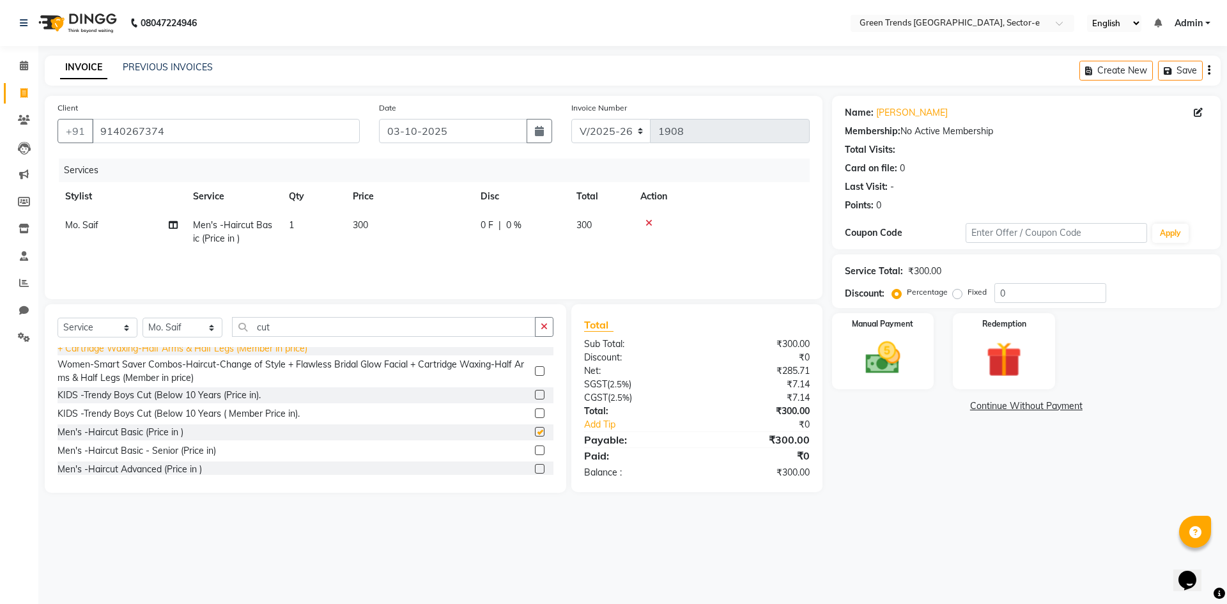
checkbox input "false"
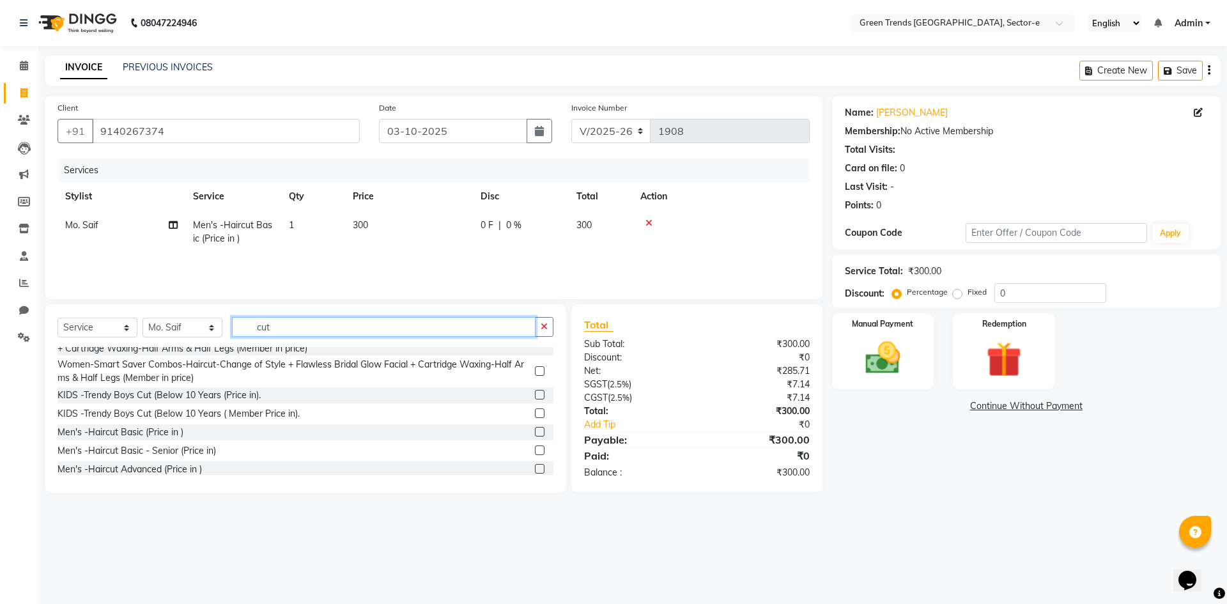
drag, startPoint x: 279, startPoint y: 333, endPoint x: 245, endPoint y: 336, distance: 33.4
click at [245, 336] on input "cut" at bounding box center [384, 327] width 304 height 20
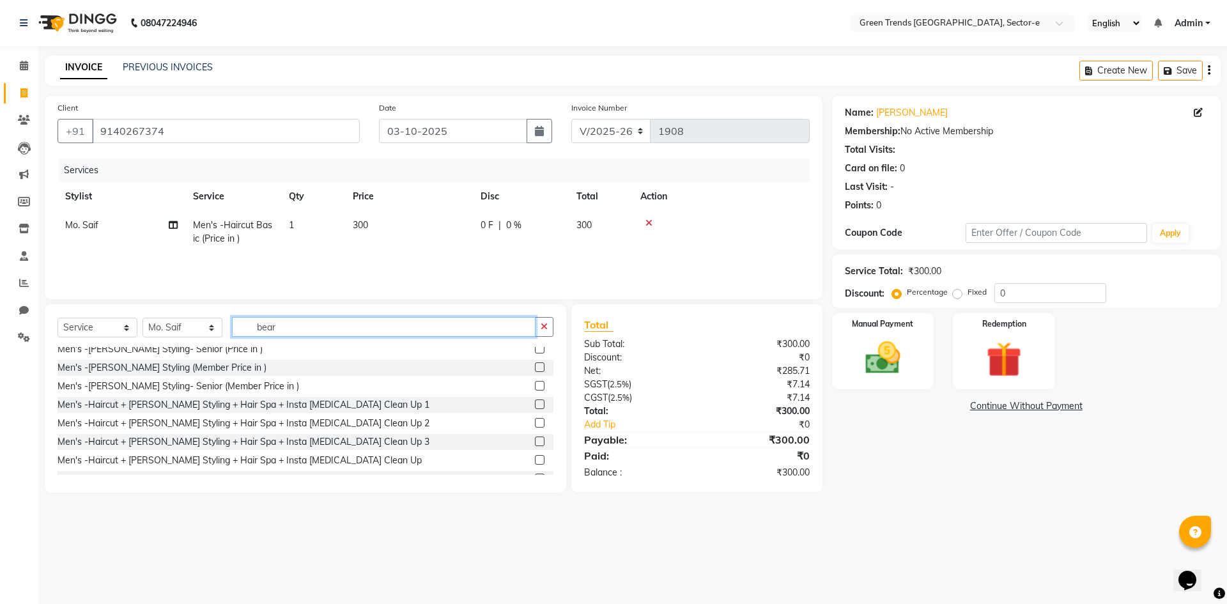
scroll to position [0, 0]
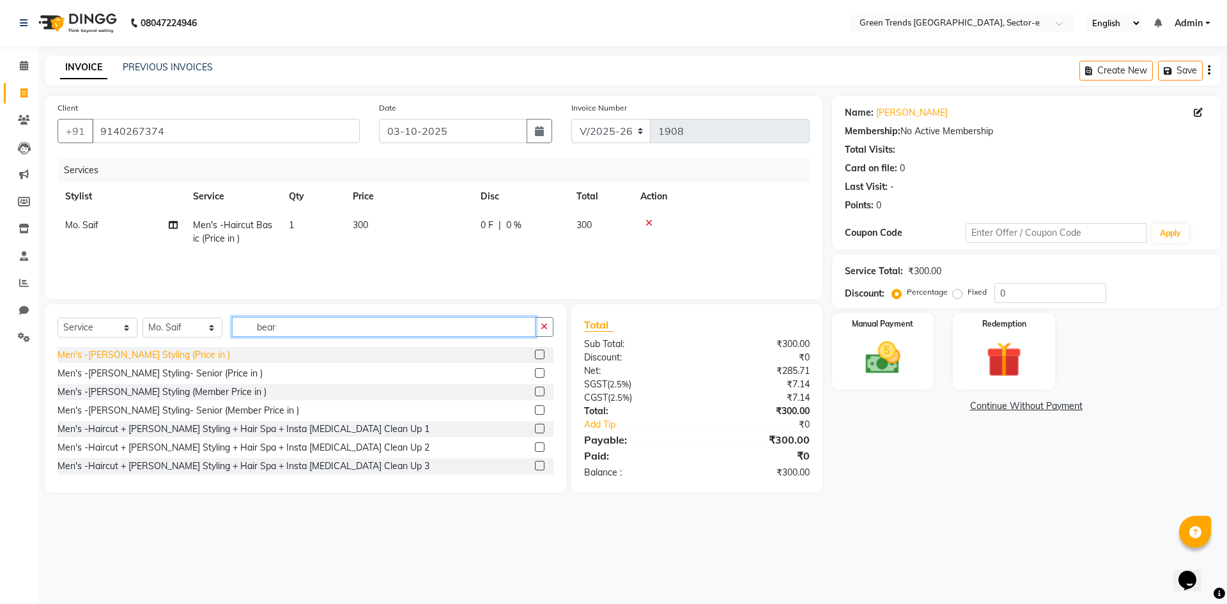
type input "bear"
click at [160, 354] on div "Men's -[PERSON_NAME] Styling (Price in )" at bounding box center [144, 354] width 173 height 13
checkbox input "false"
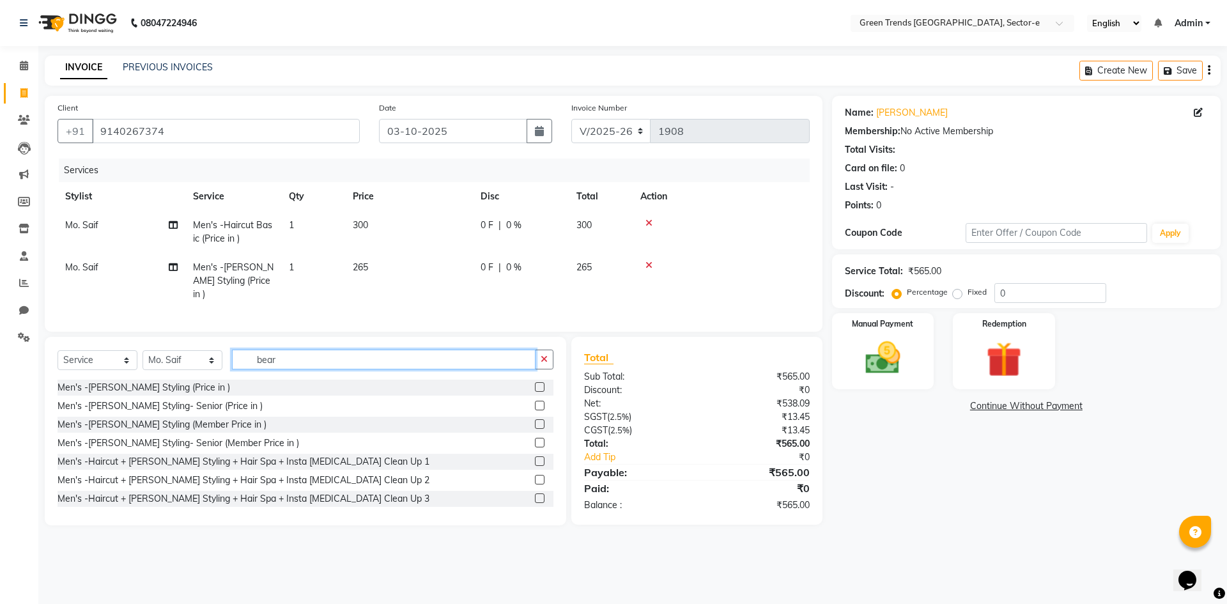
drag, startPoint x: 285, startPoint y: 358, endPoint x: 242, endPoint y: 354, distance: 43.6
click at [242, 354] on input "bear" at bounding box center [384, 360] width 304 height 20
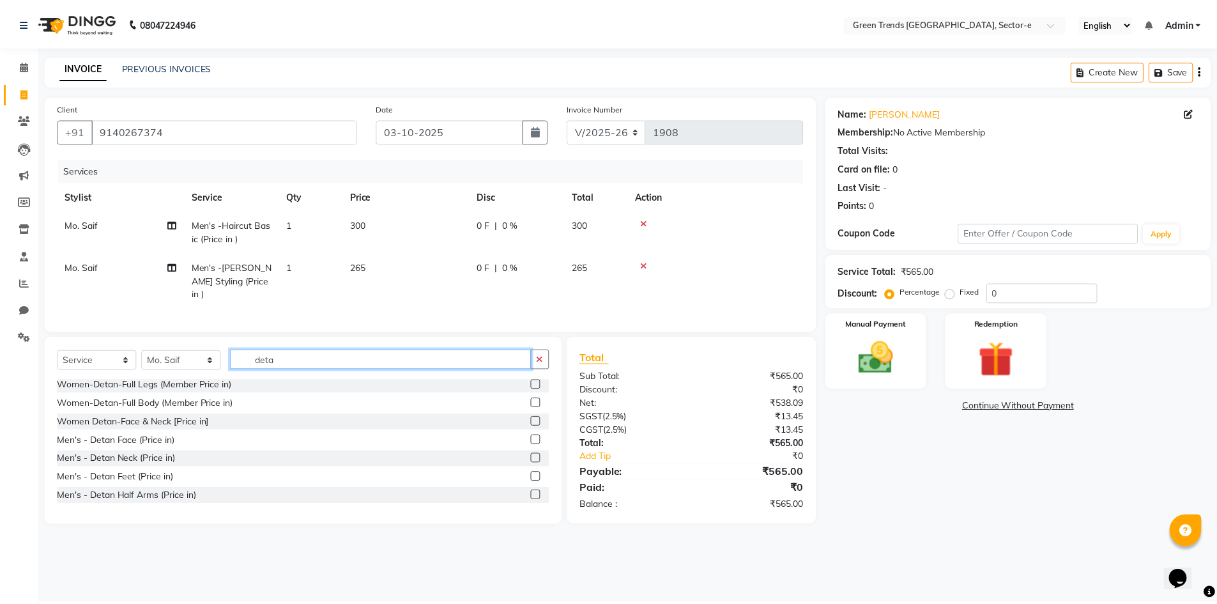
scroll to position [645, 0]
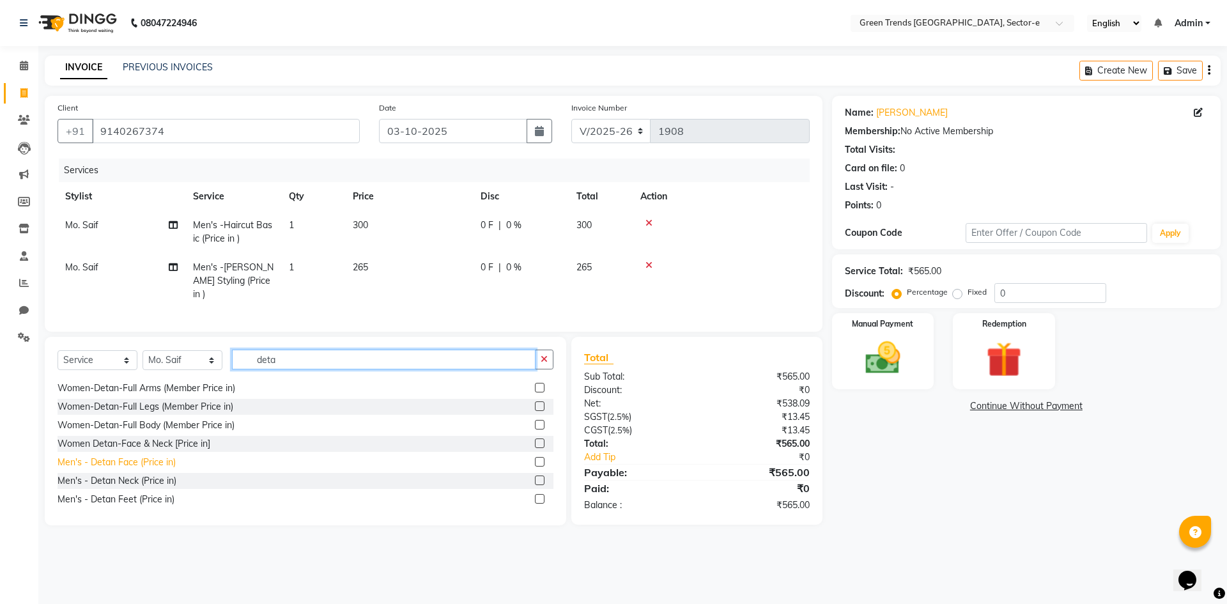
type input "deta"
click at [147, 456] on div "Men's - Detan Face (Price in)" at bounding box center [117, 462] width 118 height 13
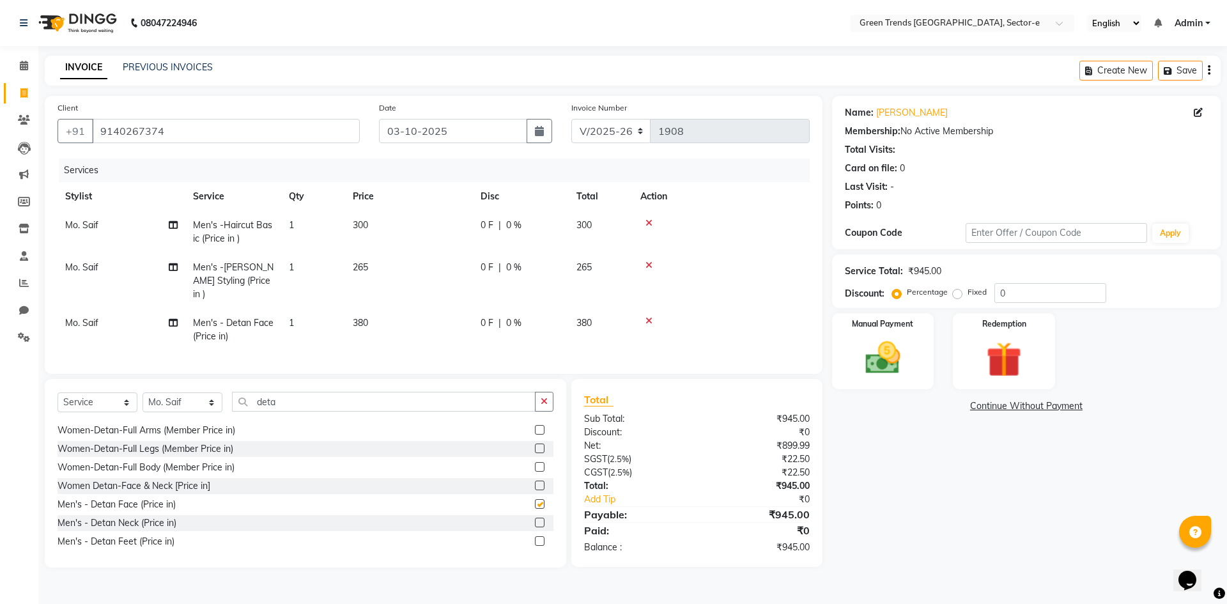
checkbox input "false"
drag, startPoint x: 955, startPoint y: 293, endPoint x: 970, endPoint y: 298, distance: 15.6
click at [968, 293] on label "Fixed" at bounding box center [977, 292] width 19 height 12
click at [957, 293] on input "Fixed" at bounding box center [959, 292] width 9 height 9
radio input "true"
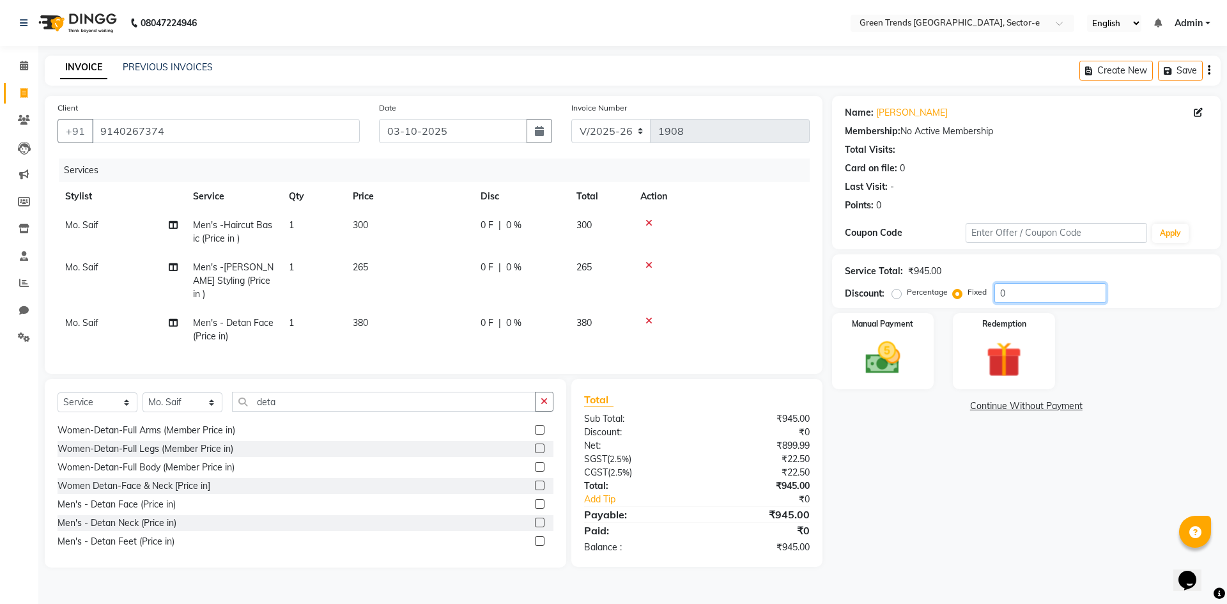
drag, startPoint x: 1029, startPoint y: 293, endPoint x: 959, endPoint y: 308, distance: 71.8
click at [959, 308] on div "Name: Kunal Singh Membership: No Active Membership Total Visits: Card on file: …" at bounding box center [1031, 332] width 398 height 472
type input "98"
click at [866, 522] on div "Name: Kunal Singh Membership: No Active Membership Total Visits: Card on file: …" at bounding box center [1031, 332] width 398 height 472
click at [885, 351] on img at bounding box center [882, 358] width 59 height 42
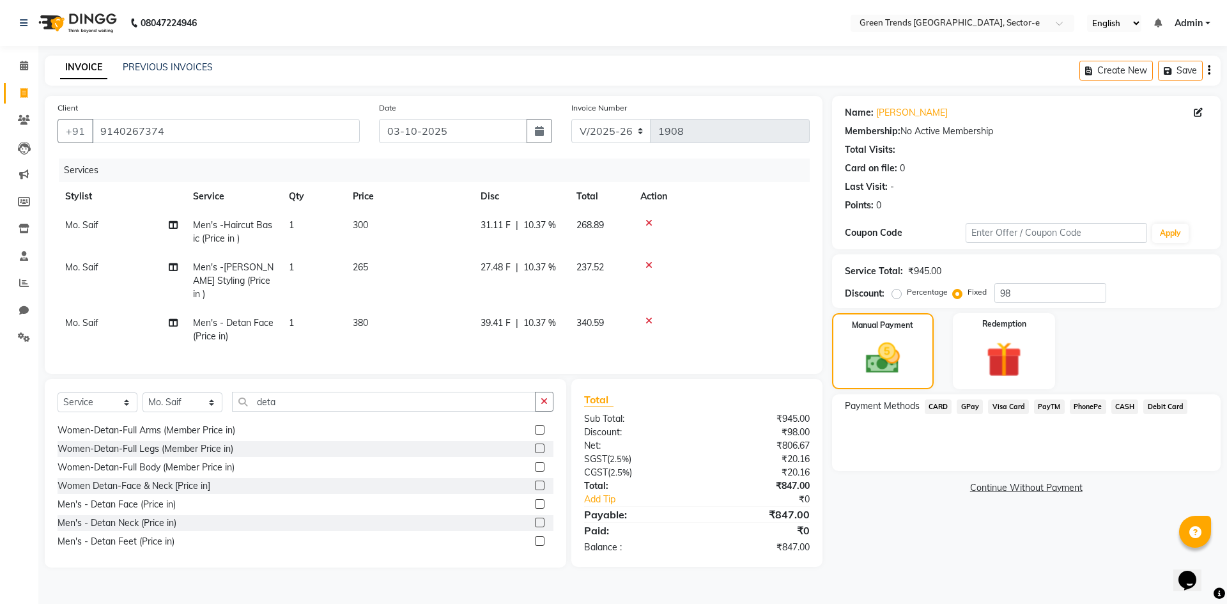
click at [1118, 405] on span "CASH" at bounding box center [1124, 406] width 27 height 15
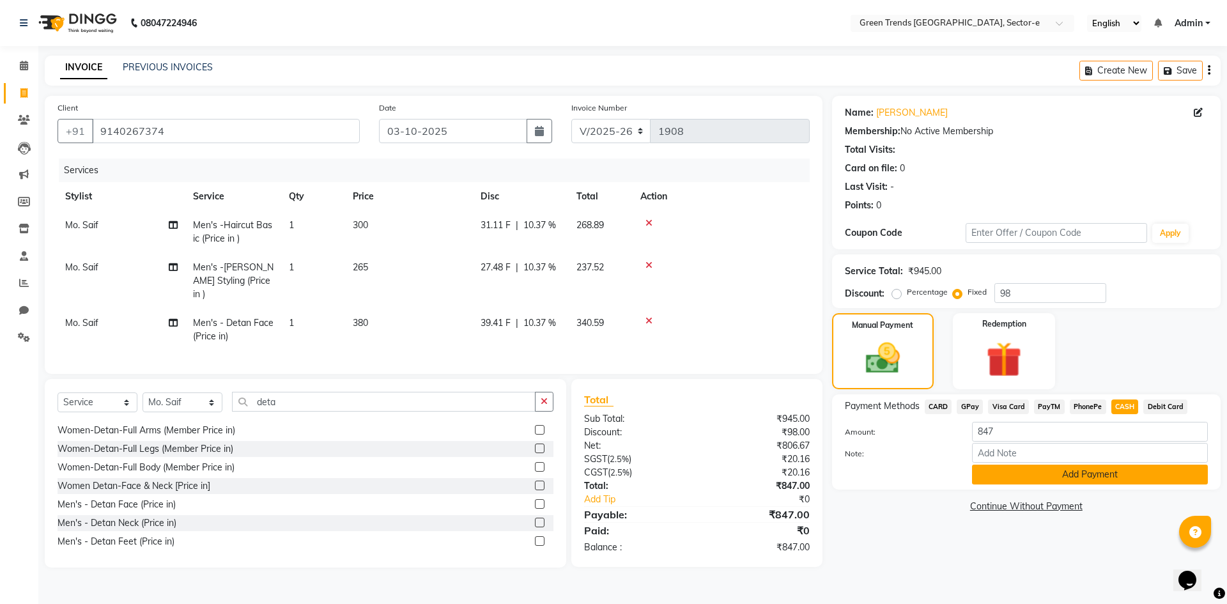
click at [1061, 472] on button "Add Payment" at bounding box center [1090, 475] width 236 height 20
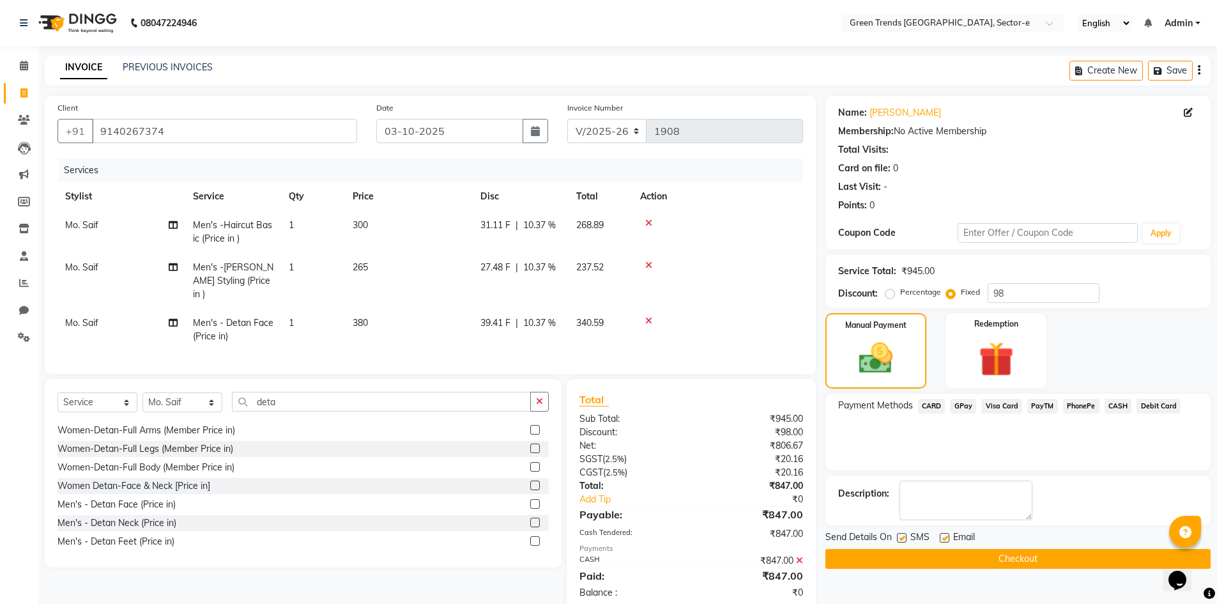
click at [903, 534] on label at bounding box center [902, 538] width 10 height 10
click at [903, 534] on input "checkbox" at bounding box center [901, 538] width 8 height 8
checkbox input "false"
drag, startPoint x: 949, startPoint y: 530, endPoint x: 945, endPoint y: 537, distance: 8.3
click at [946, 536] on div "Email" at bounding box center [962, 538] width 45 height 16
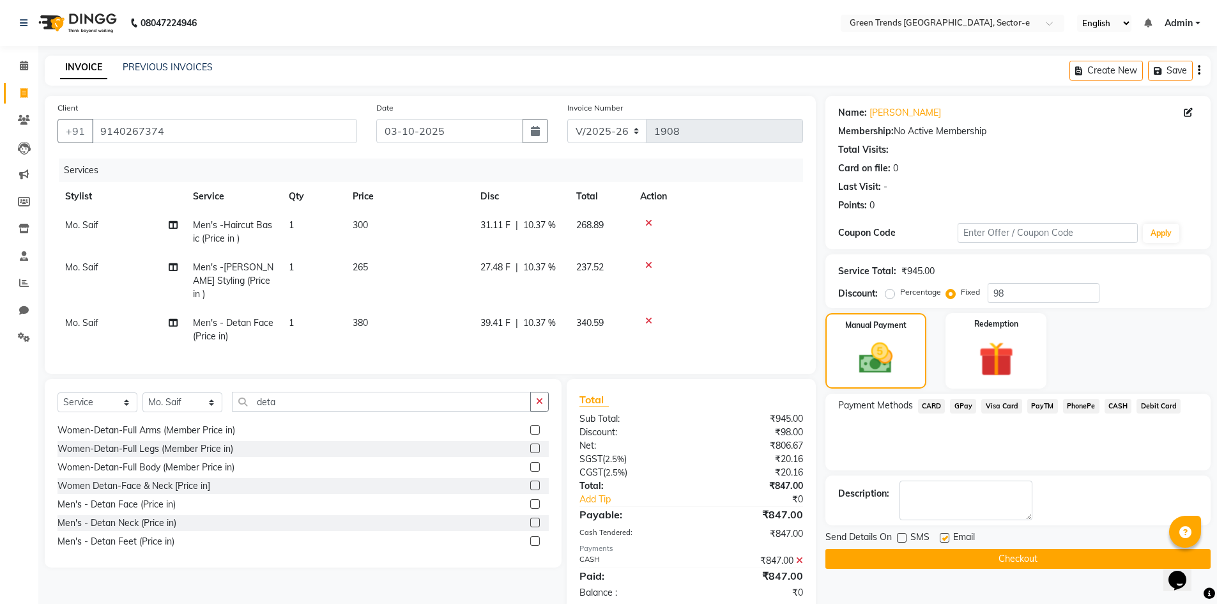
drag, startPoint x: 945, startPoint y: 537, endPoint x: 964, endPoint y: 551, distance: 23.4
click at [945, 538] on label at bounding box center [945, 538] width 10 height 10
click at [945, 538] on input "checkbox" at bounding box center [944, 538] width 8 height 8
checkbox input "false"
click at [966, 553] on button "Checkout" at bounding box center [1018, 559] width 385 height 20
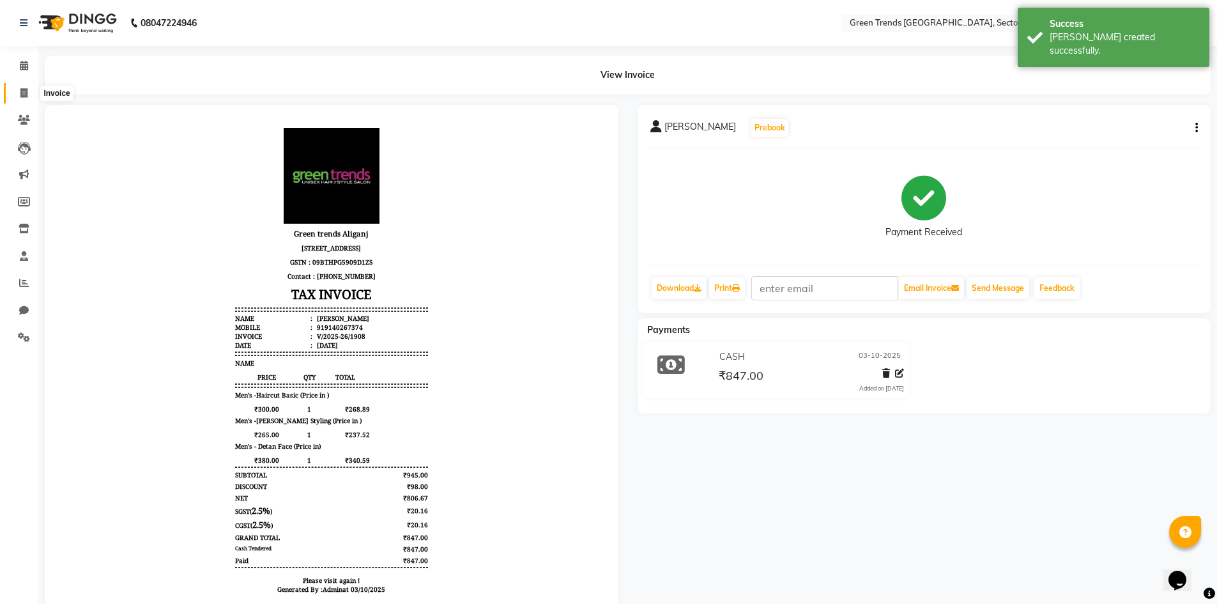
click at [24, 92] on icon at bounding box center [23, 93] width 7 height 10
select select "service"
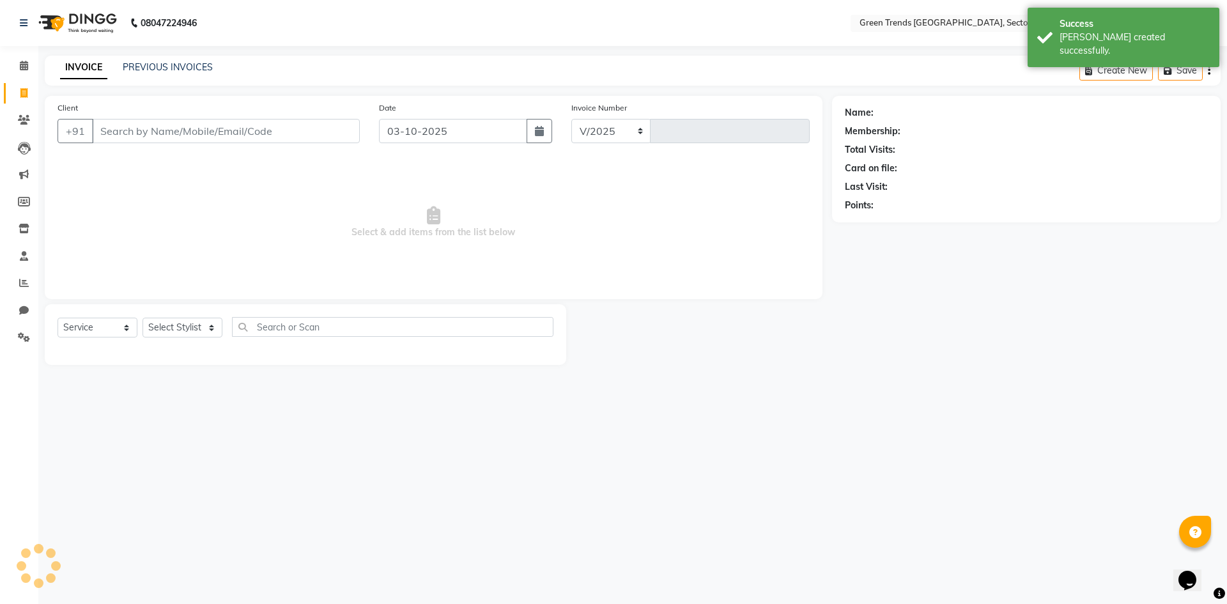
select select "7023"
type input "1909"
click at [180, 65] on link "PREVIOUS INVOICES" at bounding box center [168, 67] width 90 height 12
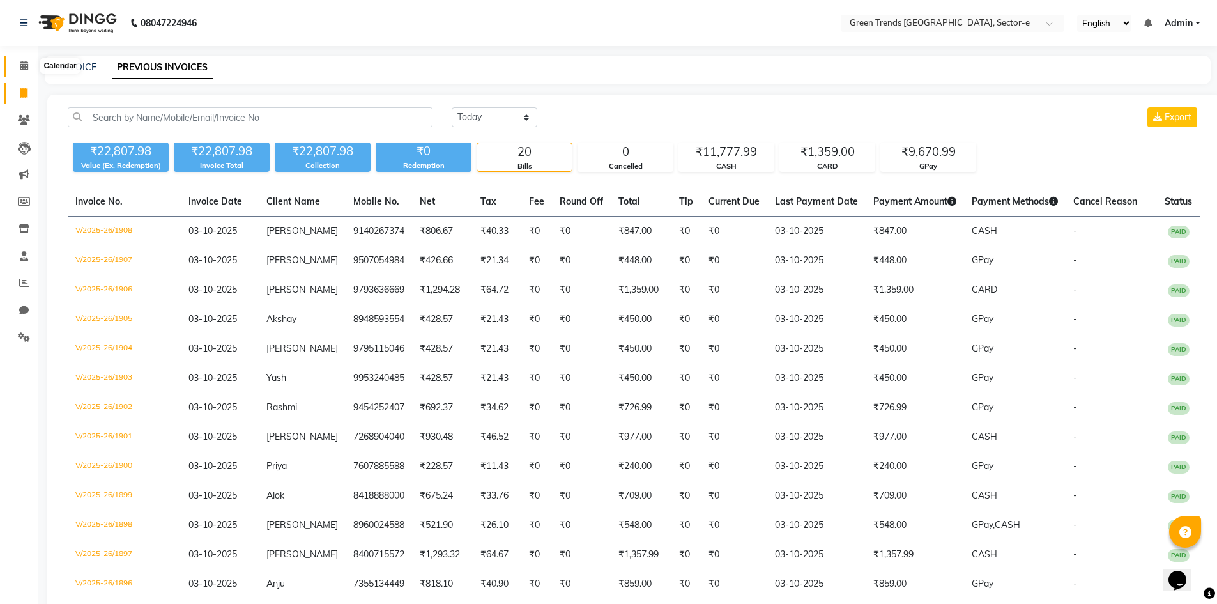
click at [27, 63] on icon at bounding box center [24, 66] width 8 height 10
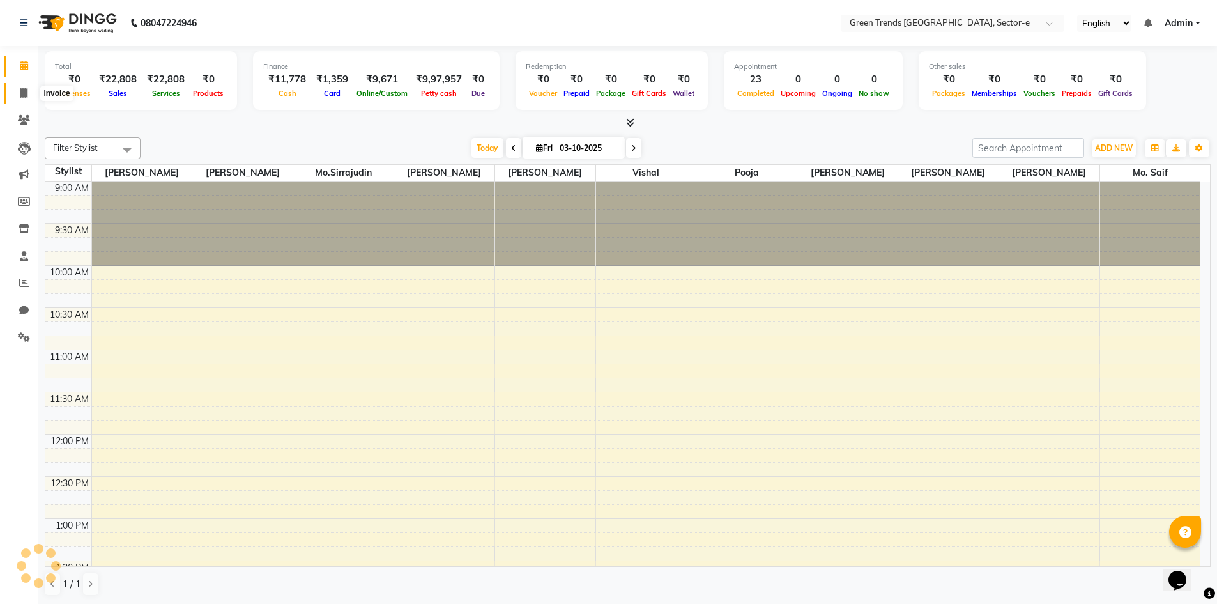
click at [22, 89] on icon at bounding box center [23, 93] width 7 height 10
select select "service"
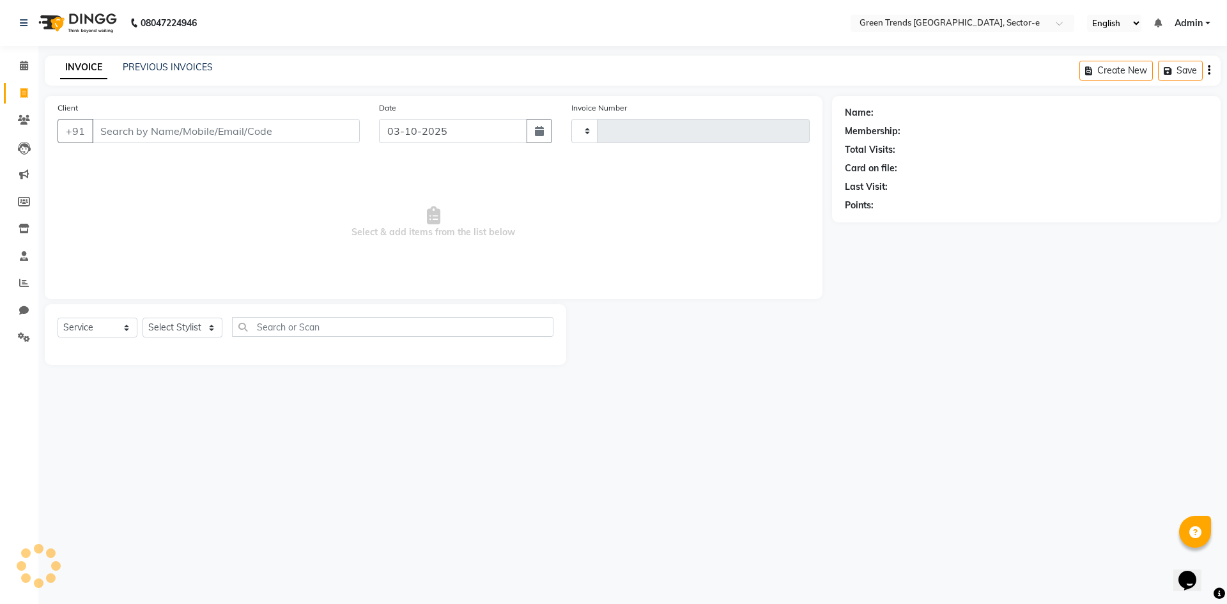
type input "1909"
select select "7023"
click at [162, 65] on link "PREVIOUS INVOICES" at bounding box center [168, 67] width 90 height 12
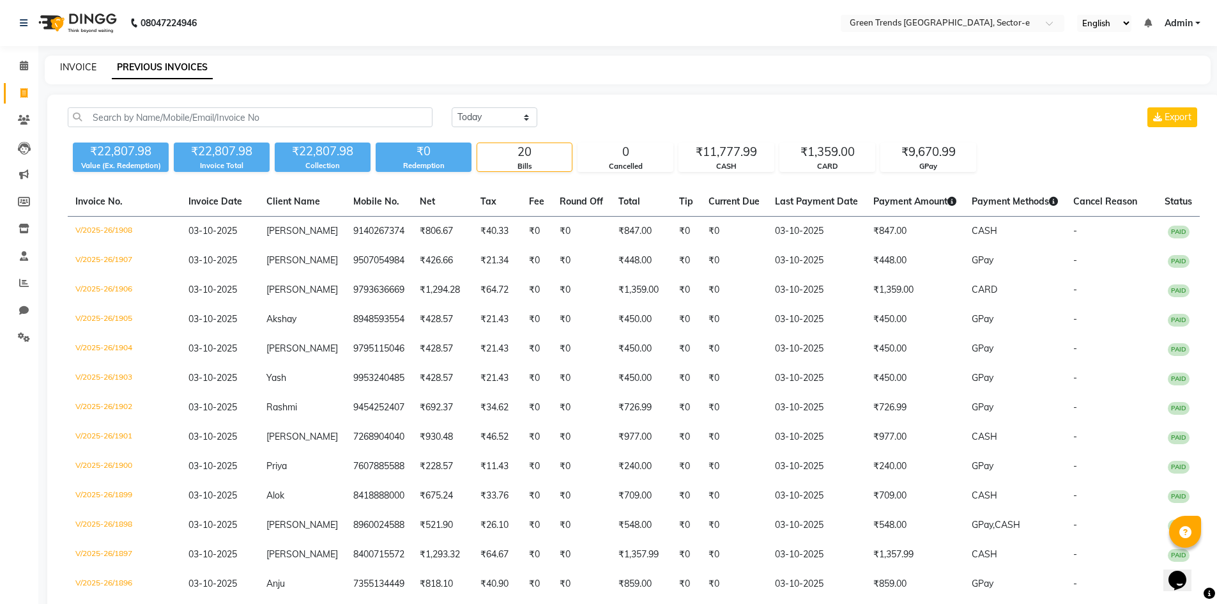
click at [87, 63] on link "INVOICE" at bounding box center [78, 67] width 36 height 12
select select "service"
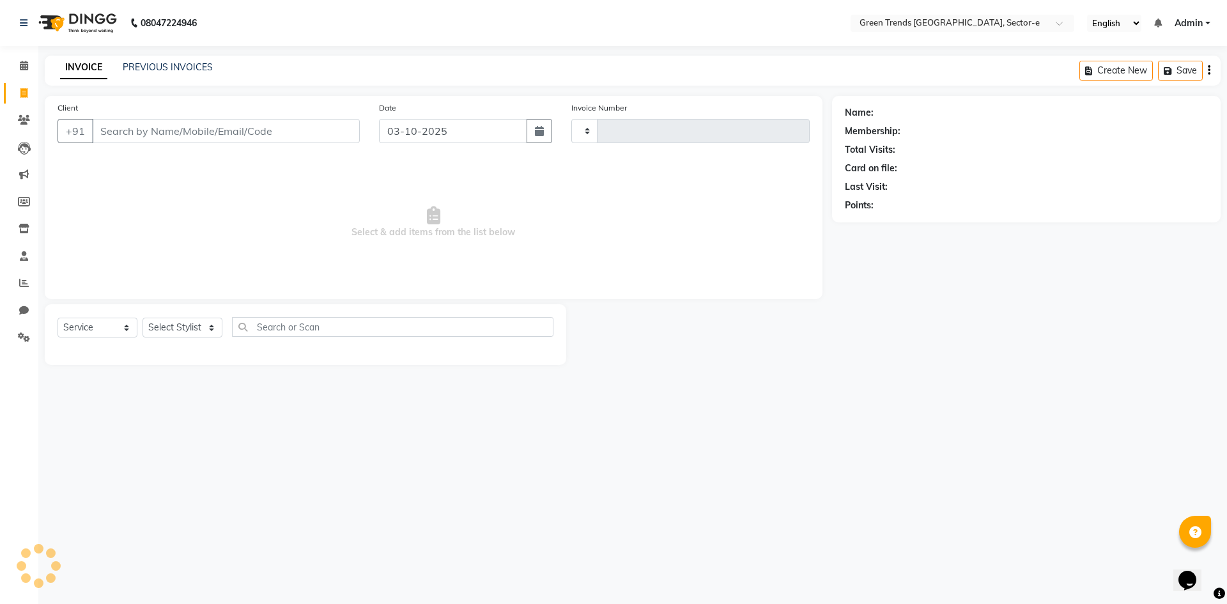
type input "1909"
select select "7023"
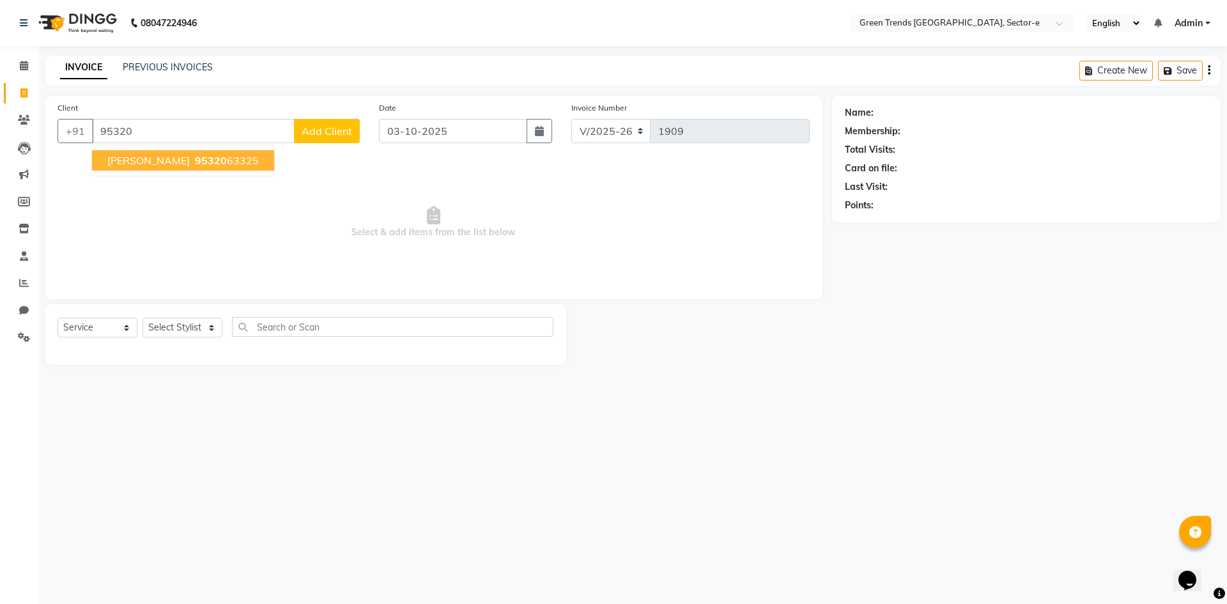
click at [192, 160] on ngb-highlight "95320 63325" at bounding box center [225, 160] width 66 height 13
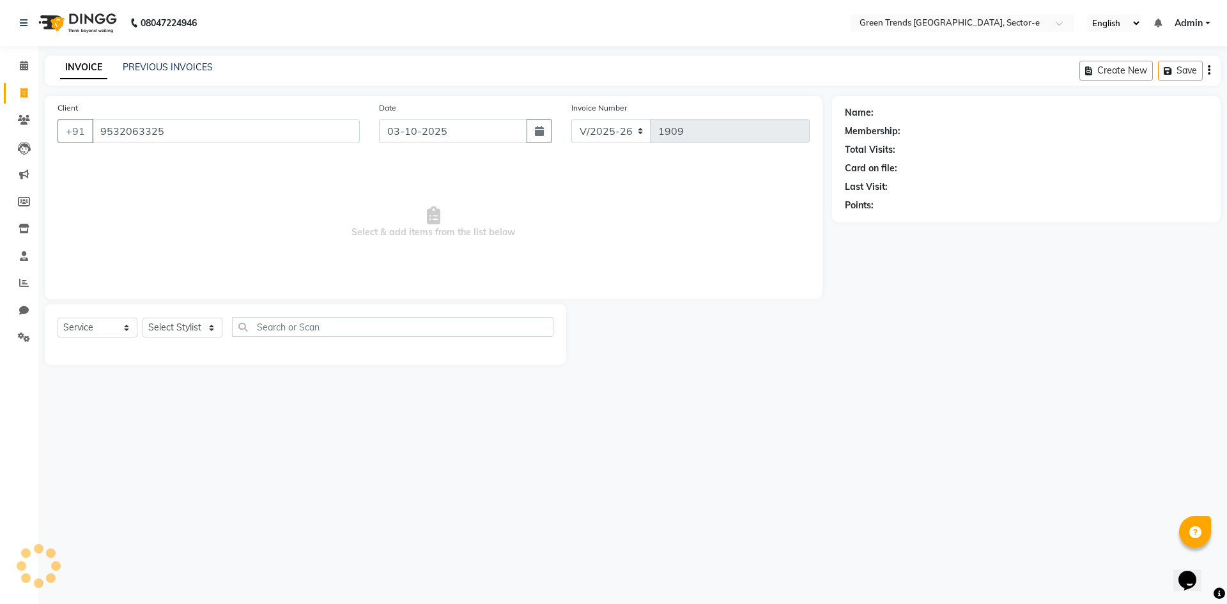
type input "9532063325"
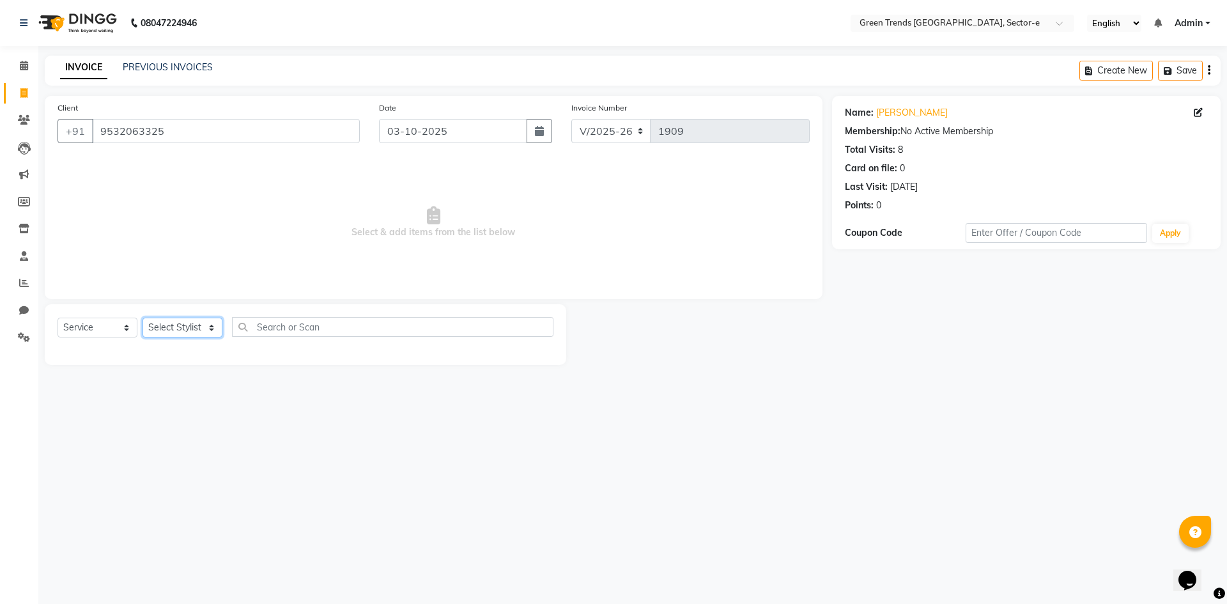
click at [202, 324] on select "Select Stylist [PERSON_NAME] [PERSON_NAME] Mo. [PERSON_NAME].[PERSON_NAME] [PER…" at bounding box center [183, 328] width 80 height 20
select select "58753"
click at [143, 318] on select "Select Stylist [PERSON_NAME] [PERSON_NAME] Mo. [PERSON_NAME].[PERSON_NAME] [PER…" at bounding box center [183, 328] width 80 height 20
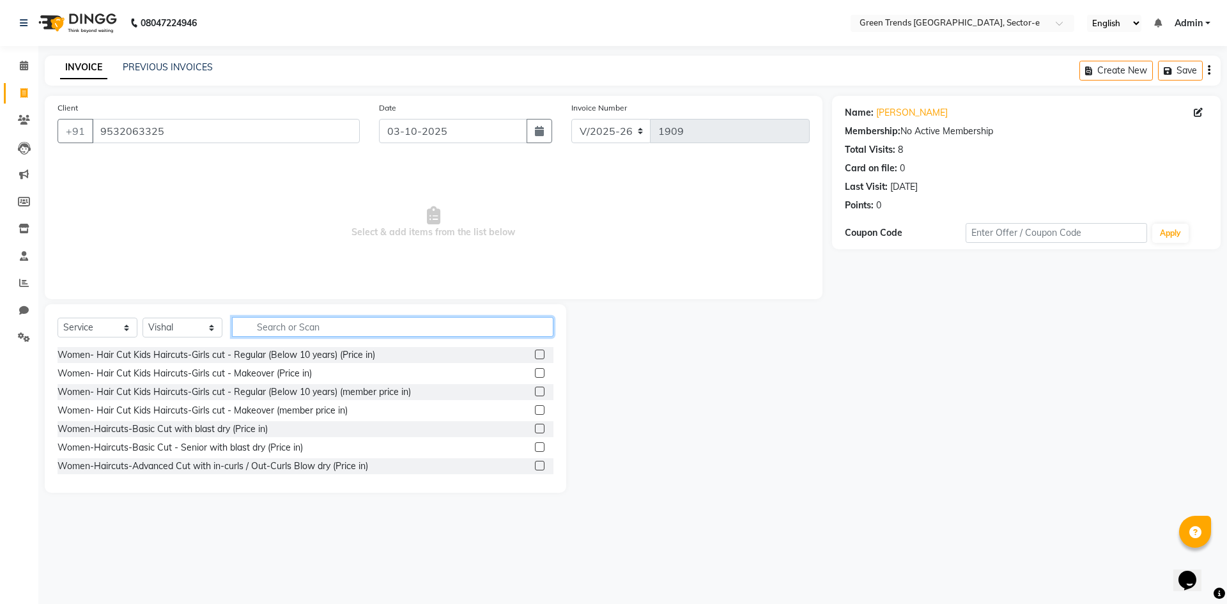
click at [268, 323] on input "text" at bounding box center [392, 327] width 321 height 20
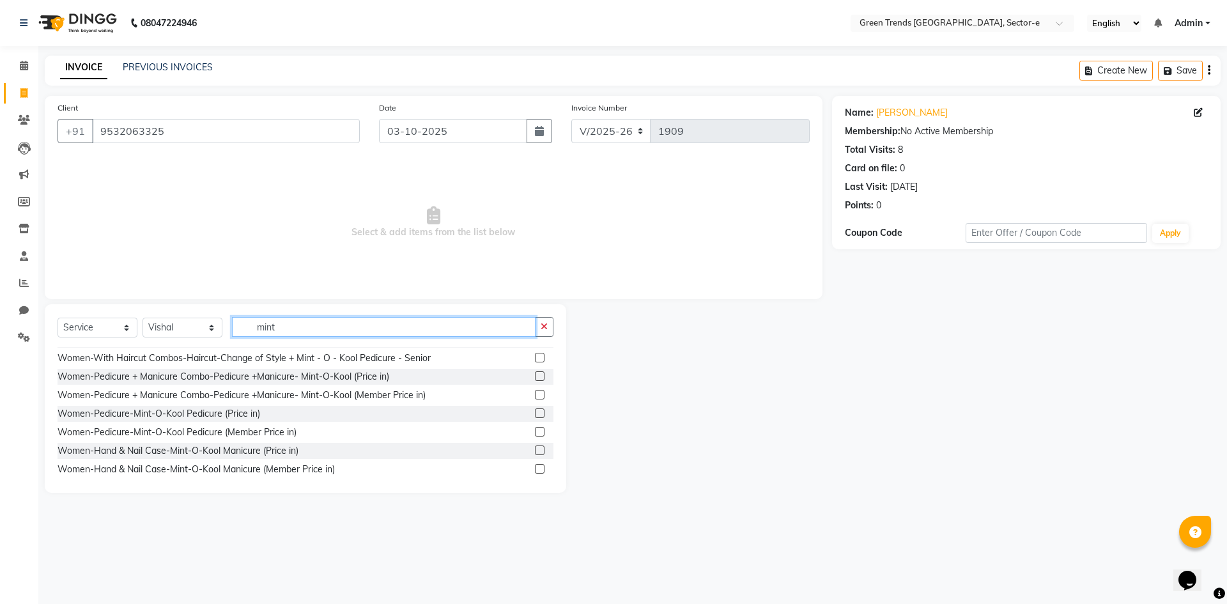
scroll to position [76, 0]
type input "mint"
click at [222, 412] on div "Women-Pedicure-Mint-O-Kool Pedicure (Price in)" at bounding box center [159, 411] width 203 height 13
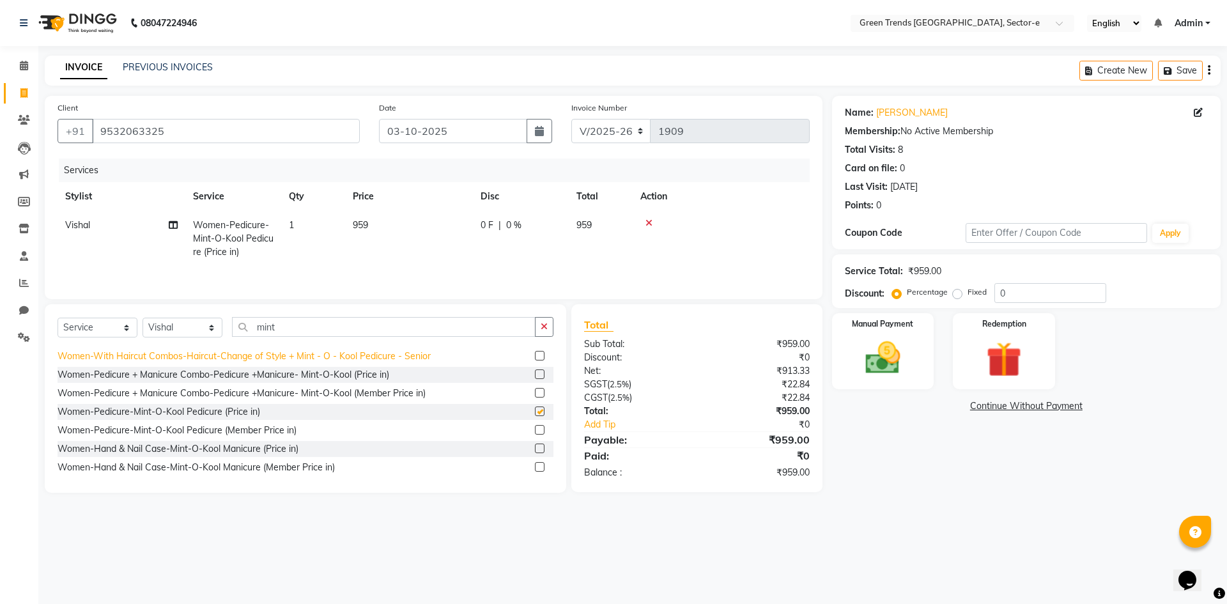
checkbox input "false"
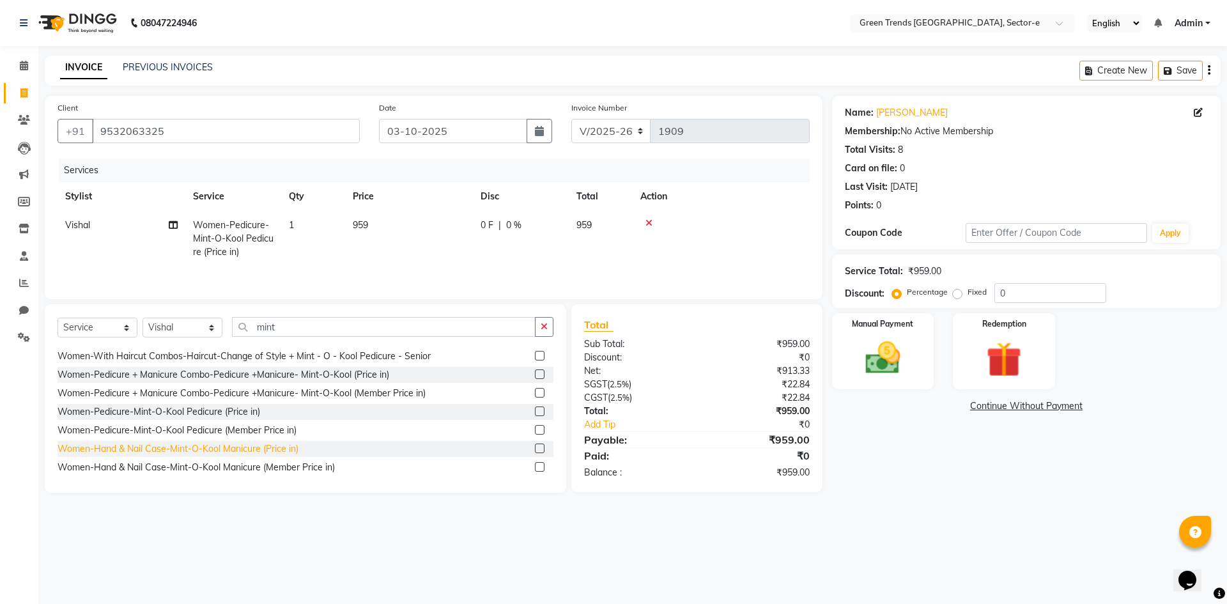
click at [244, 449] on div "Women-Hand & Nail Case-Mint-O-Kool Manicure (Price in)" at bounding box center [178, 448] width 241 height 13
checkbox input "false"
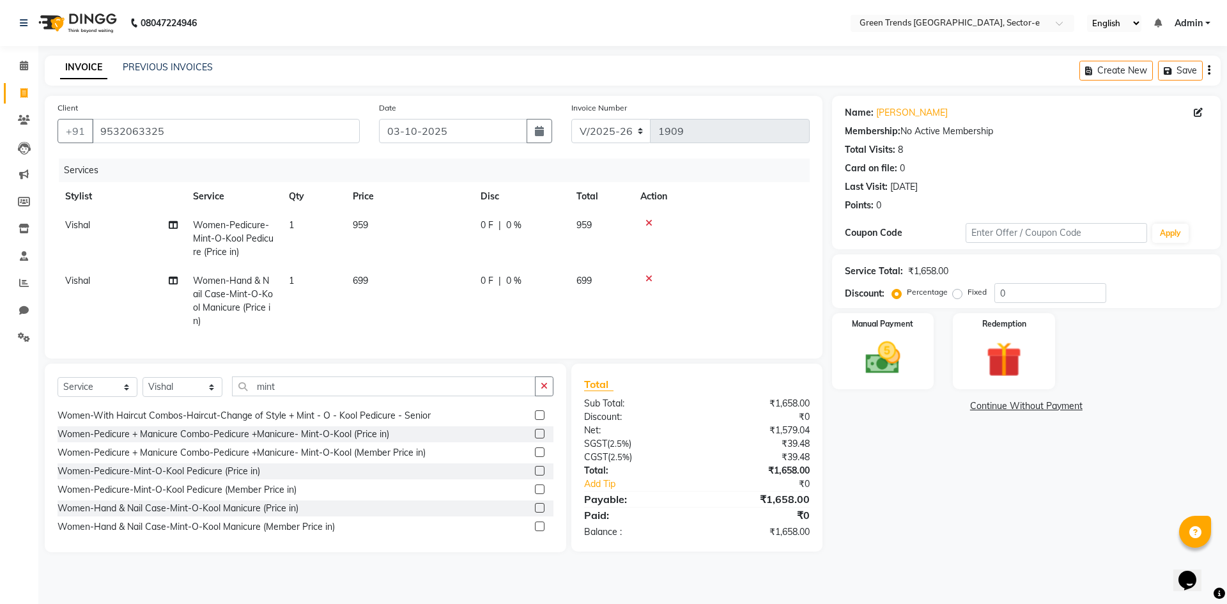
click at [652, 220] on div at bounding box center [721, 223] width 162 height 9
click at [648, 221] on icon at bounding box center [648, 223] width 7 height 9
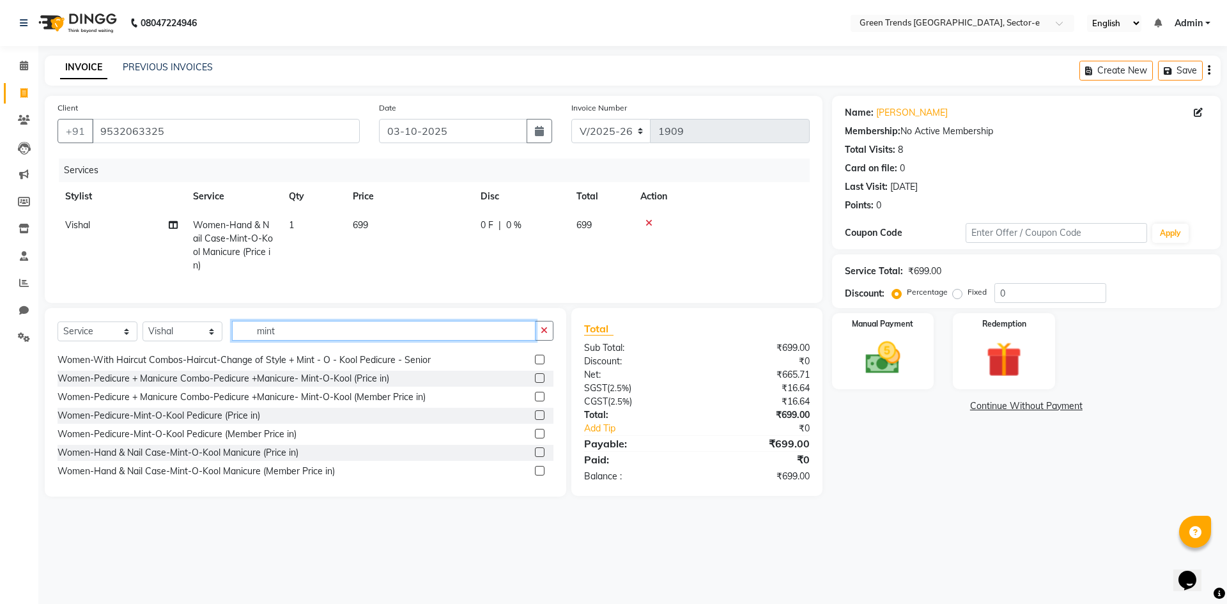
drag, startPoint x: 307, startPoint y: 343, endPoint x: 249, endPoint y: 356, distance: 59.7
click at [249, 351] on div "Select Service Product Membership Package Voucher Prepaid Gift Card Select Styl…" at bounding box center [306, 336] width 496 height 30
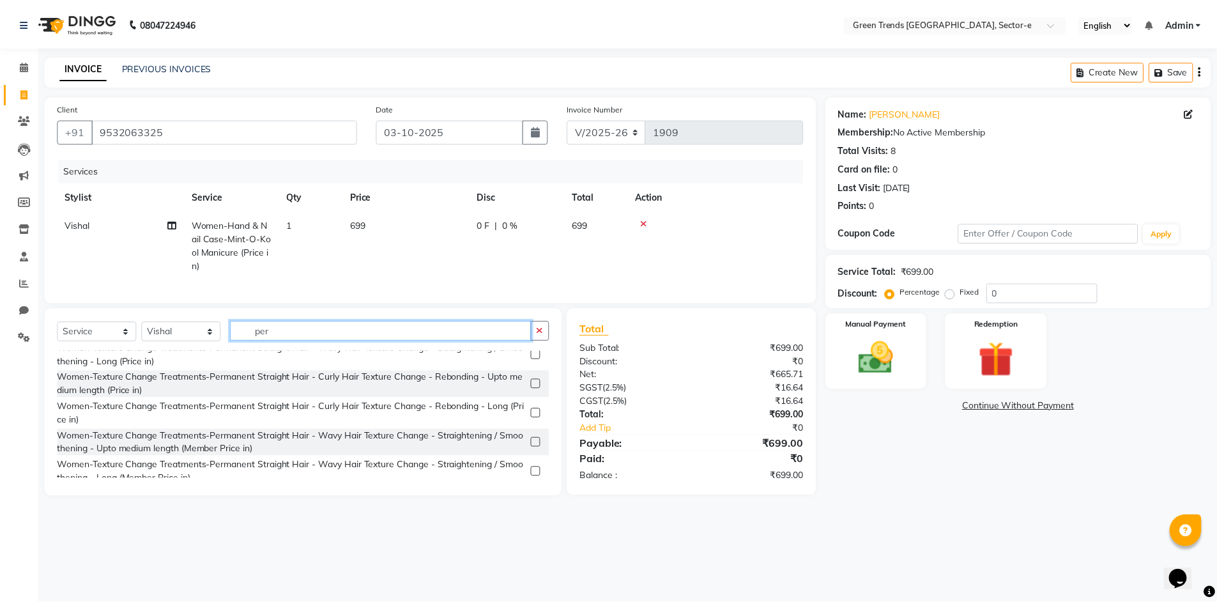
scroll to position [0, 0]
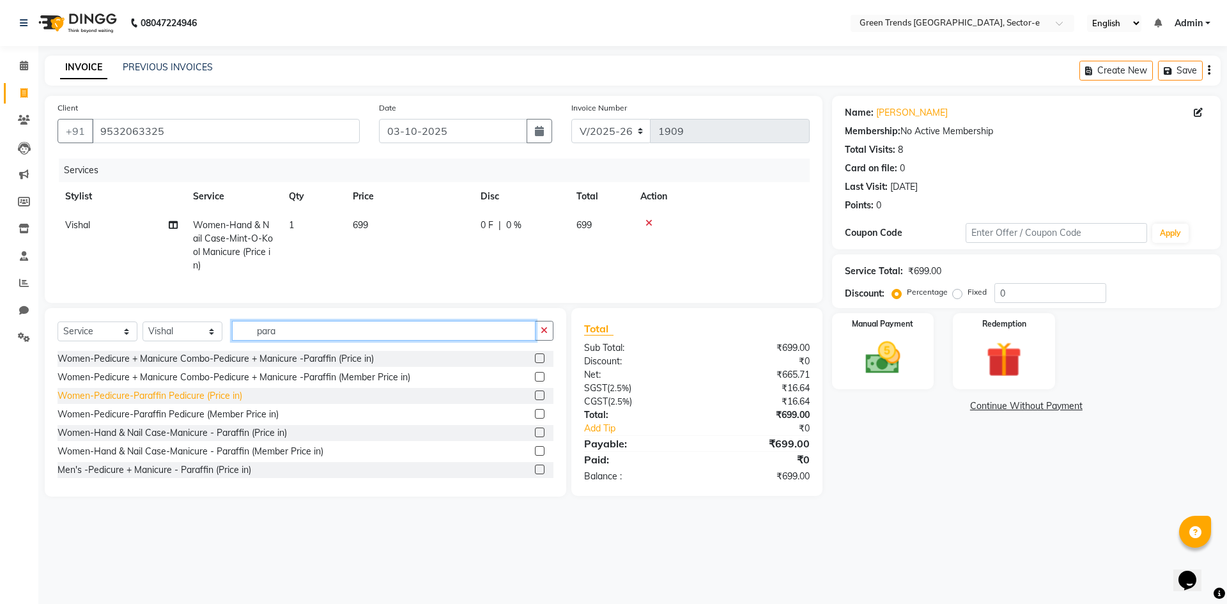
type input "para"
click at [221, 403] on div "Women-Pedicure-Paraffin Pedicure (Price in)" at bounding box center [150, 395] width 185 height 13
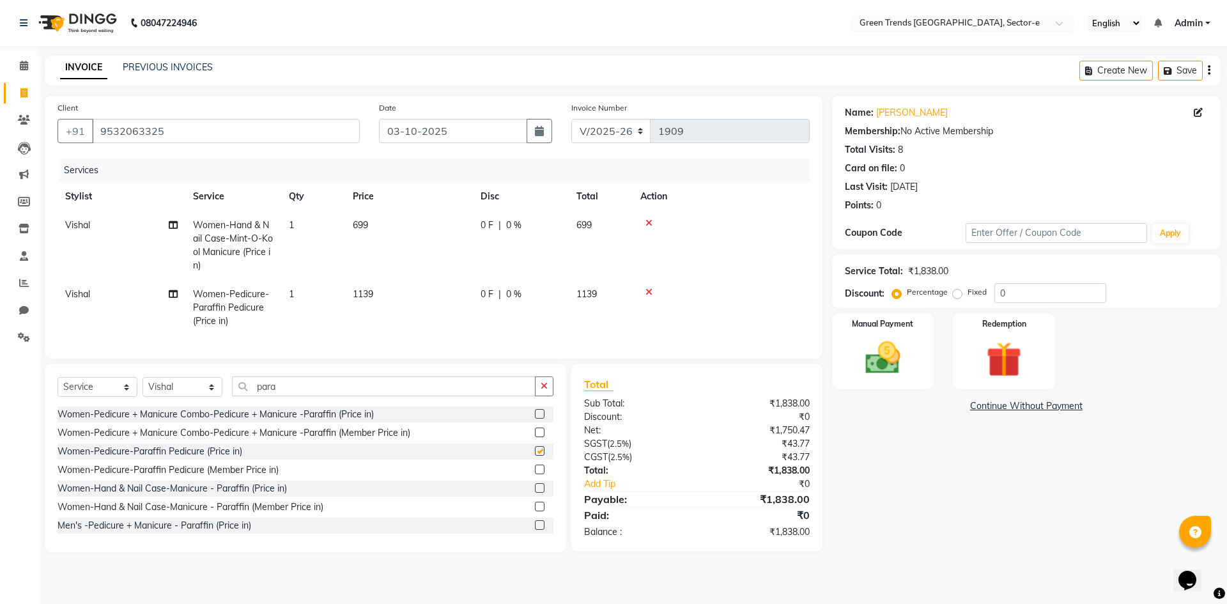
checkbox input "false"
click at [968, 294] on label "Fixed" at bounding box center [977, 292] width 19 height 12
click at [956, 294] on input "Fixed" at bounding box center [959, 292] width 9 height 9
radio input "true"
drag, startPoint x: 1017, startPoint y: 297, endPoint x: 992, endPoint y: 302, distance: 26.2
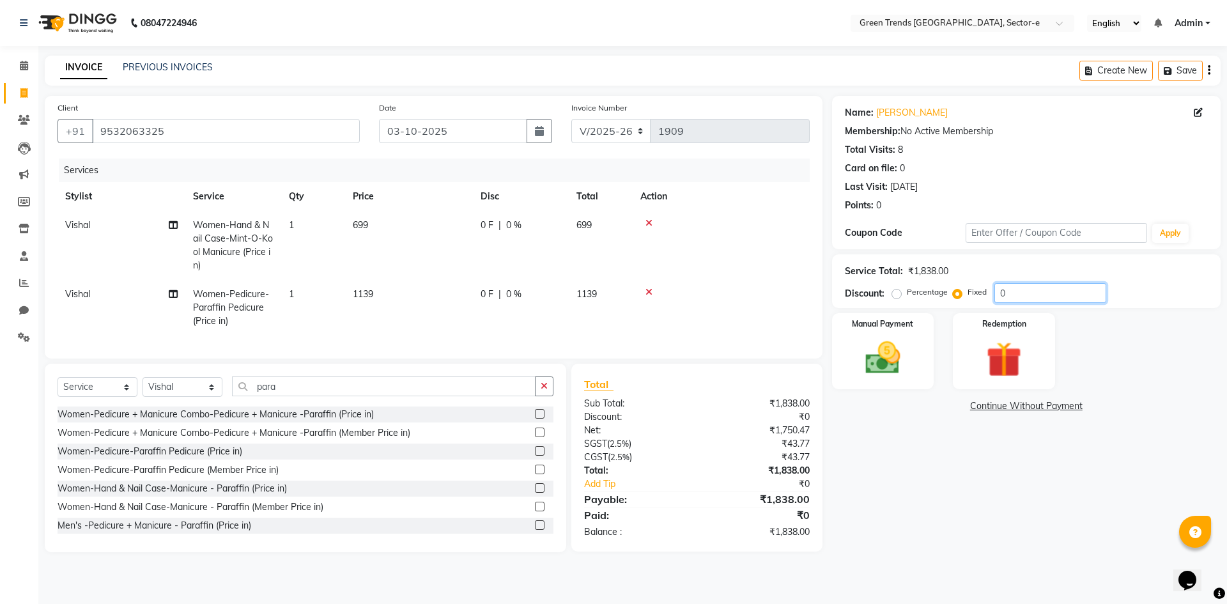
click at [992, 302] on div "Percentage Fixed 0" at bounding box center [1001, 293] width 212 height 20
type input "490"
click at [712, 266] on td at bounding box center [721, 245] width 177 height 69
click at [897, 344] on img at bounding box center [882, 358] width 59 height 42
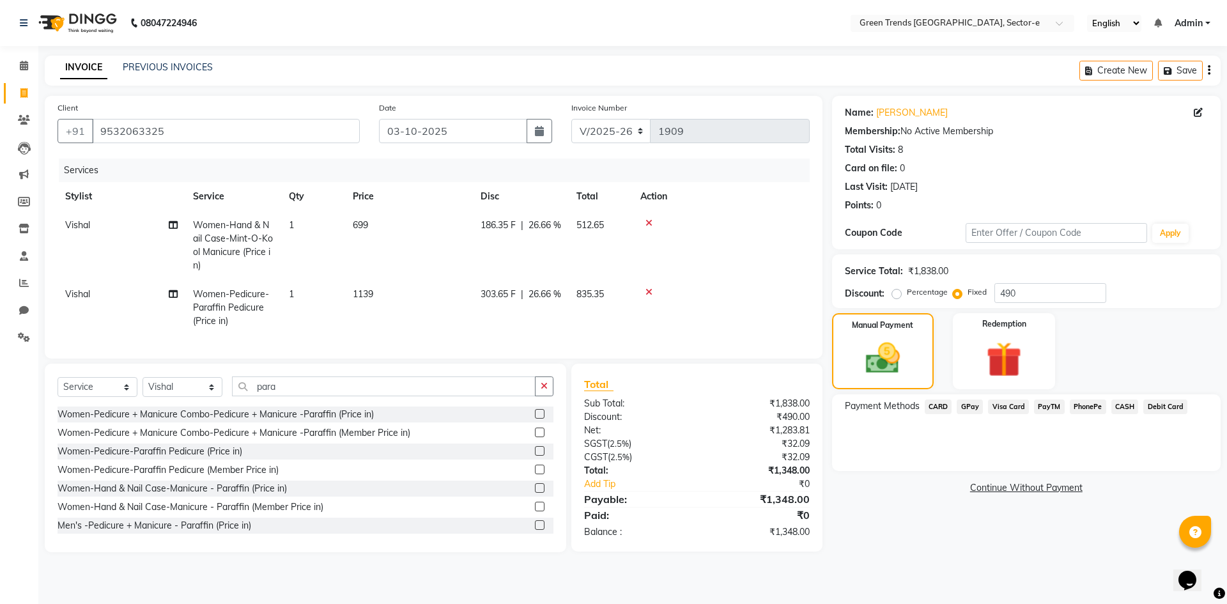
drag, startPoint x: 1123, startPoint y: 403, endPoint x: 1116, endPoint y: 408, distance: 9.2
click at [1123, 404] on span "CASH" at bounding box center [1124, 406] width 27 height 15
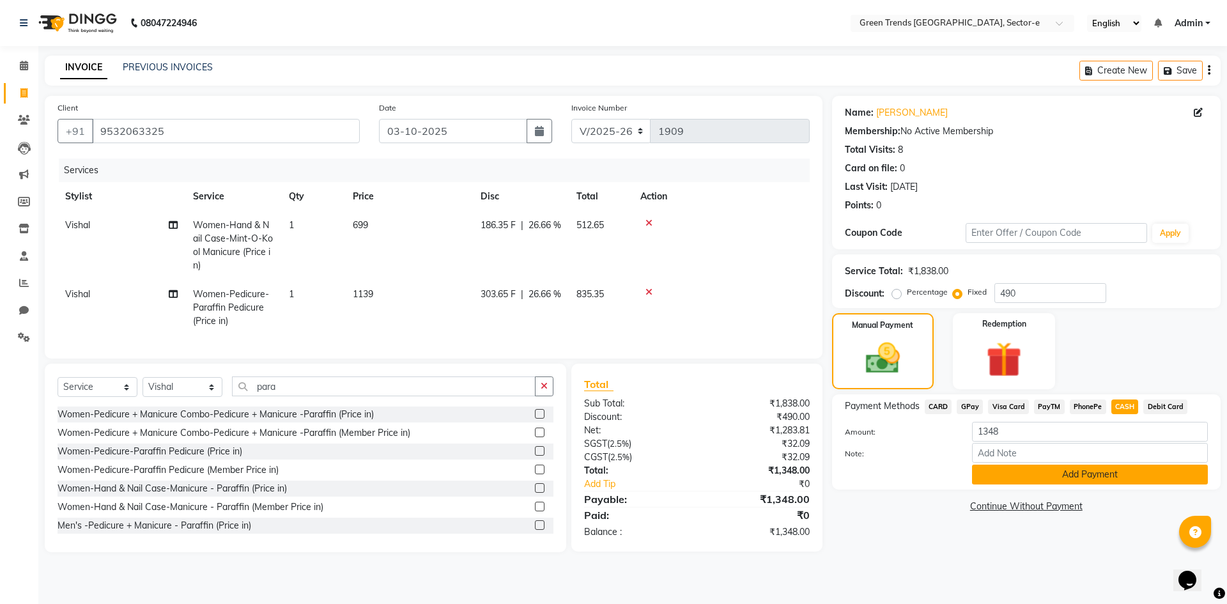
click at [1019, 477] on button "Add Payment" at bounding box center [1090, 475] width 236 height 20
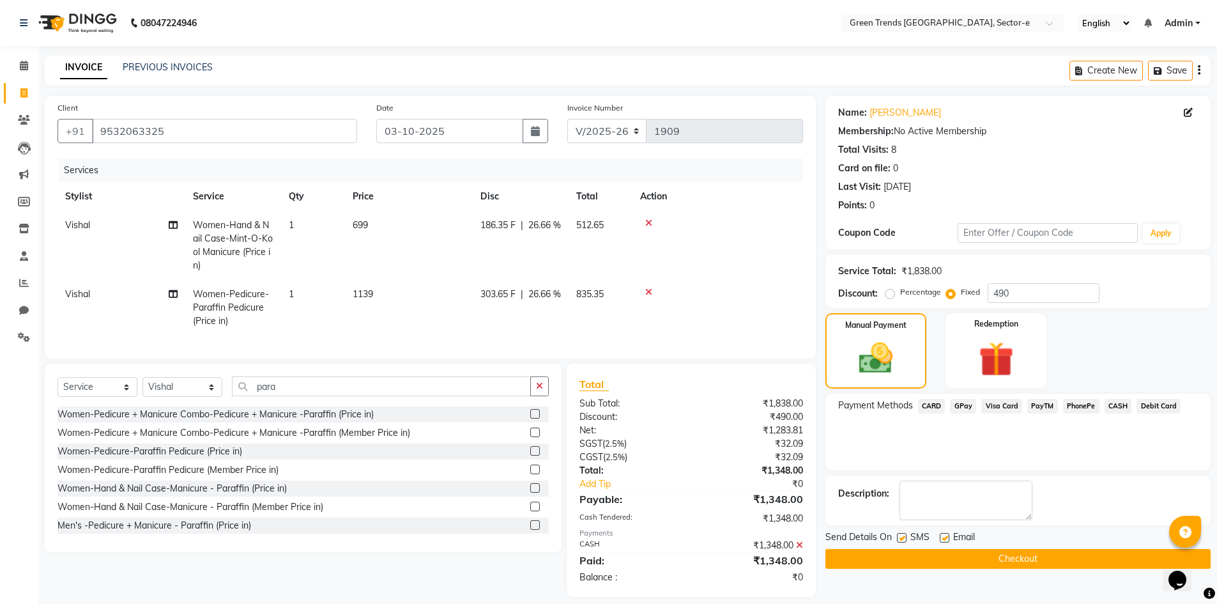
click at [904, 539] on label at bounding box center [902, 538] width 10 height 10
click at [904, 539] on input "checkbox" at bounding box center [901, 538] width 8 height 8
checkbox input "false"
click at [945, 534] on label at bounding box center [945, 538] width 10 height 10
click at [945, 534] on input "checkbox" at bounding box center [944, 538] width 8 height 8
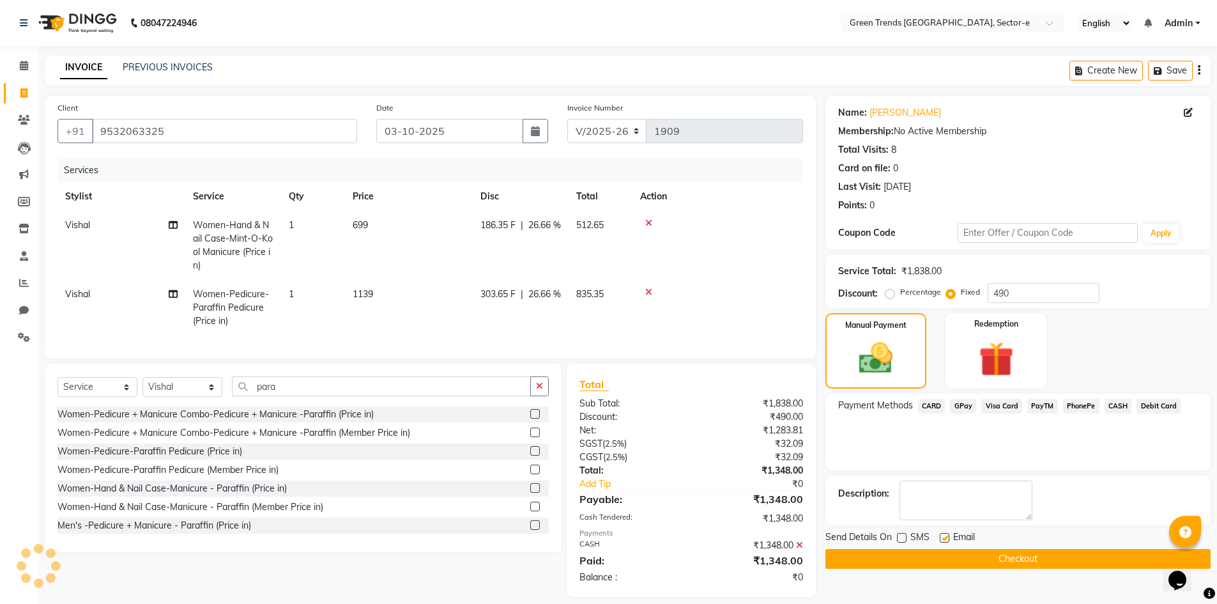
checkbox input "false"
click at [953, 552] on button "Checkout" at bounding box center [1018, 559] width 385 height 20
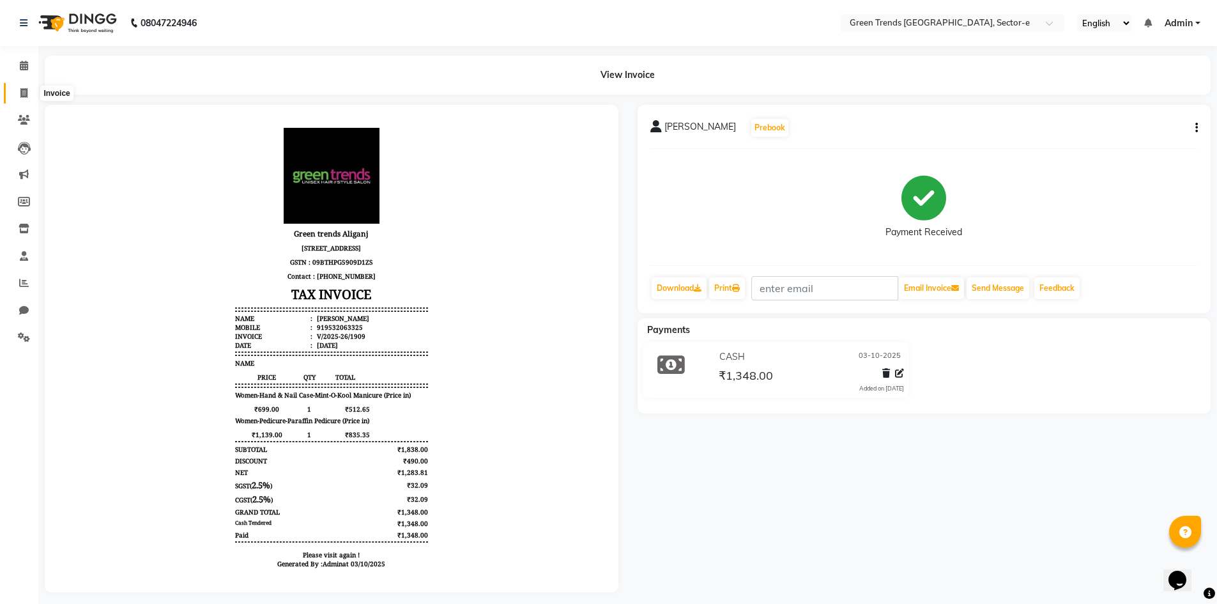
click at [22, 90] on icon at bounding box center [23, 93] width 7 height 10
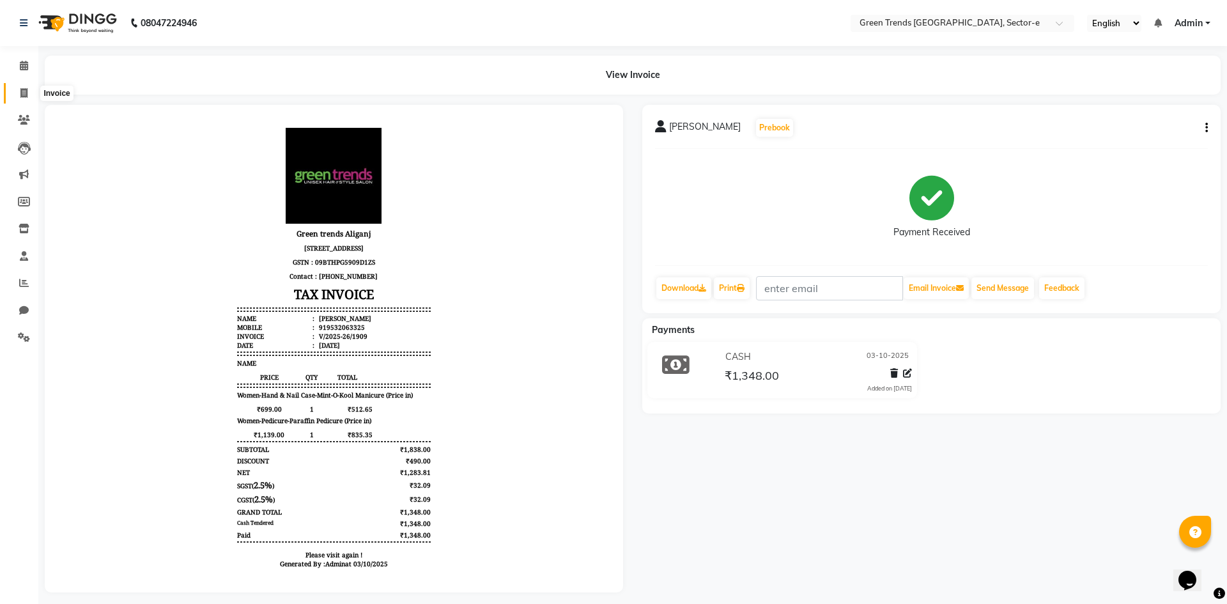
select select "7023"
select select "service"
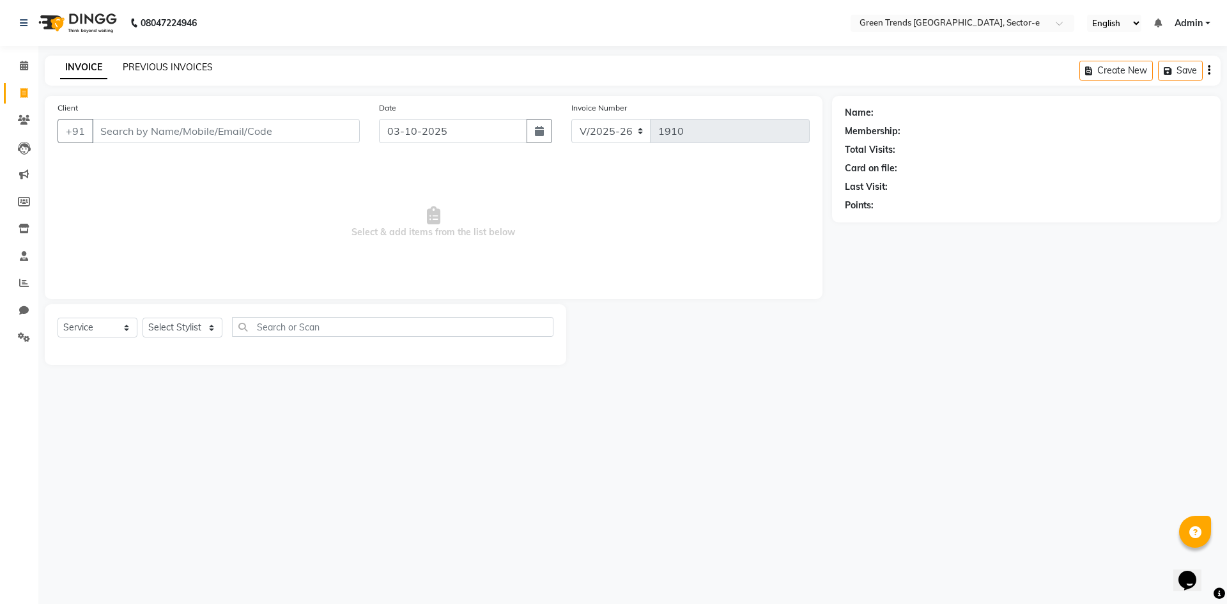
click at [142, 66] on link "PREVIOUS INVOICES" at bounding box center [168, 67] width 90 height 12
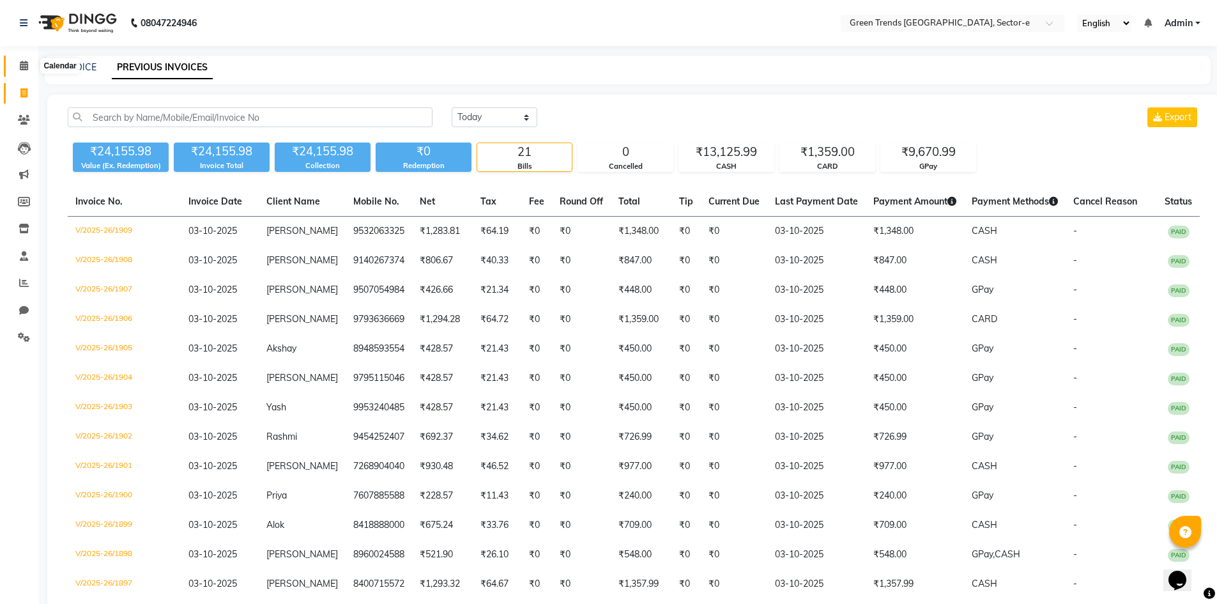
click at [25, 65] on icon at bounding box center [24, 66] width 8 height 10
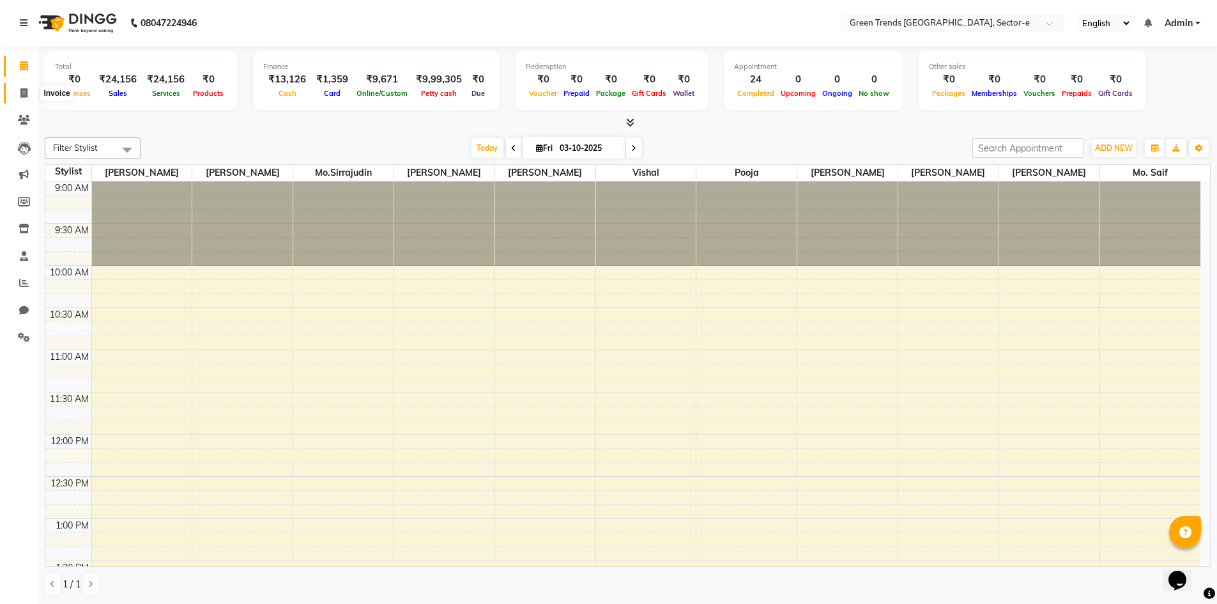
click at [19, 93] on span at bounding box center [24, 93] width 22 height 15
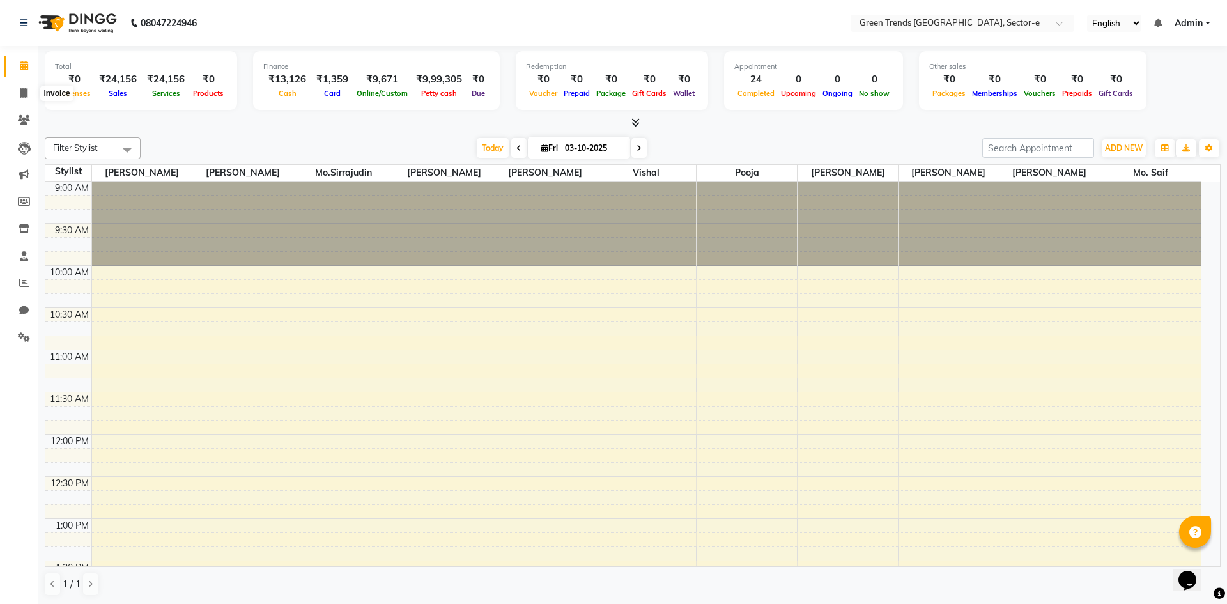
select select "service"
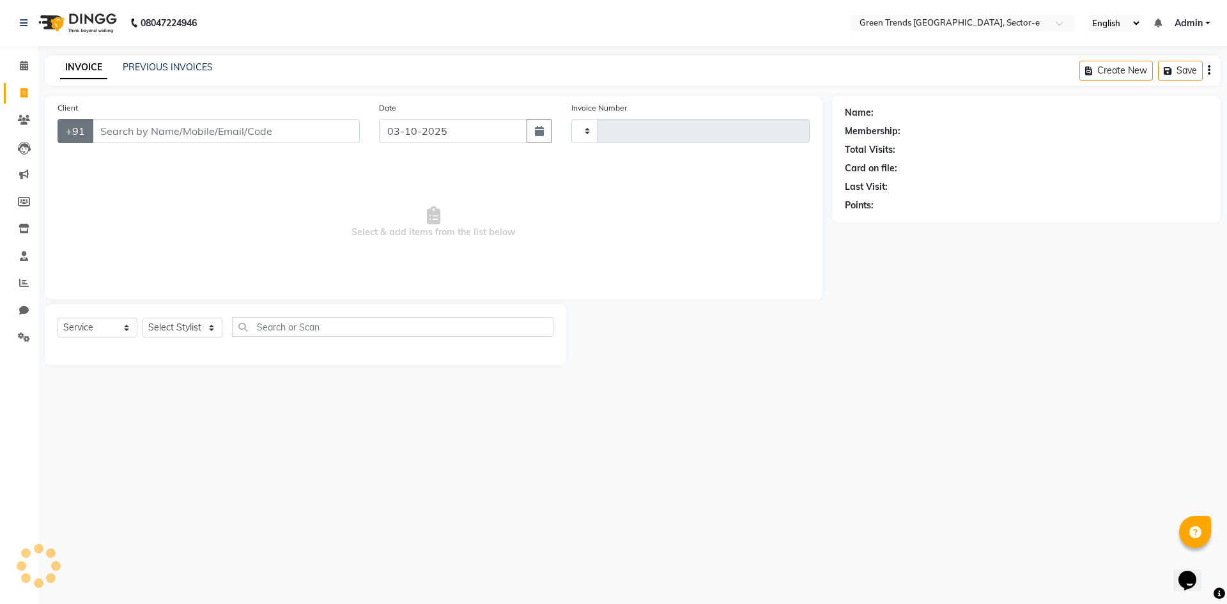
type input "1910"
select select "7023"
type input "9670133667"
click at [325, 128] on span "Add Client" at bounding box center [327, 131] width 50 height 13
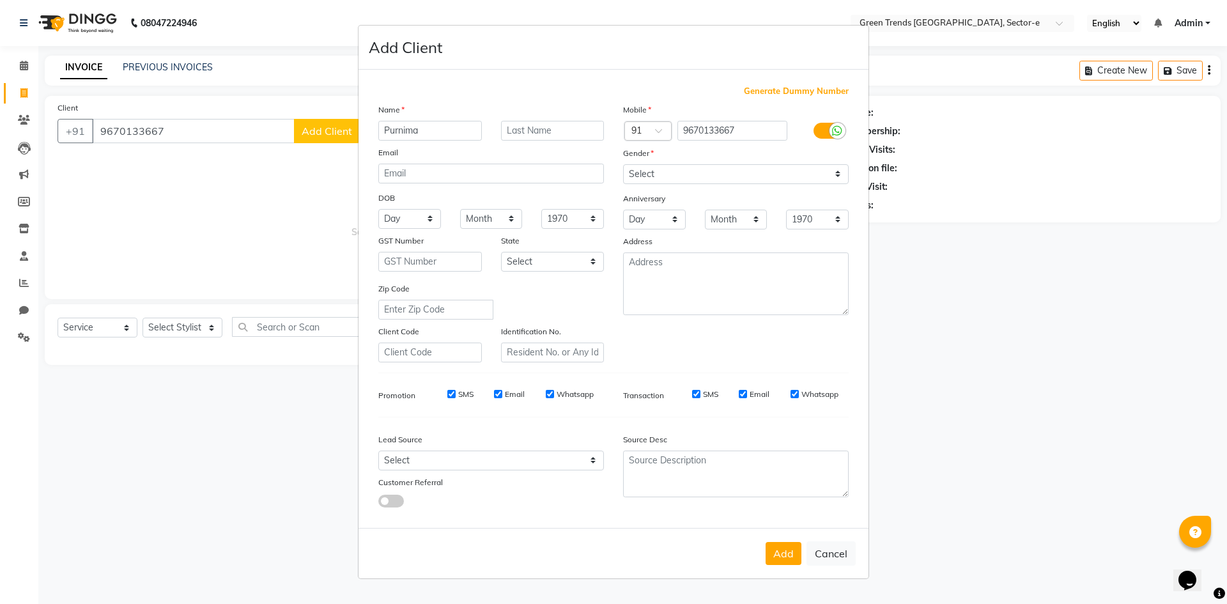
type input "Purnima"
click at [837, 174] on select "Select [DEMOGRAPHIC_DATA] [DEMOGRAPHIC_DATA] Other Prefer Not To Say" at bounding box center [736, 174] width 226 height 20
select select "[DEMOGRAPHIC_DATA]"
click at [623, 164] on select "Select [DEMOGRAPHIC_DATA] [DEMOGRAPHIC_DATA] Other Prefer Not To Say" at bounding box center [736, 174] width 226 height 20
click at [778, 557] on button "Add" at bounding box center [784, 553] width 36 height 23
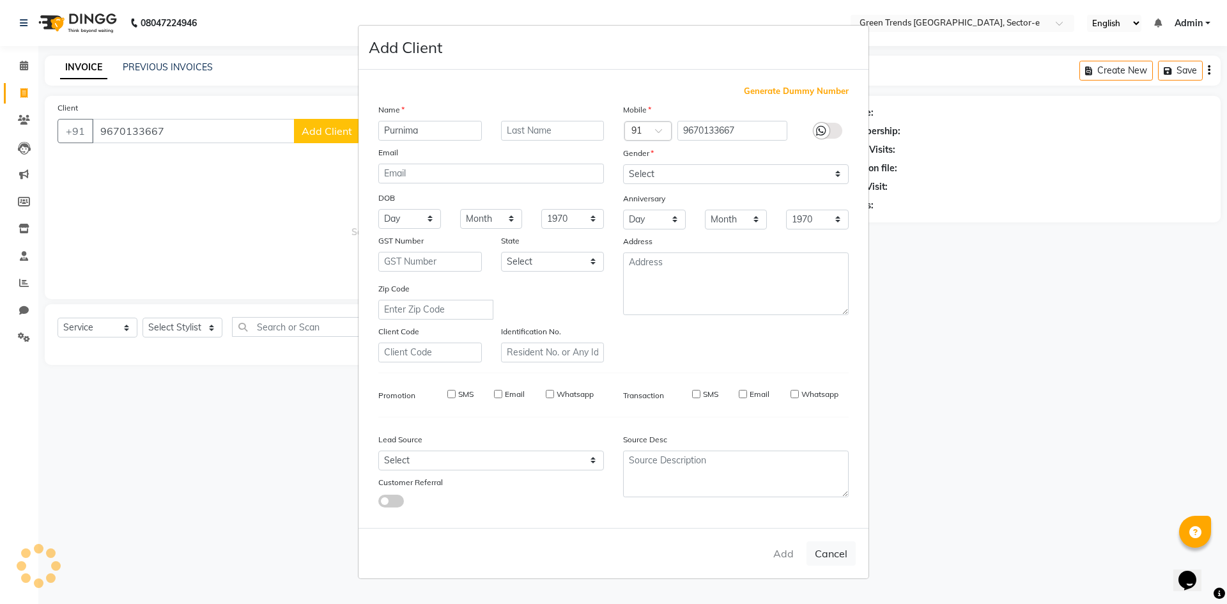
select select
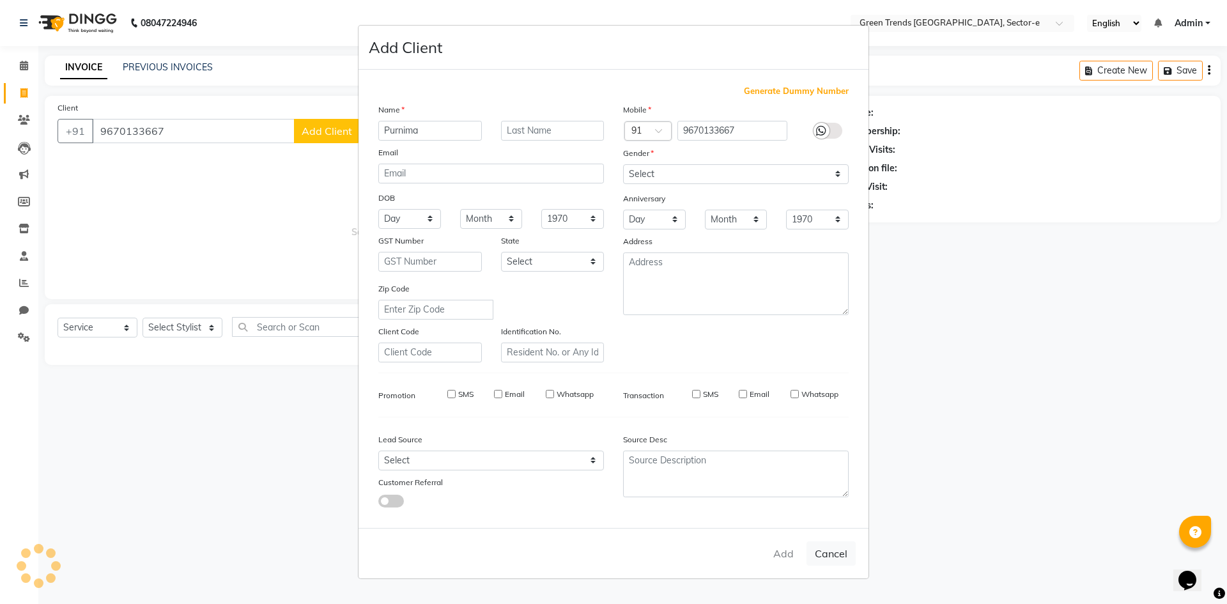
select select
checkbox input "false"
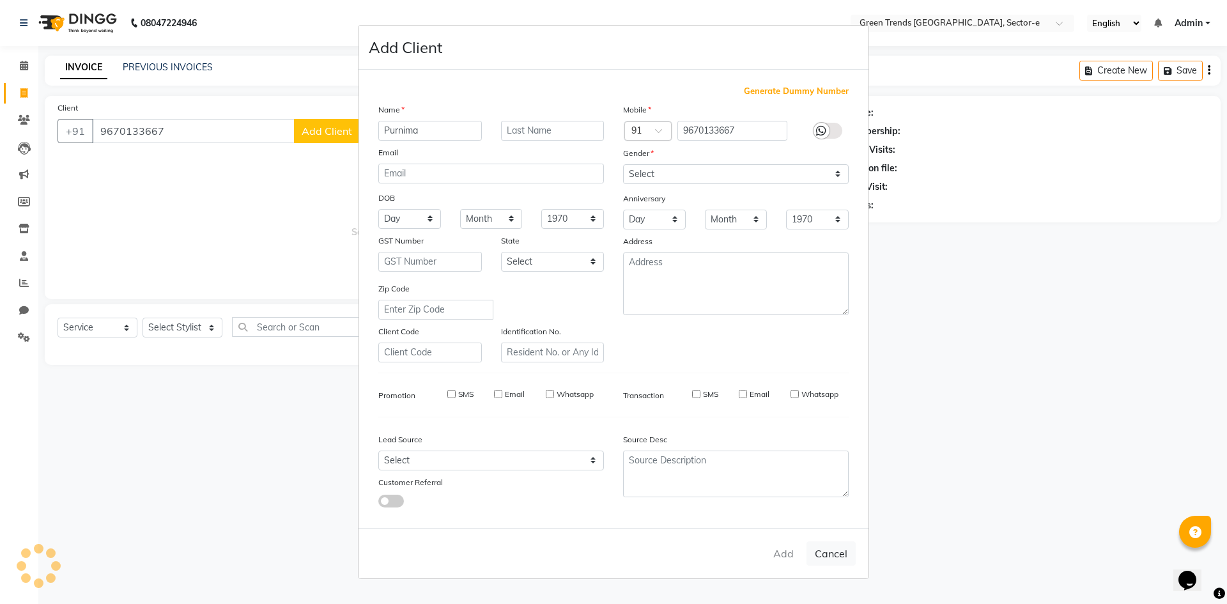
checkbox input "false"
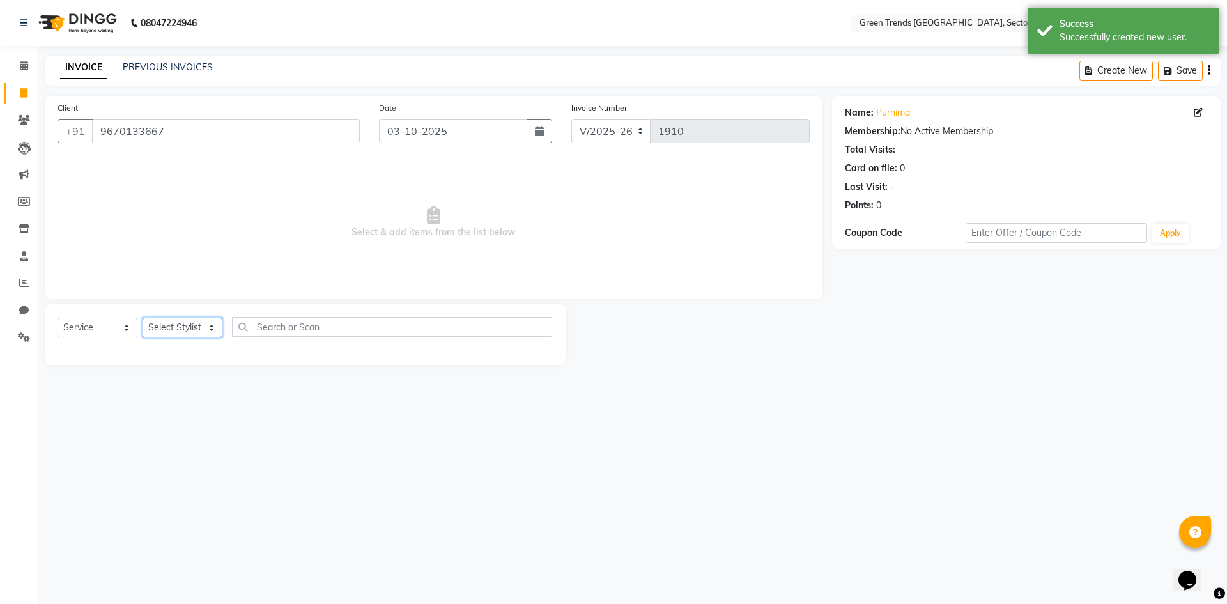
click at [212, 328] on select "Select Stylist [PERSON_NAME] [PERSON_NAME] Mo. [PERSON_NAME].[PERSON_NAME] [PER…" at bounding box center [183, 328] width 80 height 20
select select "62898"
click at [143, 318] on select "Select Stylist [PERSON_NAME] [PERSON_NAME] Mo. [PERSON_NAME].[PERSON_NAME] [PER…" at bounding box center [183, 328] width 80 height 20
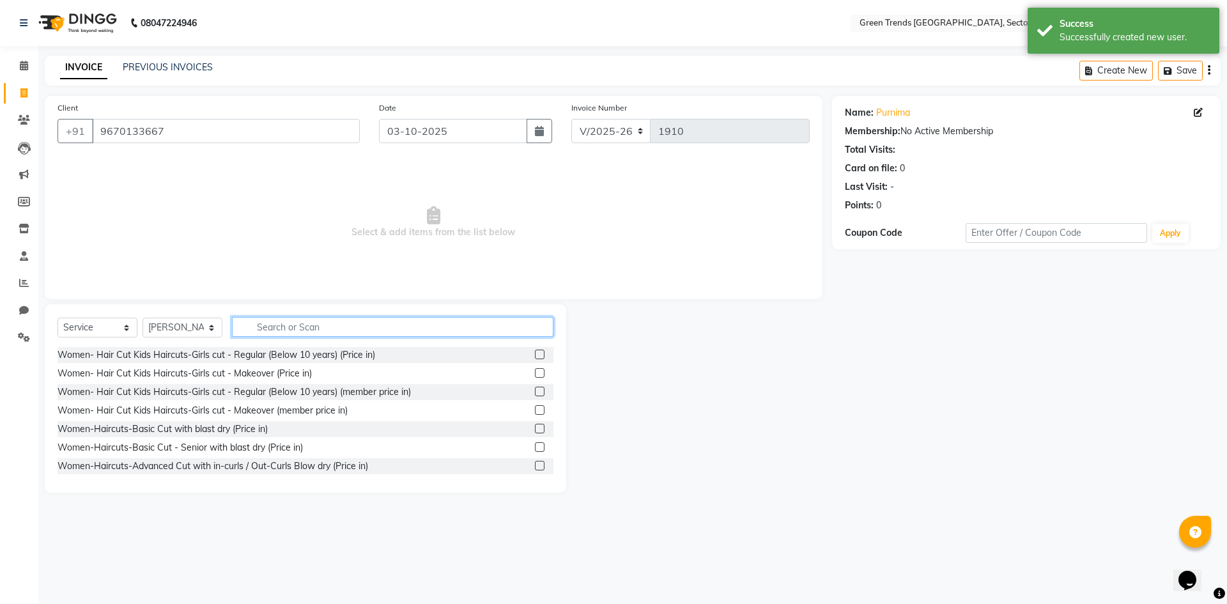
click at [252, 325] on input "text" at bounding box center [392, 327] width 321 height 20
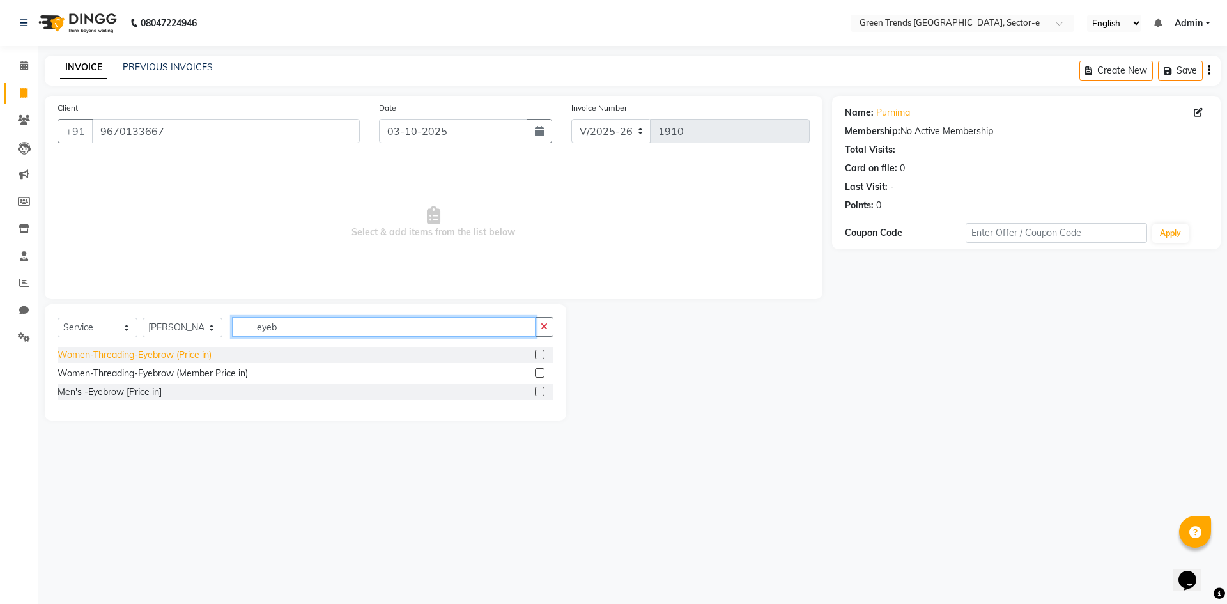
type input "eyeb"
click at [167, 357] on div "Women-Threading-Eyebrow (Price in)" at bounding box center [135, 354] width 154 height 13
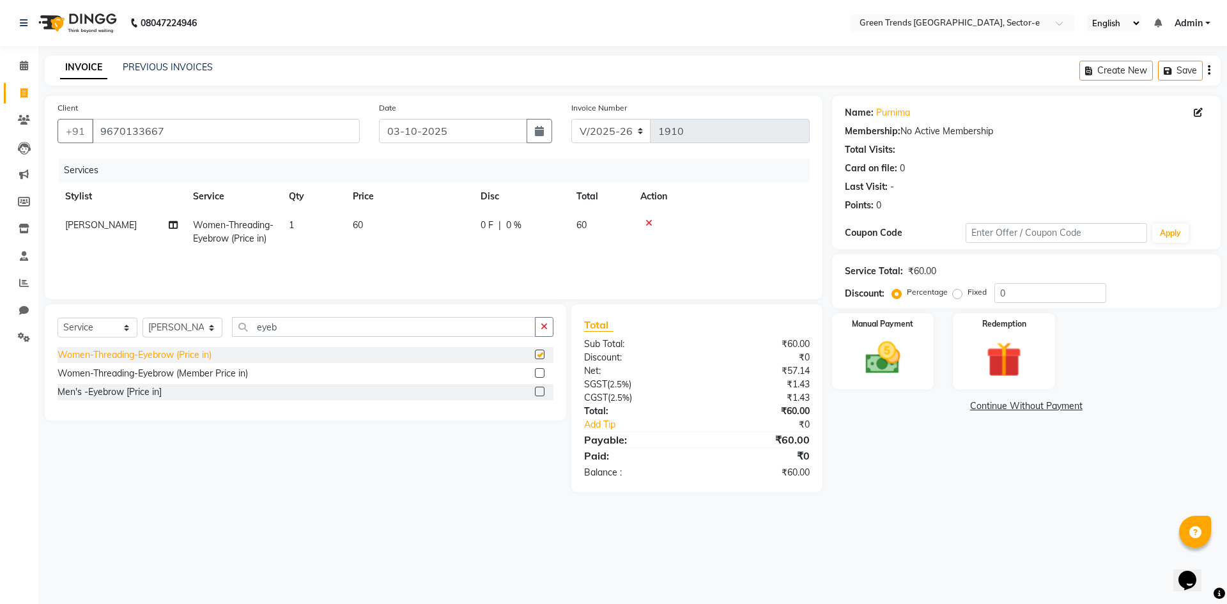
checkbox input "false"
drag, startPoint x: 302, startPoint y: 327, endPoint x: 226, endPoint y: 332, distance: 76.2
click at [226, 332] on div "Select Service Product Membership Package Voucher Prepaid Gift Card Select Styl…" at bounding box center [306, 332] width 496 height 30
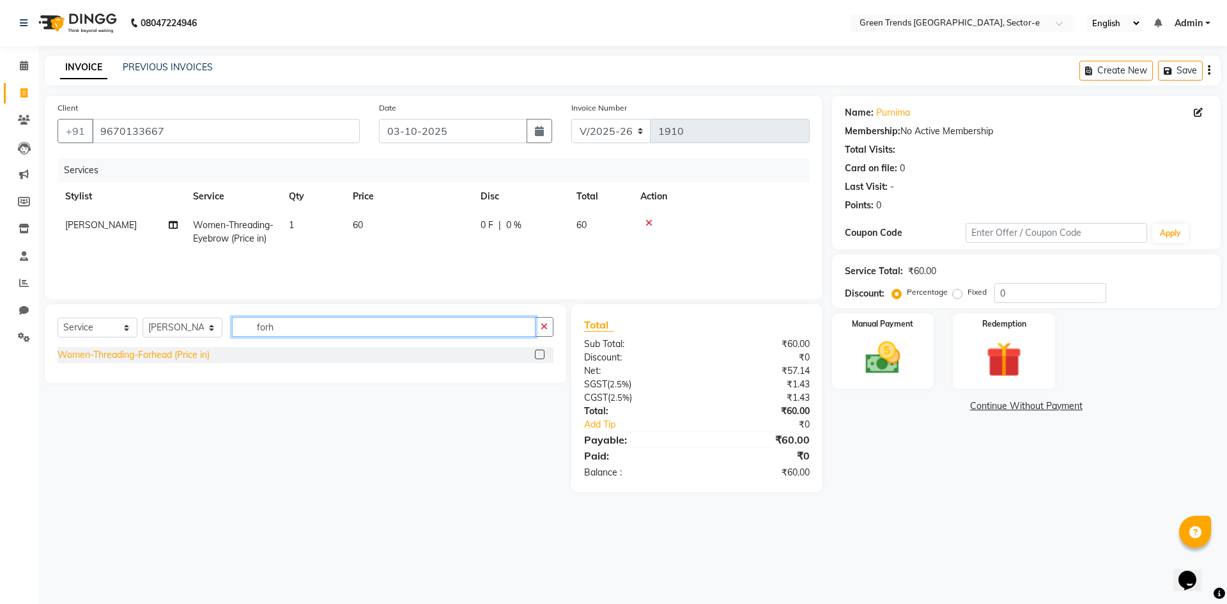
type input "forh"
click at [185, 358] on div "Women-Threading-Forhead (Price in)" at bounding box center [134, 354] width 152 height 13
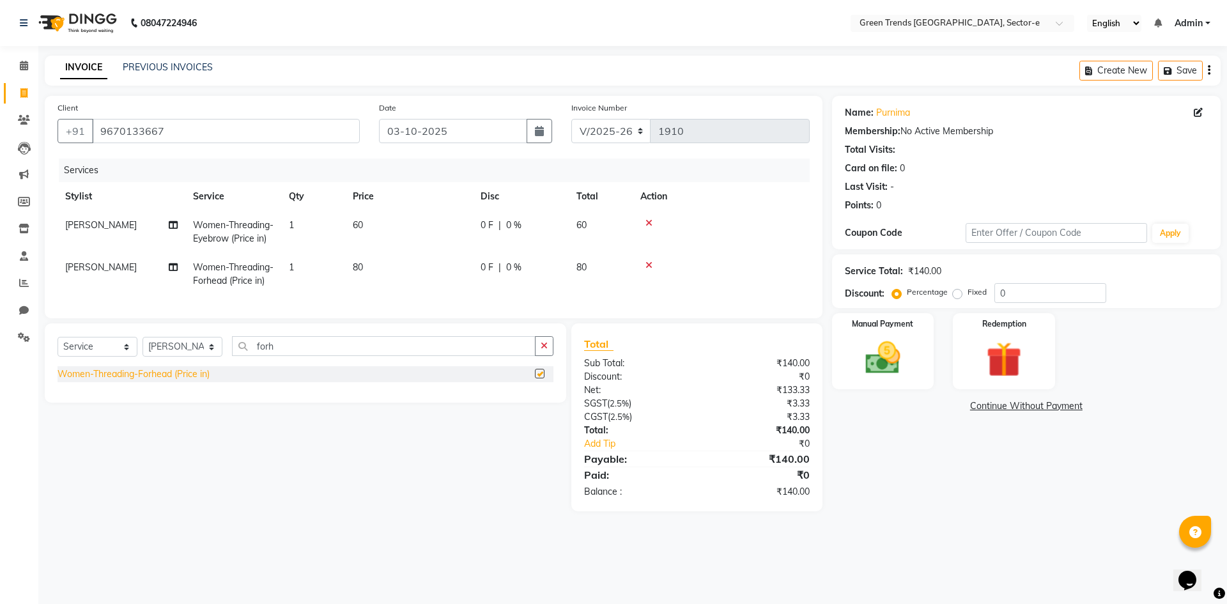
checkbox input "false"
drag, startPoint x: 300, startPoint y: 346, endPoint x: 248, endPoint y: 353, distance: 52.8
click at [247, 354] on input "forh" at bounding box center [384, 346] width 304 height 20
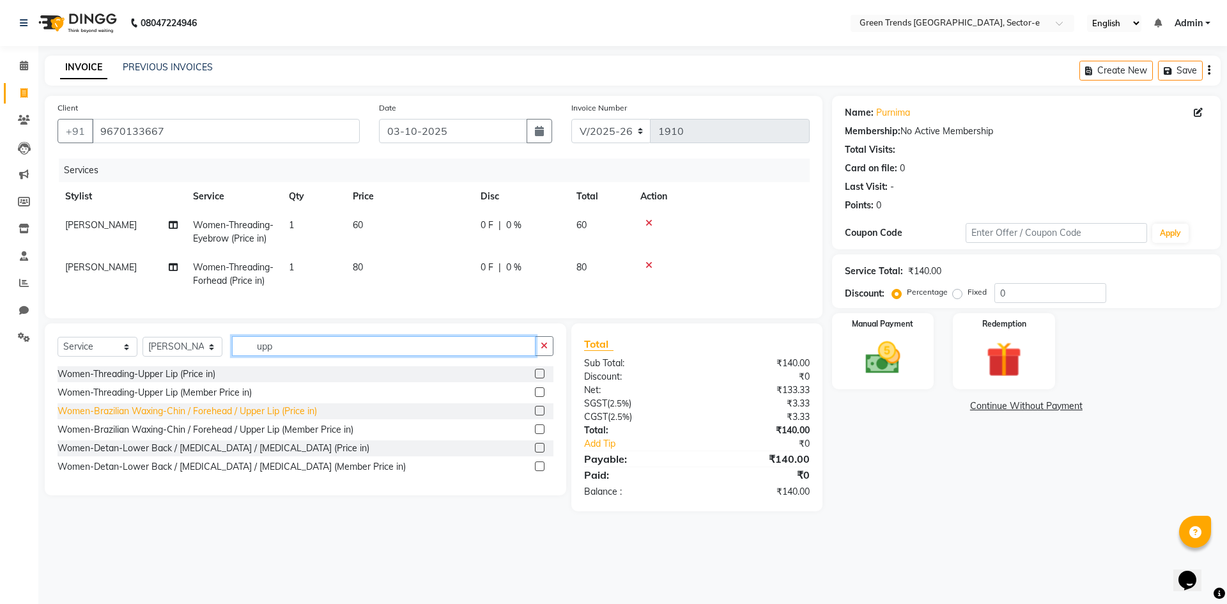
type input "upp"
click at [216, 418] on div "Women-Brazilian Waxing-Chin / Forehead / Upper Lip (Price in)" at bounding box center [187, 411] width 259 height 13
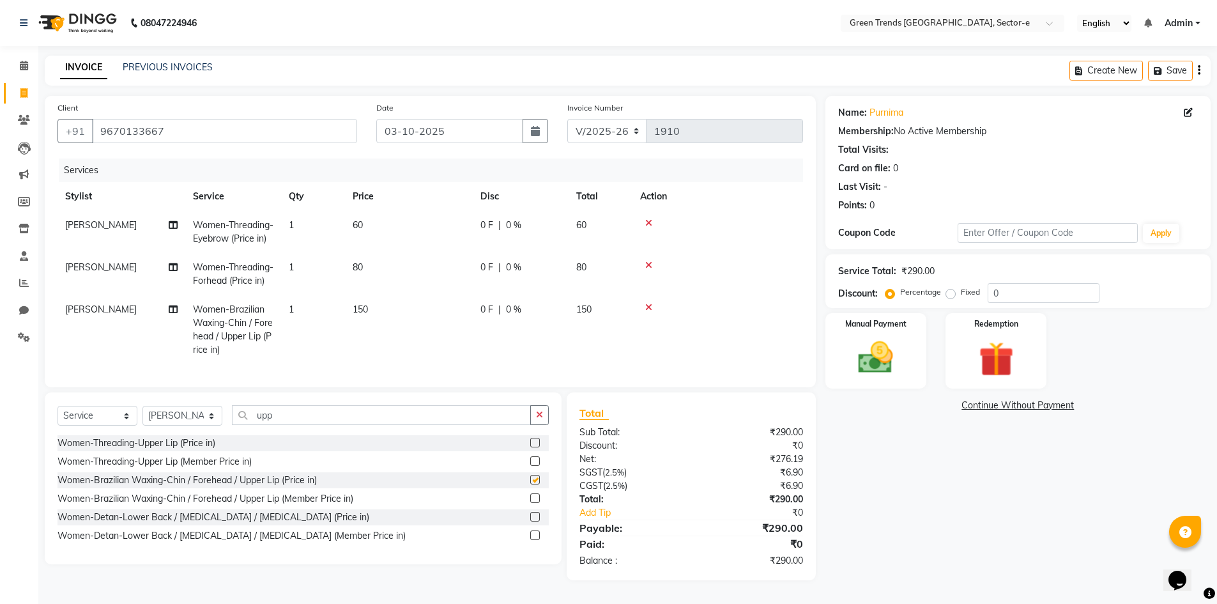
checkbox input "false"
click at [213, 426] on select "Select Stylist [PERSON_NAME] [PERSON_NAME] Mo. [PERSON_NAME].[PERSON_NAME] [PER…" at bounding box center [183, 416] width 80 height 20
select select "58756"
click at [143, 415] on select "Select Stylist [PERSON_NAME] [PERSON_NAME] Mo. [PERSON_NAME].[PERSON_NAME] [PER…" at bounding box center [183, 416] width 80 height 20
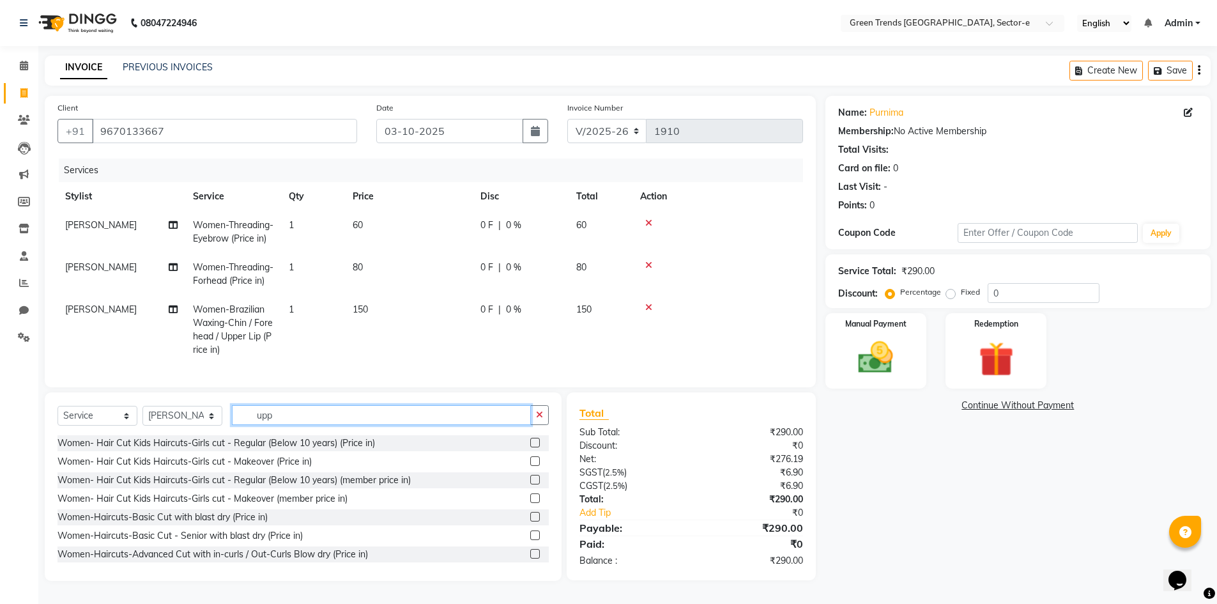
click at [281, 425] on input "upp" at bounding box center [381, 415] width 299 height 20
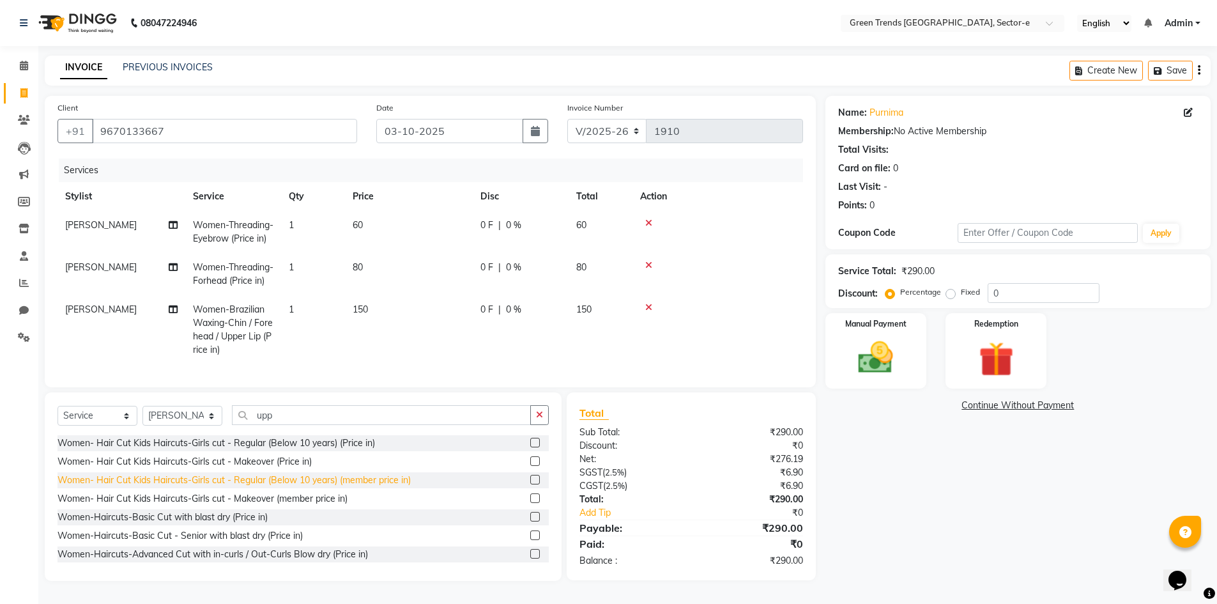
click at [271, 560] on div "Women-Haircuts-Advanced Cut with in-curls / Out-Curls Blow dry (Price in)" at bounding box center [213, 554] width 311 height 13
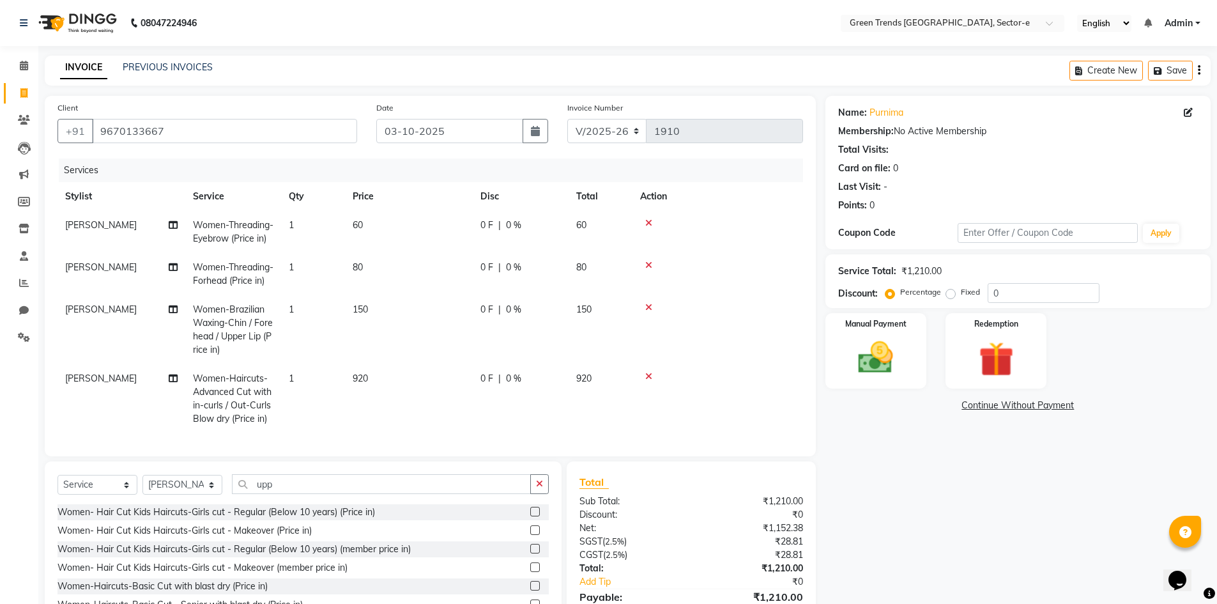
checkbox input "false"
click at [207, 495] on select "Select Stylist [PERSON_NAME] [PERSON_NAME] Mo. [PERSON_NAME].[PERSON_NAME] [PER…" at bounding box center [183, 485] width 80 height 20
select select "58751"
click at [143, 484] on select "Select Stylist [PERSON_NAME] [PERSON_NAME] Mo. [PERSON_NAME].[PERSON_NAME] [PER…" at bounding box center [183, 485] width 80 height 20
drag, startPoint x: 293, startPoint y: 498, endPoint x: 236, endPoint y: 498, distance: 57.5
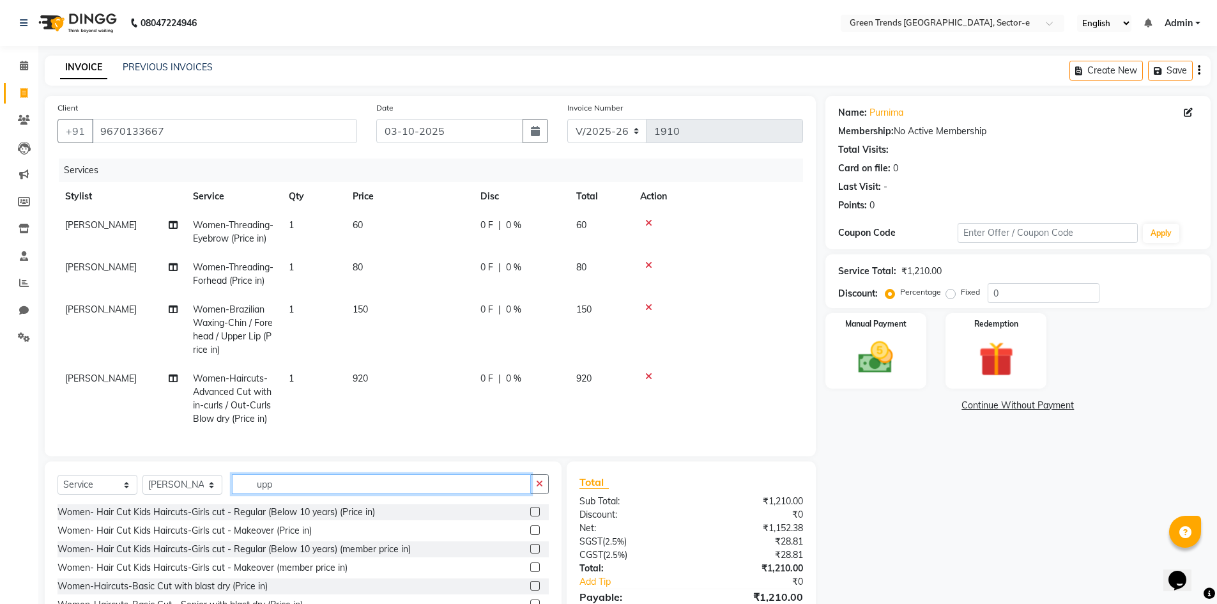
click at [236, 494] on input "upp" at bounding box center [381, 484] width 299 height 20
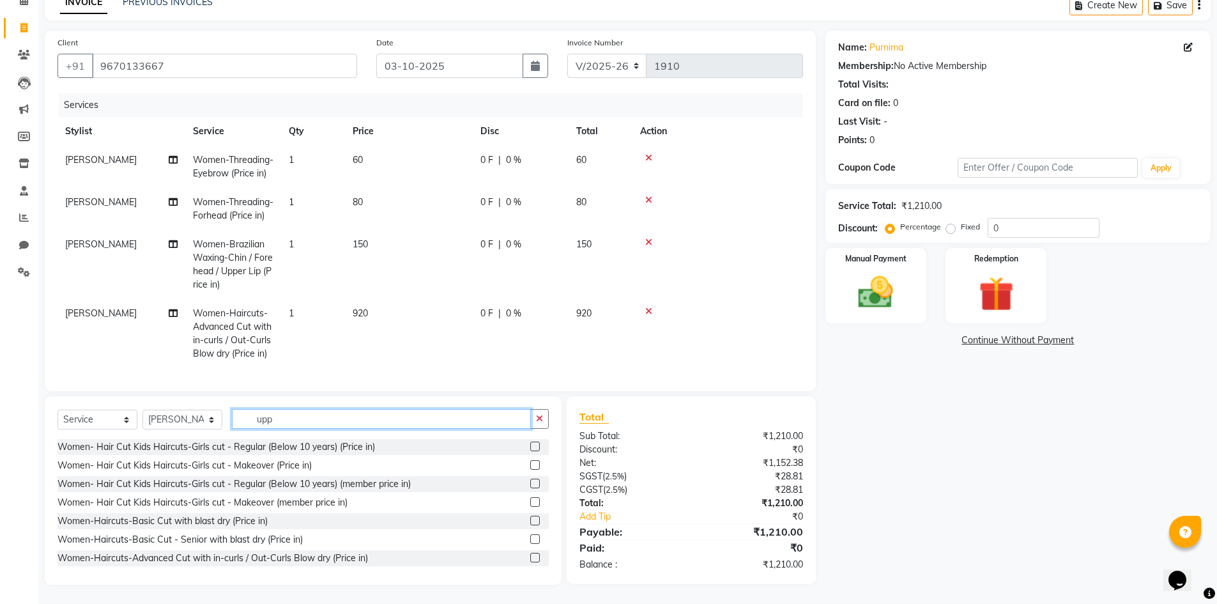
scroll to position [75, 0]
click at [304, 554] on div "Women-Haircuts-Advanced Cut with in-curls / Out-Curls Blow dry (Price in)" at bounding box center [213, 558] width 311 height 13
checkbox input "false"
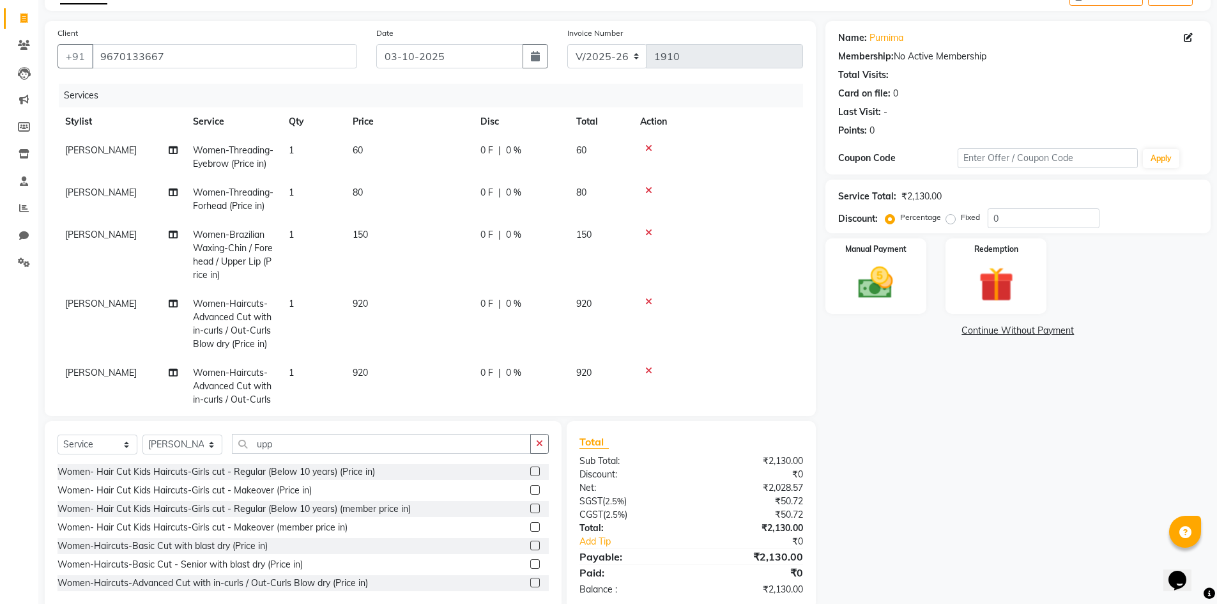
scroll to position [44, 0]
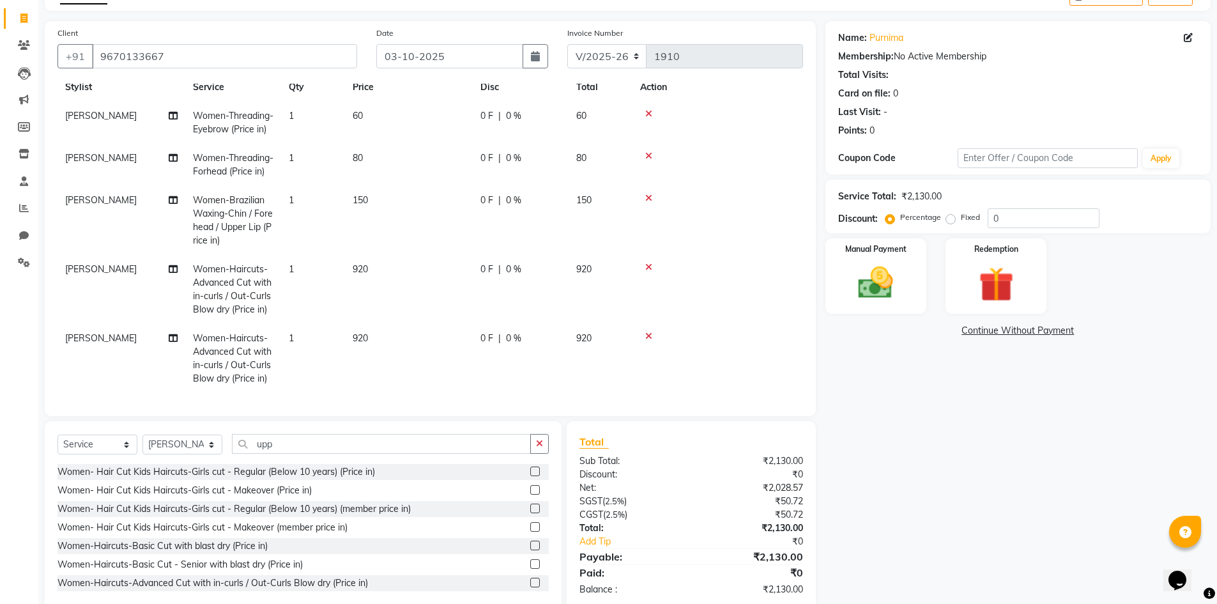
click at [961, 216] on label "Fixed" at bounding box center [970, 218] width 19 height 12
click at [952, 216] on input "Fixed" at bounding box center [953, 217] width 9 height 9
radio input "true"
drag, startPoint x: 1026, startPoint y: 216, endPoint x: 969, endPoint y: 229, distance: 57.7
click at [969, 229] on div "Service Total: ₹2,130.00 Discount: Percentage Fixed 0" at bounding box center [1018, 207] width 385 height 54
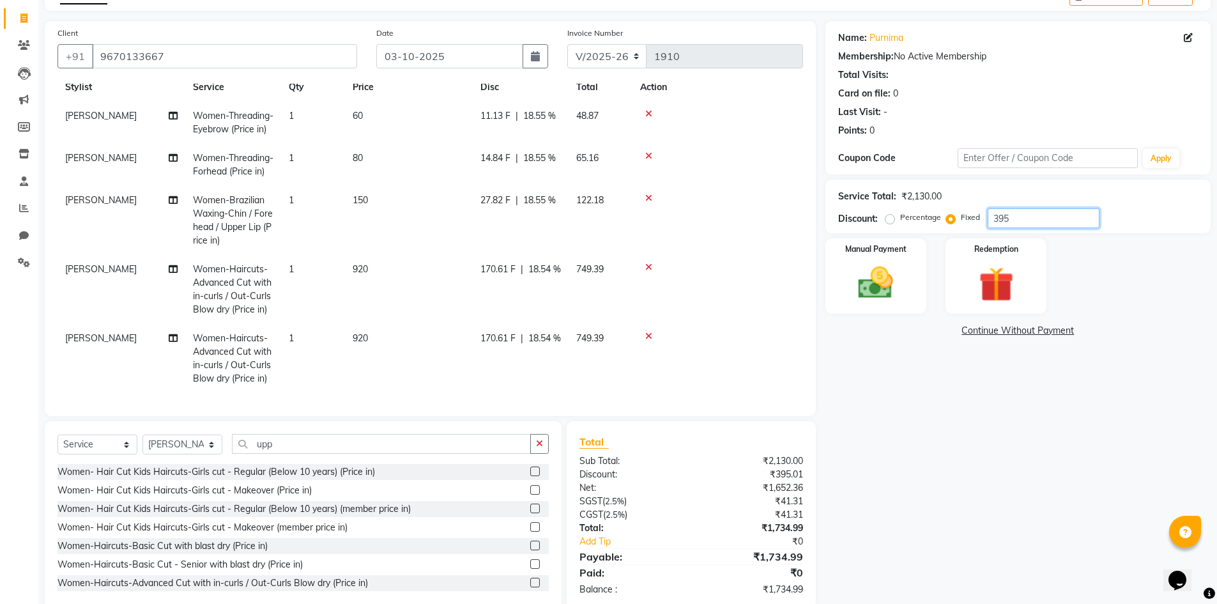
type input "395"
click at [896, 359] on div "Name: Purnima Membership: No Active Membership Total Visits: Card on file: 0 La…" at bounding box center [1023, 315] width 395 height 589
click at [887, 275] on img at bounding box center [876, 283] width 59 height 42
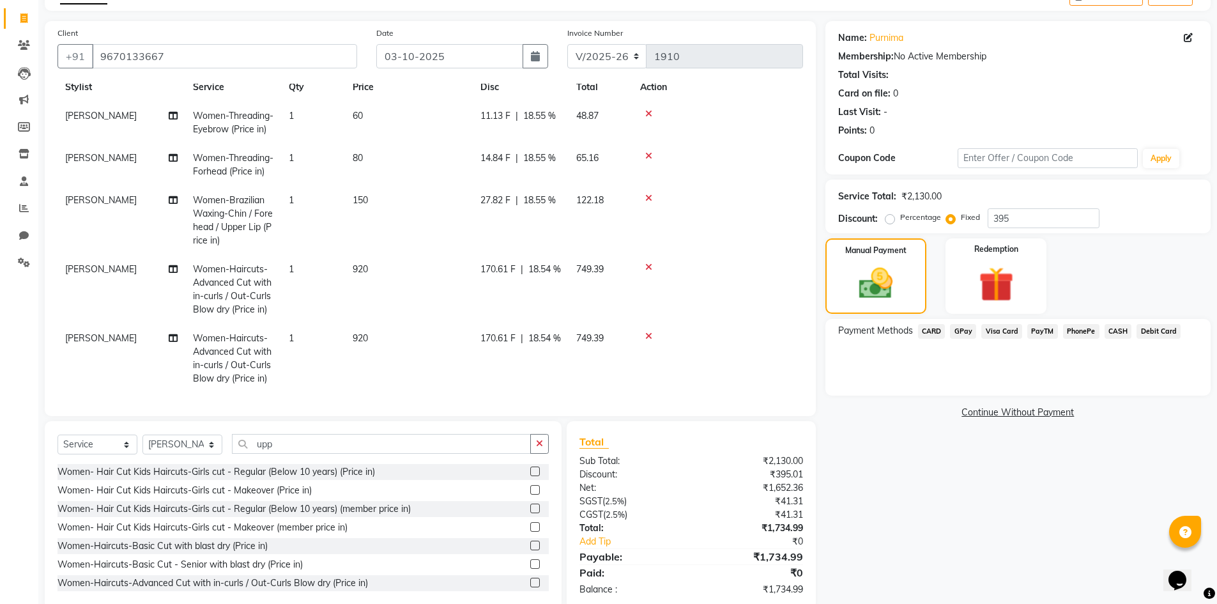
click at [962, 329] on span "GPay" at bounding box center [963, 331] width 26 height 15
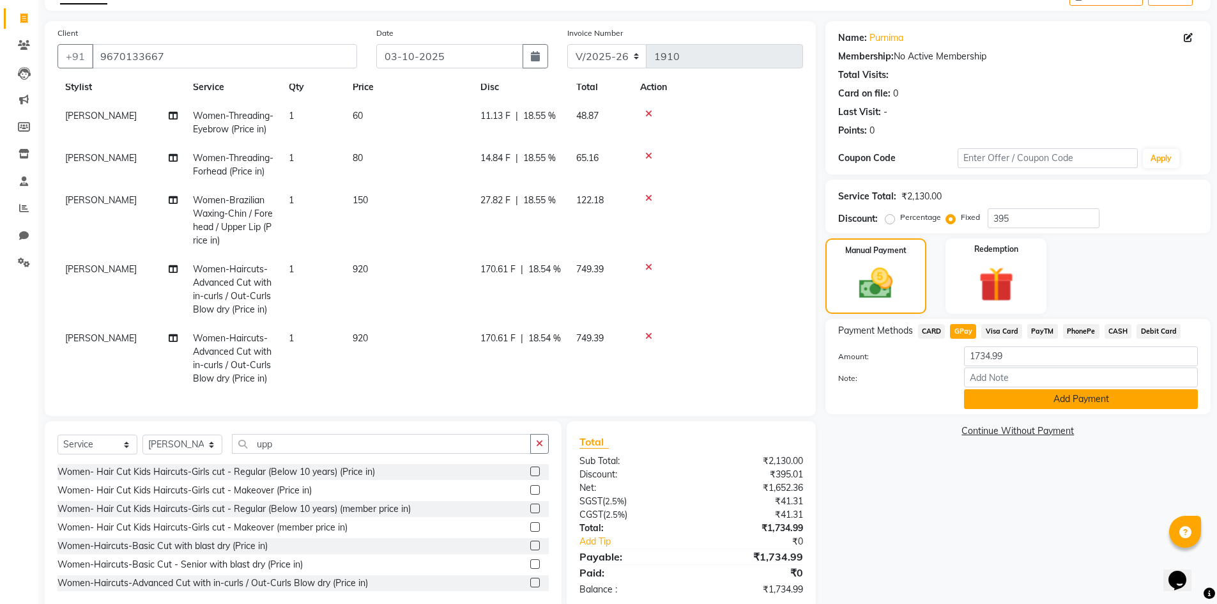
click at [1040, 401] on button "Add Payment" at bounding box center [1081, 399] width 234 height 20
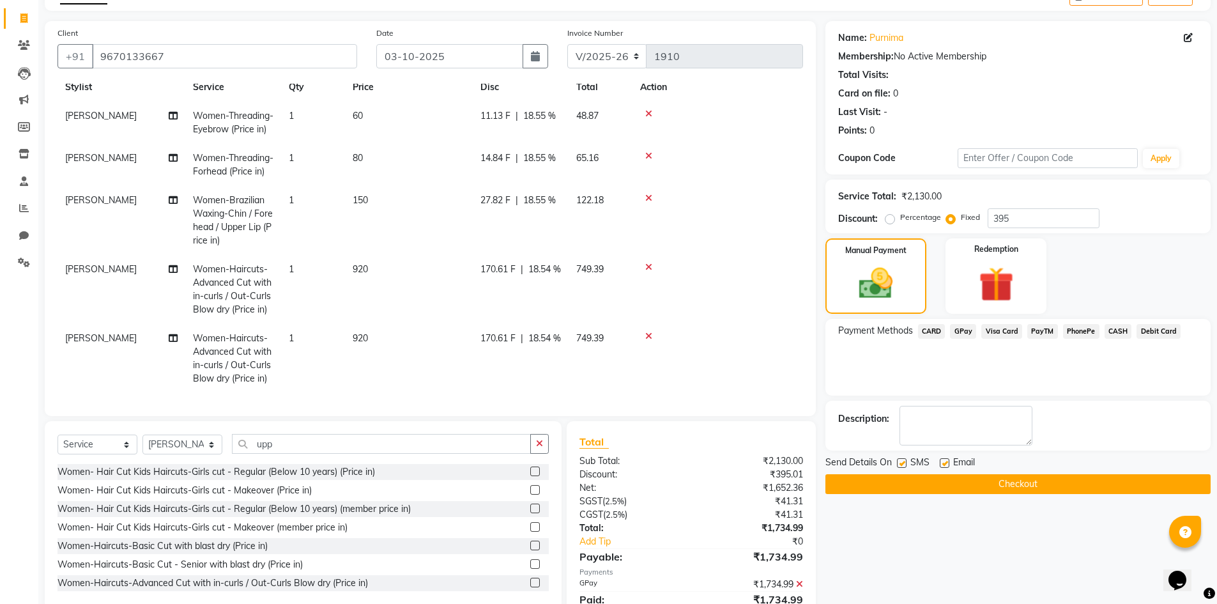
click at [906, 459] on label at bounding box center [902, 463] width 10 height 10
click at [906, 459] on input "checkbox" at bounding box center [901, 463] width 8 height 8
checkbox input "false"
click at [944, 466] on label at bounding box center [945, 463] width 10 height 10
click at [944, 466] on input "checkbox" at bounding box center [944, 463] width 8 height 8
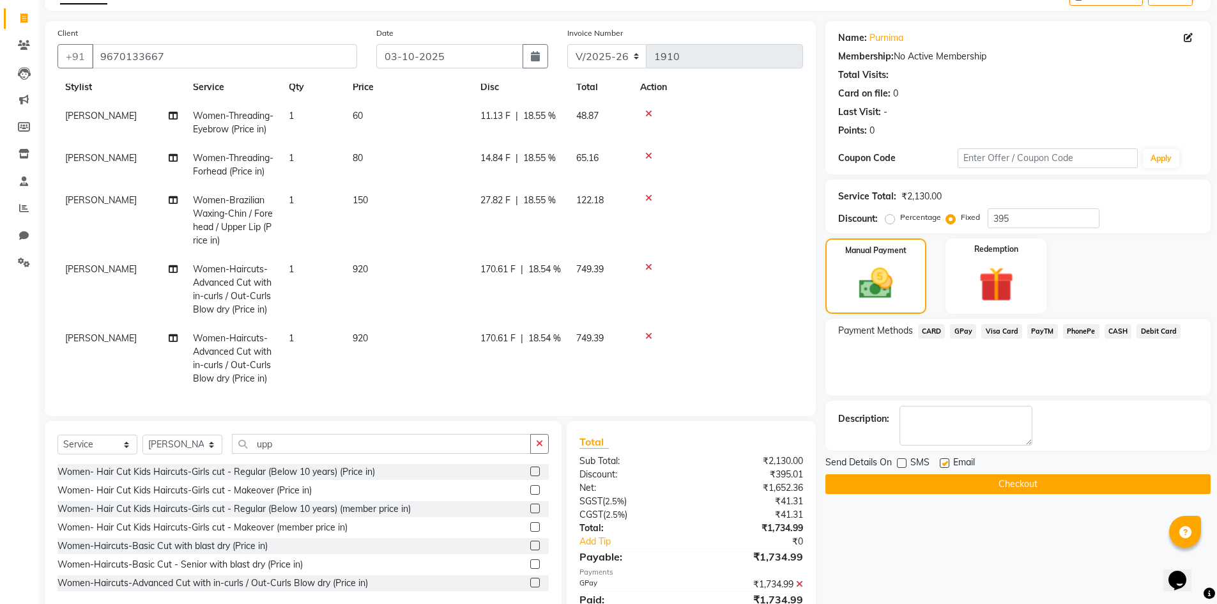
checkbox input "false"
click at [968, 484] on button "Checkout" at bounding box center [1018, 484] width 385 height 20
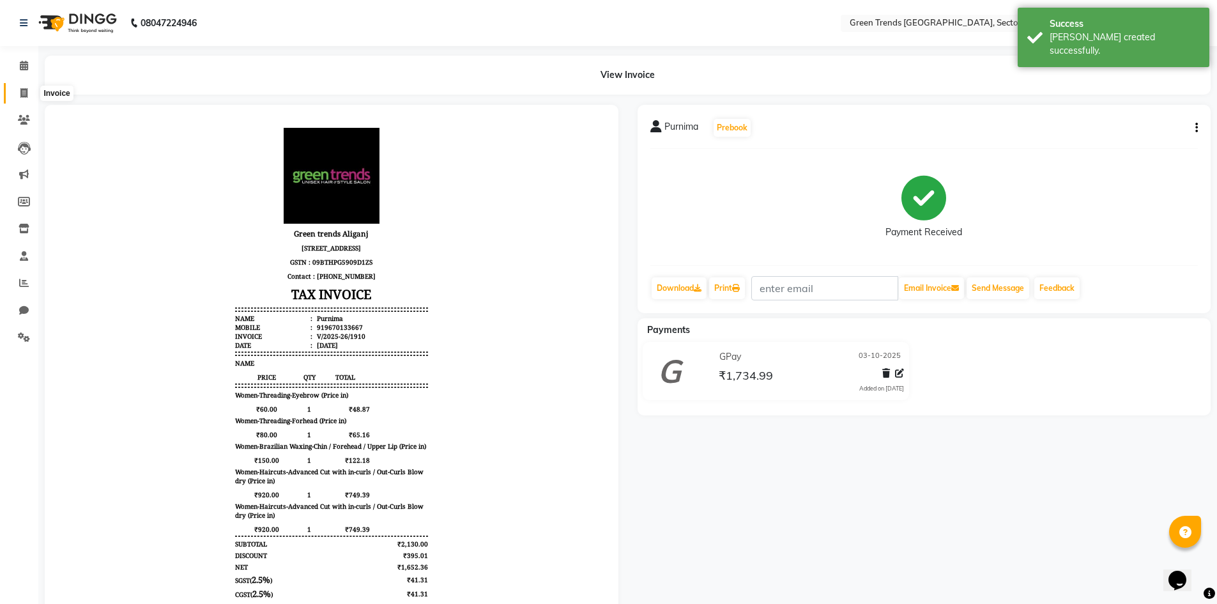
click at [27, 92] on icon at bounding box center [23, 93] width 7 height 10
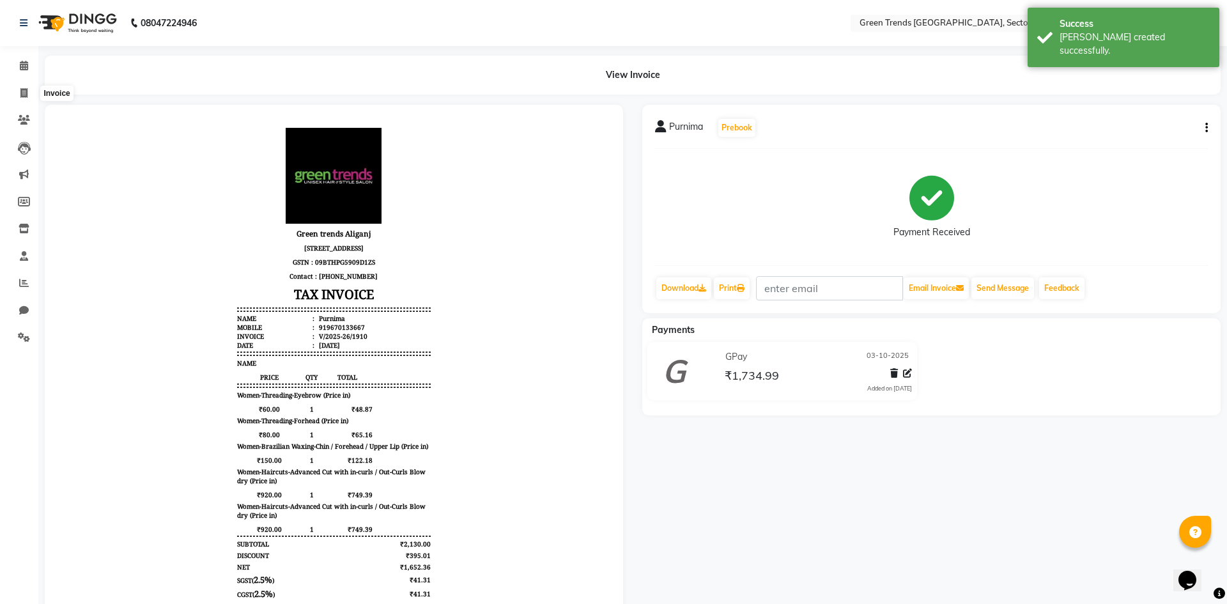
select select "7023"
select select "service"
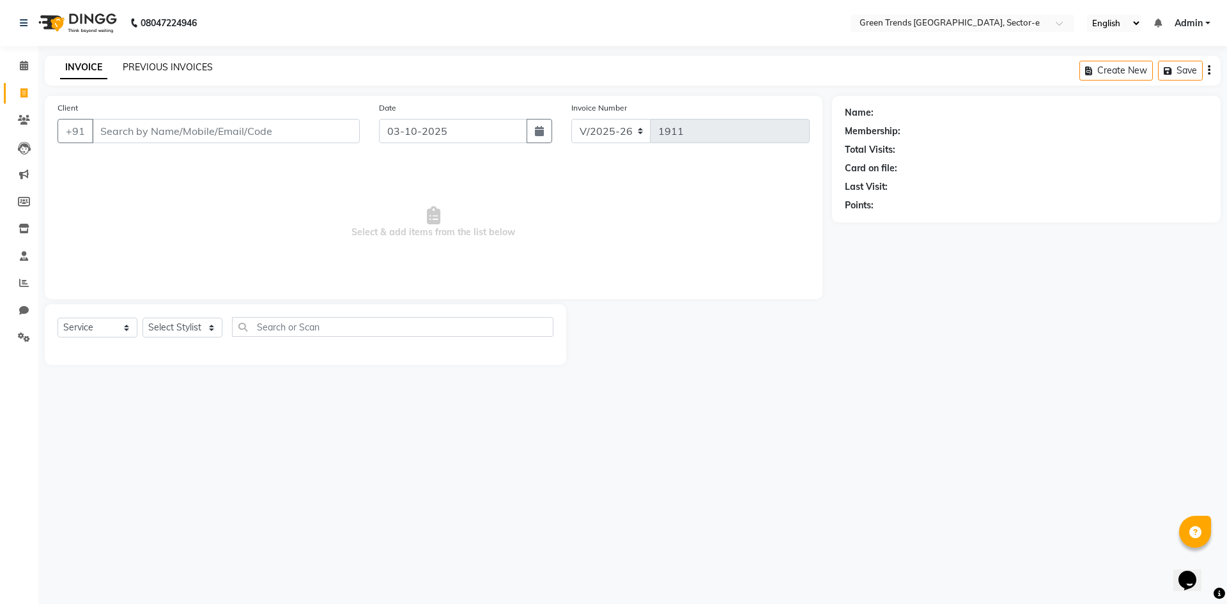
click at [167, 69] on link "PREVIOUS INVOICES" at bounding box center [168, 67] width 90 height 12
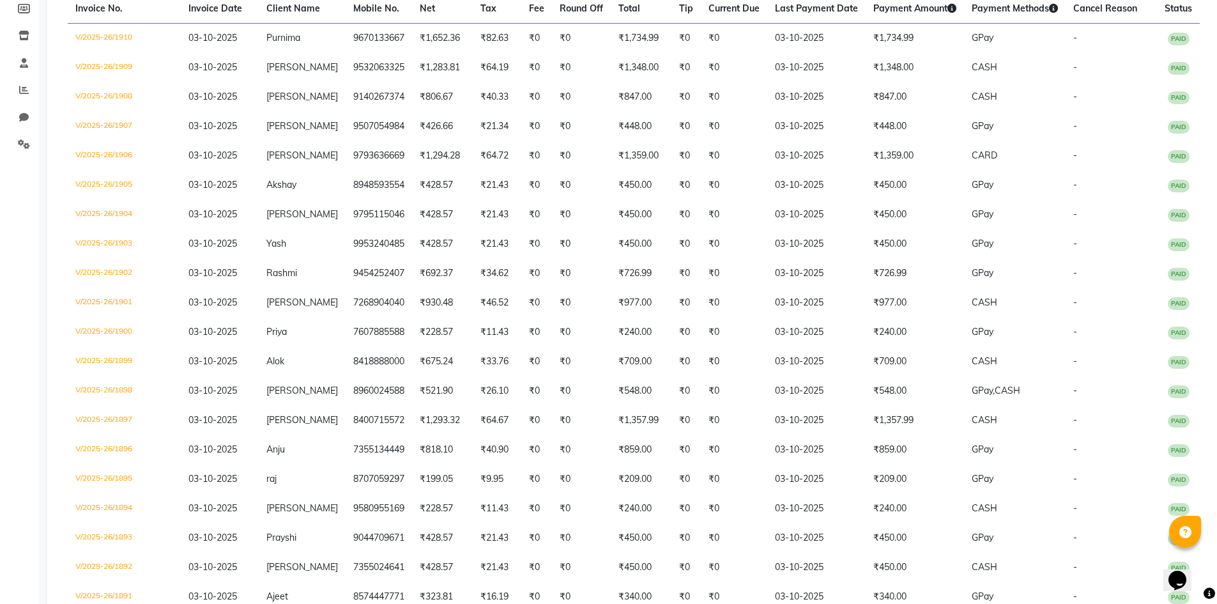
scroll to position [192, 0]
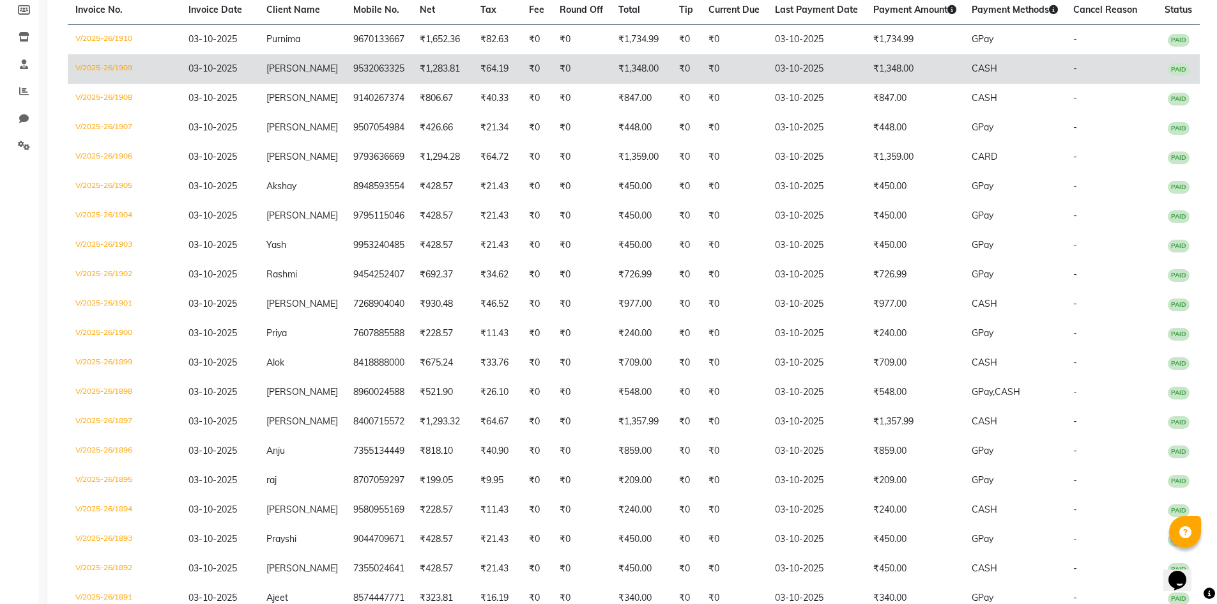
click at [361, 67] on td "9532063325" at bounding box center [379, 68] width 66 height 29
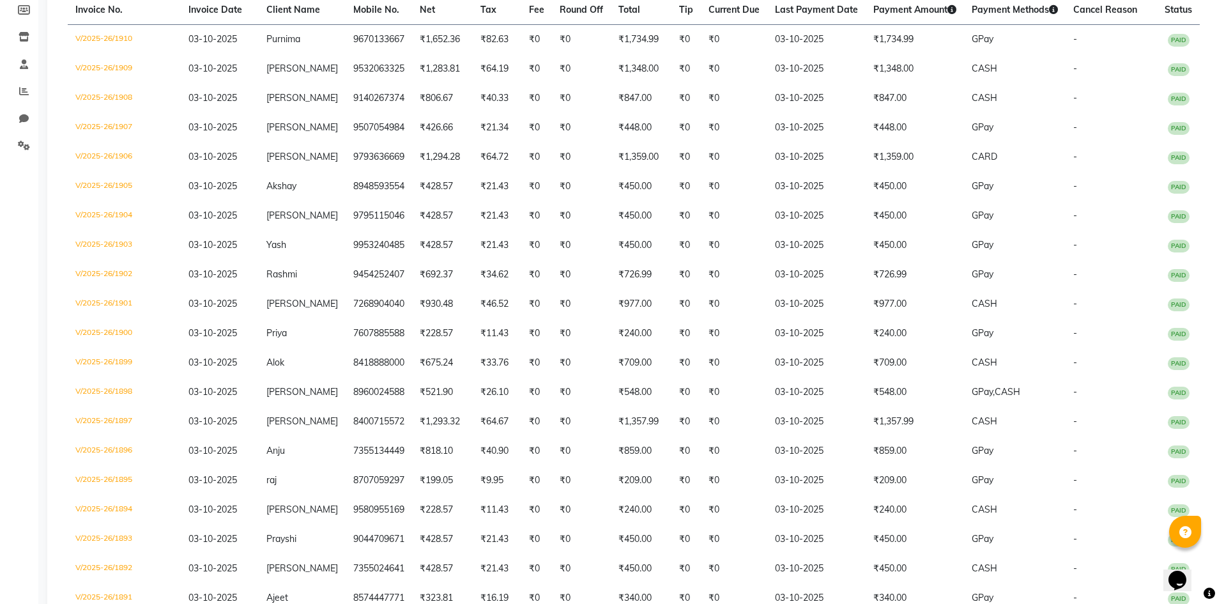
scroll to position [0, 0]
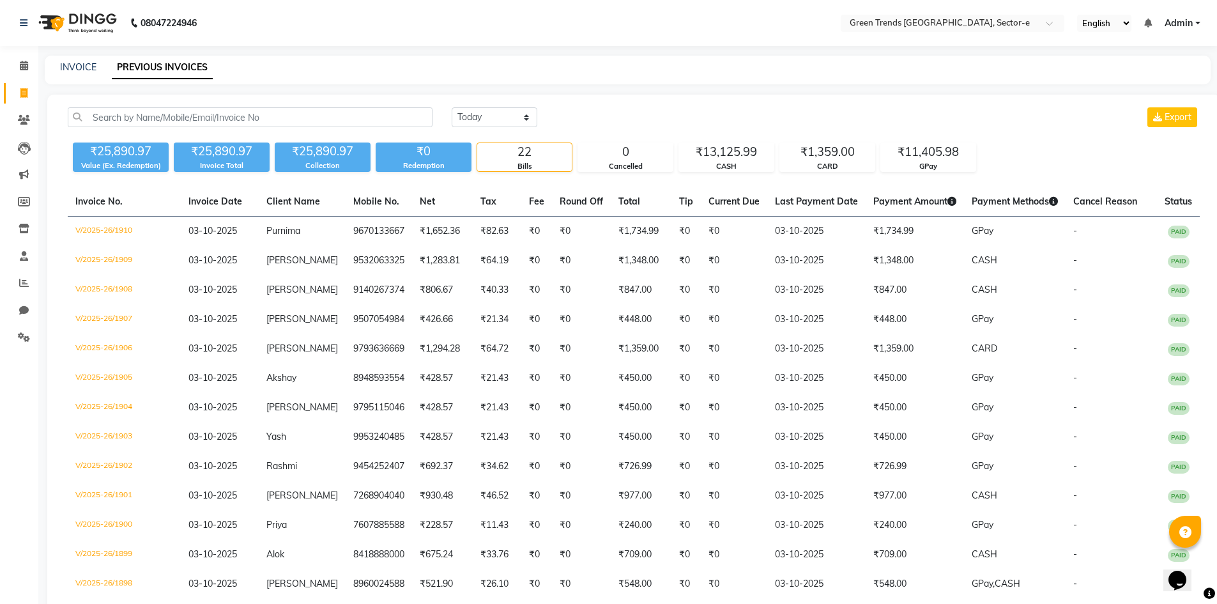
drag, startPoint x: 91, startPoint y: 52, endPoint x: 77, endPoint y: 66, distance: 19.4
click at [79, 64] on div "08047224946 Select Location × Green Trends Aliganj, Sector-e English ENGLISH Es…" at bounding box center [608, 466] width 1217 height 933
click at [77, 66] on link "INVOICE" at bounding box center [78, 67] width 36 height 12
select select "service"
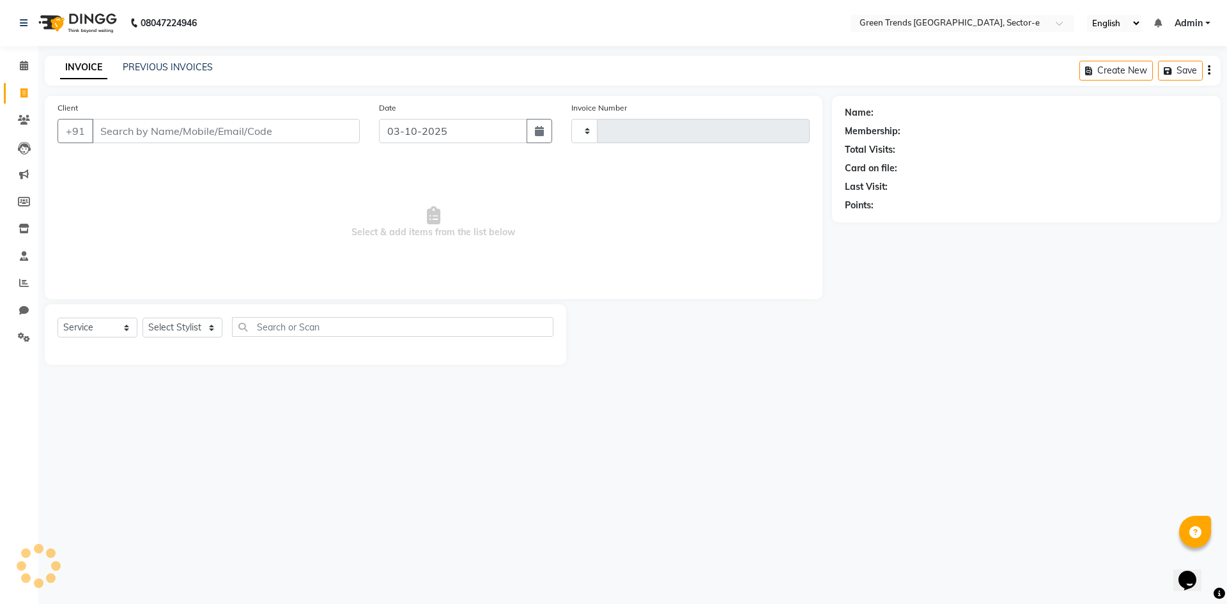
type input "1911"
select select "7023"
click at [158, 67] on link "PREVIOUS INVOICES" at bounding box center [168, 67] width 90 height 12
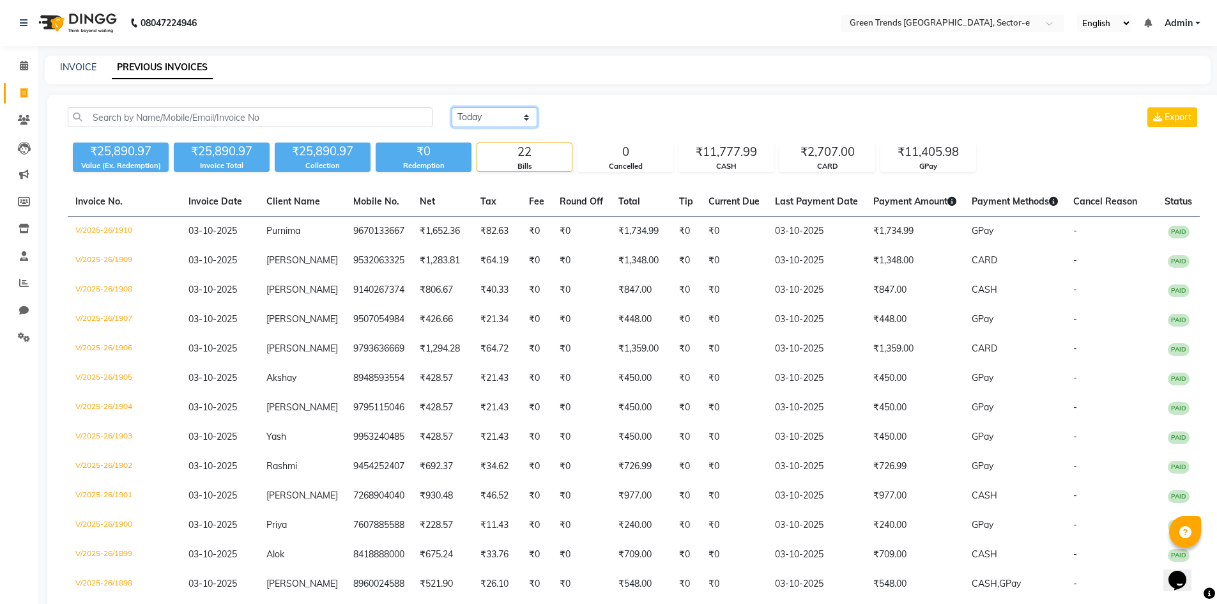
click at [523, 117] on select "[DATE] [DATE] Custom Range" at bounding box center [495, 117] width 86 height 20
select select "range"
click at [452, 107] on select "[DATE] [DATE] Custom Range" at bounding box center [495, 117] width 86 height 20
click at [585, 123] on input "03-10-2025" at bounding box center [598, 118] width 89 height 18
select select "10"
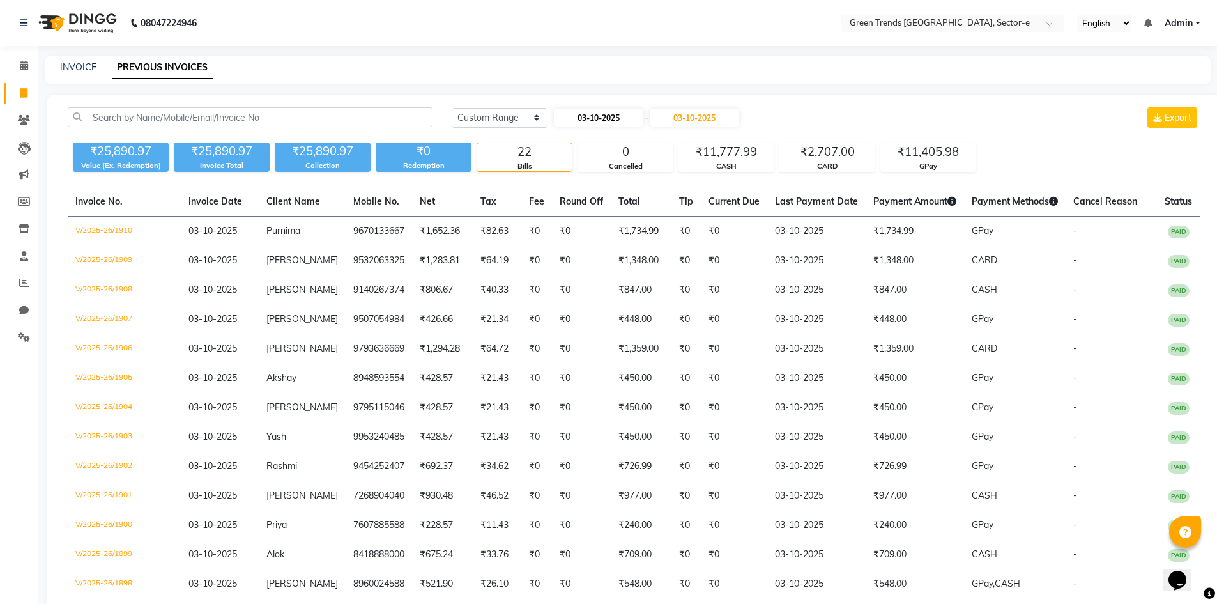
select select "2025"
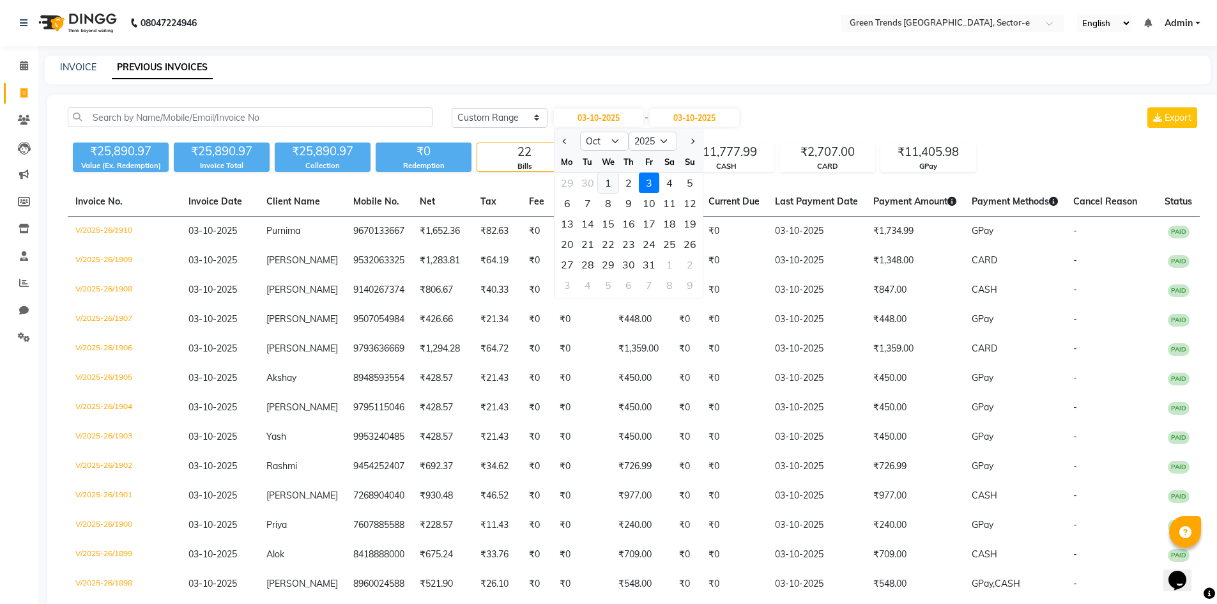
click at [601, 184] on div "1" at bounding box center [608, 183] width 20 height 20
type input "01-10-2025"
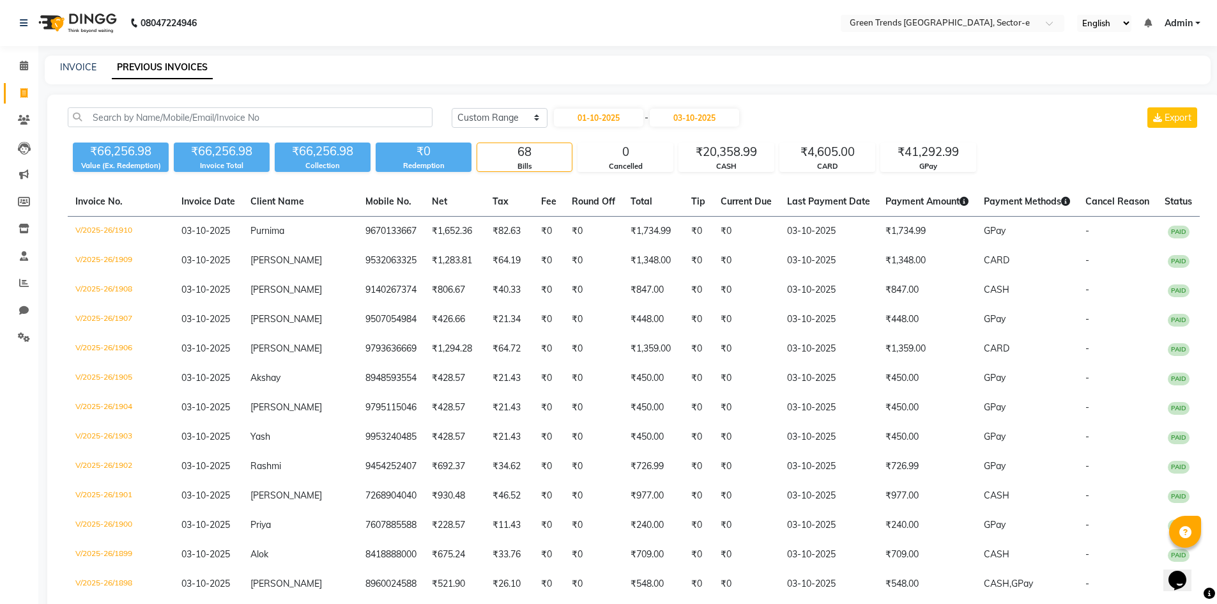
click at [86, 61] on div "INVOICE" at bounding box center [78, 67] width 36 height 13
click at [88, 67] on link "INVOICE" at bounding box center [78, 67] width 36 height 12
select select "service"
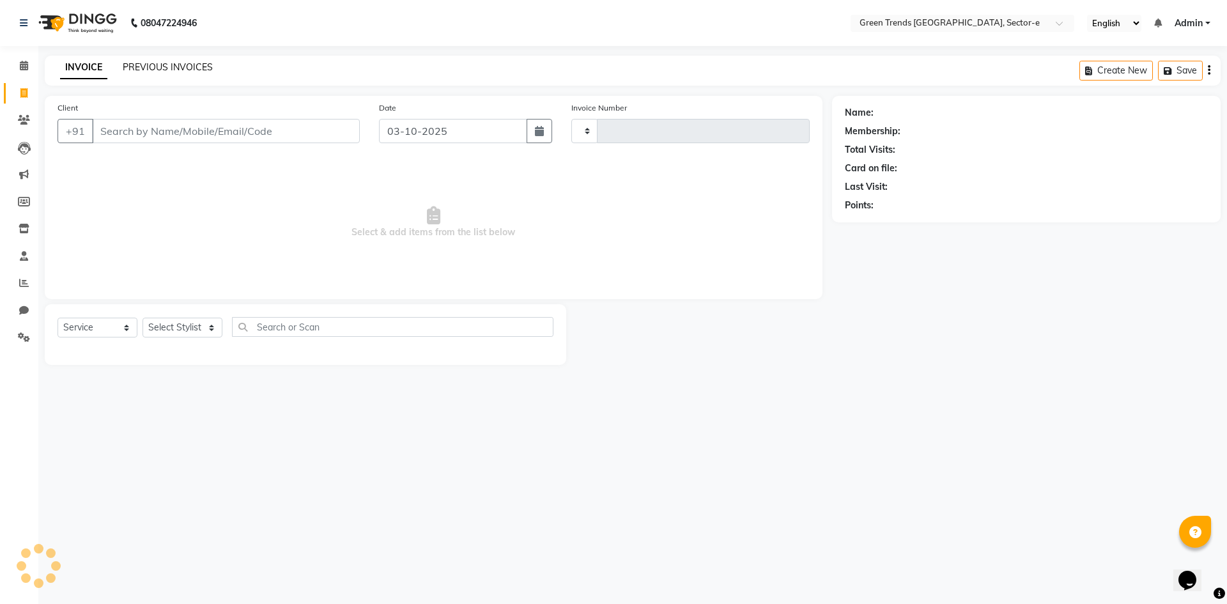
type input "1911"
select select "7023"
click at [162, 65] on link "PREVIOUS INVOICES" at bounding box center [168, 67] width 90 height 12
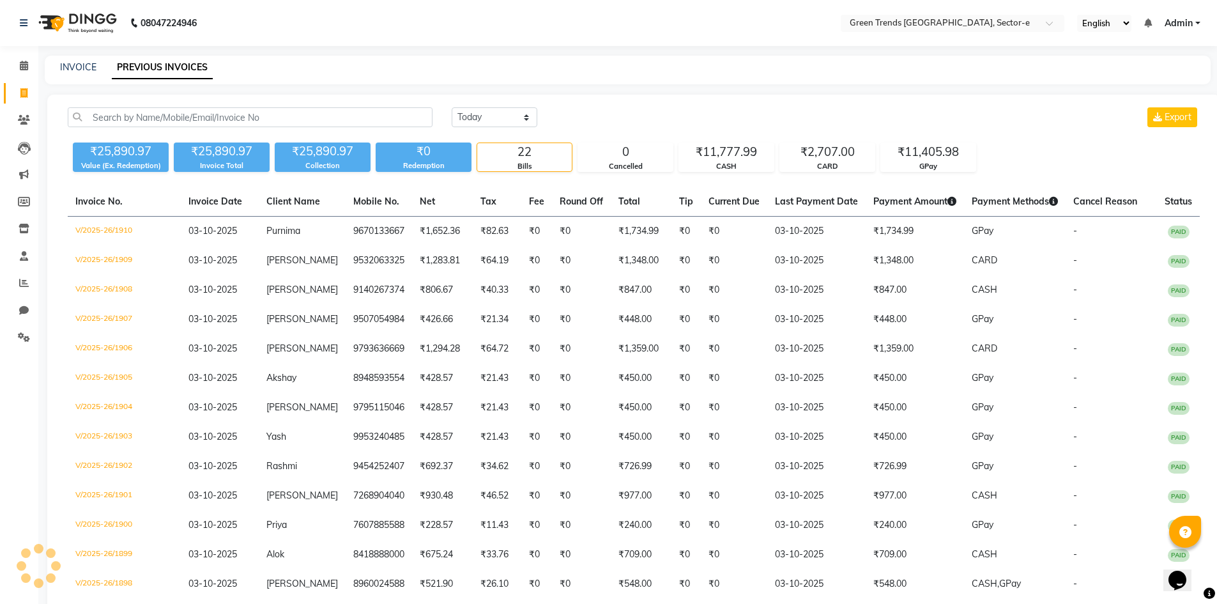
scroll to position [329, 0]
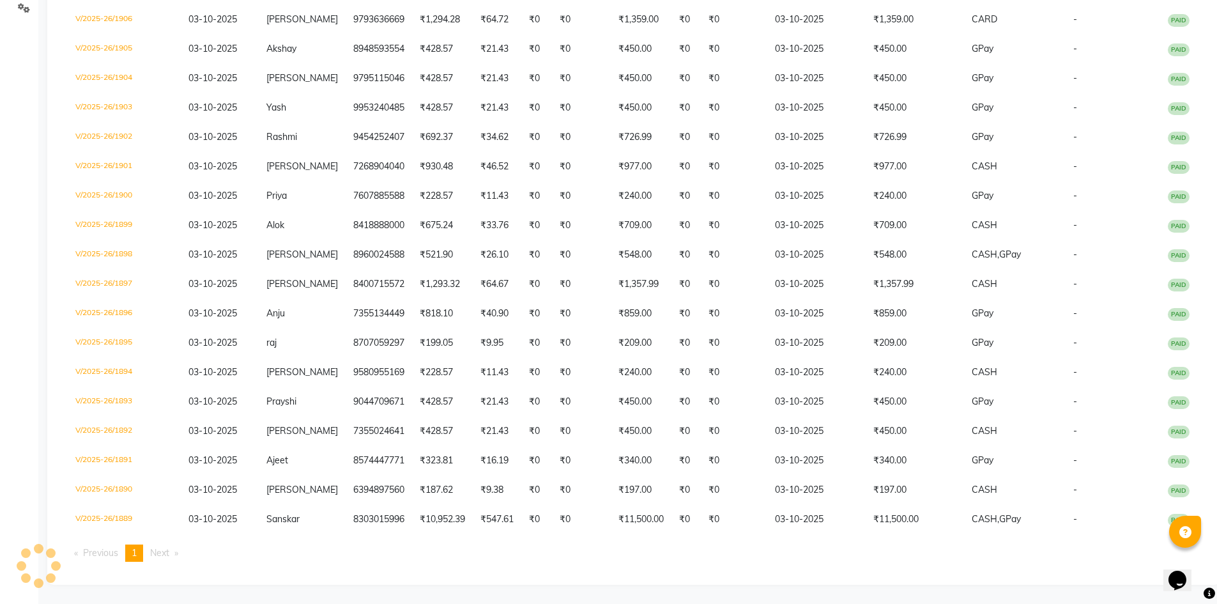
drag, startPoint x: 1214, startPoint y: 272, endPoint x: 1220, endPoint y: 267, distance: 7.3
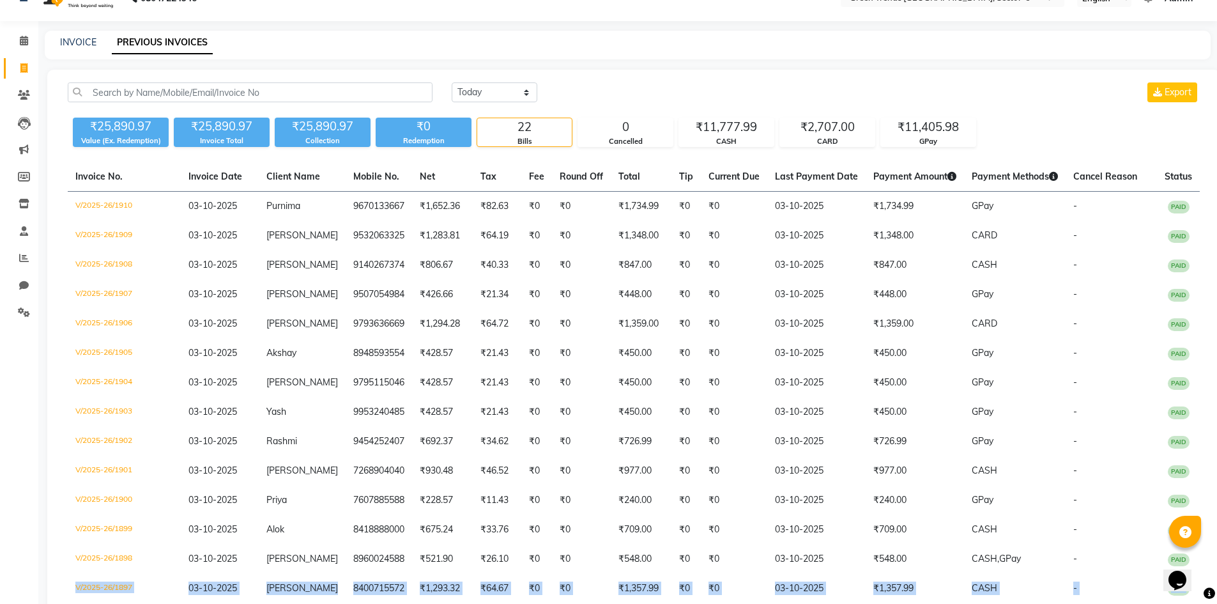
scroll to position [14, 0]
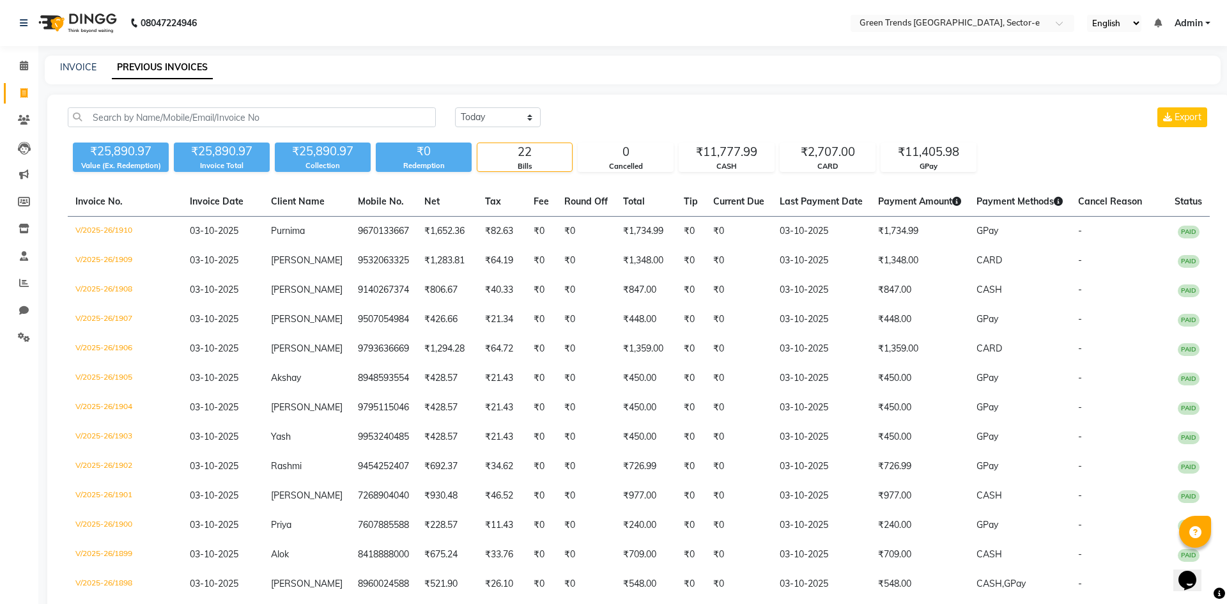
select select "service"
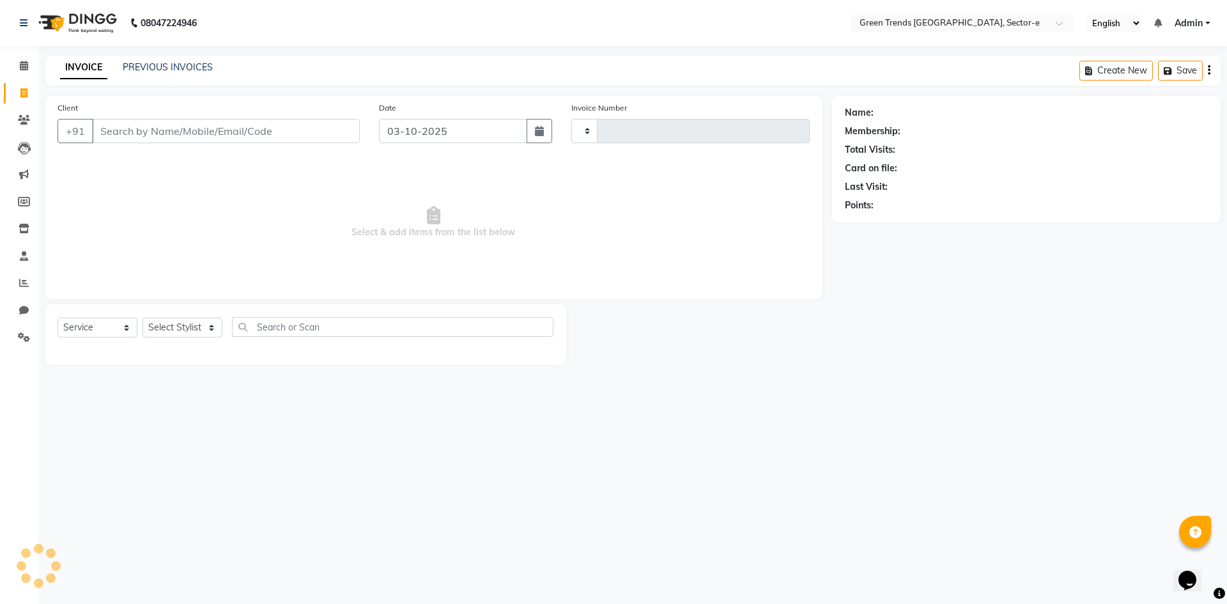
type input "1911"
select select "7023"
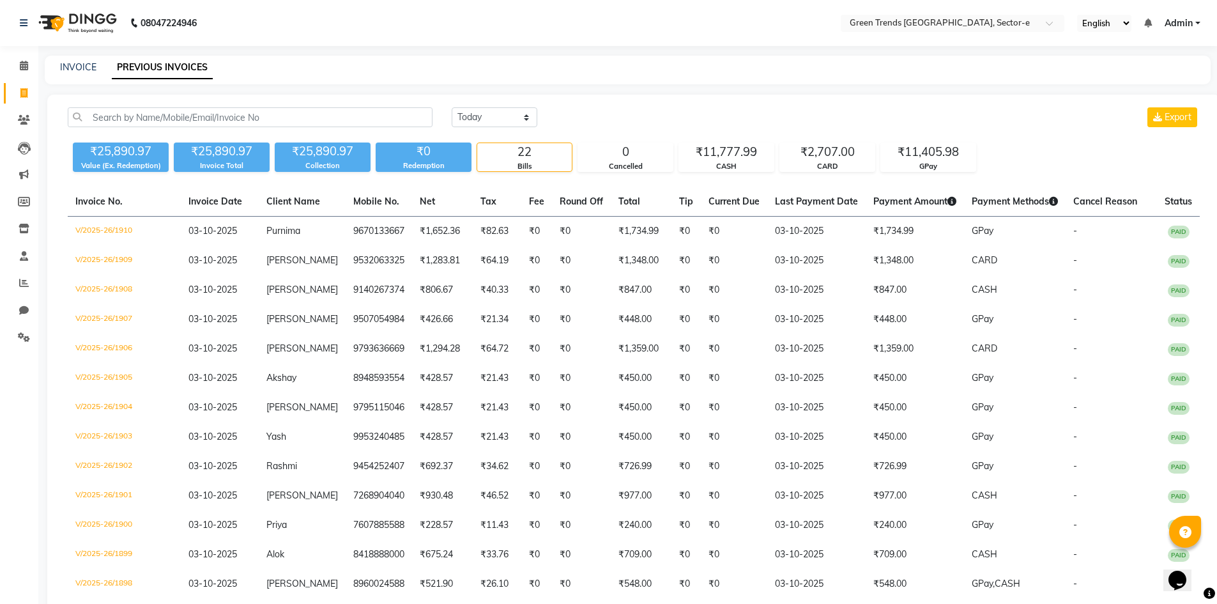
select select "7023"
select select "service"
click at [524, 112] on select "[DATE] [DATE] Custom Range" at bounding box center [495, 117] width 86 height 20
select select "range"
click at [452, 107] on select "[DATE] [DATE] Custom Range" at bounding box center [495, 117] width 86 height 20
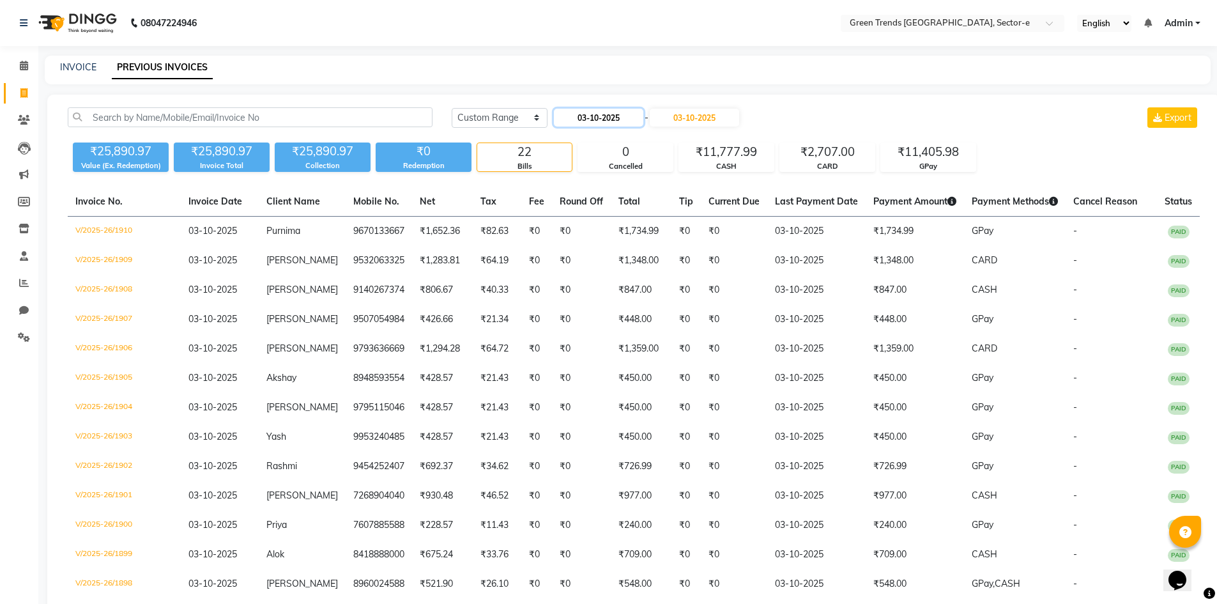
click at [580, 120] on input "03-10-2025" at bounding box center [598, 118] width 89 height 18
select select "10"
select select "2025"
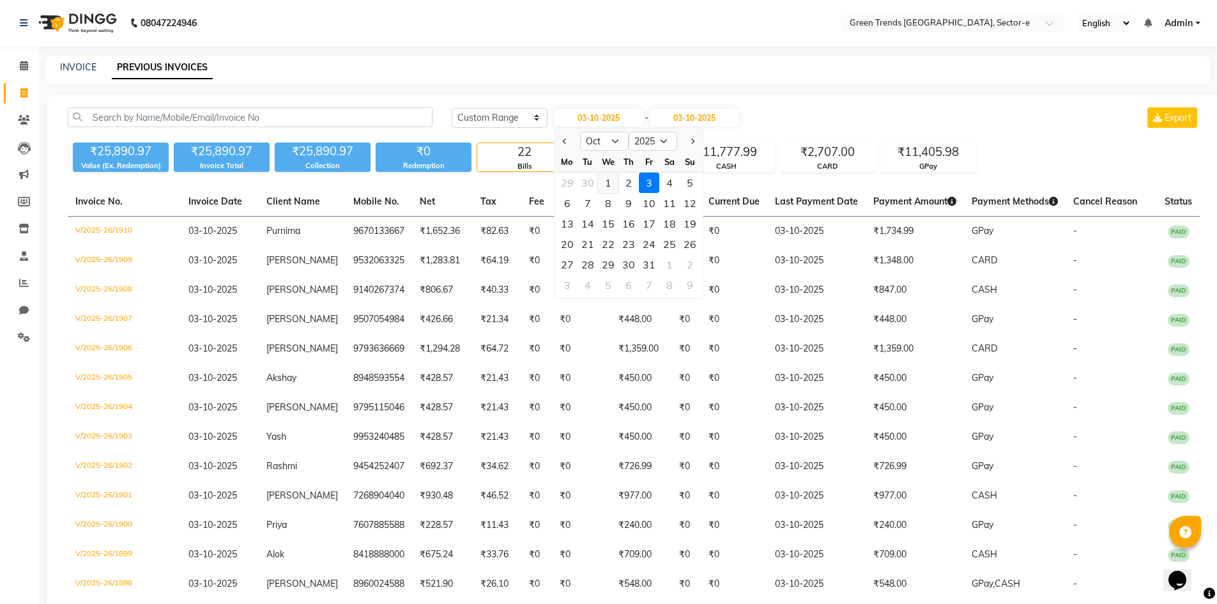
drag, startPoint x: 606, startPoint y: 181, endPoint x: 610, endPoint y: 164, distance: 17.2
click at [607, 176] on div "1" at bounding box center [608, 183] width 20 height 20
type input "01-10-2025"
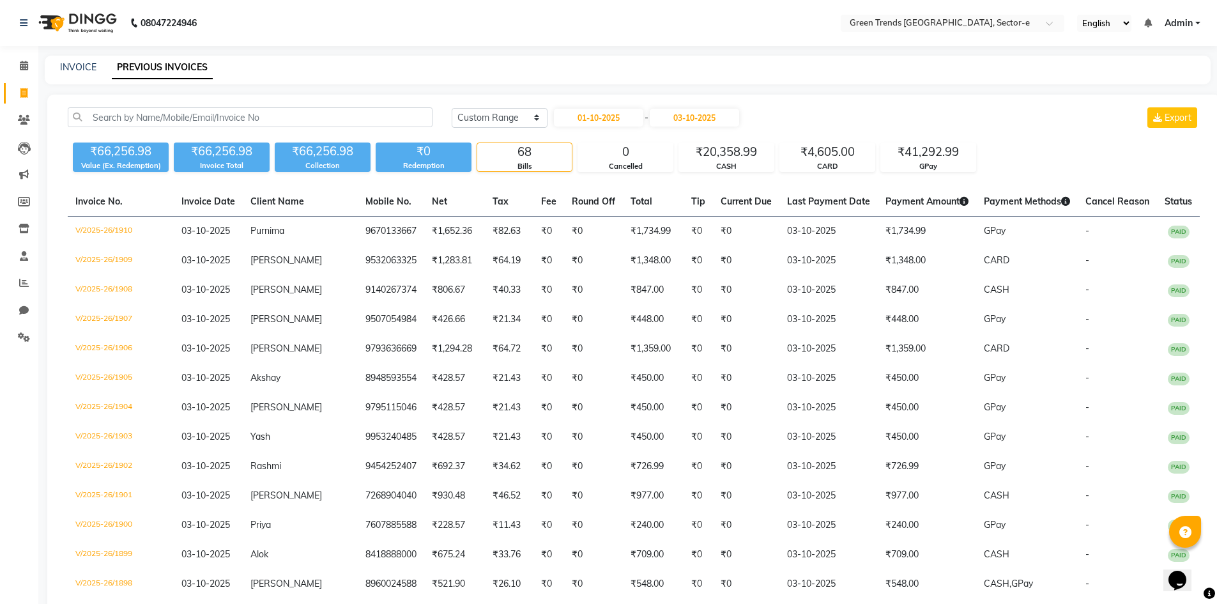
click at [1190, 26] on span "Admin" at bounding box center [1179, 23] width 28 height 13
click at [1136, 81] on link "Sign out" at bounding box center [1135, 88] width 117 height 20
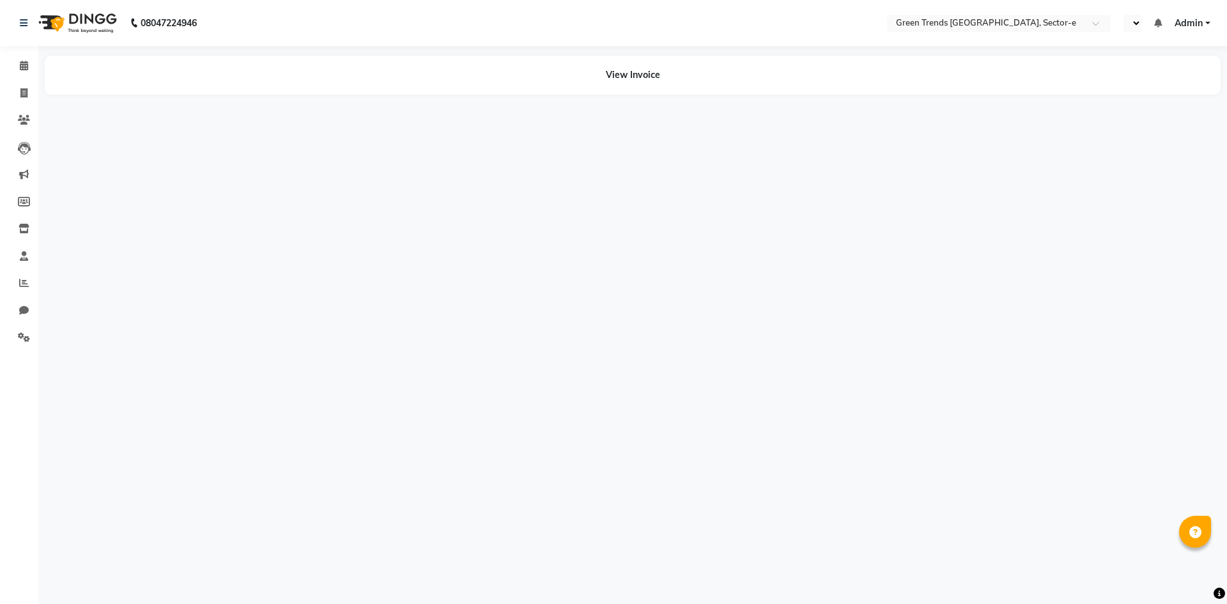
select select "en"
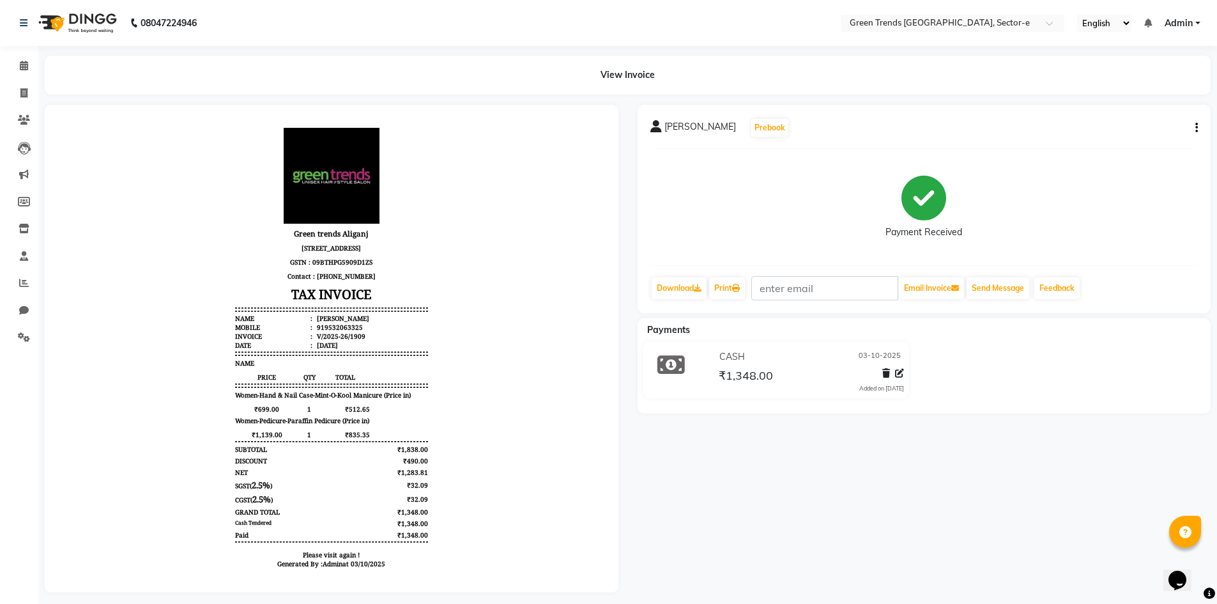
click at [1196, 128] on icon "button" at bounding box center [1197, 128] width 3 height 1
click at [1159, 115] on div "Split Service Amount" at bounding box center [1134, 112] width 88 height 16
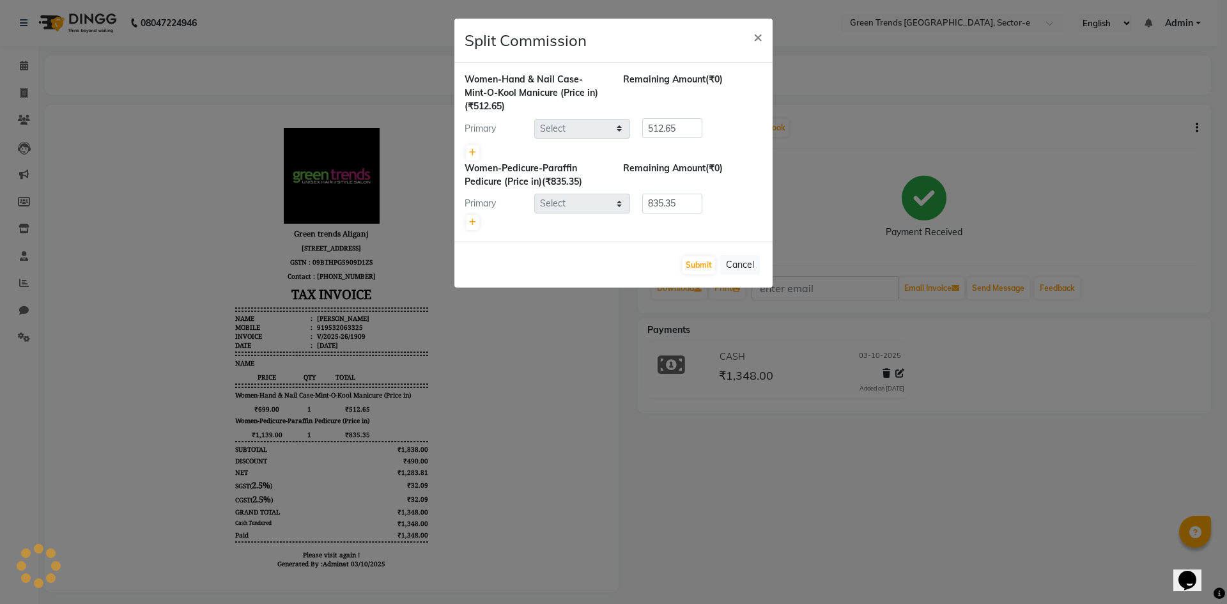
select select "58753"
click at [470, 150] on icon at bounding box center [472, 153] width 7 height 8
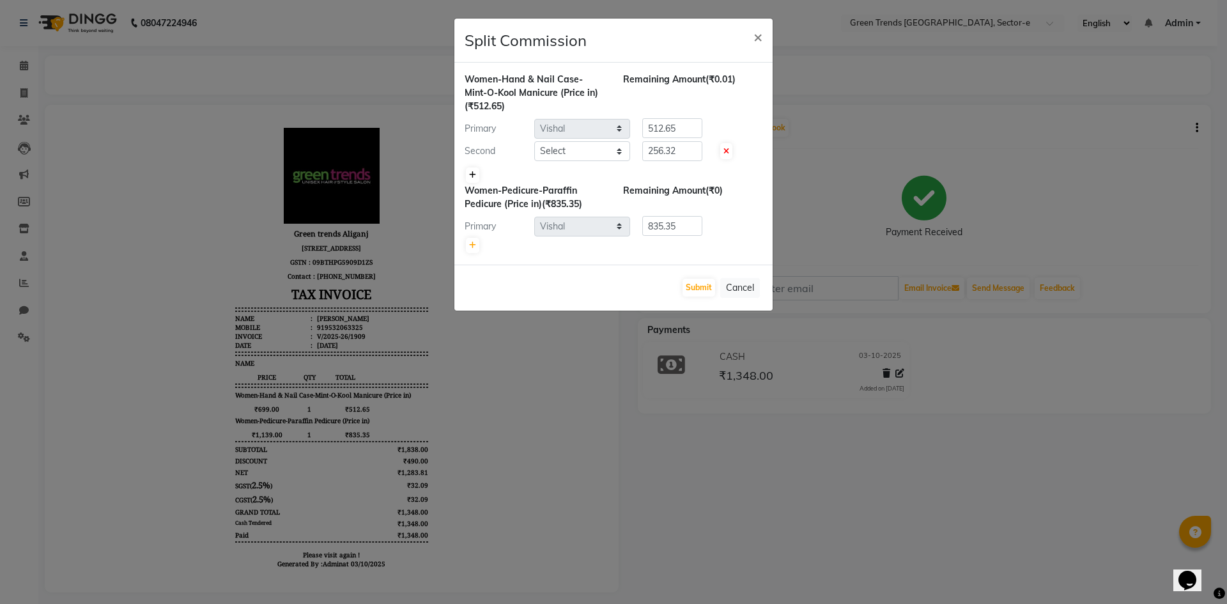
type input "256.32"
click at [620, 146] on select "Select Faiz alam laxmi varma Mo. Saif Mo.Sirrajudin Mukesh Saini Nandini Pal Po…" at bounding box center [582, 151] width 96 height 20
click at [773, 120] on ngb-modal-window "Split Commission × Women-Hand & Nail Case-Mint-O-Kool Manicure (Price in) (₹512…" at bounding box center [613, 302] width 1227 height 604
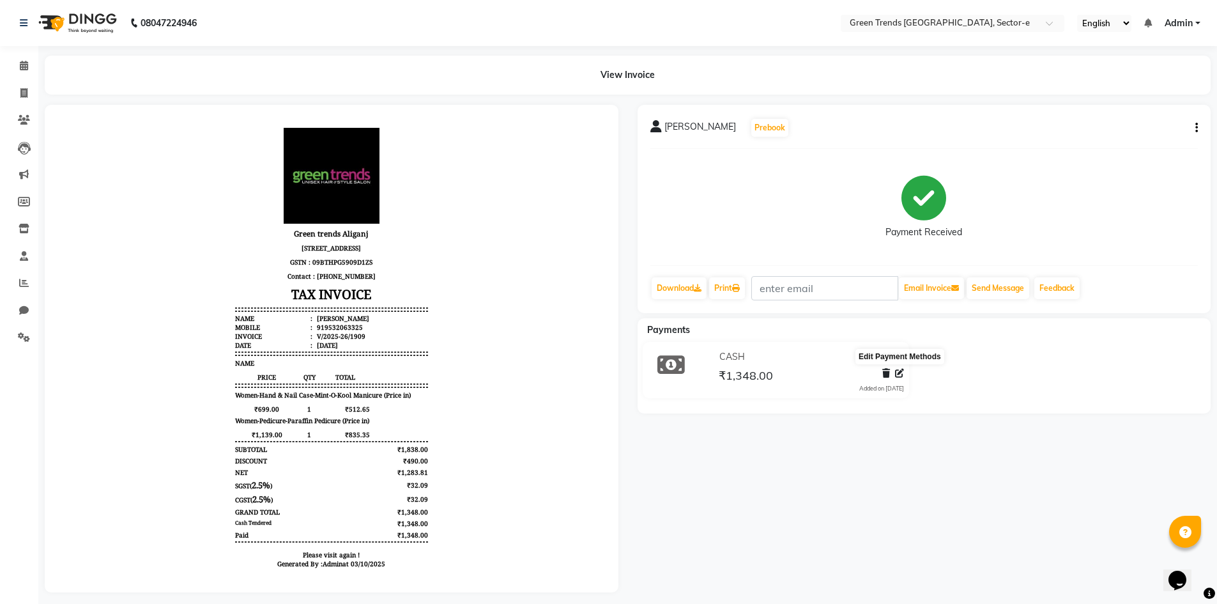
click at [900, 369] on icon at bounding box center [899, 373] width 9 height 9
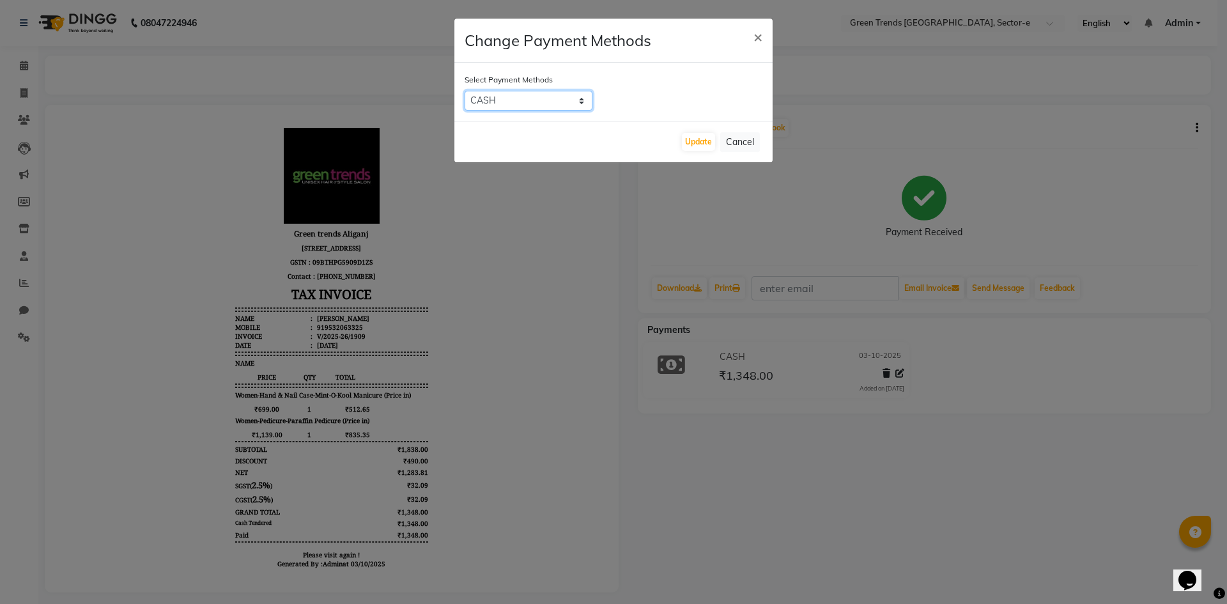
click at [583, 96] on select "CARD GPay Visa Card PayTM PhonePe CASH Debit Card" at bounding box center [529, 101] width 128 height 20
select select "2"
click at [465, 91] on select "CARD GPay Visa Card PayTM PhonePe CASH Debit Card" at bounding box center [529, 101] width 128 height 20
click at [704, 140] on button "Update" at bounding box center [698, 142] width 33 height 18
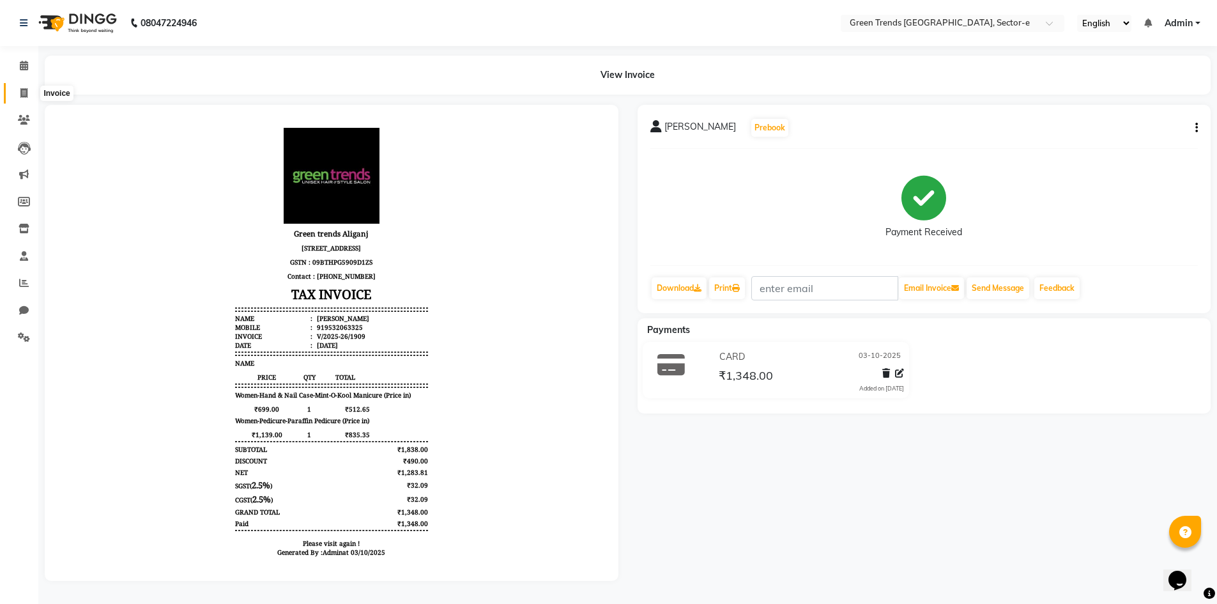
click at [25, 90] on icon at bounding box center [23, 93] width 7 height 10
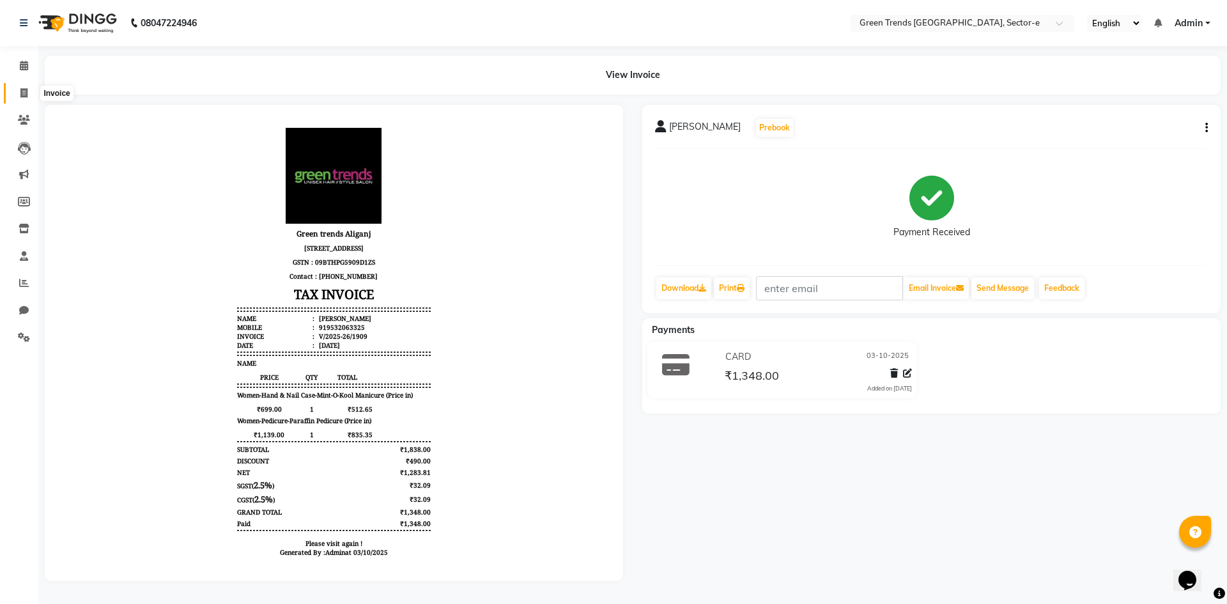
select select "7023"
select select "service"
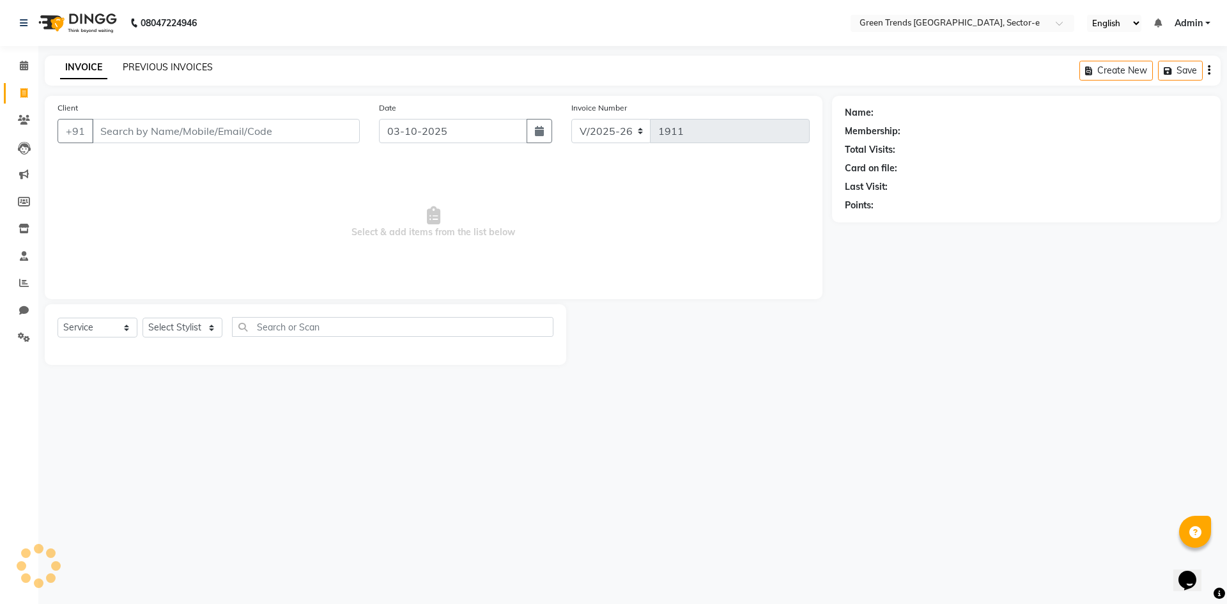
click at [163, 65] on link "PREVIOUS INVOICES" at bounding box center [168, 67] width 90 height 12
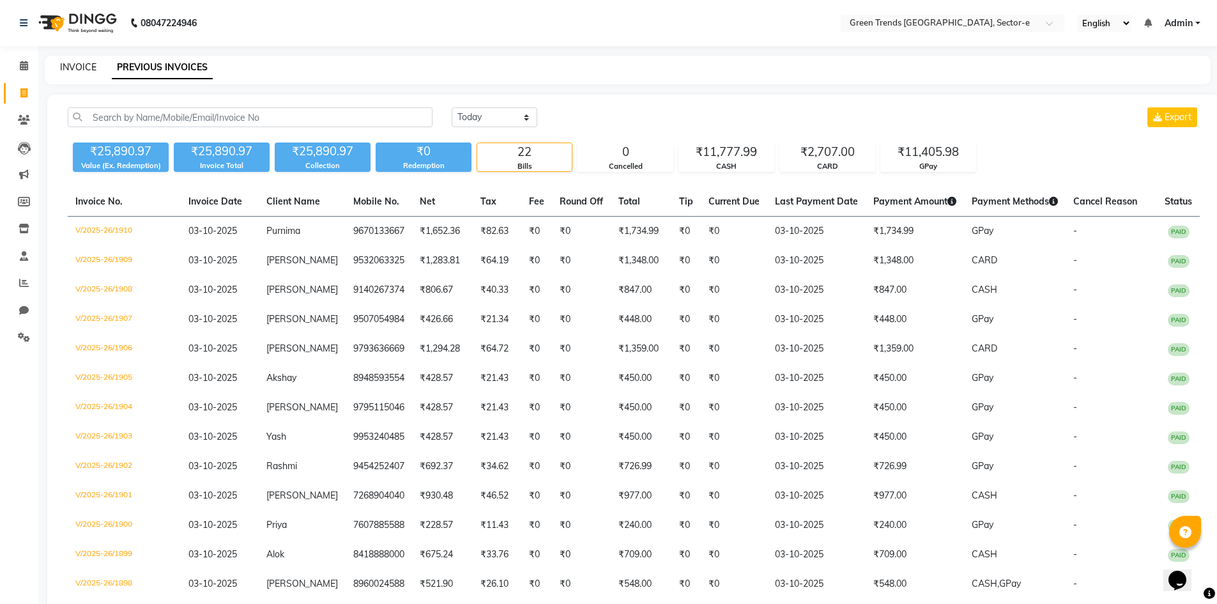
click at [86, 65] on link "INVOICE" at bounding box center [78, 67] width 36 height 12
select select "service"
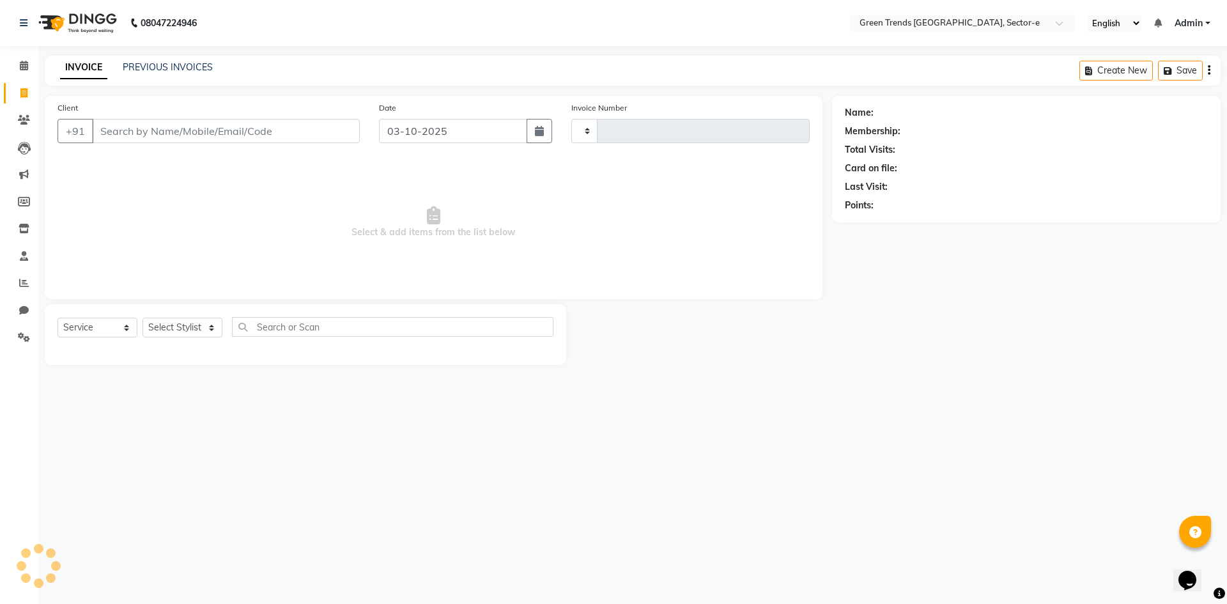
type input "1911"
select select "7023"
click at [171, 69] on link "PREVIOUS INVOICES" at bounding box center [168, 67] width 90 height 12
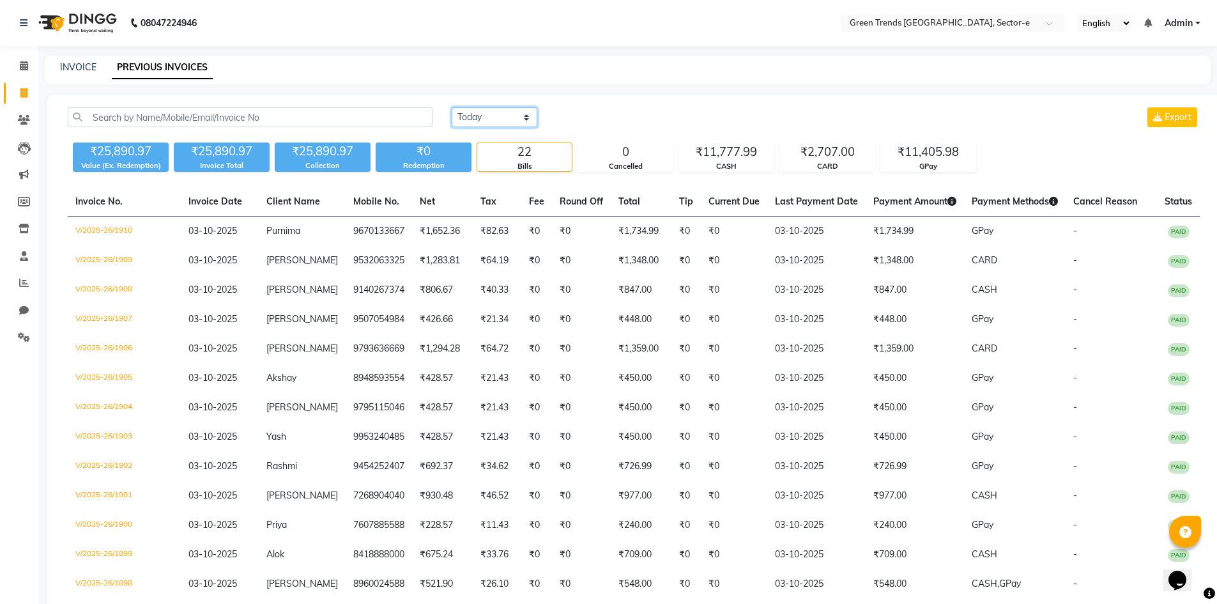
click at [524, 120] on select "[DATE] [DATE] Custom Range" at bounding box center [495, 117] width 86 height 20
select select "range"
click at [452, 107] on select "[DATE] [DATE] Custom Range" at bounding box center [495, 117] width 86 height 20
